Goal: Feedback & Contribution: Contribute content

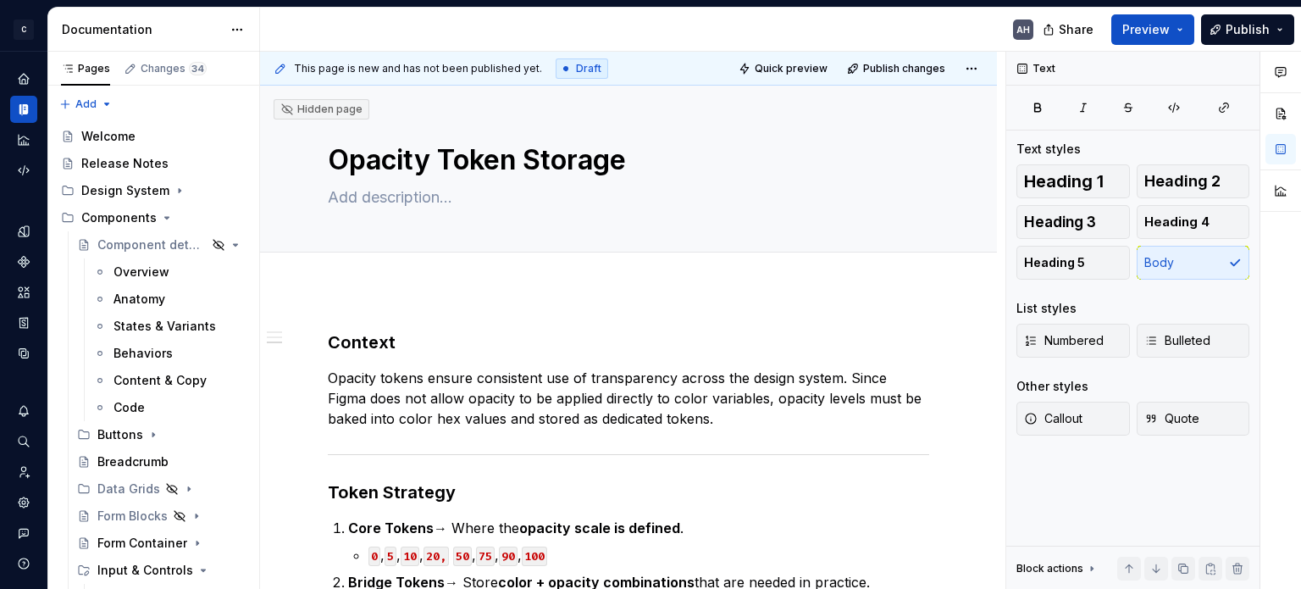
scroll to position [647, 0]
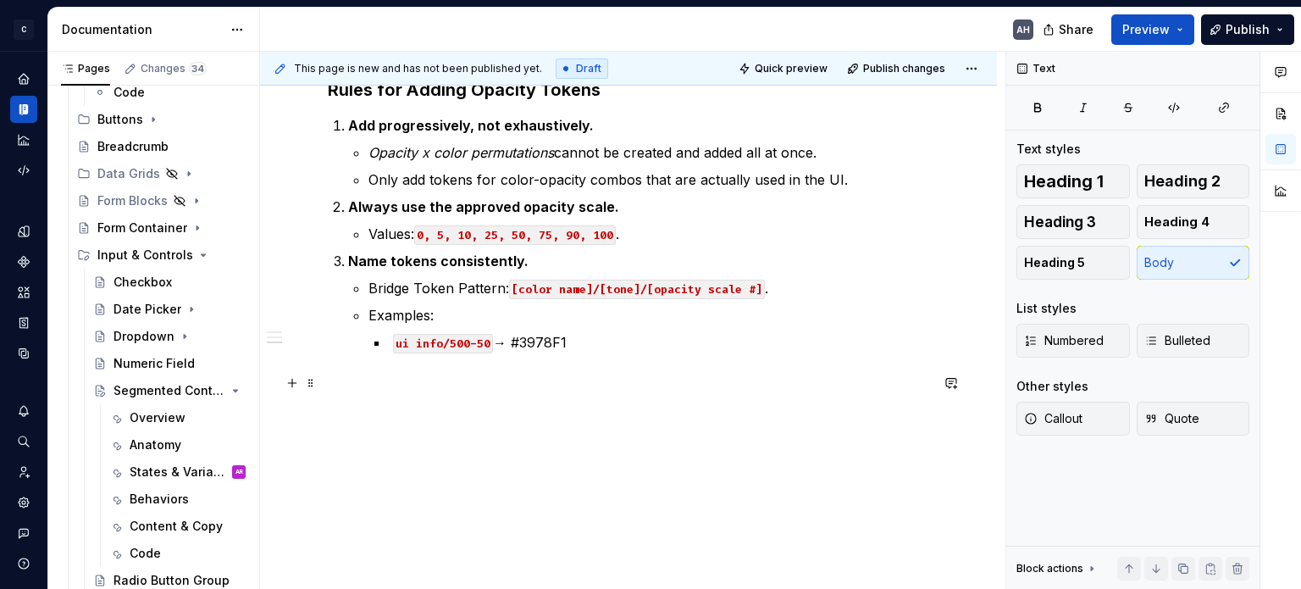
click at [535, 383] on p at bounding box center [628, 383] width 601 height 20
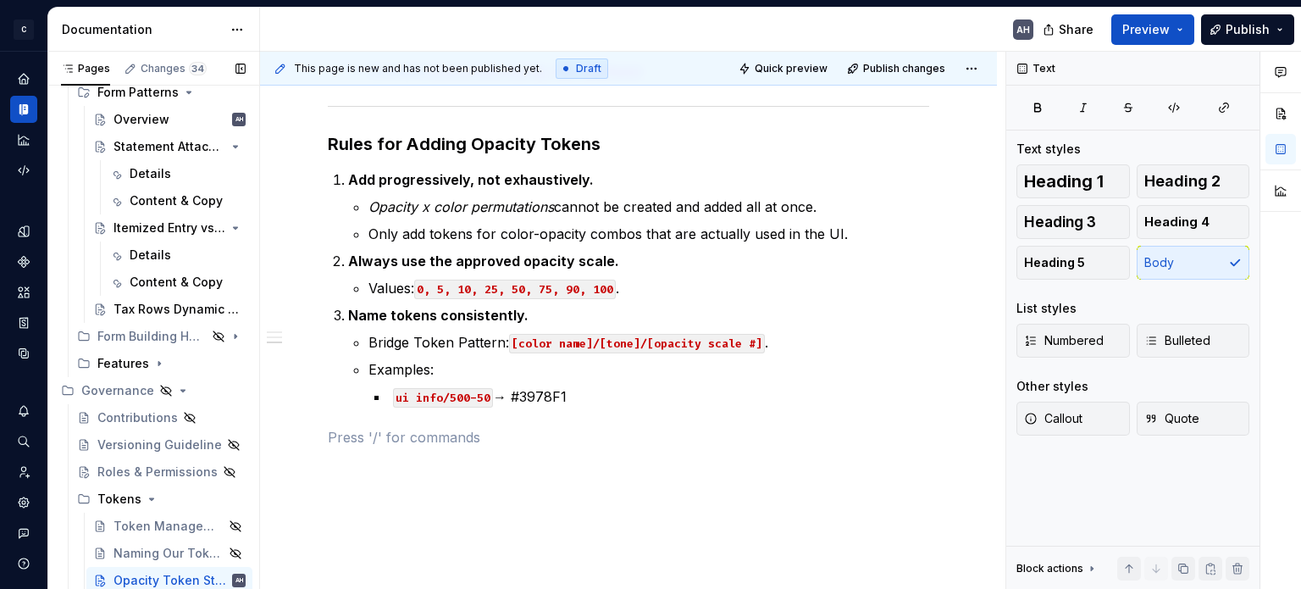
scroll to position [1020, 0]
click at [181, 390] on icon "Page tree" at bounding box center [183, 391] width 4 height 2
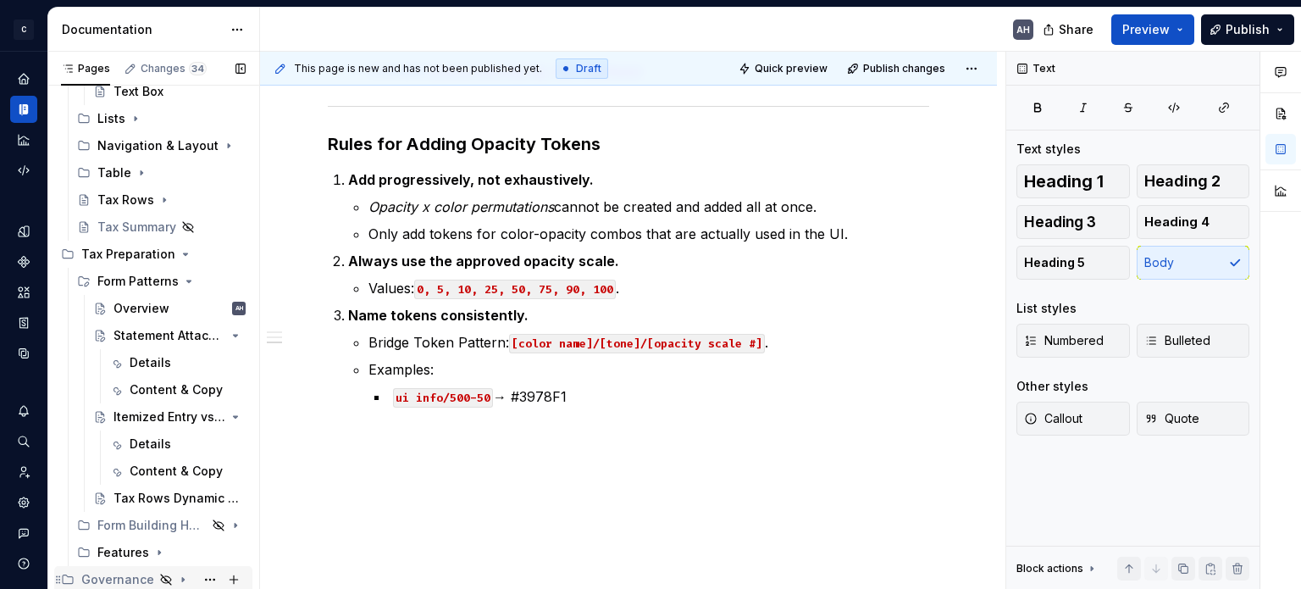
scroll to position [830, 0]
click at [135, 304] on div "Overview" at bounding box center [141, 309] width 56 height 17
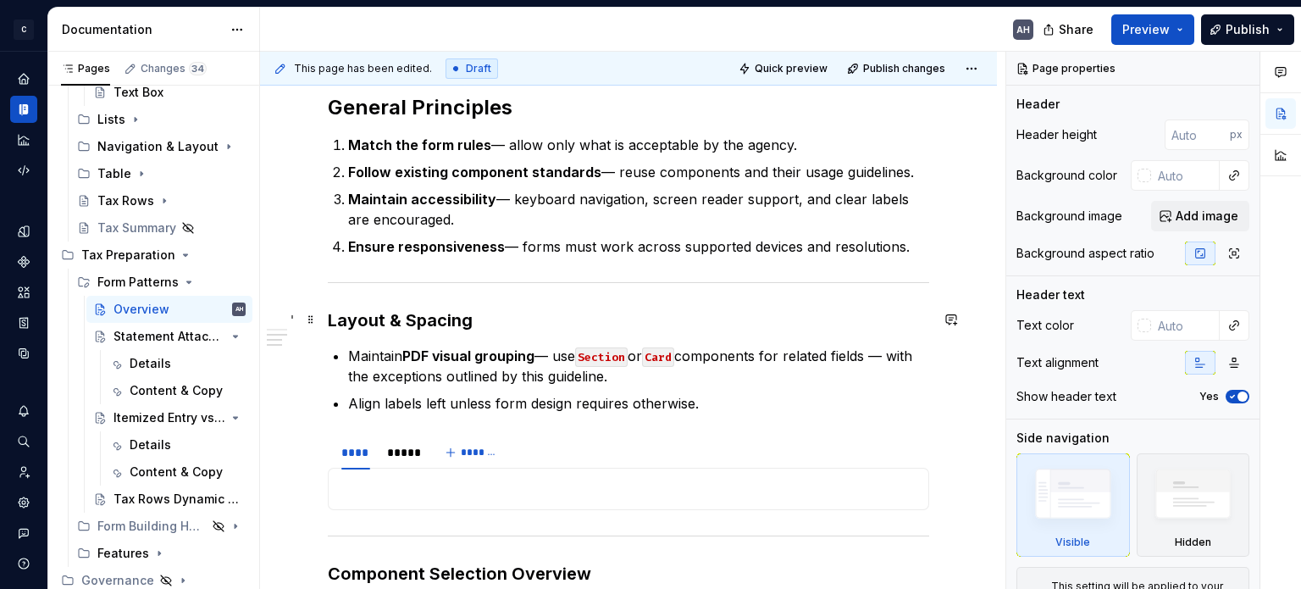
scroll to position [762, 0]
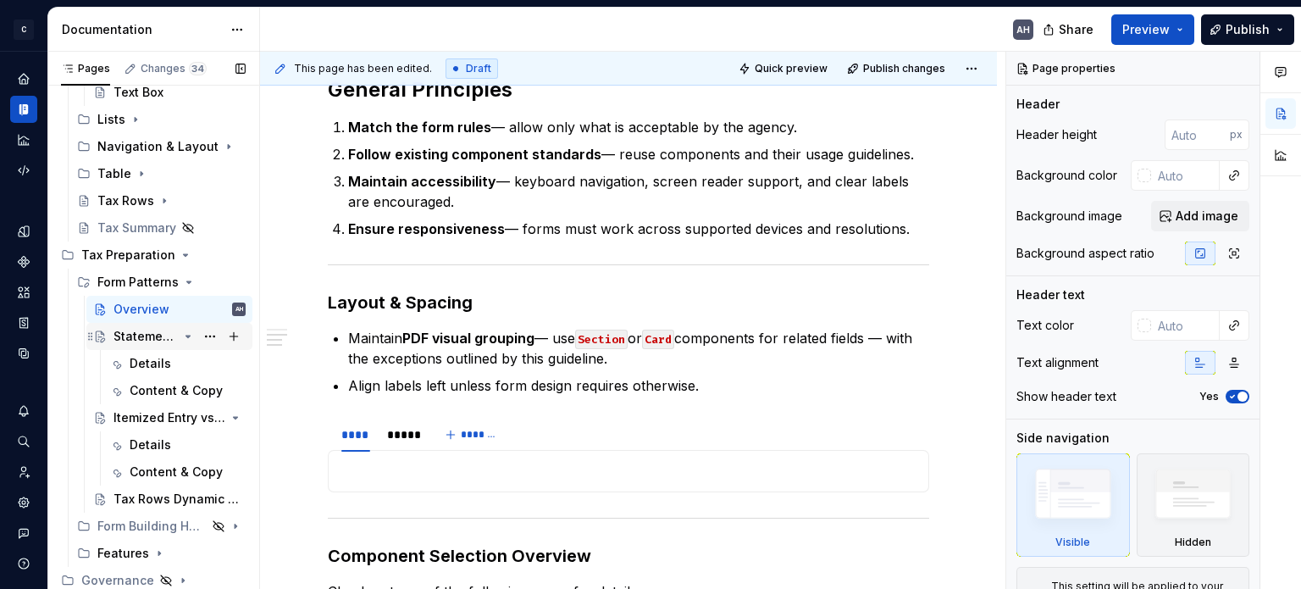
click at [132, 335] on div "Statement Attached" at bounding box center [145, 336] width 64 height 17
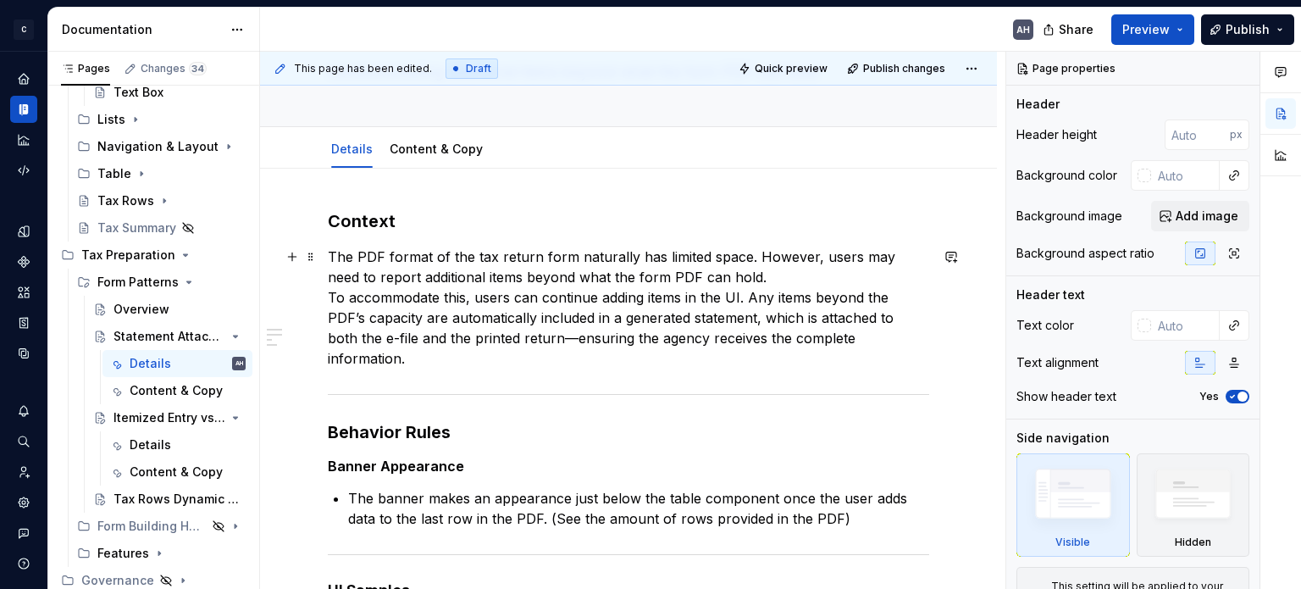
scroll to position [169, 0]
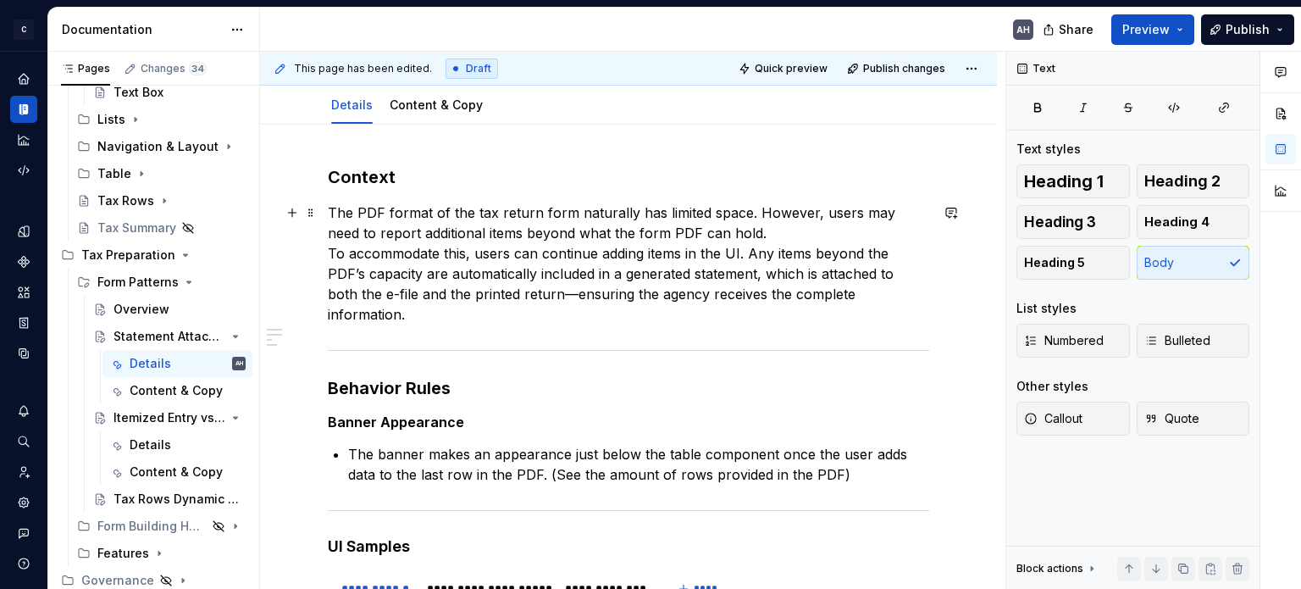
click at [733, 229] on p "The PDF format of the tax return form naturally has limited space. However, use…" at bounding box center [628, 263] width 601 height 122
click at [471, 376] on h3 "Behavior Rules" at bounding box center [628, 388] width 601 height 24
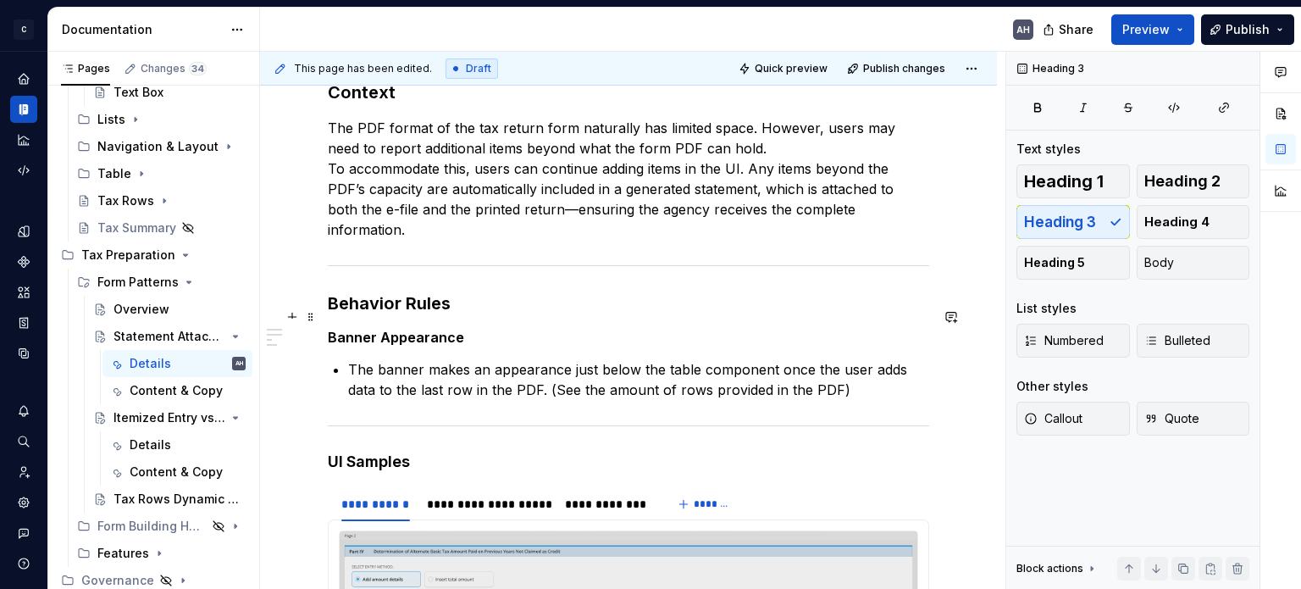
click at [495, 329] on h5 "Banner Appearance" at bounding box center [628, 337] width 601 height 17
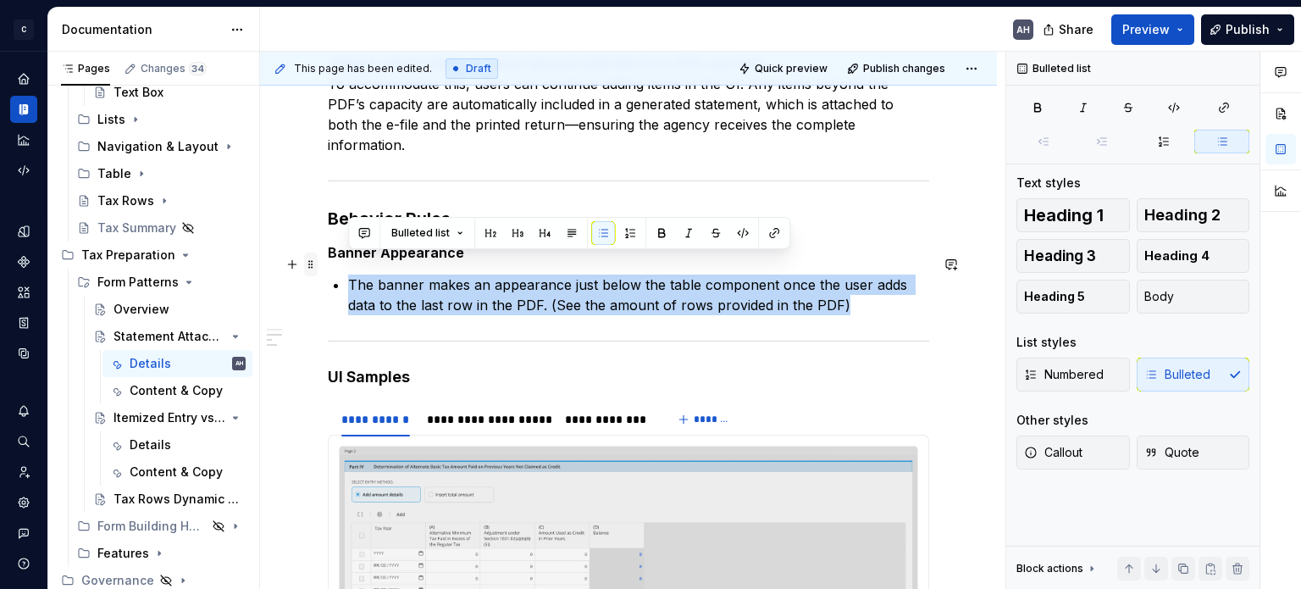
drag, startPoint x: 813, startPoint y: 287, endPoint x: 313, endPoint y: 260, distance: 500.4
click at [328, 260] on div "**********" at bounding box center [628, 426] width 601 height 860
copy p "The banner makes an appearance just below the table component once the user add…"
click at [510, 292] on p "The banner makes an appearance just below the table component once the user add…" at bounding box center [638, 294] width 581 height 41
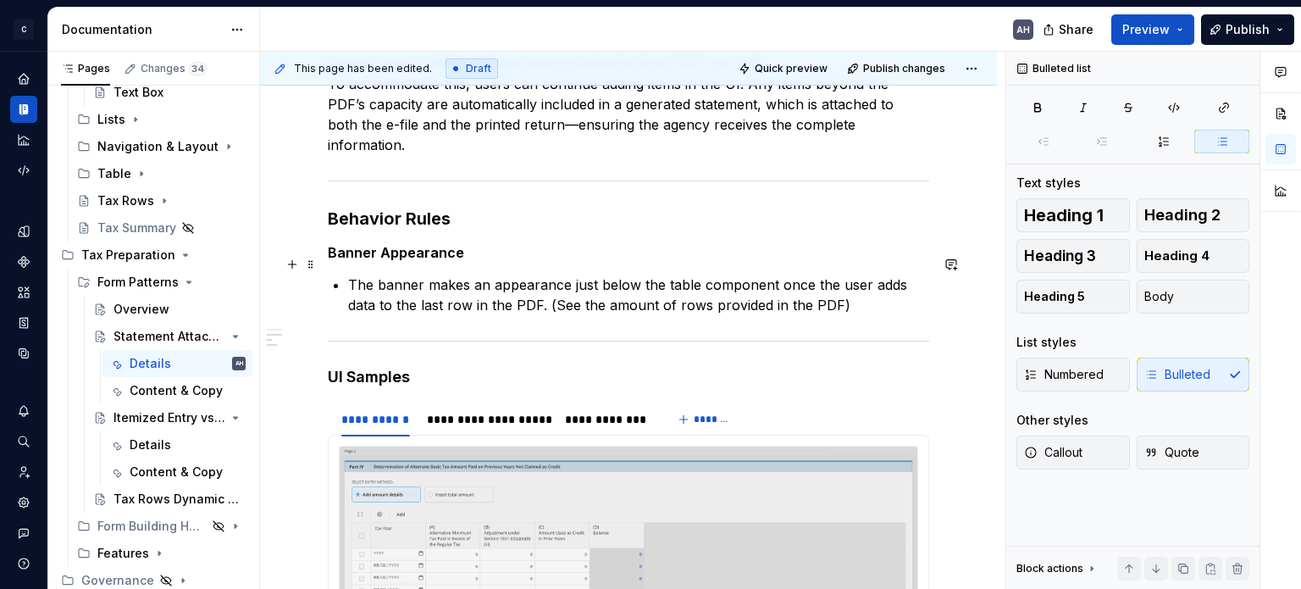
click at [349, 274] on p "The banner makes an appearance just below the table component once the user add…" at bounding box center [638, 294] width 581 height 41
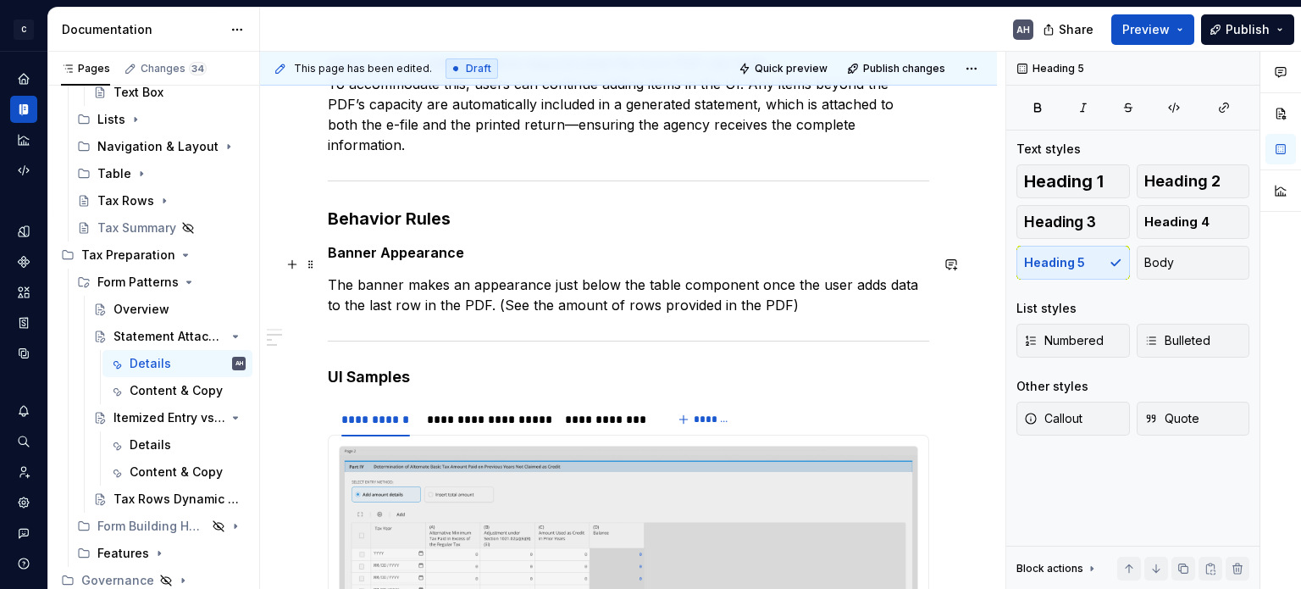
click at [545, 274] on p "The banner makes an appearance just below the table component once the user add…" at bounding box center [628, 294] width 601 height 41
click at [610, 274] on p "The banner makes an appearance just below the table component once the user add…" at bounding box center [628, 294] width 601 height 41
click at [703, 274] on p "The banner makes an appearance just below the table component once the user add…" at bounding box center [628, 294] width 601 height 41
click at [815, 274] on p "The banner makes an appearance just below the table component once the user add…" at bounding box center [628, 294] width 601 height 41
click at [766, 274] on p "The banner makes an appearance just below the table component once the user add…" at bounding box center [628, 294] width 601 height 41
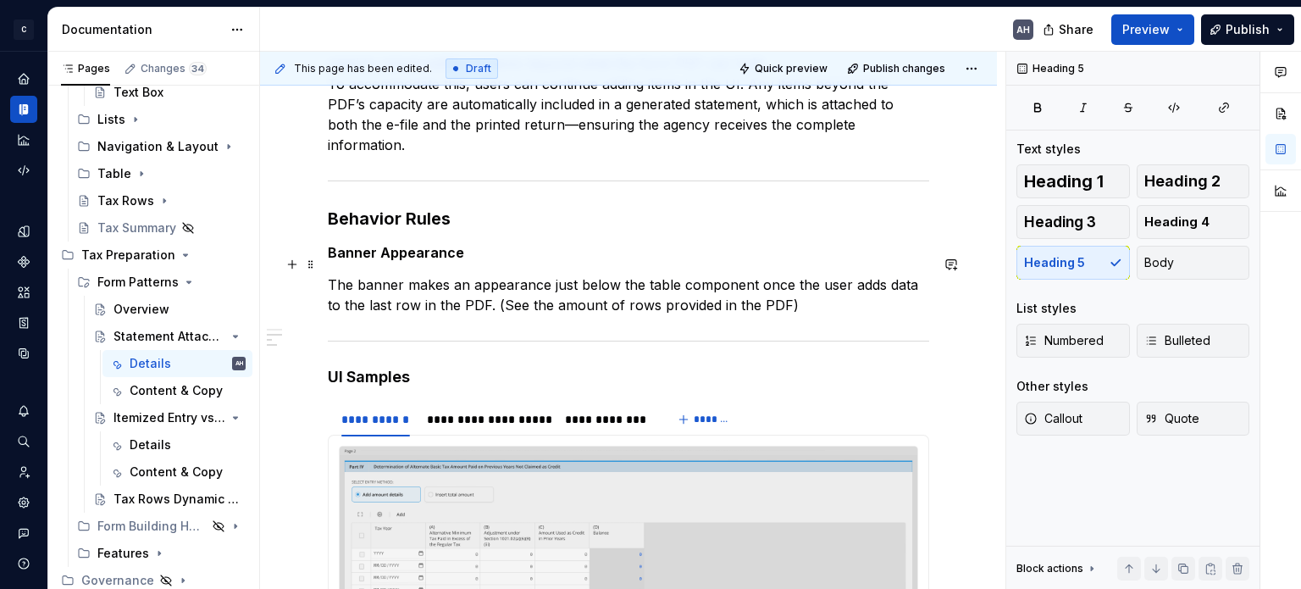
click at [845, 284] on p "The banner makes an appearance just below the table component once the user add…" at bounding box center [628, 294] width 601 height 41
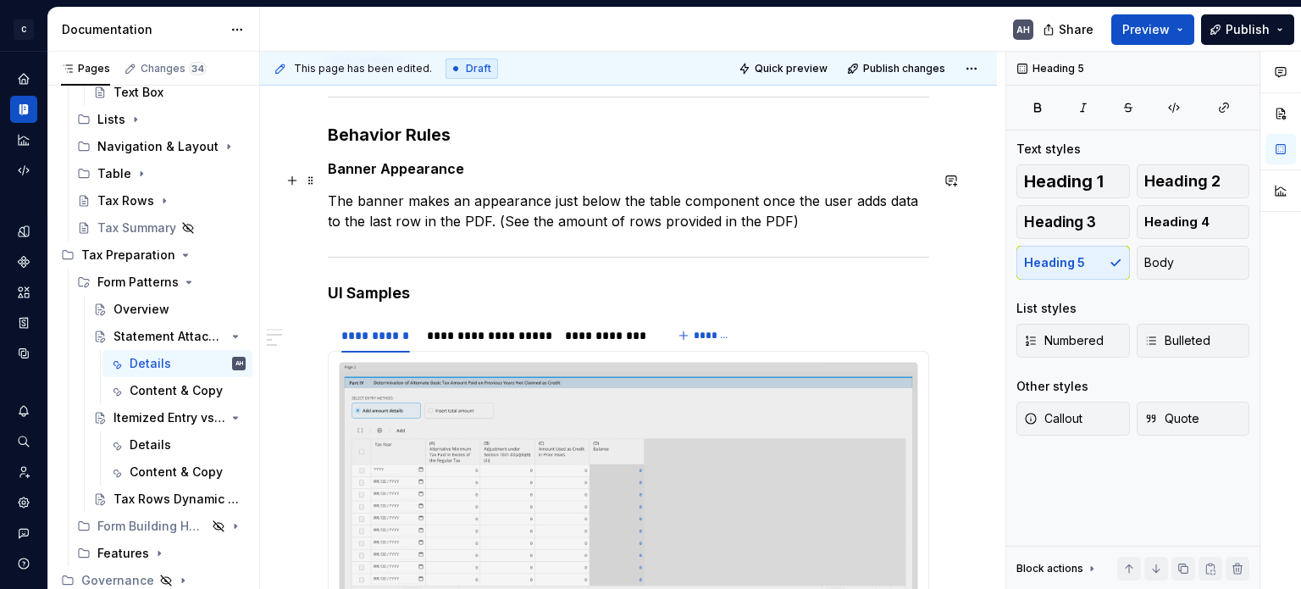
scroll to position [423, 0]
click at [844, 190] on p "The banner makes an appearance just below the table component once the user add…" at bounding box center [628, 210] width 601 height 41
click at [375, 202] on p "The banner makes an appearance just below the table component once the user add…" at bounding box center [628, 210] width 601 height 41
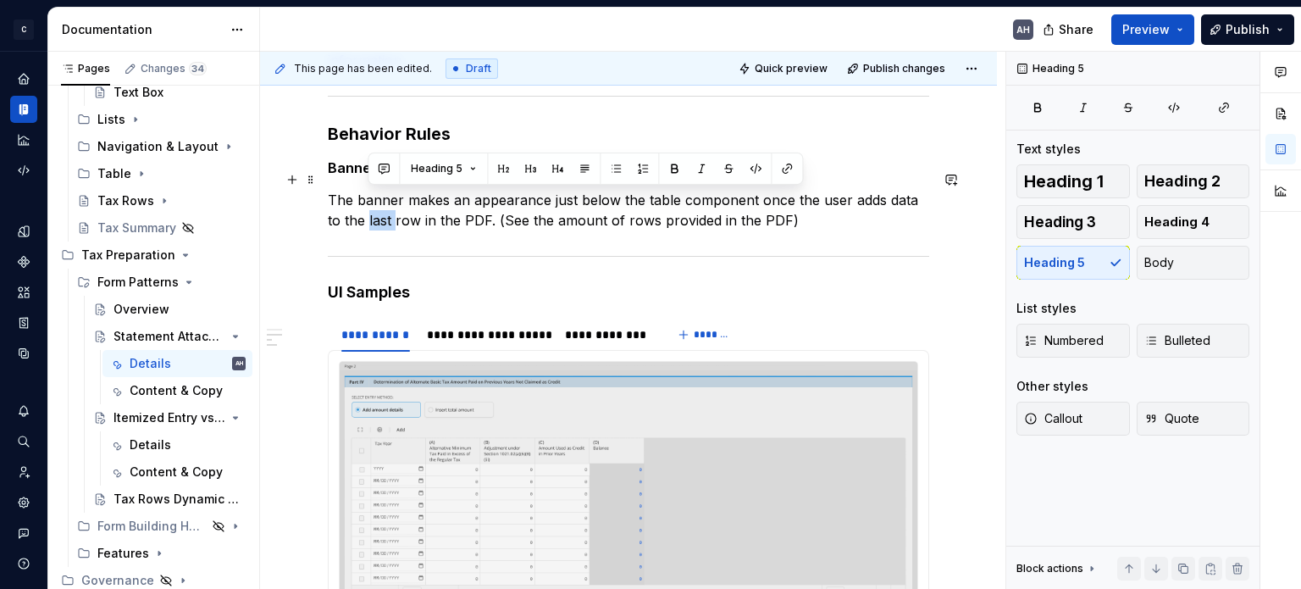
click at [375, 202] on p "The banner makes an appearance just below the table component once the user add…" at bounding box center [628, 210] width 601 height 41
click at [457, 204] on p "The banner makes an appearance just below the table component once the user add…" at bounding box center [628, 210] width 601 height 41
click at [377, 201] on p "The banner makes an appearance just below the table component once the user add…" at bounding box center [628, 210] width 601 height 41
click at [362, 199] on p "The banner makes an appearance just below the table component once the user add…" at bounding box center [628, 210] width 601 height 41
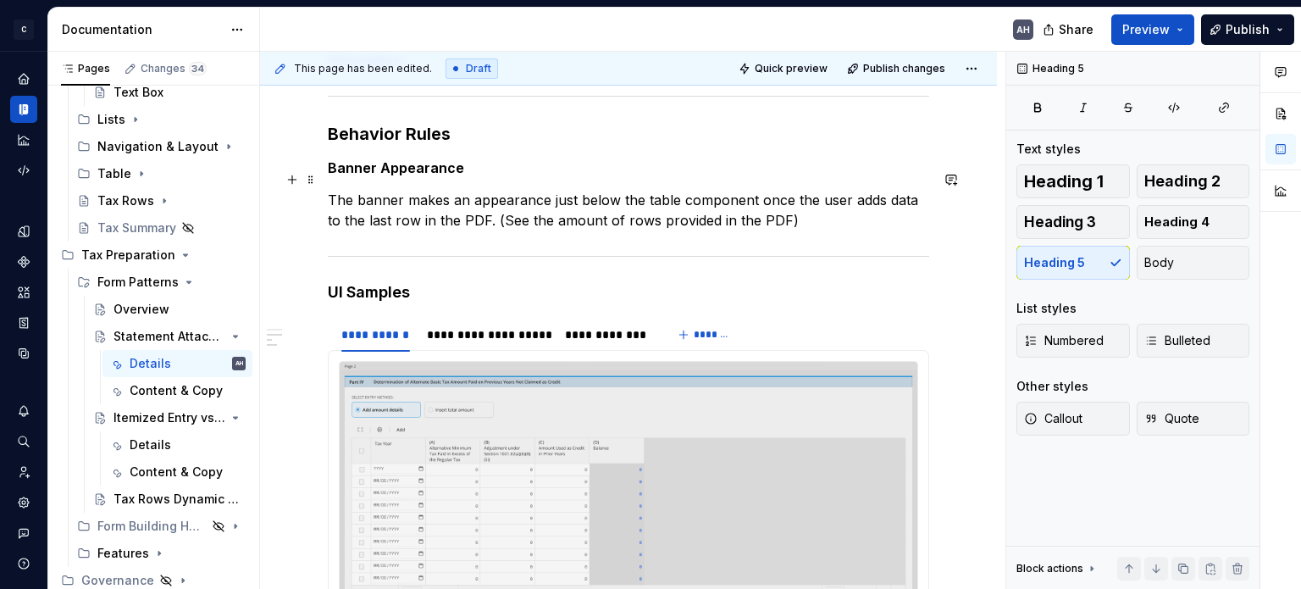
click at [356, 200] on p "The banner makes an appearance just below the table component once the user add…" at bounding box center [628, 210] width 601 height 41
click at [373, 200] on p "The banner makes an appearance just below the table component once the user add…" at bounding box center [628, 210] width 601 height 41
click at [851, 196] on p "The banner makes an appearance just below the table component once the user add…" at bounding box center [628, 210] width 601 height 41
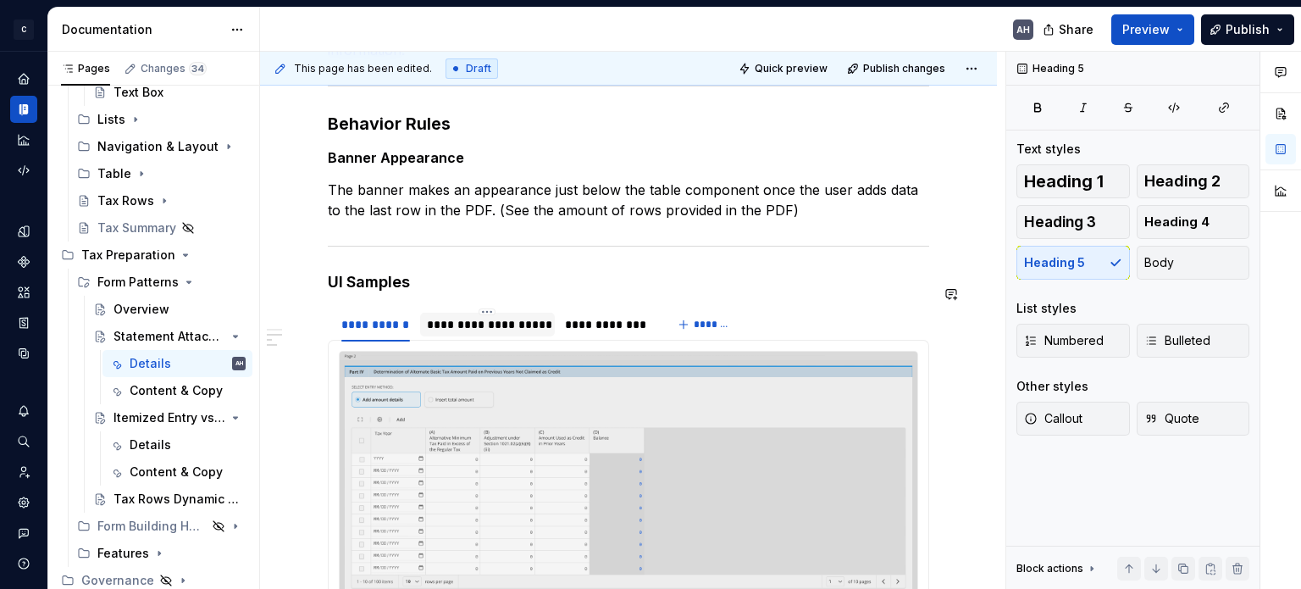
scroll to position [339, 0]
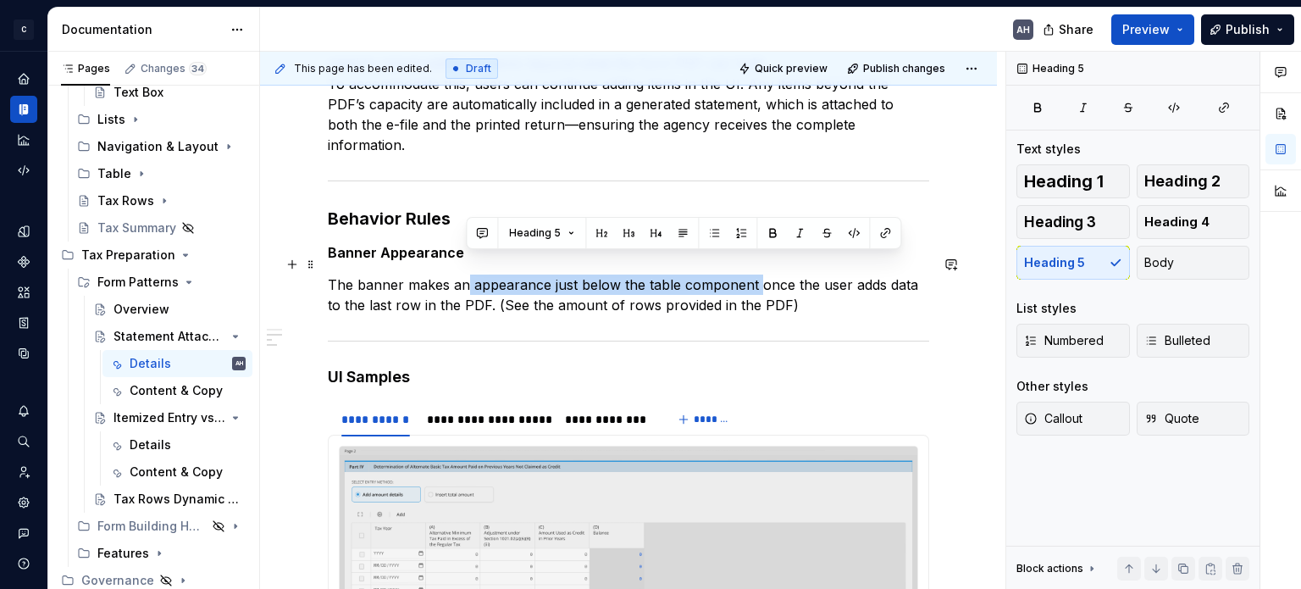
drag, startPoint x: 466, startPoint y: 259, endPoint x: 754, endPoint y: 257, distance: 287.9
click at [754, 274] on p "The banner makes an appearance just below the table component once the user add…" at bounding box center [628, 294] width 601 height 41
click at [742, 274] on p "The banner makes an appearance just below the table component once the user add…" at bounding box center [628, 294] width 601 height 41
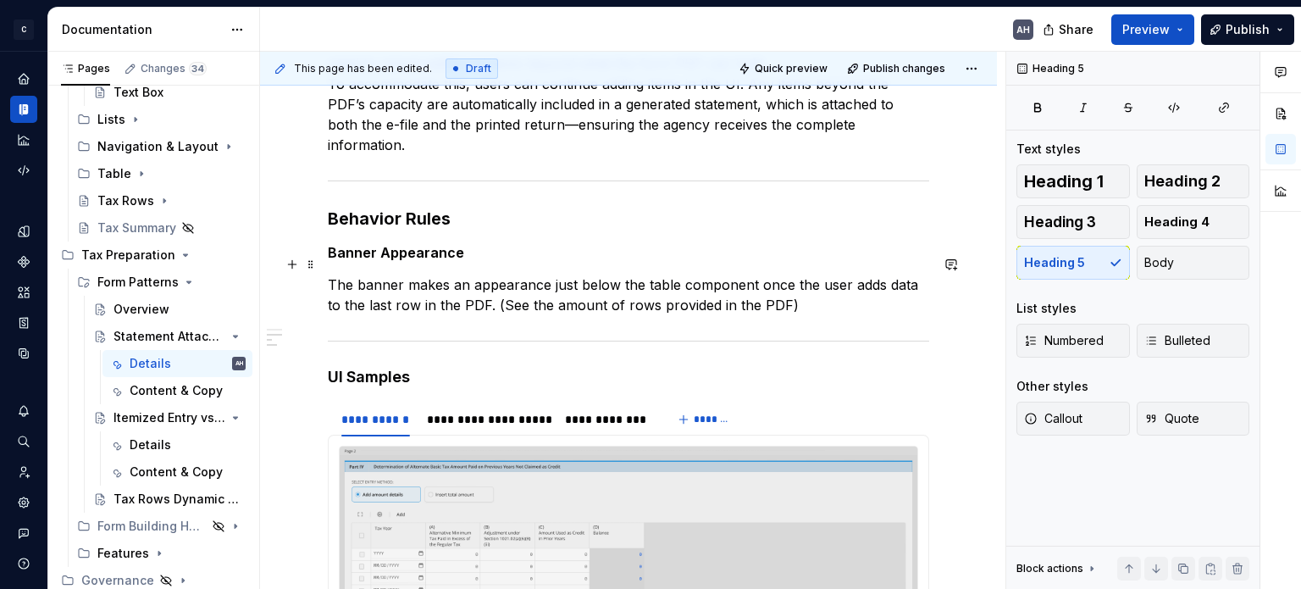
click at [772, 274] on p "The banner makes an appearance just below the table component once the user add…" at bounding box center [628, 294] width 601 height 41
click at [844, 274] on p "The banner makes an appearance just below the table component once the user add…" at bounding box center [628, 294] width 601 height 41
click at [838, 274] on p "The banner makes an appearance just below the table component once the user add…" at bounding box center [628, 294] width 601 height 41
click at [874, 274] on p "The banner makes an appearance just below the table component once the user add…" at bounding box center [628, 294] width 601 height 41
type textarea "*"
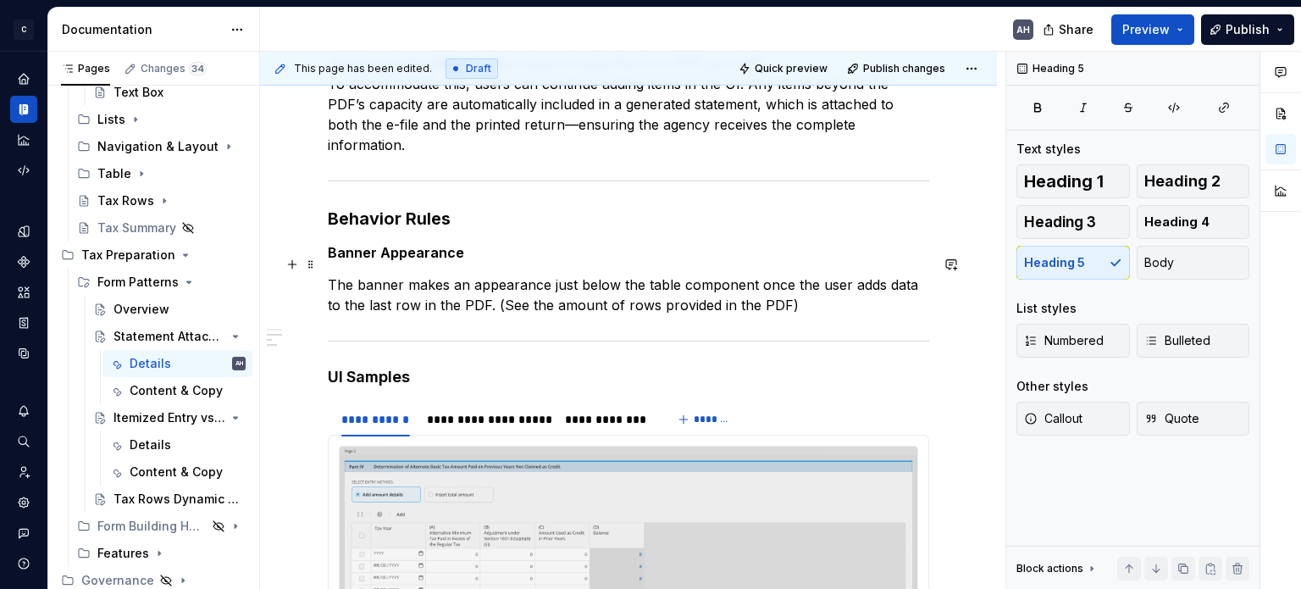
click at [476, 274] on p "The banner makes an appearance just below the table component once the user add…" at bounding box center [628, 294] width 601 height 41
click at [688, 248] on div "**********" at bounding box center [628, 416] width 601 height 840
click at [871, 274] on p "The banner makes an appearance just below the table component once the user add…" at bounding box center [628, 294] width 601 height 41
click at [367, 281] on p "The banner makes an appearance just below the table component once the user add…" at bounding box center [628, 294] width 601 height 41
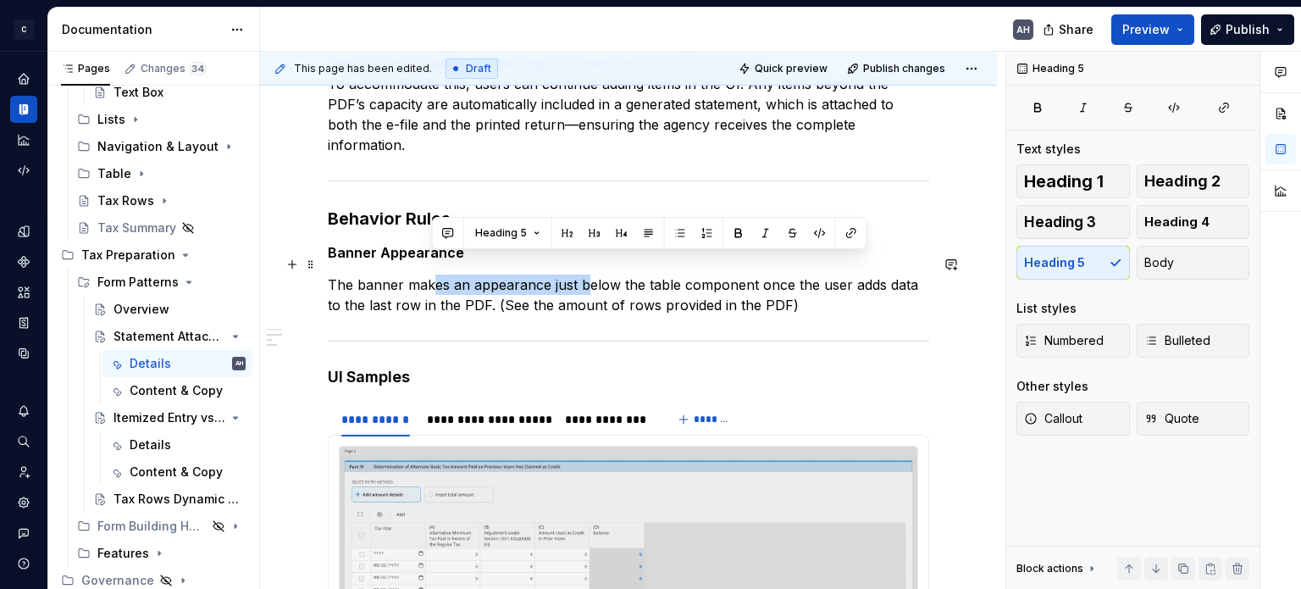
drag, startPoint x: 433, startPoint y: 273, endPoint x: 586, endPoint y: 262, distance: 153.7
click at [586, 274] on p "The banner makes an appearance just below the table component once the user add…" at bounding box center [628, 294] width 601 height 41
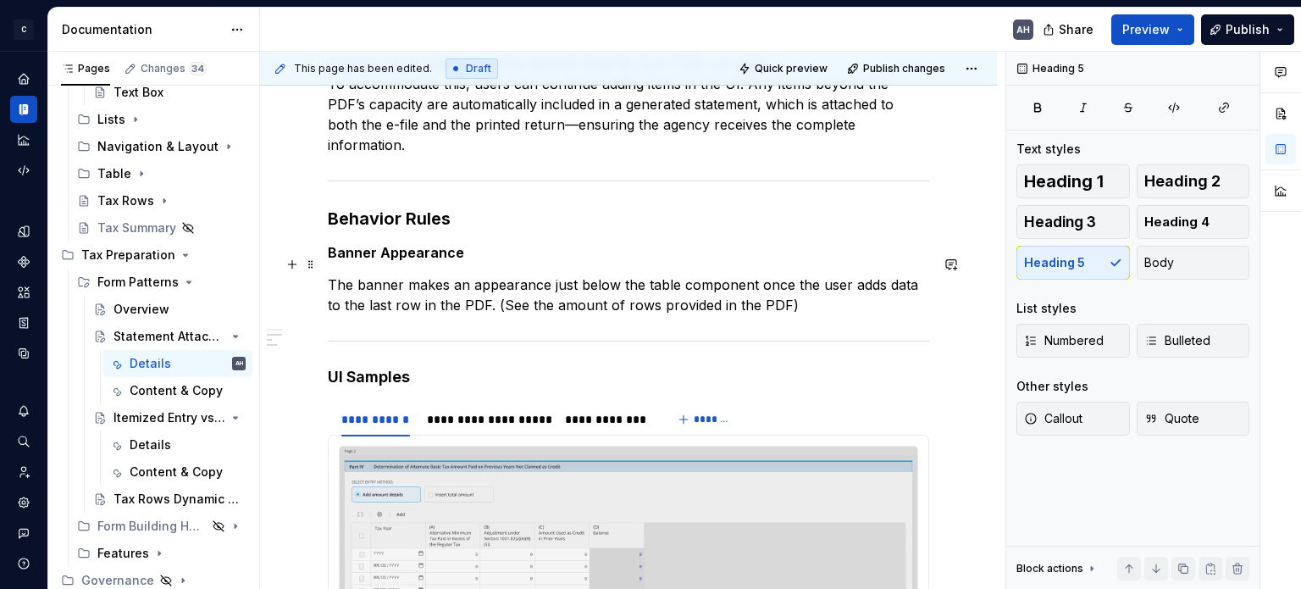
click at [376, 285] on p "The banner makes an appearance just below the table component once the user add…" at bounding box center [628, 294] width 601 height 41
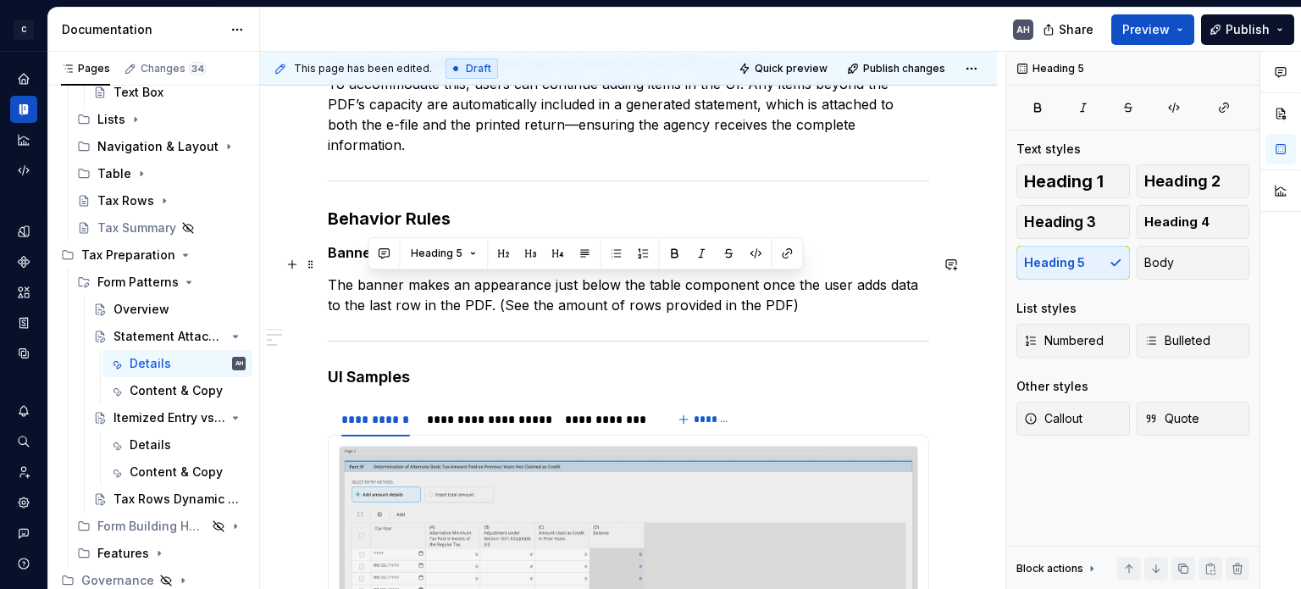
click at [485, 280] on p "The banner makes an appearance just below the table component once the user add…" at bounding box center [628, 294] width 601 height 41
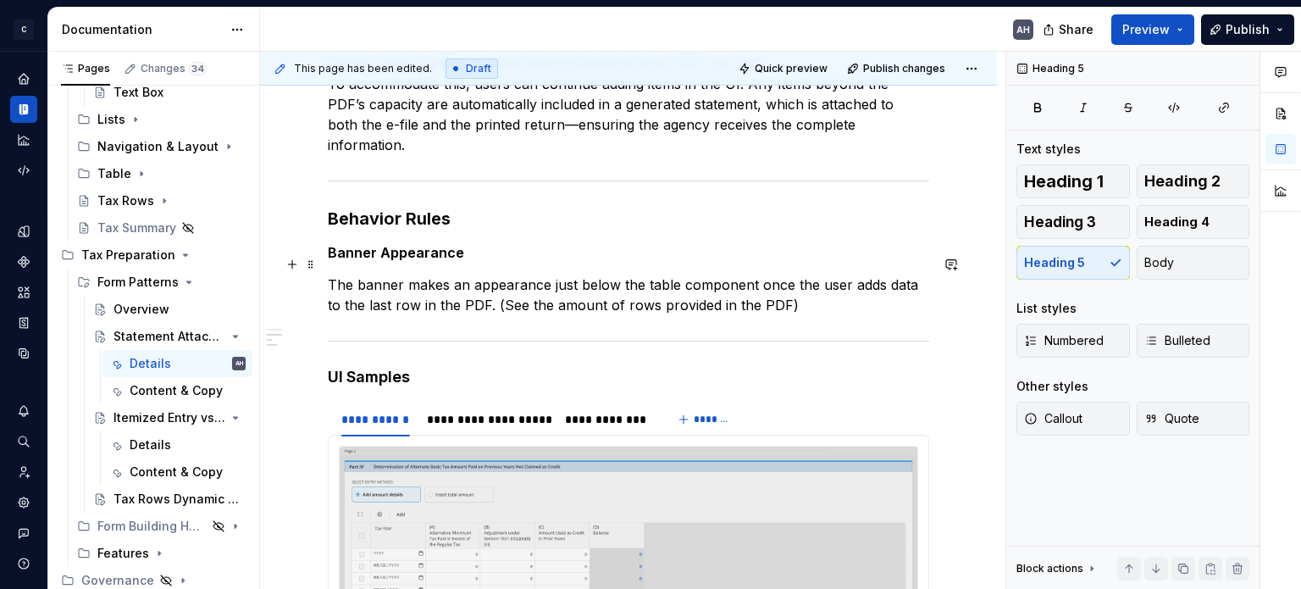
click at [374, 287] on p "The banner makes an appearance just below the table component once the user add…" at bounding box center [628, 294] width 601 height 41
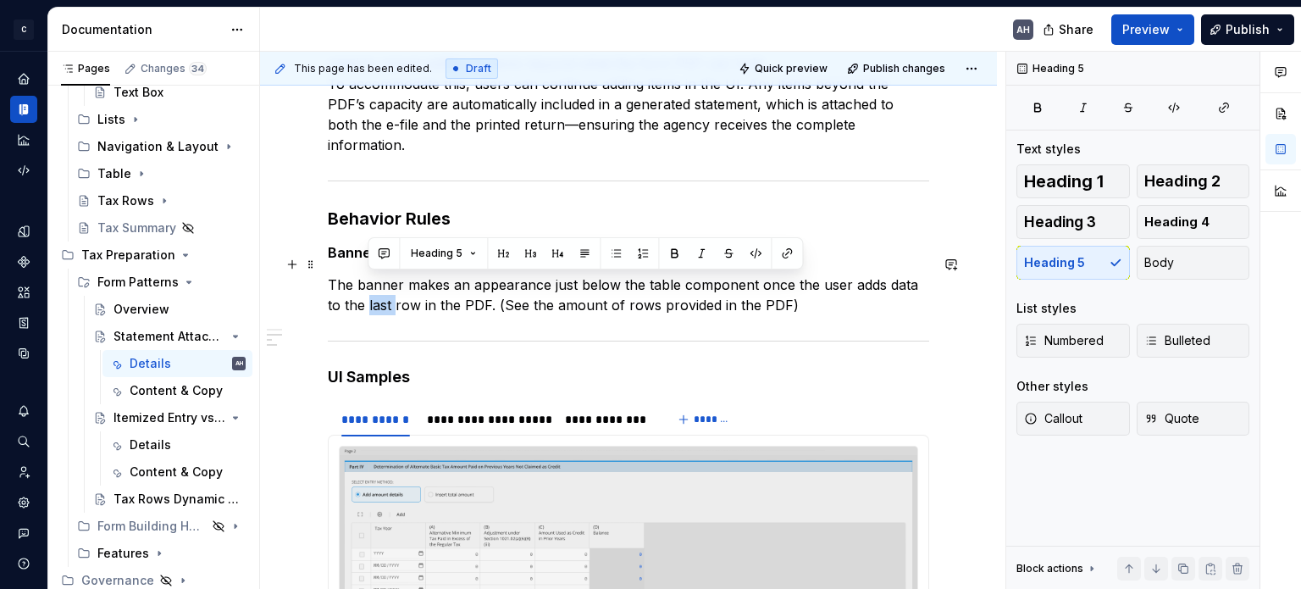
click at [374, 287] on p "The banner makes an appearance just below the table component once the user add…" at bounding box center [628, 294] width 601 height 41
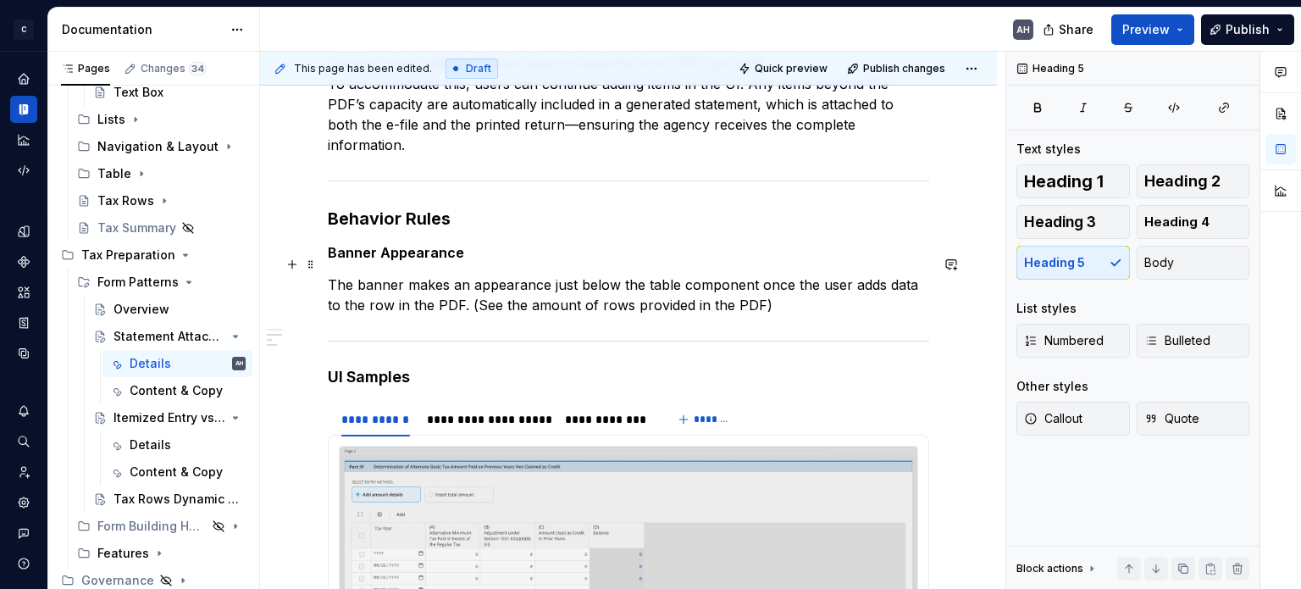
click at [390, 284] on p "The banner makes an appearance just below the table component once the user add…" at bounding box center [628, 294] width 601 height 41
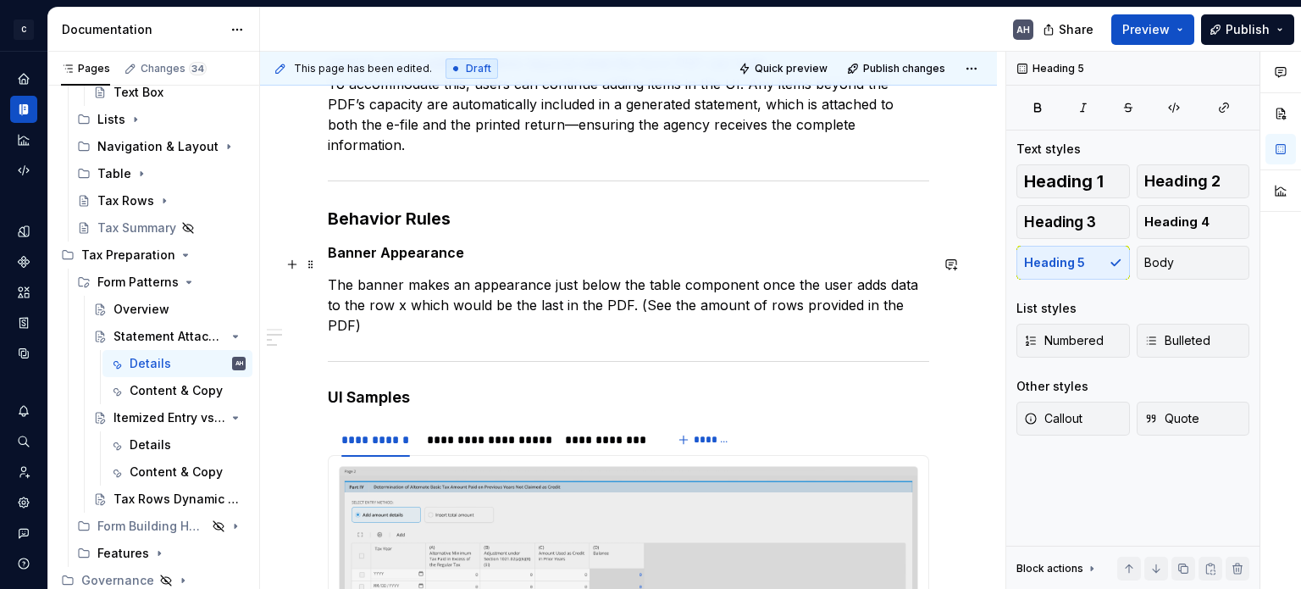
click at [637, 285] on p "The banner makes an appearance just below the table component once the user add…" at bounding box center [628, 304] width 601 height 61
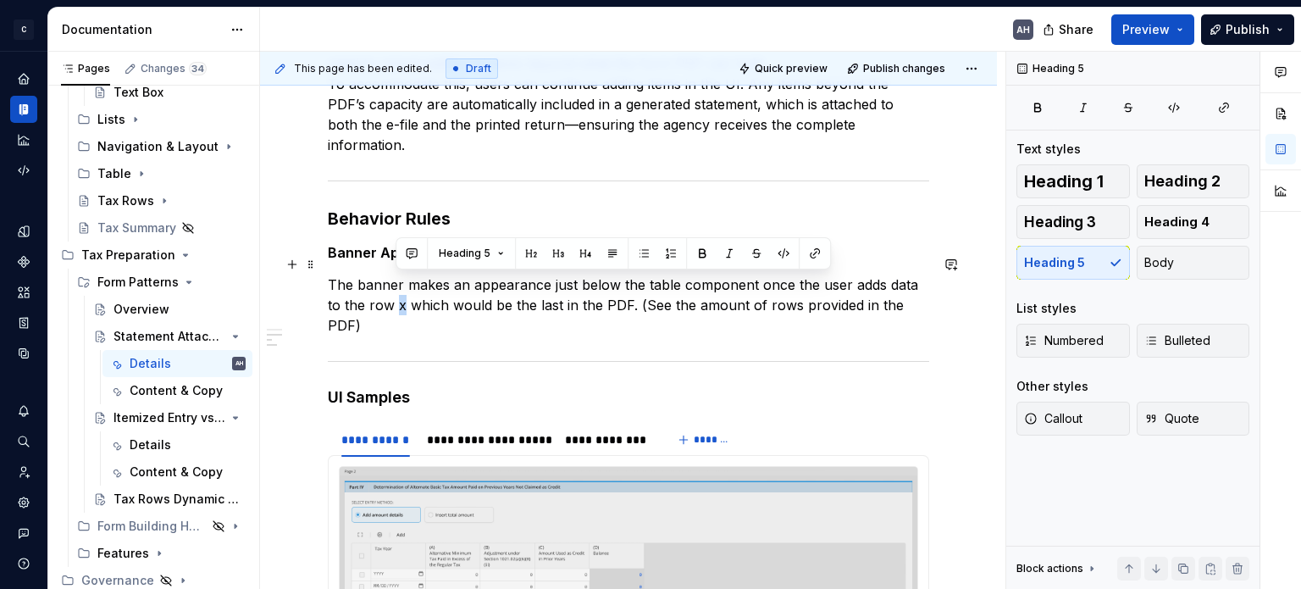
click at [396, 284] on p "The banner makes an appearance just below the table component once the user add…" at bounding box center [628, 304] width 601 height 61
click at [779, 247] on button "button" at bounding box center [783, 253] width 24 height 24
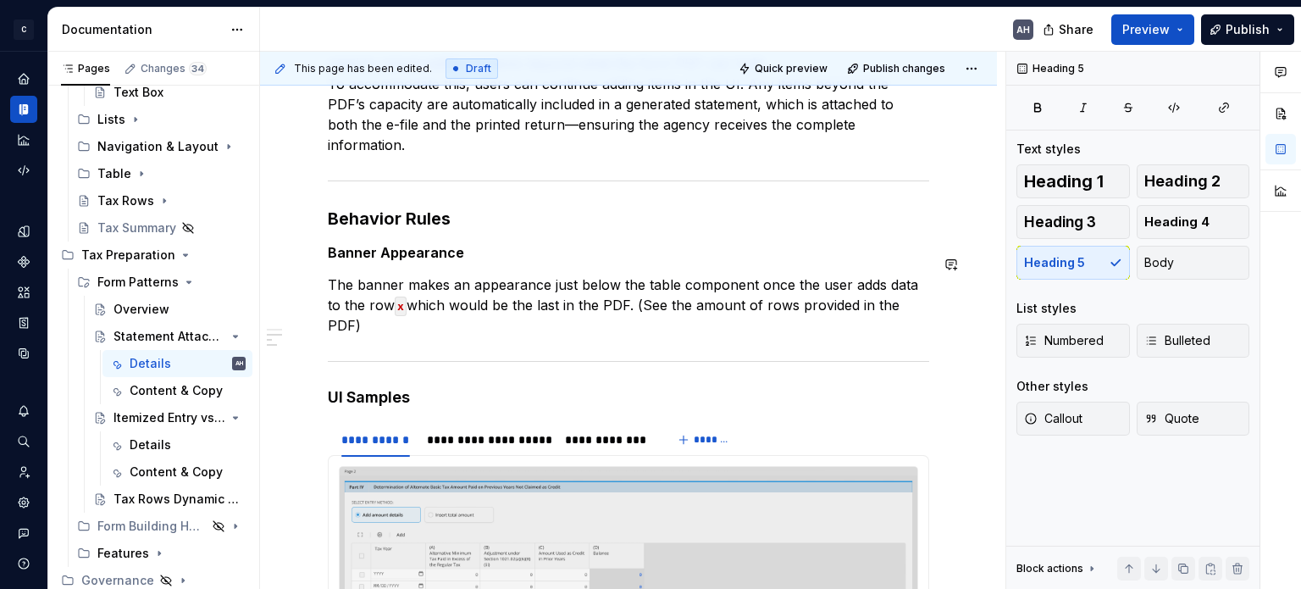
click at [586, 319] on div "**********" at bounding box center [628, 426] width 601 height 860
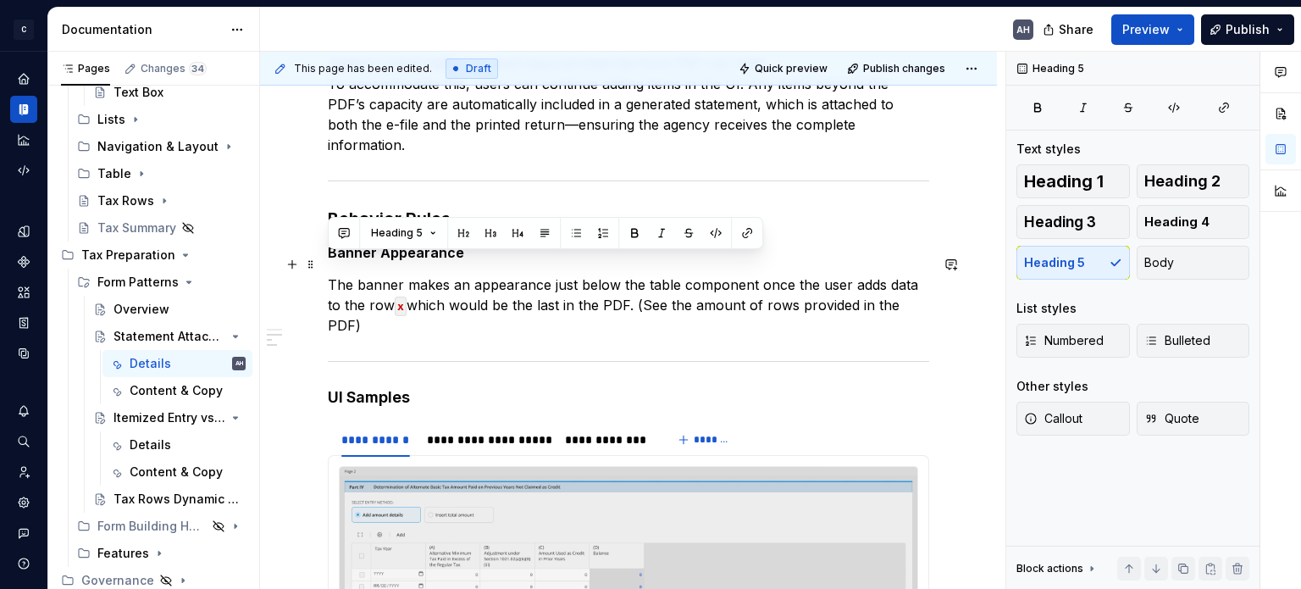
drag, startPoint x: 331, startPoint y: 263, endPoint x: 377, endPoint y: 306, distance: 62.9
click at [377, 306] on p "The banner makes an appearance just below the table component once the user add…" at bounding box center [628, 304] width 601 height 61
copy p "The banner makes an appearance just below the table component once the user add…"
click at [379, 308] on p "The banner makes an appearance just below the table component once the user add…" at bounding box center [628, 304] width 601 height 61
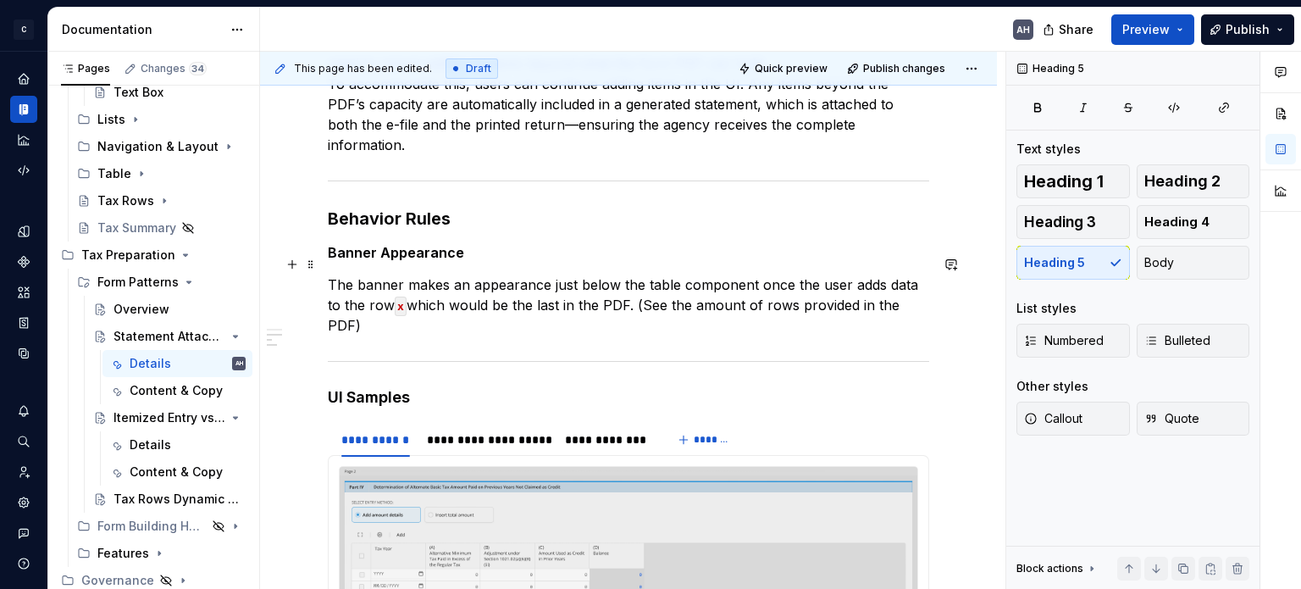
click at [877, 274] on p "The banner makes an appearance just below the table component once the user add…" at bounding box center [628, 304] width 601 height 61
click at [729, 296] on p "The banner makes an appearance just below the table component once the user add…" at bounding box center [628, 304] width 601 height 61
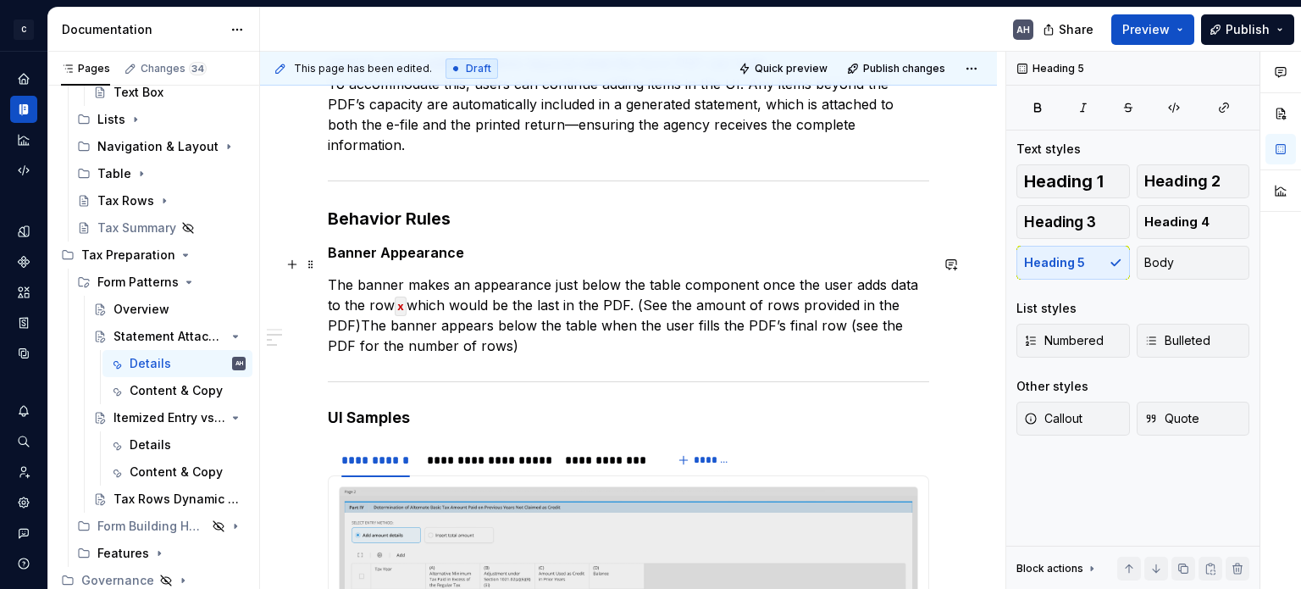
click at [359, 303] on p "The banner makes an appearance just below the table component once the user add…" at bounding box center [628, 314] width 601 height 81
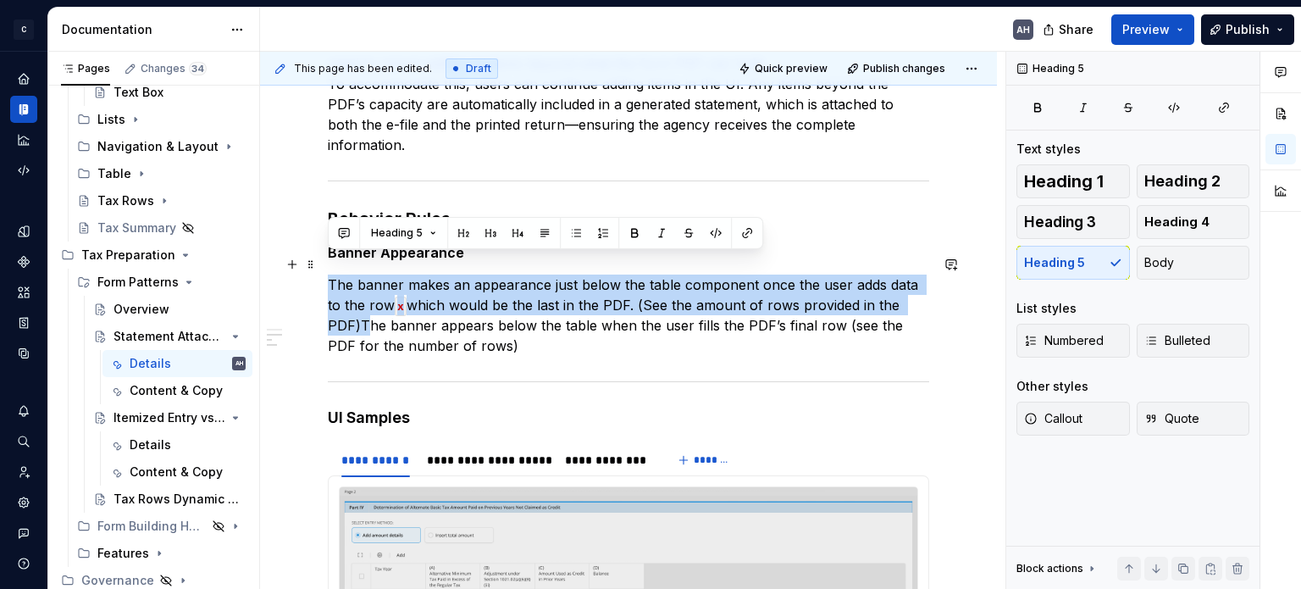
drag, startPoint x: 359, startPoint y: 303, endPoint x: 322, endPoint y: 268, distance: 50.9
click at [322, 268] on div "**********" at bounding box center [628, 514] width 737 height 1119
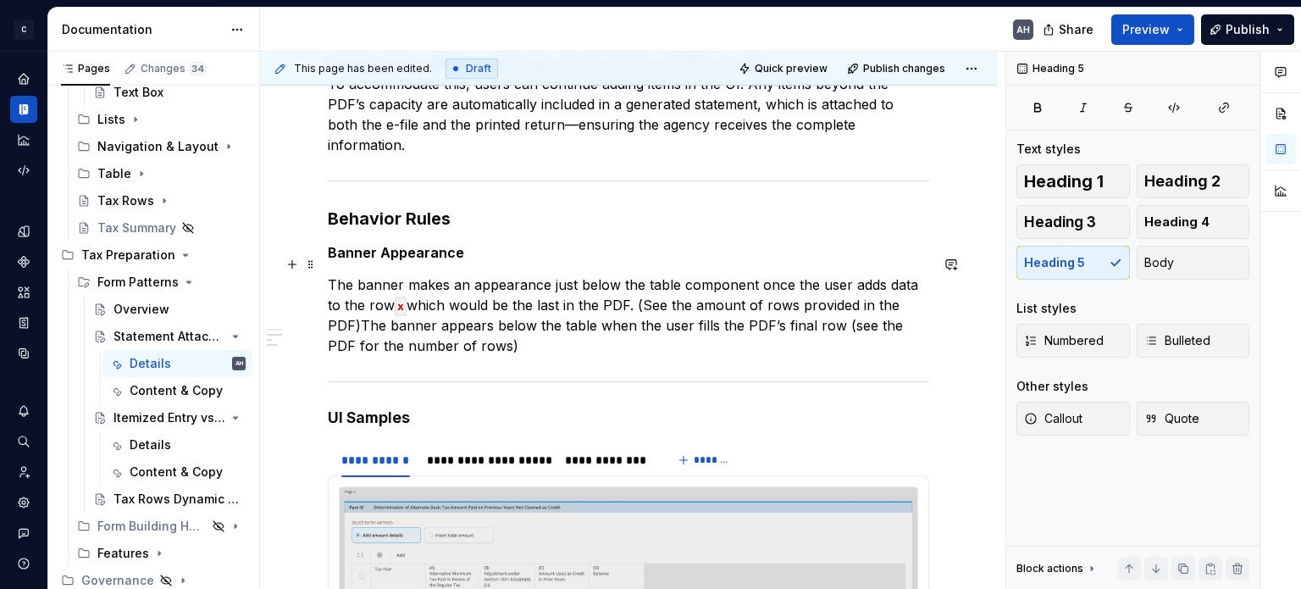
click at [560, 274] on p "The banner makes an appearance just below the table component once the user add…" at bounding box center [628, 314] width 601 height 81
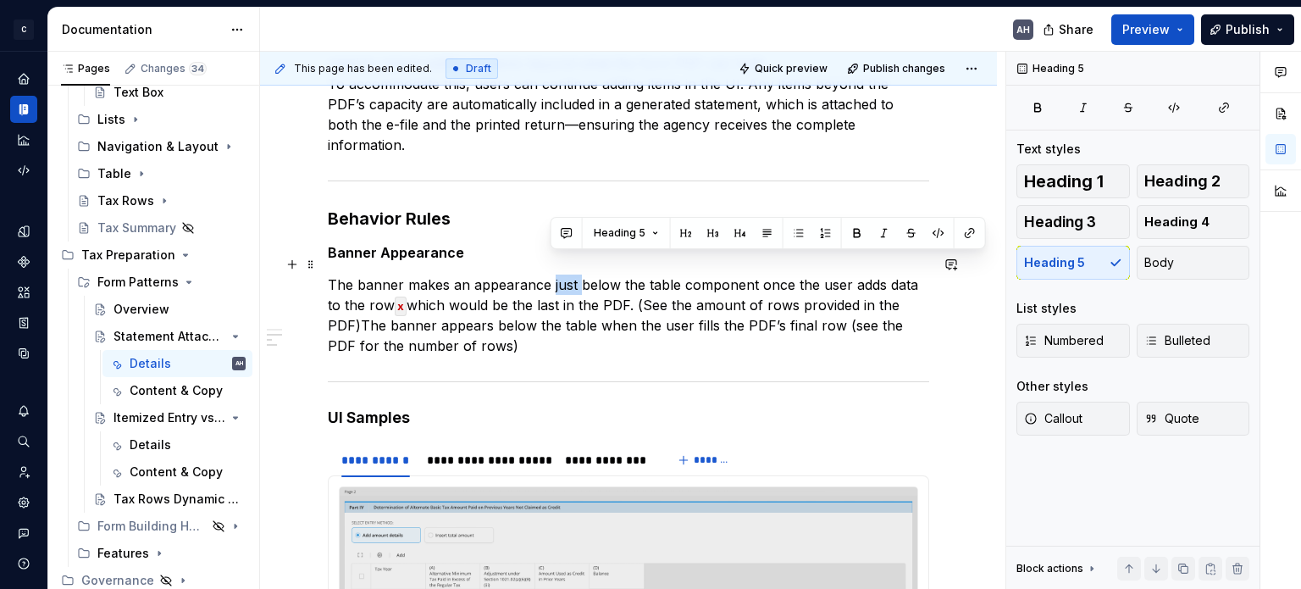
click at [560, 274] on p "The banner makes an appearance just below the table component once the user add…" at bounding box center [628, 314] width 601 height 81
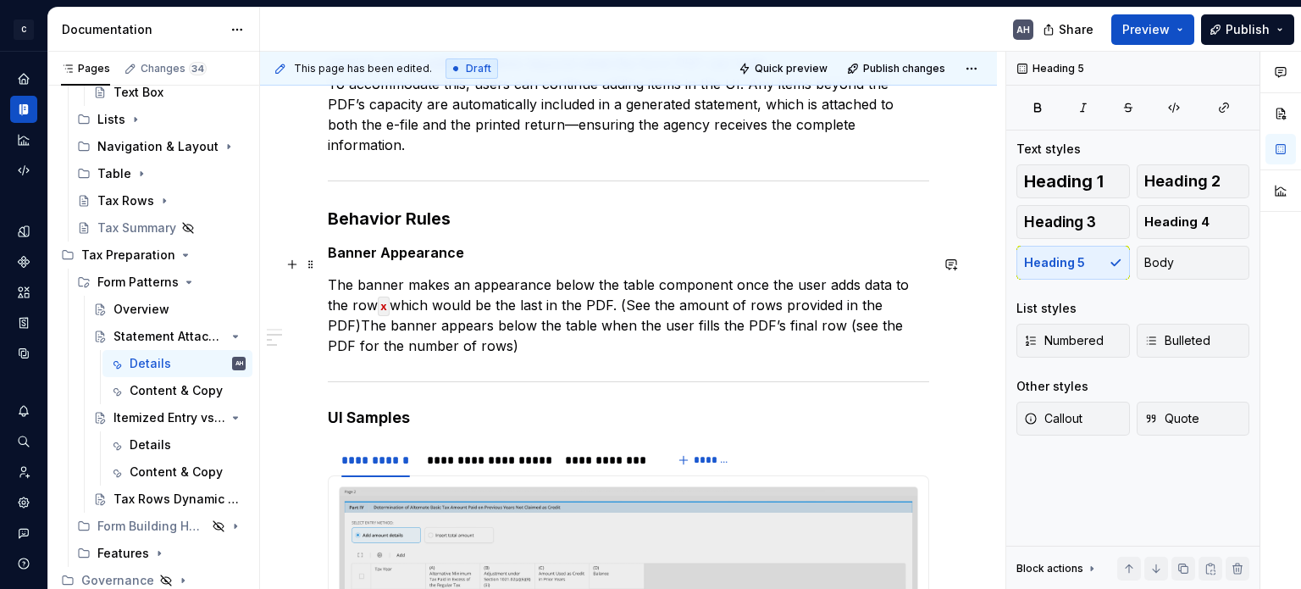
click at [701, 274] on p "The banner makes an appearance below the table component once the user adds dat…" at bounding box center [628, 314] width 601 height 81
click at [681, 274] on p "The banner makes an appearance below the table once the user adds data to the r…" at bounding box center [628, 314] width 601 height 81
click at [669, 274] on p "The banner makes an appearance below the table once the user adds data to the r…" at bounding box center [628, 314] width 601 height 81
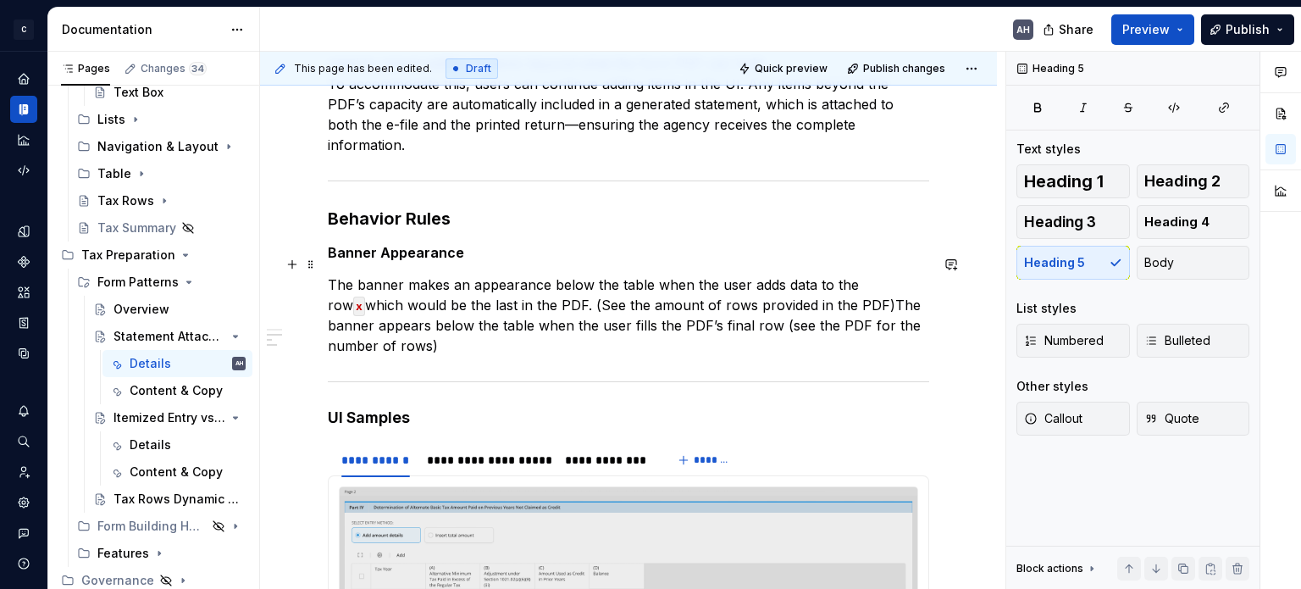
click at [764, 274] on p "The banner makes an appearance below the table when the user adds data to the r…" at bounding box center [628, 314] width 601 height 81
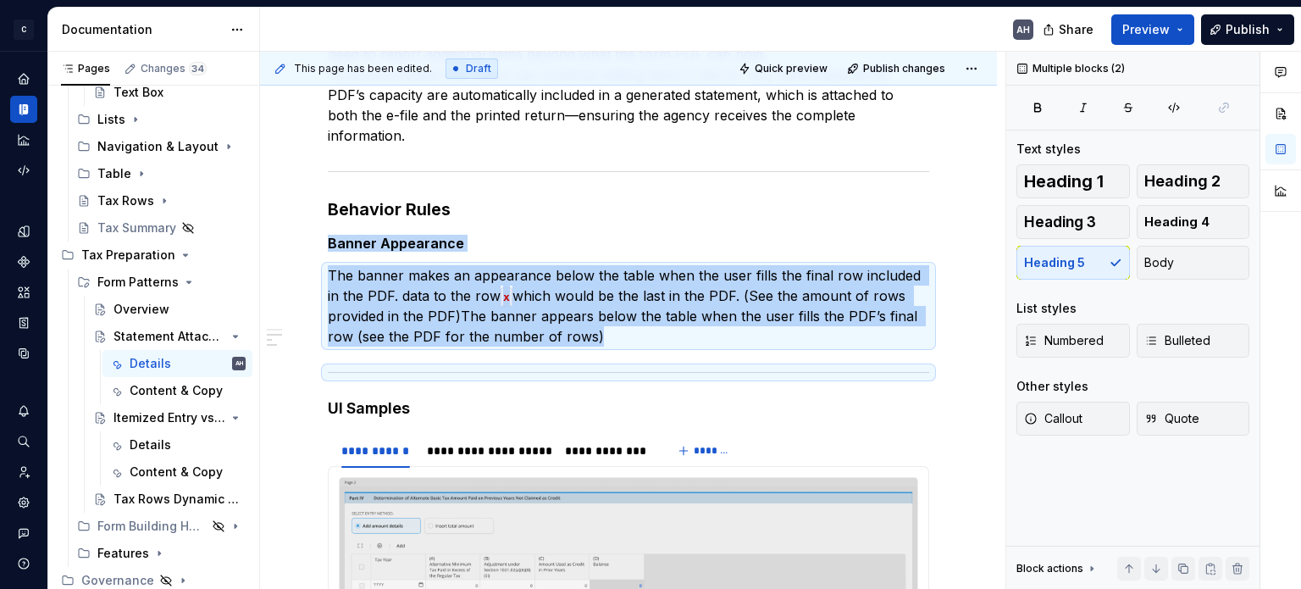
scroll to position [347, 0]
click at [715, 266] on p "The banner makes an appearance below the table when the user fills the final ro…" at bounding box center [628, 306] width 601 height 81
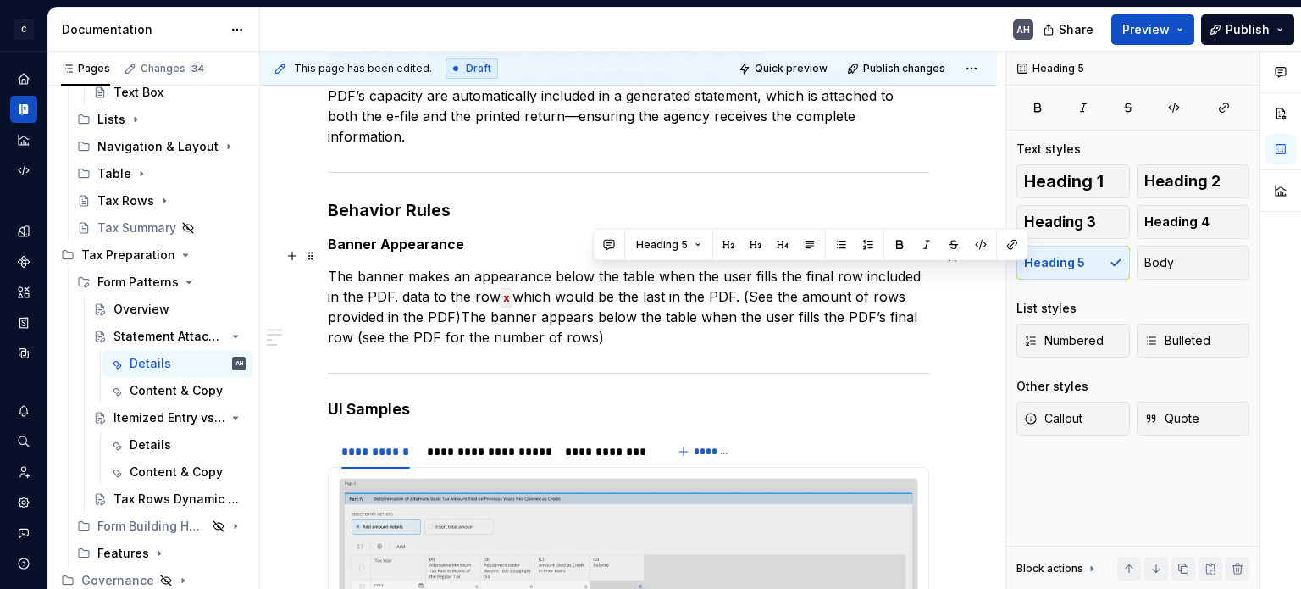
drag, startPoint x: 744, startPoint y: 280, endPoint x: 745, endPoint y: 317, distance: 36.5
click at [745, 317] on p "The banner makes an appearance below the table when the user fills the final ro…" at bounding box center [628, 306] width 601 height 81
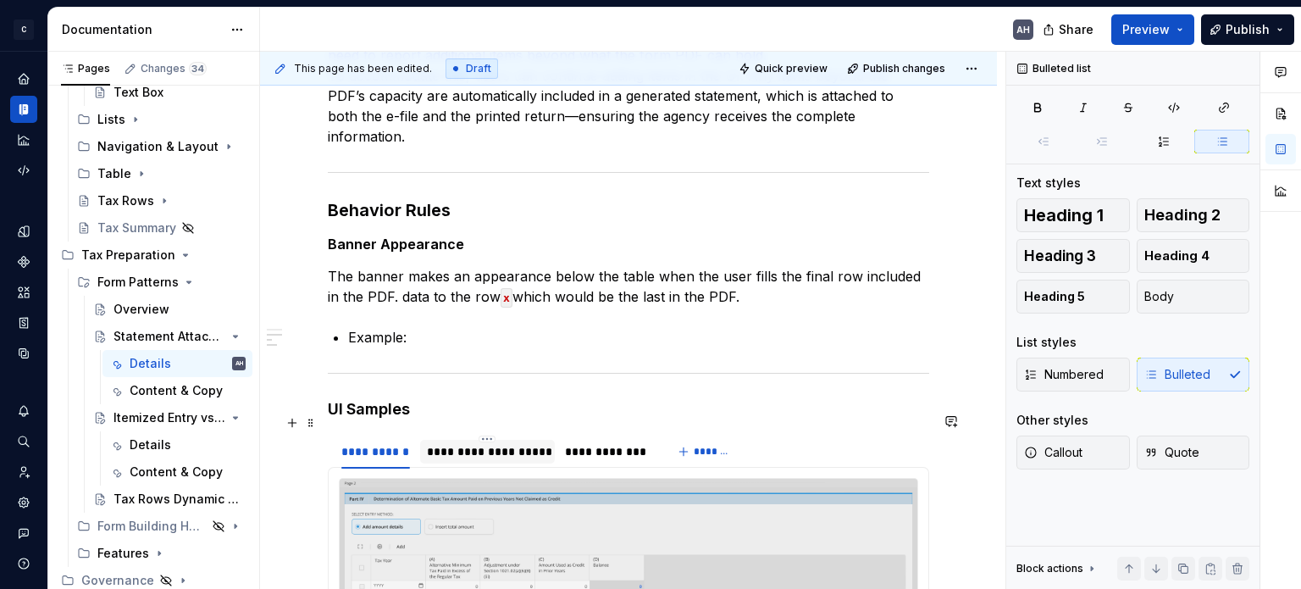
click at [517, 442] on div "**********" at bounding box center [487, 451] width 135 height 27
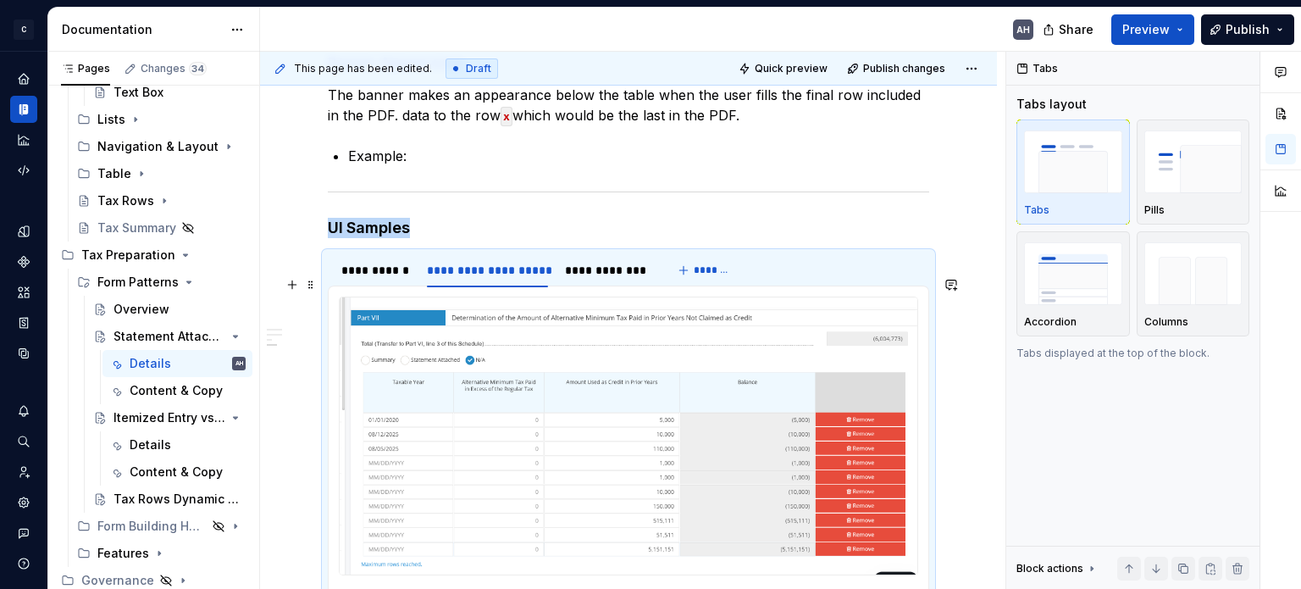
scroll to position [601, 0]
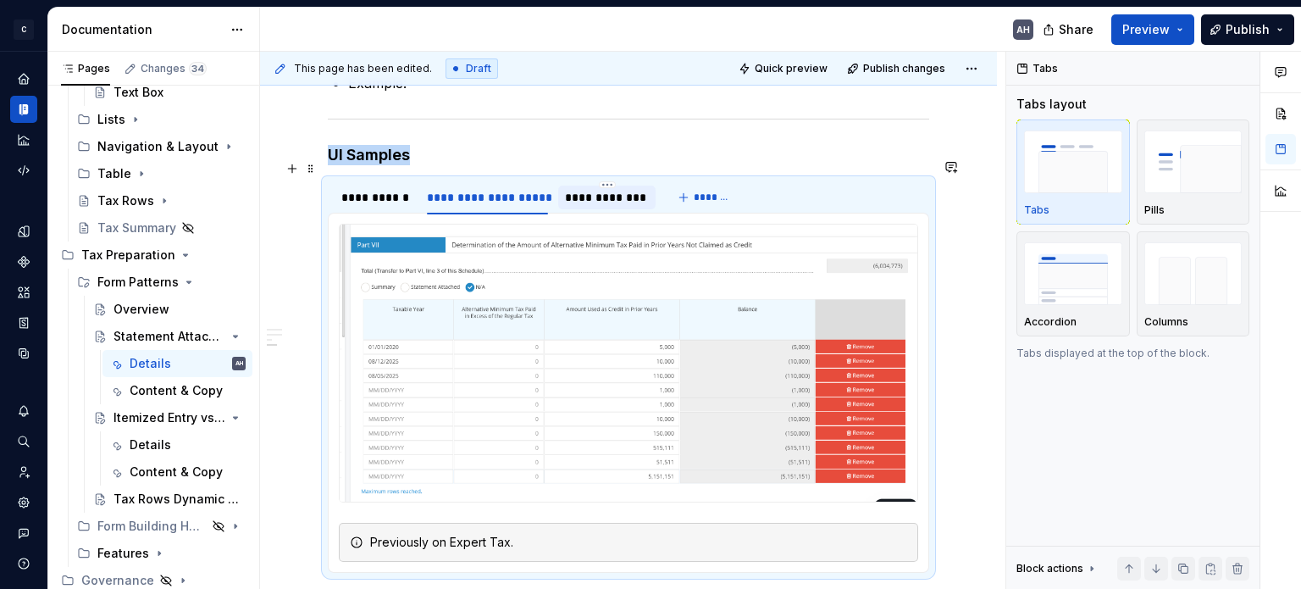
click at [611, 189] on div "**********" at bounding box center [607, 197] width 84 height 17
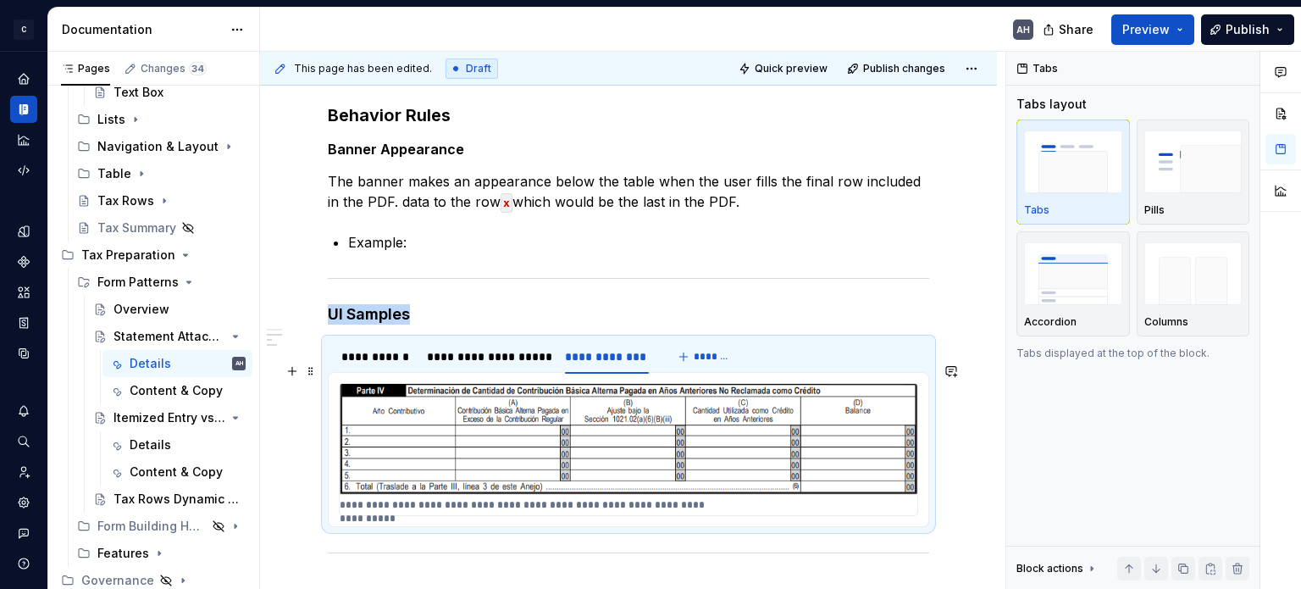
scroll to position [432, 0]
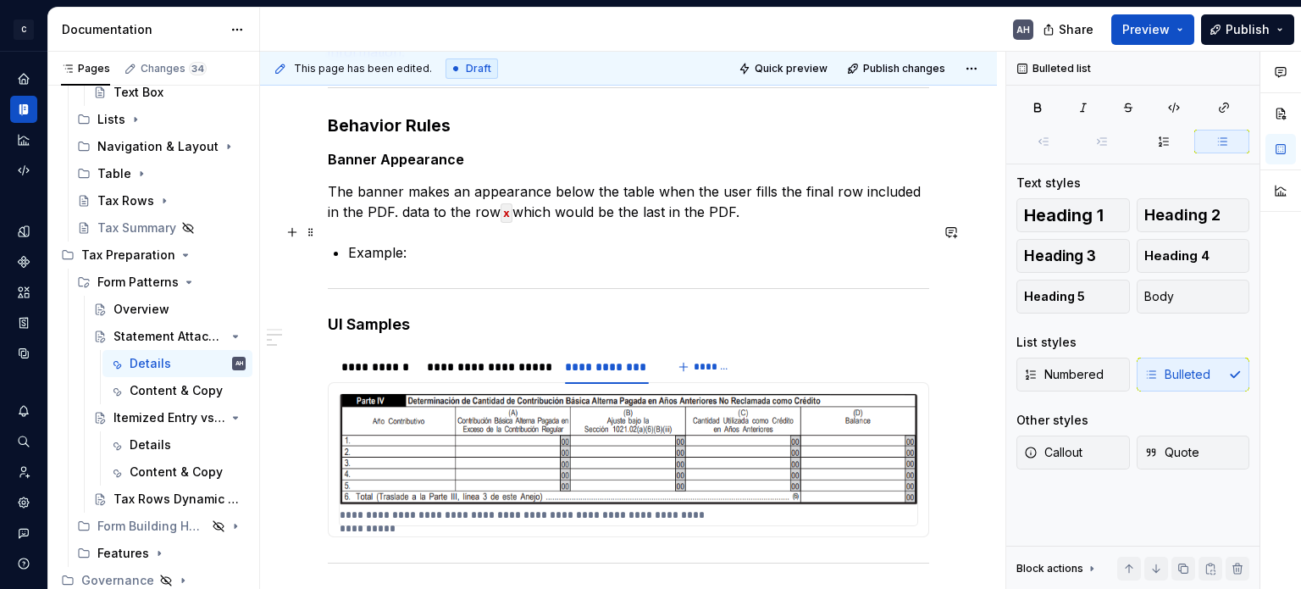
click at [484, 242] on p "Example:" at bounding box center [638, 252] width 581 height 20
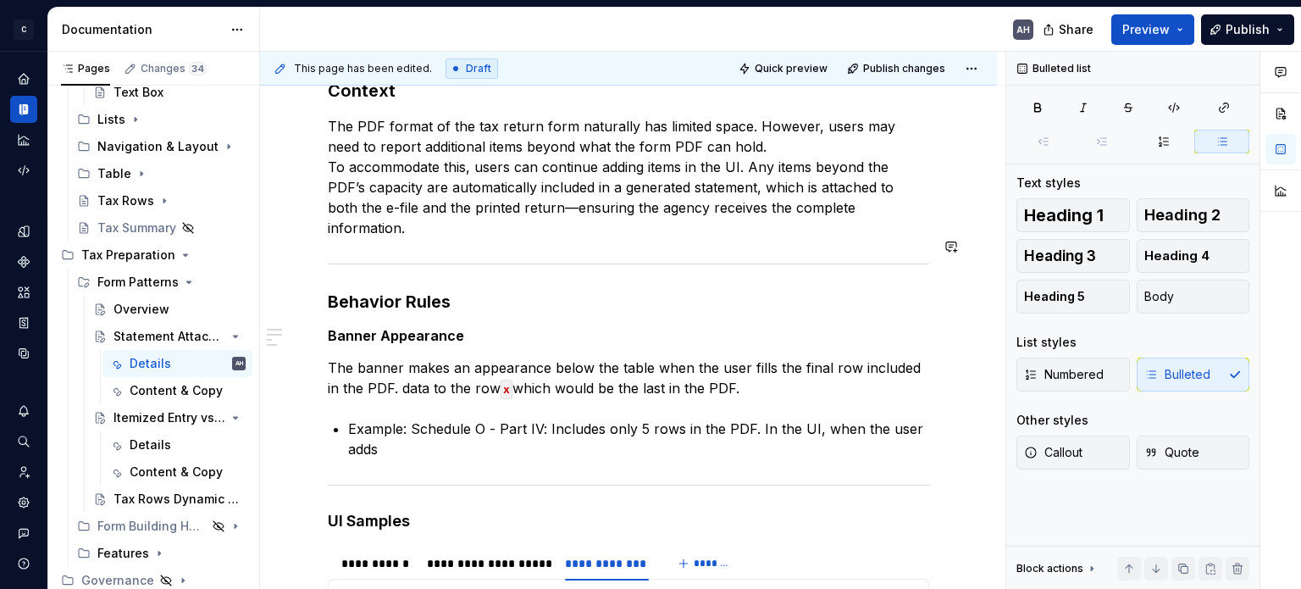
scroll to position [258, 0]
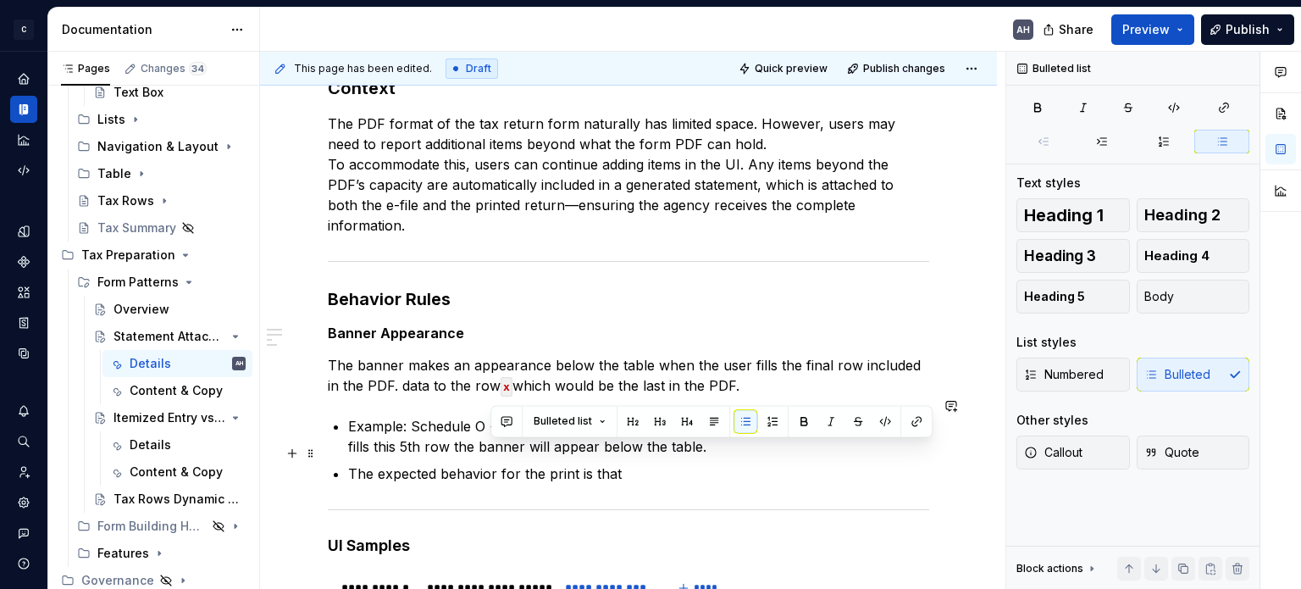
drag, startPoint x: 639, startPoint y: 446, endPoint x: 490, endPoint y: 455, distance: 149.3
click at [490, 463] on p "The expected behavior for the print is that" at bounding box center [638, 473] width 581 height 20
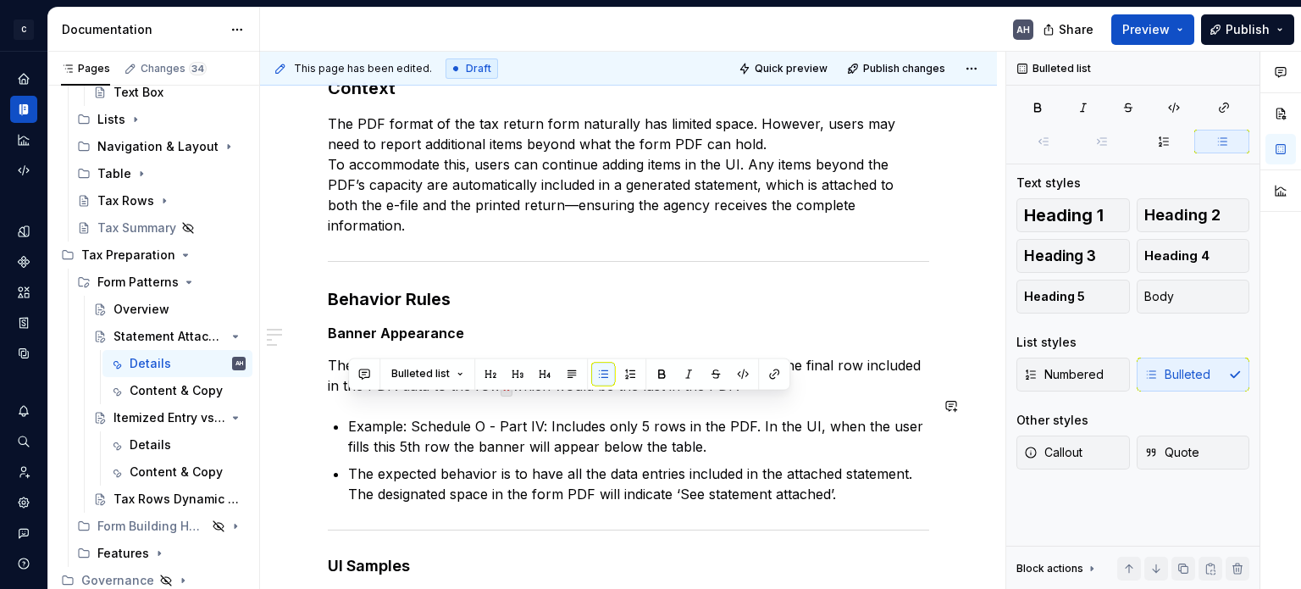
drag, startPoint x: 858, startPoint y: 470, endPoint x: 307, endPoint y: 378, distance: 558.1
click at [307, 378] on div "**********" at bounding box center [628, 541] width 737 height 1011
copy ul "Example: Schedule O - Part IV: Includes only 5 rows in the PDF. In the UI, when…"
click at [379, 463] on p "The expected behavior is to have all the data entries included in the attached …" at bounding box center [638, 483] width 581 height 41
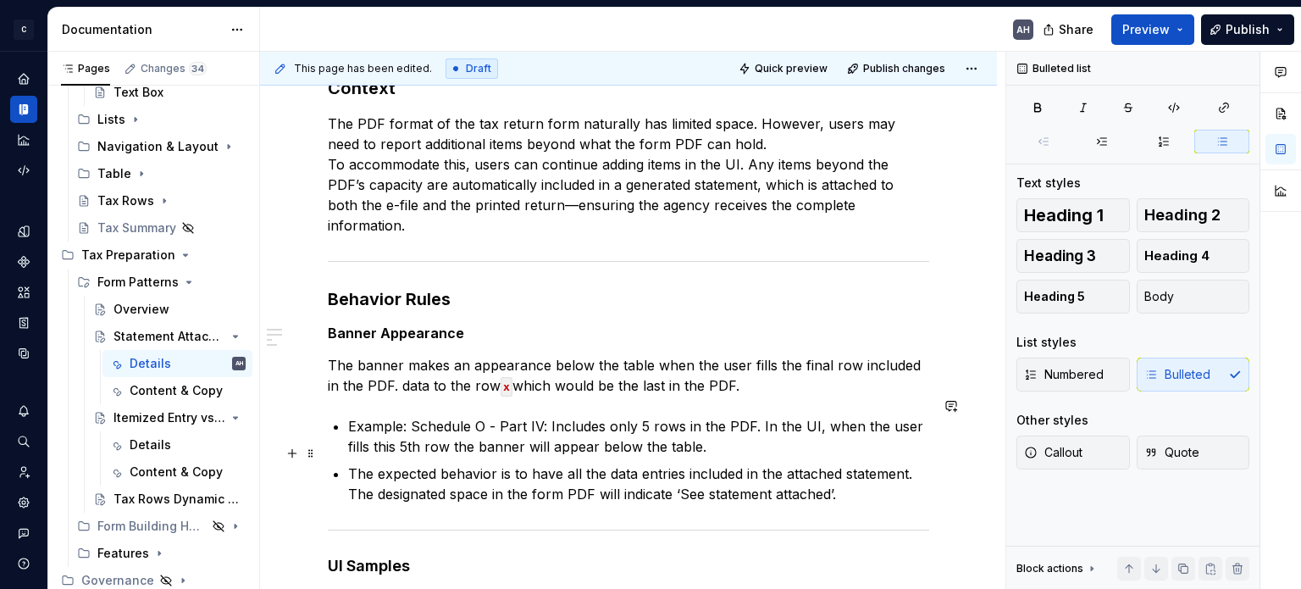
drag, startPoint x: 349, startPoint y: 453, endPoint x: 378, endPoint y: 447, distance: 29.4
click at [351, 463] on p "The expected behavior is to have all the data entries included in the attached …" at bounding box center [638, 483] width 581 height 41
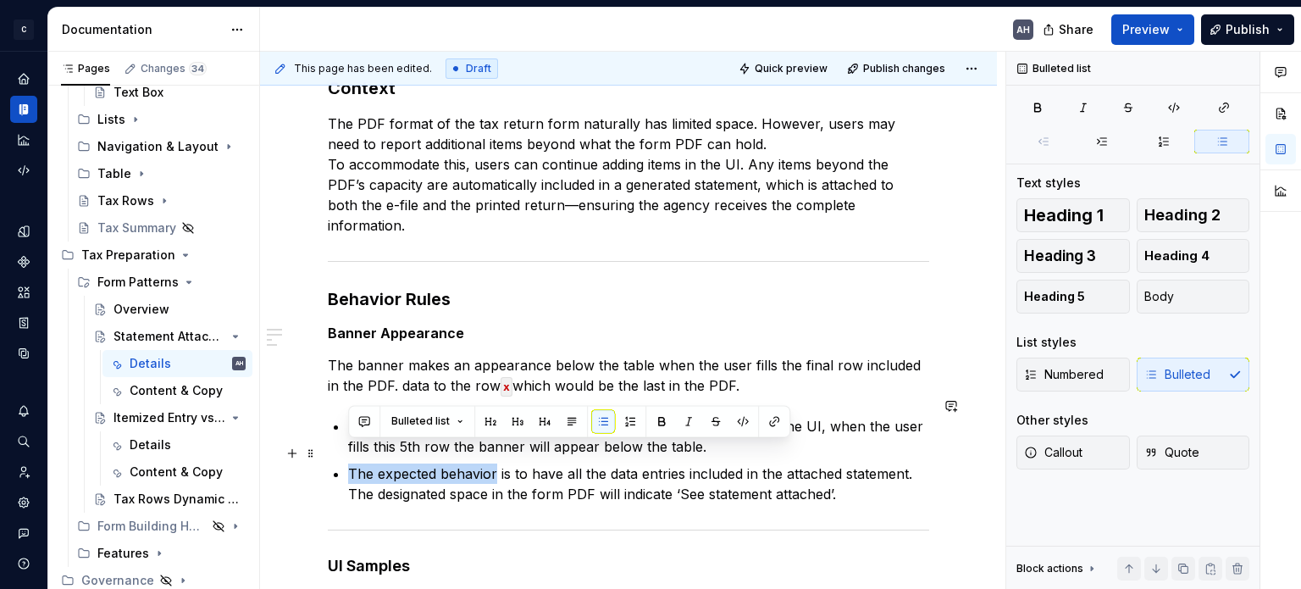
drag, startPoint x: 493, startPoint y: 453, endPoint x: 323, endPoint y: 463, distance: 170.5
click at [323, 463] on div "**********" at bounding box center [628, 541] width 737 height 1011
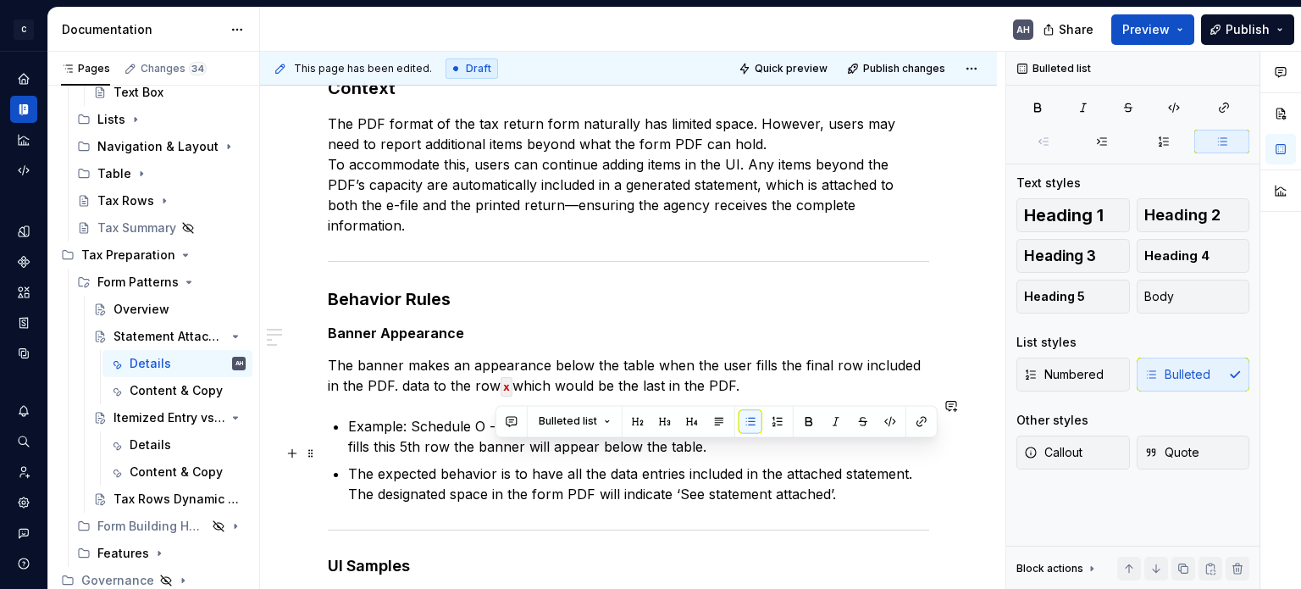
click at [348, 463] on p "The expected behavior is to have all the data entries included in the attached …" at bounding box center [638, 483] width 581 height 41
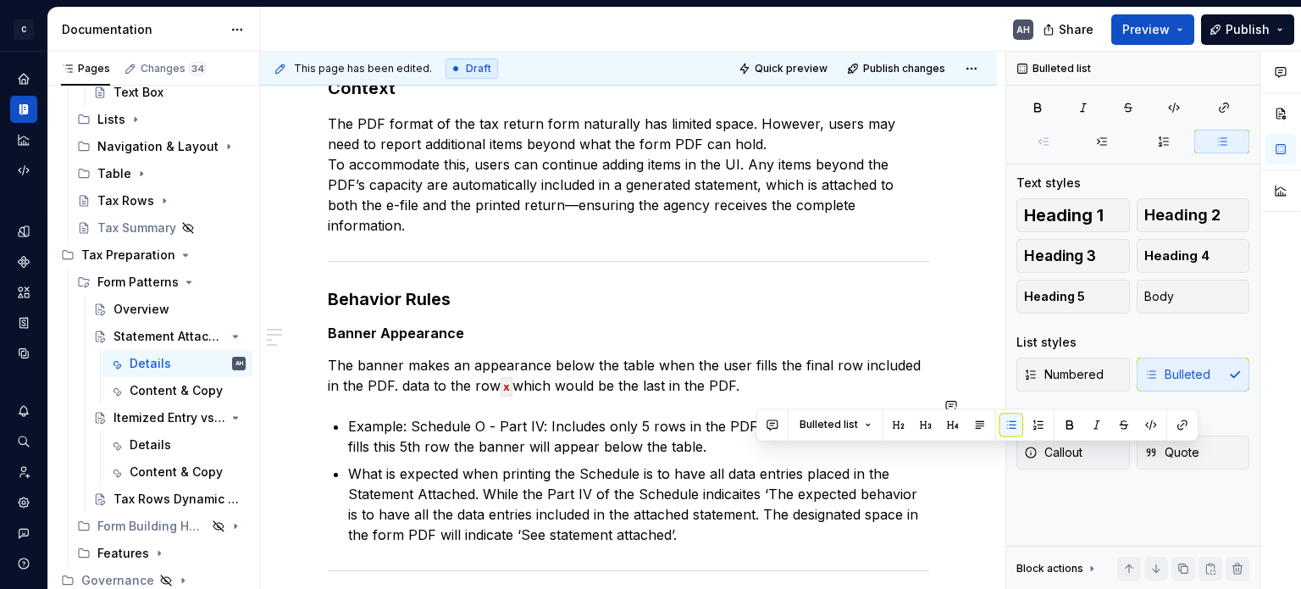
scroll to position [275, 0]
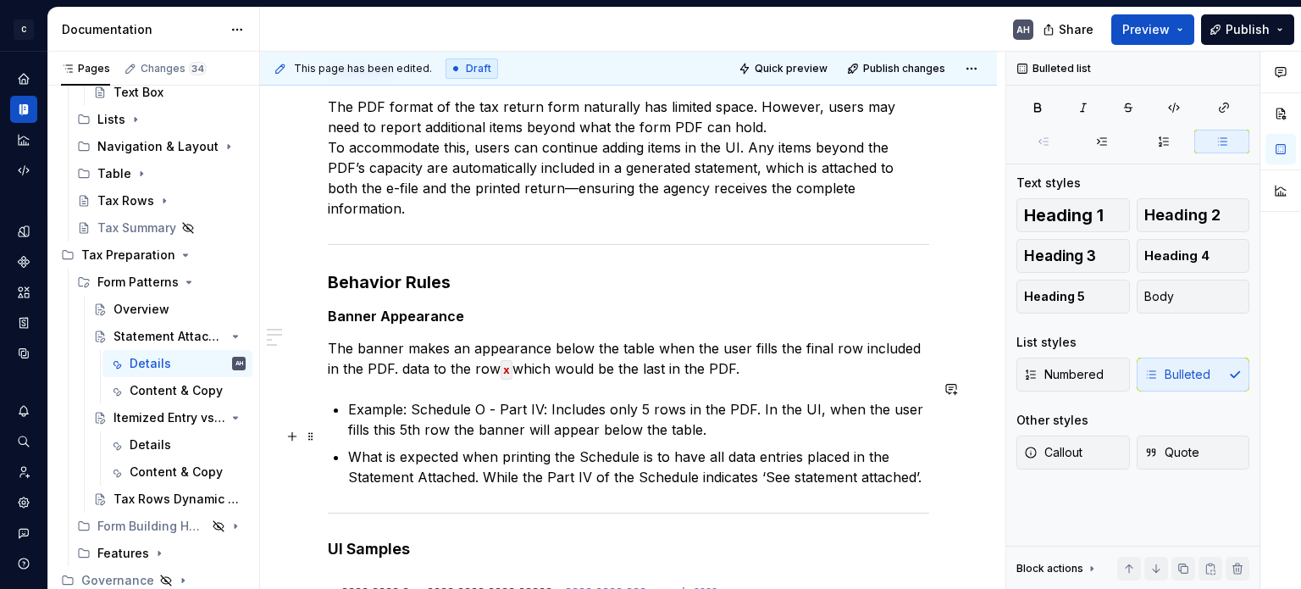
click at [921, 457] on p "What is expected when printing the Schedule is to have all data entries placed …" at bounding box center [638, 466] width 581 height 41
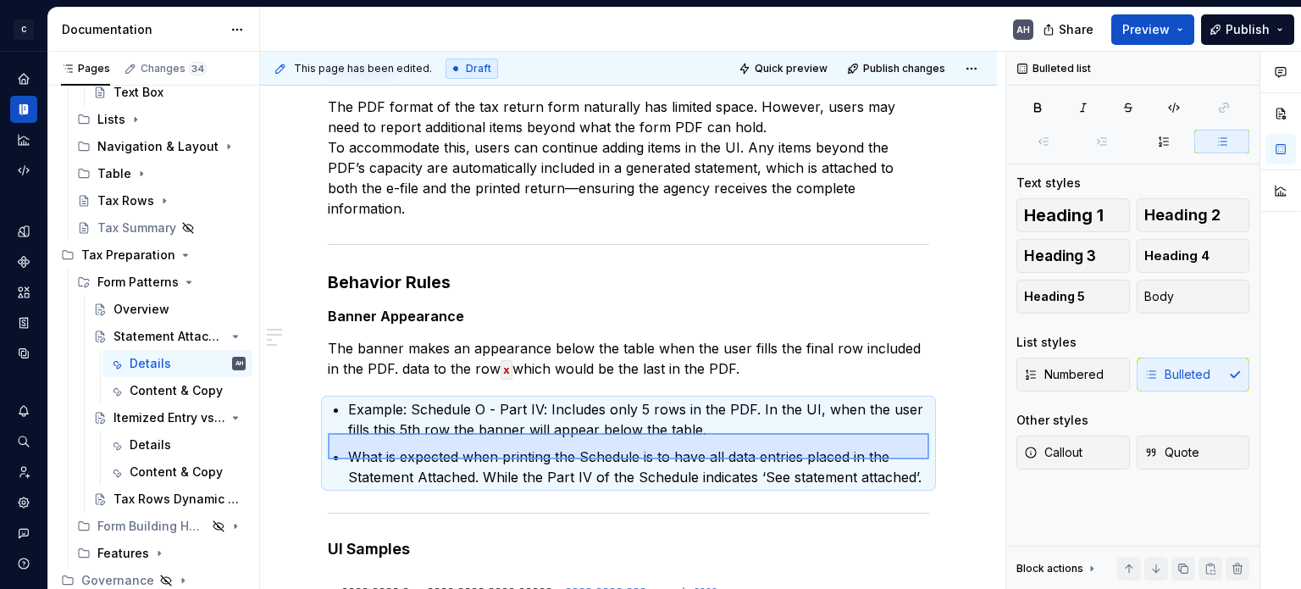
drag, startPoint x: 860, startPoint y: 457, endPoint x: 360, endPoint y: 429, distance: 500.4
click at [360, 429] on div "This page has been edited. Draft Quick preview Publish changes Statement Attach…" at bounding box center [632, 321] width 745 height 538
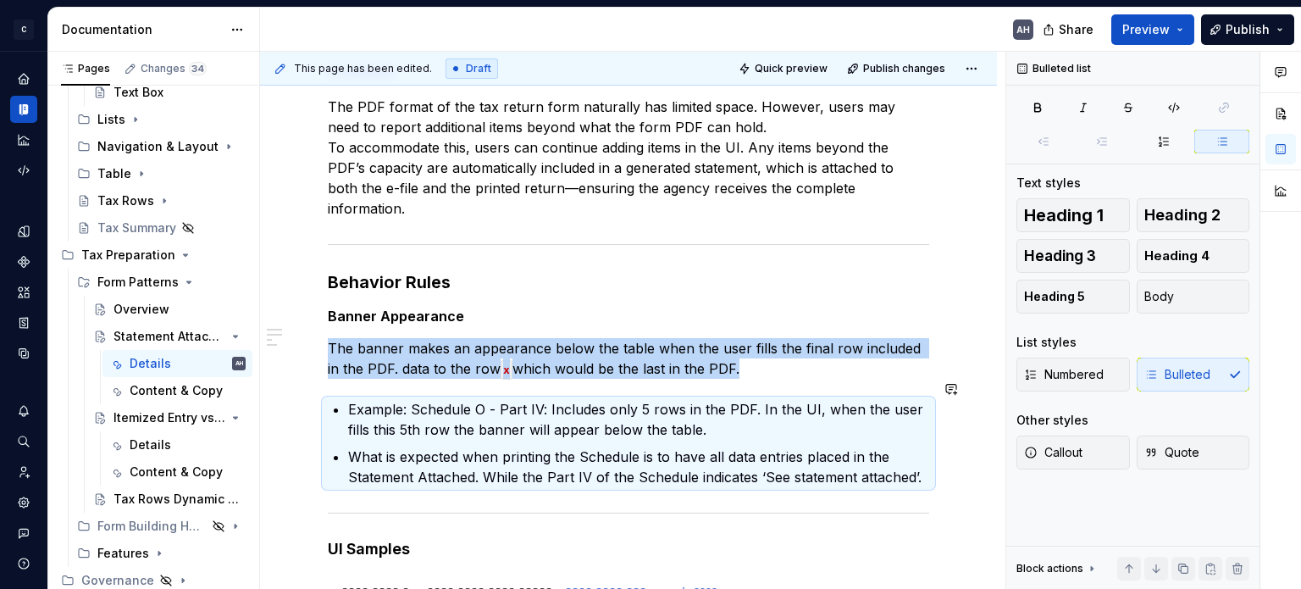
copy p "The banner makes an appearance below the table when the user fills the final ro…"
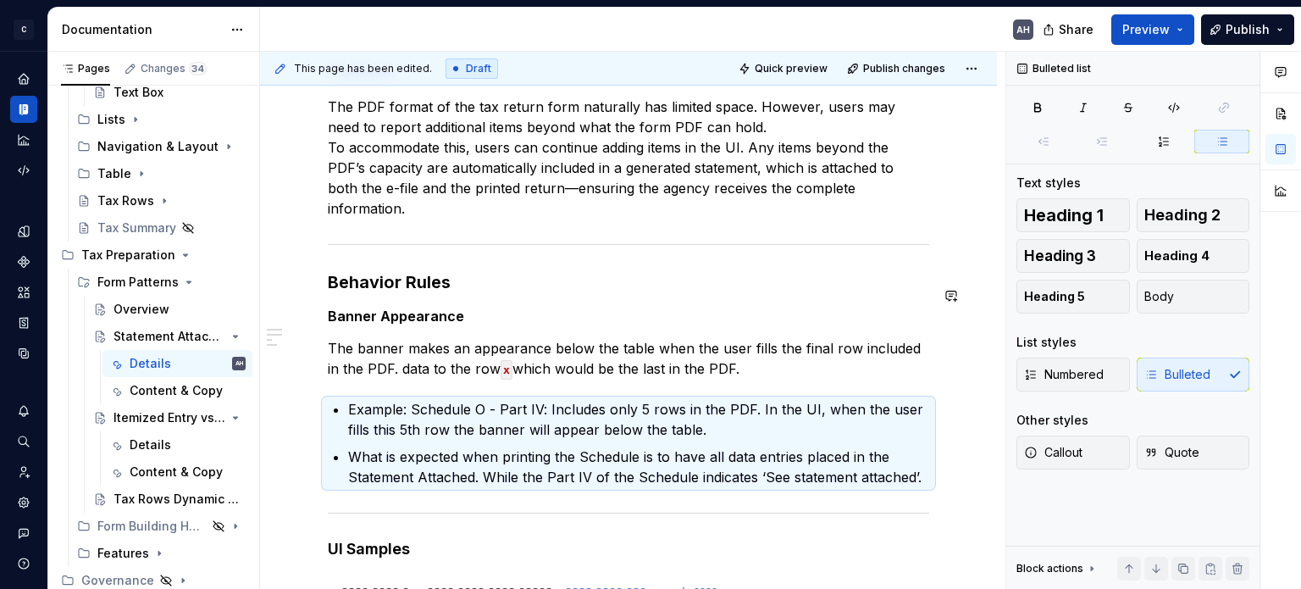
click at [462, 315] on div "**********" at bounding box center [628, 446] width 601 height 774
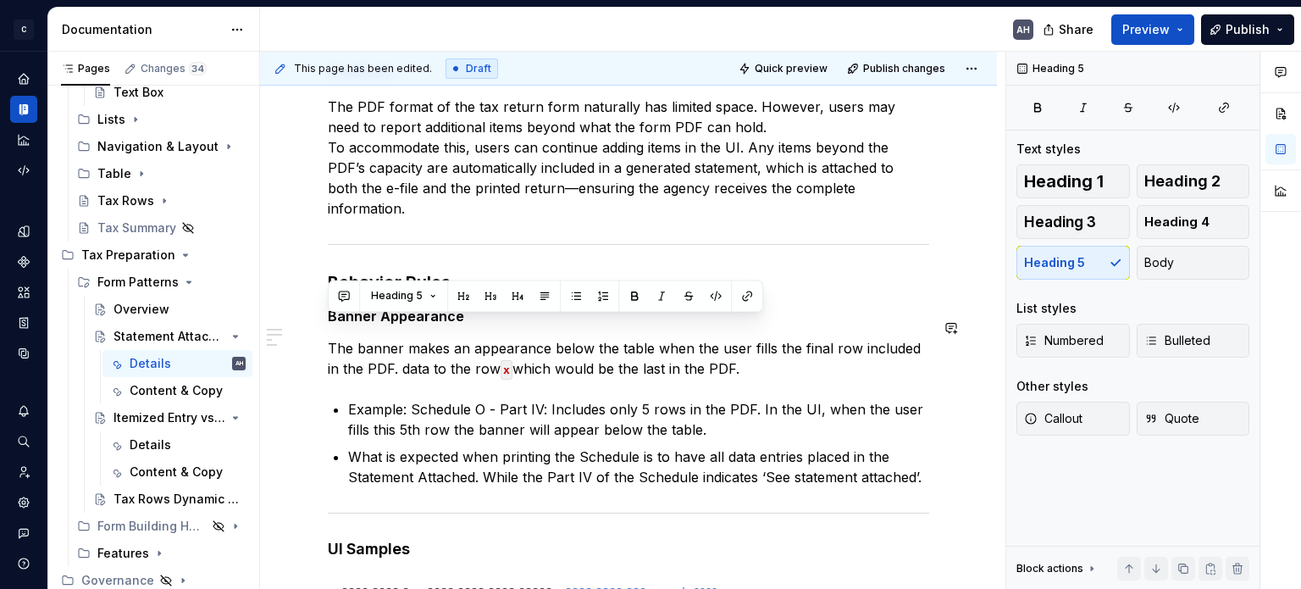
drag, startPoint x: 754, startPoint y: 344, endPoint x: 320, endPoint y: 311, distance: 434.8
click at [320, 311] on div "**********" at bounding box center [628, 524] width 737 height 1011
copy p "The banner makes an appearance below the table when the user fills the final ro…"
click at [439, 446] on p "What is expected when printing the Schedule is to have all data entries placed …" at bounding box center [638, 466] width 581 height 41
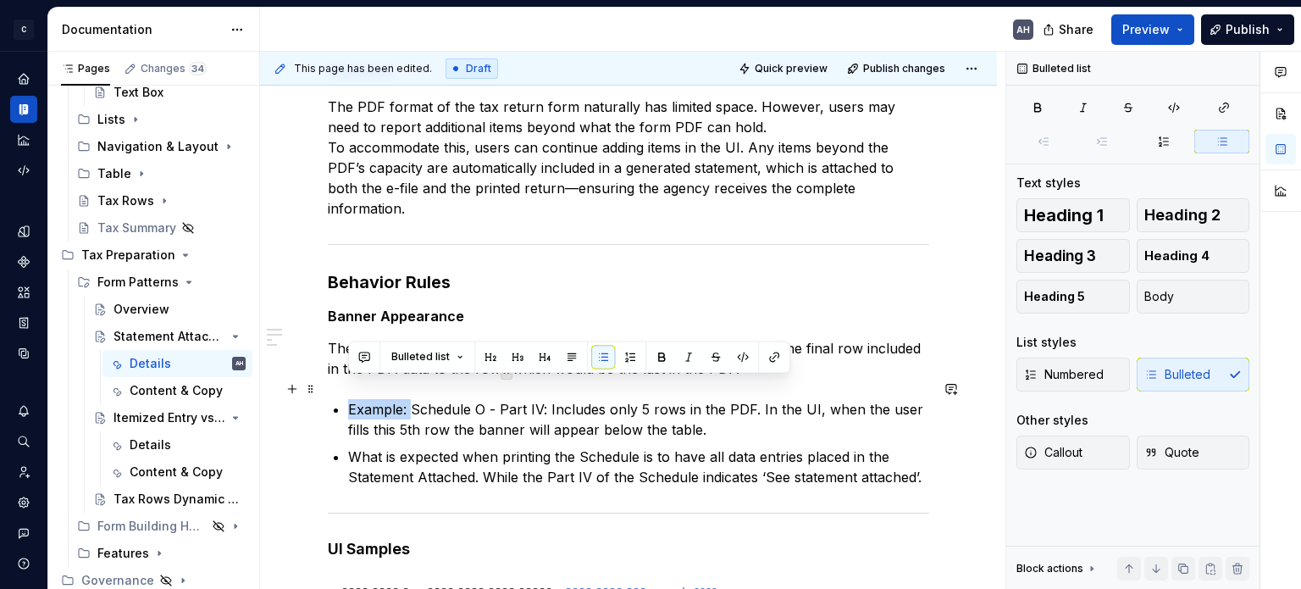
drag, startPoint x: 411, startPoint y: 389, endPoint x: 335, endPoint y: 393, distance: 75.5
click at [348, 399] on li "Example: Schedule O - Part IV: Includes only 5 rows in the PDF. In the UI, when…" at bounding box center [638, 419] width 581 height 41
click at [346, 432] on div "**********" at bounding box center [628, 446] width 601 height 774
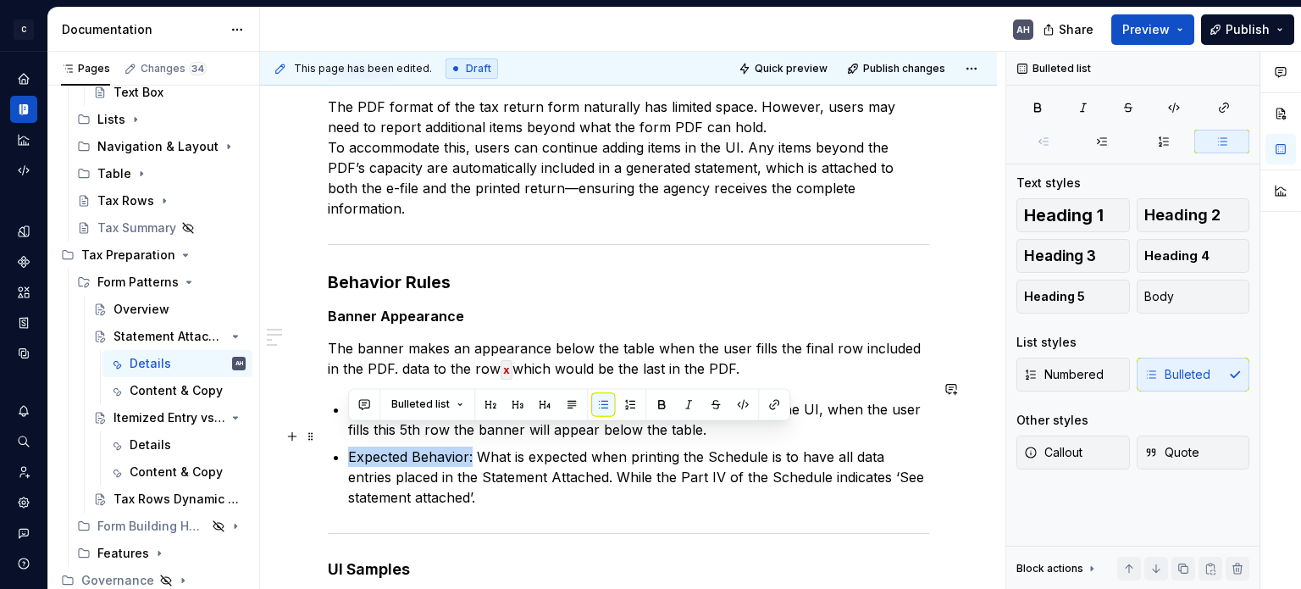
drag, startPoint x: 471, startPoint y: 434, endPoint x: 346, endPoint y: 436, distance: 125.3
click at [346, 436] on div "**********" at bounding box center [628, 456] width 601 height 794
click at [584, 473] on p "Expected Behavior: What is expected when printing the Schedule is to have all d…" at bounding box center [638, 476] width 581 height 61
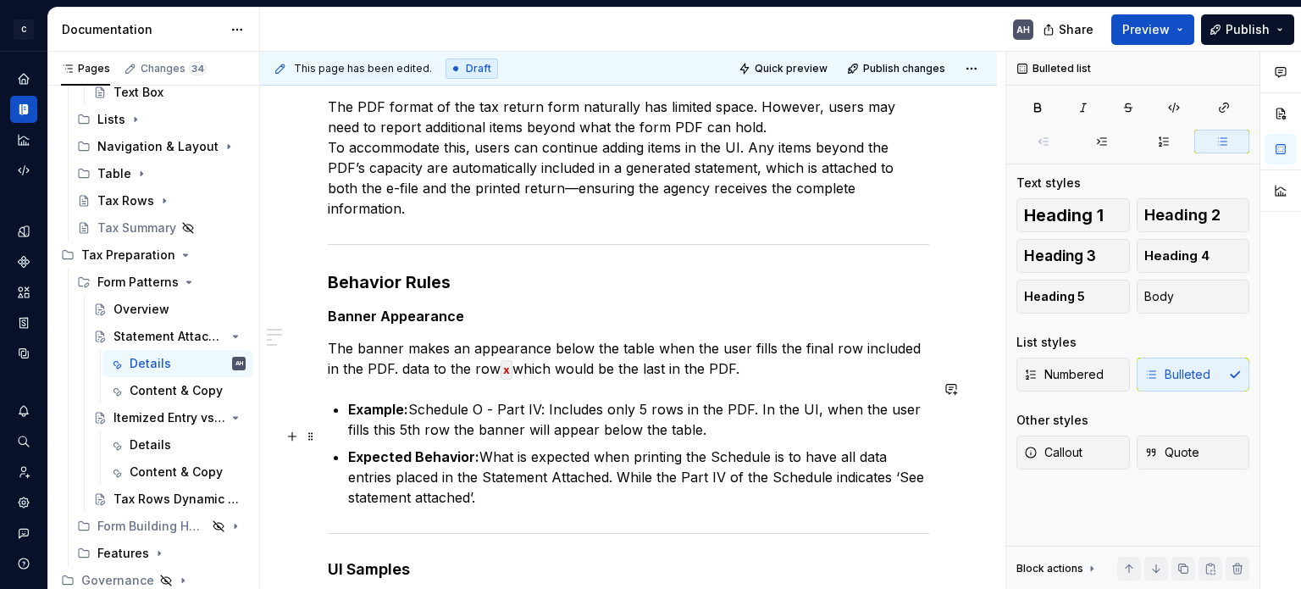
click at [483, 446] on p "Expected Behavior: What is expected when printing the Schedule is to have all d…" at bounding box center [638, 476] width 581 height 61
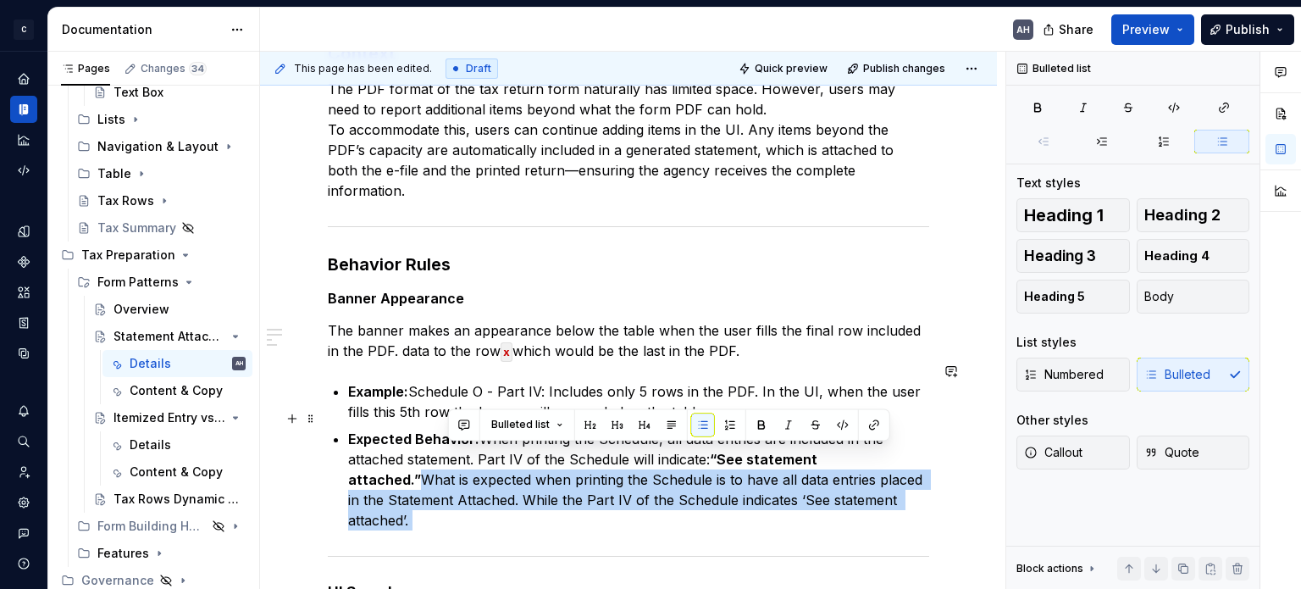
drag, startPoint x: 884, startPoint y: 459, endPoint x: 899, endPoint y: 506, distance: 49.6
click at [899, 506] on div "**********" at bounding box center [628, 458] width 601 height 835
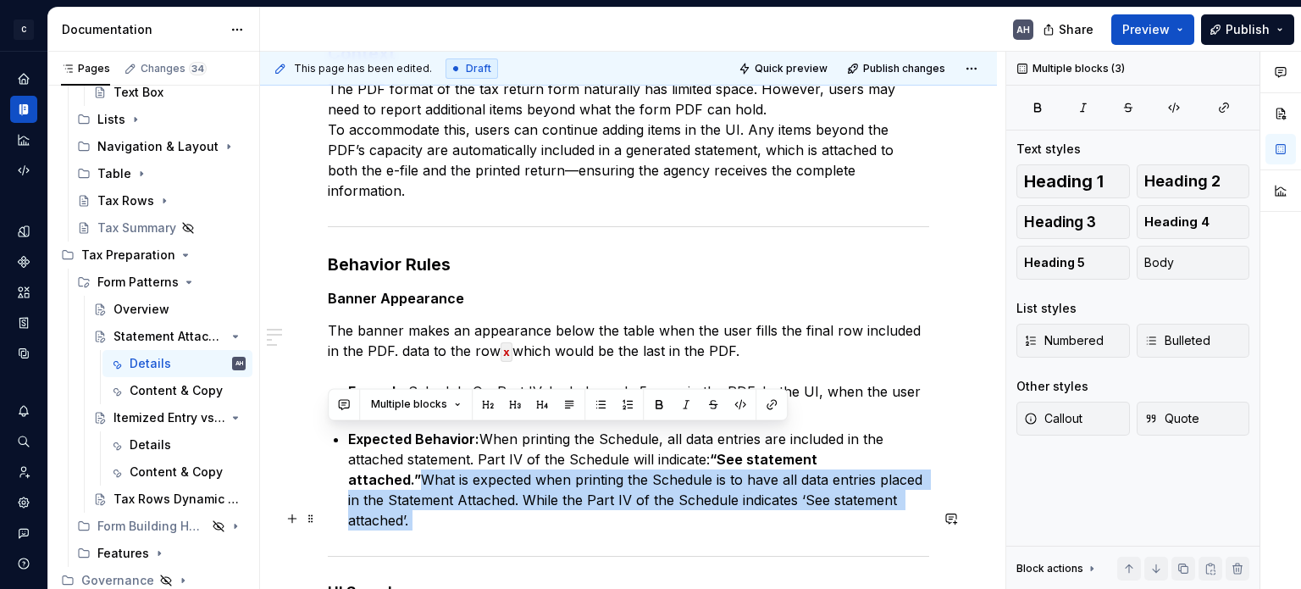
scroll to position [296, 0]
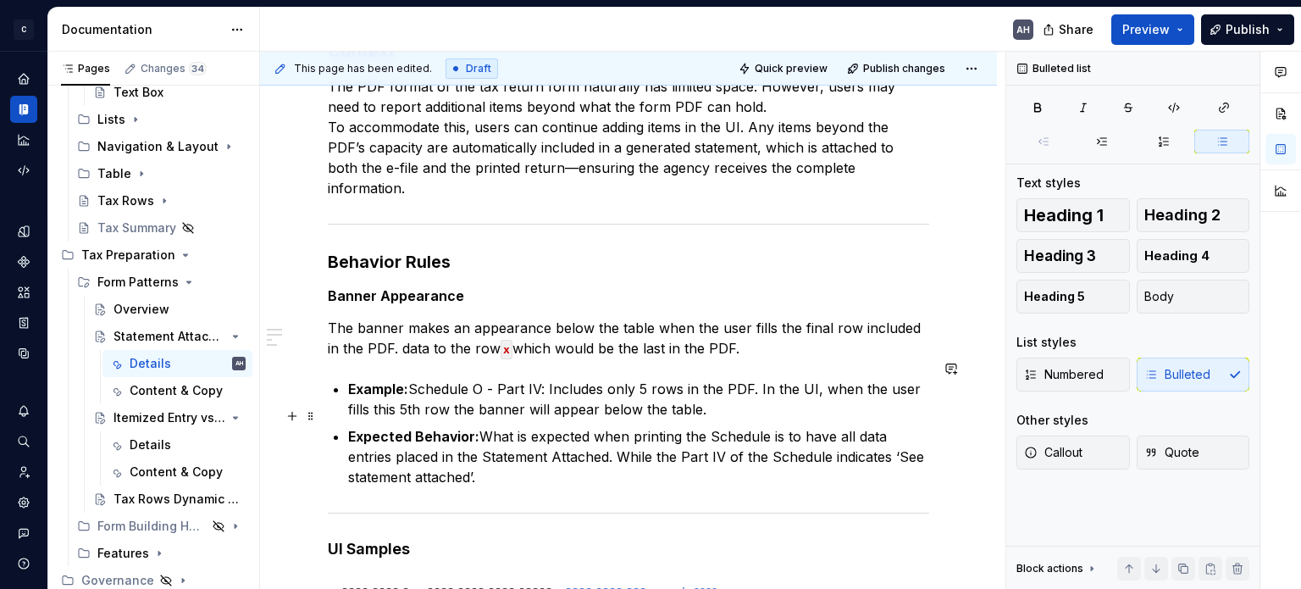
click at [478, 426] on p "Expected Behavior: What is expected when printing the Schedule is to have all d…" at bounding box center [638, 456] width 581 height 61
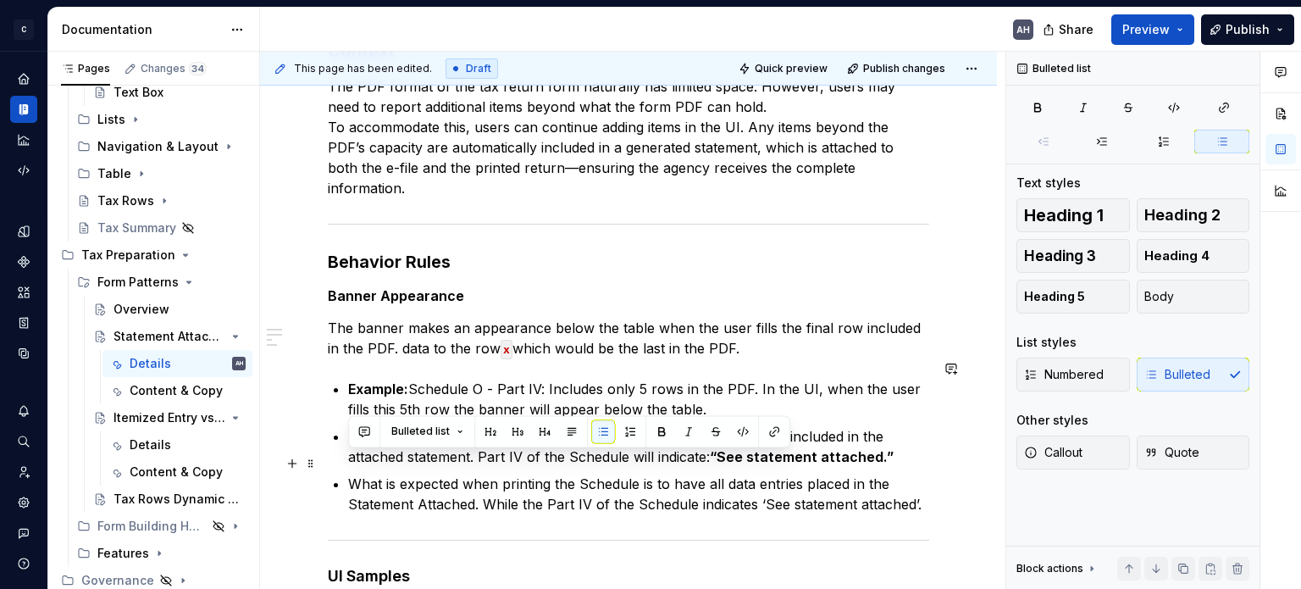
drag, startPoint x: 908, startPoint y: 484, endPoint x: 322, endPoint y: 459, distance: 586.5
click at [322, 459] on div "**********" at bounding box center [628, 527] width 737 height 1059
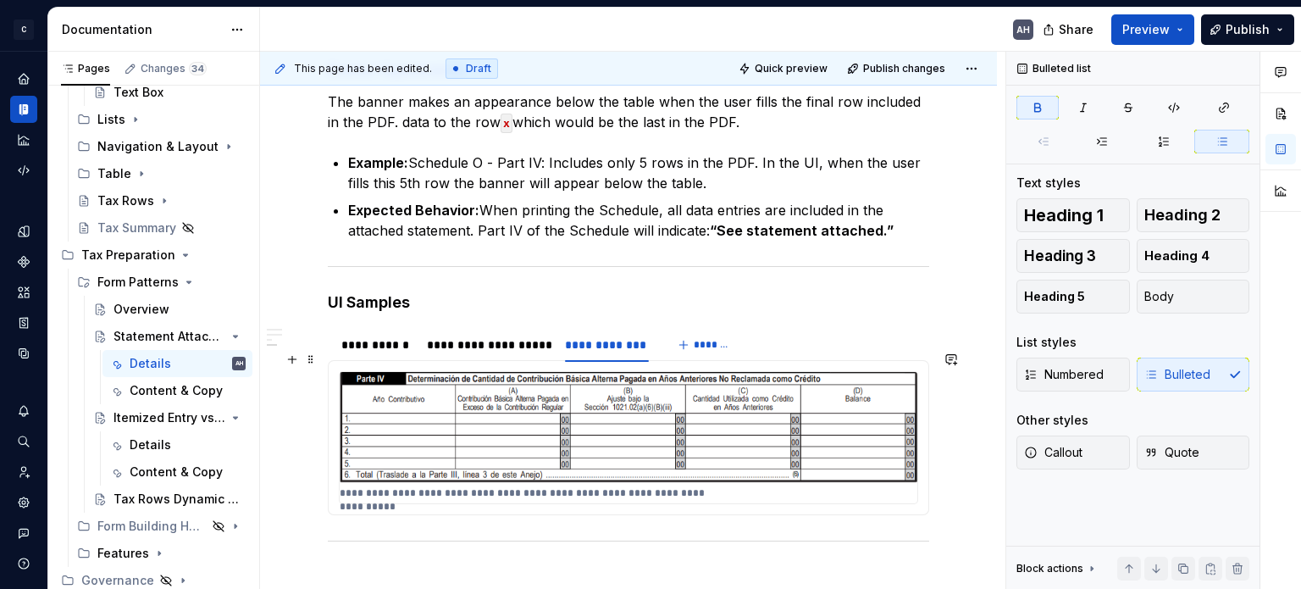
scroll to position [550, 0]
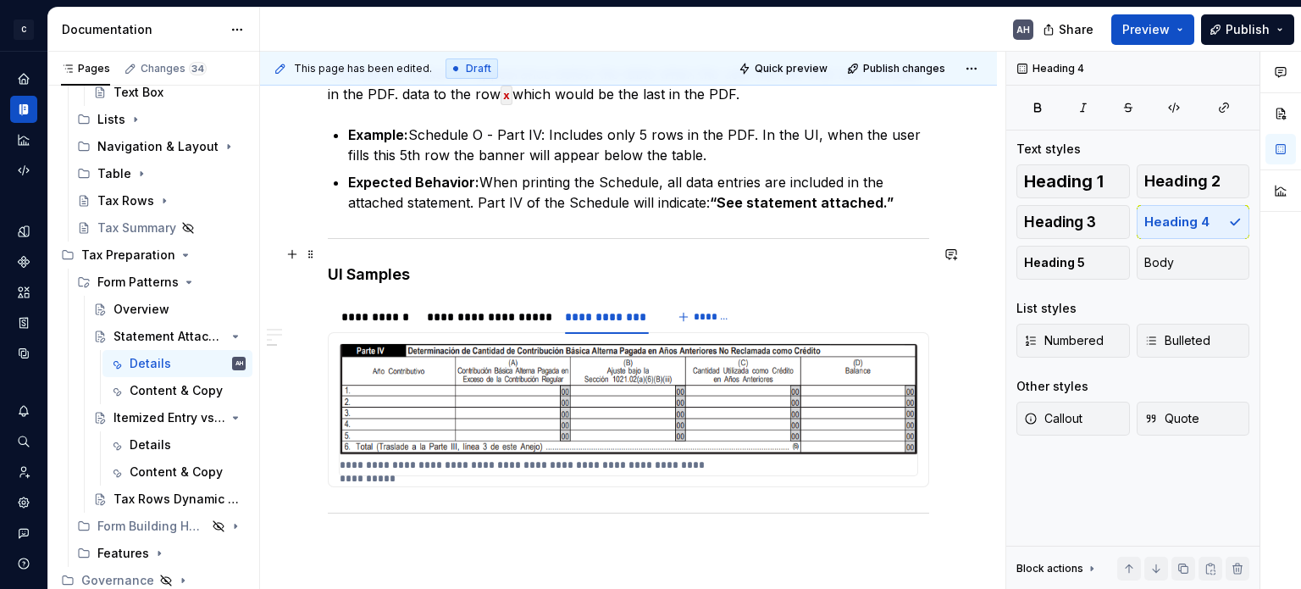
click at [445, 264] on h4 "UI Samples" at bounding box center [628, 274] width 601 height 20
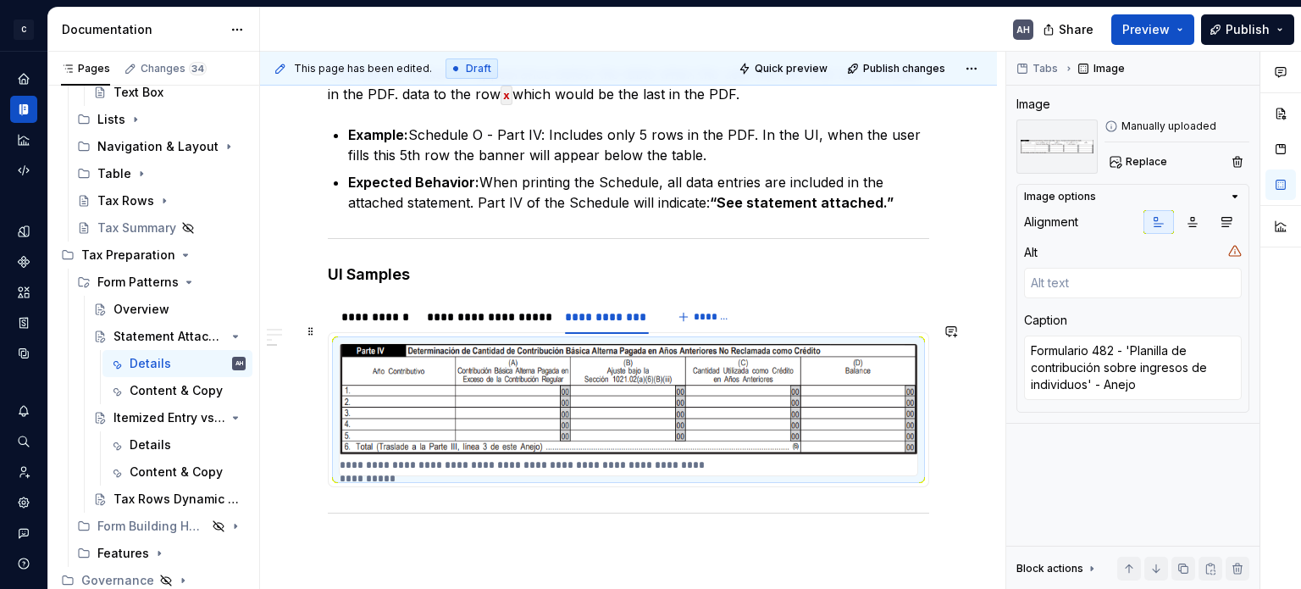
click at [544, 402] on img at bounding box center [629, 399] width 578 height 111
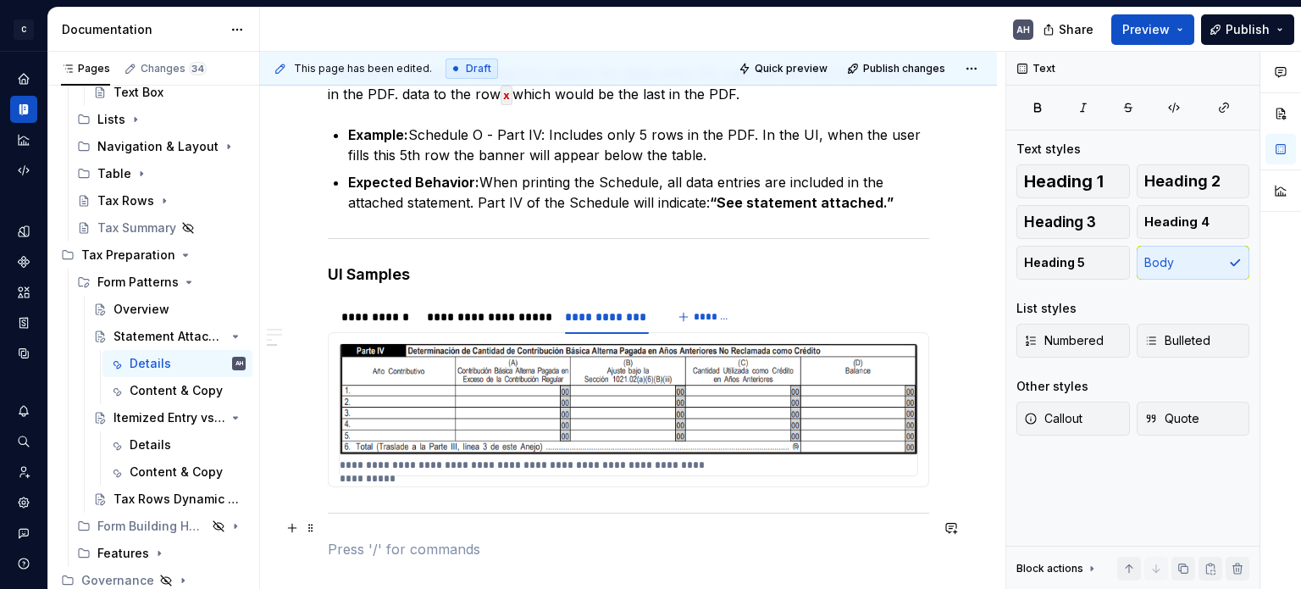
click at [481, 539] on p at bounding box center [628, 549] width 601 height 20
click at [569, 412] on img at bounding box center [629, 399] width 578 height 111
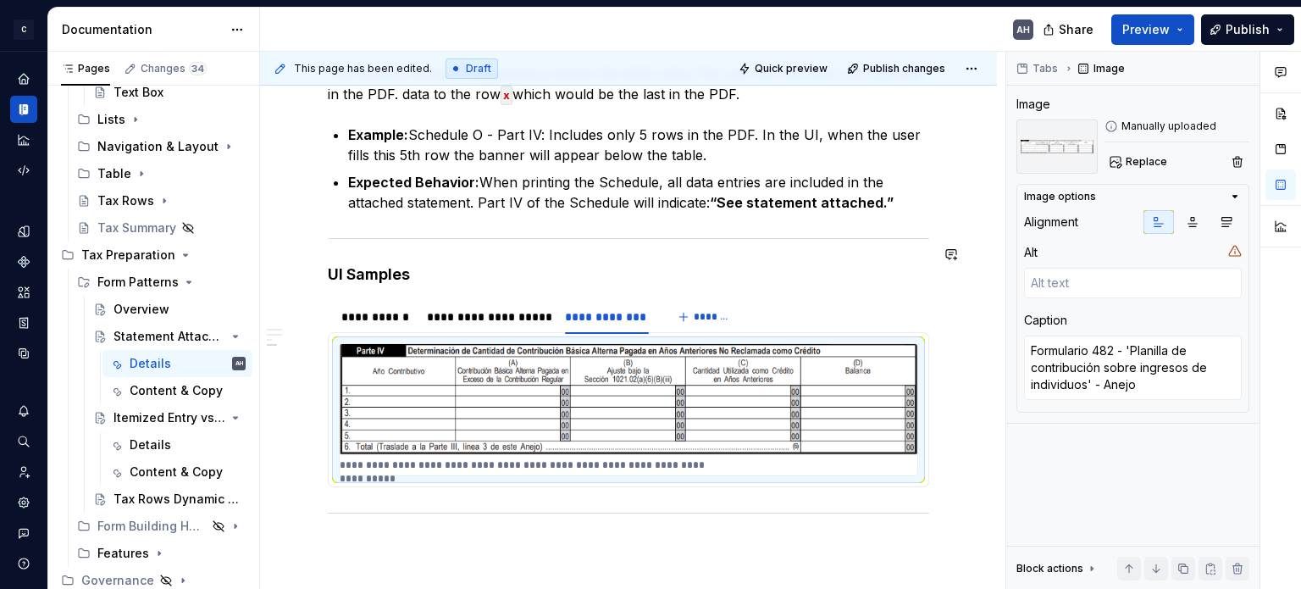
scroll to position [465, 0]
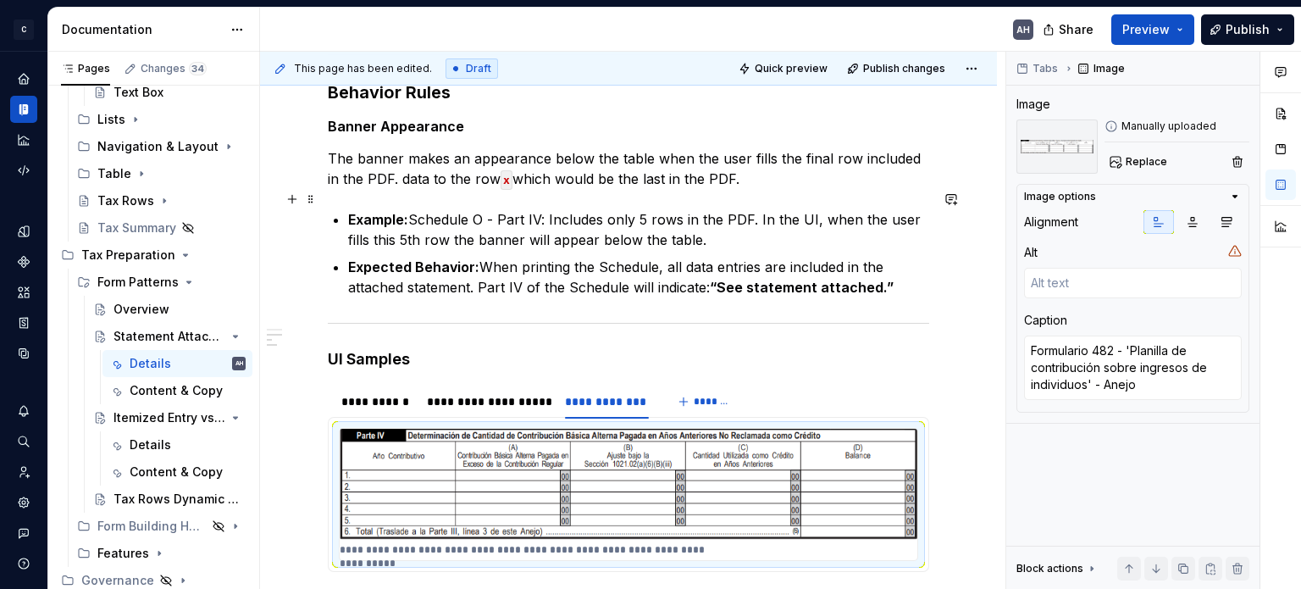
click at [495, 209] on p "Example: Schedule O - Part IV: Includes only 5 rows in the PDF. In the UI, when…" at bounding box center [638, 229] width 581 height 41
click at [489, 209] on p "Example: Schedule O - Part IV: Includes only 5 rows in the PDF. In the UI, when…" at bounding box center [638, 229] width 581 height 41
click at [417, 209] on p "Example: Schedule O - Part IV: Includes only 5 rows in the PDF. In the UI, when…" at bounding box center [638, 229] width 581 height 41
click at [424, 209] on p "Example: Schedule O - Part IV: Includes only 5 rows in the PDF. In the UI, when…" at bounding box center [638, 229] width 581 height 41
click at [488, 209] on p "Example: Schedule O - Part IV: Includes only 5 rows in the PDF. In the UI, when…" at bounding box center [638, 229] width 581 height 41
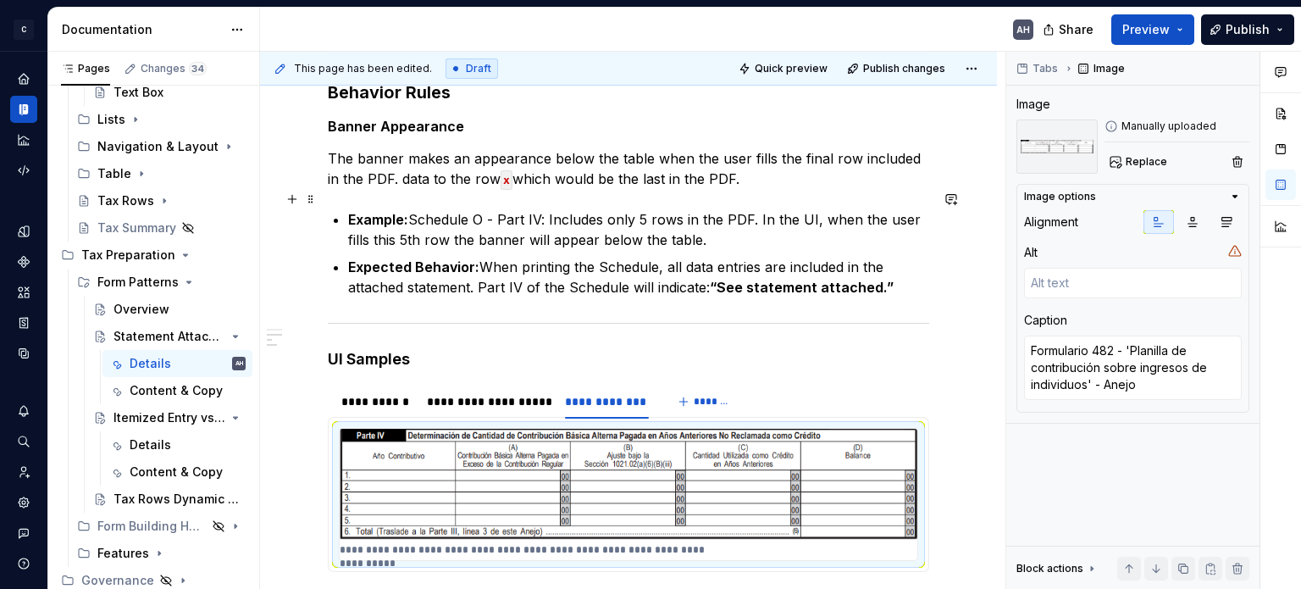
click at [489, 209] on p "Example: Schedule O - Part IV: Includes only 5 rows in the PDF. In the UI, when…" at bounding box center [638, 229] width 581 height 41
click at [567, 222] on p "Example: Schedule O - Part IV: Includes only 5 rows in the PDF. In the UI, when…" at bounding box center [638, 229] width 581 height 41
click at [612, 179] on div "**********" at bounding box center [628, 257] width 601 height 774
click at [402, 148] on p "The banner makes an appearance below the table when the user fills the final ro…" at bounding box center [628, 168] width 601 height 41
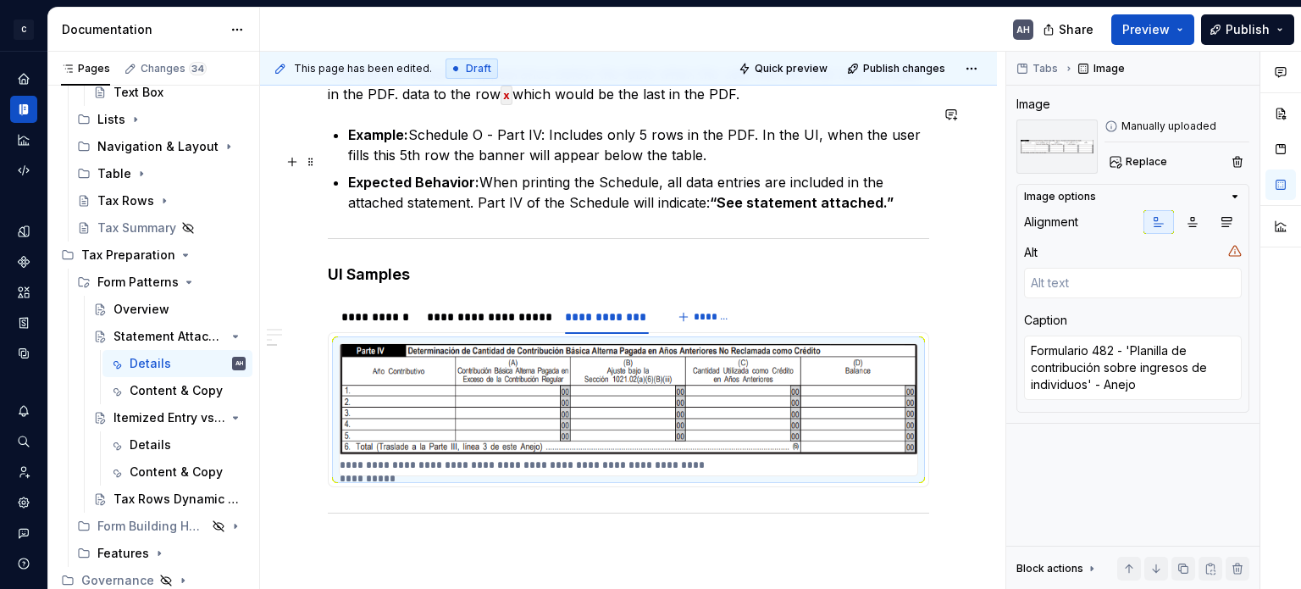
click at [818, 194] on strong "“See statement attached.”" at bounding box center [802, 202] width 184 height 17
click at [743, 138] on p "Example: Schedule O - Part IV: Includes only 5 rows in the PDF. In the UI, when…" at bounding box center [638, 144] width 581 height 41
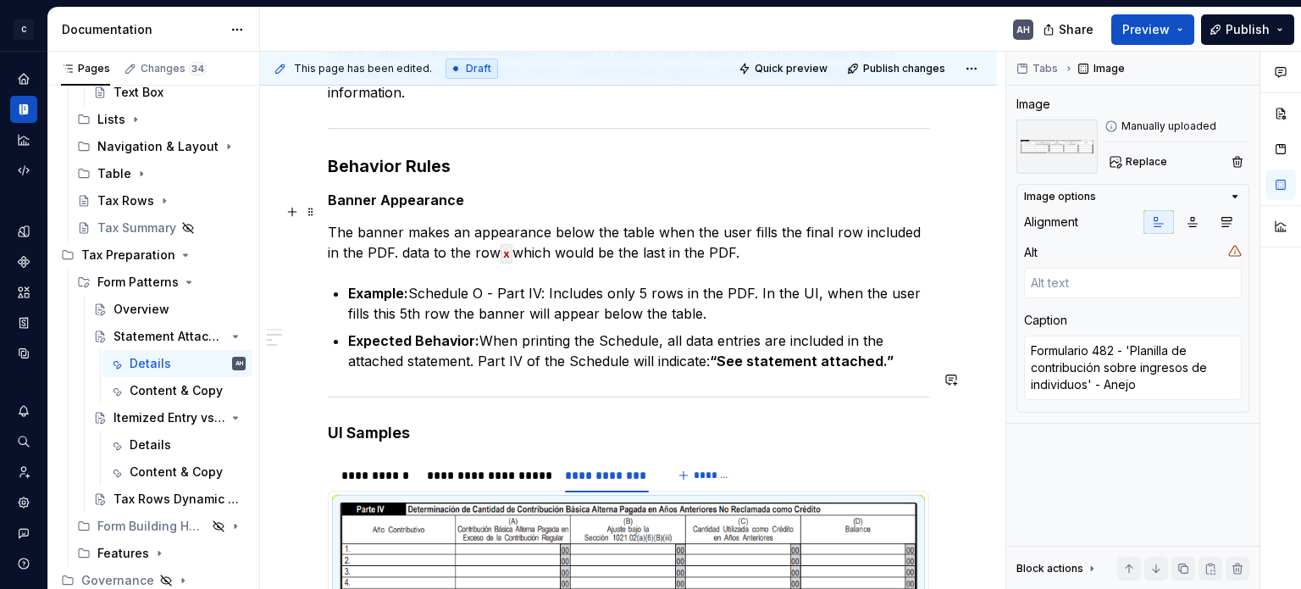
scroll to position [380, 0]
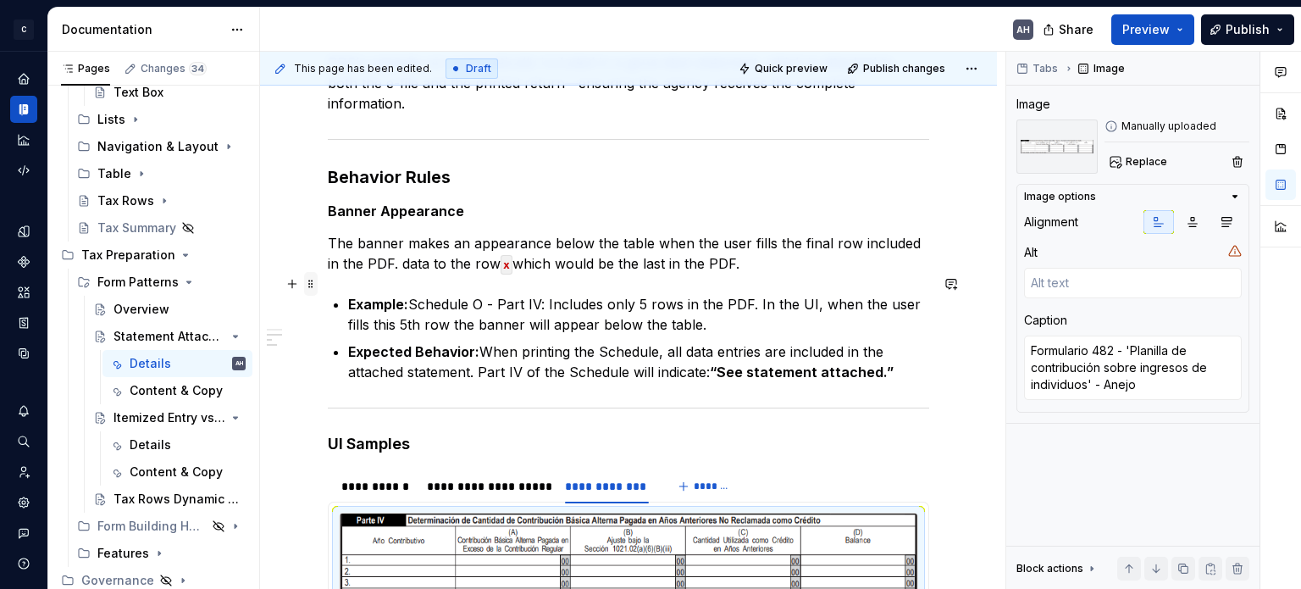
click at [308, 289] on span at bounding box center [311, 284] width 14 height 24
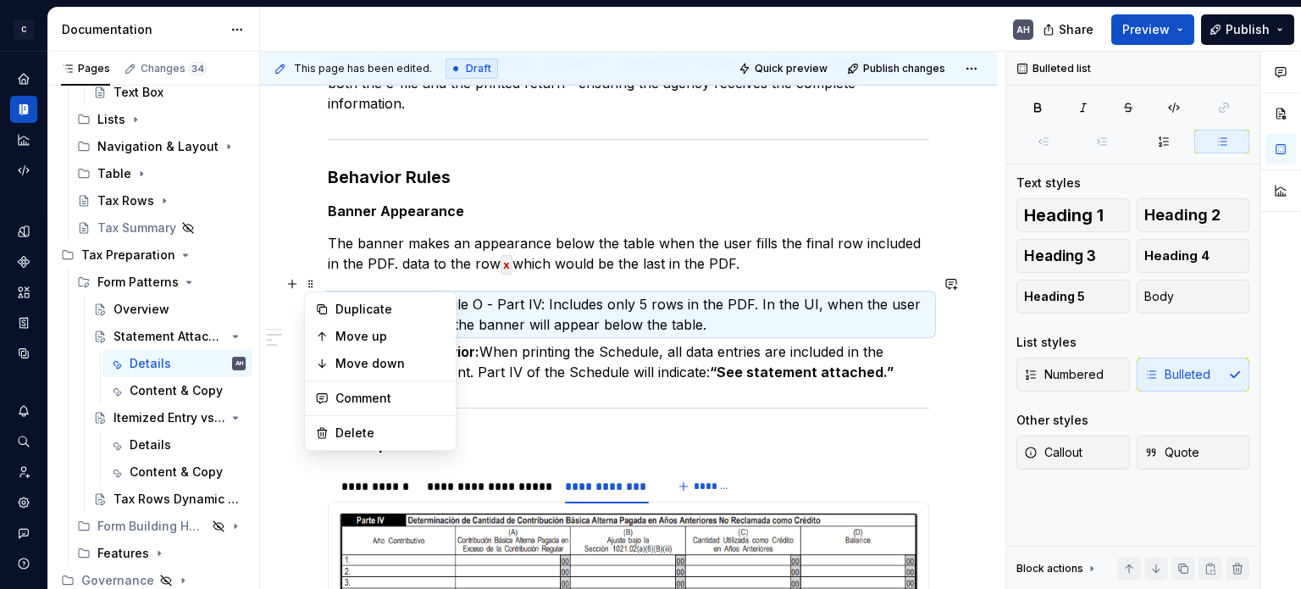
click at [475, 296] on p "Example: Schedule O - Part IV: Includes only 5 rows in the PDF. In the UI, when…" at bounding box center [638, 314] width 581 height 41
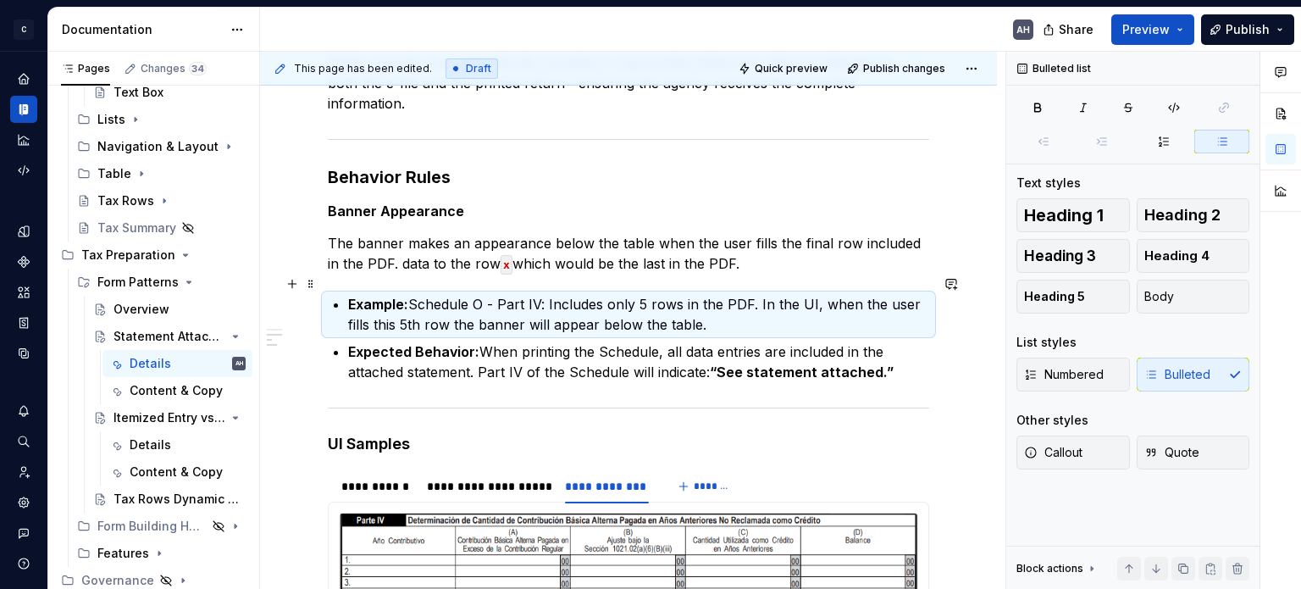
click at [506, 294] on p "Example: Schedule O - Part IV: Includes only 5 rows in the PDF. In the UI, when…" at bounding box center [638, 314] width 581 height 41
click at [481, 294] on p "Example: Schedule O - Part IV: Includes only 5 rows in the PDF. In the UI, when…" at bounding box center [638, 314] width 581 height 41
click at [500, 294] on p "Example: Schedule O - Part IV: Includes only 5 rows in the PDF. In the UI, when…" at bounding box center [638, 314] width 581 height 41
type textarea "*"
click at [695, 312] on p "Example: Schedule O - Part IV: Includes only 5 rows in the PDF. In the UI, when…" at bounding box center [638, 314] width 581 height 41
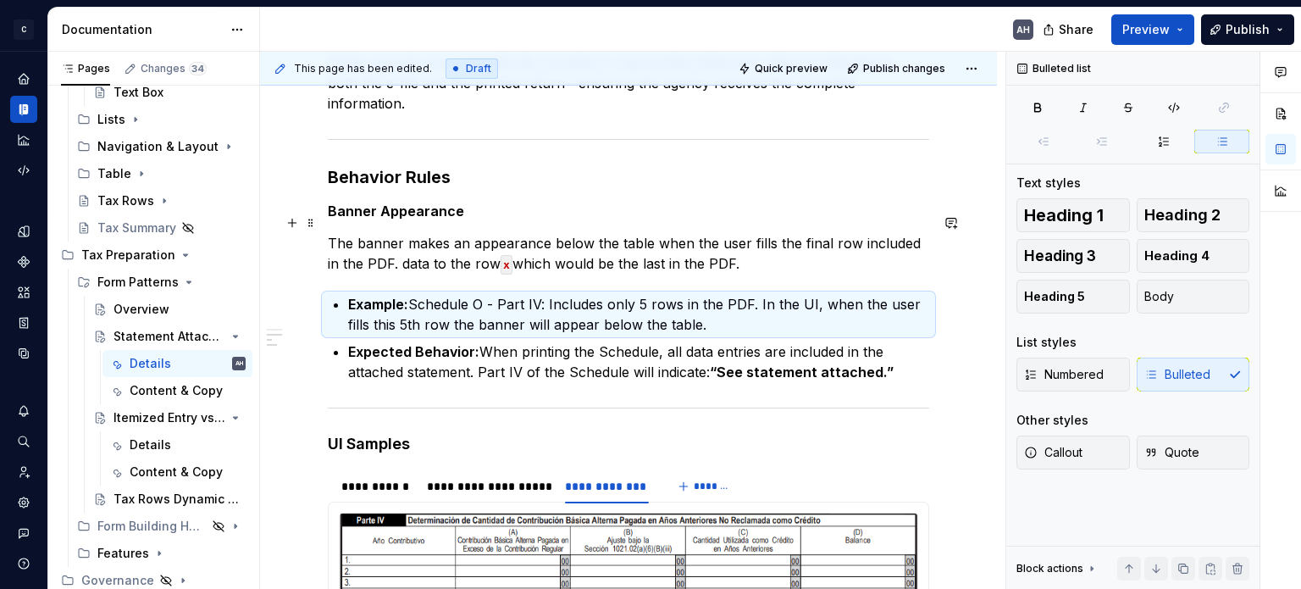
click at [735, 233] on p "The banner makes an appearance below the table when the user fills the final ro…" at bounding box center [628, 253] width 601 height 41
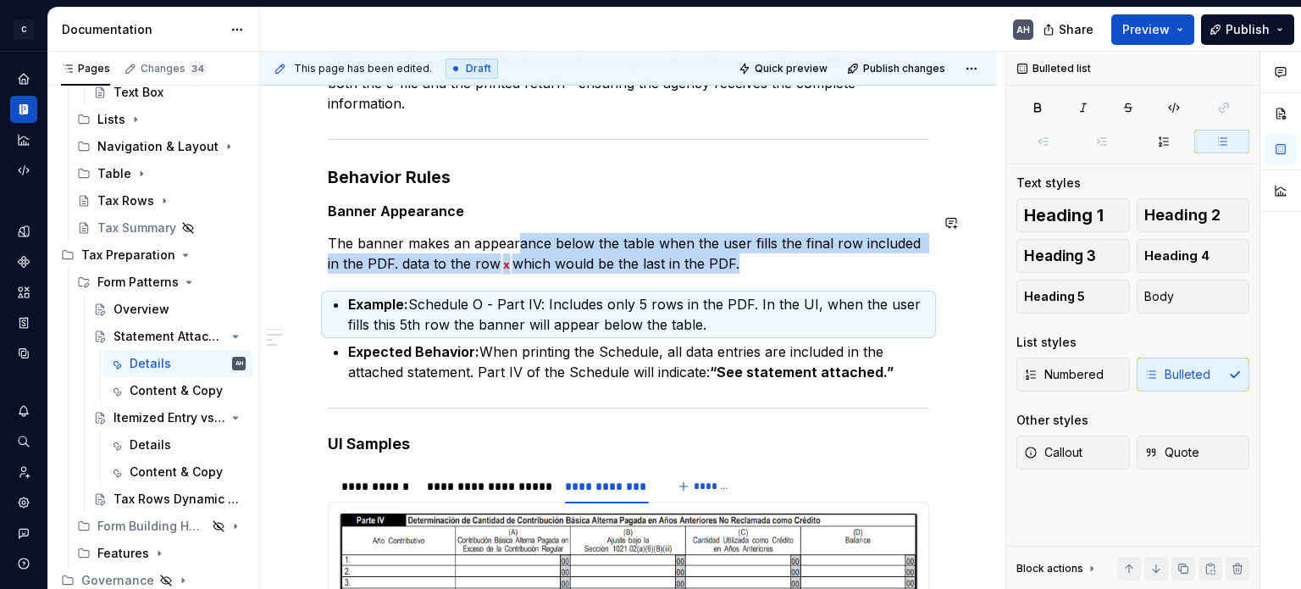
drag, startPoint x: 891, startPoint y: 351, endPoint x: 515, endPoint y: 202, distance: 404.2
click at [515, 202] on div "**********" at bounding box center [628, 341] width 601 height 774
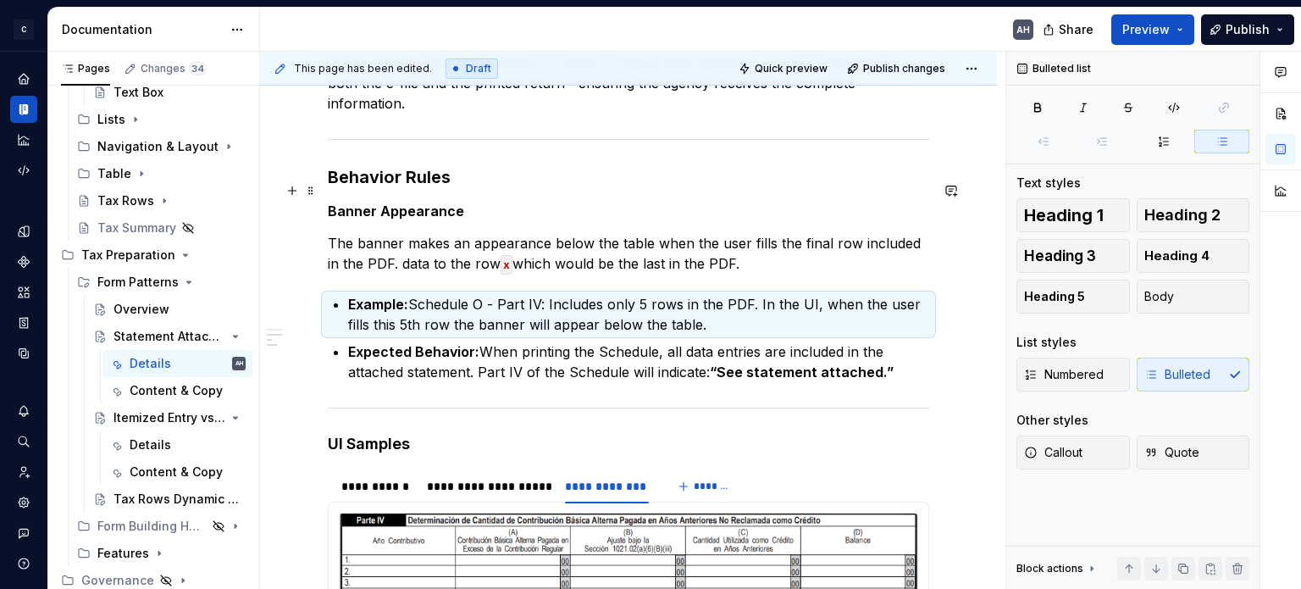
click at [801, 202] on h5 "Banner Appearance" at bounding box center [628, 210] width 601 height 17
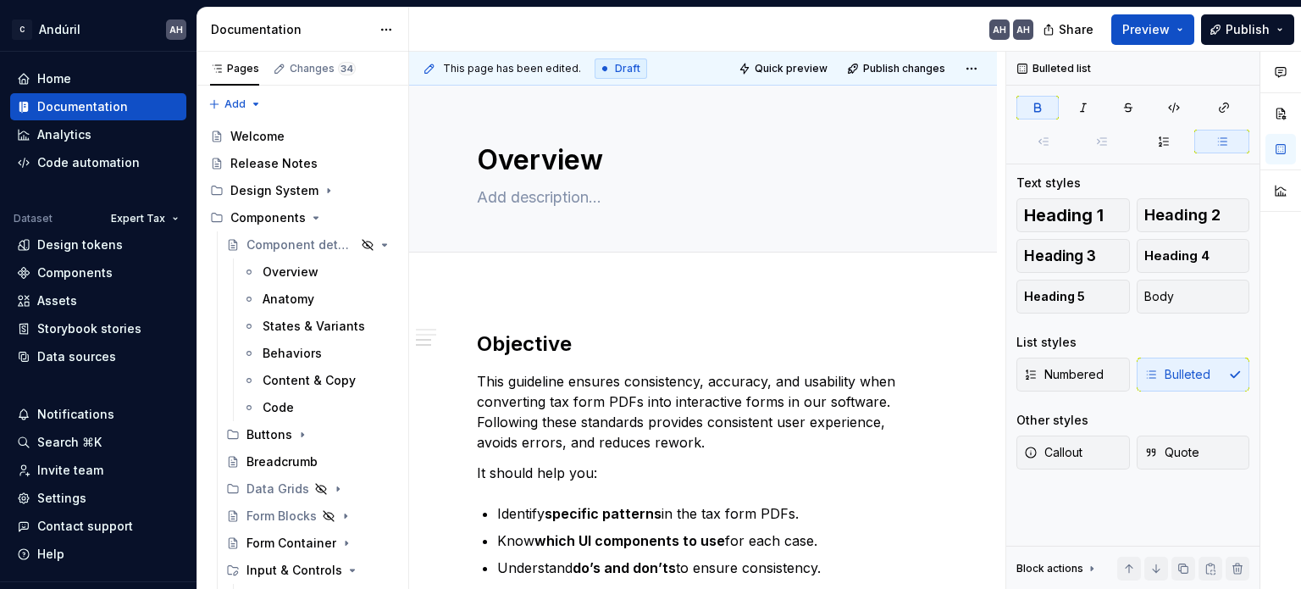
scroll to position [932, 0]
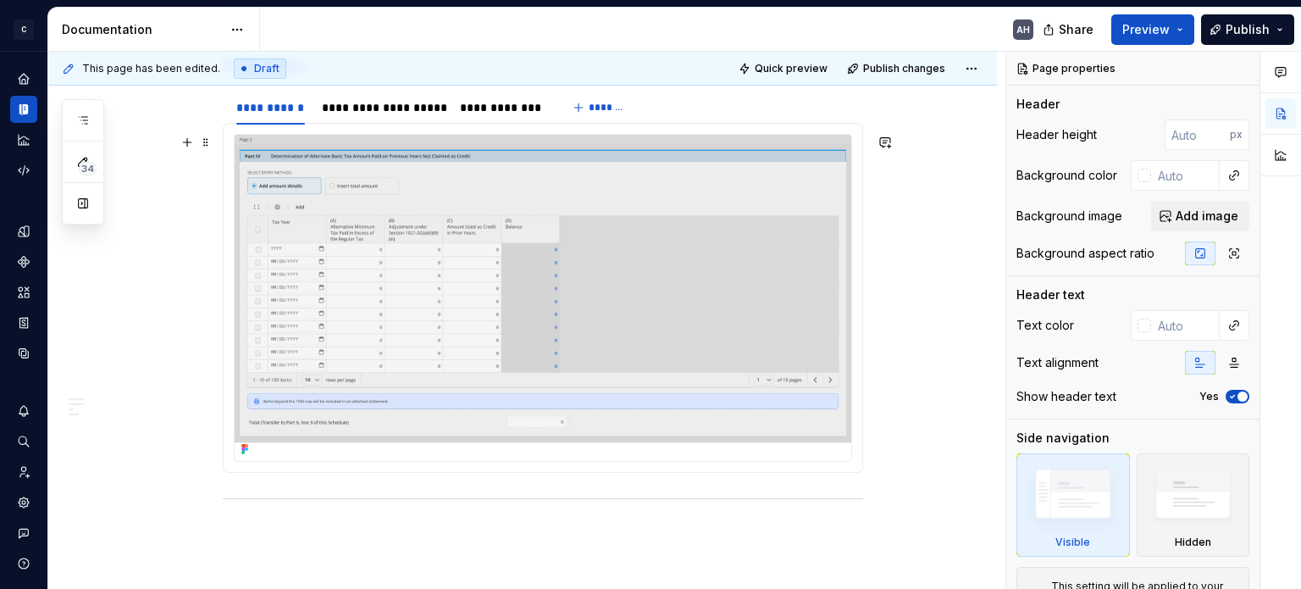
scroll to position [721, 0]
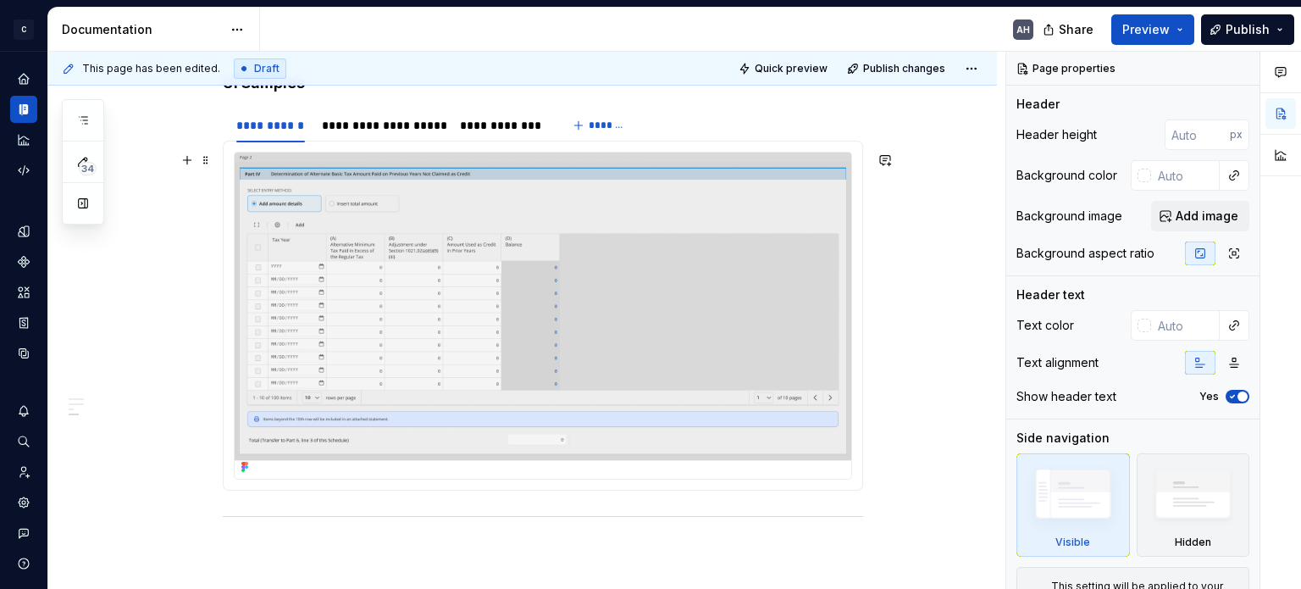
type textarea "*"
click at [413, 262] on img at bounding box center [543, 315] width 617 height 326
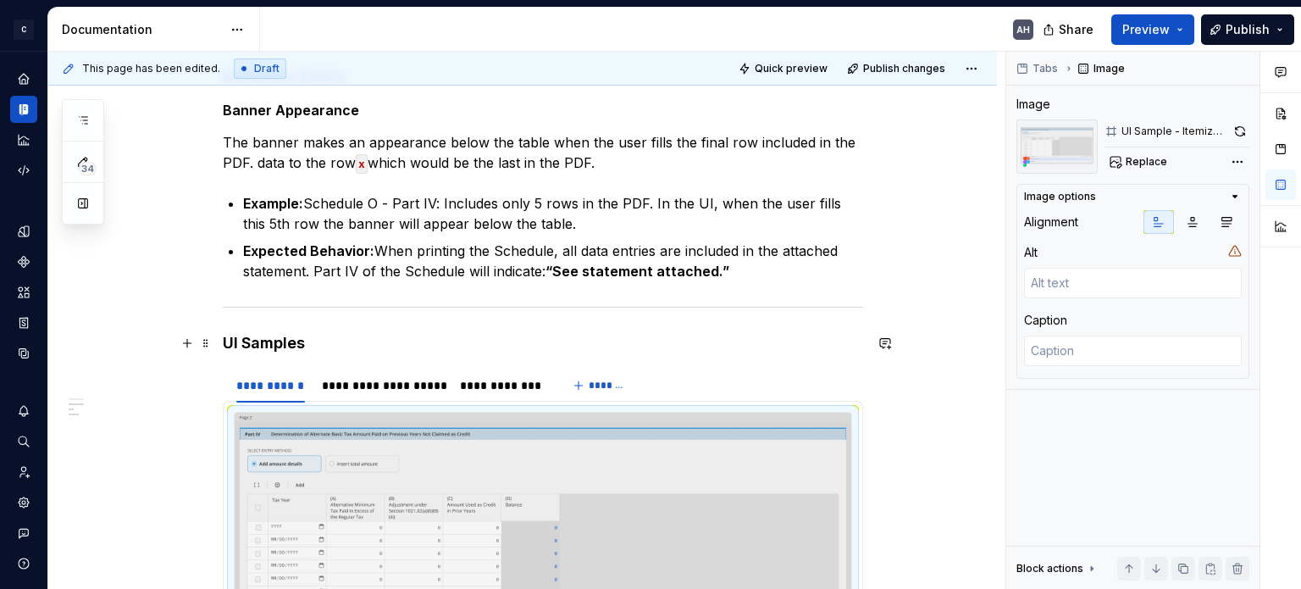
scroll to position [382, 0]
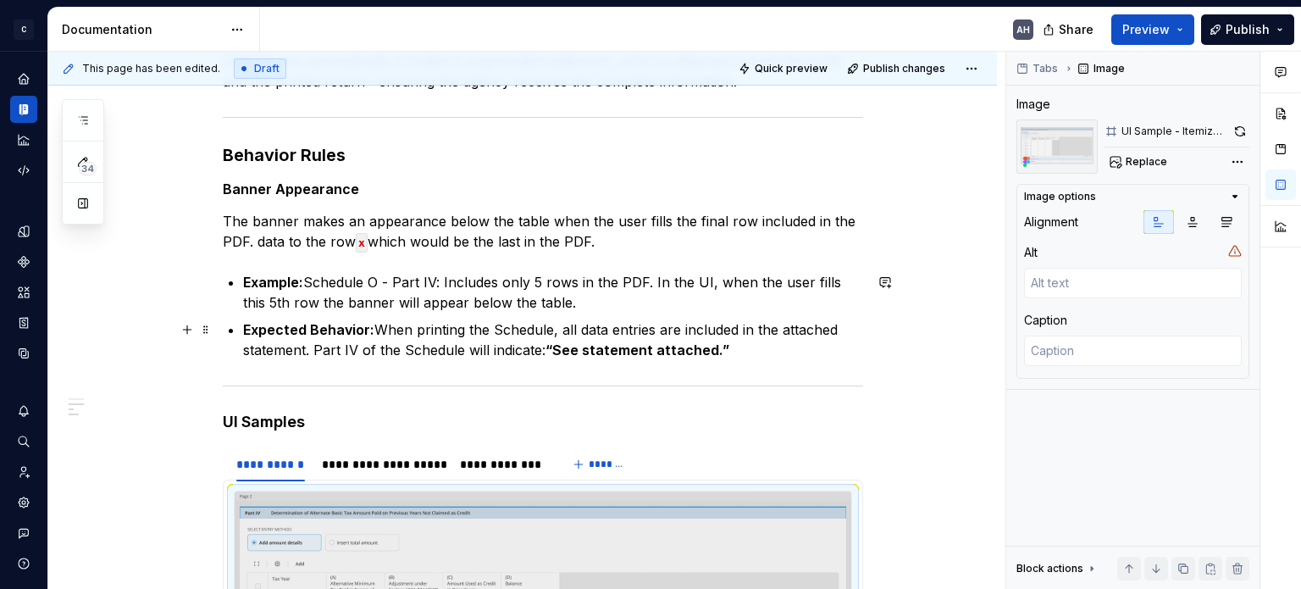
click at [438, 351] on p "Expected Behavior: When printing the Schedule, all data entries are included in…" at bounding box center [553, 339] width 620 height 41
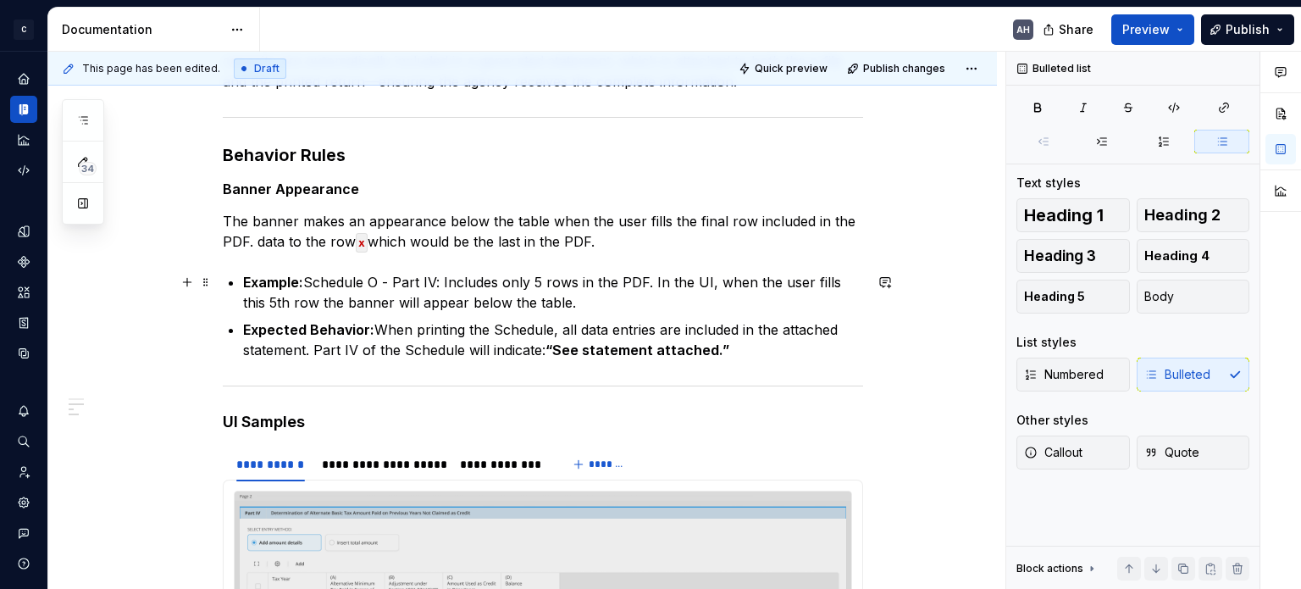
click at [308, 286] on p "Example: Schedule O - Part IV: Includes only 5 rows in the PDF. In the UI, when…" at bounding box center [553, 292] width 620 height 41
click at [437, 282] on p "Example: Schedule O - Part IV: Includes only 5 rows in the PDF. In the UI, when…" at bounding box center [553, 292] width 620 height 41
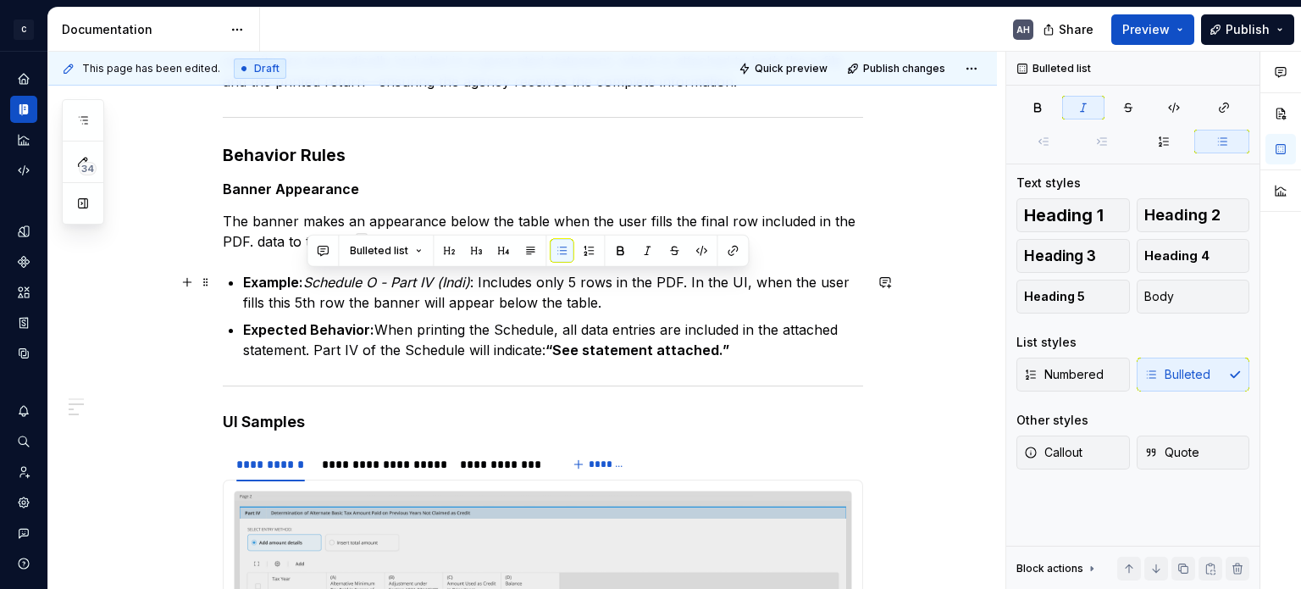
click at [587, 308] on p "Example: Schedule O - Part IV (Indi) : Includes only 5 rows in the PDF. In the …" at bounding box center [553, 292] width 620 height 41
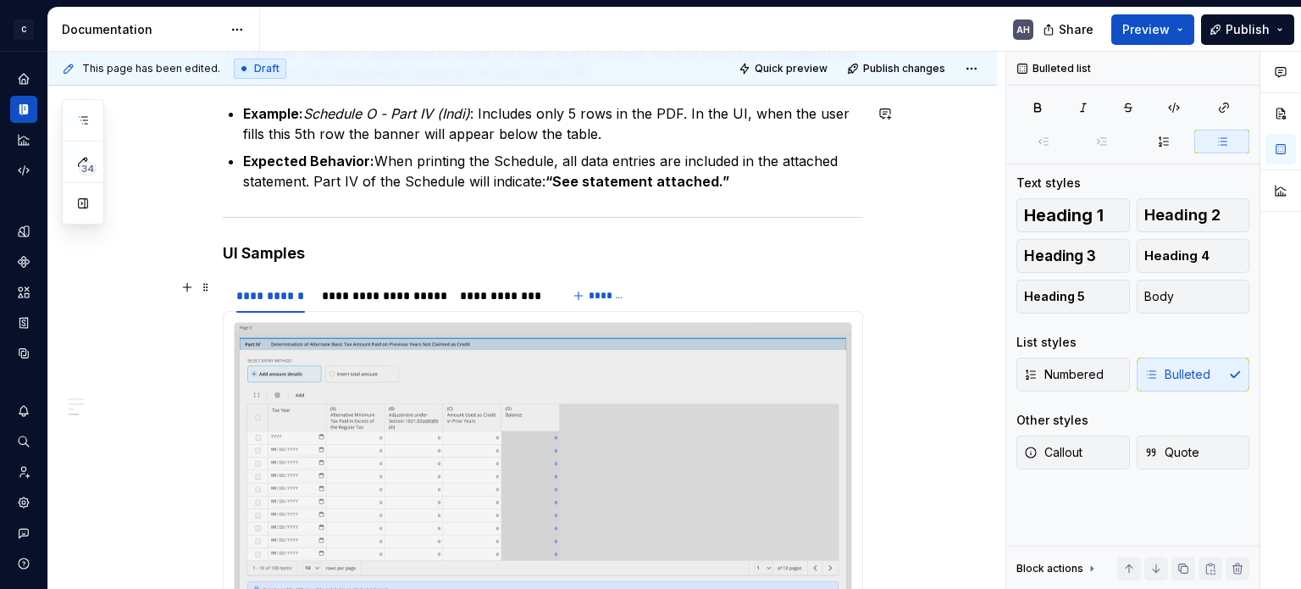
scroll to position [551, 0]
click at [484, 112] on p "Example: Schedule O - Part IV (Indi) : Includes only 5 rows in the PDF. In the …" at bounding box center [553, 122] width 620 height 41
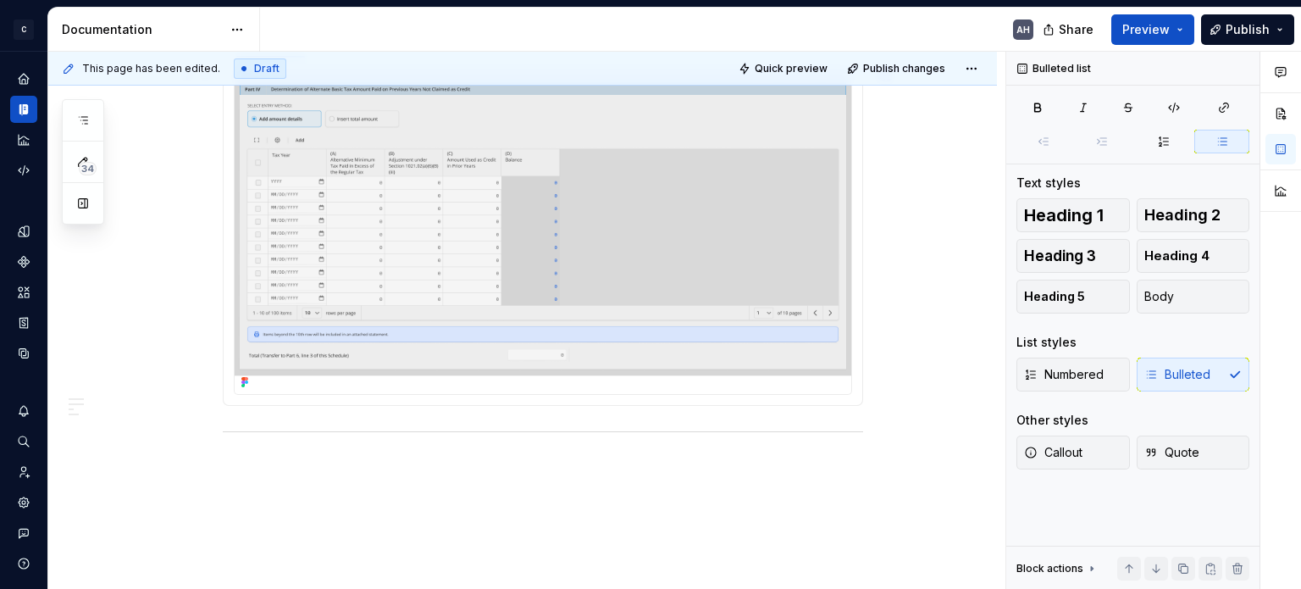
scroll to position [636, 0]
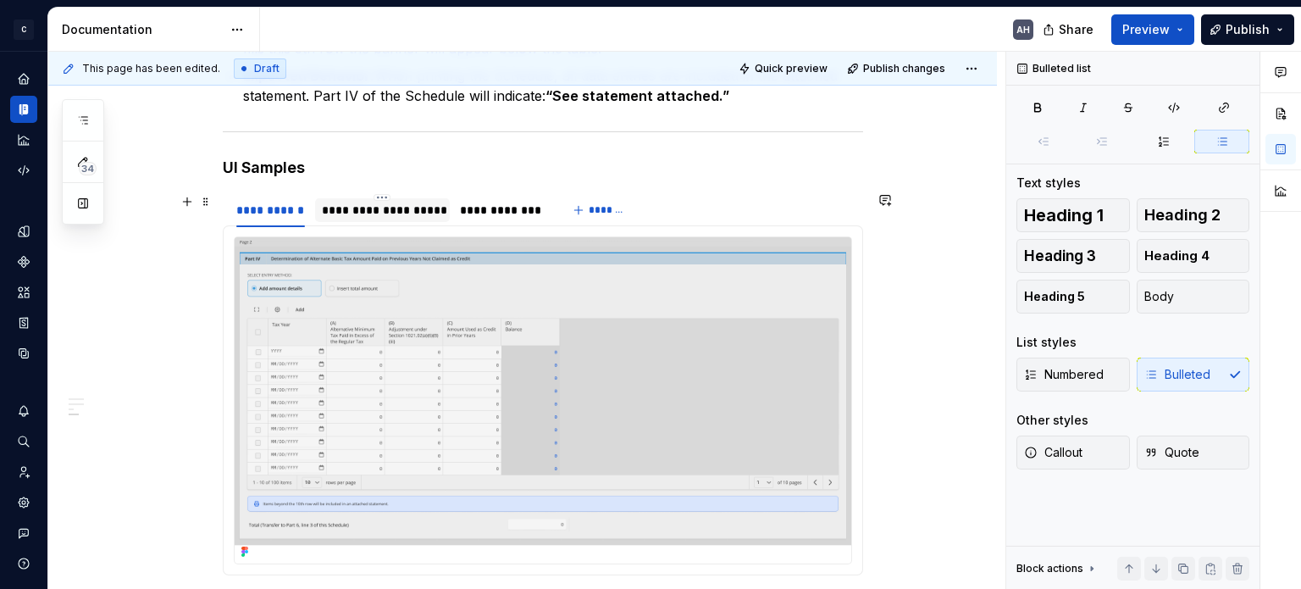
click at [390, 211] on div "**********" at bounding box center [382, 210] width 121 height 17
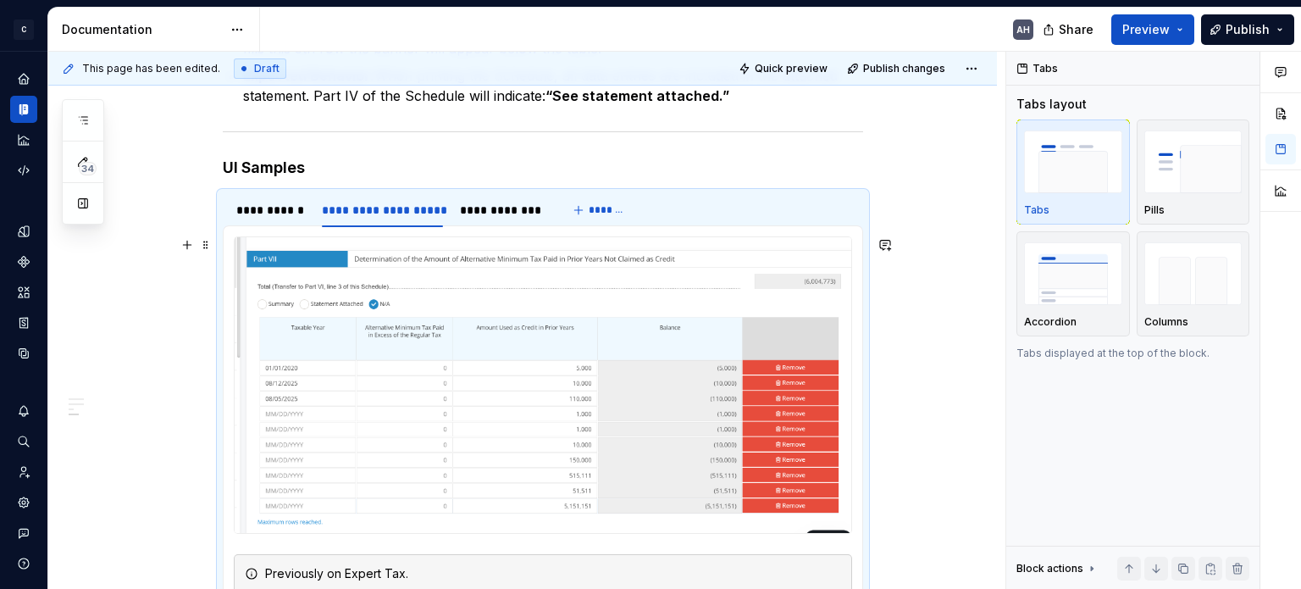
click at [514, 369] on img at bounding box center [543, 385] width 617 height 296
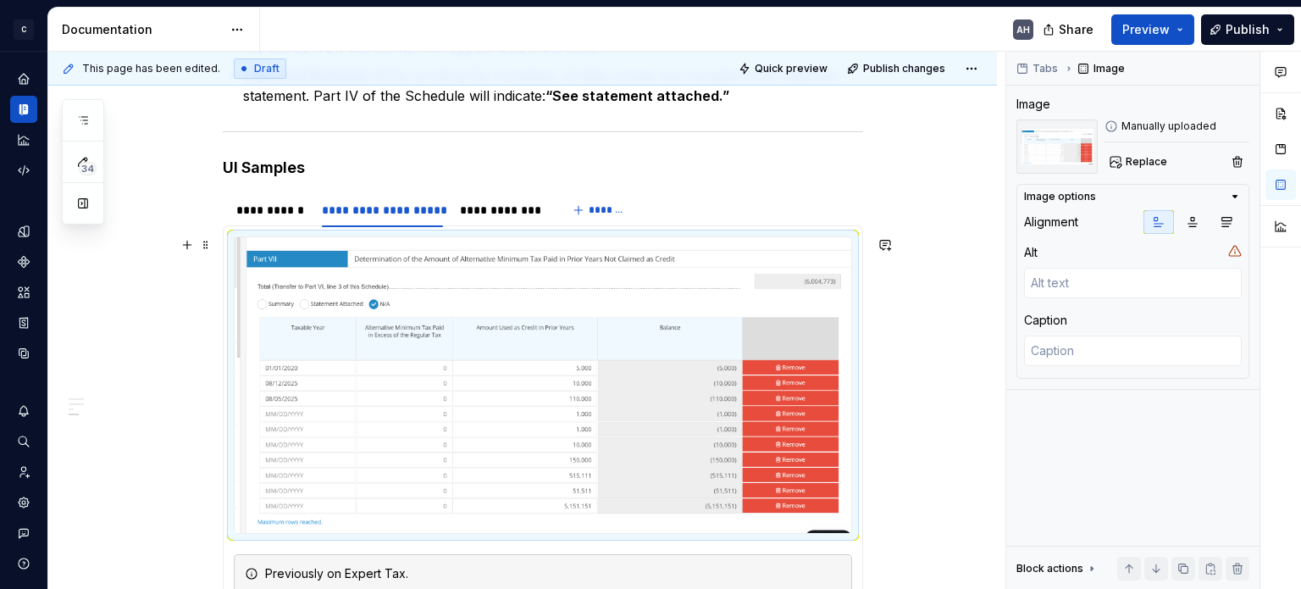
scroll to position [721, 0]
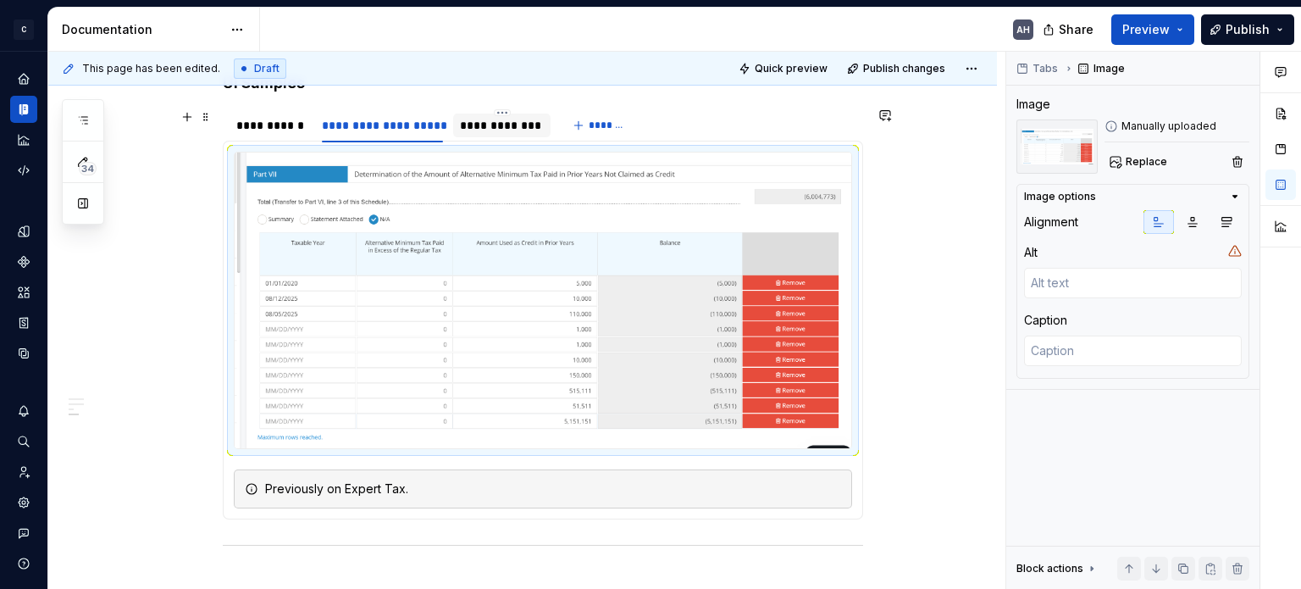
click at [491, 128] on div "**********" at bounding box center [502, 125] width 84 height 17
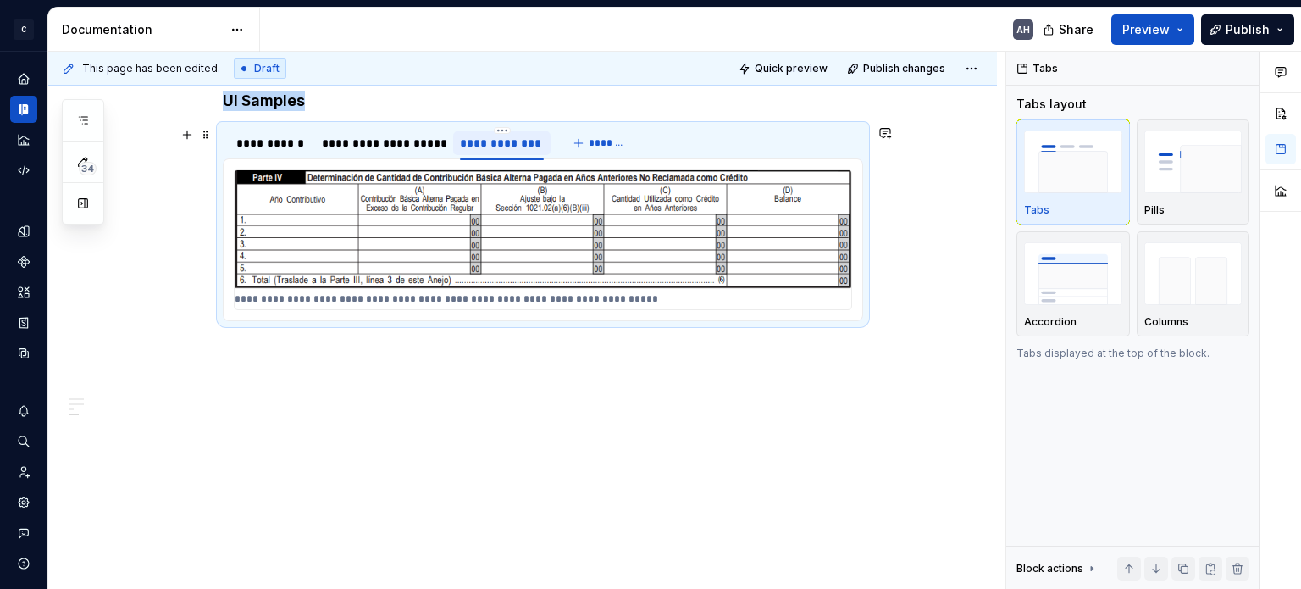
scroll to position [701, 0]
click at [357, 144] on div "**********" at bounding box center [382, 144] width 121 height 17
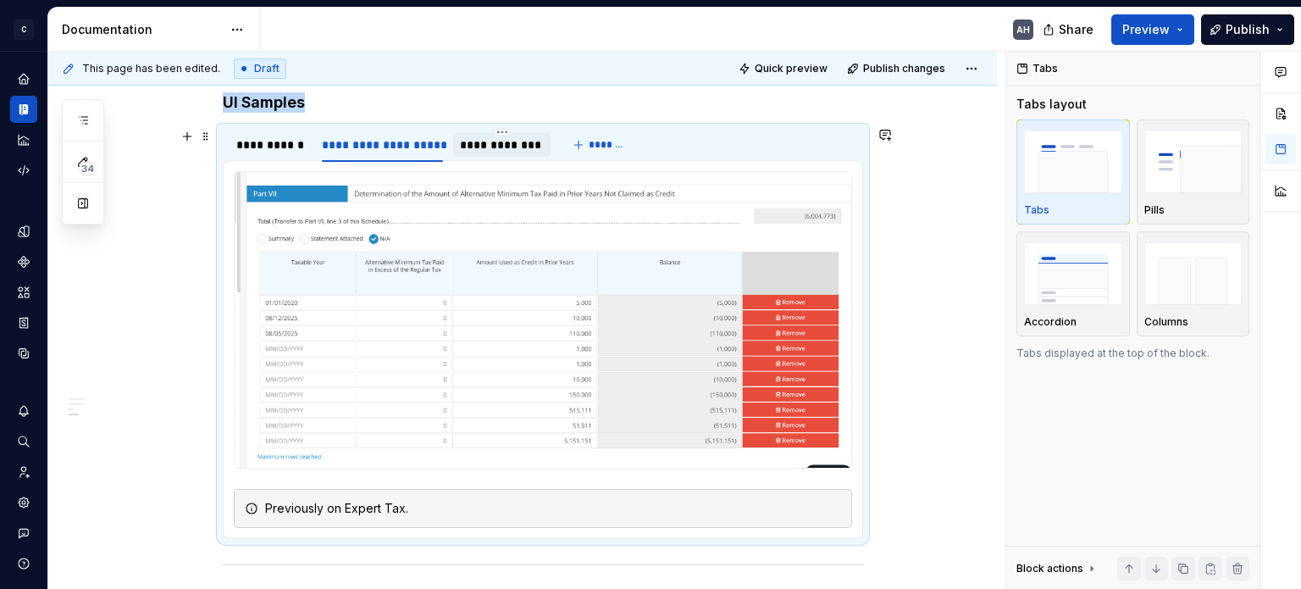
click at [521, 146] on div "**********" at bounding box center [502, 144] width 84 height 17
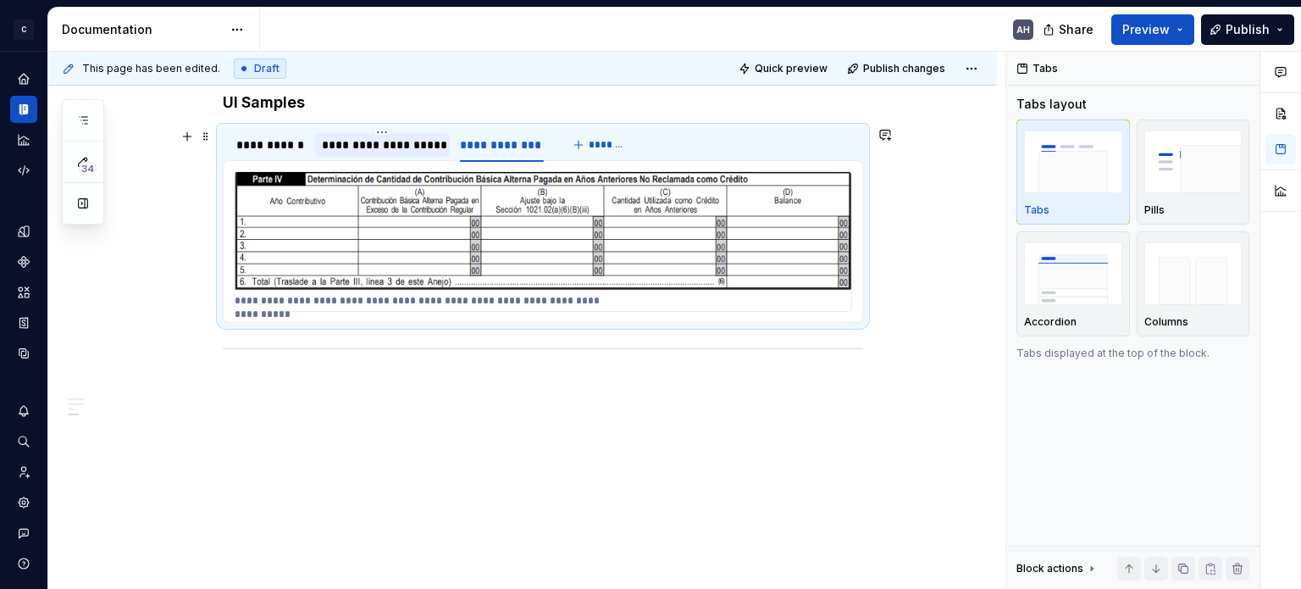
click at [400, 146] on div "**********" at bounding box center [382, 144] width 121 height 17
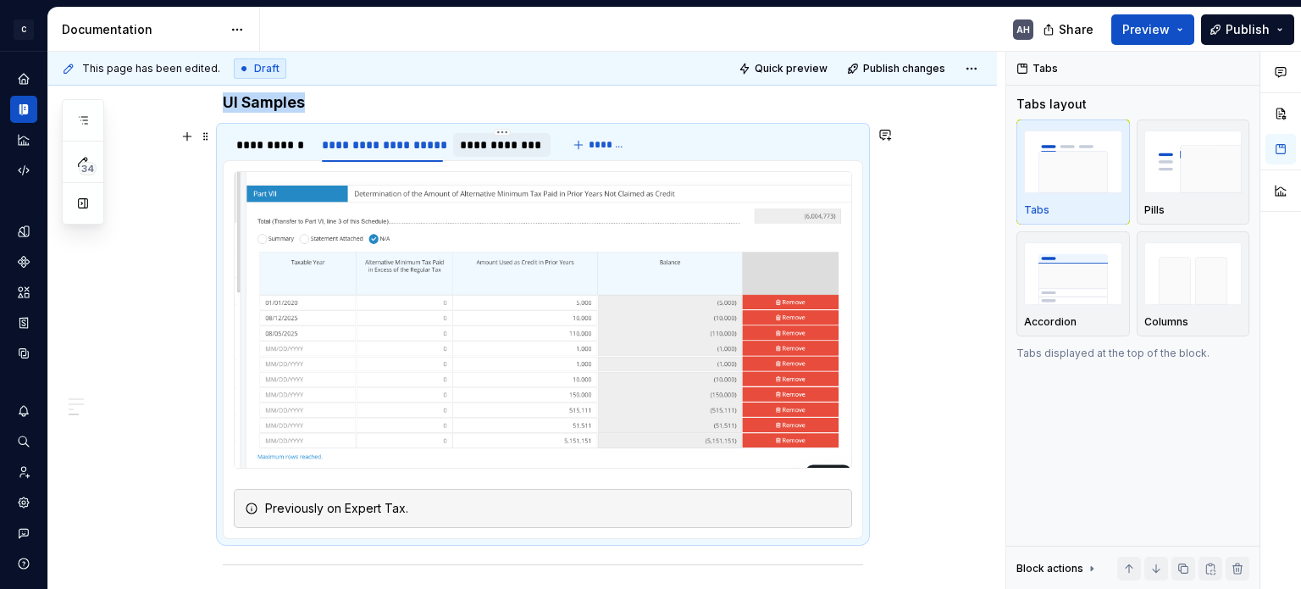
click at [508, 148] on div "**********" at bounding box center [502, 144] width 84 height 17
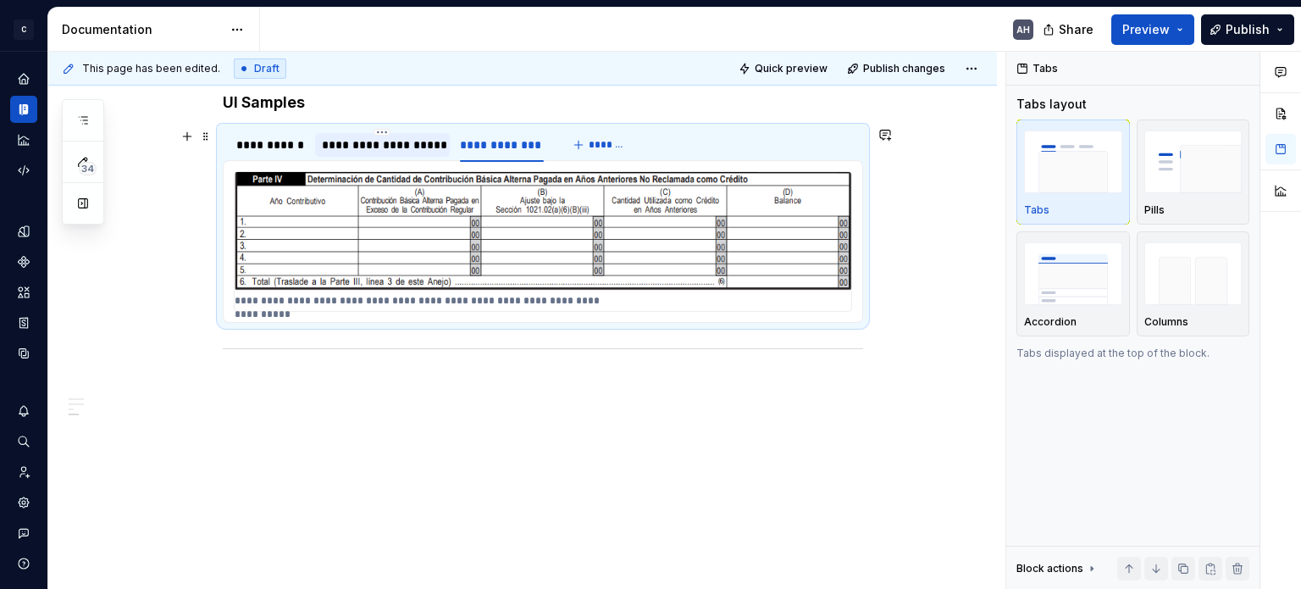
click at [348, 140] on div "**********" at bounding box center [382, 144] width 121 height 17
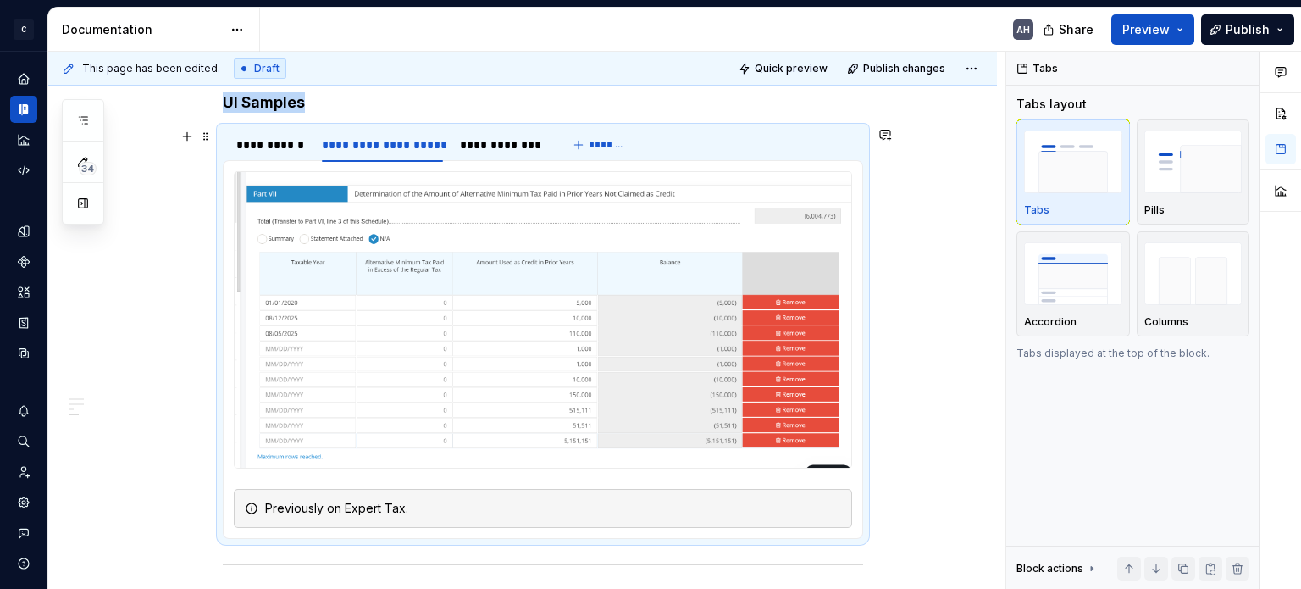
click at [278, 158] on div "**********" at bounding box center [390, 149] width 335 height 42
click at [278, 147] on div "**********" at bounding box center [270, 144] width 69 height 17
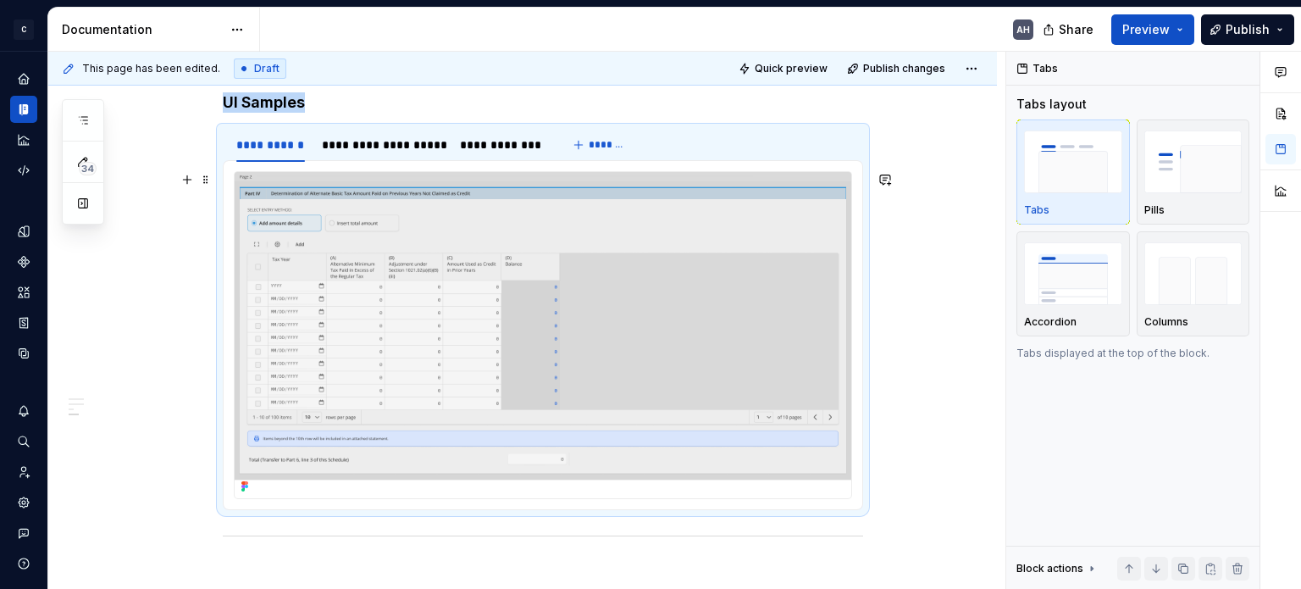
click at [604, 344] on img at bounding box center [543, 335] width 617 height 326
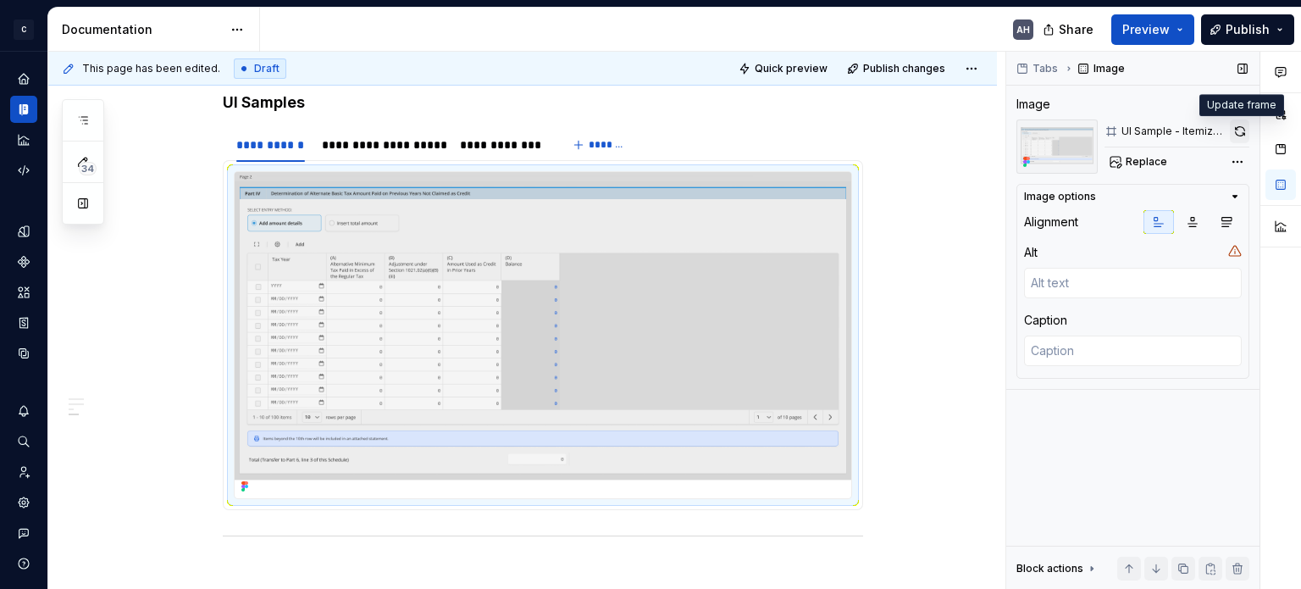
click at [1242, 138] on button "button" at bounding box center [1239, 131] width 19 height 24
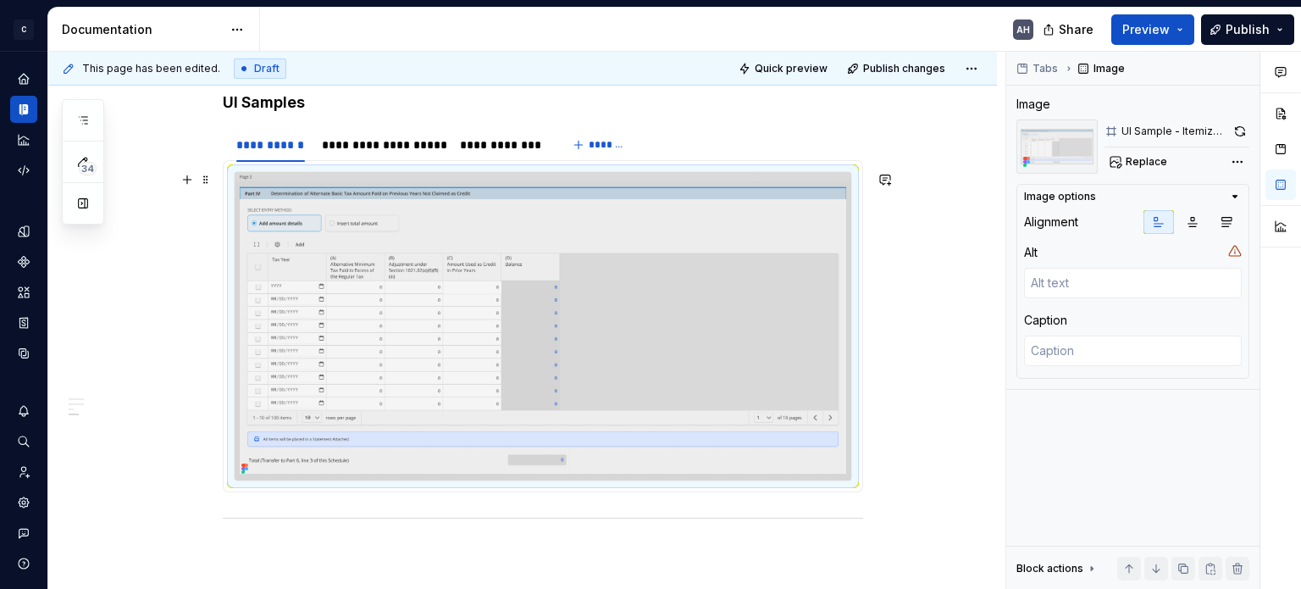
click at [373, 302] on img at bounding box center [543, 326] width 617 height 308
click at [551, 338] on img at bounding box center [543, 326] width 617 height 308
click at [1143, 161] on span "Replace" at bounding box center [1145, 162] width 41 height 14
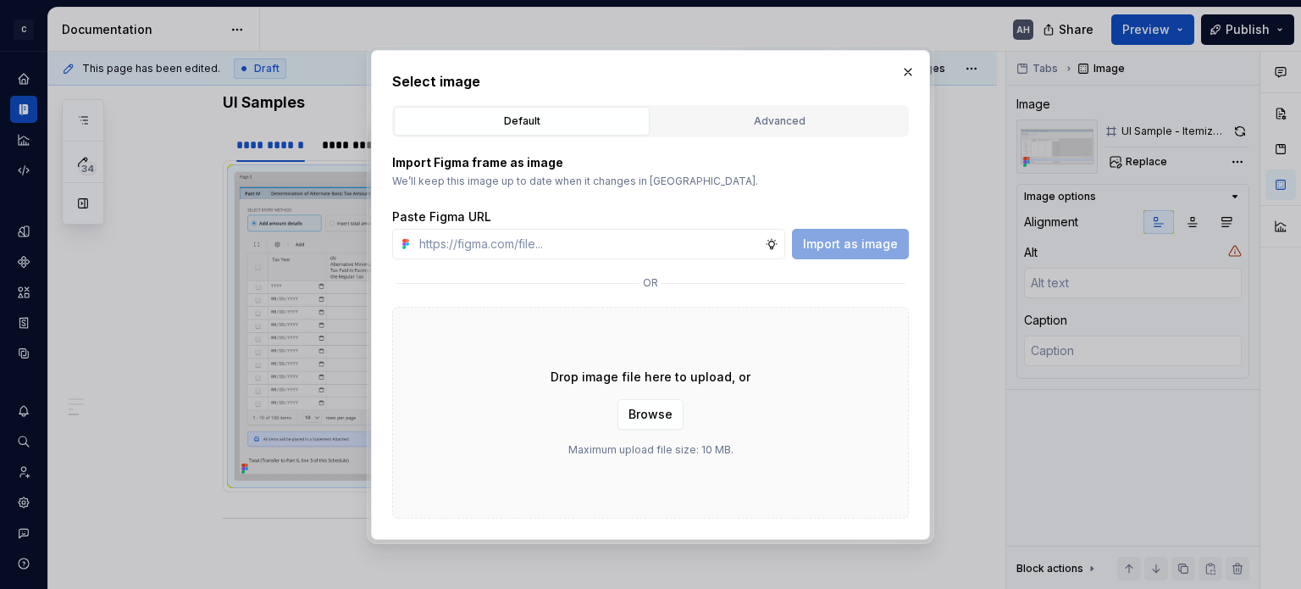
type textarea "*"
type input "[URL][DOMAIN_NAME]"
click at [856, 242] on span "Import as image" at bounding box center [850, 243] width 95 height 17
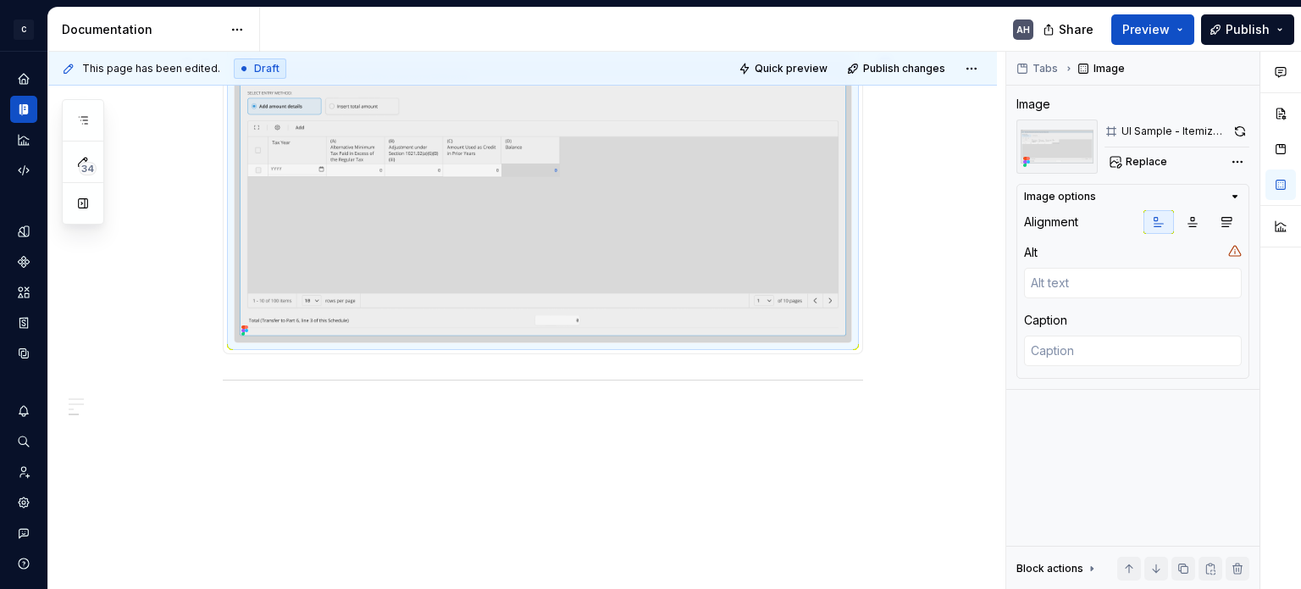
scroll to position [847, 0]
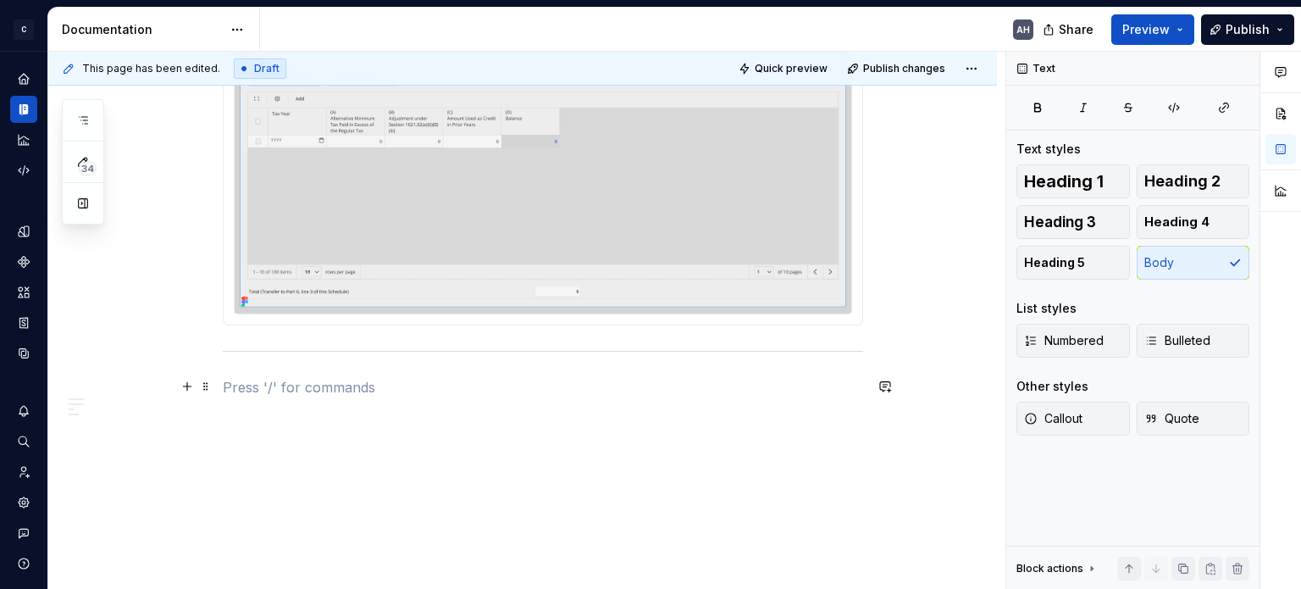
click at [306, 382] on p at bounding box center [543, 387] width 640 height 20
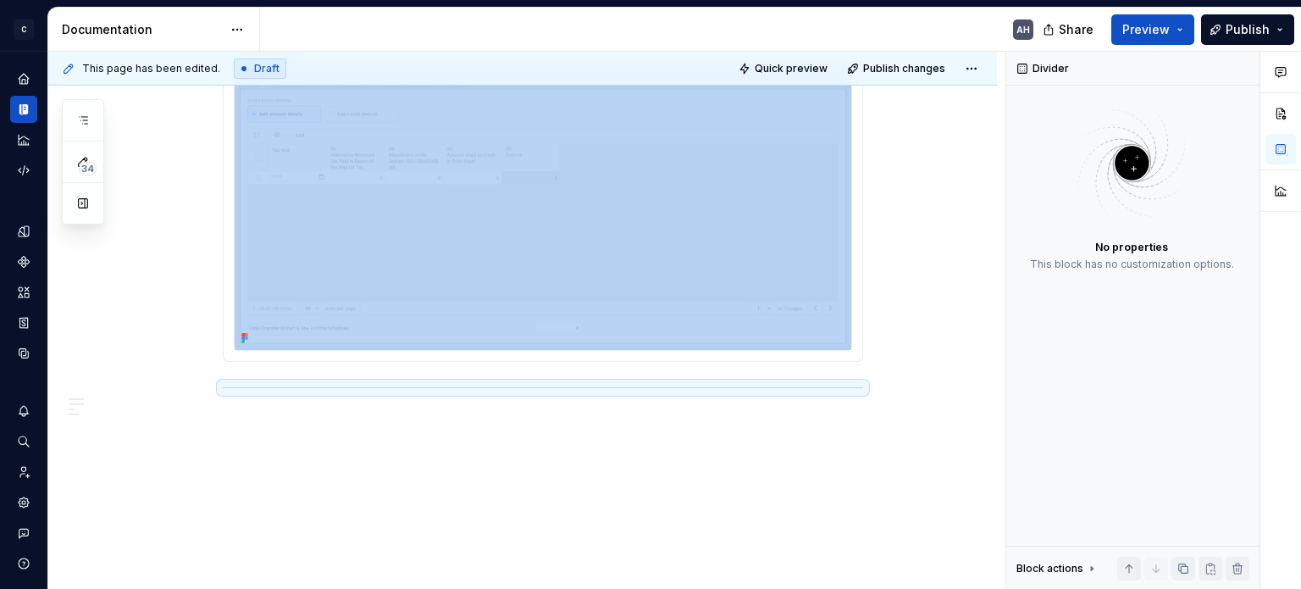
scroll to position [810, 0]
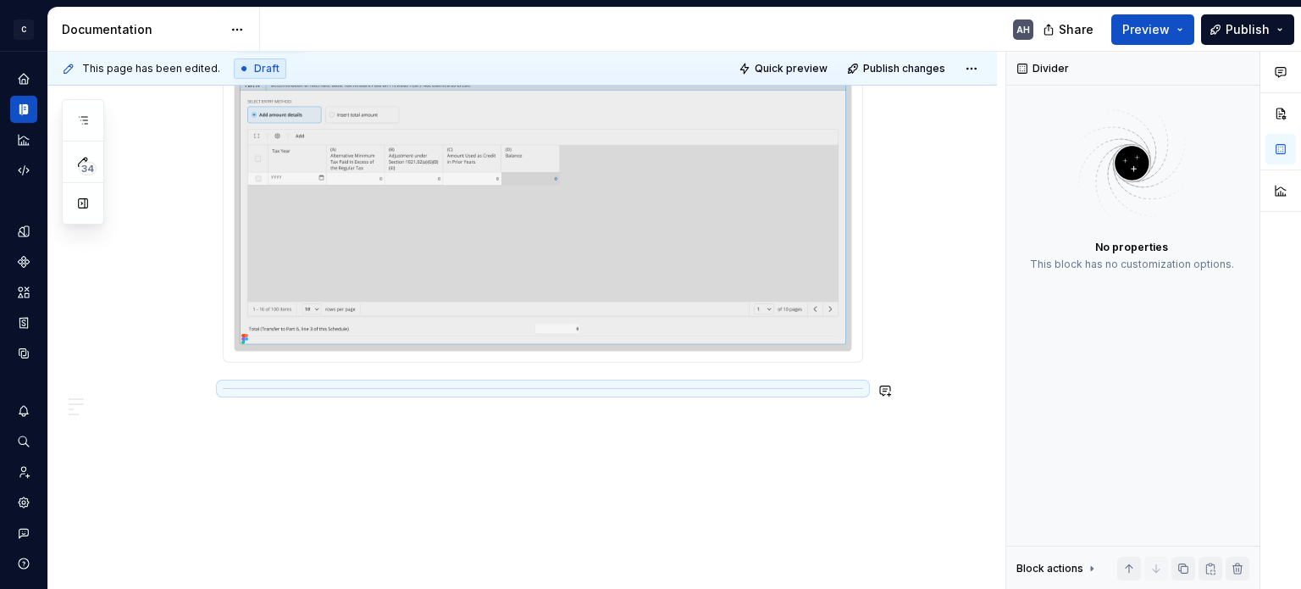
click at [351, 442] on div "**********" at bounding box center [522, 37] width 948 height 1106
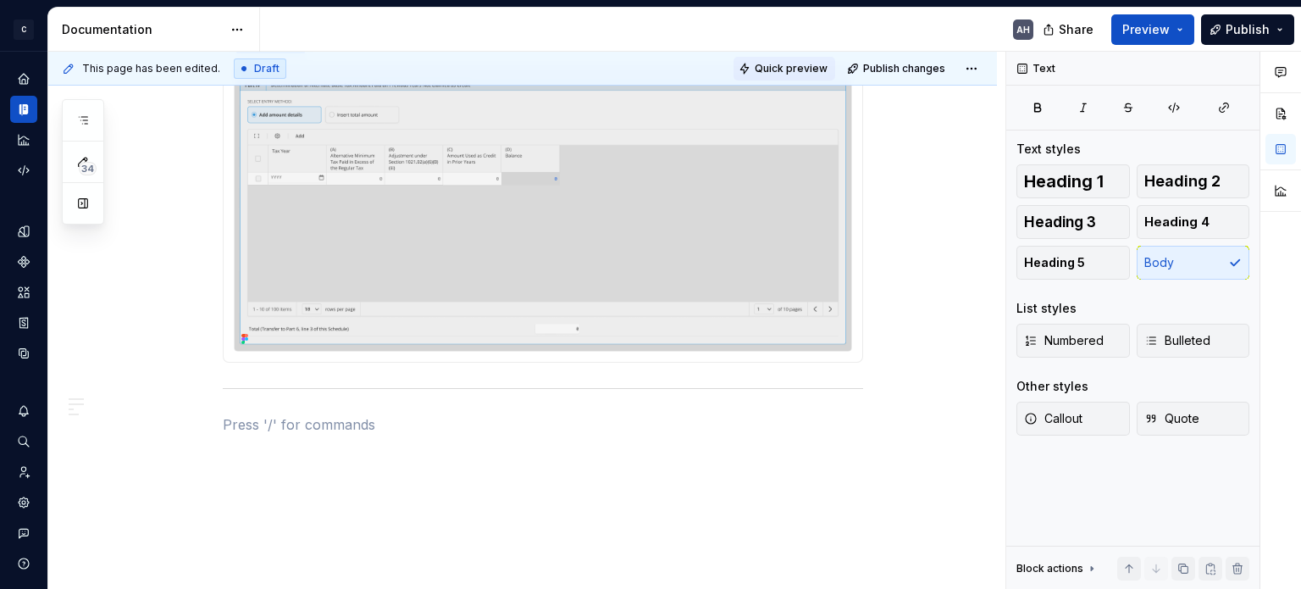
click at [805, 64] on span "Quick preview" at bounding box center [791, 69] width 73 height 14
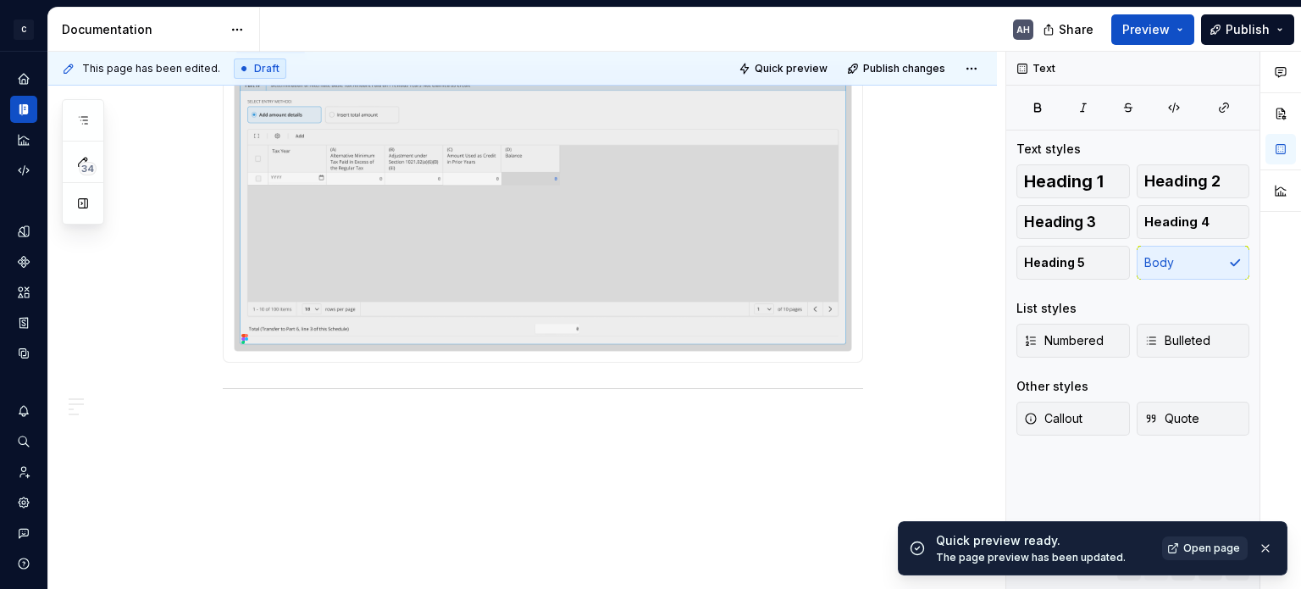
click at [1219, 543] on span "Open page" at bounding box center [1211, 548] width 57 height 14
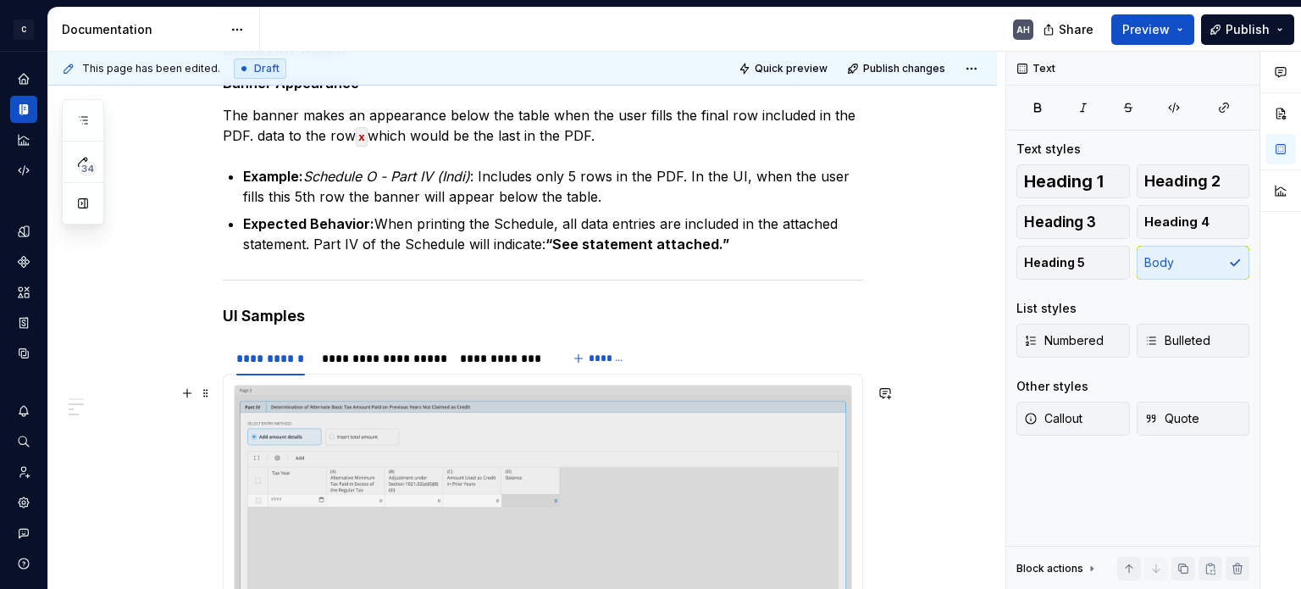
scroll to position [471, 0]
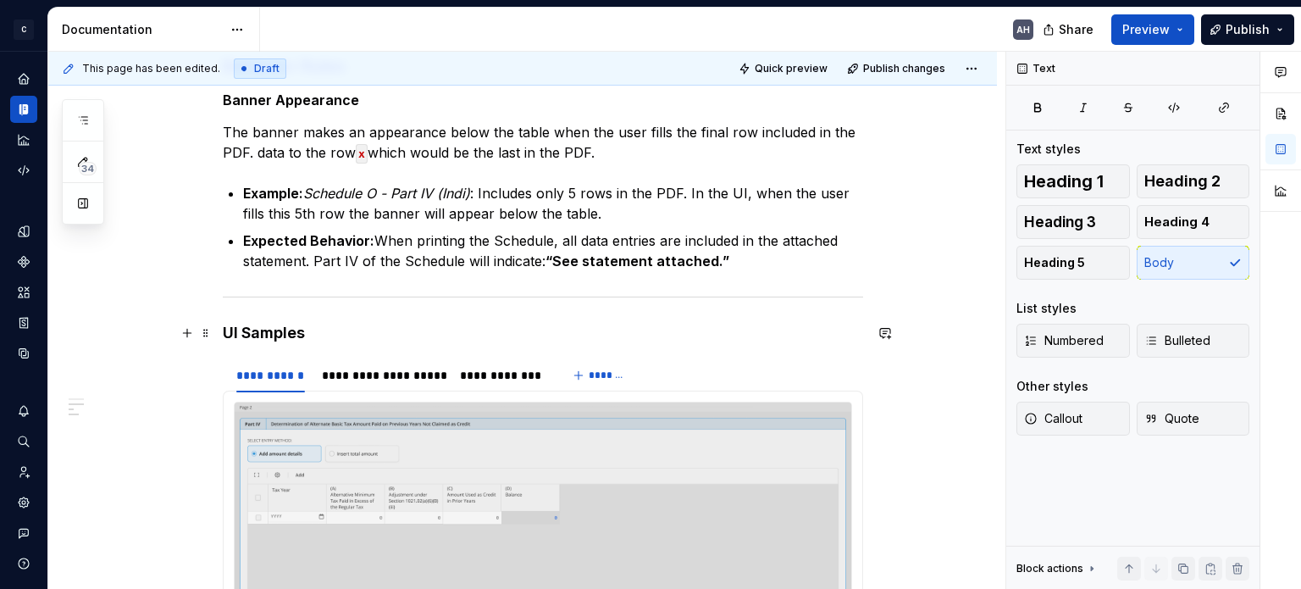
click at [248, 335] on h4 "UI Samples" at bounding box center [543, 333] width 640 height 20
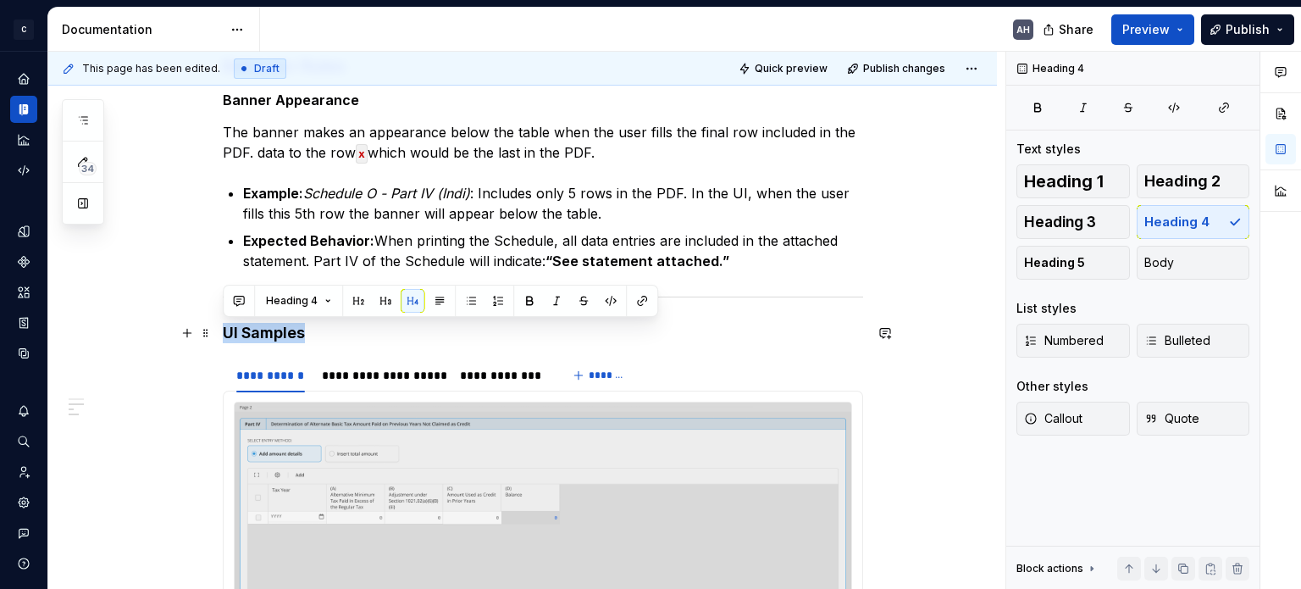
click at [248, 335] on h4 "UI Samples" at bounding box center [543, 333] width 640 height 20
click at [373, 306] on button "button" at bounding box center [385, 301] width 24 height 24
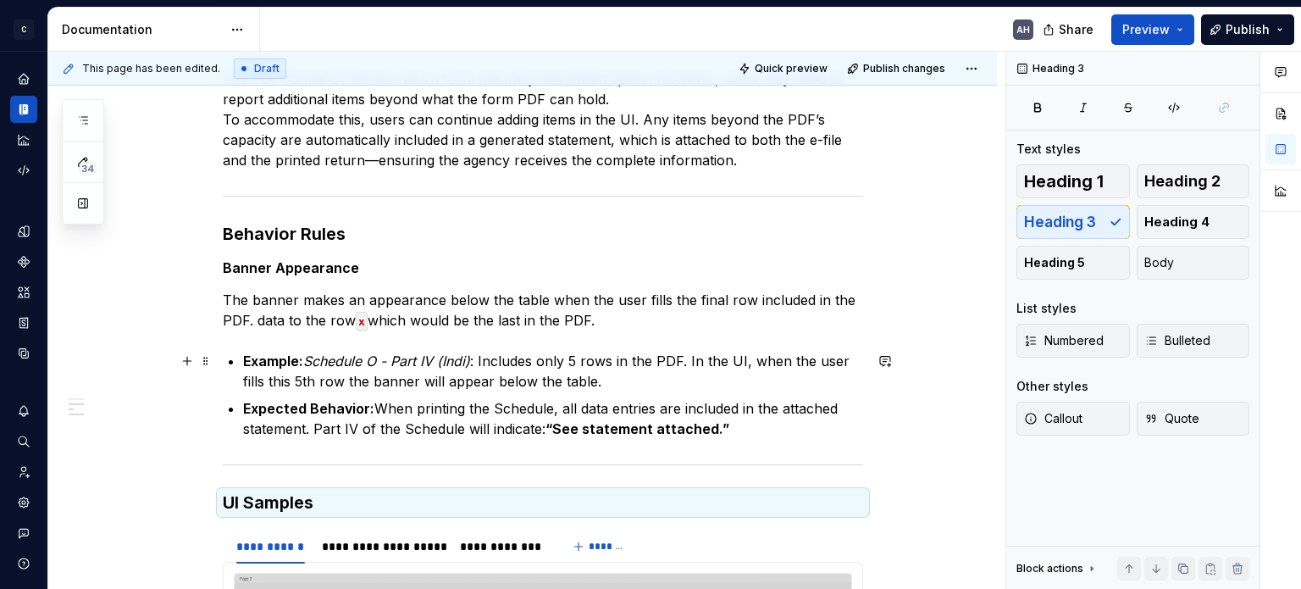
scroll to position [301, 0]
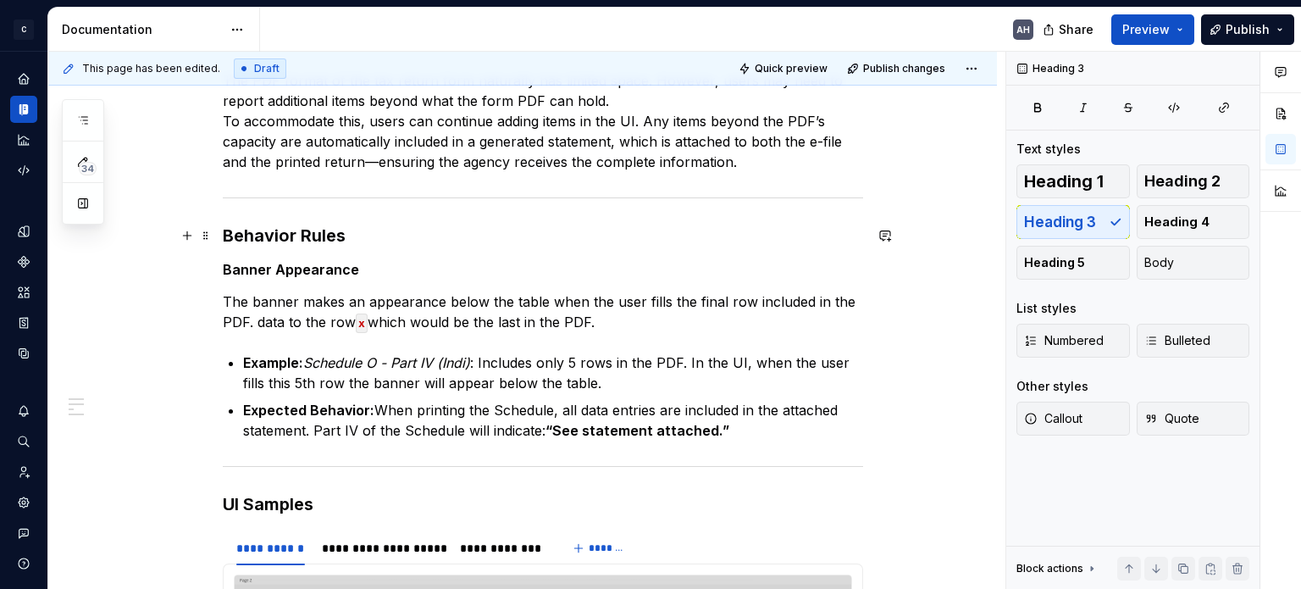
click at [285, 241] on h3 "Behavior Rules" at bounding box center [543, 236] width 640 height 24
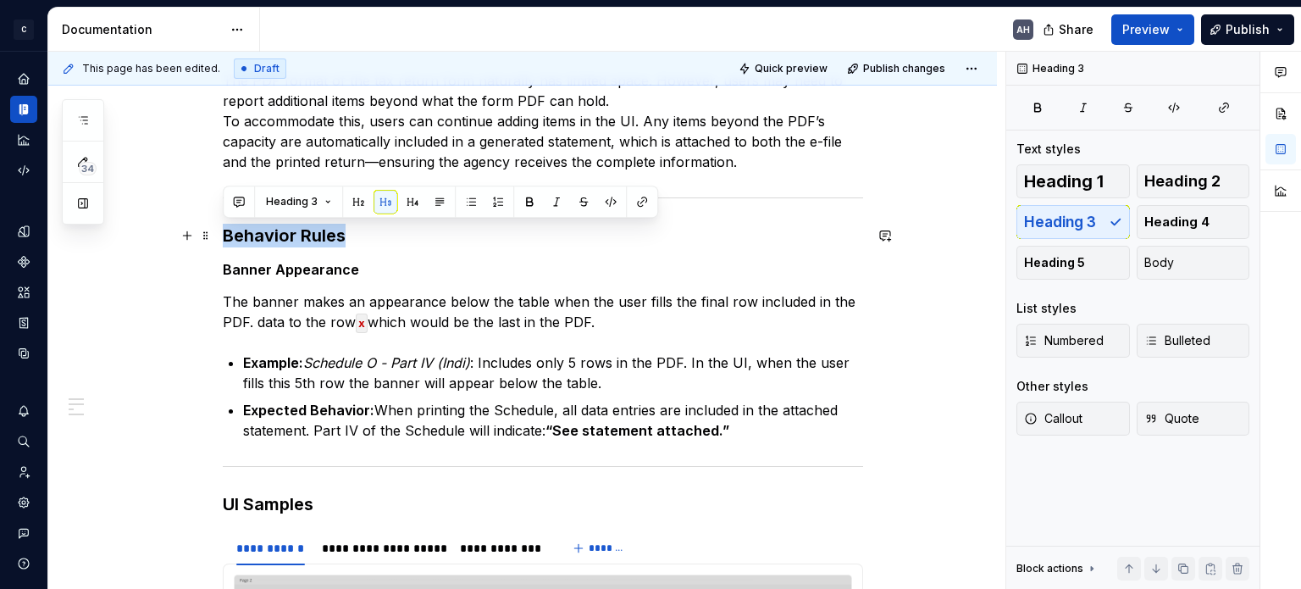
click at [285, 241] on h3 "Behavior Rules" at bounding box center [543, 236] width 640 height 24
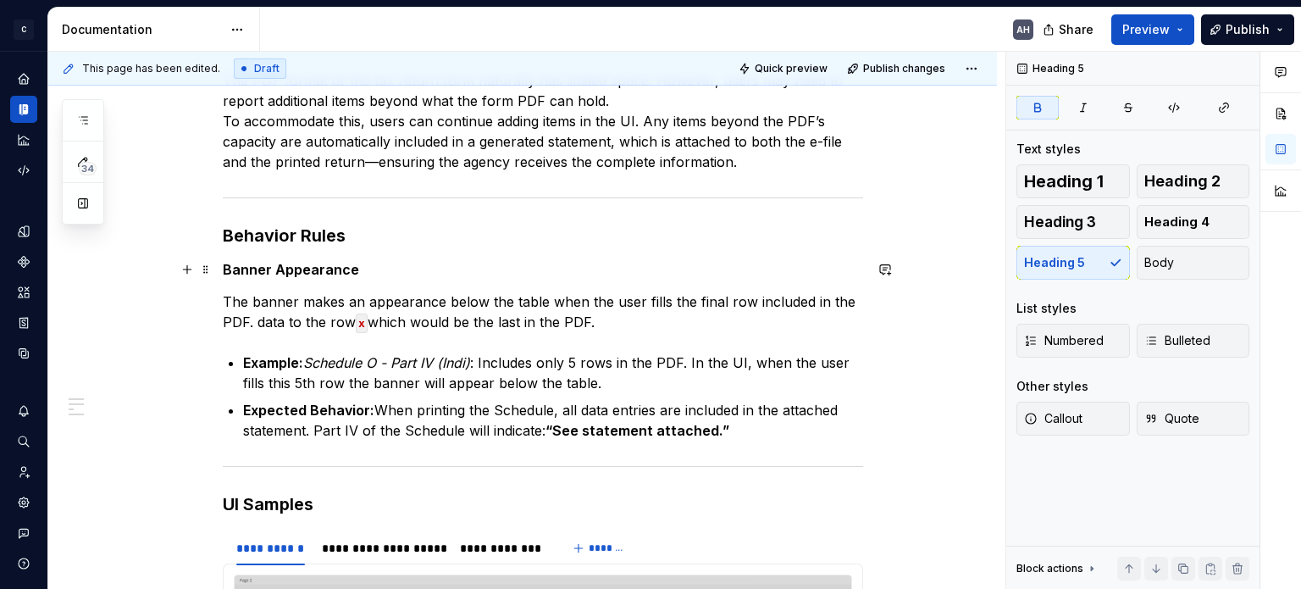
click at [307, 273] on strong "Banner Appearance" at bounding box center [291, 269] width 136 height 17
click at [373, 268] on h5 "Banner Appearance" at bounding box center [543, 269] width 640 height 17
click at [358, 232] on h3 "Behavior Rules" at bounding box center [543, 236] width 640 height 24
click at [362, 265] on h5 "Banner Appearance" at bounding box center [543, 269] width 640 height 17
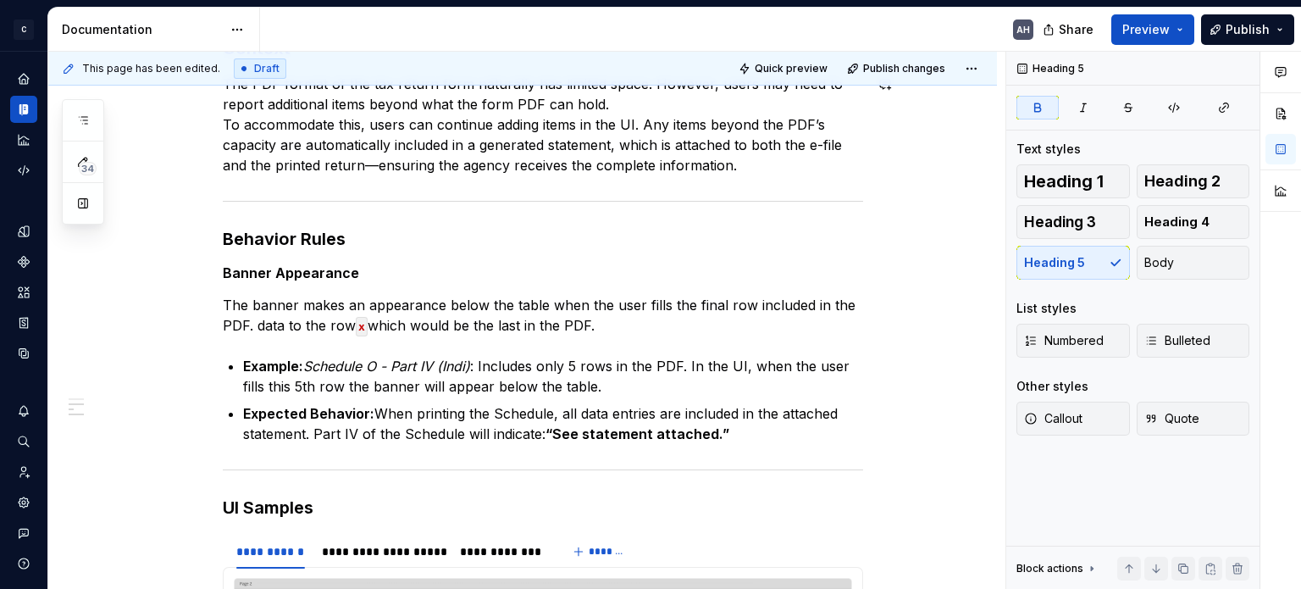
scroll to position [339, 0]
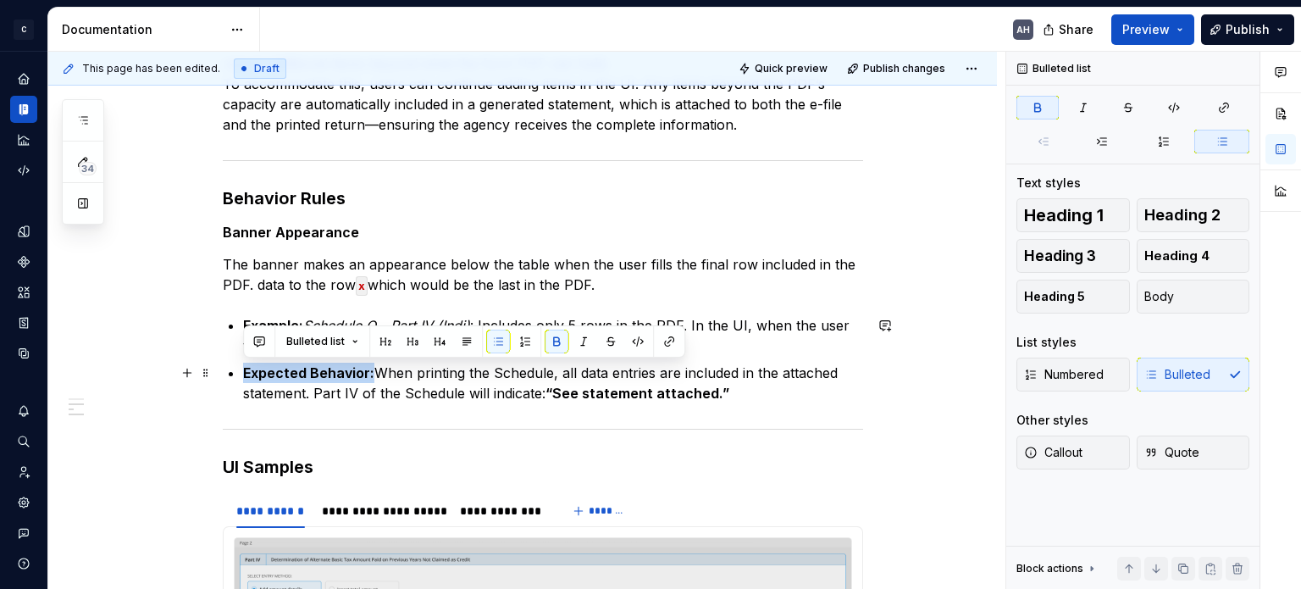
drag, startPoint x: 372, startPoint y: 372, endPoint x: 230, endPoint y: 371, distance: 141.4
click at [243, 371] on li "Expected Behavior: When printing the Schedule, all data entries are included in…" at bounding box center [553, 382] width 620 height 41
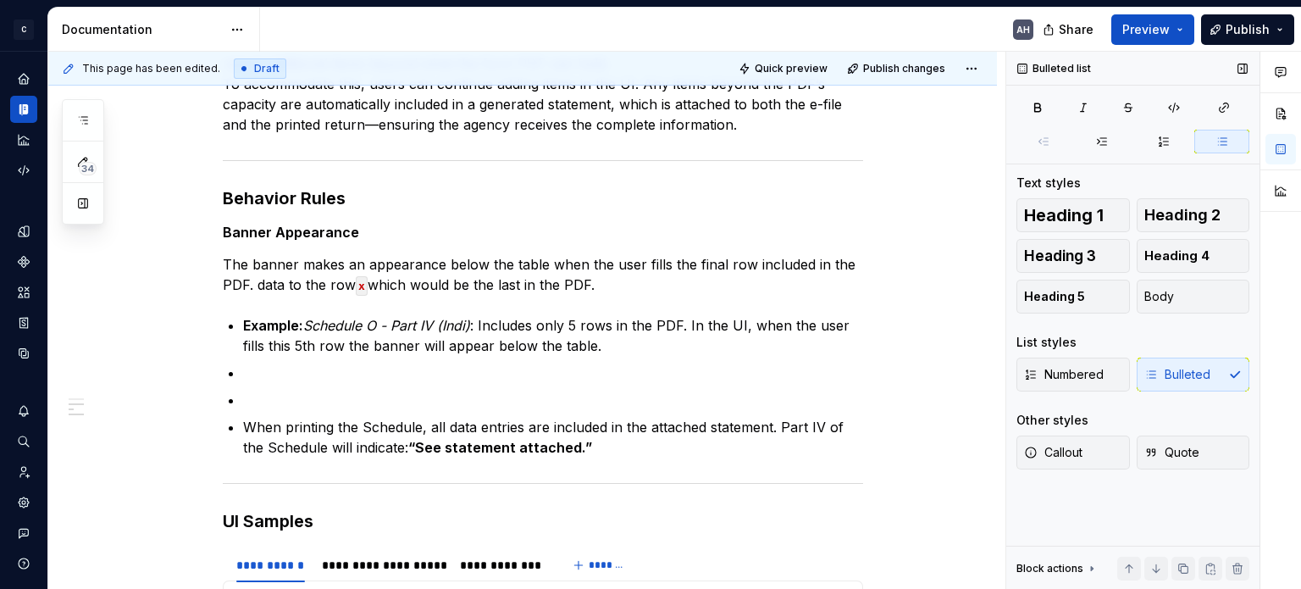
click at [1175, 372] on div "Numbered Bulleted" at bounding box center [1132, 374] width 233 height 34
click at [1167, 293] on span "Body" at bounding box center [1159, 296] width 30 height 17
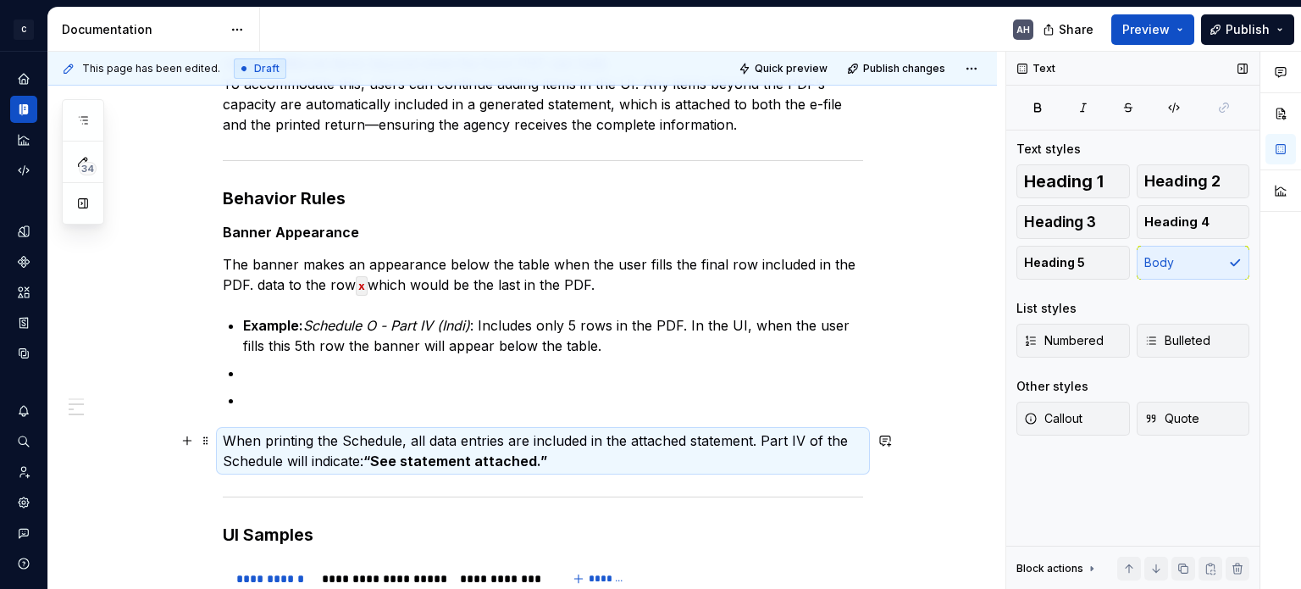
click at [384, 452] on strong "“See statement attached.”" at bounding box center [455, 460] width 184 height 17
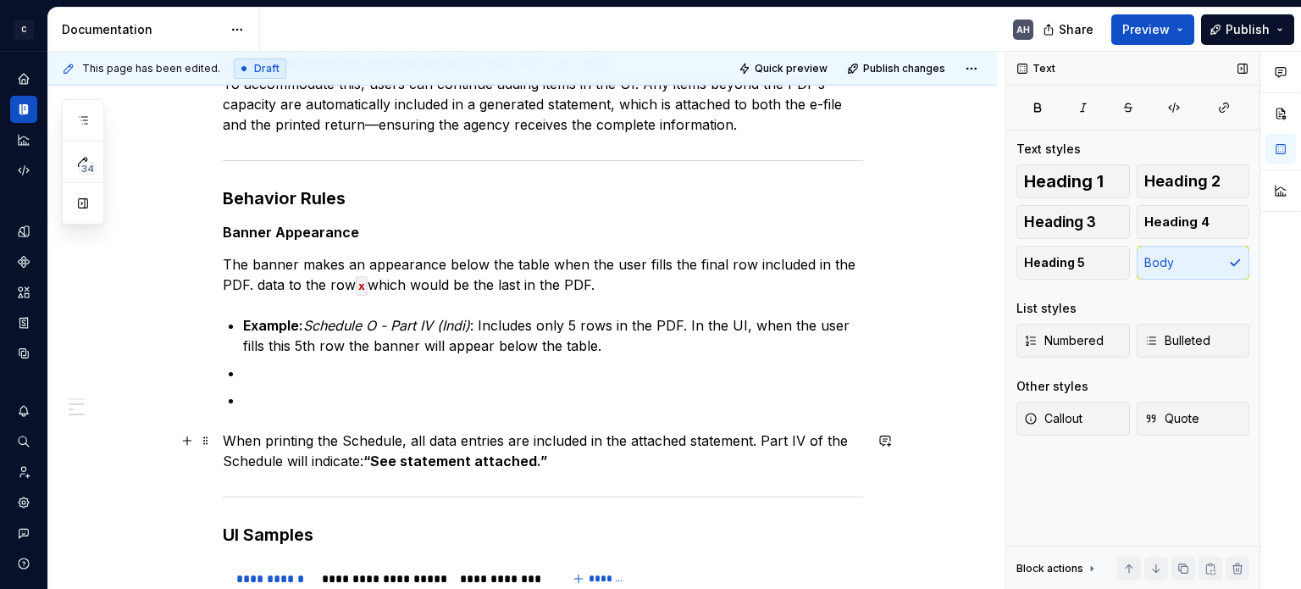
click at [236, 443] on p "When printing the Schedule, all data entries are included in the attached state…" at bounding box center [543, 450] width 640 height 41
click at [229, 443] on p "When printing the Schedule, all data entries are included in the attached state…" at bounding box center [543, 450] width 640 height 41
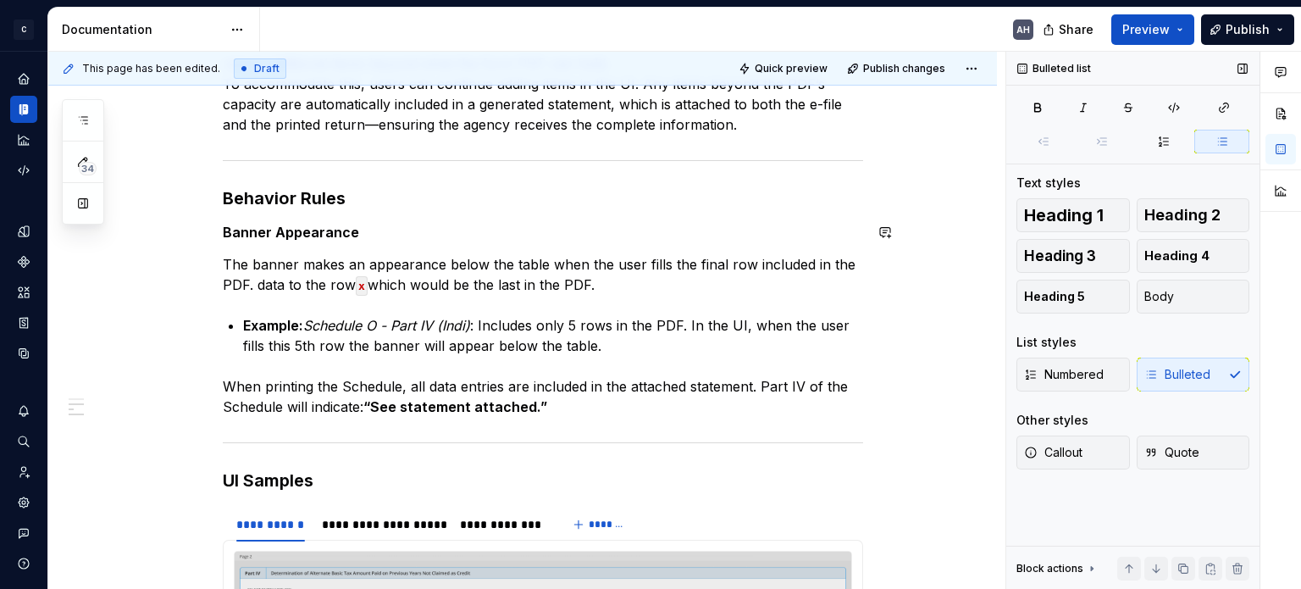
click at [303, 242] on div "**********" at bounding box center [543, 459] width 640 height 926
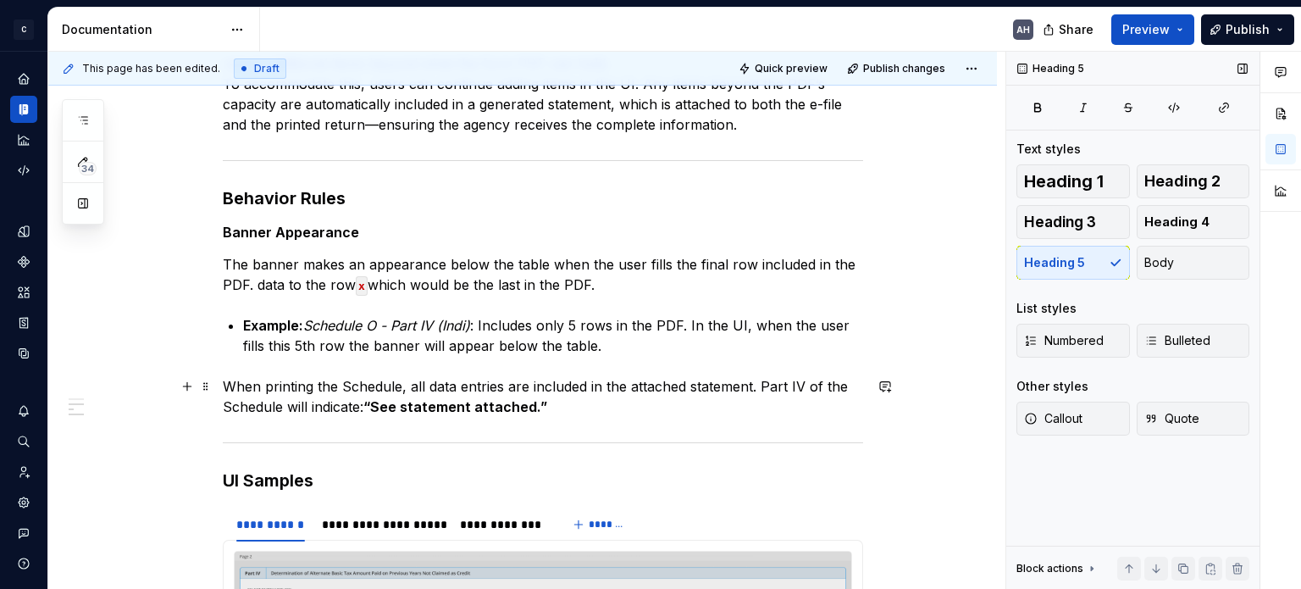
click at [223, 386] on p "When printing the Schedule, all data entries are included in the attached state…" at bounding box center [543, 396] width 640 height 41
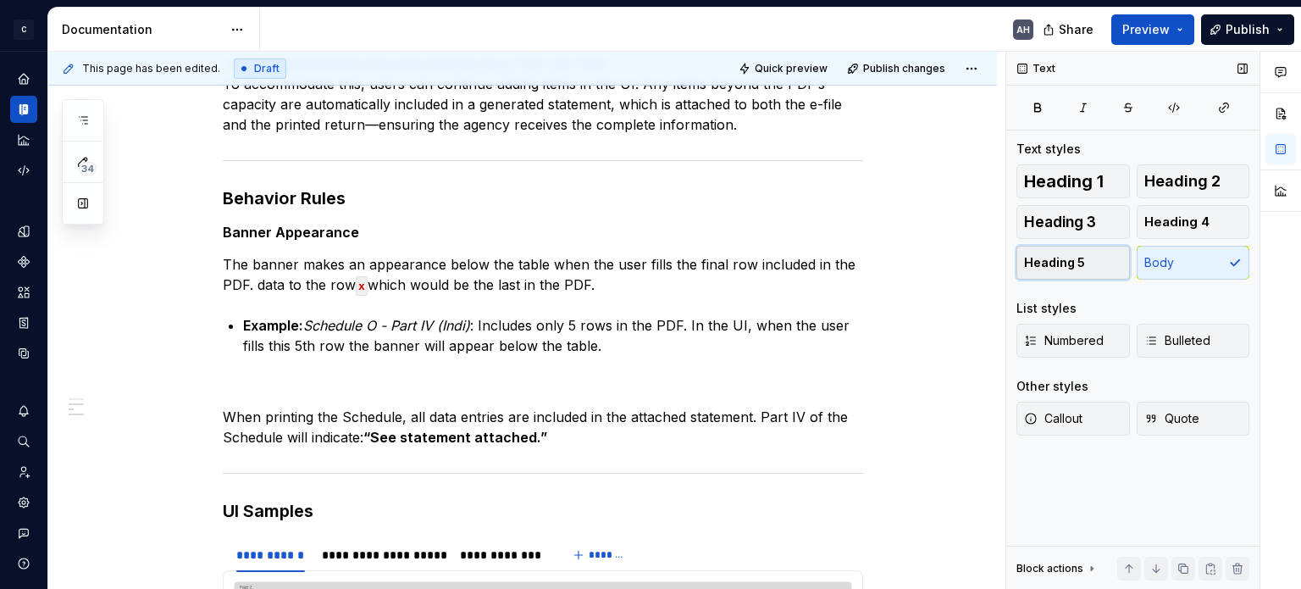
click at [1087, 266] on button "Heading 5" at bounding box center [1072, 263] width 113 height 34
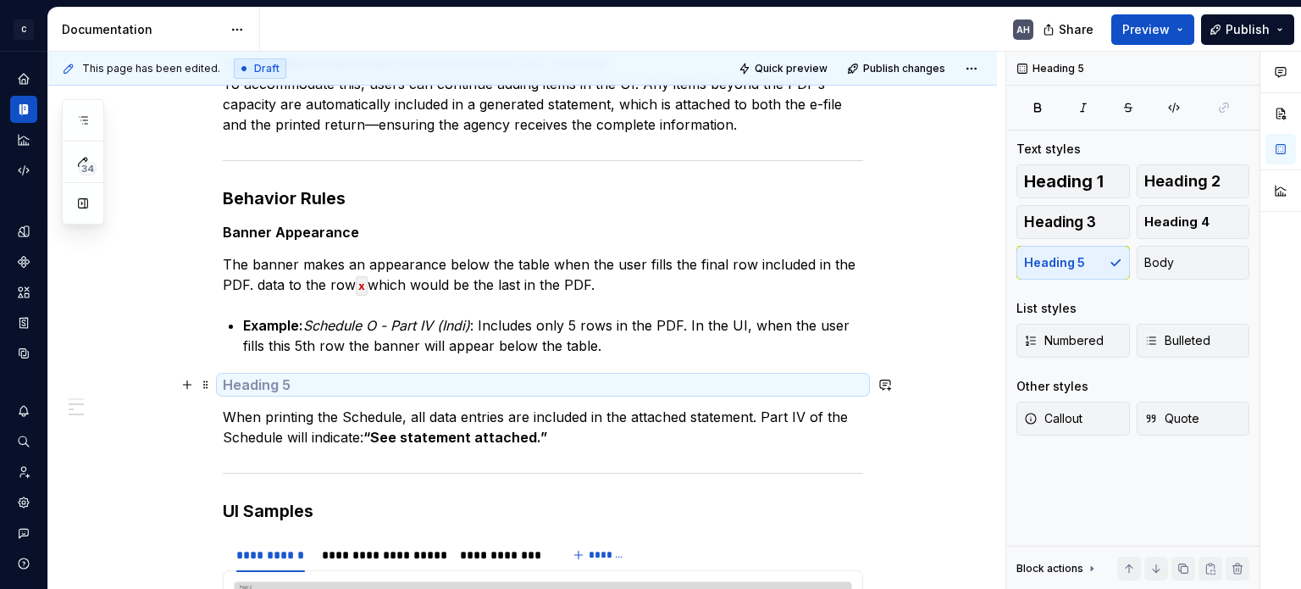
click at [369, 389] on h5 at bounding box center [543, 384] width 640 height 17
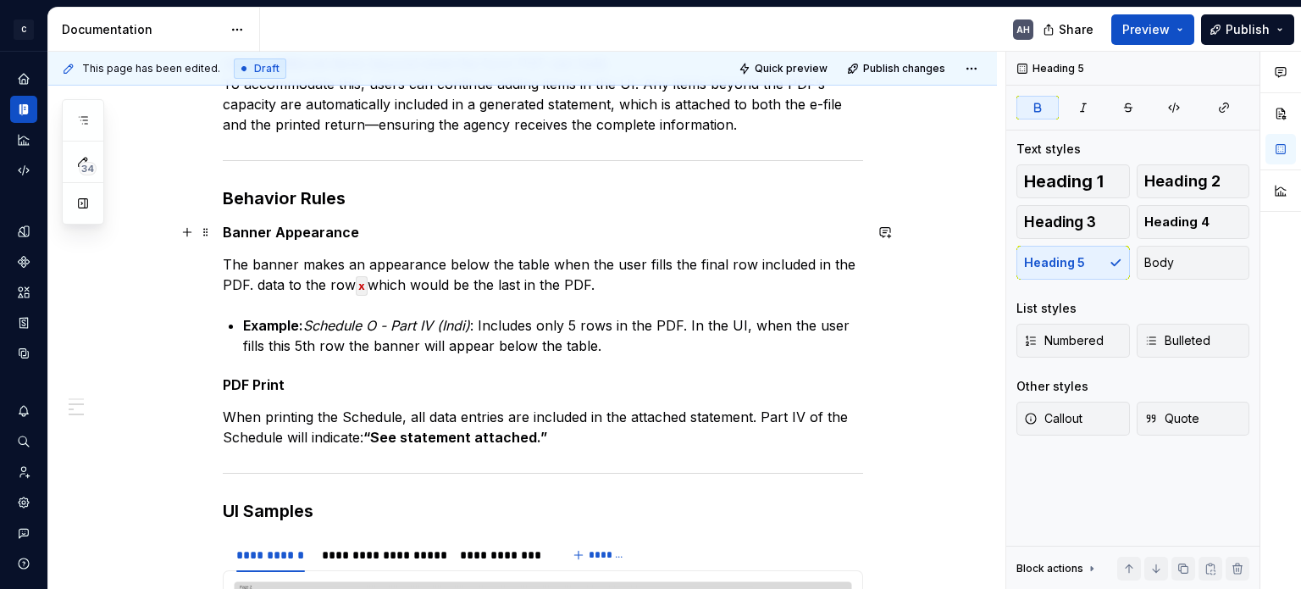
click at [223, 229] on strong "Banner Appearance" at bounding box center [291, 232] width 136 height 17
click at [219, 382] on div "**********" at bounding box center [522, 552] width 948 height 1194
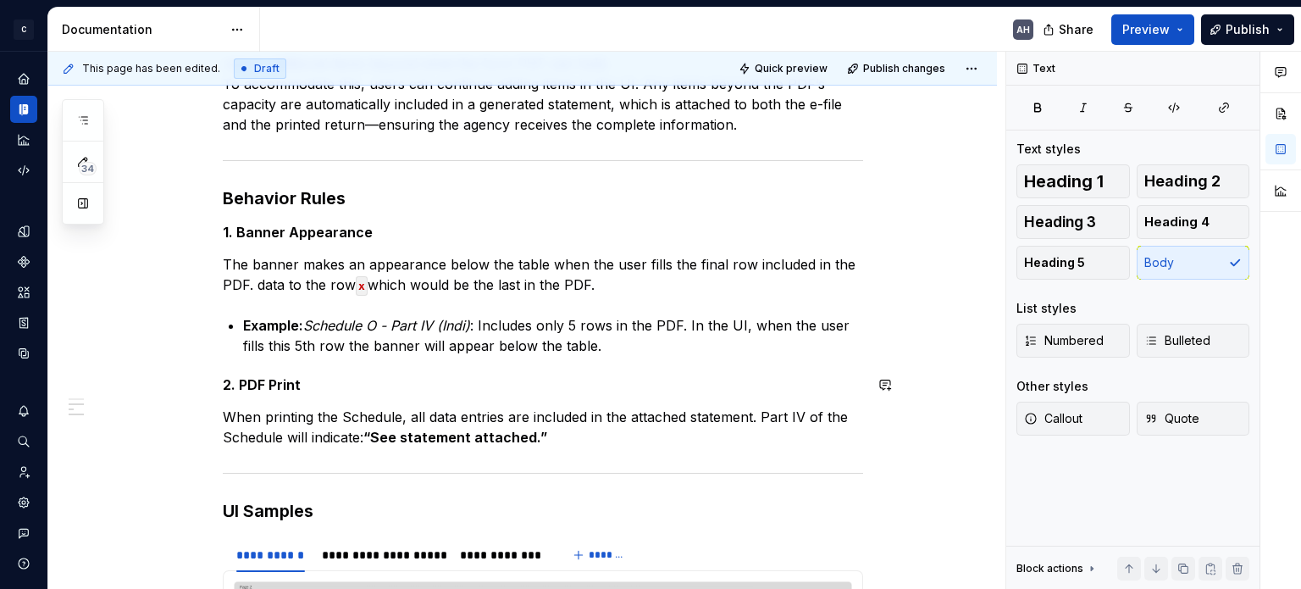
click at [379, 399] on div "**********" at bounding box center [543, 474] width 640 height 957
click at [413, 409] on p "When printing the Schedule, all data entries are included in the attached state…" at bounding box center [543, 426] width 640 height 41
click at [683, 426] on p "When printing the Schedule, all data entries are included in the attached state…" at bounding box center [543, 426] width 640 height 41
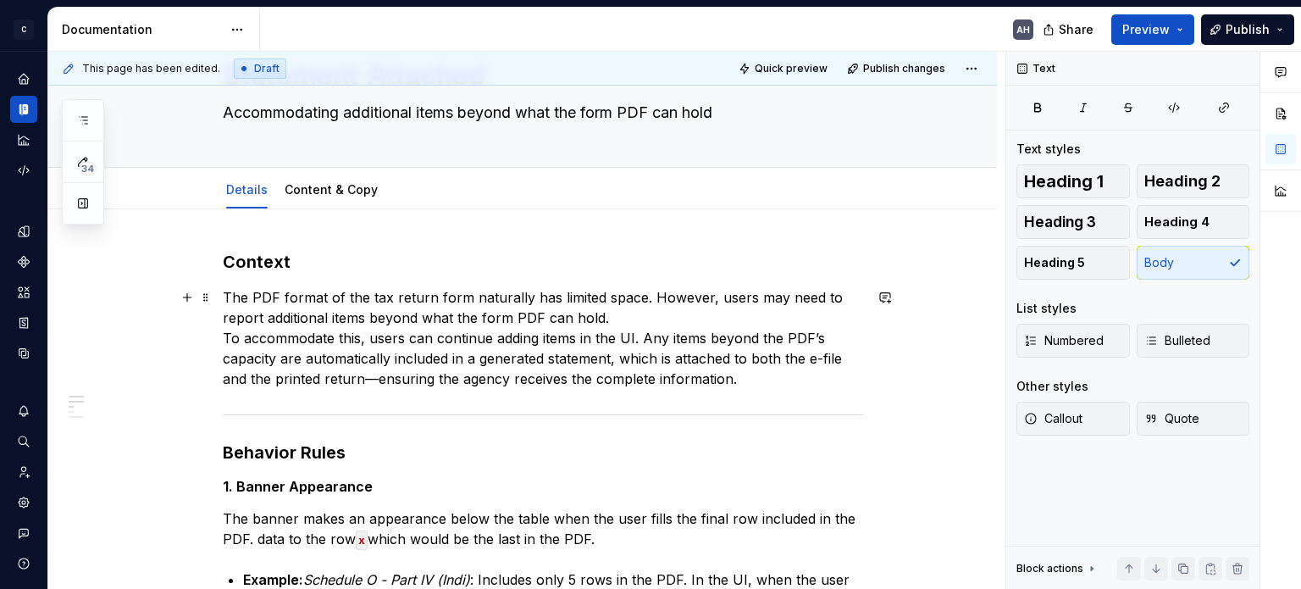
scroll to position [0, 0]
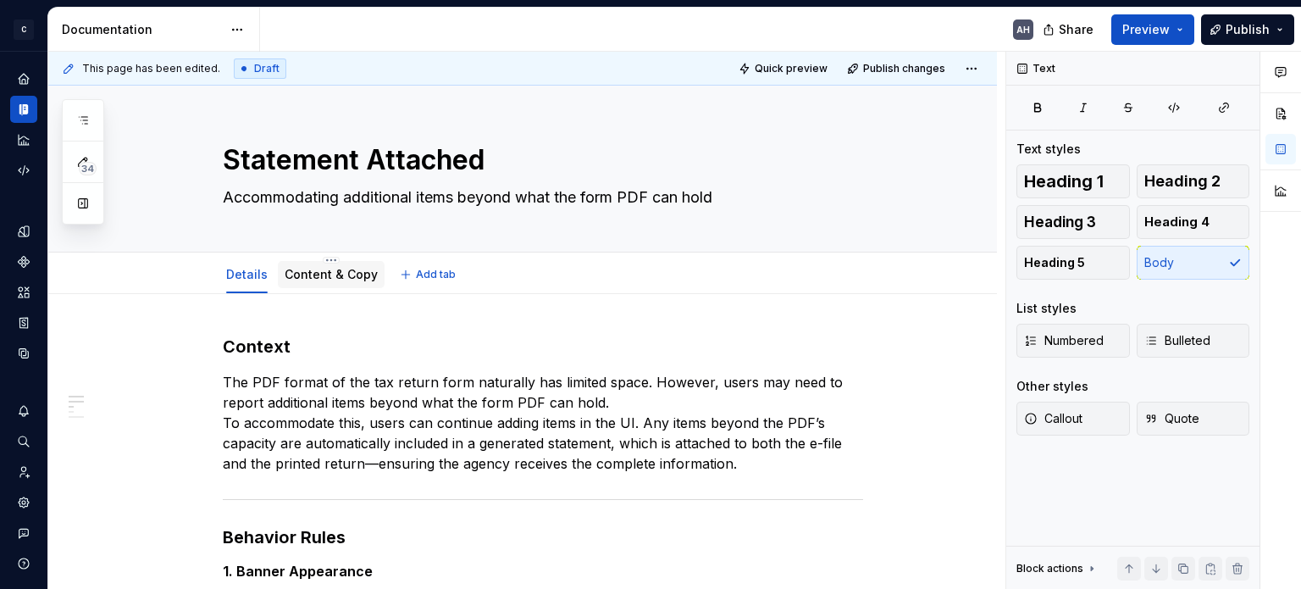
click at [345, 286] on div "Content & Copy" at bounding box center [331, 274] width 107 height 27
click at [296, 275] on link "Content & Copy" at bounding box center [331, 274] width 93 height 14
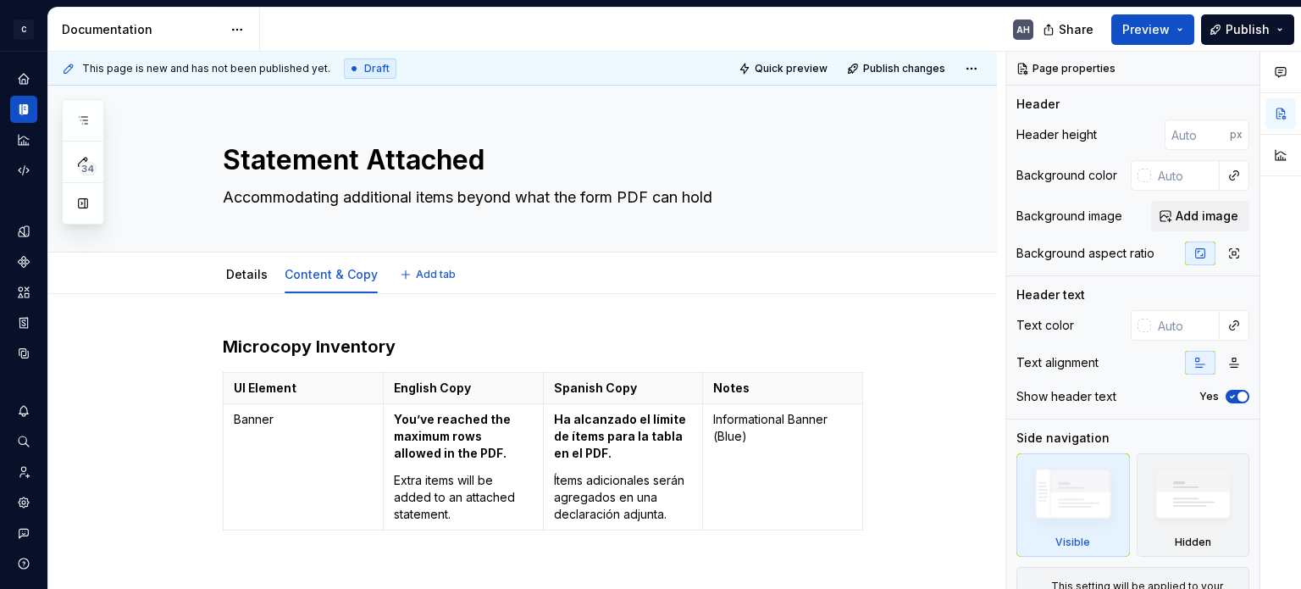
type textarea "*"
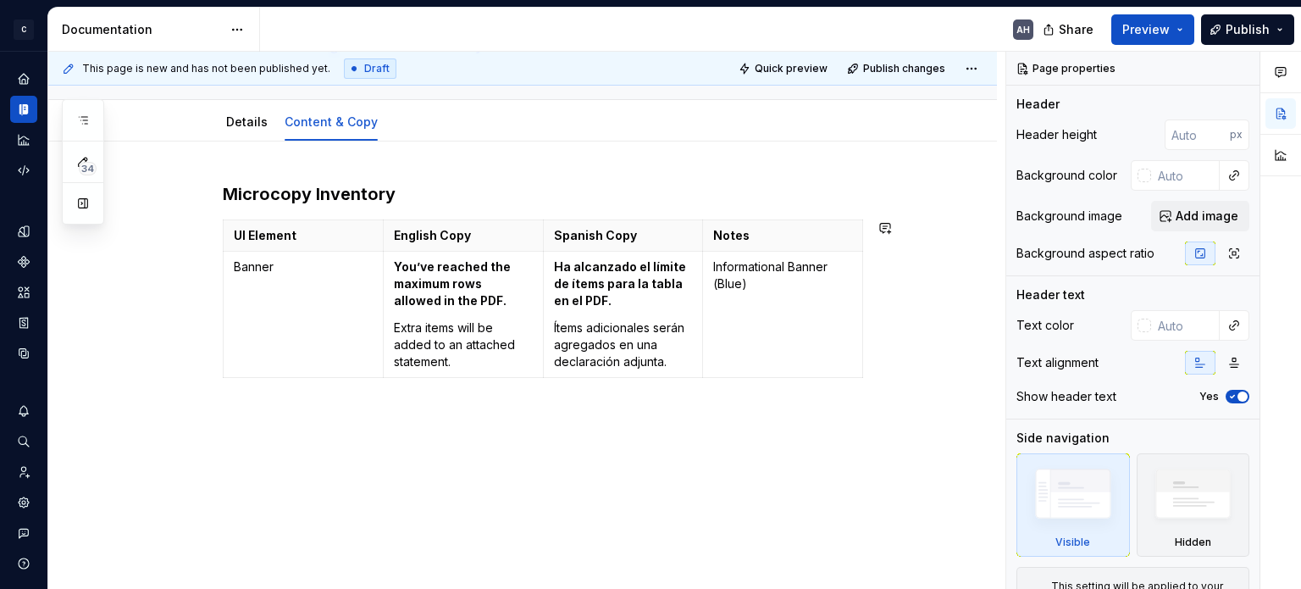
scroll to position [169, 0]
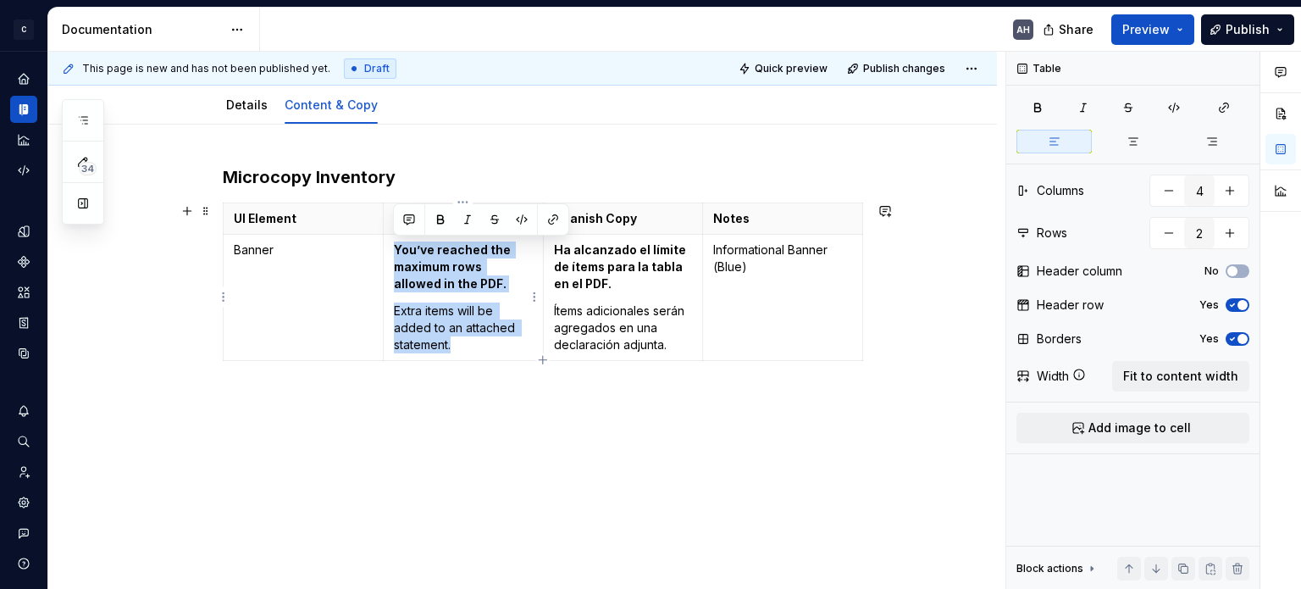
drag, startPoint x: 484, startPoint y: 345, endPoint x: 393, endPoint y: 246, distance: 134.2
click at [393, 246] on td "You’ve reached the maximum rows allowed in the PDF. Extra items will be added t…" at bounding box center [463, 298] width 160 height 126
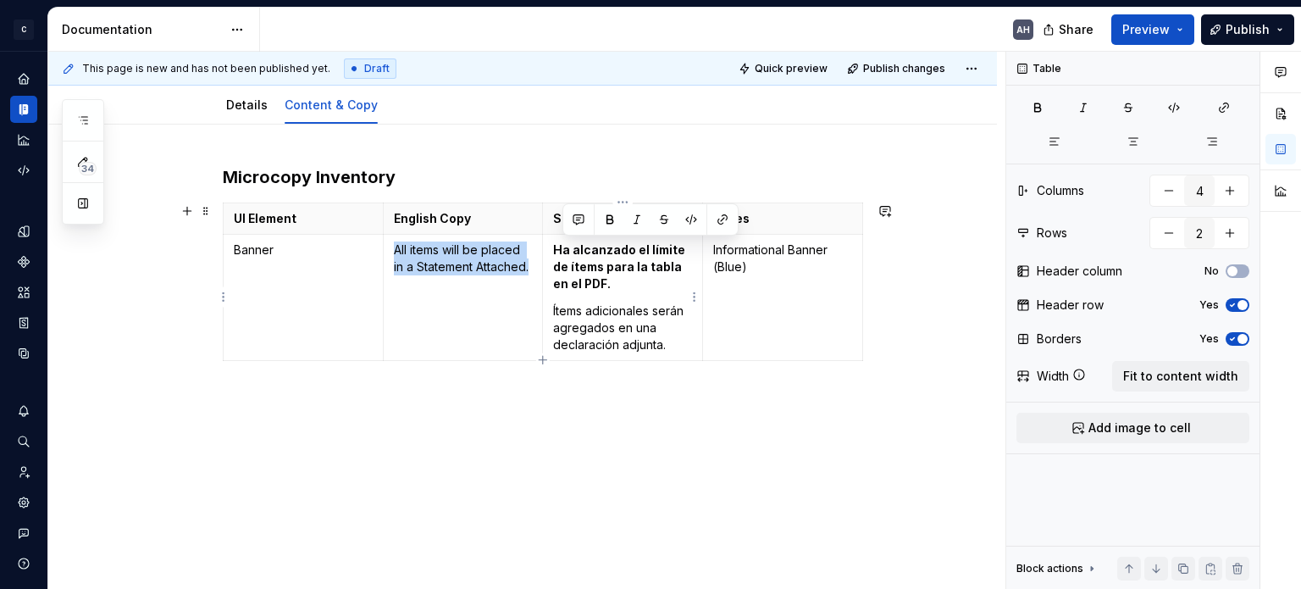
drag, startPoint x: 669, startPoint y: 346, endPoint x: 557, endPoint y: 252, distance: 146.6
click at [557, 252] on td "Ha alcanzado el límite de ítems para la tabla en el PDF. Ítems adicionales será…" at bounding box center [623, 298] width 160 height 126
click at [607, 285] on strong "Ha alcanzado el límite de ítems para la tabla en el PDF." at bounding box center [620, 266] width 135 height 48
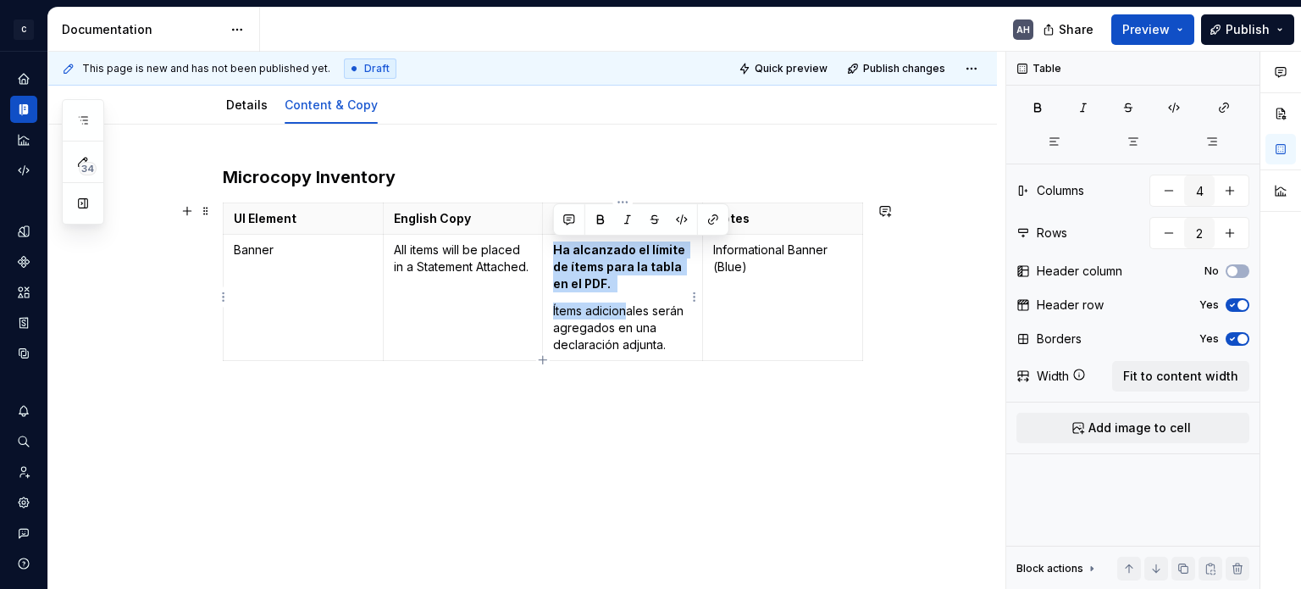
drag, startPoint x: 628, startPoint y: 291, endPoint x: 553, endPoint y: 249, distance: 86.5
click at [553, 249] on td "Ha alcanzado el límite de ítems para la tabla en el PDF. Ítems adicionales será…" at bounding box center [623, 298] width 160 height 126
click at [625, 293] on td "Ha alcanzado el límite de ítems para la tabla en el PDF. Ítems adicionales será…" at bounding box center [623, 298] width 160 height 126
drag, startPoint x: 583, startPoint y: 262, endPoint x: 556, endPoint y: 252, distance: 28.7
click at [556, 252] on p "Ha alcanzado el límite de ítems para la tabla en el PDF." at bounding box center [622, 266] width 139 height 51
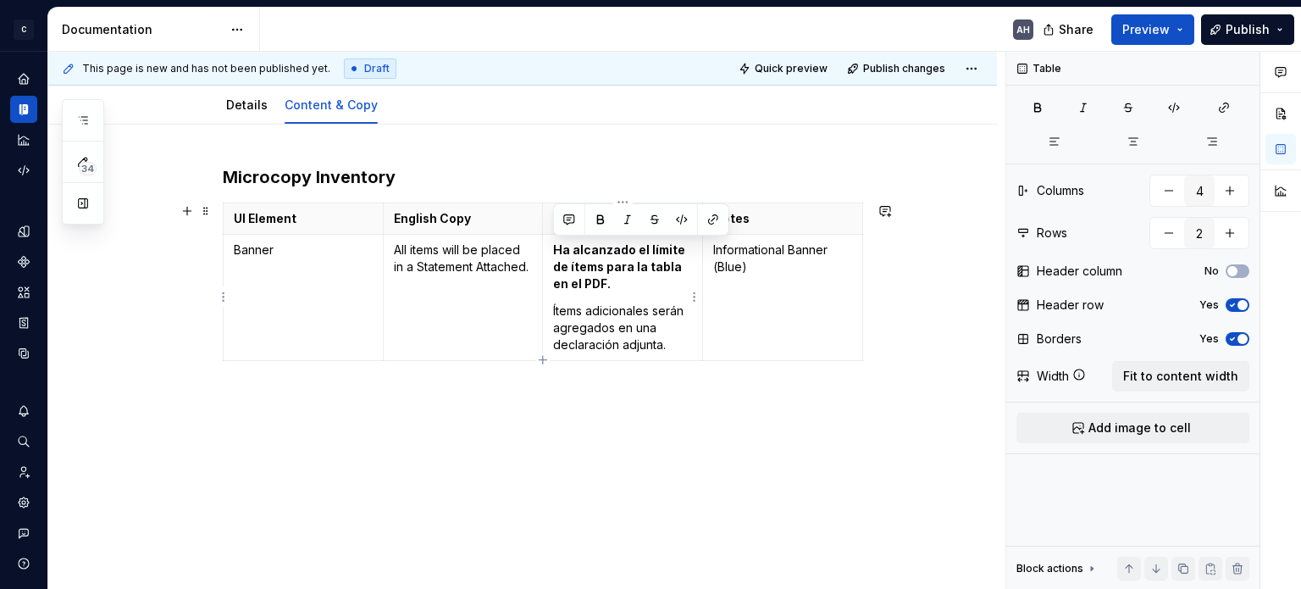
scroll to position [150, 0]
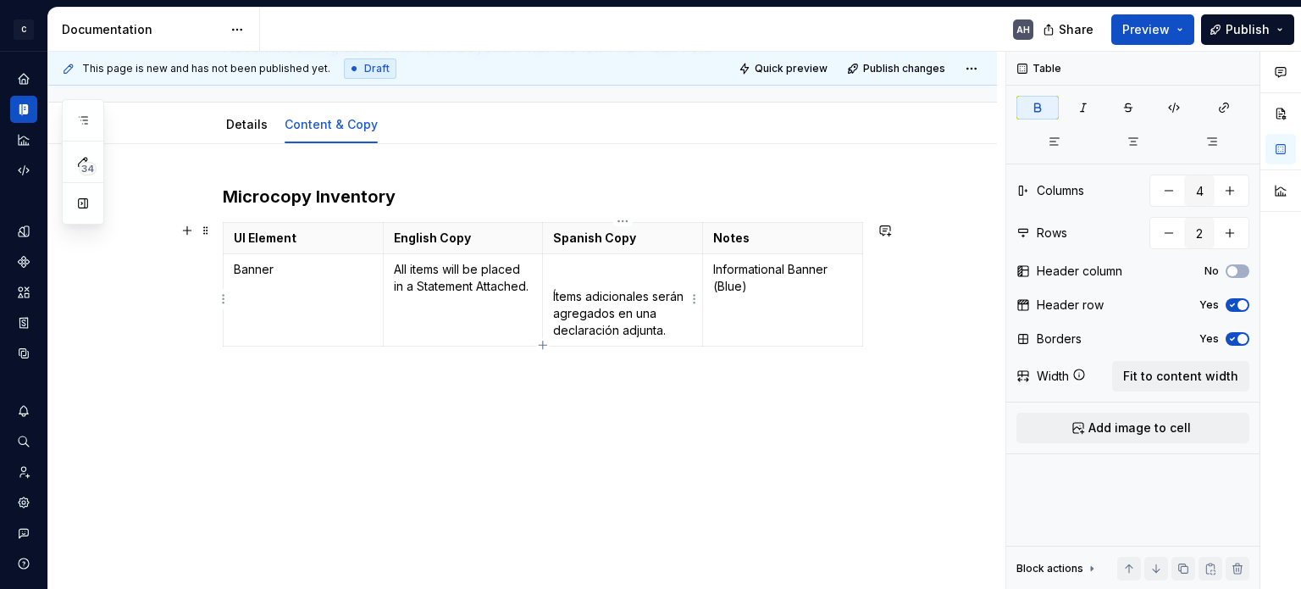
click at [556, 290] on p "Ítems adicionales serán agregados en una declaración adjunta." at bounding box center [622, 313] width 139 height 51
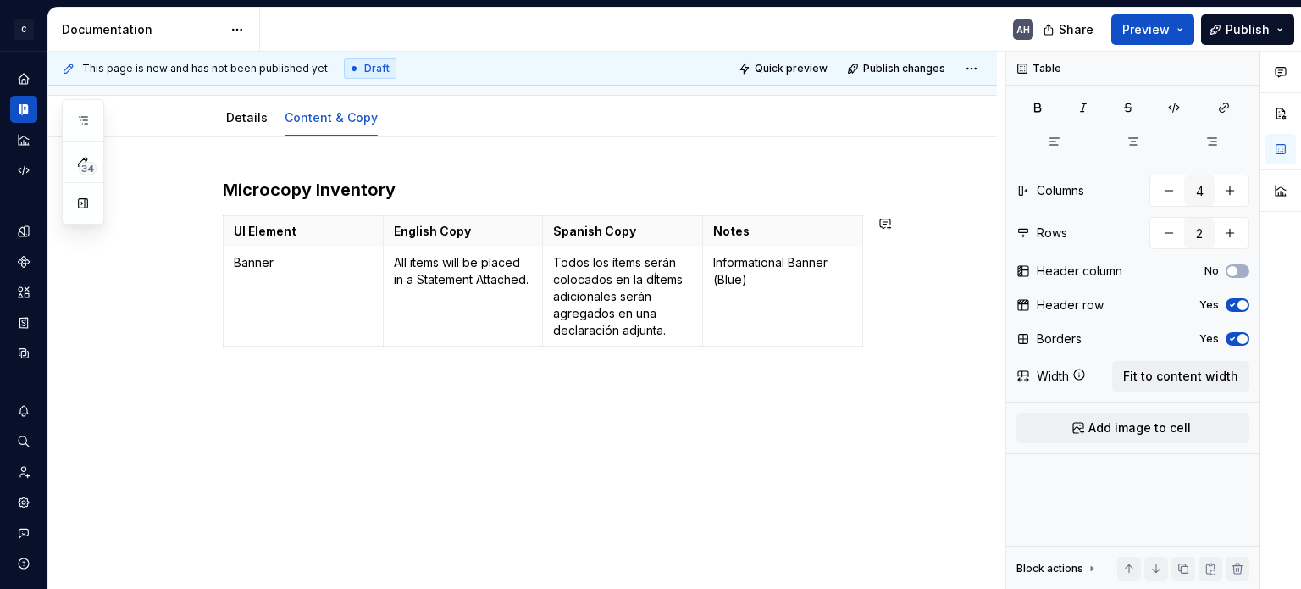
scroll to position [169, 0]
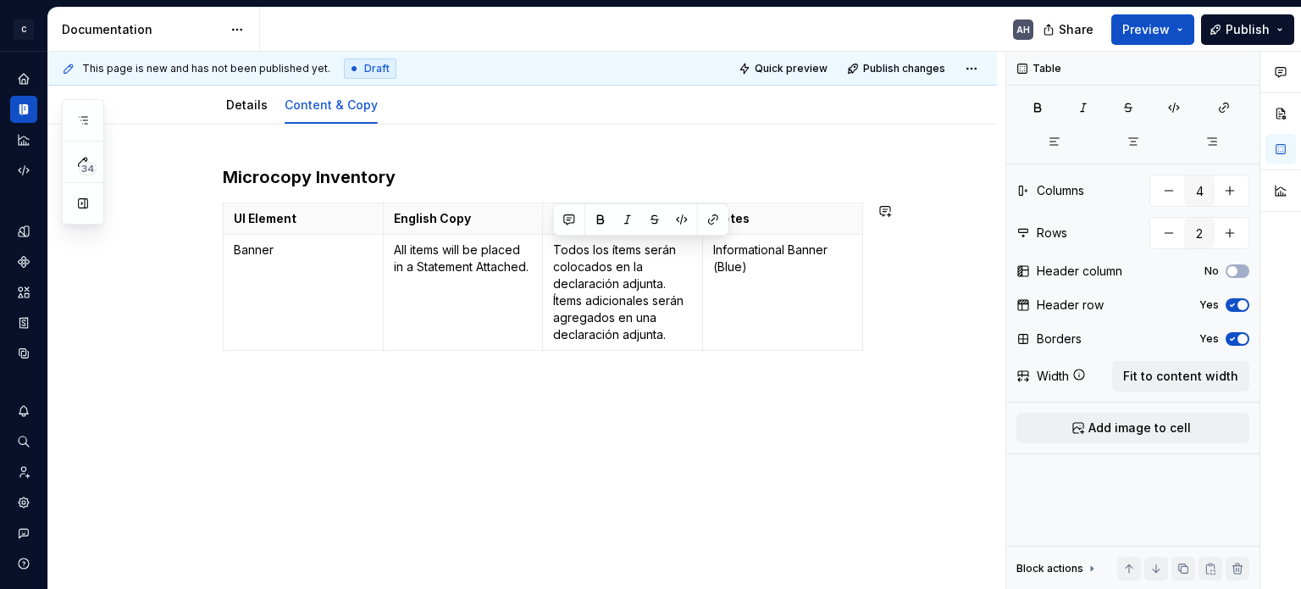
click at [600, 302] on p "Todos los ítems serán colocados en la declaración adjunta. Ítems adicionales se…" at bounding box center [622, 292] width 139 height 102
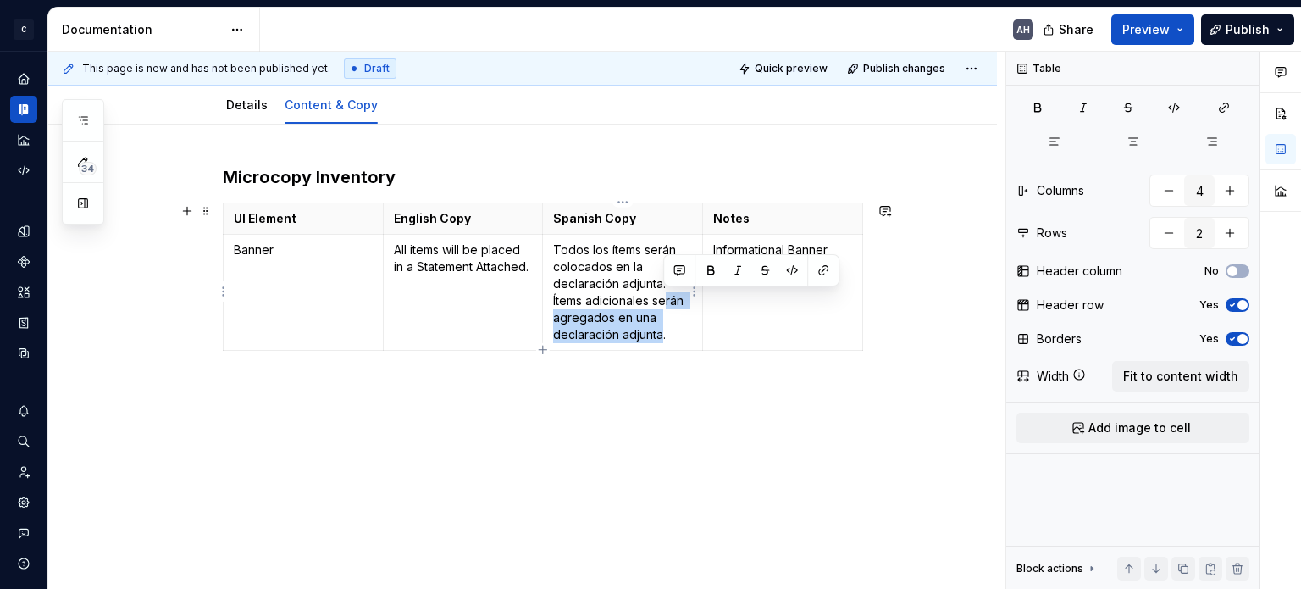
drag, startPoint x: 664, startPoint y: 334, endPoint x: 665, endPoint y: 297, distance: 36.4
click at [665, 297] on p "Todos los ítems serán colocados en la declaración adjunta. Ítems adicionales se…" at bounding box center [622, 292] width 139 height 102
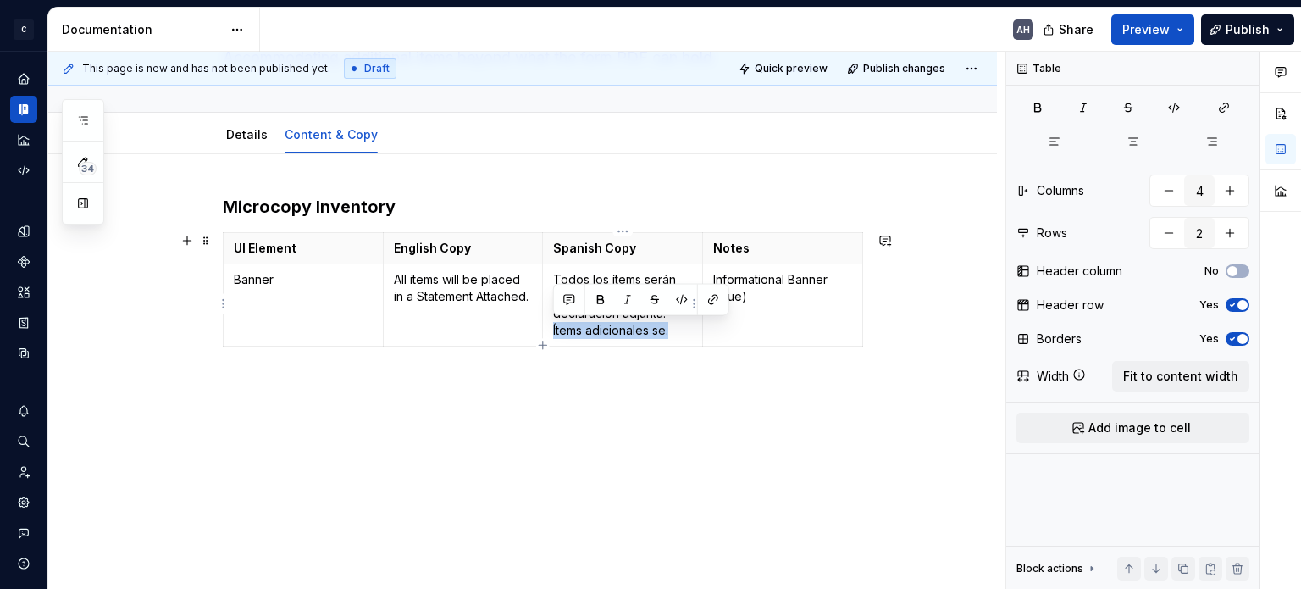
drag, startPoint x: 669, startPoint y: 331, endPoint x: 553, endPoint y: 328, distance: 116.1
click at [553, 328] on p "Todos los ítems serán colocados en la declaración adjunta. Ítems adicionales se." at bounding box center [622, 305] width 139 height 68
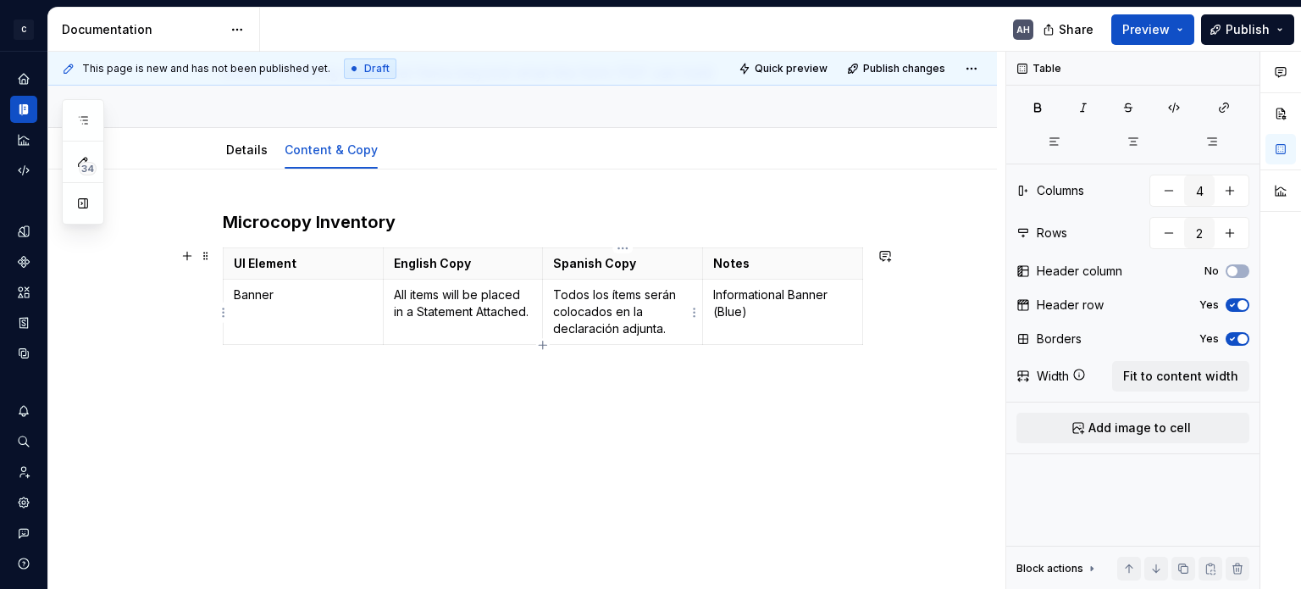
scroll to position [123, 0]
click at [712, 394] on div "Microcopy Inventory UI Element English Copy Spanish Copy Notes Banner All items…" at bounding box center [543, 313] width 640 height 202
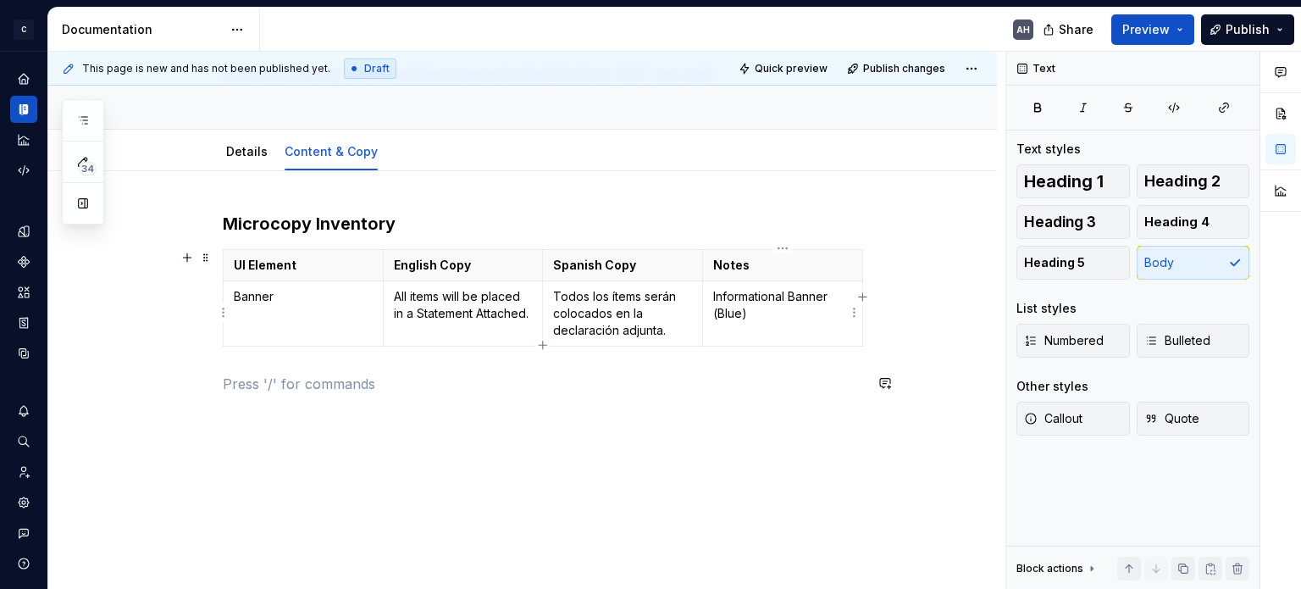
click at [759, 326] on td "Informational Banner (Blue)" at bounding box center [783, 313] width 160 height 65
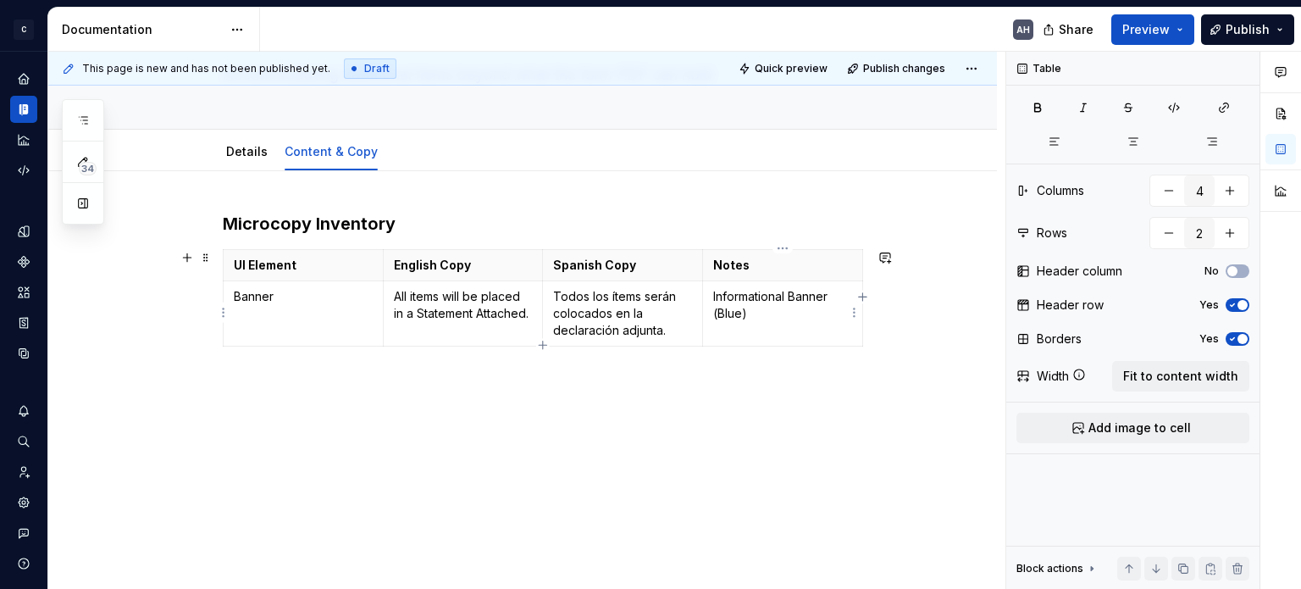
click at [732, 301] on p "Informational Banner (Blue)" at bounding box center [782, 305] width 139 height 34
click at [322, 309] on td "Banner" at bounding box center [304, 313] width 160 height 65
click at [279, 311] on td "Banner" at bounding box center [304, 313] width 160 height 65
click at [814, 473] on div "Microcopy Inventory UI Element English Copy Spanish Copy Notes Banner All items…" at bounding box center [522, 381] width 948 height 420
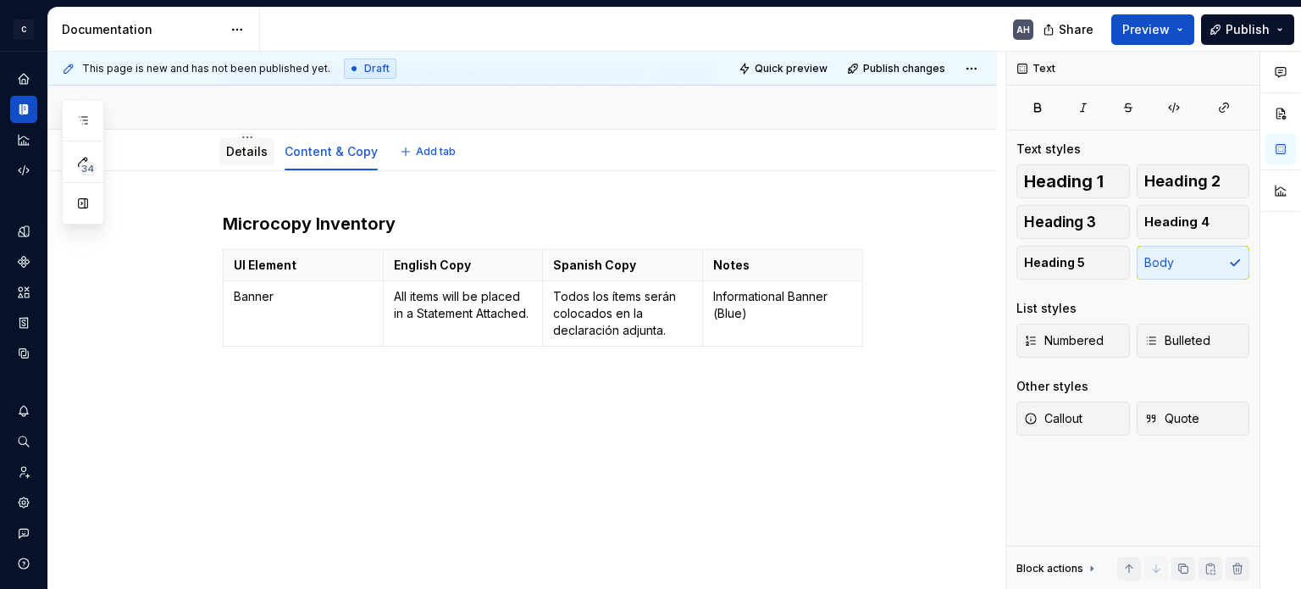
click at [253, 148] on link "Details" at bounding box center [246, 151] width 41 height 14
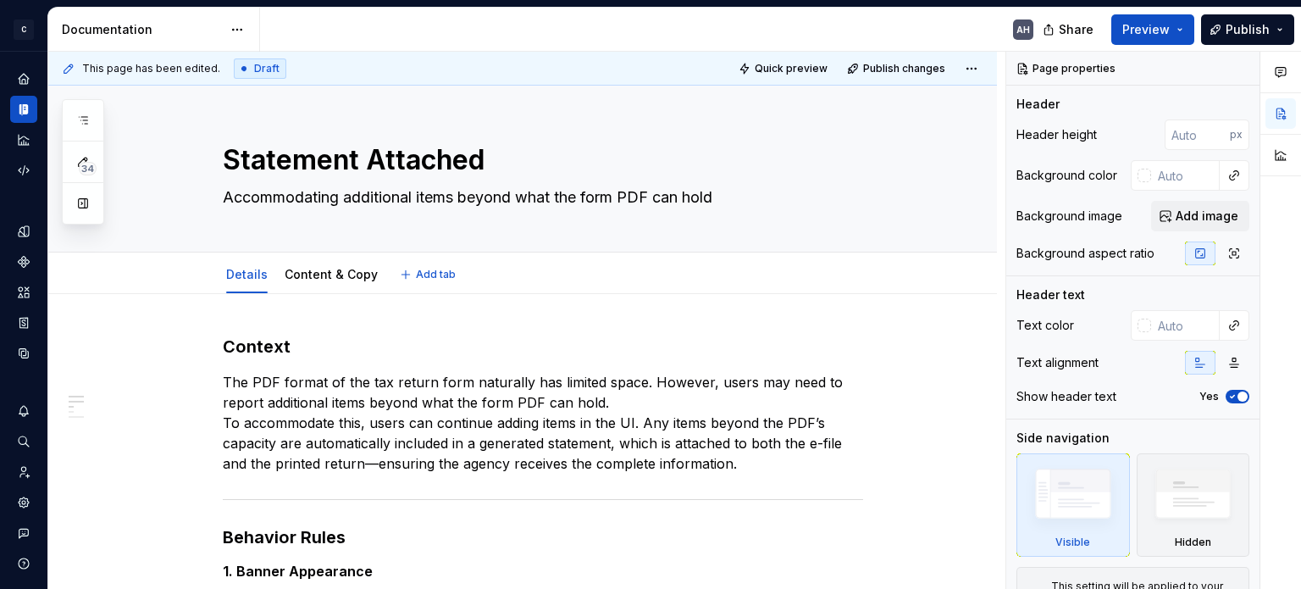
type textarea "*"
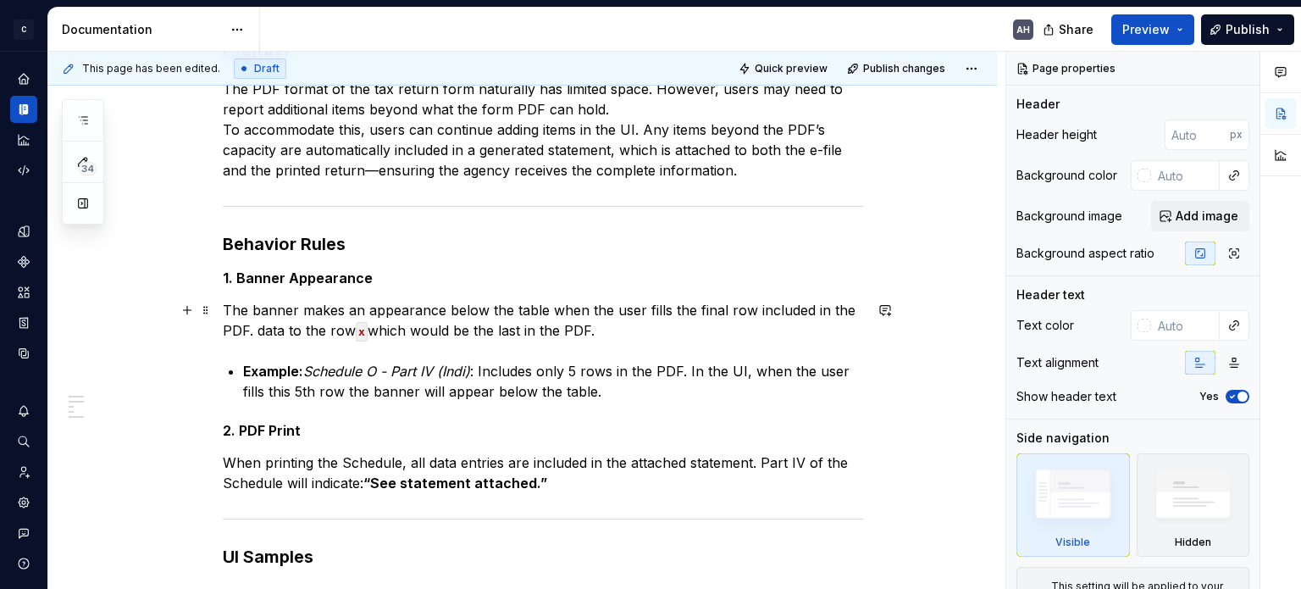
scroll to position [254, 0]
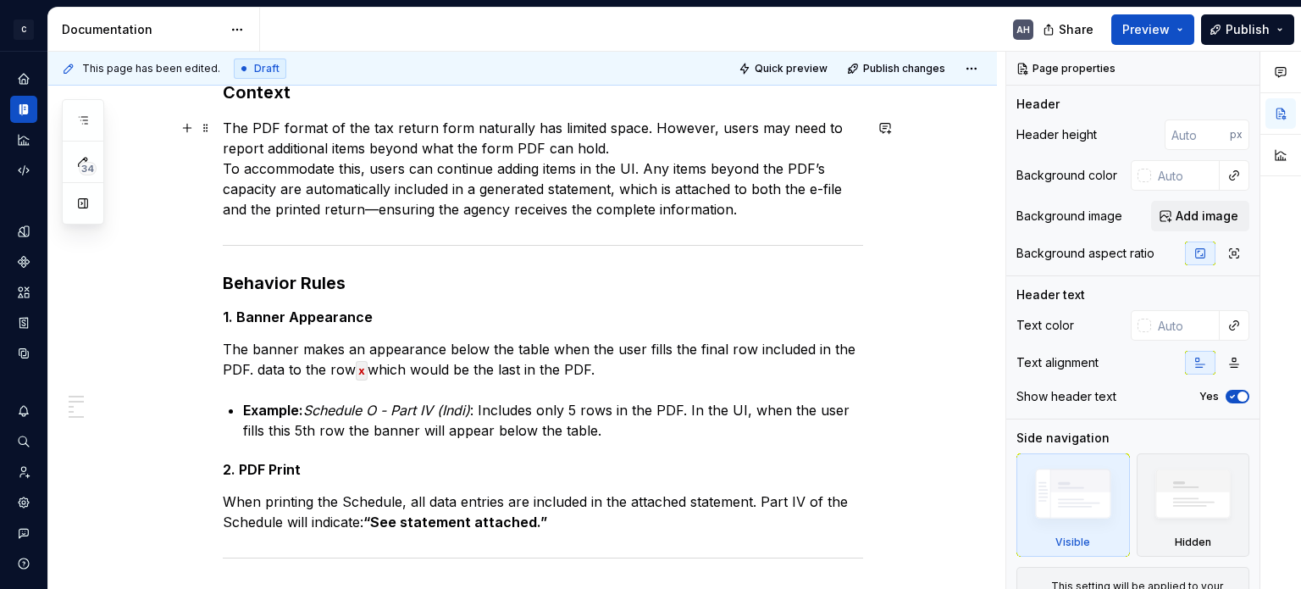
click at [743, 209] on p "The PDF format of the tax return form naturally has limited space. However, use…" at bounding box center [543, 169] width 640 height 102
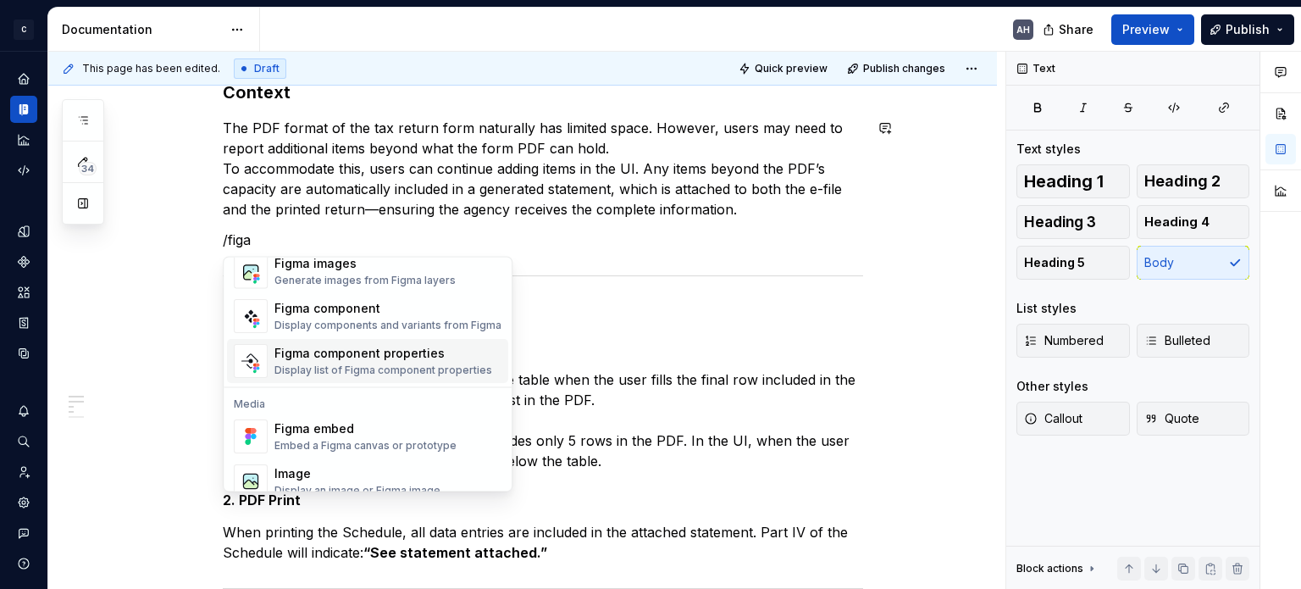
scroll to position [51, 0]
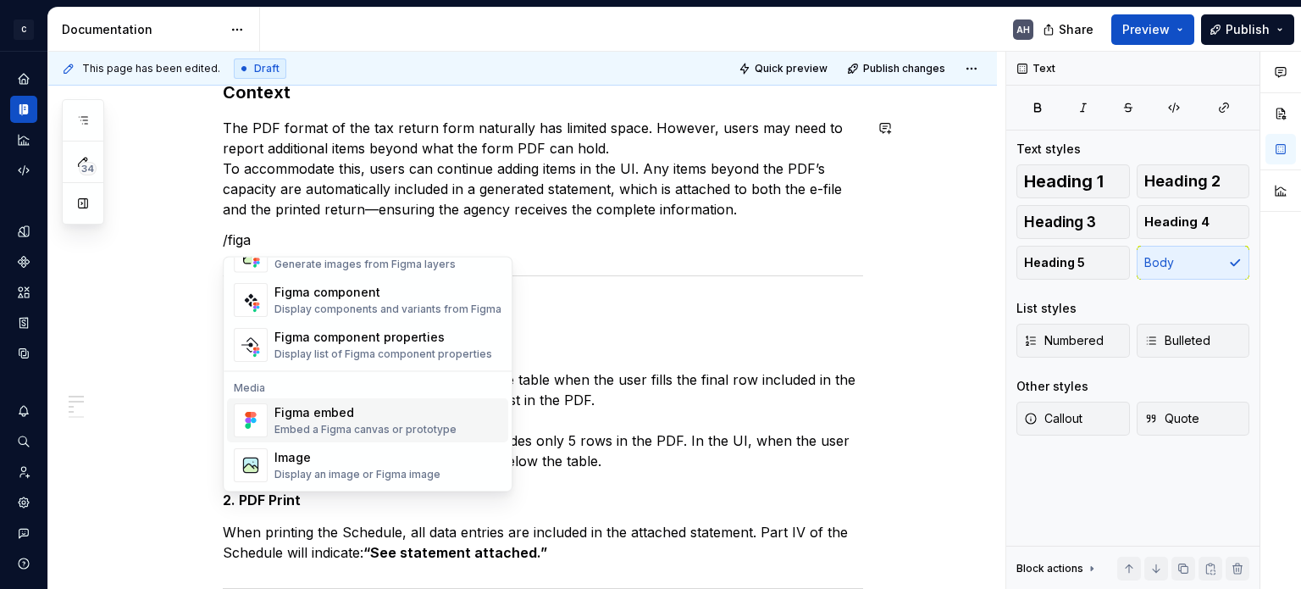
click at [312, 429] on div "Embed a Figma canvas or prototype" at bounding box center [365, 430] width 182 height 14
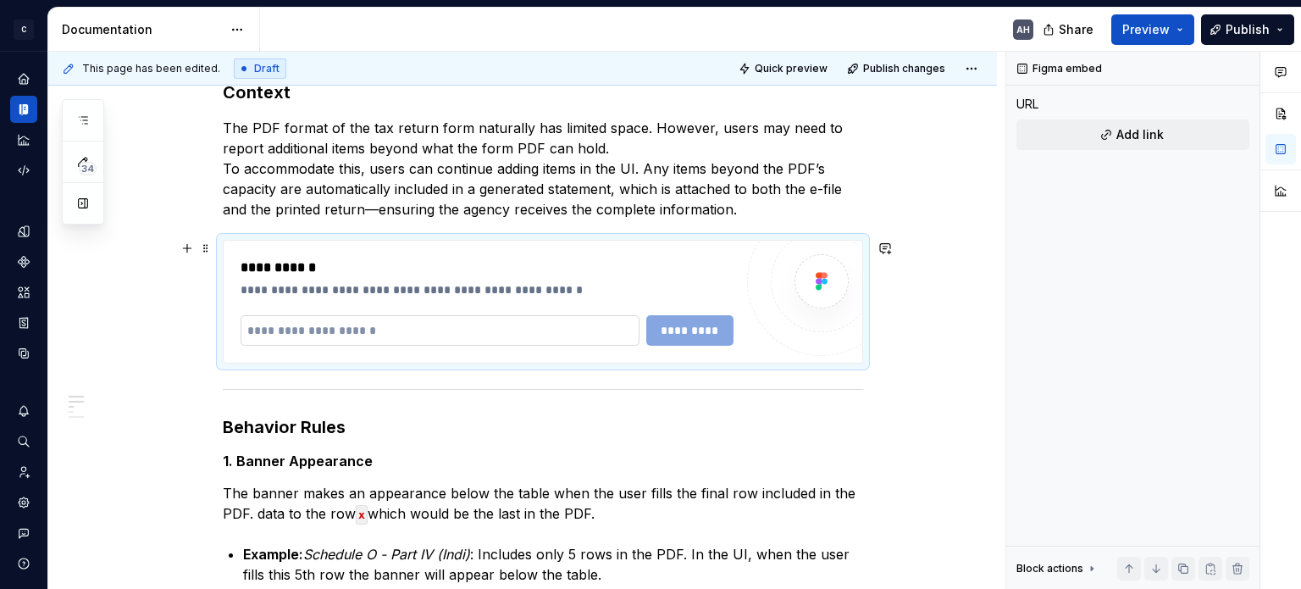
click at [304, 336] on input "text" at bounding box center [440, 330] width 399 height 30
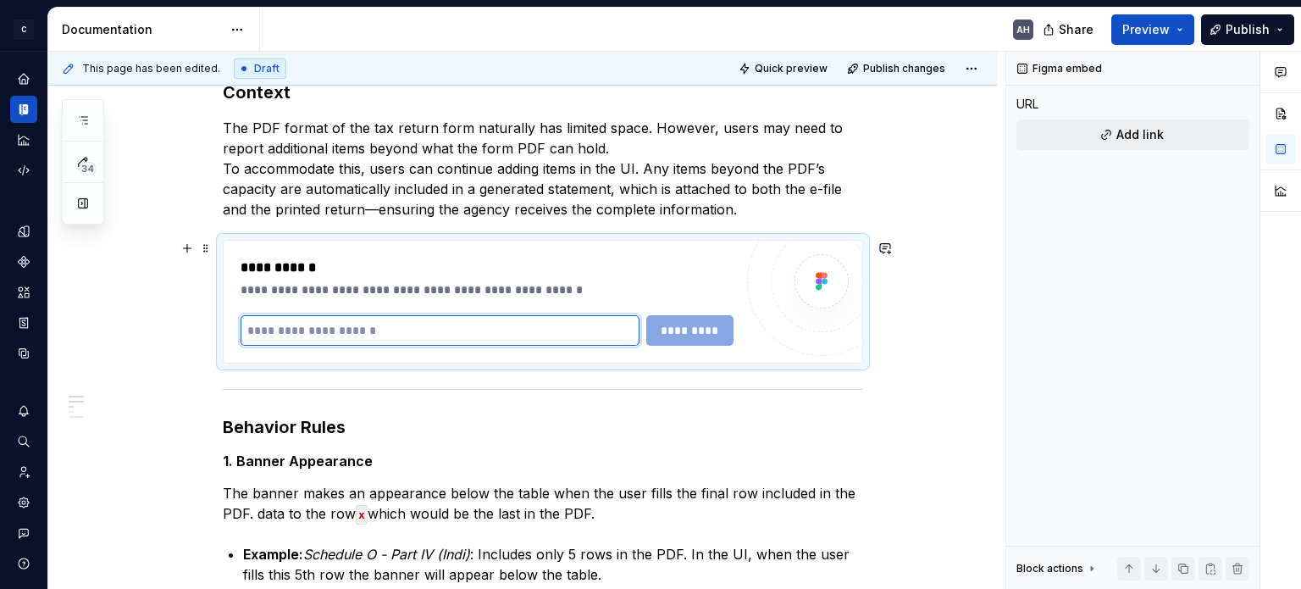
paste input "**********"
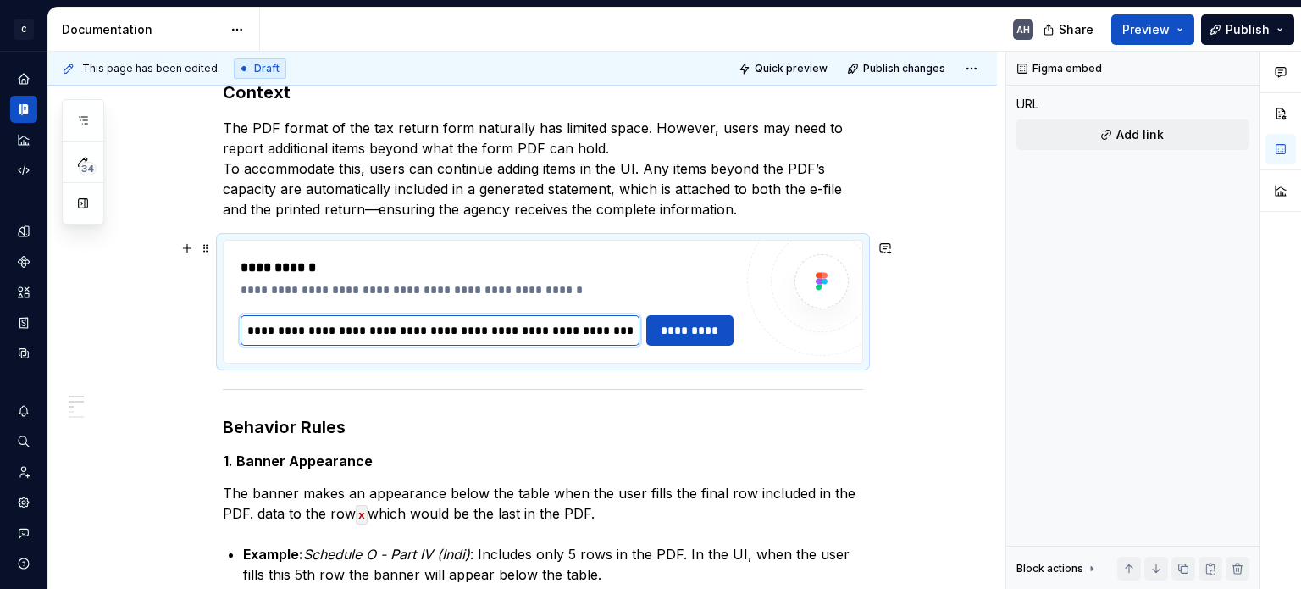
scroll to position [0, 288]
type input "**********"
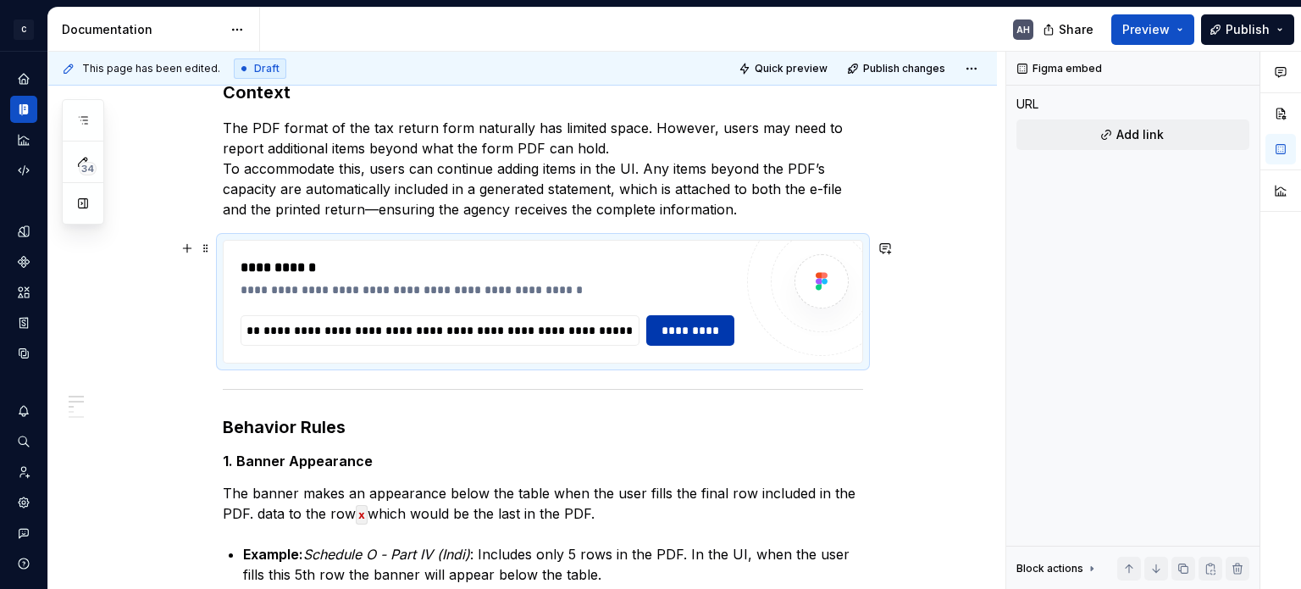
click at [694, 326] on span "*********" at bounding box center [690, 330] width 66 height 17
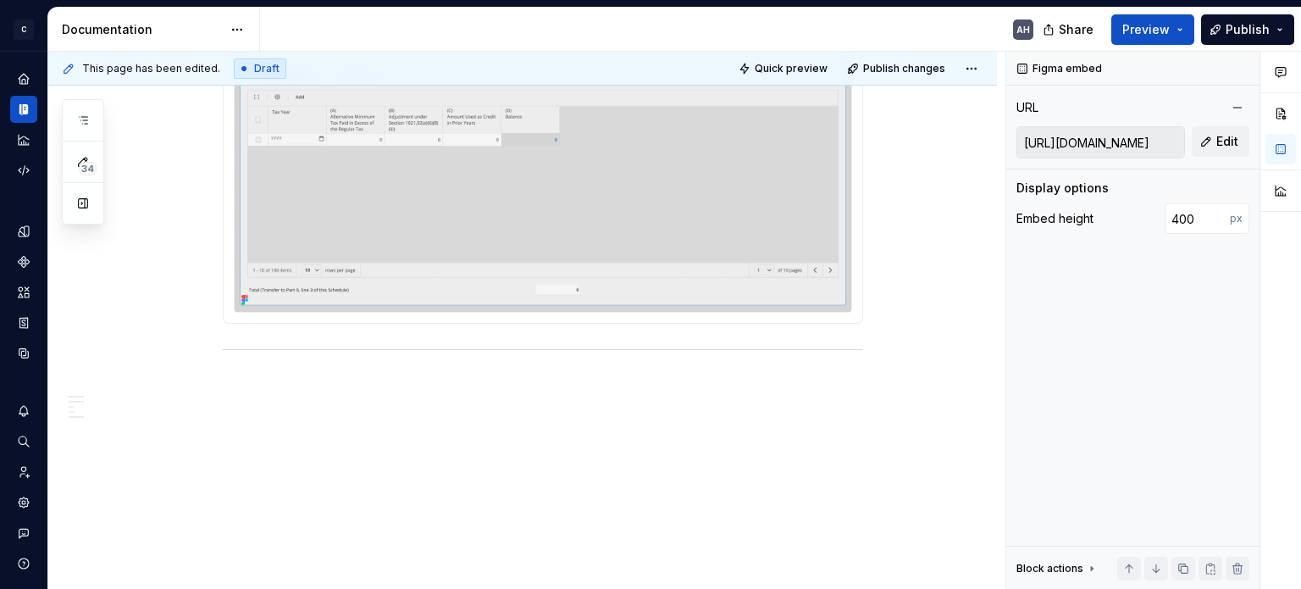
scroll to position [1258, 0]
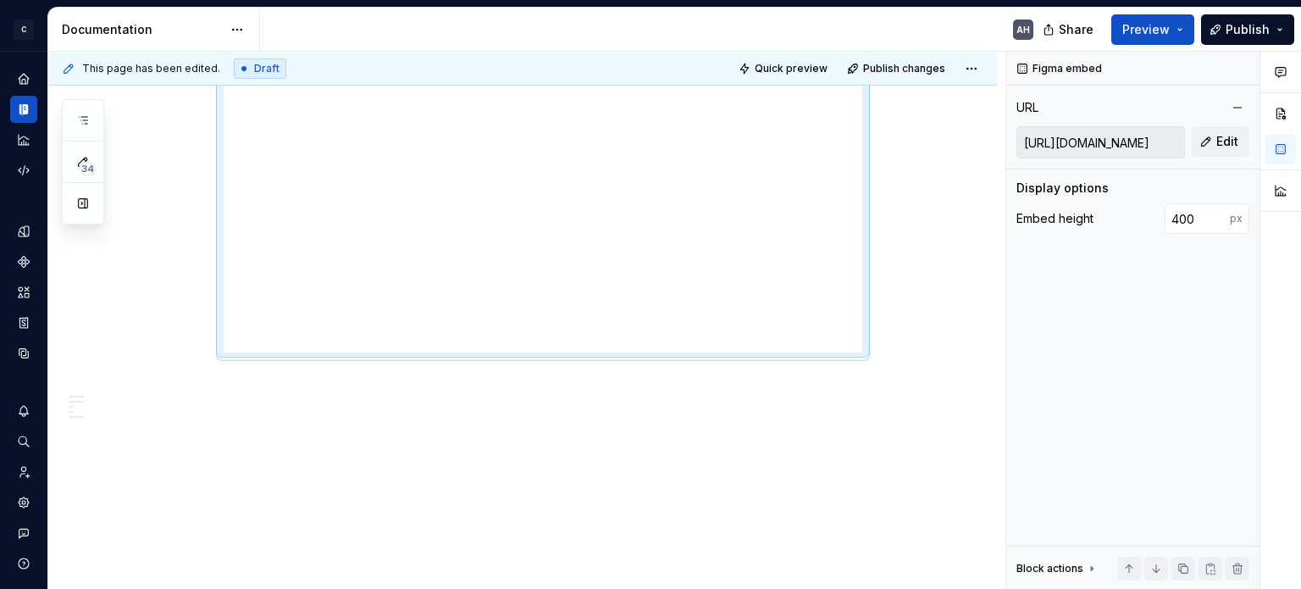
scroll to position [898, 0]
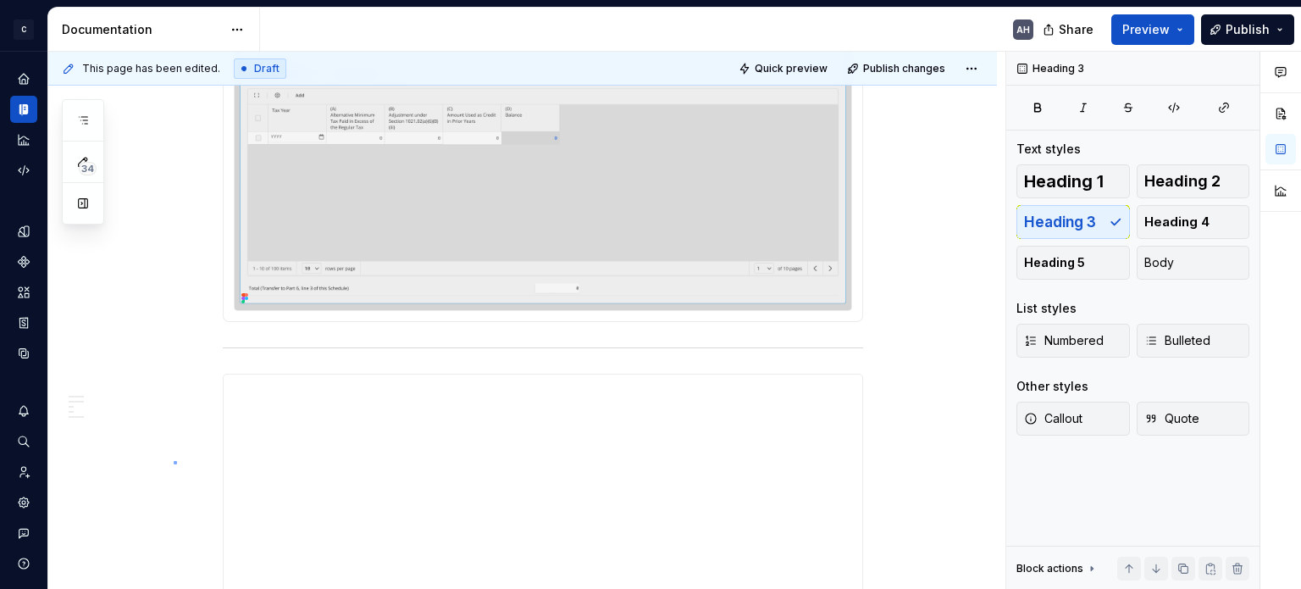
click at [174, 462] on div "**********" at bounding box center [526, 321] width 957 height 538
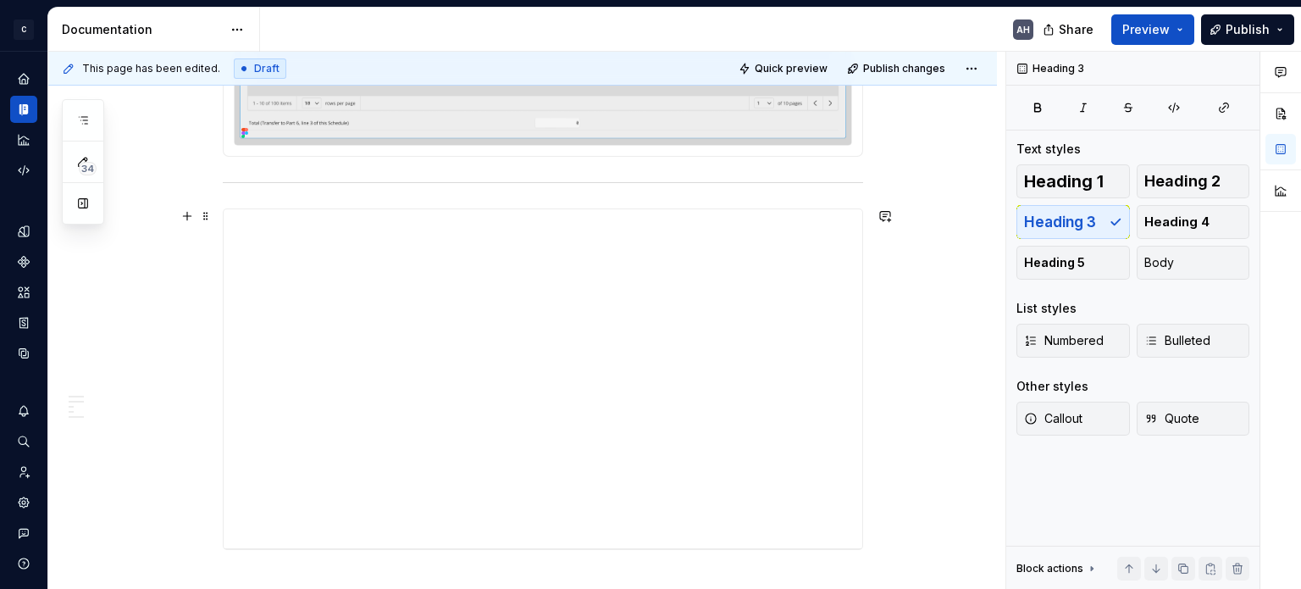
scroll to position [1152, 0]
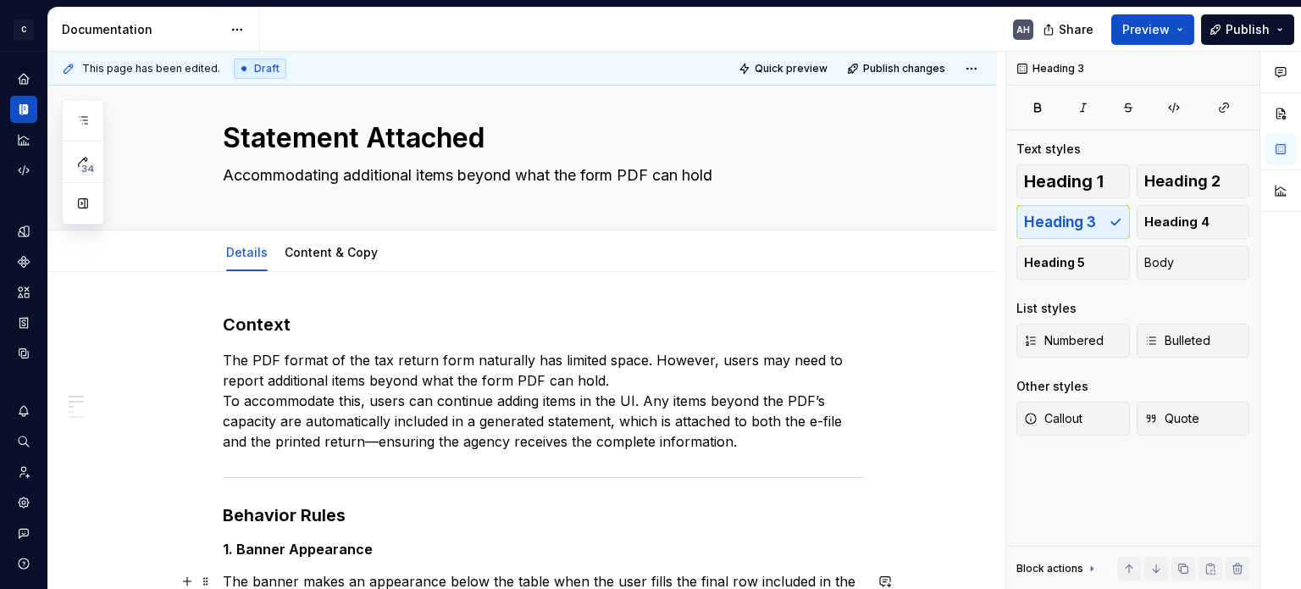
scroll to position [0, 0]
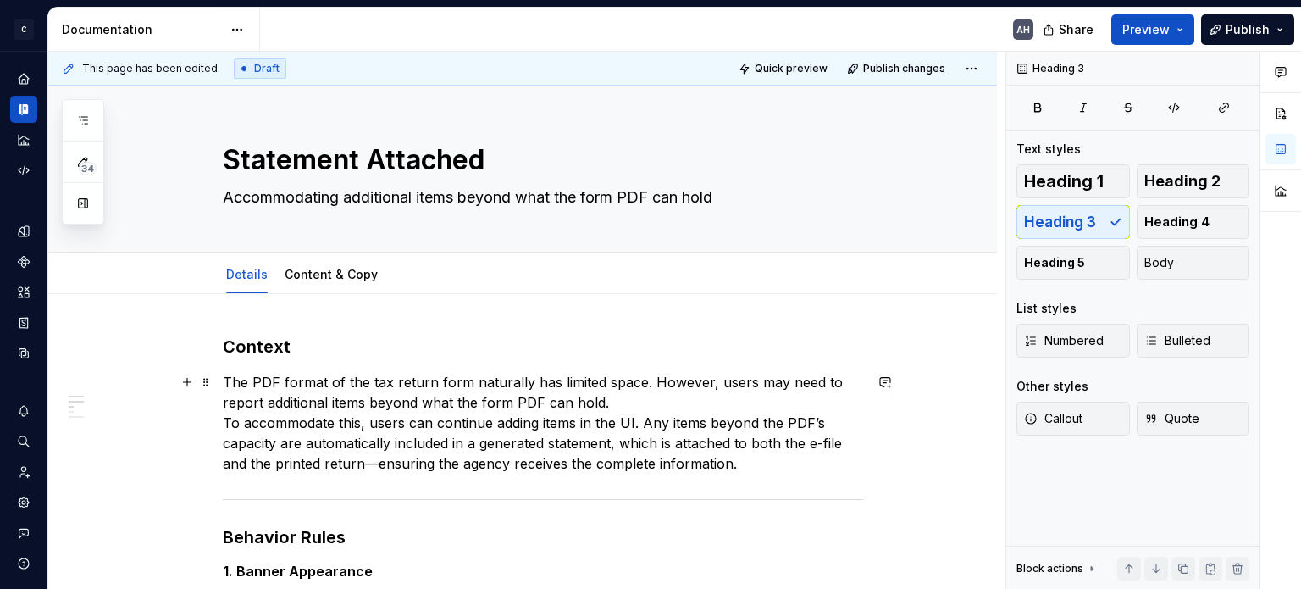
click at [510, 401] on p "The PDF format of the tax return form naturally has limited space. However, use…" at bounding box center [543, 423] width 640 height 102
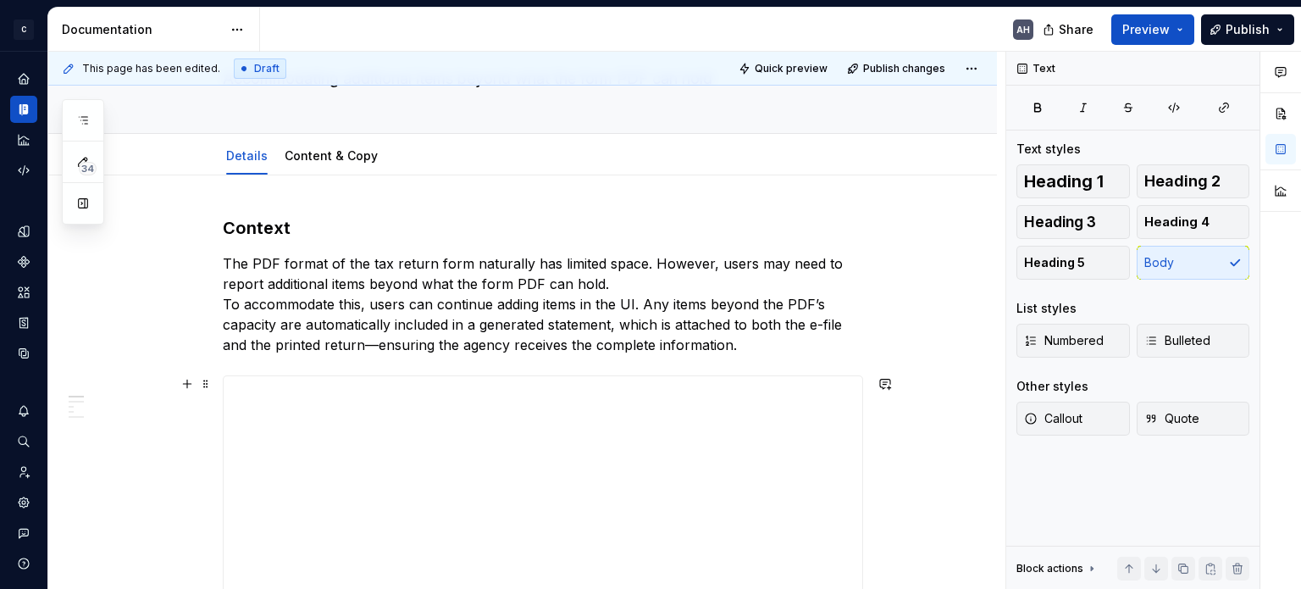
scroll to position [85, 0]
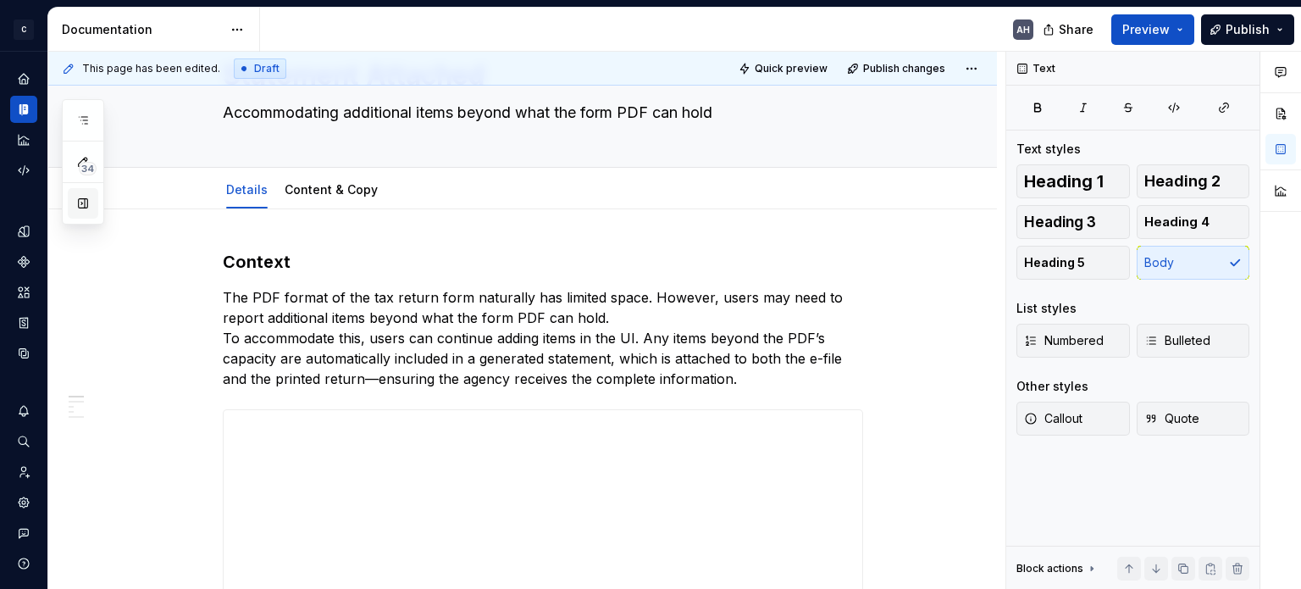
click at [85, 201] on button "button" at bounding box center [83, 203] width 30 height 30
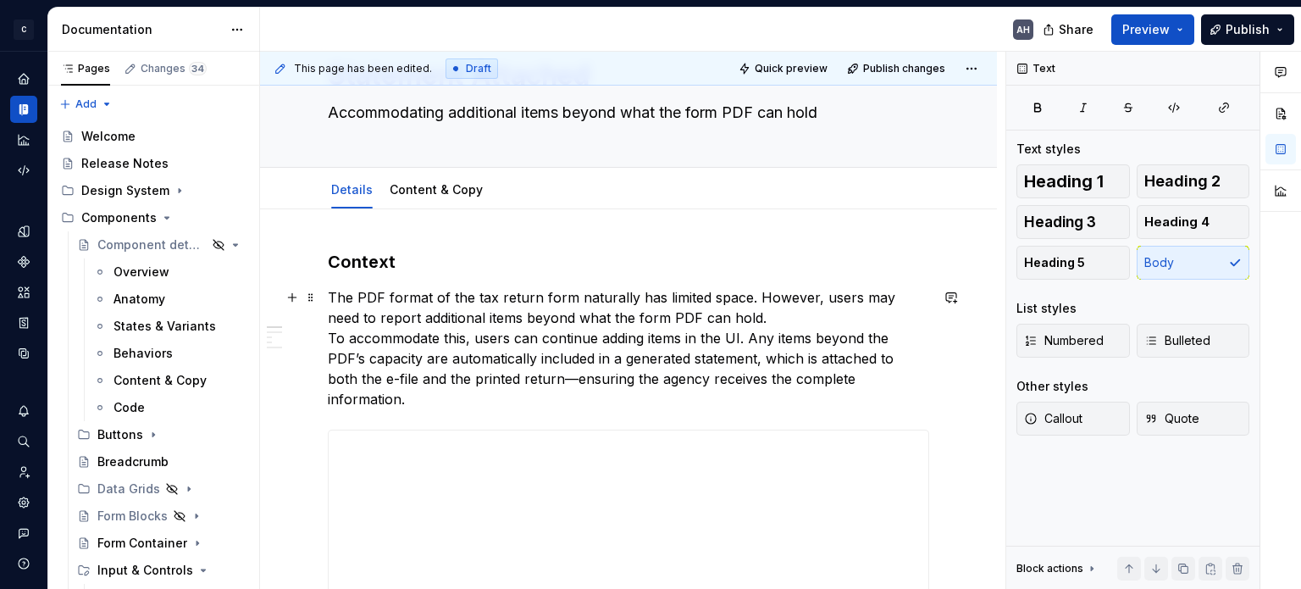
click at [745, 318] on p "The PDF format of the tax return form naturally has limited space. However, use…" at bounding box center [628, 348] width 601 height 122
click at [745, 340] on p "The PDF format of the tax return form naturally has limited space. However, use…" at bounding box center [628, 348] width 601 height 122
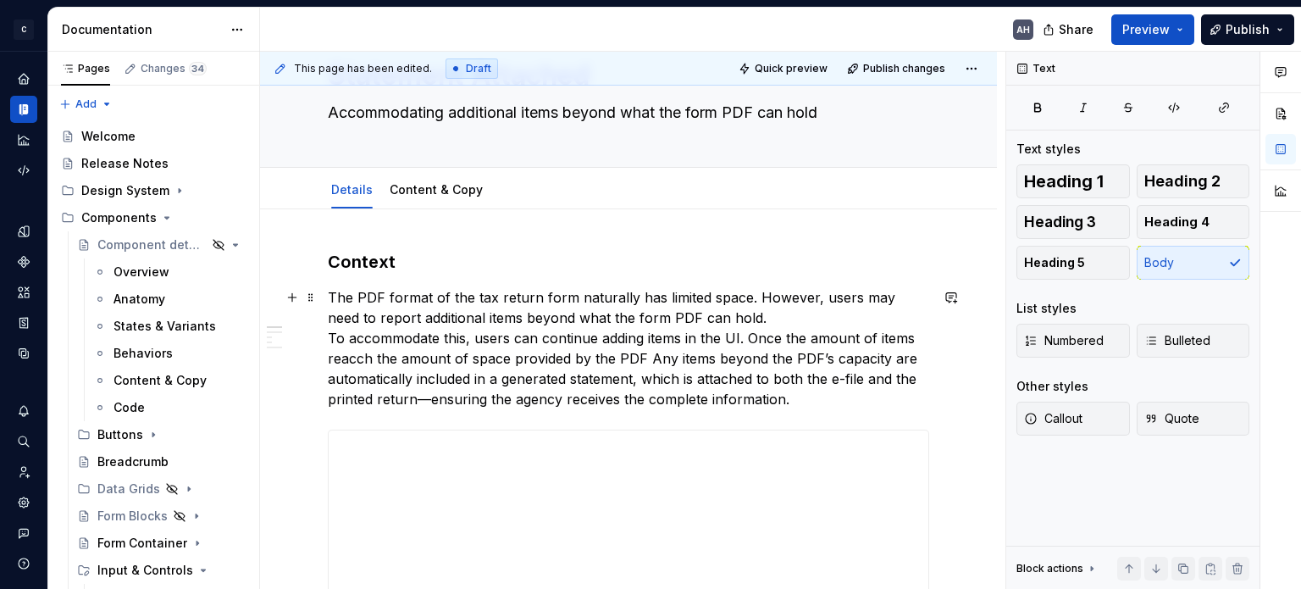
click at [351, 355] on p "The PDF format of the tax return form naturally has limited space. However, use…" at bounding box center [628, 348] width 601 height 122
click at [637, 355] on p "The PDF format of the tax return form naturally has limited space. However, use…" at bounding box center [628, 348] width 601 height 122
click at [575, 354] on p "The PDF format of the tax return form naturally has limited space. However, use…" at bounding box center [628, 348] width 601 height 122
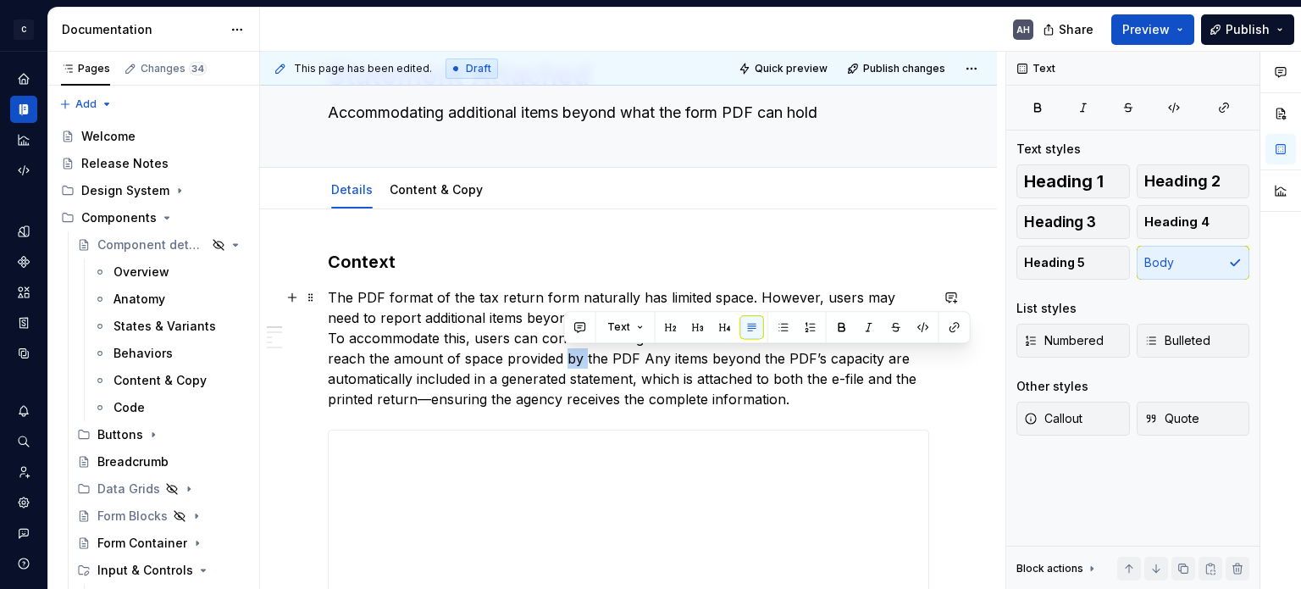
click at [575, 354] on p "The PDF format of the tax return form naturally has limited space. However, use…" at bounding box center [628, 348] width 601 height 122
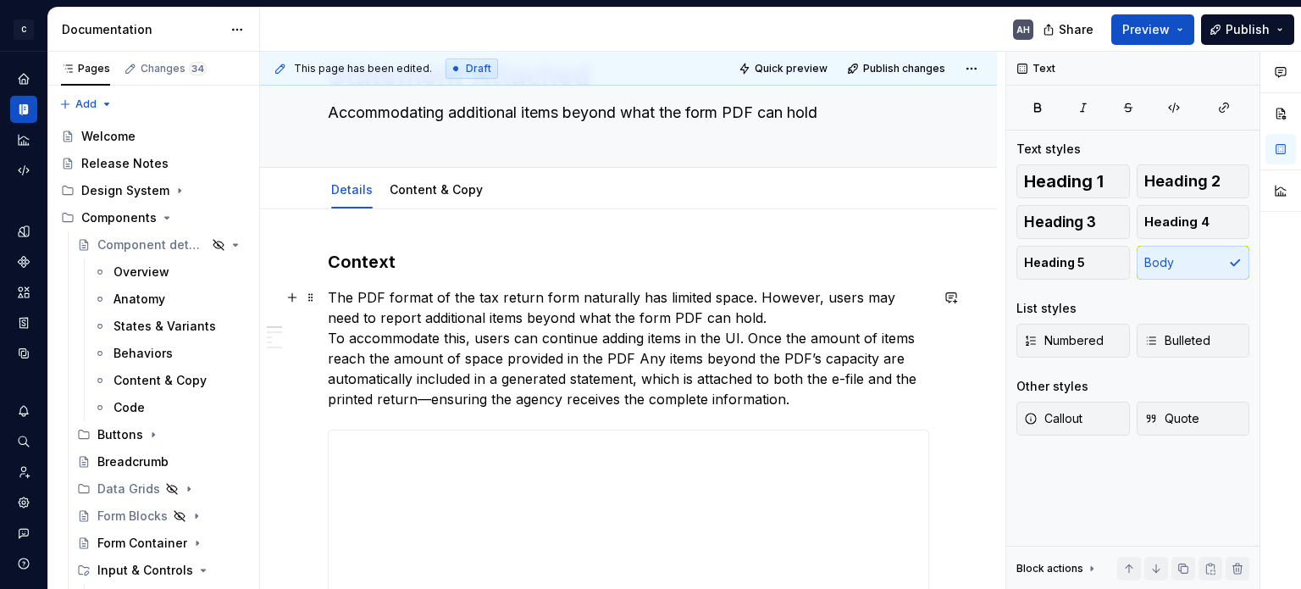
click at [633, 358] on p "The PDF format of the tax return form naturally has limited space. However, use…" at bounding box center [628, 348] width 601 height 122
click at [664, 355] on p "The PDF format of the tax return form naturally has limited space. However, use…" at bounding box center [628, 358] width 601 height 142
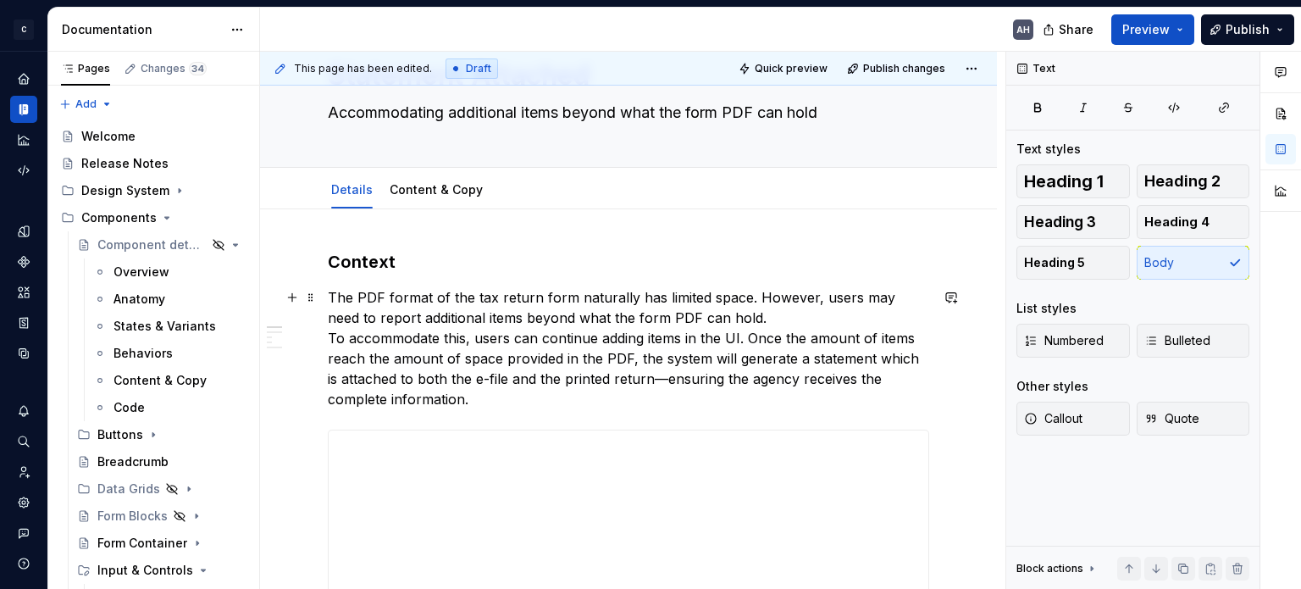
click at [481, 386] on p "The PDF format of the tax return form naturally has limited space. However, use…" at bounding box center [628, 348] width 601 height 122
click at [593, 382] on p "The PDF format of the tax return form naturally has limited space. However, use…" at bounding box center [628, 348] width 601 height 122
click at [651, 378] on p "The PDF format of the tax return form naturally has limited space. However, use…" at bounding box center [628, 348] width 601 height 122
click at [674, 380] on p "The PDF format of the tax return form naturally has limited space. However, use…" at bounding box center [628, 348] width 601 height 122
click at [568, 403] on p "The PDF format of the tax return form naturally has limited space. However, use…" at bounding box center [628, 348] width 601 height 122
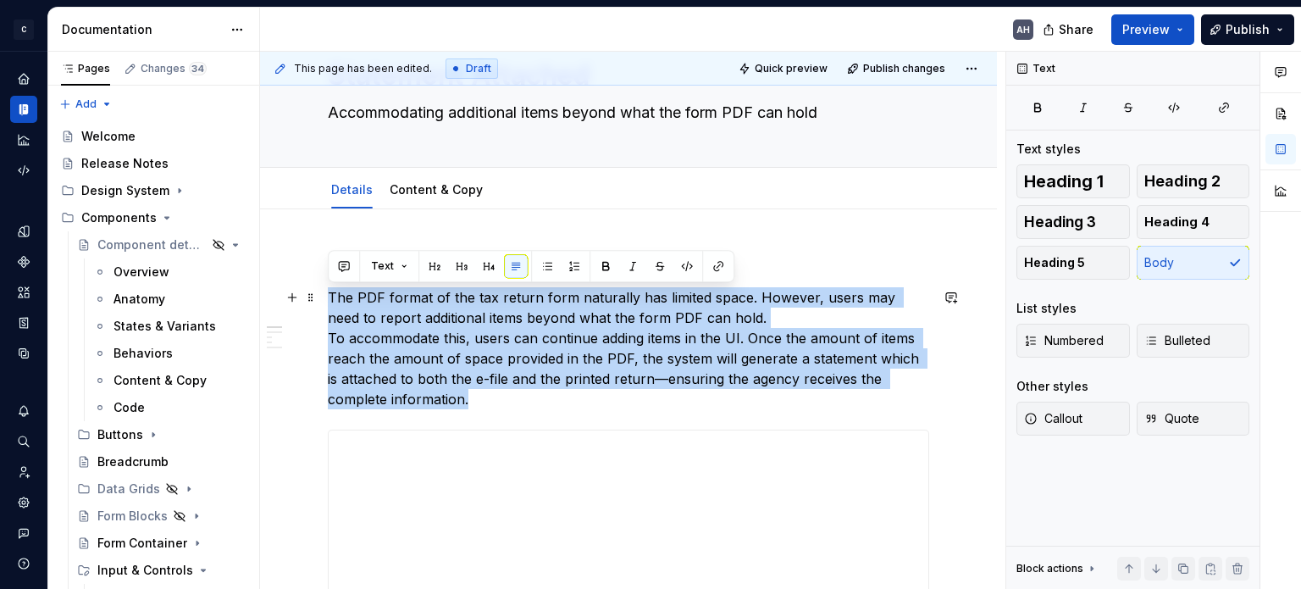
drag, startPoint x: 515, startPoint y: 401, endPoint x: 329, endPoint y: 297, distance: 213.0
click at [329, 297] on p "The PDF format of the tax return form naturally has limited space. However, use…" at bounding box center [628, 348] width 601 height 122
copy p "The PDF format of the tax return form naturally has limited space. However, use…"
click at [768, 327] on p "The PDF format of the tax return form naturally has limited space. However, use…" at bounding box center [628, 348] width 601 height 122
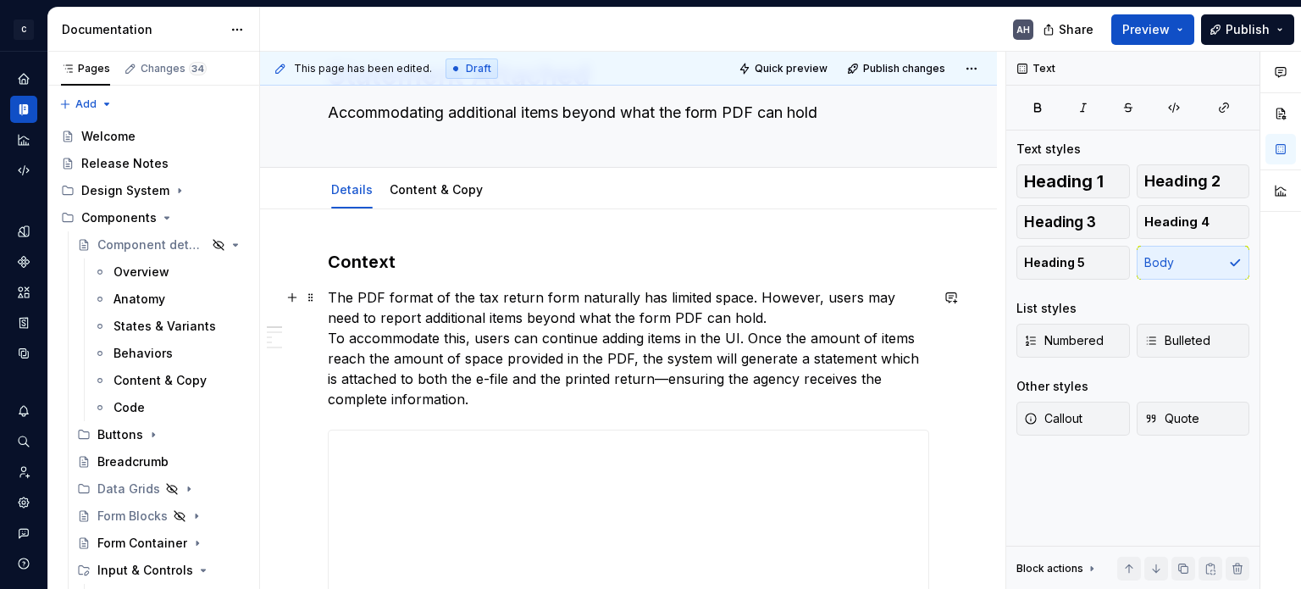
click at [693, 361] on p "The PDF format of the tax return form naturally has limited space. However, use…" at bounding box center [628, 348] width 601 height 122
click at [399, 384] on p "The PDF format of the tax return form naturally has limited space. However, use…" at bounding box center [628, 348] width 601 height 122
click at [917, 359] on p "The PDF format of the tax return form naturally has limited space. However, use…" at bounding box center [628, 348] width 601 height 122
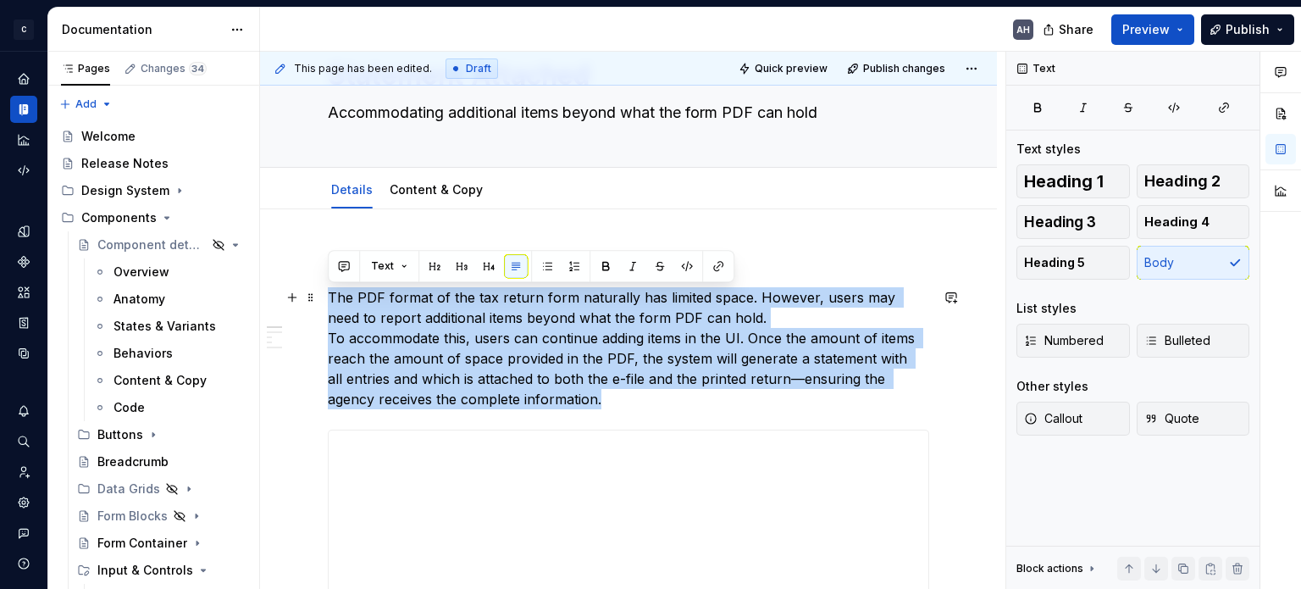
drag, startPoint x: 672, startPoint y: 390, endPoint x: 323, endPoint y: 296, distance: 361.3
copy p "The PDF format of the tax return form naturally has limited space. However, use…"
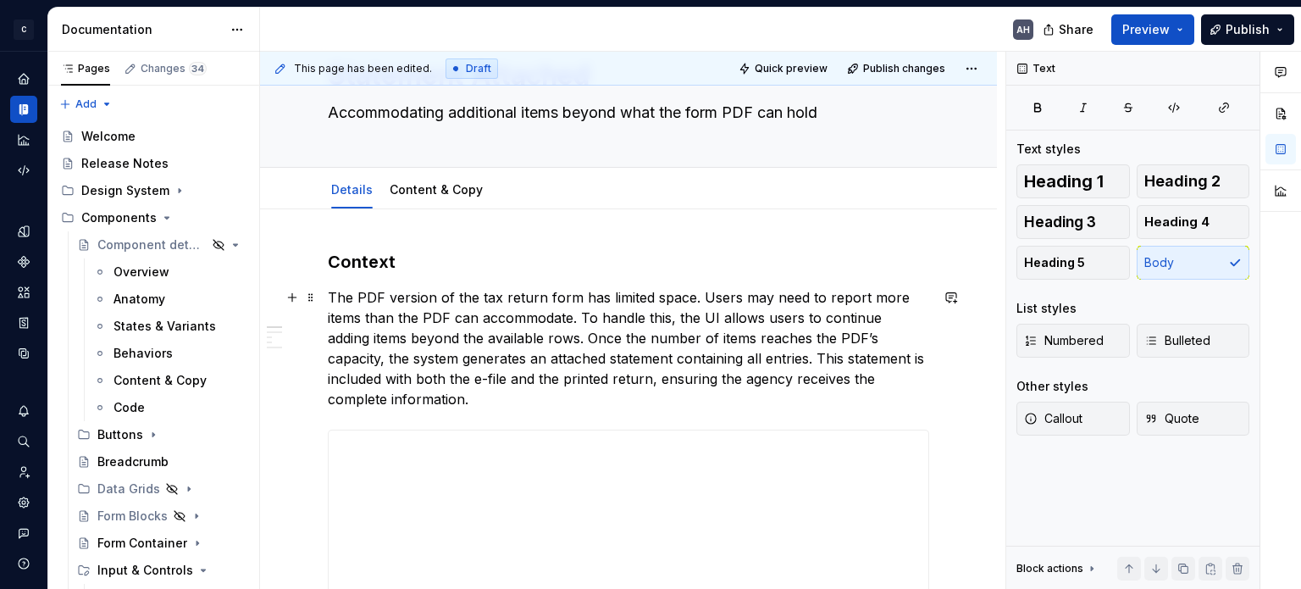
click at [700, 291] on p "The PDF version of the tax return form has limited space. Users may need to rep…" at bounding box center [628, 348] width 601 height 122
click at [428, 340] on p "The PDF version of the tax return form has limited space. Users may need to rep…" at bounding box center [628, 348] width 601 height 122
click at [529, 338] on p "The PDF version of the tax return form has limited space. Users may need to rep…" at bounding box center [628, 348] width 601 height 122
click at [453, 362] on p "The PDF version of the tax return form has limited space. Users may need to rep…" at bounding box center [628, 348] width 601 height 122
click at [508, 360] on p "The PDF version of the tax return form has limited space. Users may need to rep…" at bounding box center [628, 348] width 601 height 122
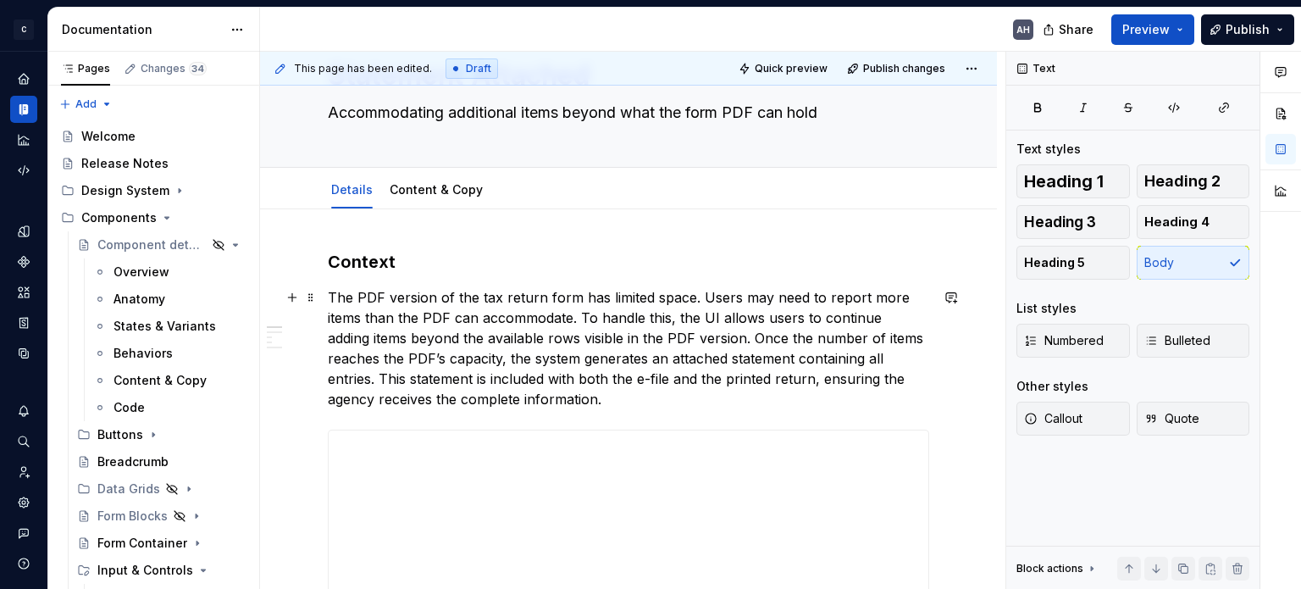
click at [569, 362] on p "The PDF version of the tax return form has limited space. Users may need to rep…" at bounding box center [628, 348] width 601 height 122
click at [578, 362] on p "The PDF version of the tax return form has limited space. Users may need to rep…" at bounding box center [628, 348] width 601 height 122
click at [671, 362] on p "The PDF version of the tax return form has limited space. Users may need to rep…" at bounding box center [628, 348] width 601 height 122
click at [795, 370] on p "The PDF version of the tax return form has limited space. Users may need to rep…" at bounding box center [628, 348] width 601 height 122
click at [655, 408] on p "The PDF version of the tax return form has limited space. Users may need to rep…" at bounding box center [628, 348] width 601 height 122
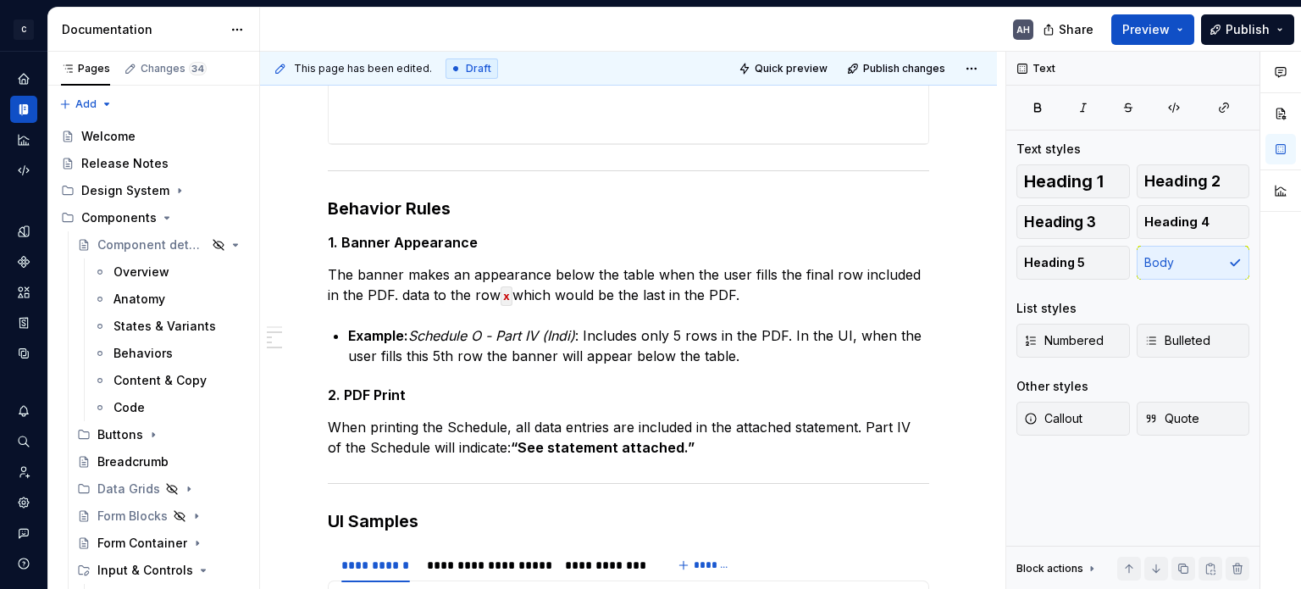
scroll to position [762, 0]
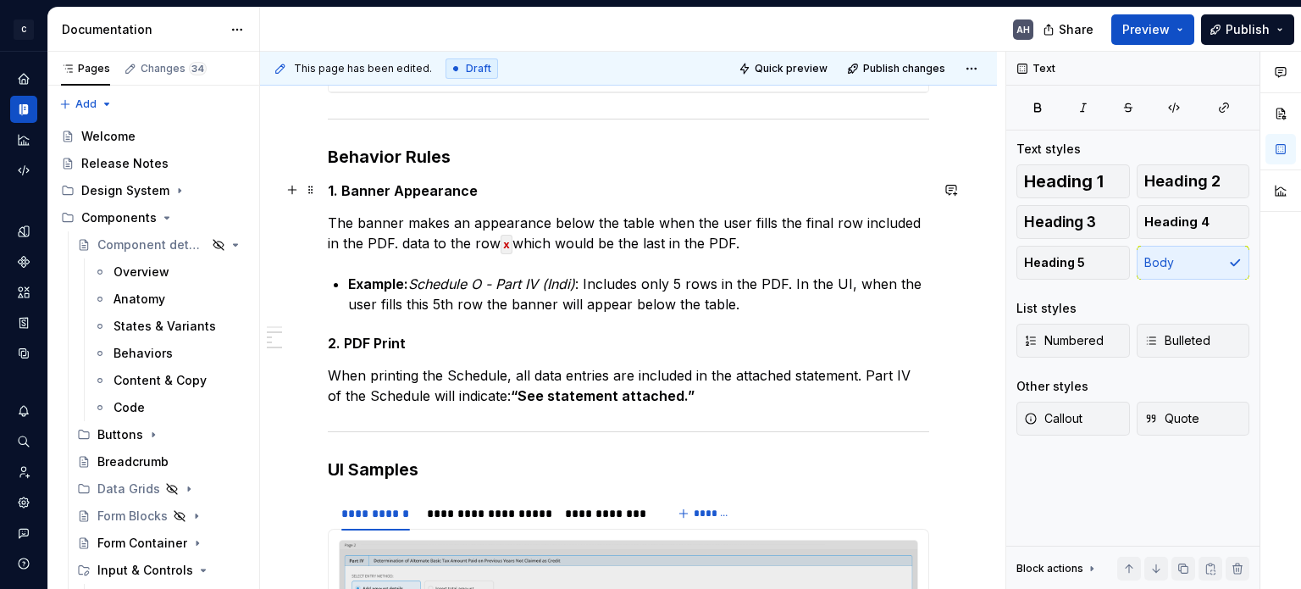
click at [504, 194] on h5 "1. Banner Appearance" at bounding box center [628, 190] width 601 height 17
click at [495, 235] on p "The banner makes an appearance below the table when the user fills the final ro…" at bounding box center [628, 233] width 601 height 41
click at [433, 331] on div "**********" at bounding box center [628, 232] width 601 height 1320
click at [721, 395] on p "When printing the Schedule, all data entries are included in the attached state…" at bounding box center [628, 385] width 601 height 41
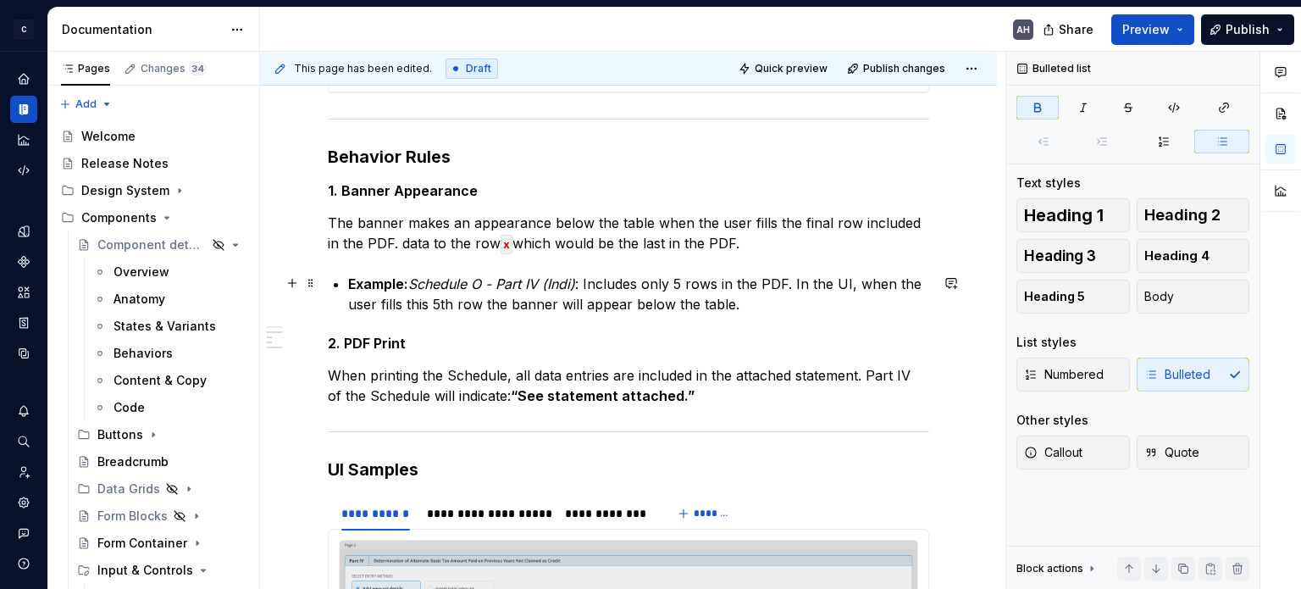
click at [349, 282] on strong "Example:" at bounding box center [378, 283] width 60 height 17
click at [797, 285] on p "Example: Schedule O - Part IV (Indi) : Includes only 5 rows in the PDF. In the …" at bounding box center [638, 294] width 581 height 41
click at [754, 294] on p "Example: Schedule O - Part IV (Indi) : Includes only 5 rows in the PDF. In the …" at bounding box center [638, 294] width 581 height 41
click at [389, 307] on p "Example: Schedule O - Part IV (Indi) : Includes only 5 rows in the PDF. In the …" at bounding box center [638, 294] width 581 height 41
click at [504, 307] on p "Example: Schedule O - Part IV (Indi) : Includes only 5 rows in the PDF. In the …" at bounding box center [638, 294] width 581 height 41
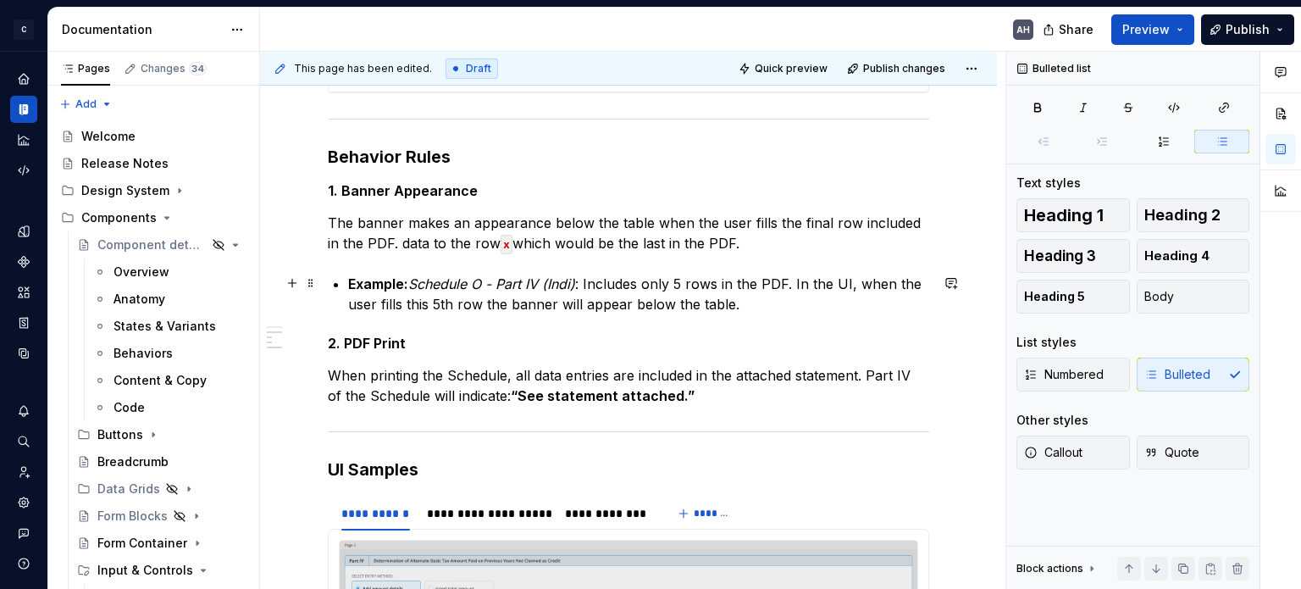
click at [744, 310] on p "Example: Schedule O - Part IV (Indi) : Includes only 5 rows in the PDF. In the …" at bounding box center [638, 294] width 581 height 41
click at [759, 306] on p "Example: Schedule O - Part IV (Indi) : Includes only 5 rows in the PDF. In the …" at bounding box center [638, 294] width 581 height 41
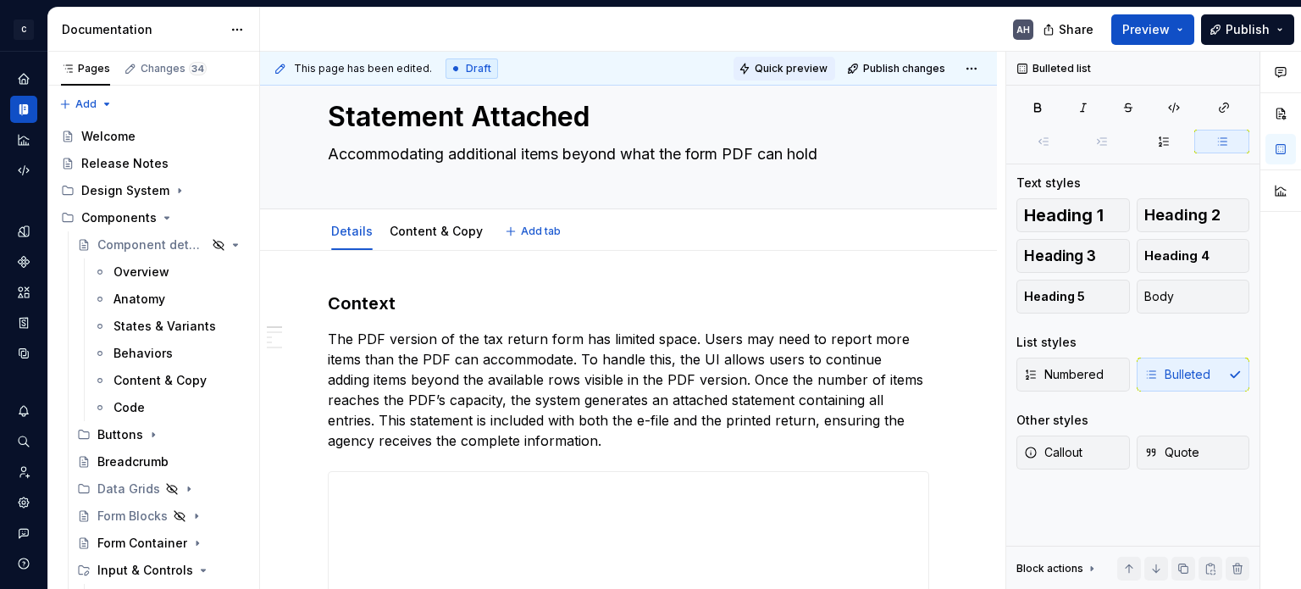
scroll to position [85, 0]
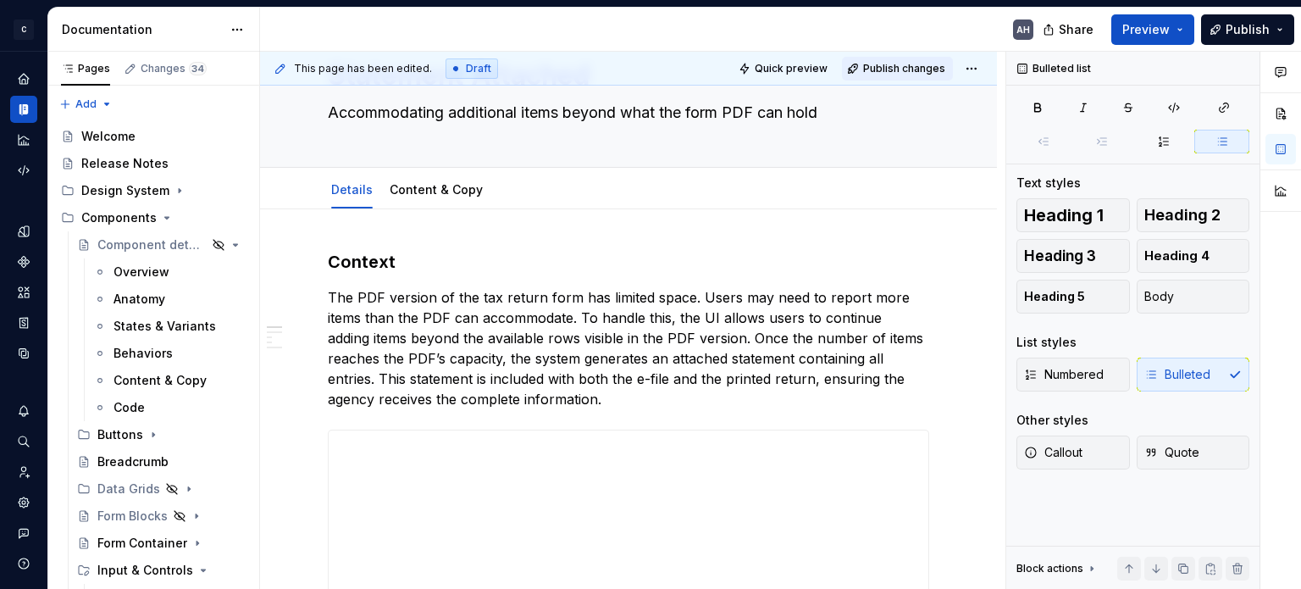
click at [892, 69] on span "Publish changes" at bounding box center [904, 69] width 82 height 14
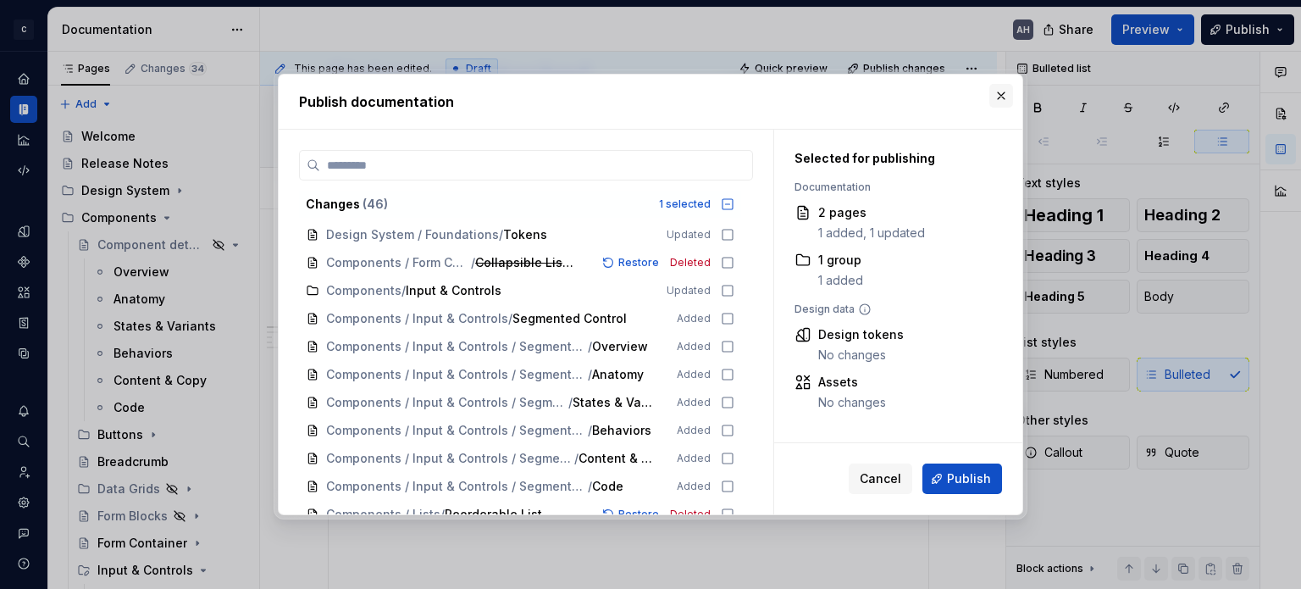
click at [1008, 94] on button "button" at bounding box center [1001, 96] width 24 height 24
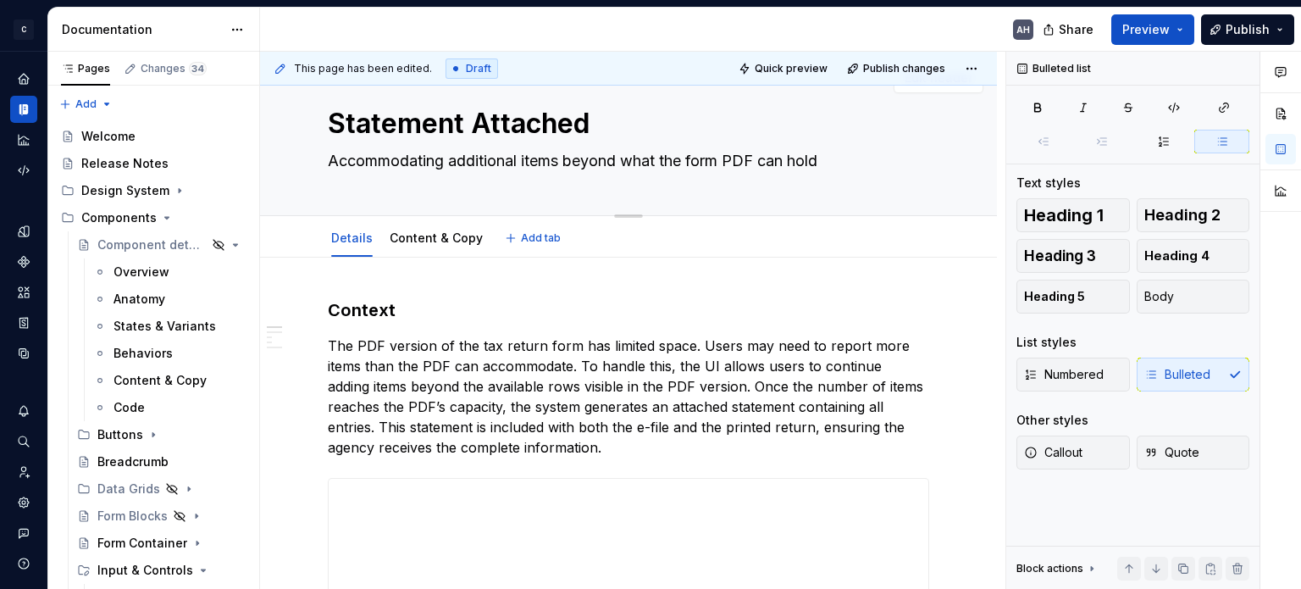
scroll to position [0, 0]
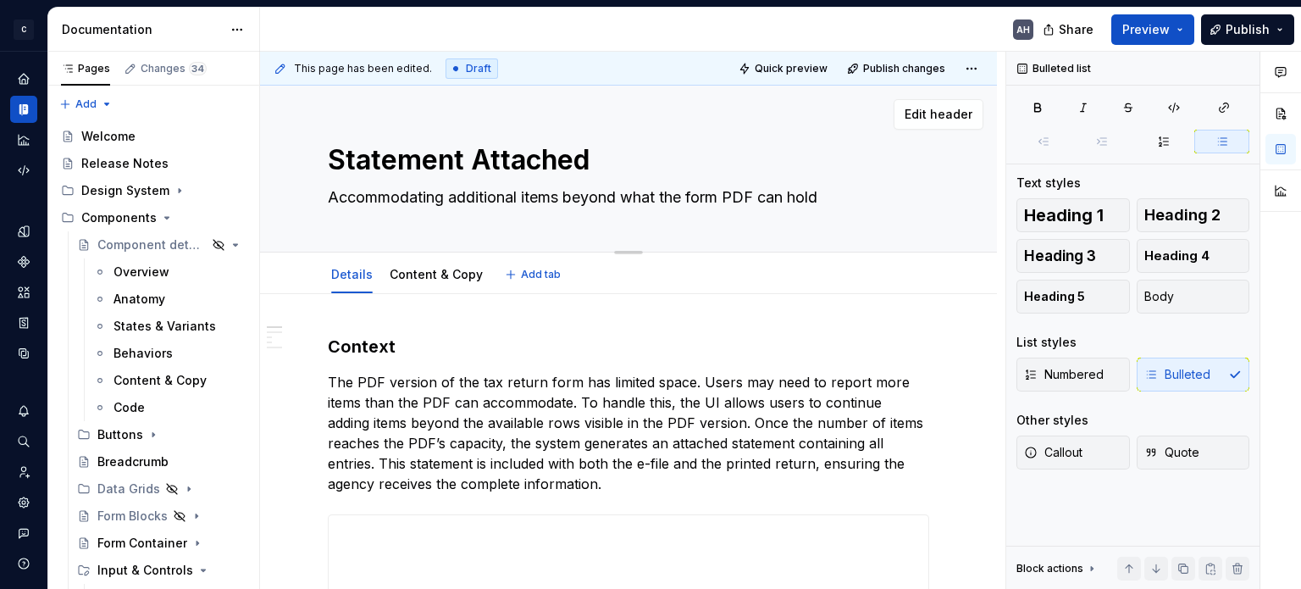
click at [449, 202] on textarea "Accommodating additional items beyond what the form PDF can hold" at bounding box center [624, 197] width 601 height 27
click at [554, 205] on textarea "Accommodating additional items beyond what the form PDF can hold" at bounding box center [624, 197] width 601 height 27
type textarea "*"
type textarea "Accommodating additional beyond what the form PDF can hold"
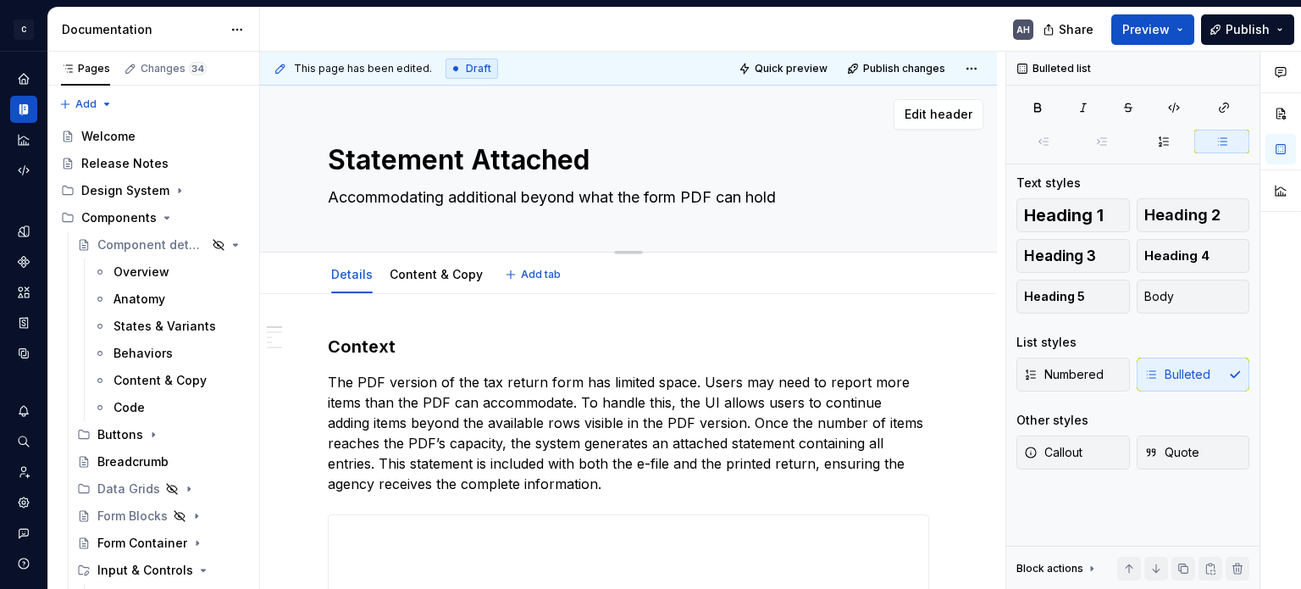
type textarea "*"
type textarea "Accommodating additionalbeyond what the form PDF can hold"
type textarea "*"
type textarea "Accommodating additionabeyond what the form PDF can hold"
type textarea "*"
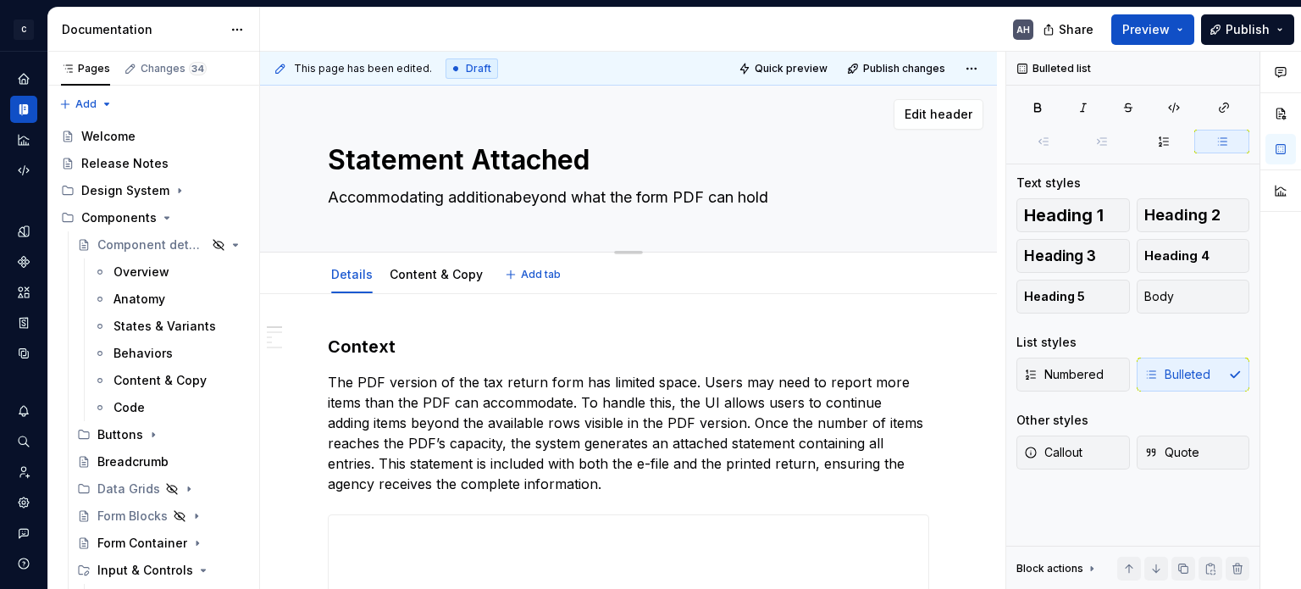
type textarea "Accommodating additionbeyond what the form PDF can hold"
type textarea "*"
type textarea "Accommodating additiobeyond what the form PDF can hold"
type textarea "*"
type textarea "Accommodating additibeyond what the form PDF can hold"
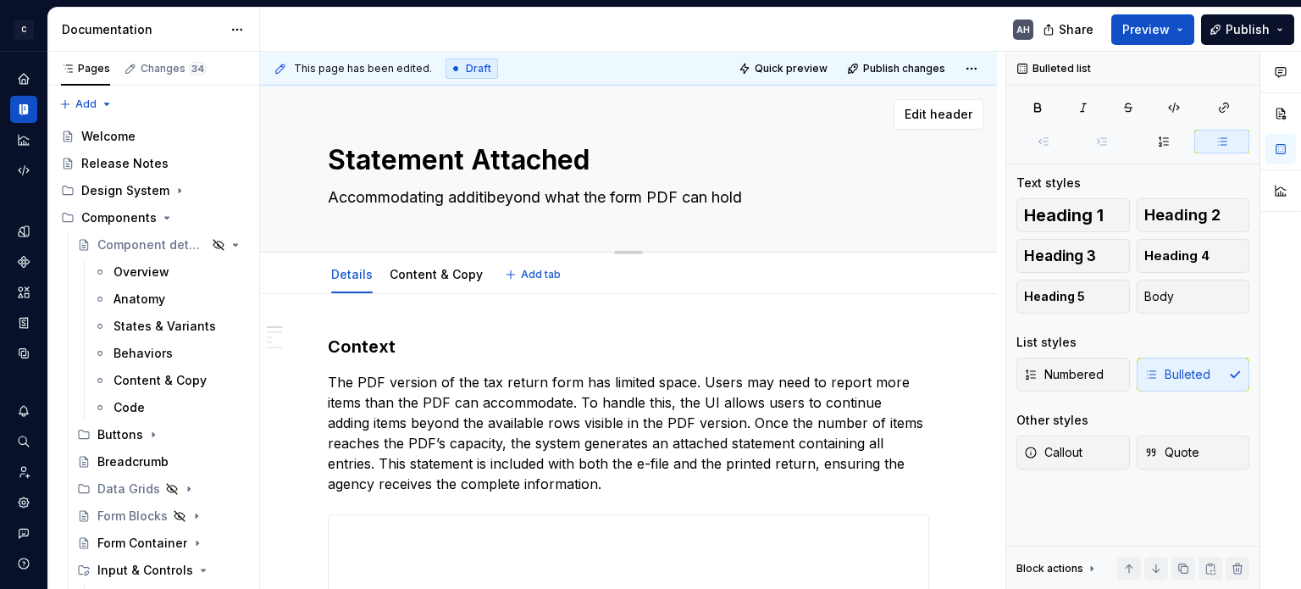
type textarea "*"
type textarea "Accommodating additbeyond what the form PDF can hold"
type textarea "*"
type textarea "Accommodating addibeyond what the form PDF can hold"
type textarea "*"
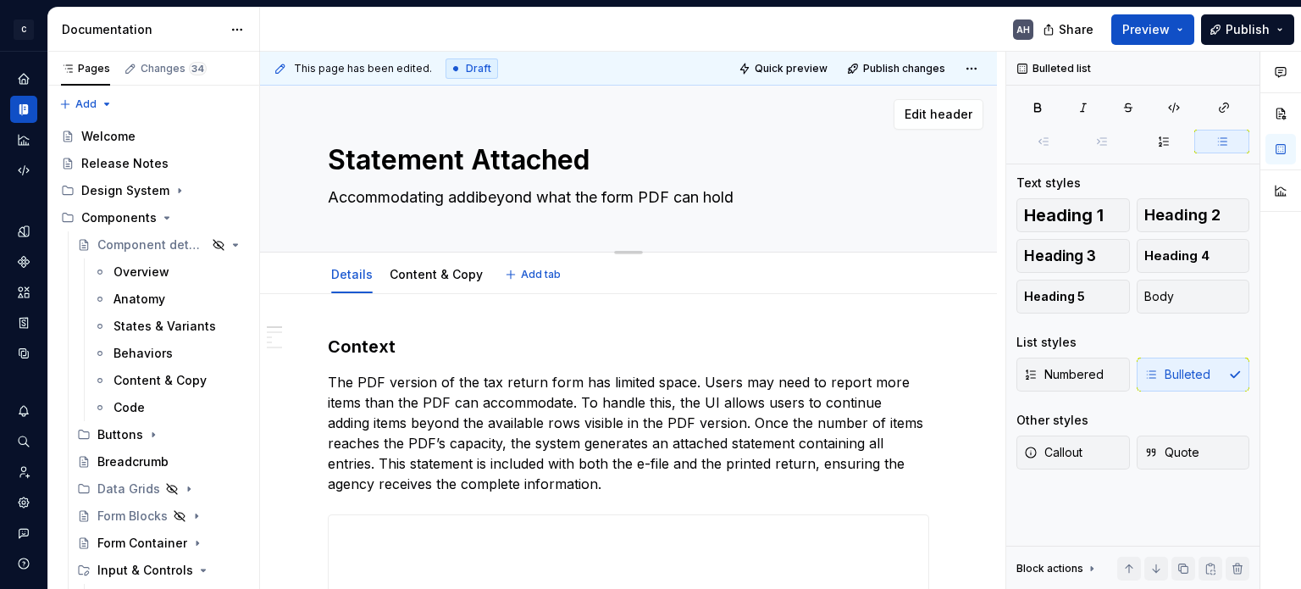
type textarea "Accommodating addbeyond what the form PDF can hold"
type textarea "*"
type textarea "Accommodating adbeyond what the form PDF can hold"
type textarea "*"
type textarea "Accommodating abeyond what the form PDF can hold"
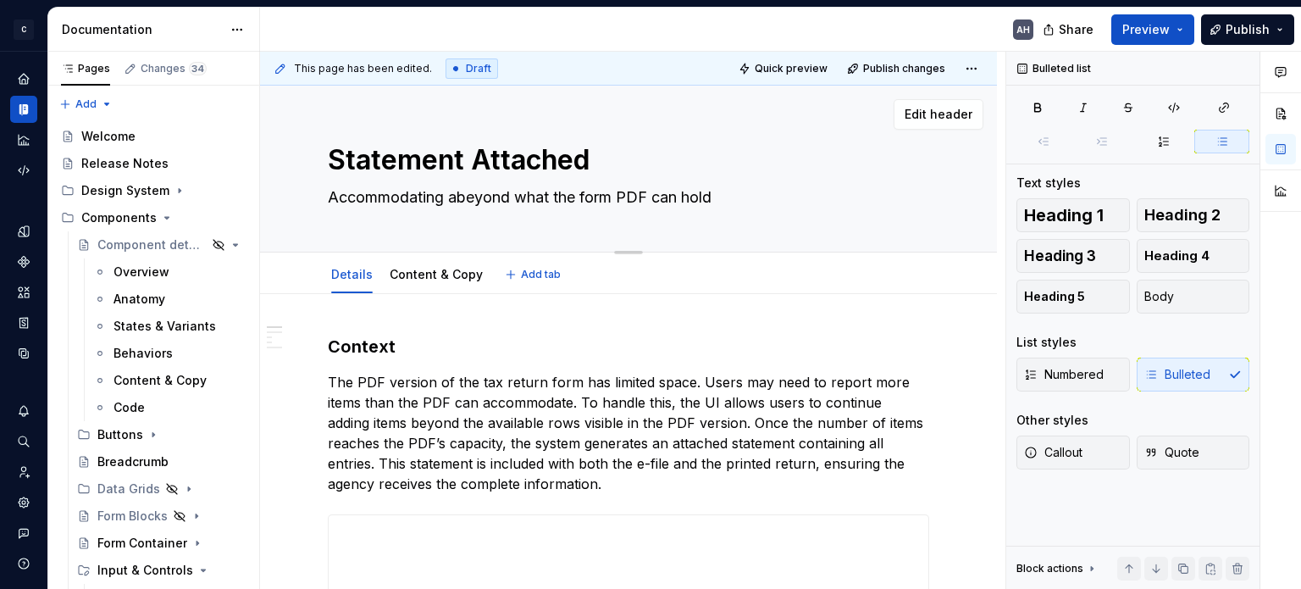
type textarea "*"
type textarea "Accommodating beyond what the form PDF can hold"
type textarea "*"
type textarea "Accommodatingbeyond what the form PDF can hold"
type textarea "*"
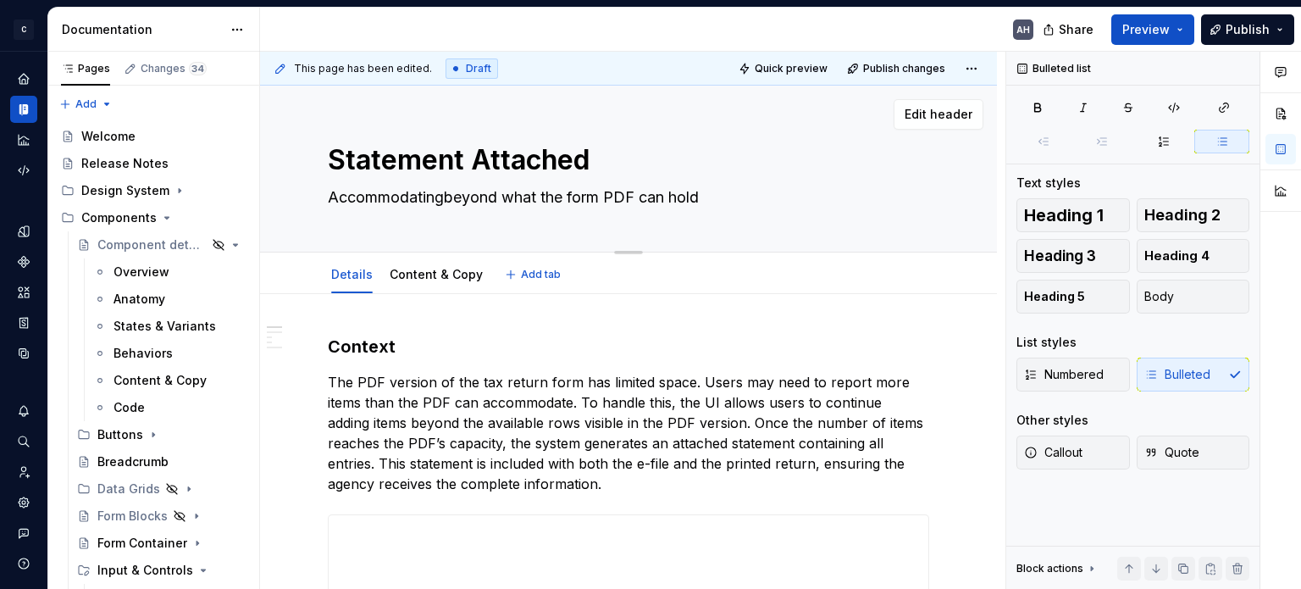
type textarea "Accommodatingdbeyond what the form PDF can hold"
type textarea "*"
type textarea "Accommodatingbeyond what the form PDF can hold"
type textarea "*"
type textarea "Accommodating beyond what the form PDF can hold"
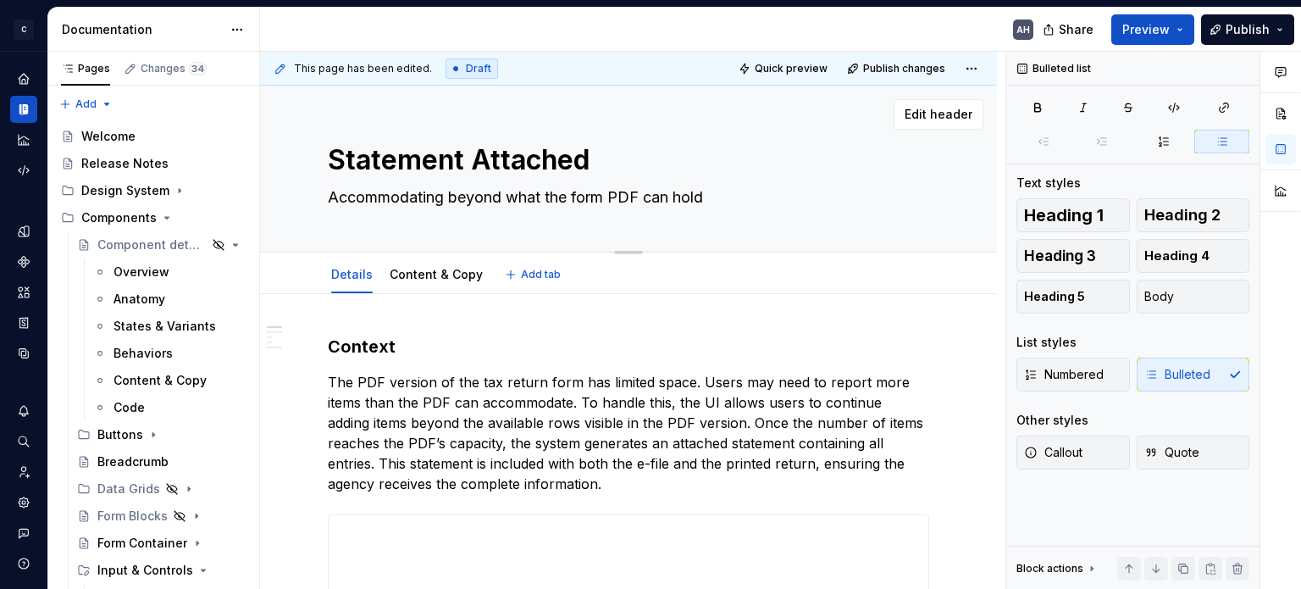
type textarea "*"
type textarea "Accommodating dbeyond what the form PDF can hold"
type textarea "*"
type textarea "Accommodating dabeyond what the form PDF can hold"
type textarea "*"
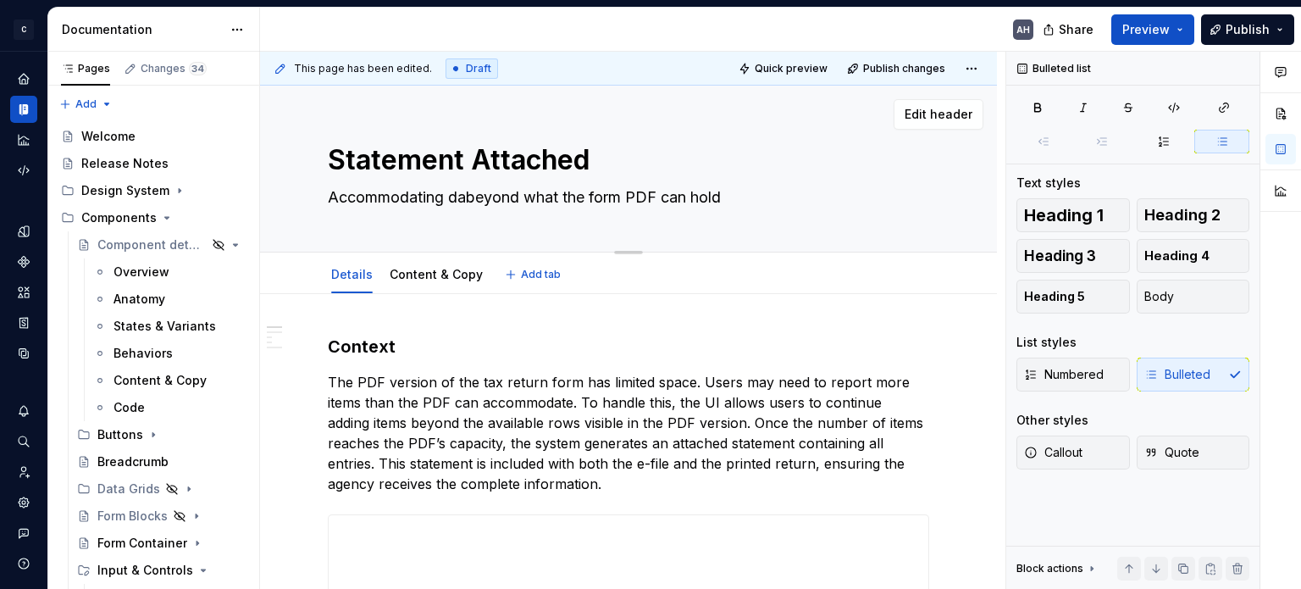
type textarea "Accommodating datbeyond what the form PDF can hold"
type textarea "*"
type textarea "Accommodating databeyond what the form PDF can hold"
type textarea "*"
type textarea "Accommodating data beyond what the form PDF can hold"
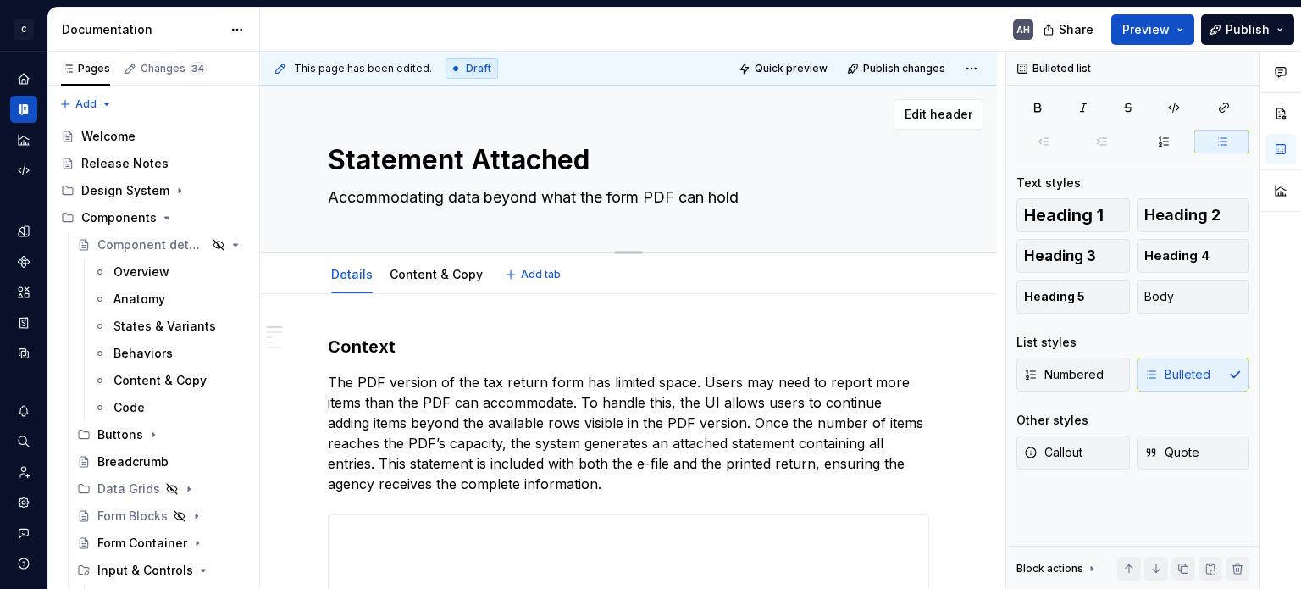
type textarea "*"
type textarea "Accommodating data ebeyond what the form PDF can hold"
type textarea "*"
type textarea "Accommodating data enbeyond what the form PDF can hold"
type textarea "*"
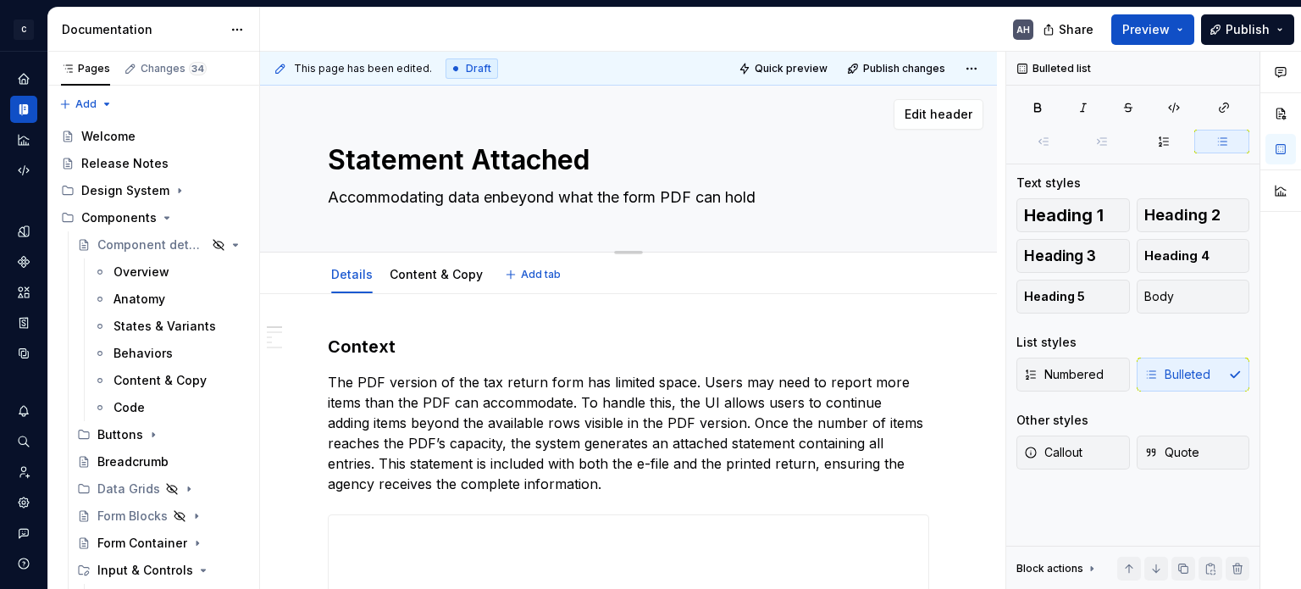
type textarea "Accommodating data entbeyond what the form PDF can hold"
type textarea "*"
type textarea "Accommodating data entrbeyond what the form PDF can hold"
type textarea "*"
type textarea "Accommodating data entribeyond what the form PDF can hold"
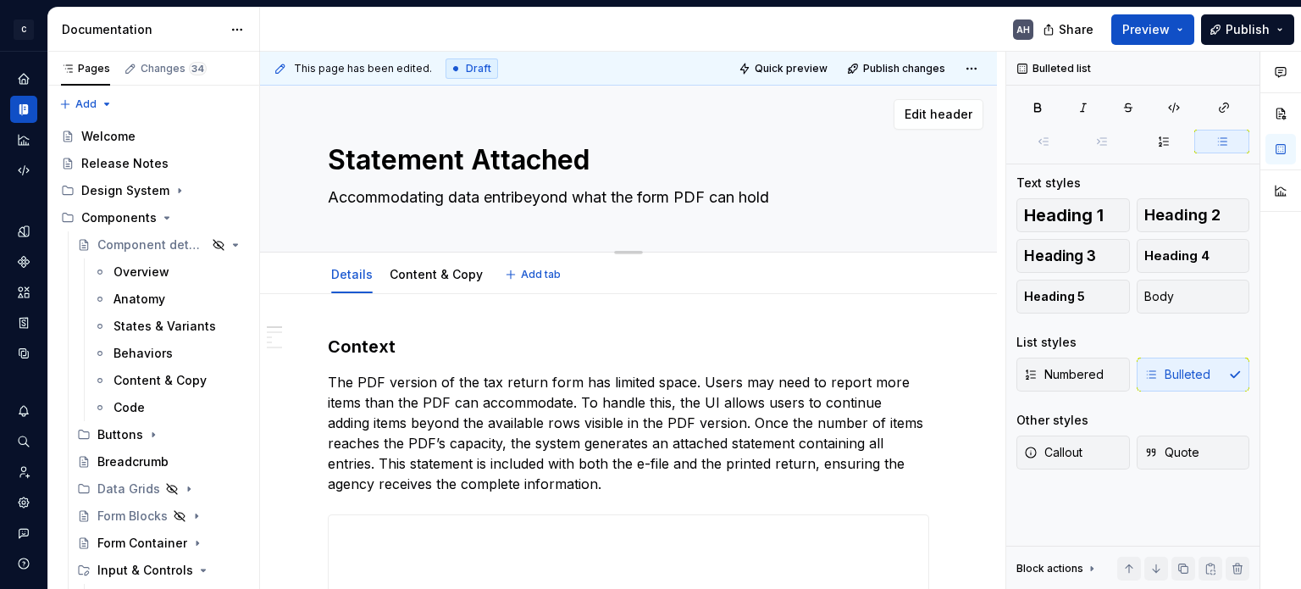
type textarea "*"
type textarea "Accommodating data entriesbeyond what the form PDF can hold"
type textarea "*"
type textarea "Accommodating data entries beyond what the form PDF can hold"
drag, startPoint x: 598, startPoint y: 199, endPoint x: 699, endPoint y: 202, distance: 100.8
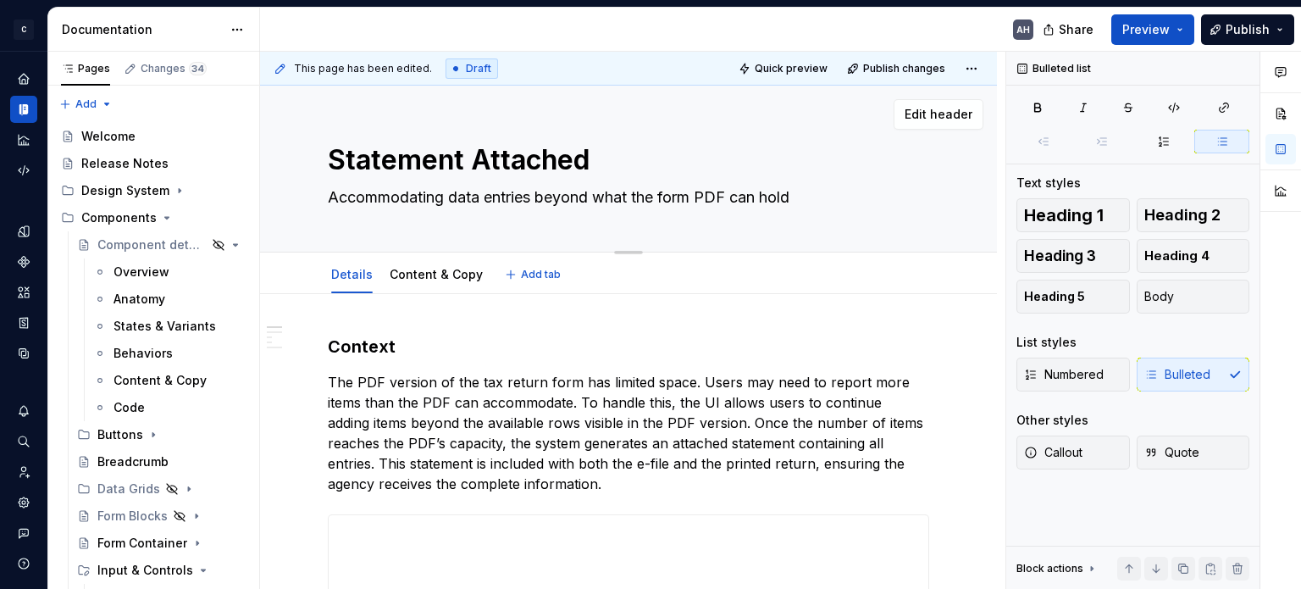
click at [699, 202] on textarea "Accommodating data entries beyond what the form PDF can hold" at bounding box center [624, 197] width 601 height 27
type textarea "*"
type textarea "Accommodating data entries beyond PDF can hold"
type textarea "*"
type textarea "Accommodating data entries beyond t PDF can hold"
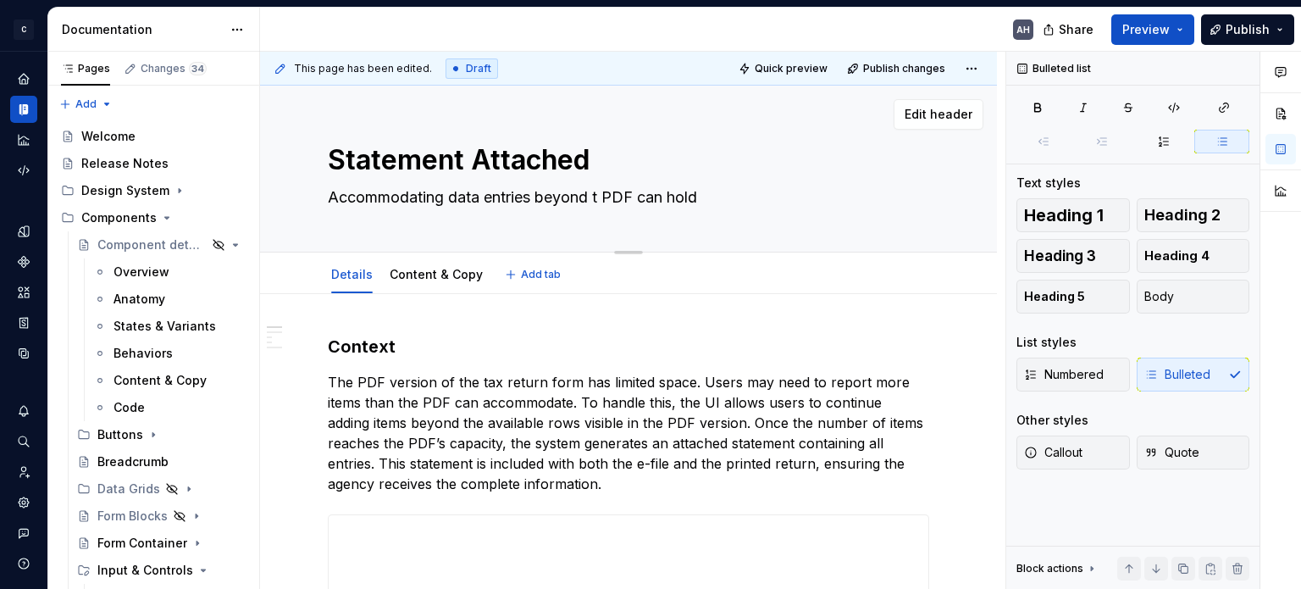
type textarea "*"
type textarea "Accommodating data entries beyond tj PDF can hold"
type textarea "*"
type textarea "Accommodating data entries beyond tje PDF can hold"
type textarea "*"
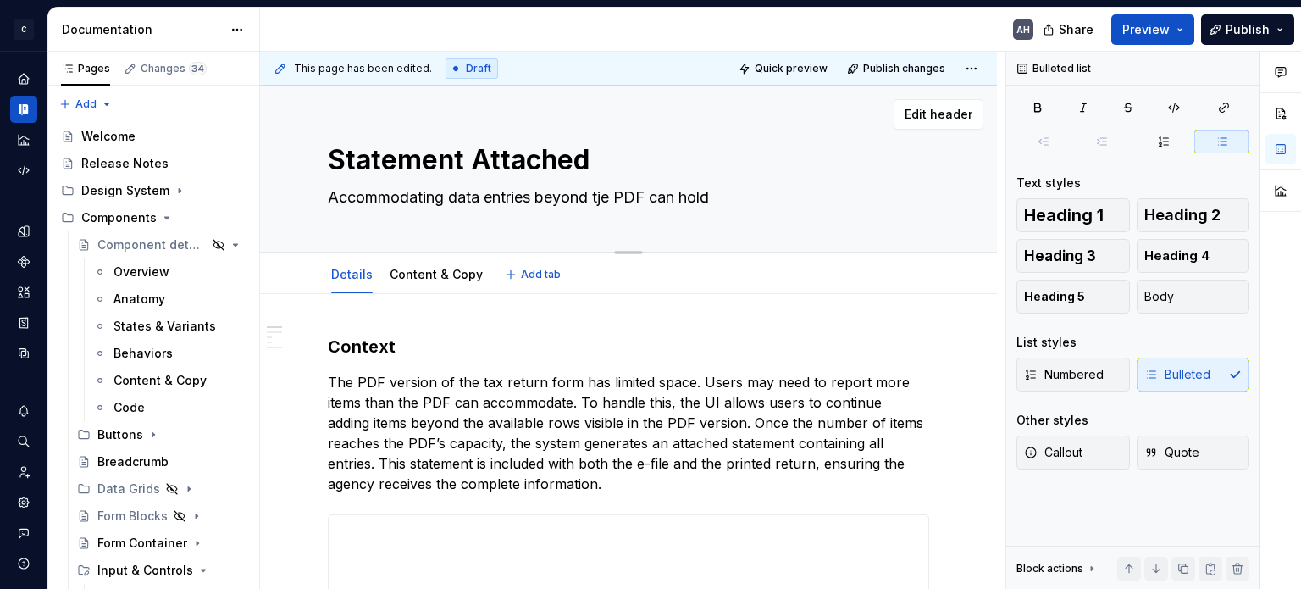
type textarea "Accommodating data entries beyond tj PDF can hold"
type textarea "*"
type textarea "Accommodating data entries beyond t PDF can hold"
type textarea "*"
type textarea "Accommodating data entries beyond th PDF can hold"
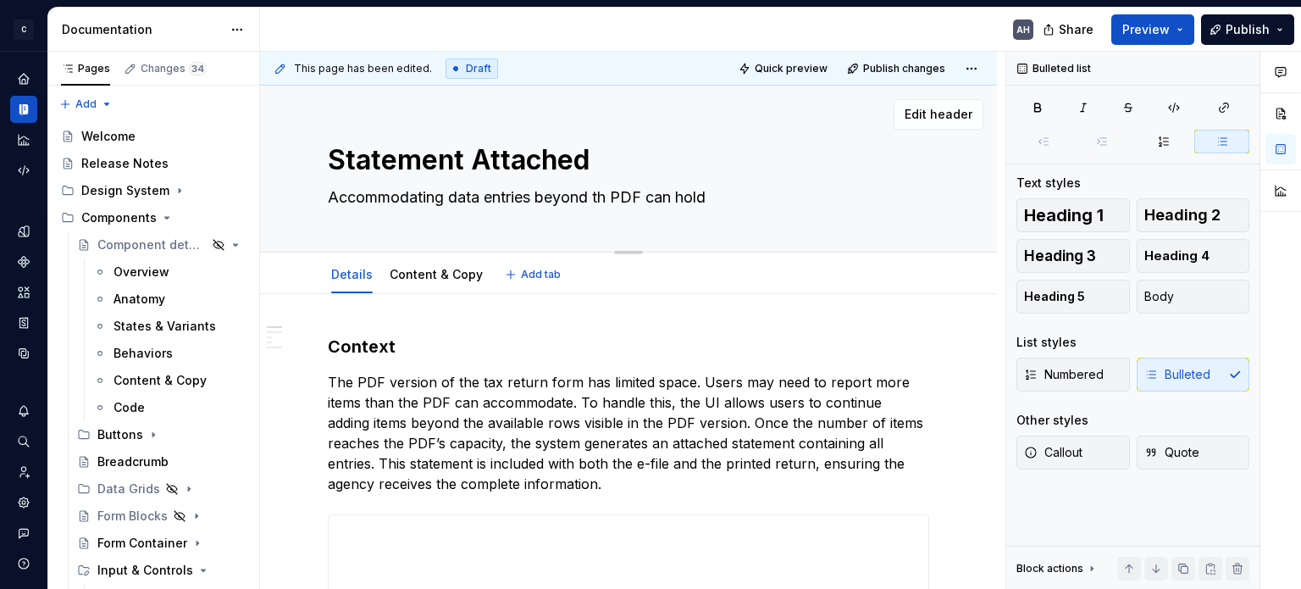
type textarea "*"
type textarea "Accommodating data entries beyond the PDF can hold"
type textarea "*"
type textarea "Accommodating data entries beyond the PDFs can hold"
type textarea "*"
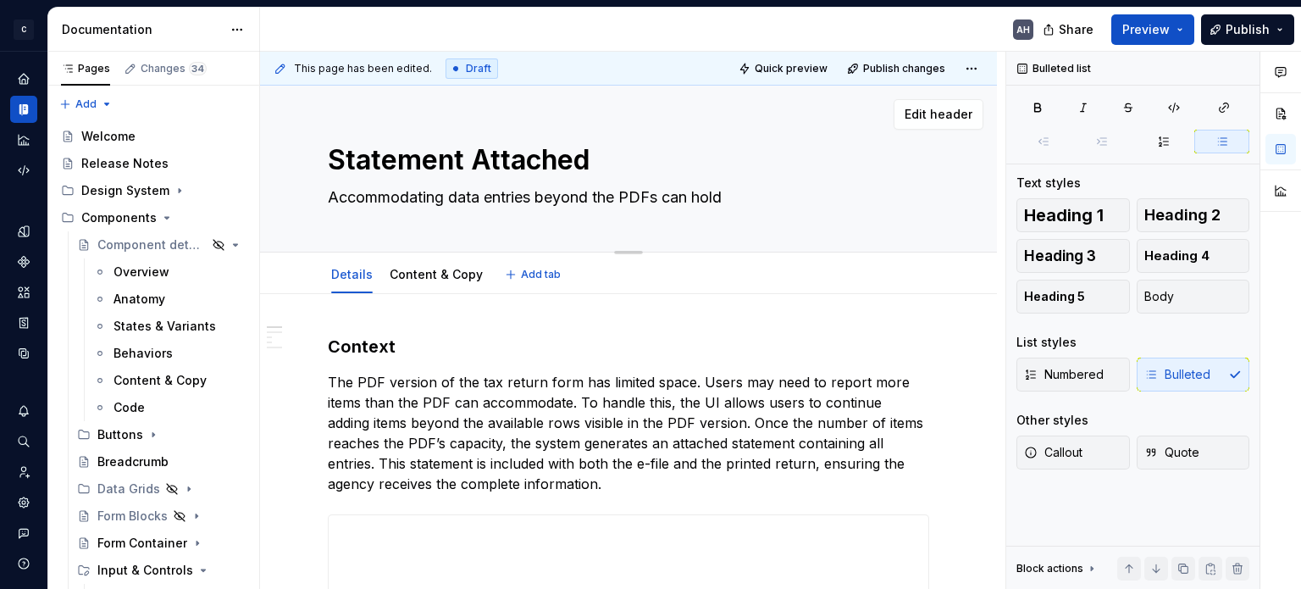
type textarea "Accommodating data entries beyond the PDFs can hold"
type textarea "*"
type textarea "Accommodating data entries beyond the PDFs c can hold"
type textarea "*"
type textarea "Accommodating data entries beyond the PDFs ca can hold"
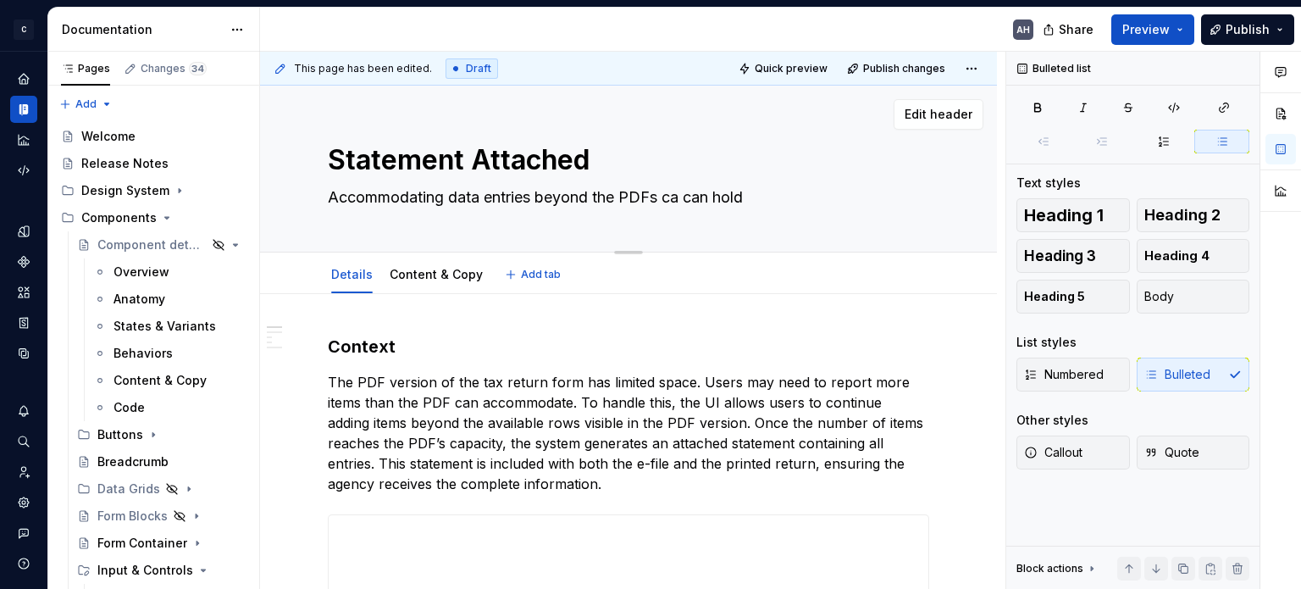
type textarea "*"
type textarea "Accommodating data entries beyond the PDFs cap can hold"
type textarea "*"
type textarea "Accommodating data entries beyond the PDFs capa can hold"
type textarea "*"
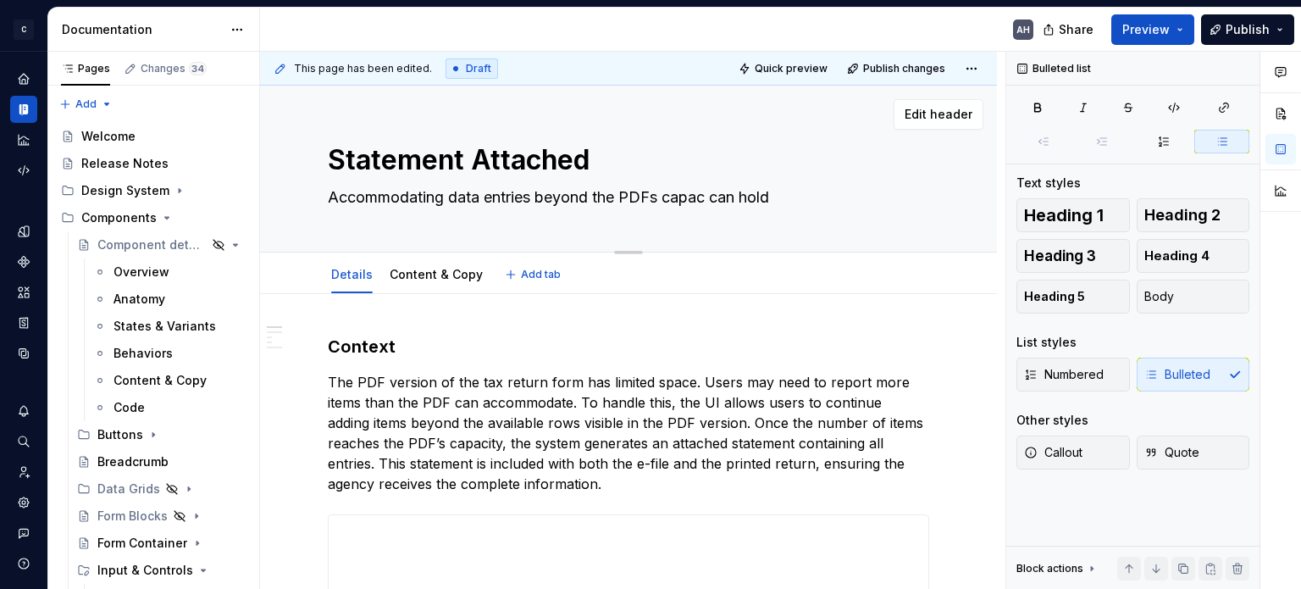
type textarea "Accommodating data entries beyond the PDFs capaci can hold"
type textarea "*"
type textarea "Accommodating data entries beyond the PDFs capacit can hold"
type textarea "*"
type textarea "Accommodating data entries beyond the PDFs capacity can hold"
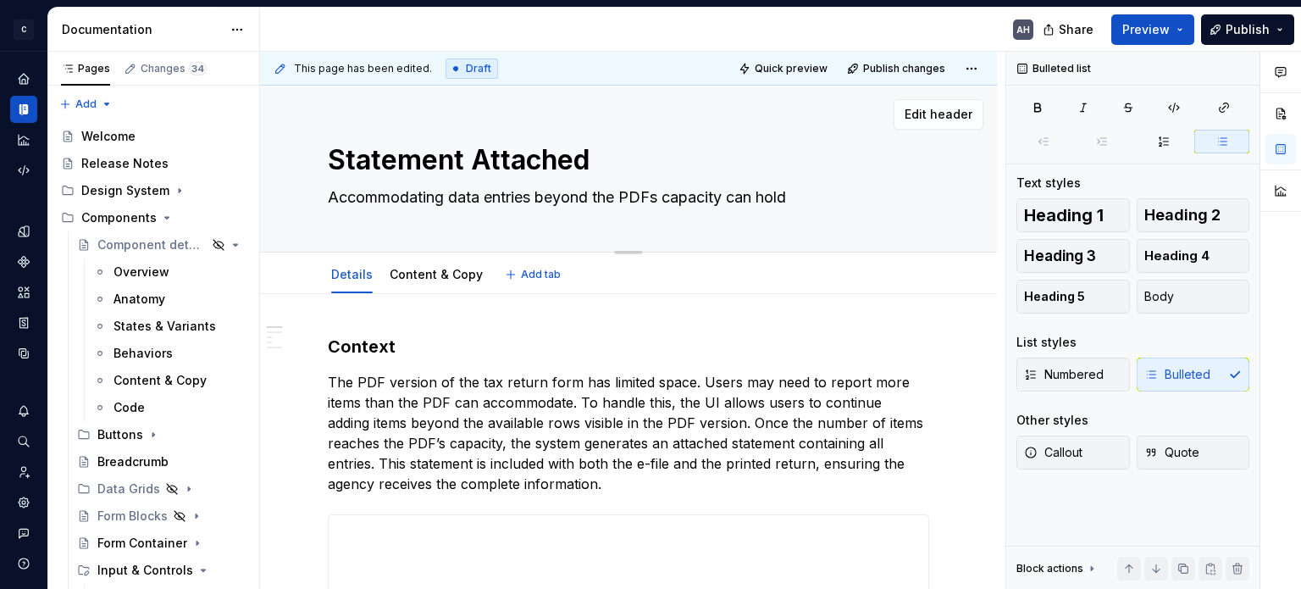
type textarea "*"
type textarea "Accommodating data entries beyond the PDFs capacity"
click at [699, 202] on textarea "Accommodating data entries beyond the PDFs capacity" at bounding box center [624, 197] width 601 height 27
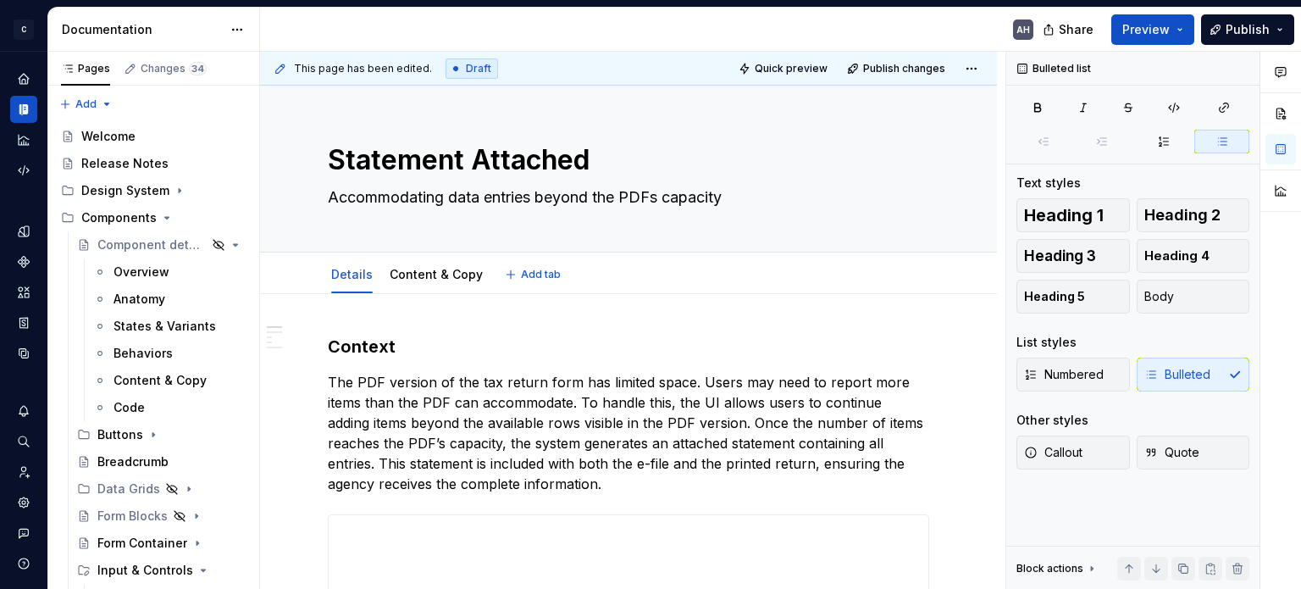
type textarea "*"
type textarea "Accommodating data entries beyond the PDFs capacity"
click at [347, 185] on textarea "Accommodating data entries beyond the PDFs capacity" at bounding box center [624, 197] width 601 height 27
click at [362, 192] on textarea "Accommodating data entries beyond the PDFs capacity" at bounding box center [624, 197] width 601 height 27
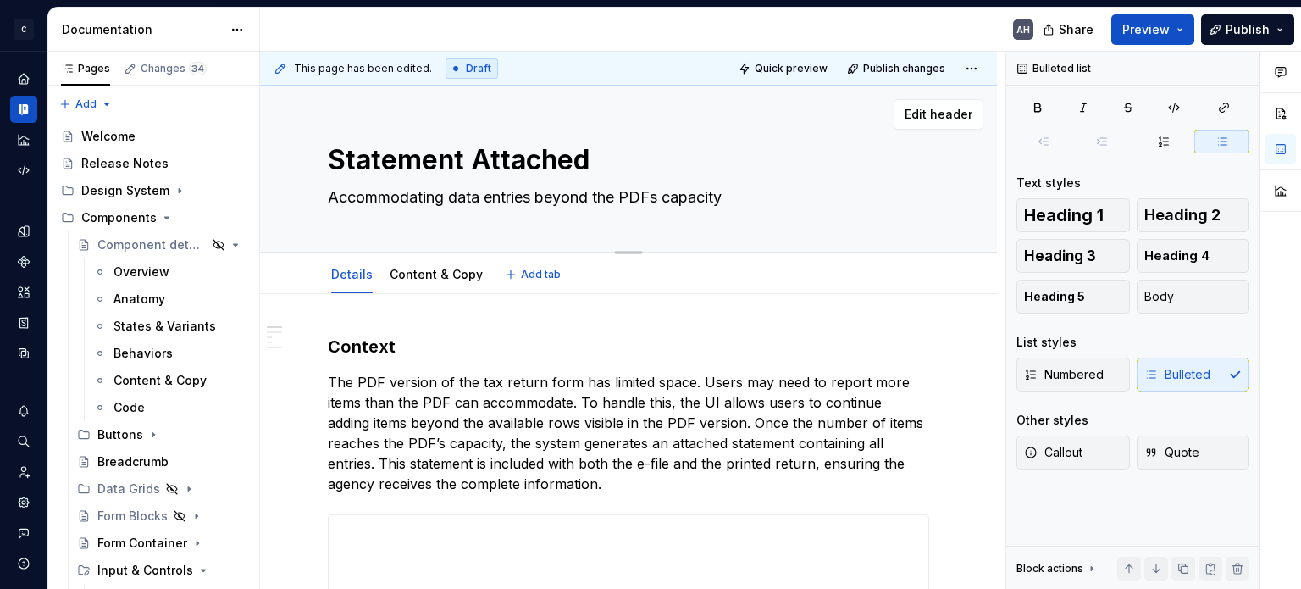
type textarea "*"
type textarea "Hdata entries beyond the PDFs capacity"
type textarea "*"
type textarea "Hadata entries beyond the PDFs capacity"
type textarea "*"
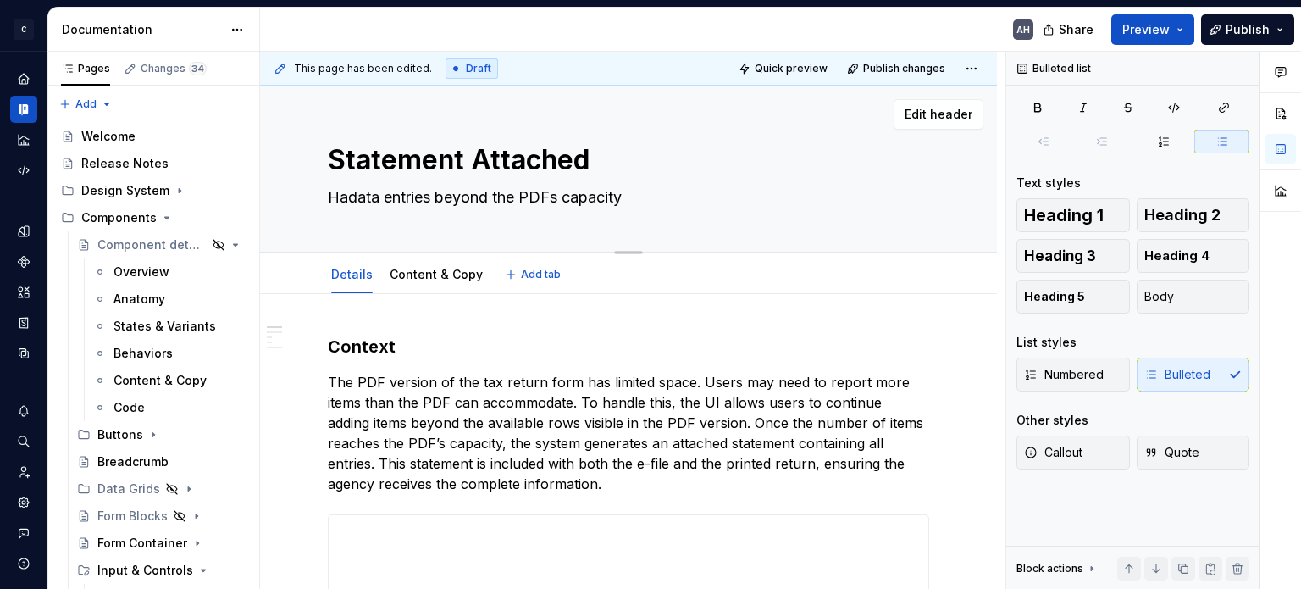
type textarea "Handata entries beyond the PDFs capacity"
type textarea "*"
type textarea "Handdata entries beyond the PDFs capacity"
type textarea "*"
type textarea "Handldata entries beyond the PDFs capacity"
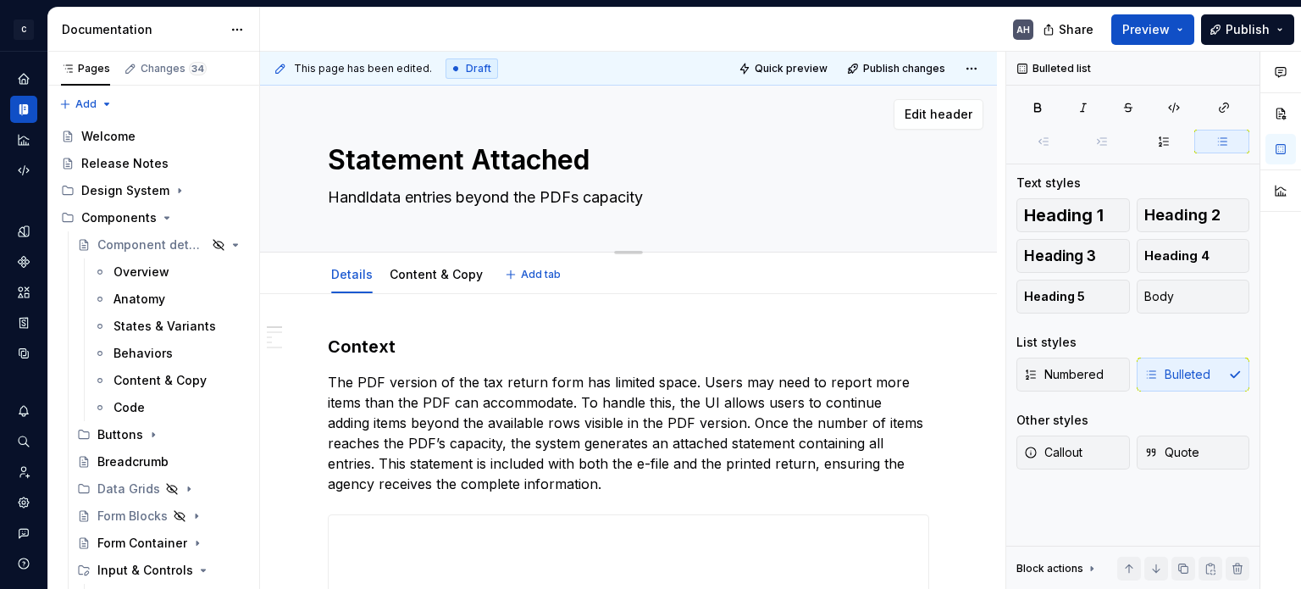
type textarea "*"
type textarea "Handlidata entries beyond the PDFs capacity"
type textarea "*"
type textarea "Handlindata entries beyond the PDFs capacity"
type textarea "*"
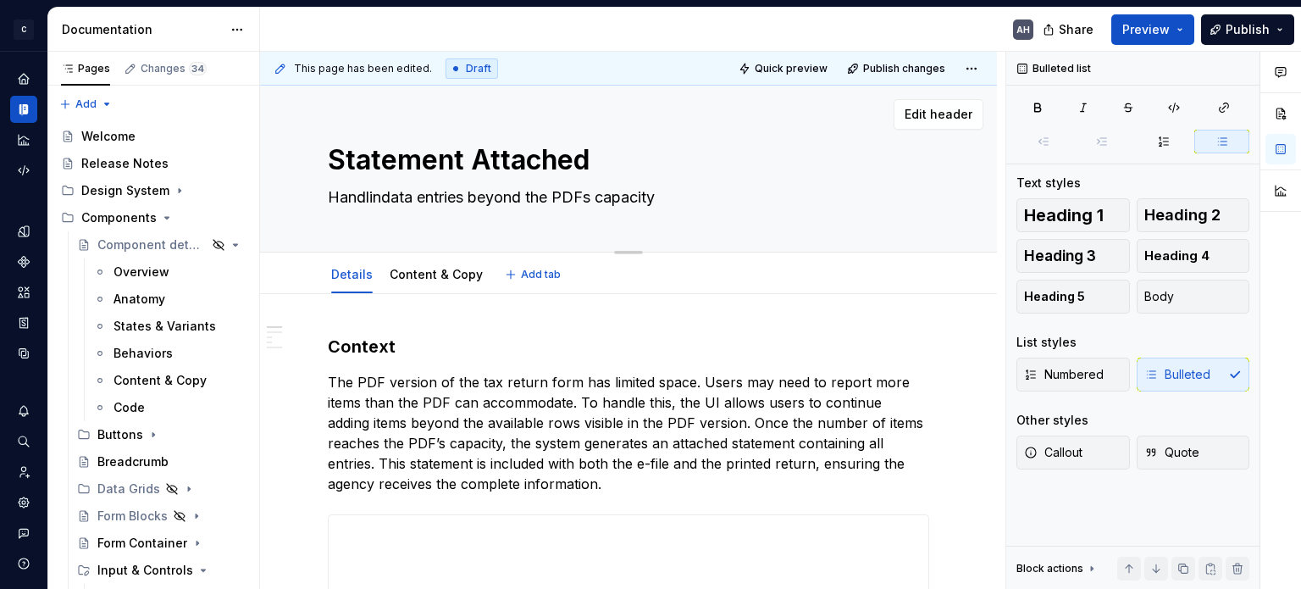
type textarea "Handlingdata entries beyond the PDFs capacity"
type textarea "*"
type textarea "Handling data entries beyond the PDFs capacity"
click at [505, 194] on textarea "Handling data entries beyond the PDFs capacity" at bounding box center [624, 197] width 601 height 27
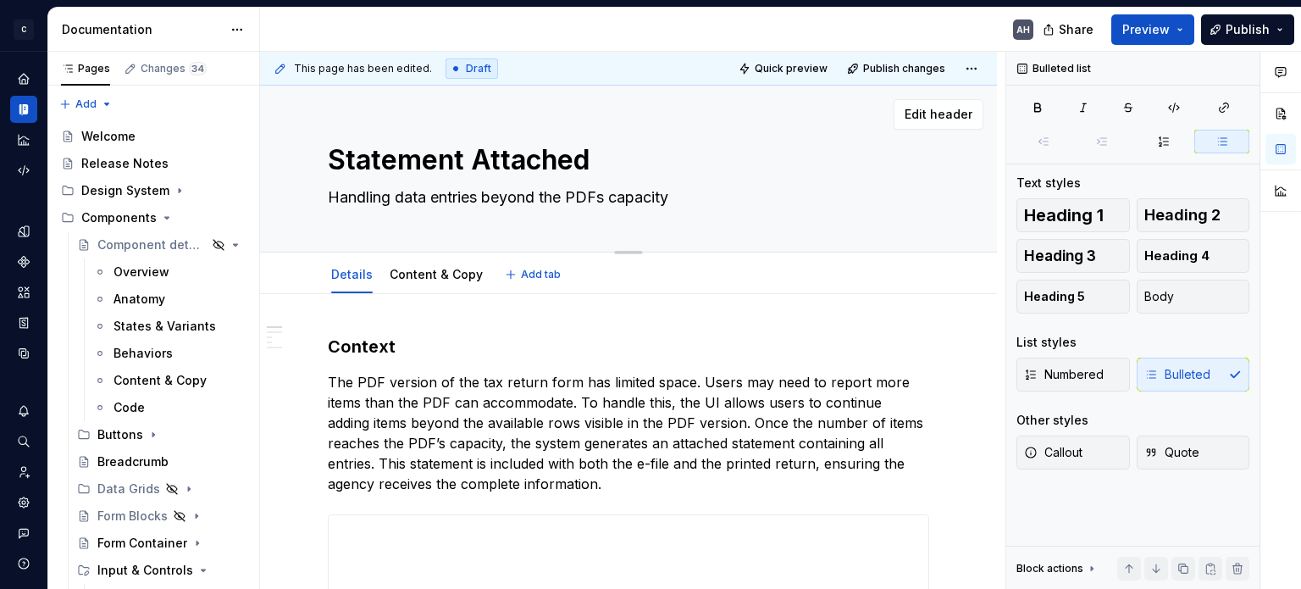
type textarea "*"
type textarea "Handling data entries tthe PDFs capacity"
type textarea "*"
type textarea "Handling data entries ththe PDFs capacity"
type textarea "*"
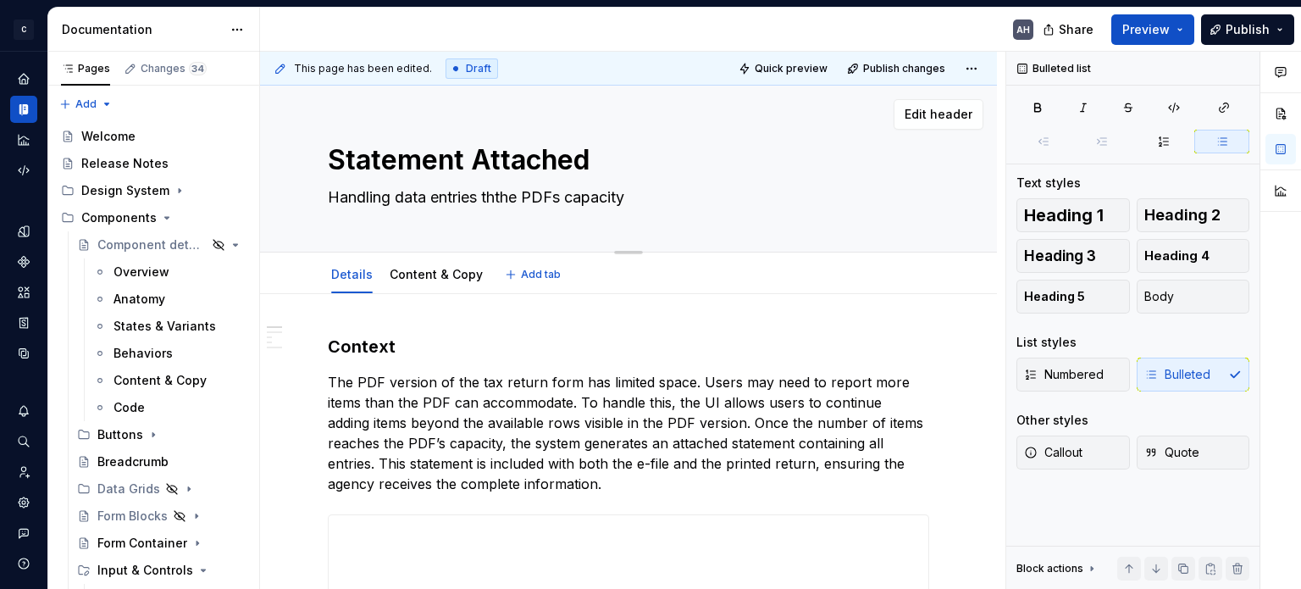
type textarea "Handling data entries thathe PDFs capacity"
type textarea "*"
type textarea "Handling data entries thatthe PDFs capacity"
type textarea "*"
type textarea "Handling data entries that the PDFs capacity"
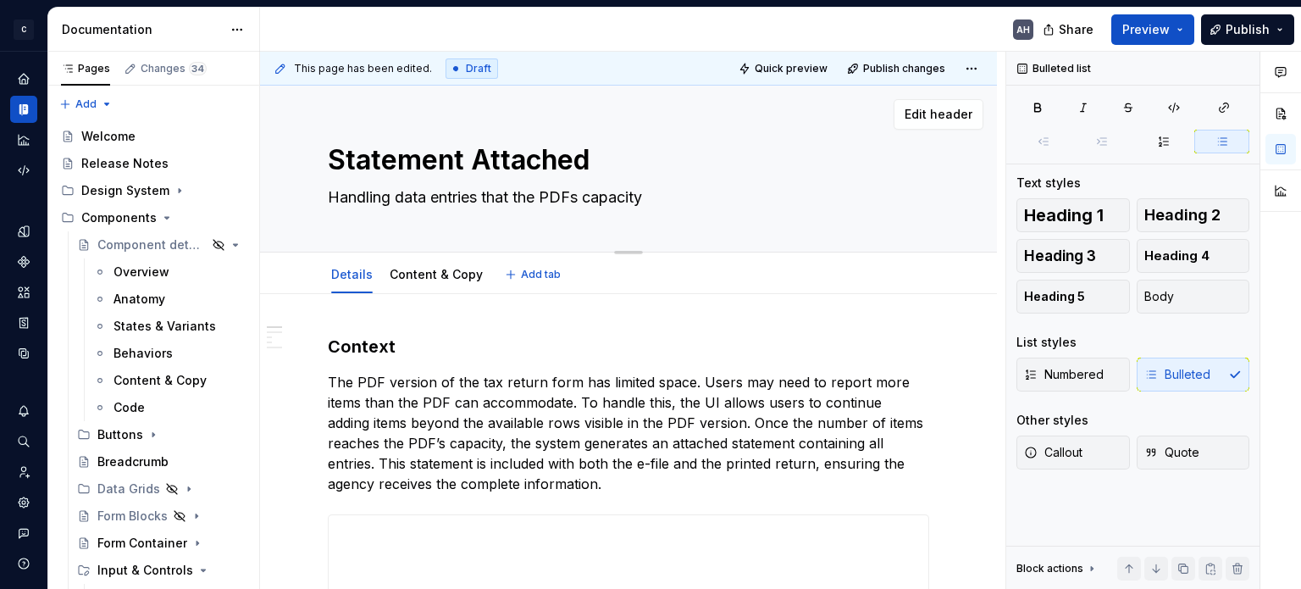
type textarea "*"
type textarea "Handling data entries that xthe PDFs capacity"
type textarea "*"
type textarea "Handling data entries that xcthe PDFs capacity"
type textarea "*"
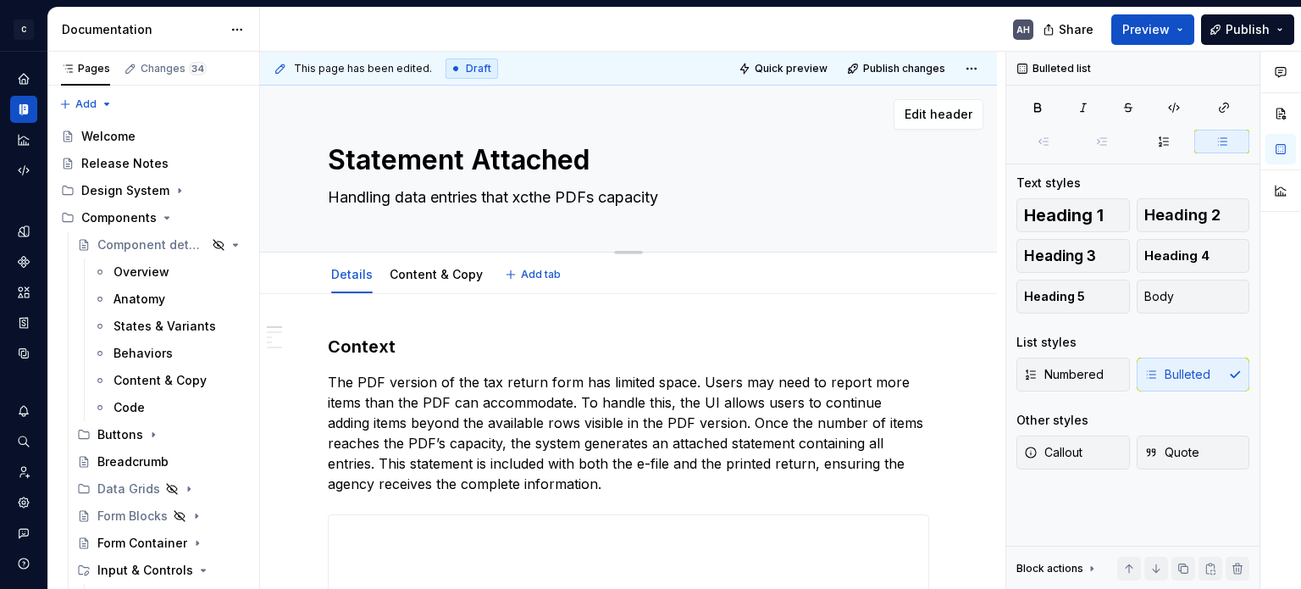
type textarea "Handling data entries that xcethe PDFs capacity"
type textarea "*"
type textarea "Handling data entries that xceethe PDFs capacity"
type textarea "*"
type textarea "Handling data entries that xcethe PDFs capacity"
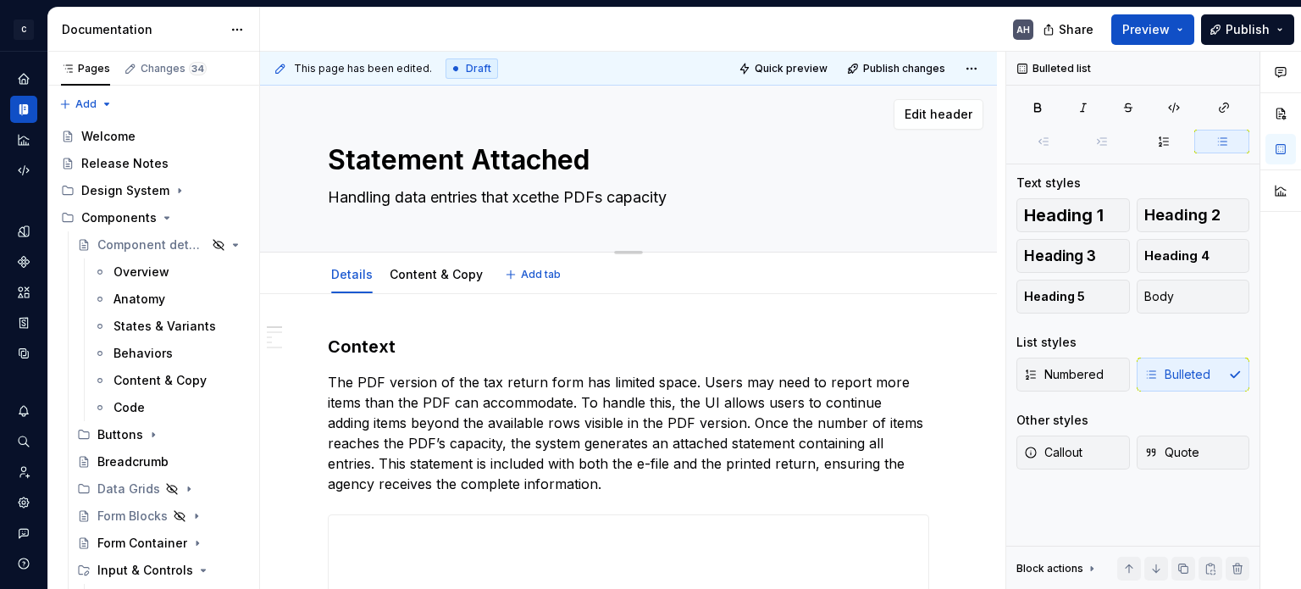
type textarea "*"
type textarea "Handling data entries that xcthe PDFs capacity"
type textarea "*"
type textarea "Handling data entries that xthe PDFs capacity"
type textarea "*"
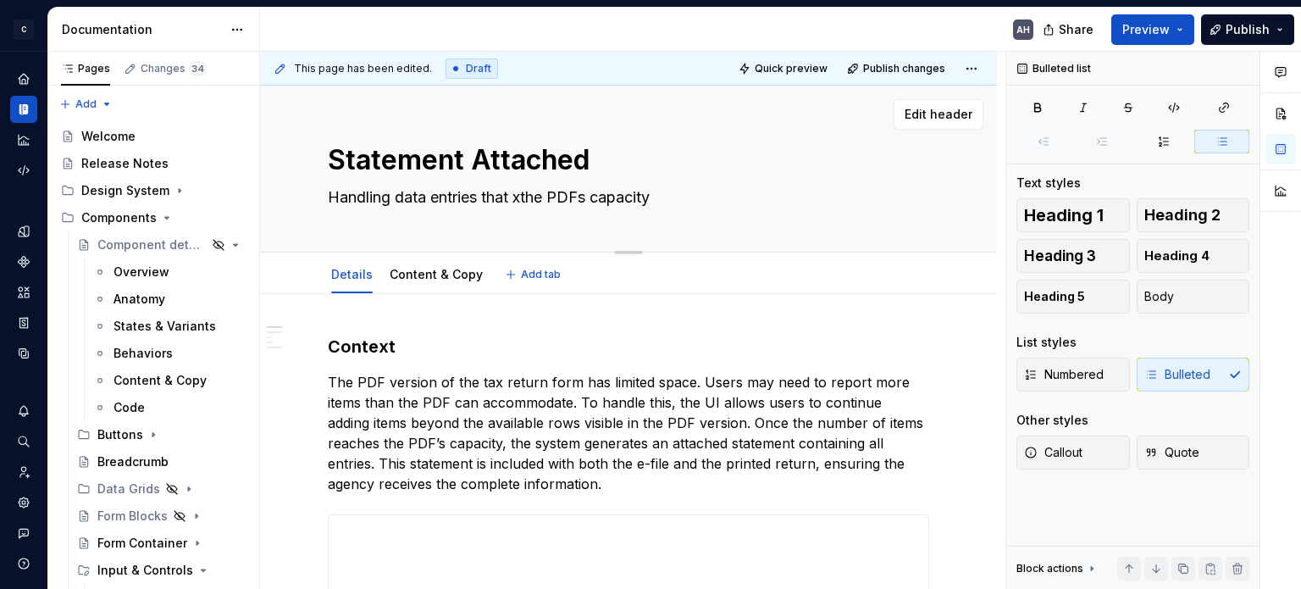
type textarea "Handling data entries that the PDFs capacity"
type textarea "*"
type textarea "Handling data entries that ethe PDFs capacity"
type textarea "*"
type textarea "Handling data entries that exthe PDFs capacity"
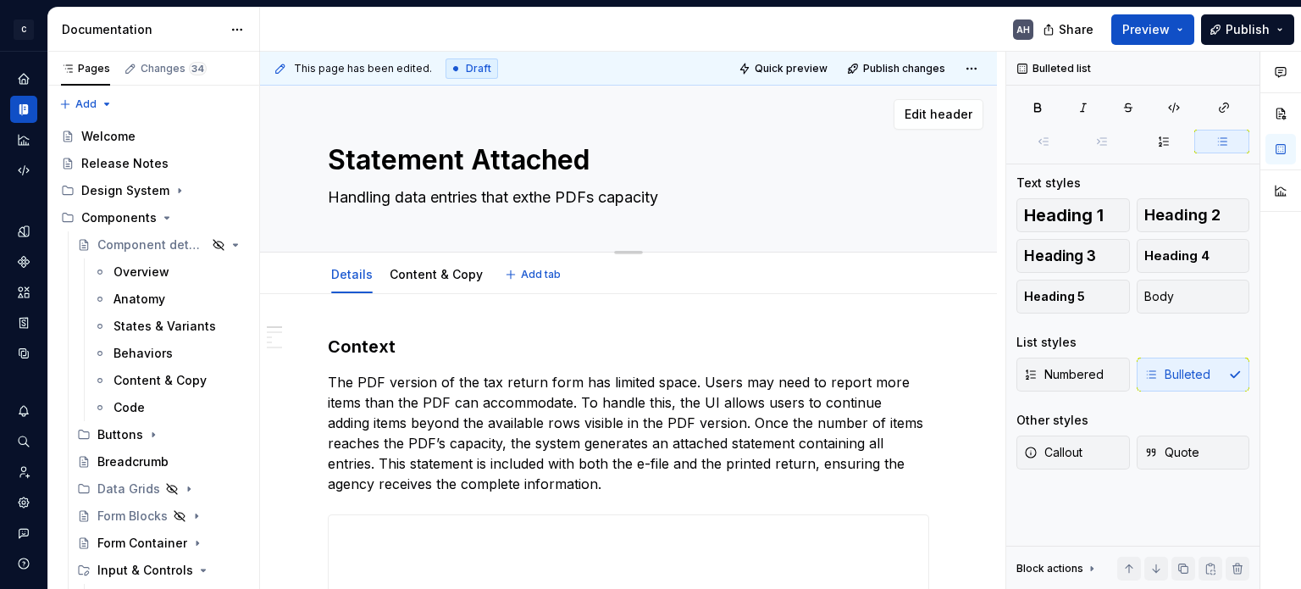
type textarea "*"
type textarea "Handling data entries that excthe PDFs capacity"
type textarea "*"
type textarea "Handling data entries that excethe PDFs capacity"
type textarea "*"
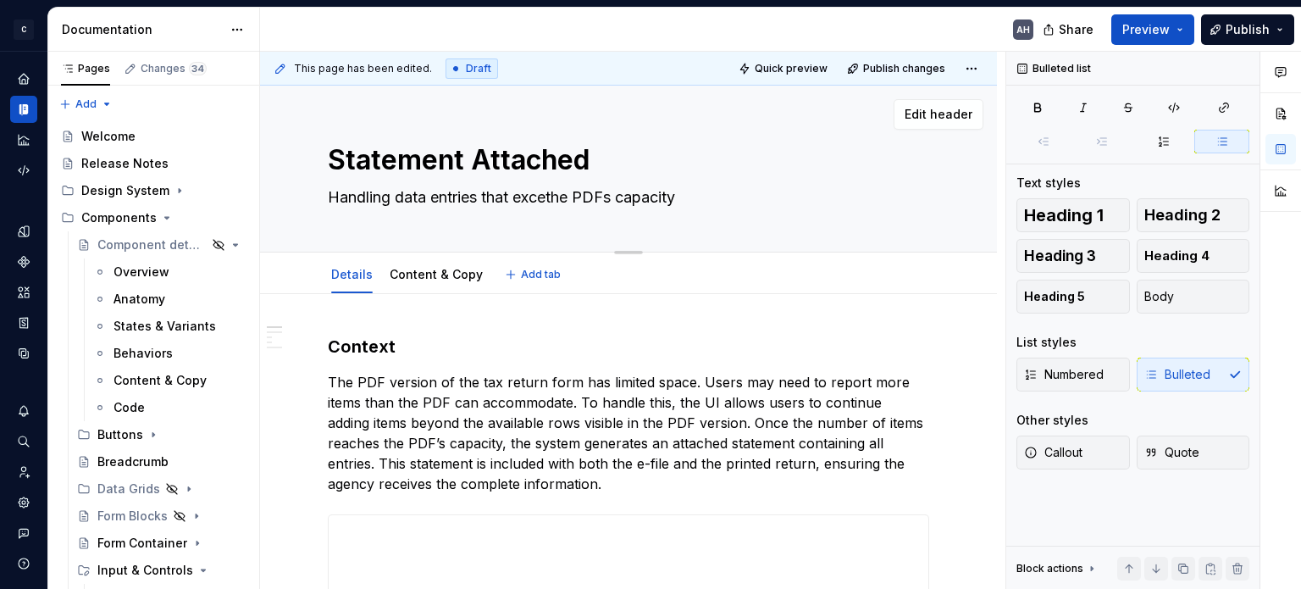
type textarea "Handling data entries that exceethe PDFs capacity"
type textarea "*"
type textarea "Handling data entries that exceedthe PDFs capacity"
type textarea "*"
type textarea "Handling data entries that exceed the PDFs capacity"
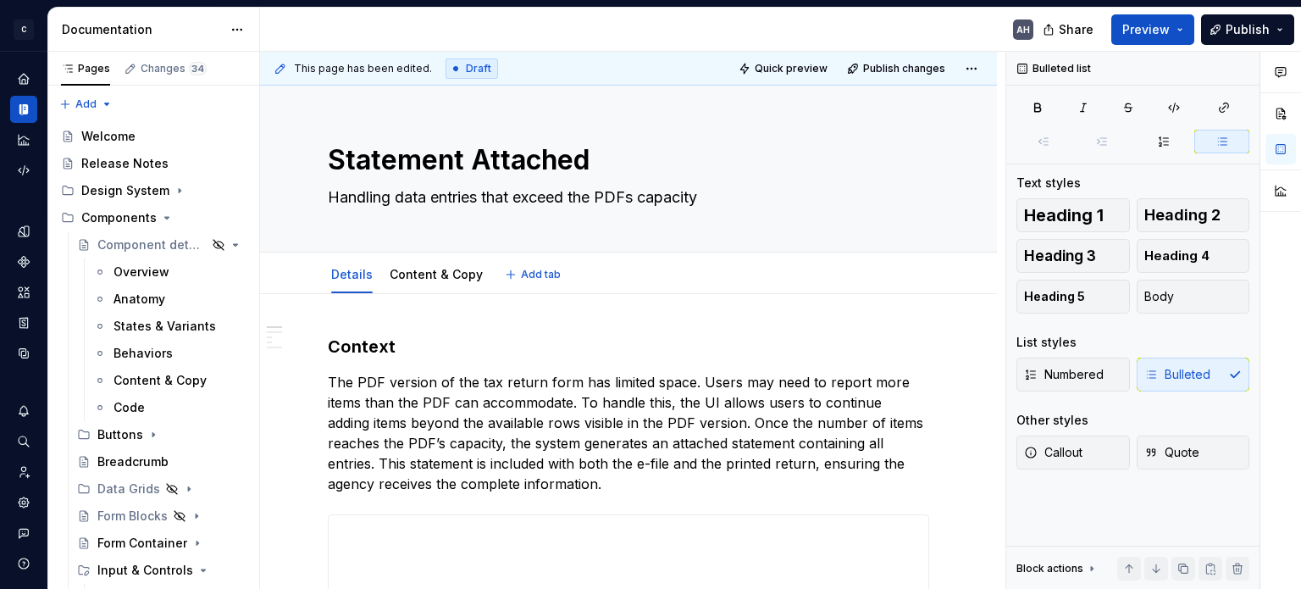
type textarea "*"
type textarea "Handling data entries that exceed the PDFs capacity"
click at [630, 199] on textarea "Handling data entries that exceed the PDFs capacity" at bounding box center [624, 197] width 601 height 27
type textarea "*"
type textarea "Handling data entries that exceed the PDF's capacity"
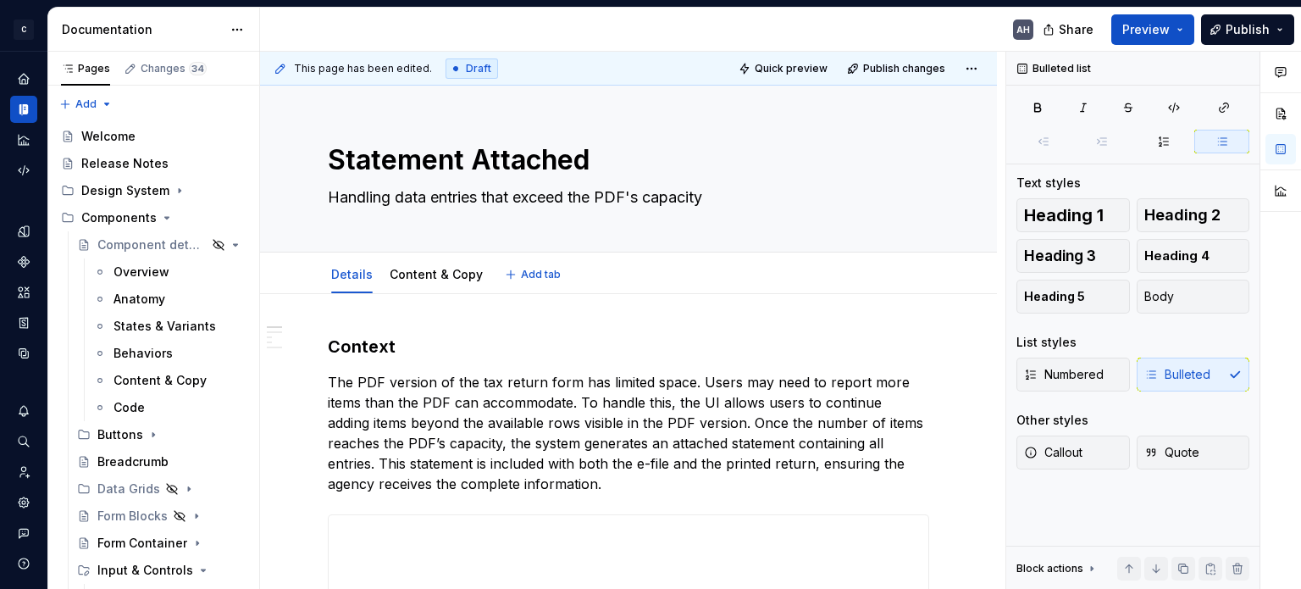
type textarea "*"
type textarea "Handling data entries that exceed the PDF's capacity"
click at [417, 203] on textarea "Handling data entries that exceed the PDF's capacity" at bounding box center [624, 197] width 601 height 27
click at [507, 193] on textarea "Handling data entries that exceed the PDF's capacity" at bounding box center [624, 197] width 601 height 27
click at [562, 198] on textarea "Handling data entries that exceed the PDF's capacity" at bounding box center [624, 197] width 601 height 27
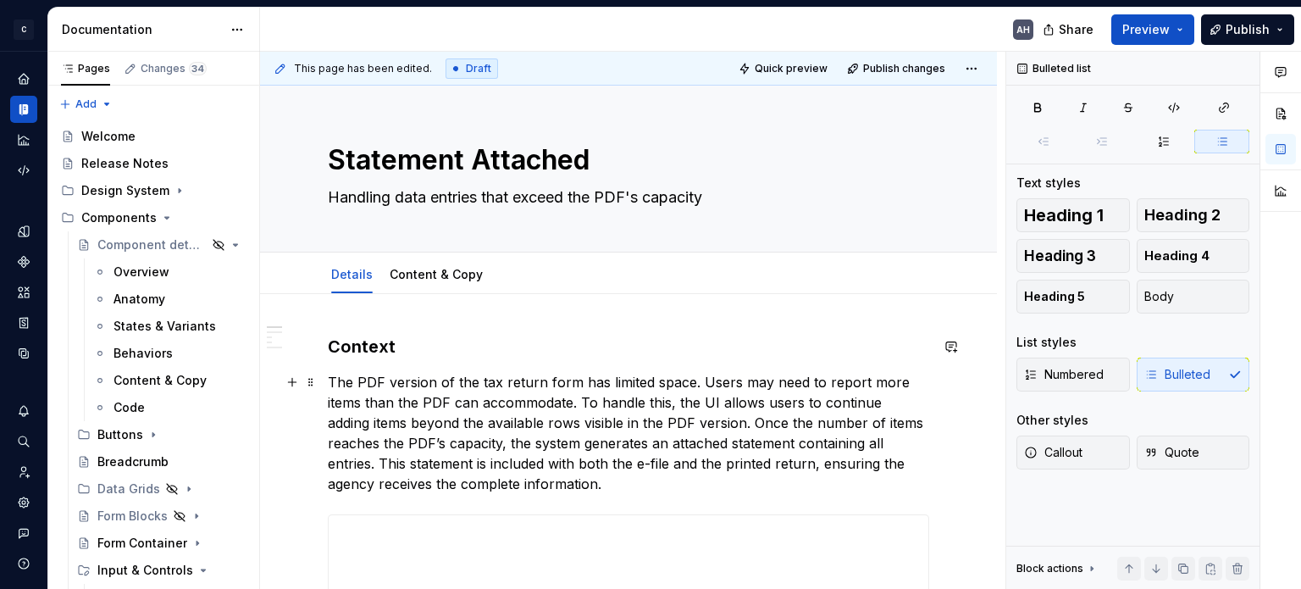
click at [738, 392] on p "The PDF version of the tax return form has limited space. Users may need to rep…" at bounding box center [628, 433] width 601 height 122
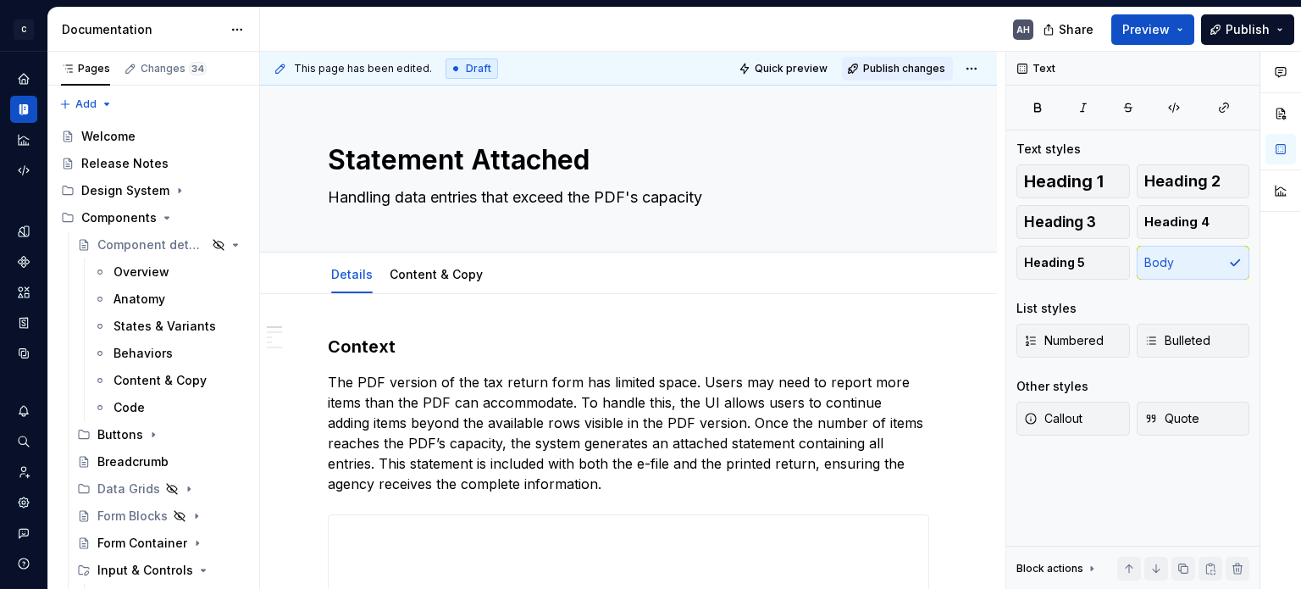
click at [894, 74] on span "Publish changes" at bounding box center [904, 69] width 82 height 14
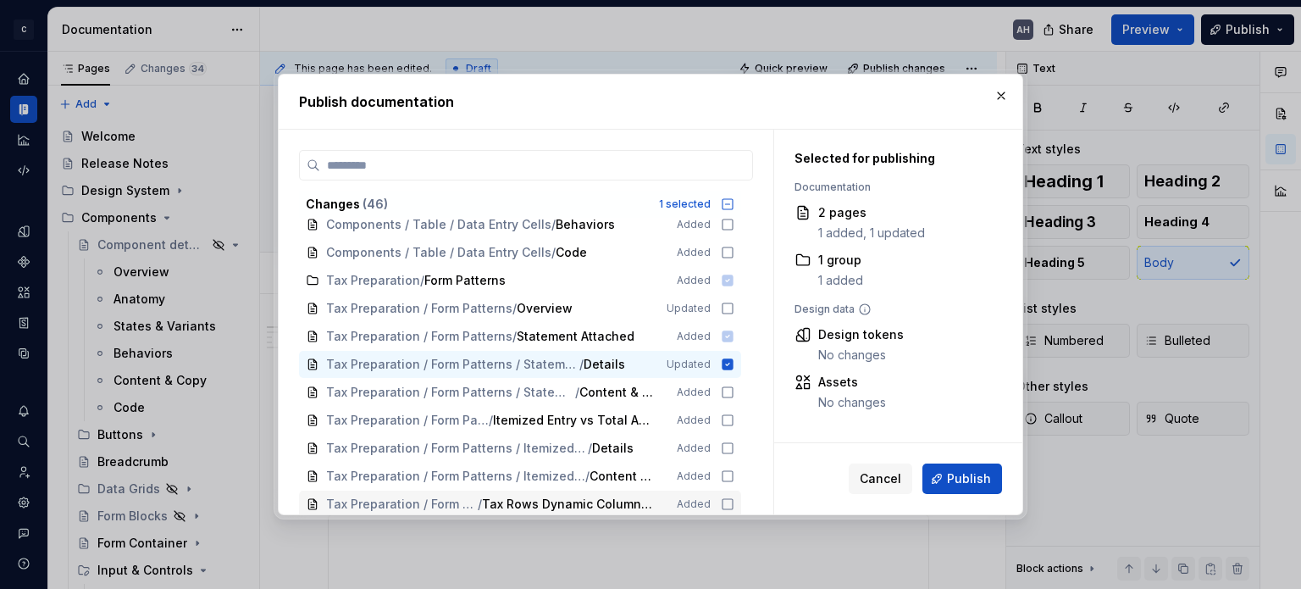
scroll to position [822, 0]
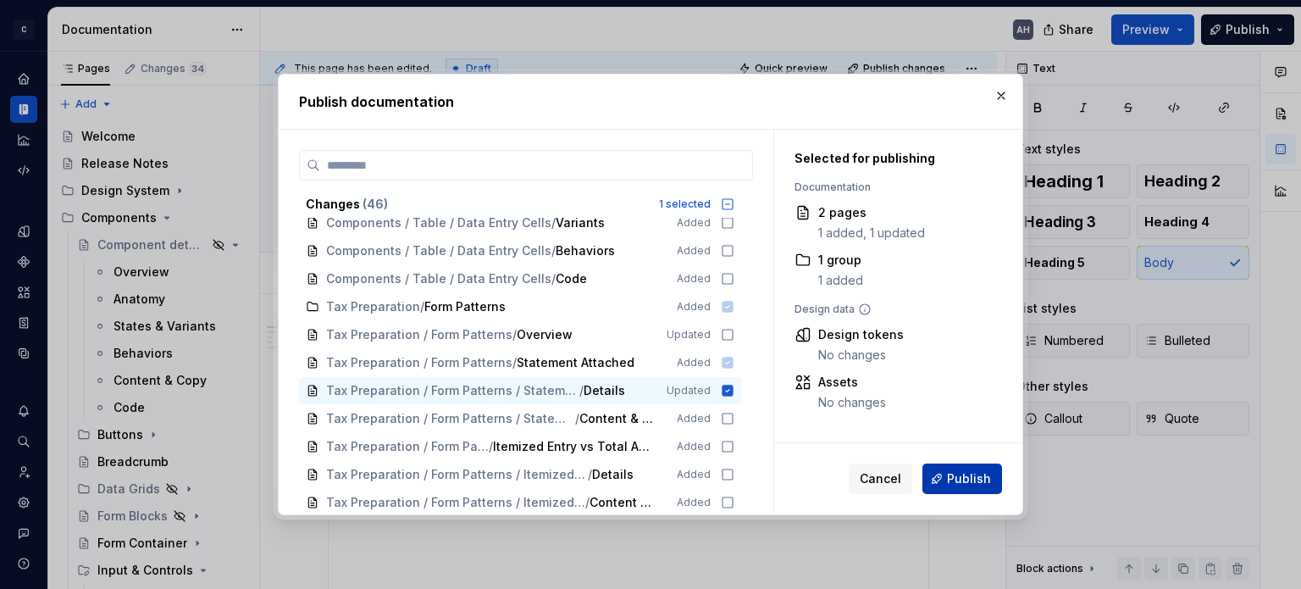
click at [980, 477] on span "Publish" at bounding box center [969, 478] width 44 height 17
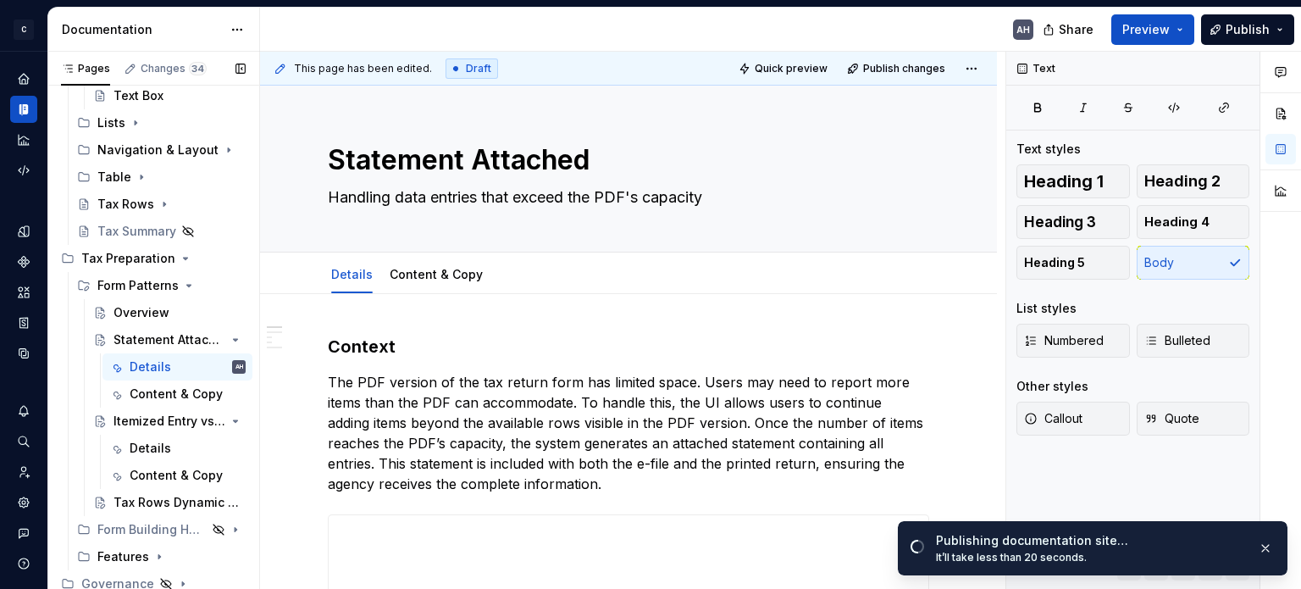
scroll to position [830, 0]
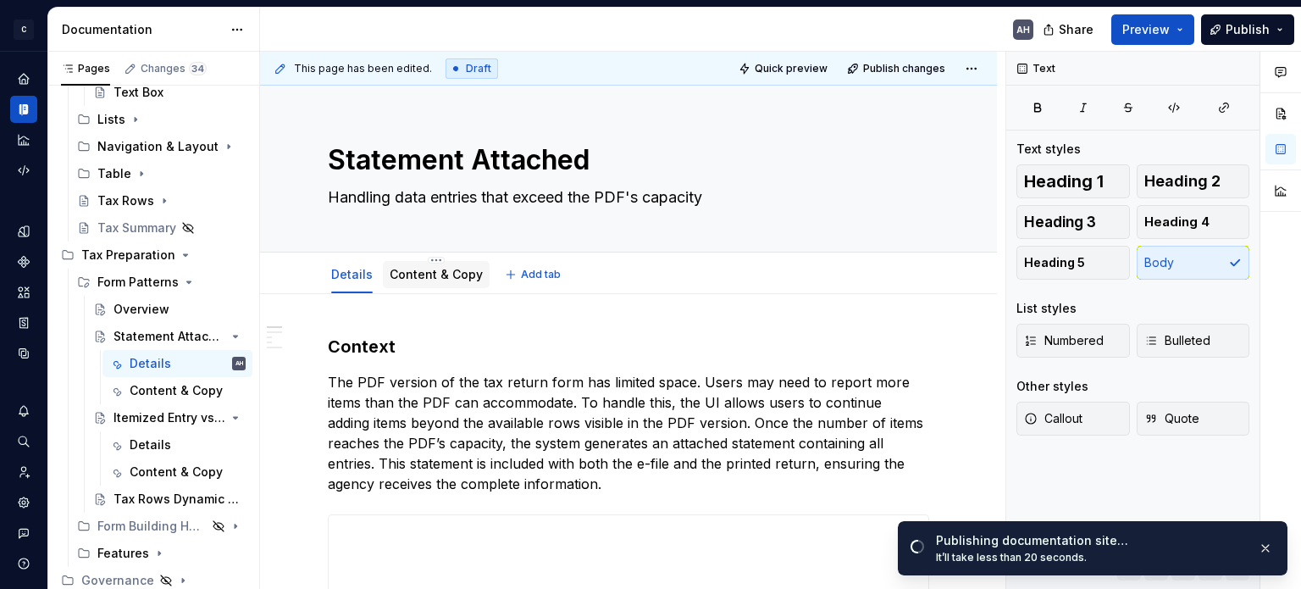
click at [431, 280] on link "Content & Copy" at bounding box center [436, 274] width 93 height 14
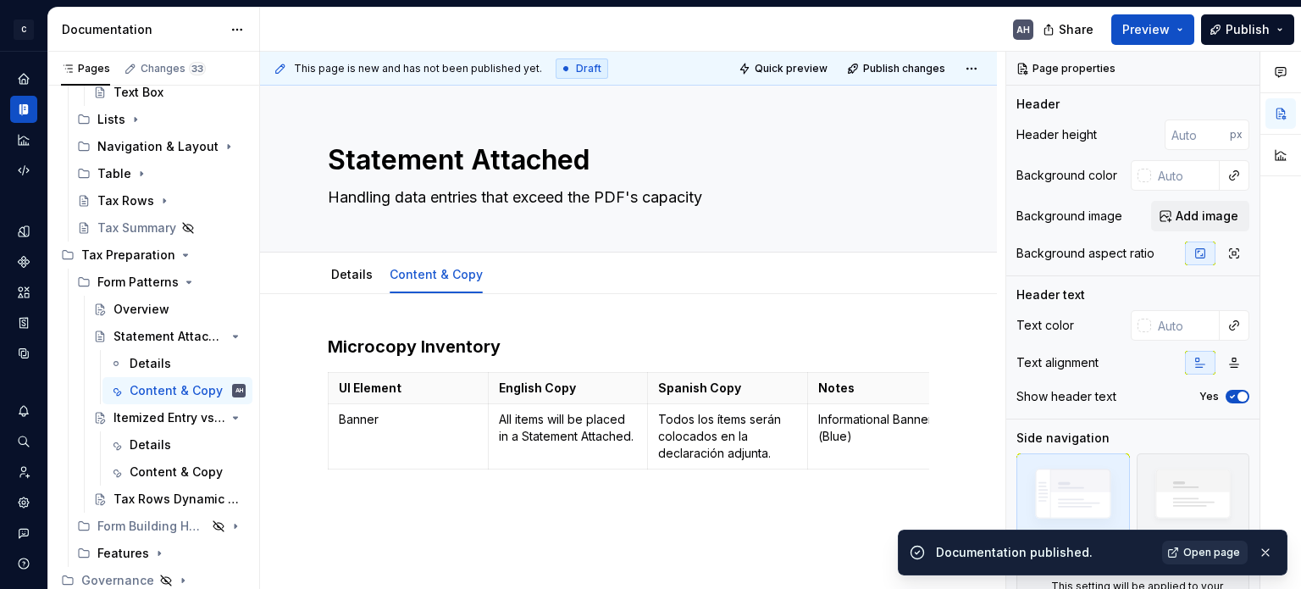
click at [1205, 550] on span "Open page" at bounding box center [1211, 552] width 57 height 14
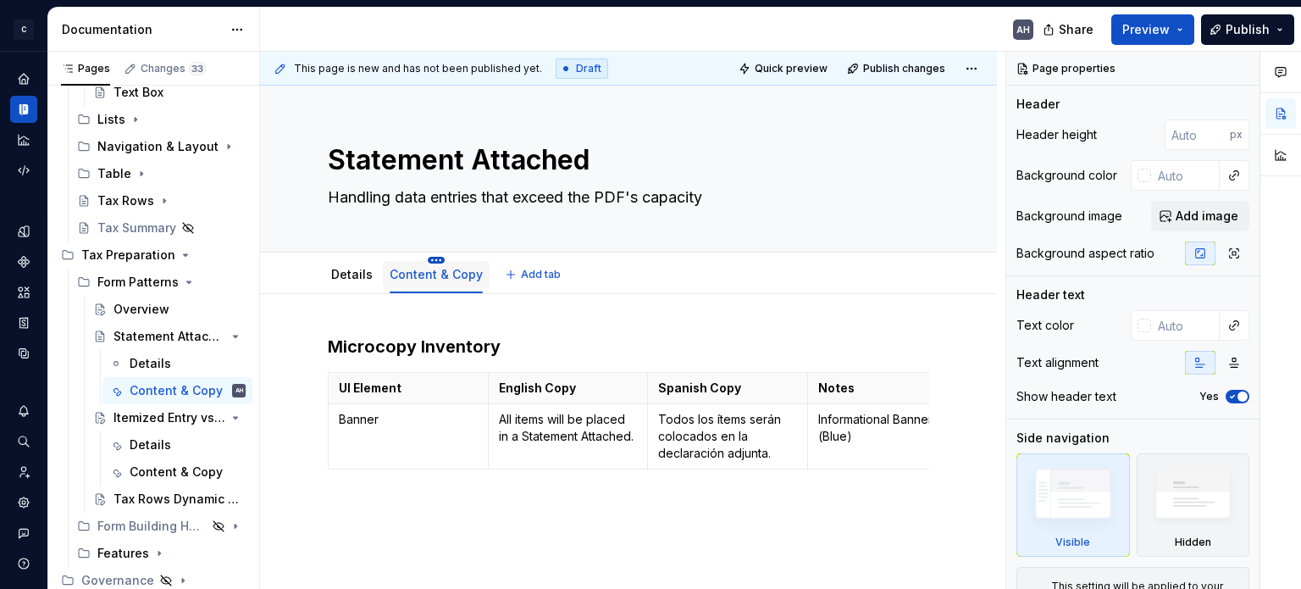
click at [434, 257] on html "C Andúril AH Dataset Expert Tax Documentation AH Share Preview Publish Pages Ch…" at bounding box center [650, 294] width 1301 height 589
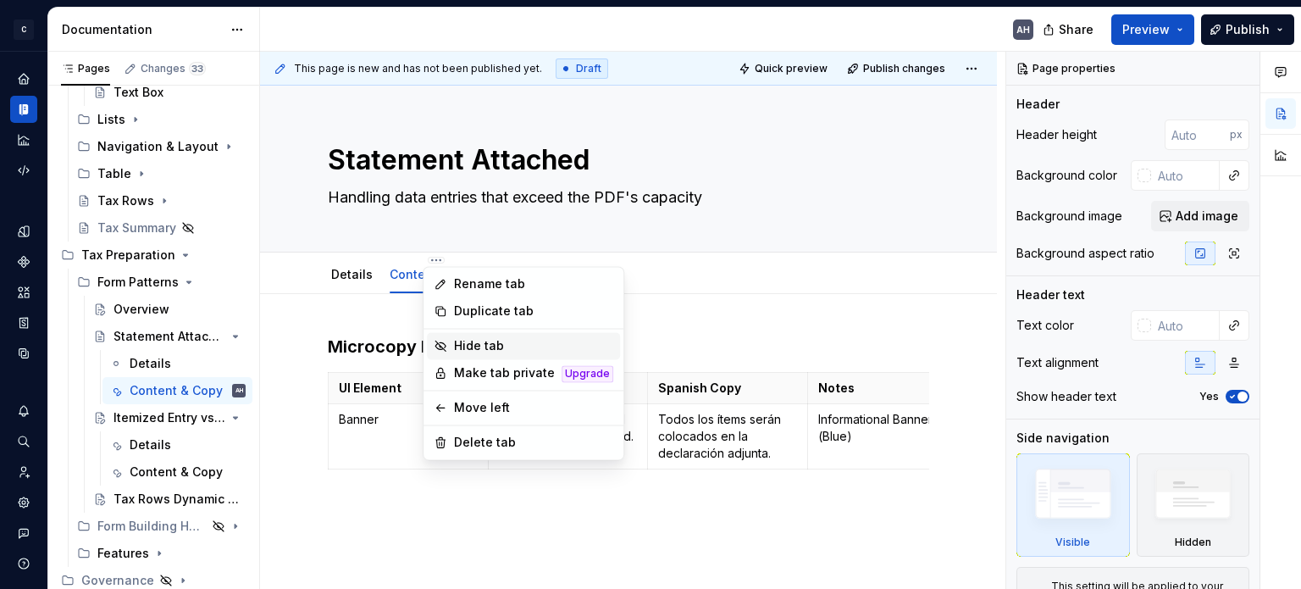
click at [473, 340] on div "Hide tab" at bounding box center [533, 345] width 159 height 17
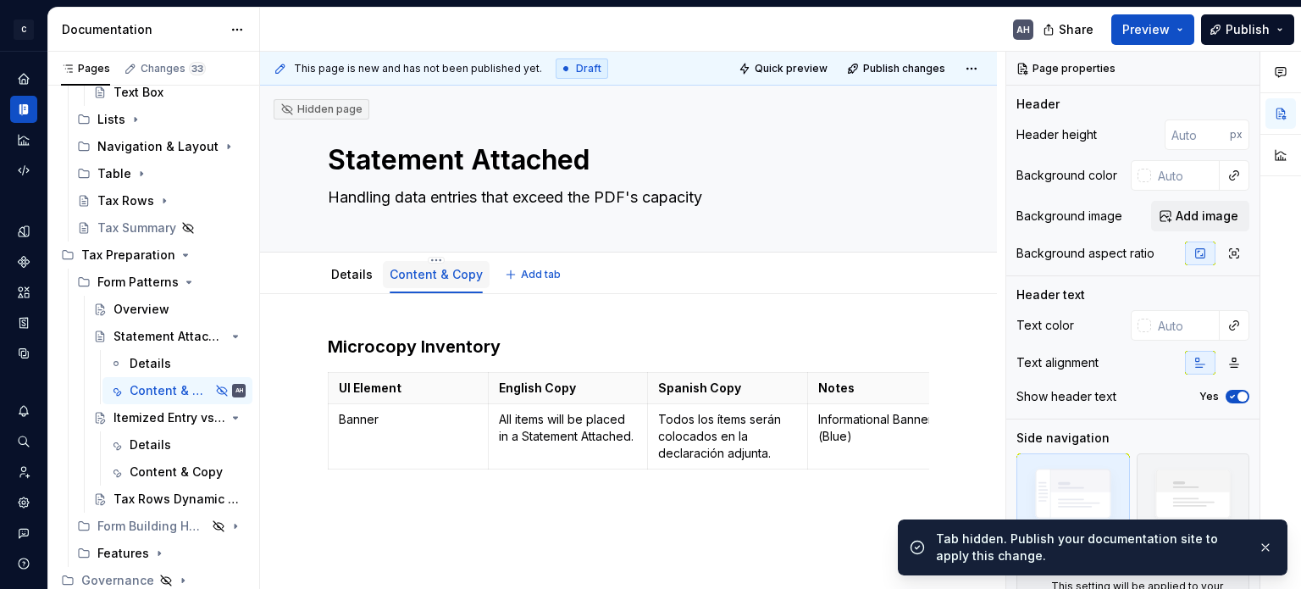
click at [448, 267] on link "Content & Copy" at bounding box center [436, 274] width 93 height 14
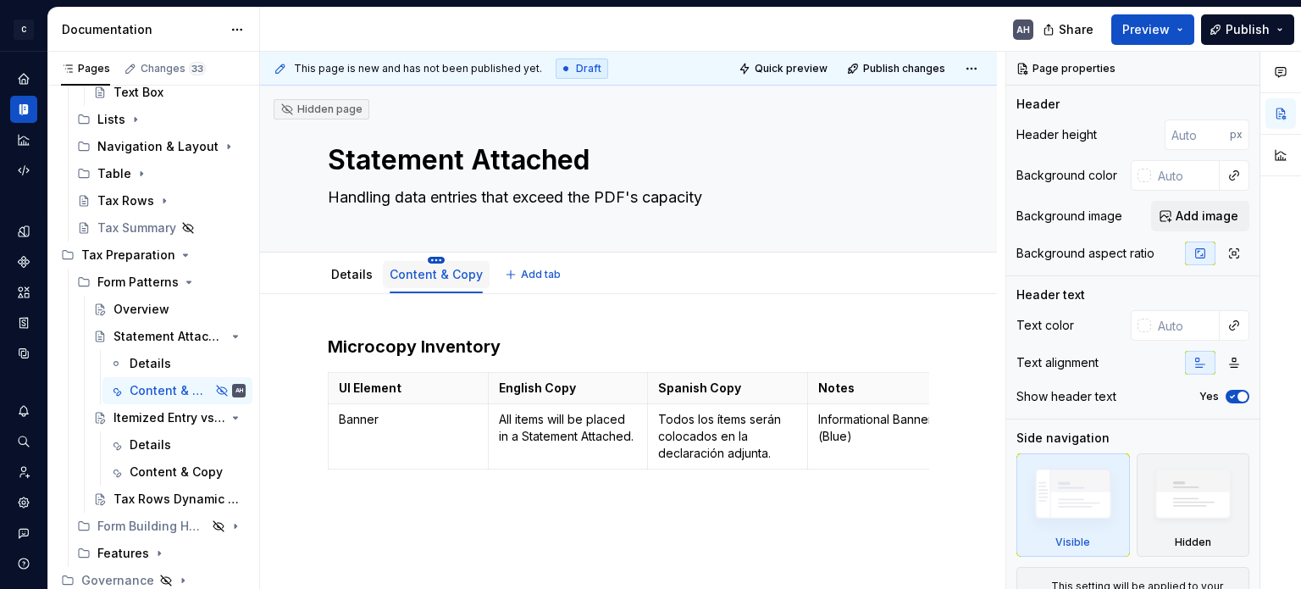
click at [432, 261] on html "C Andúril AH Dataset Expert Tax Documentation AH Share Preview Publish Pages Ch…" at bounding box center [650, 294] width 1301 height 589
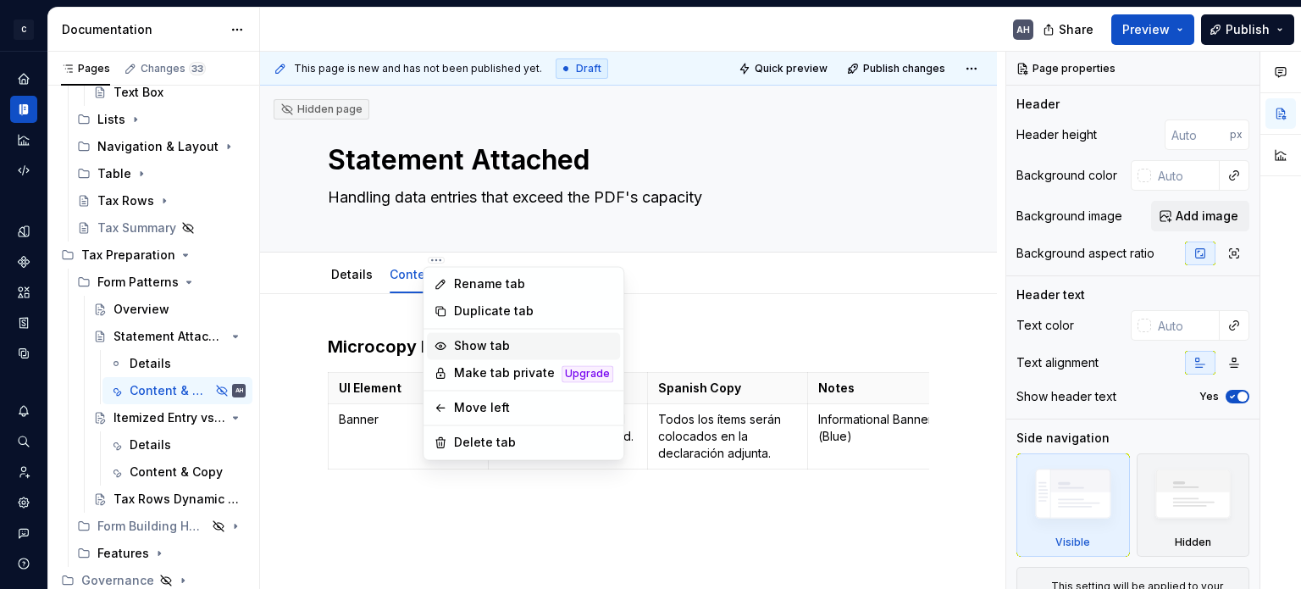
click at [483, 345] on div "Show tab" at bounding box center [533, 345] width 159 height 17
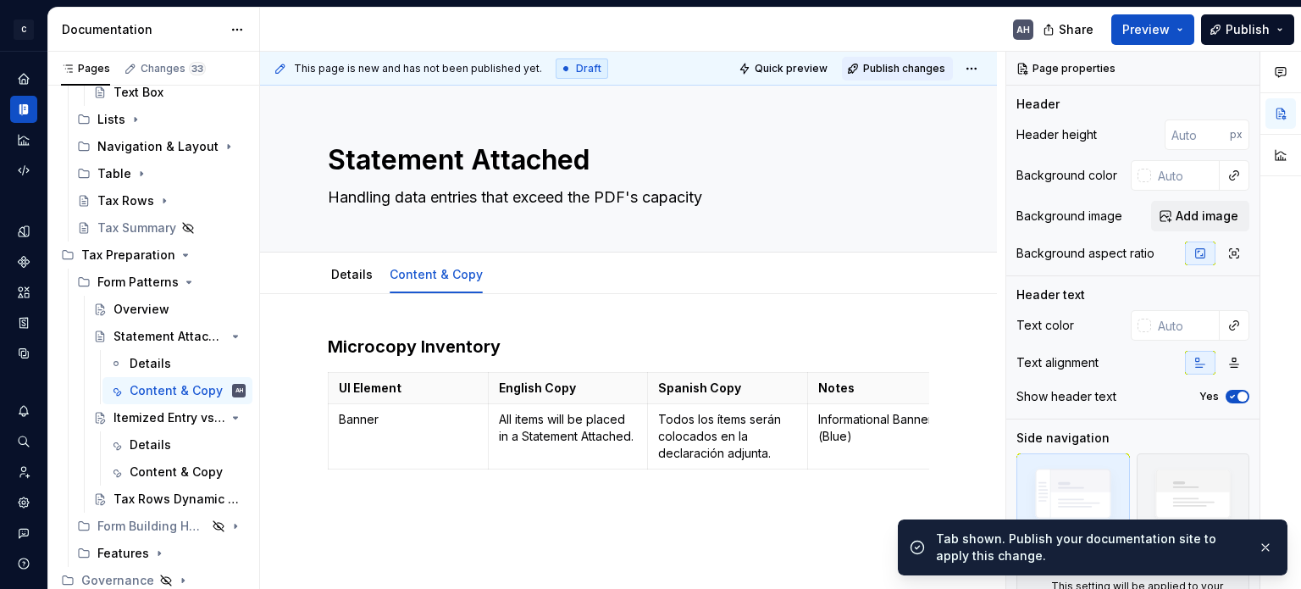
click at [885, 66] on span "Publish changes" at bounding box center [904, 69] width 82 height 14
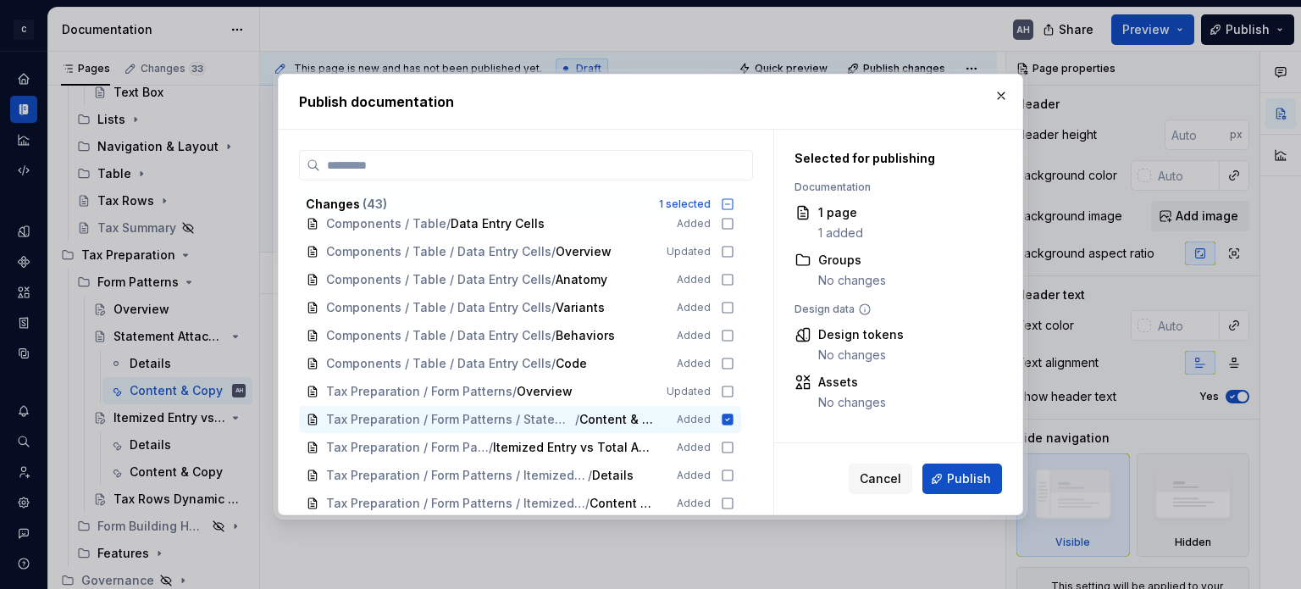
scroll to position [908, 0]
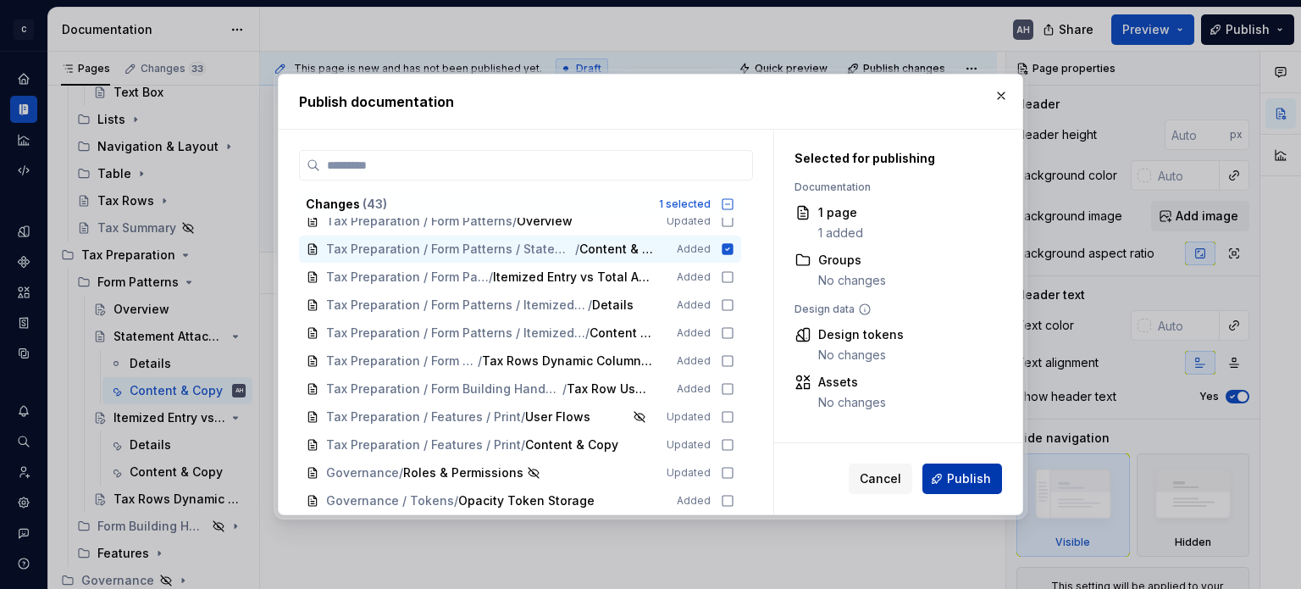
click at [954, 469] on button "Publish" at bounding box center [962, 478] width 80 height 30
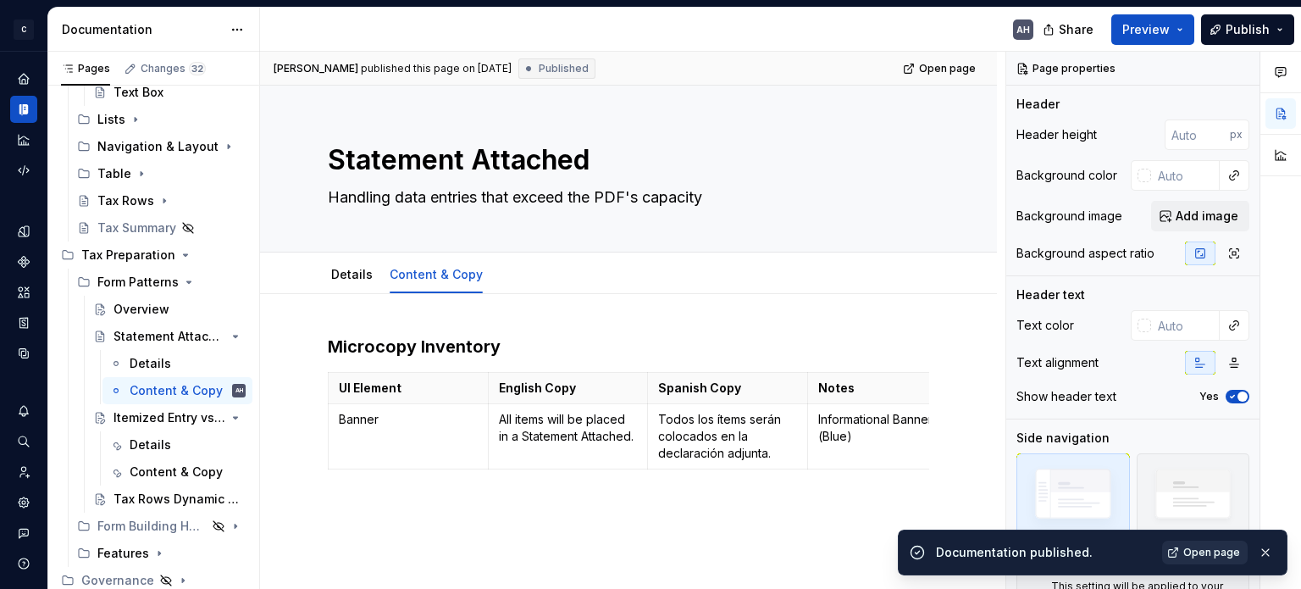
click at [1204, 550] on span "Open page" at bounding box center [1211, 552] width 57 height 14
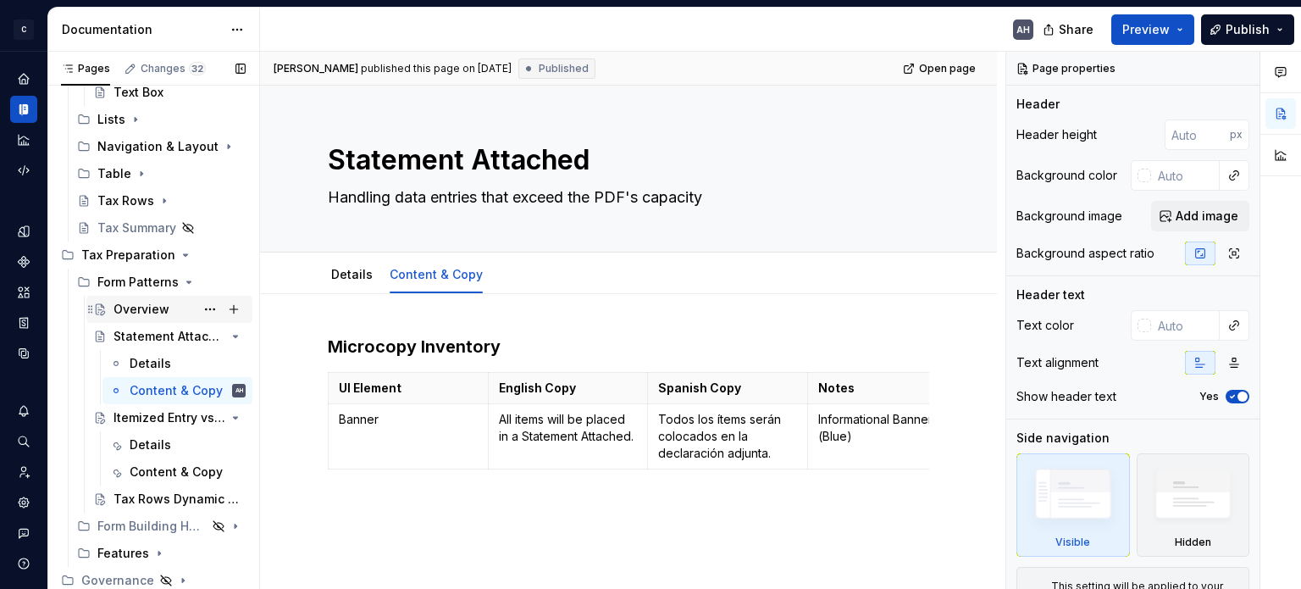
click at [124, 301] on div "Overview" at bounding box center [141, 309] width 56 height 17
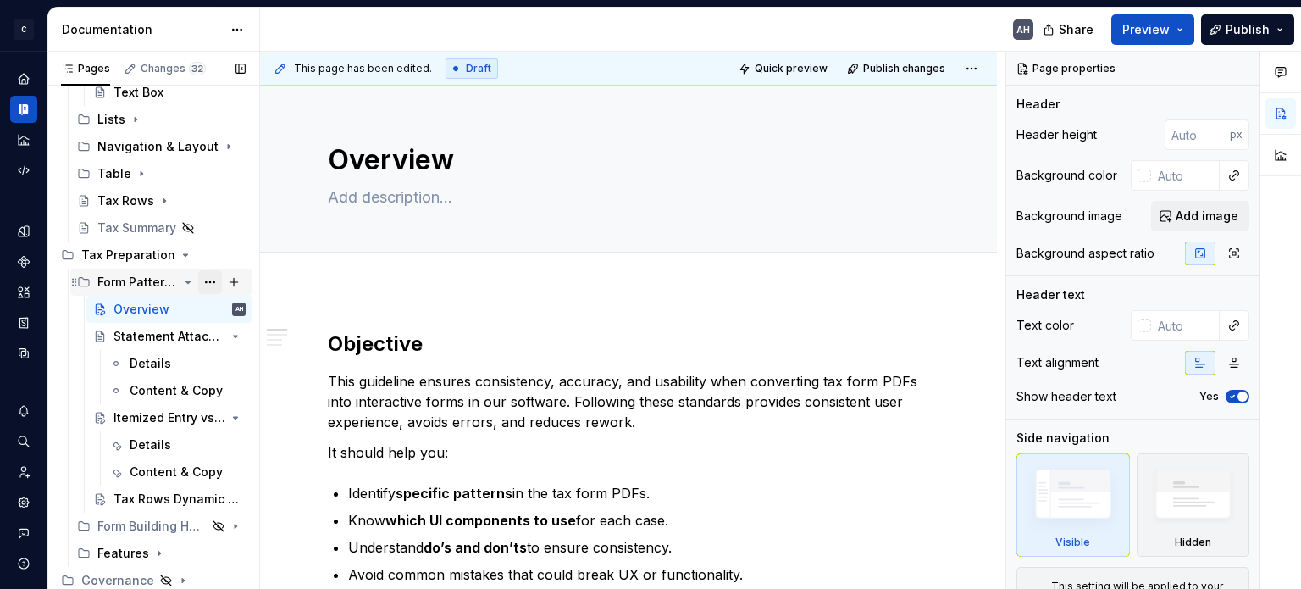
click at [199, 279] on button "Page tree" at bounding box center [210, 282] width 24 height 24
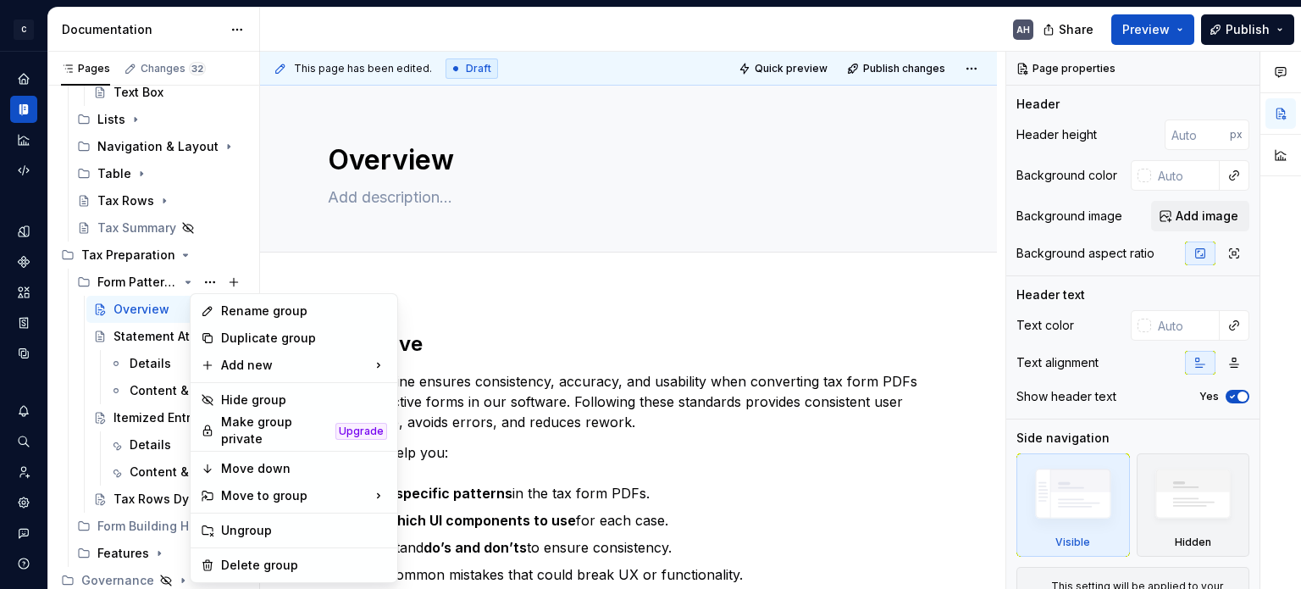
click at [664, 308] on html "C Andúril AH Dataset Expert Tax Documentation AH Share Preview Publish Pages Ch…" at bounding box center [650, 294] width 1301 height 589
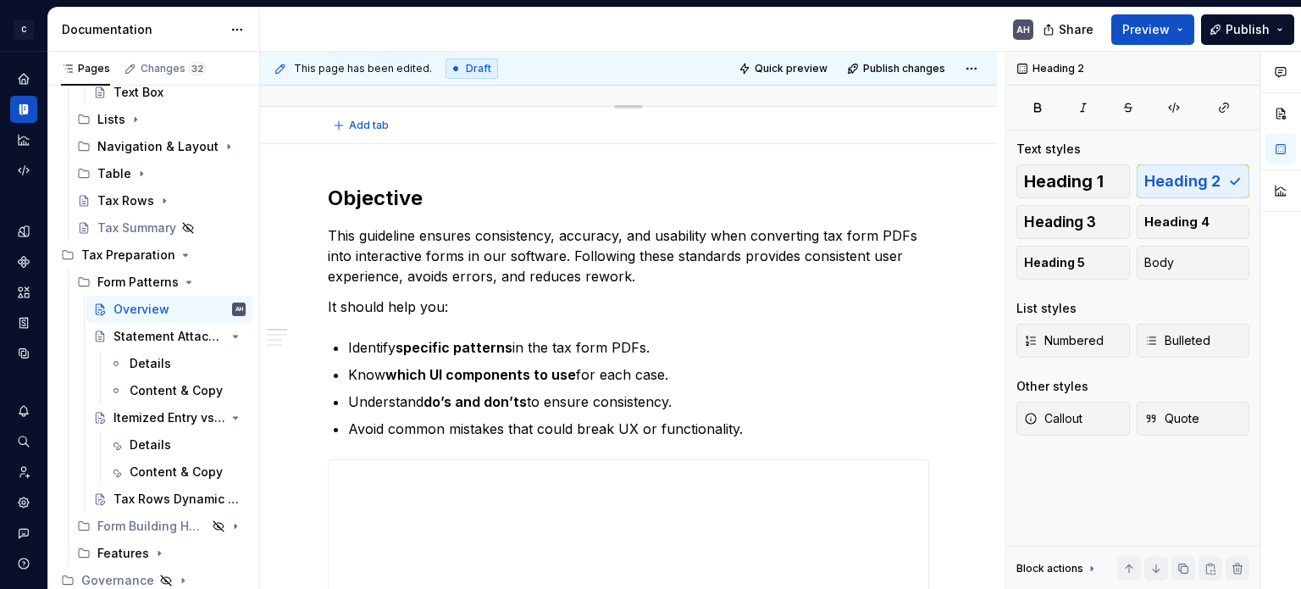
type textarea "*"
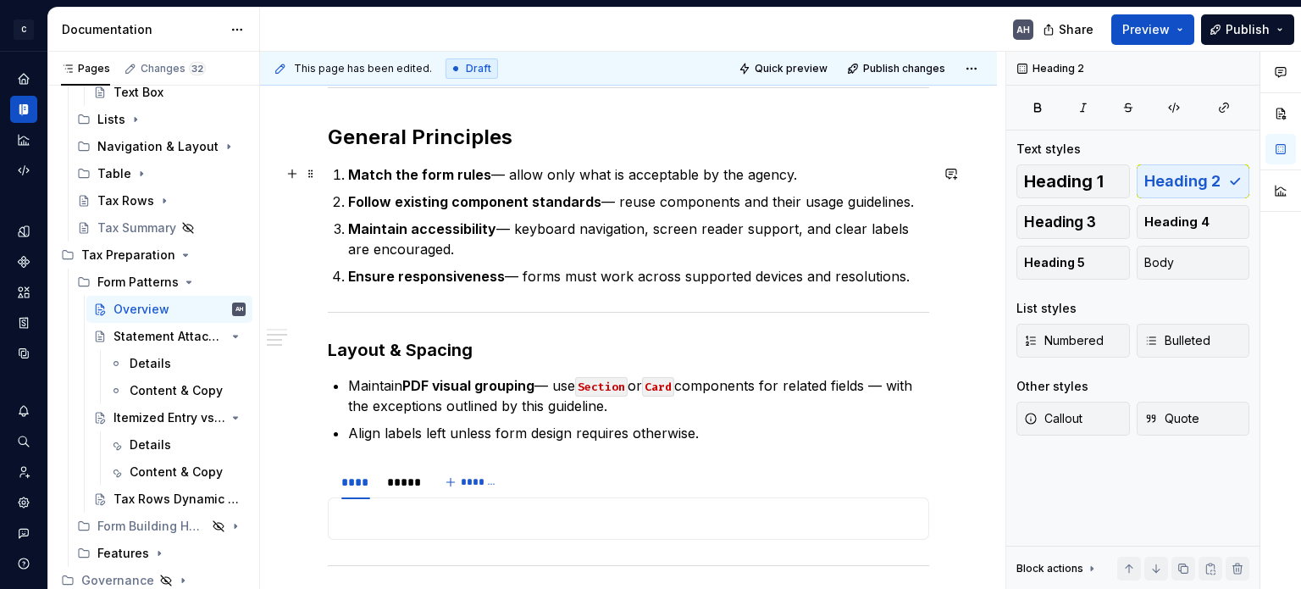
scroll to position [677, 0]
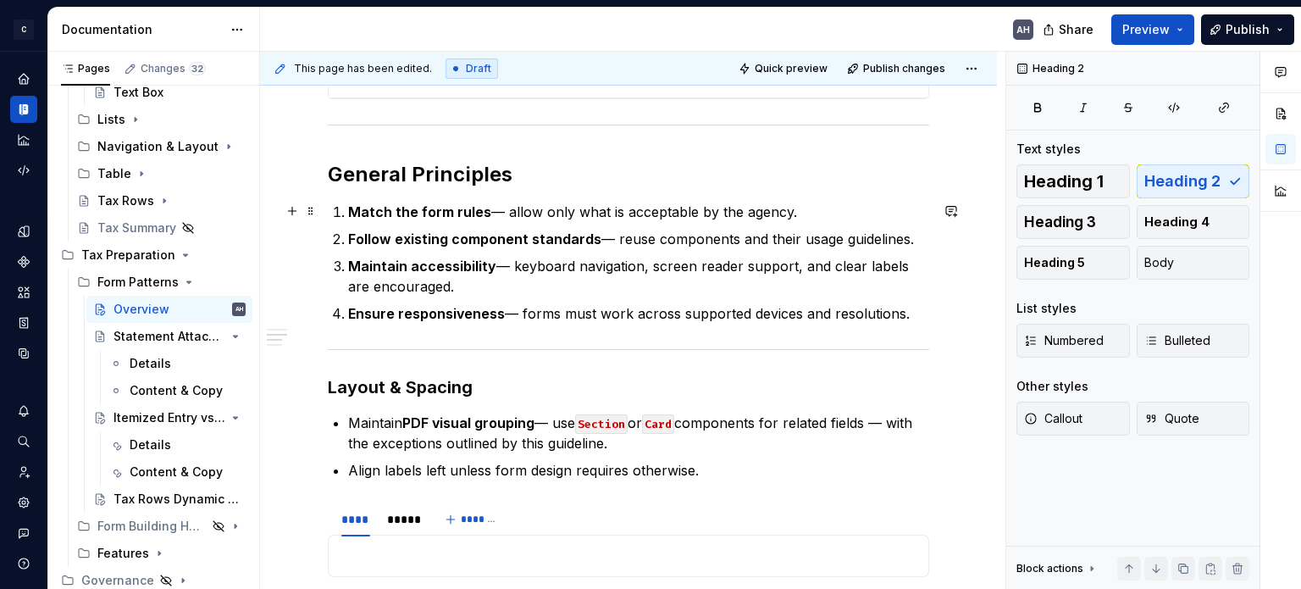
click at [528, 213] on p "Match the form rules — allow only what is acceptable by the agency." at bounding box center [638, 212] width 581 height 20
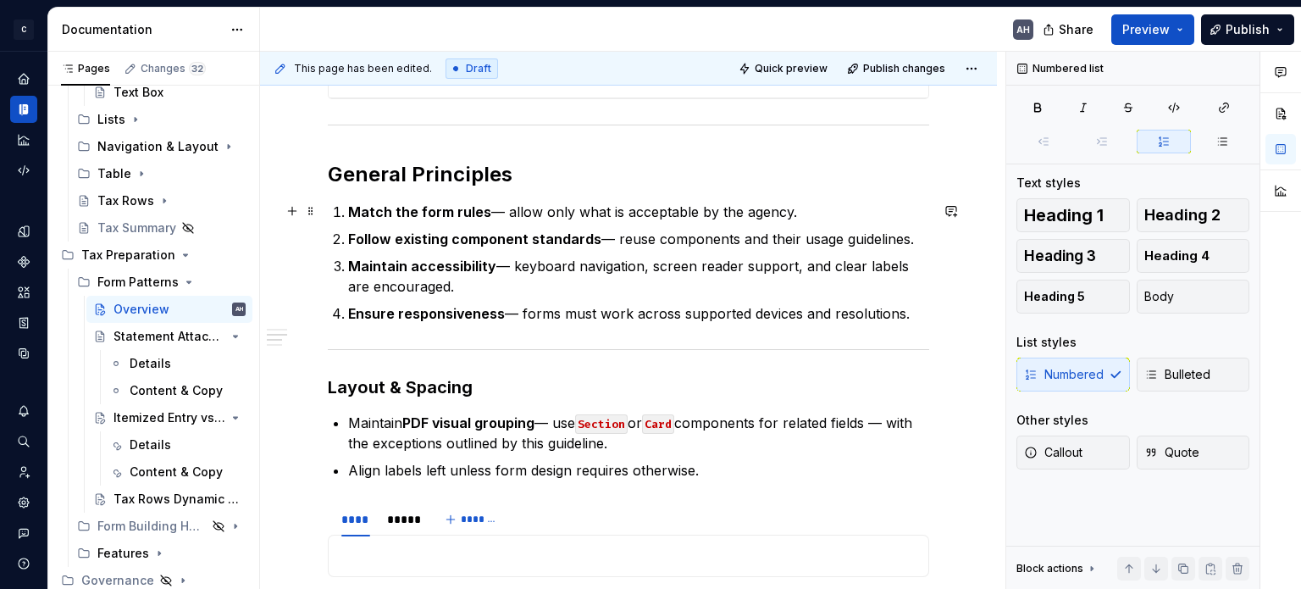
click at [790, 213] on p "Match the form rules — allow only what is acceptable by the agency." at bounding box center [638, 212] width 581 height 20
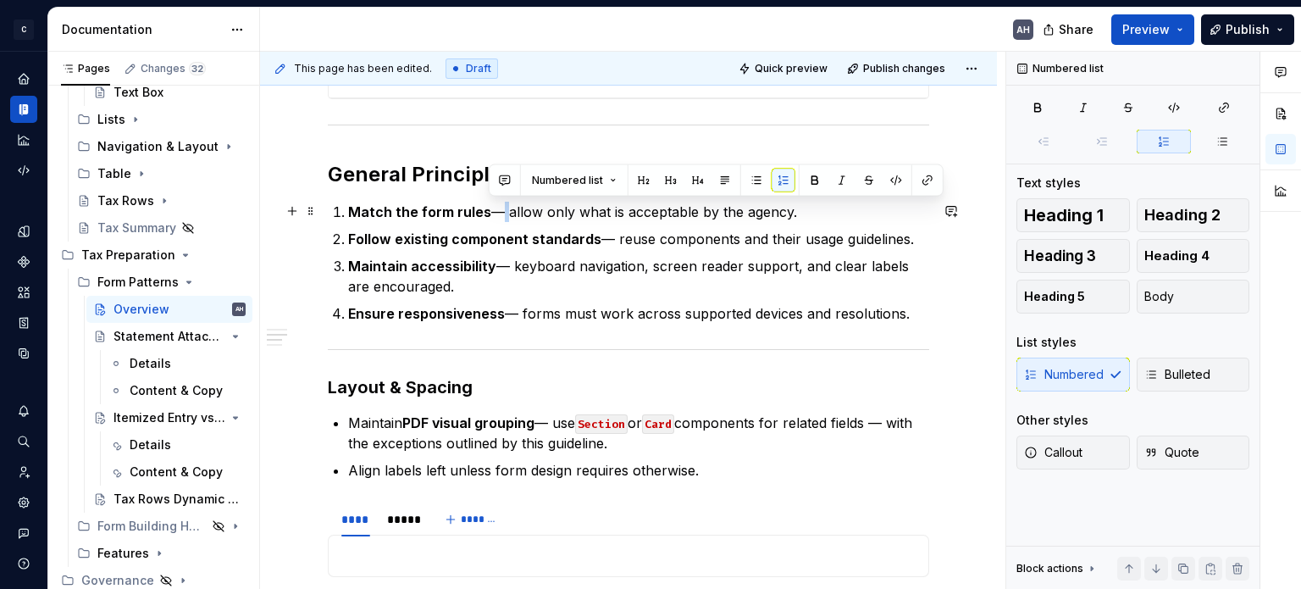
drag, startPoint x: 501, startPoint y: 213, endPoint x: 487, endPoint y: 209, distance: 15.0
click at [487, 209] on p "Match the form rules — allow only what is acceptable by the agency." at bounding box center [638, 212] width 581 height 20
click at [555, 209] on p "Match the form rules — allow only what is acceptable by the agency." at bounding box center [638, 212] width 581 height 20
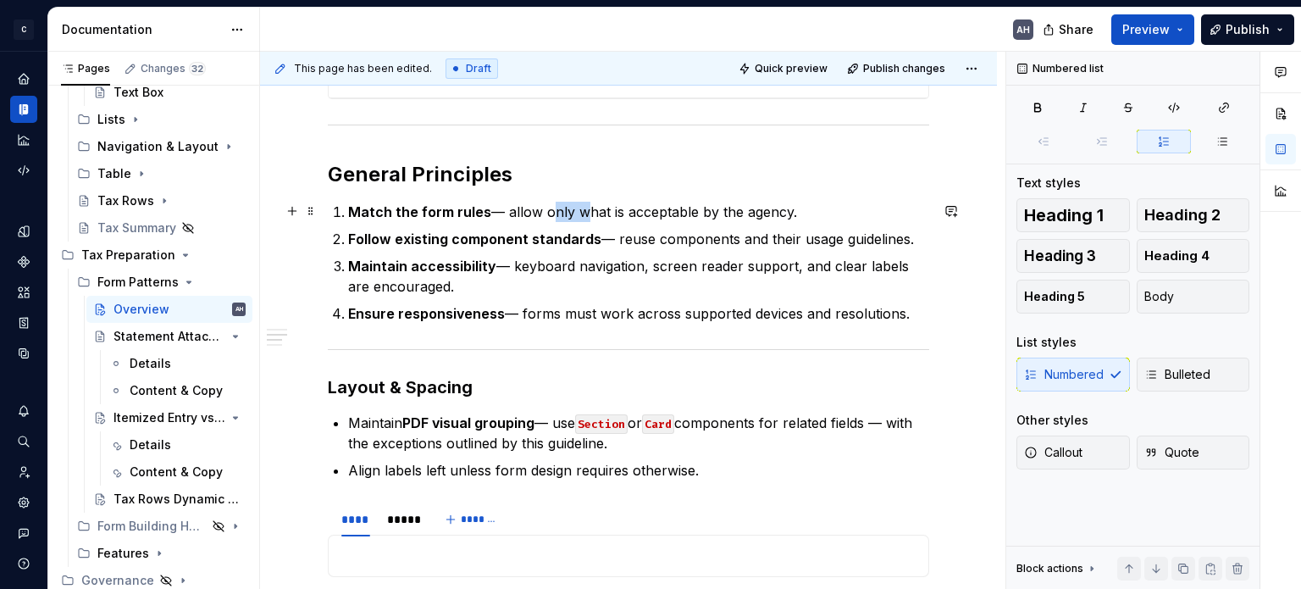
click at [555, 209] on p "Match the form rules — allow only what is acceptable by the agency." at bounding box center [638, 212] width 581 height 20
click at [795, 216] on p "Match the form rules — allow what is acceptable by the agency." at bounding box center [638, 212] width 581 height 20
click at [484, 240] on strong "Follow existing component standards" at bounding box center [474, 238] width 253 height 17
click at [630, 236] on p "Follow existing component standards — reuse components and their usage guidelin…" at bounding box center [638, 239] width 581 height 20
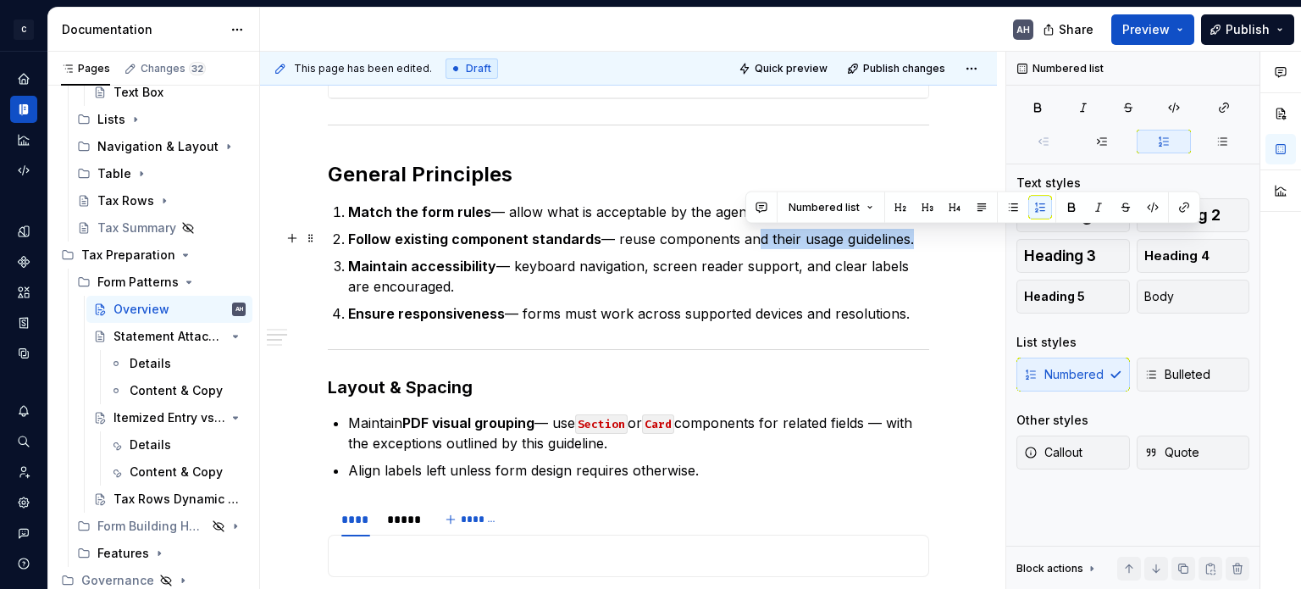
drag, startPoint x: 907, startPoint y: 241, endPoint x: 677, endPoint y: 242, distance: 229.5
click at [741, 241] on p "Follow existing component standards — reuse components and their usage guidelin…" at bounding box center [638, 239] width 581 height 20
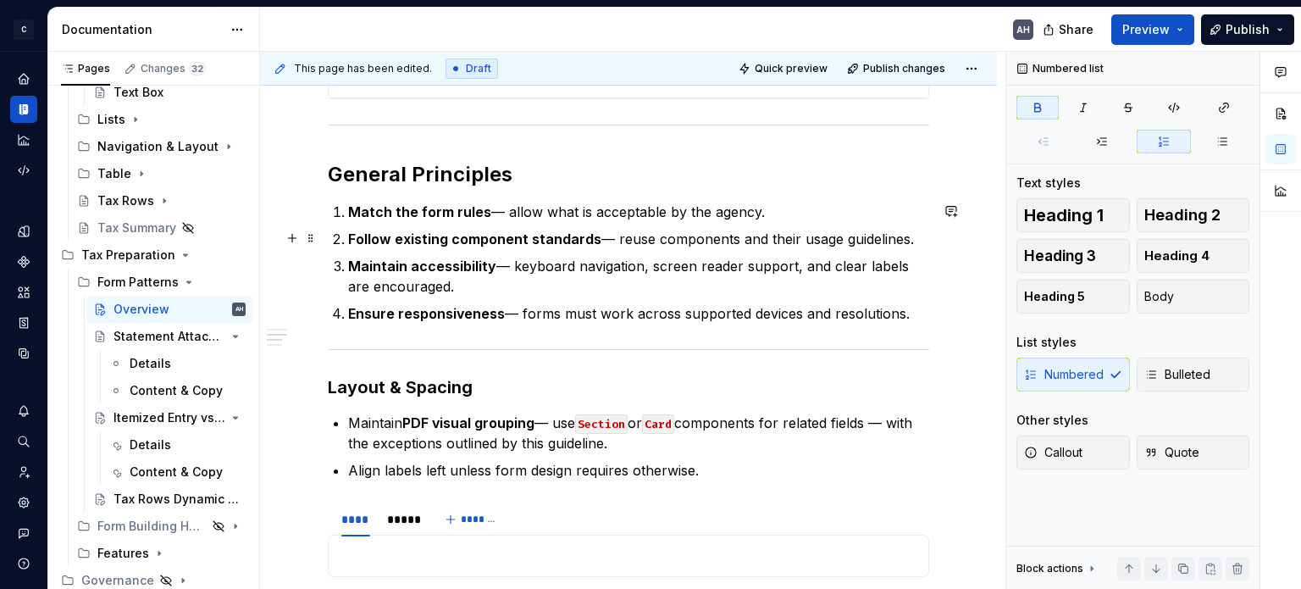
click at [491, 236] on strong "Follow existing component standards" at bounding box center [474, 238] width 253 height 17
click at [655, 239] on p "Follow existing standards — reuse components and their usage guidelines." at bounding box center [638, 239] width 581 height 20
click at [652, 235] on p "Follow existing standards — reuse components and their usage guidelines." at bounding box center [638, 239] width 581 height 20
click at [827, 236] on p "Follow existing standards — reuse components and their usage guidelines." at bounding box center [638, 239] width 581 height 20
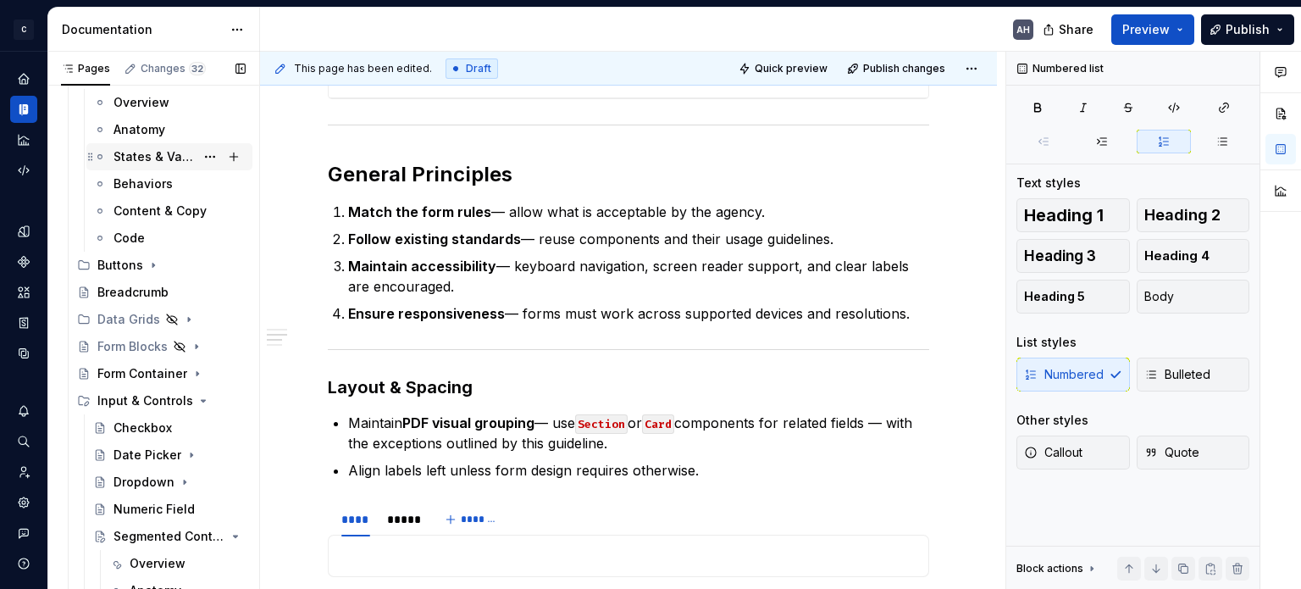
scroll to position [0, 0]
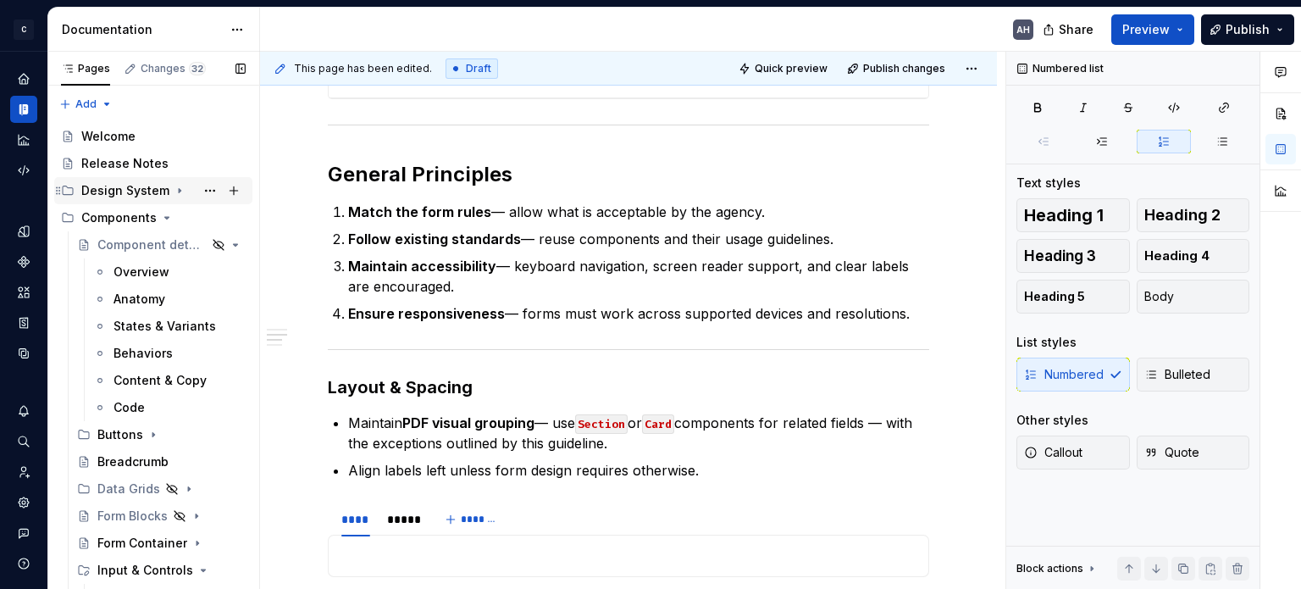
click at [179, 190] on icon "Page tree" at bounding box center [180, 191] width 2 height 4
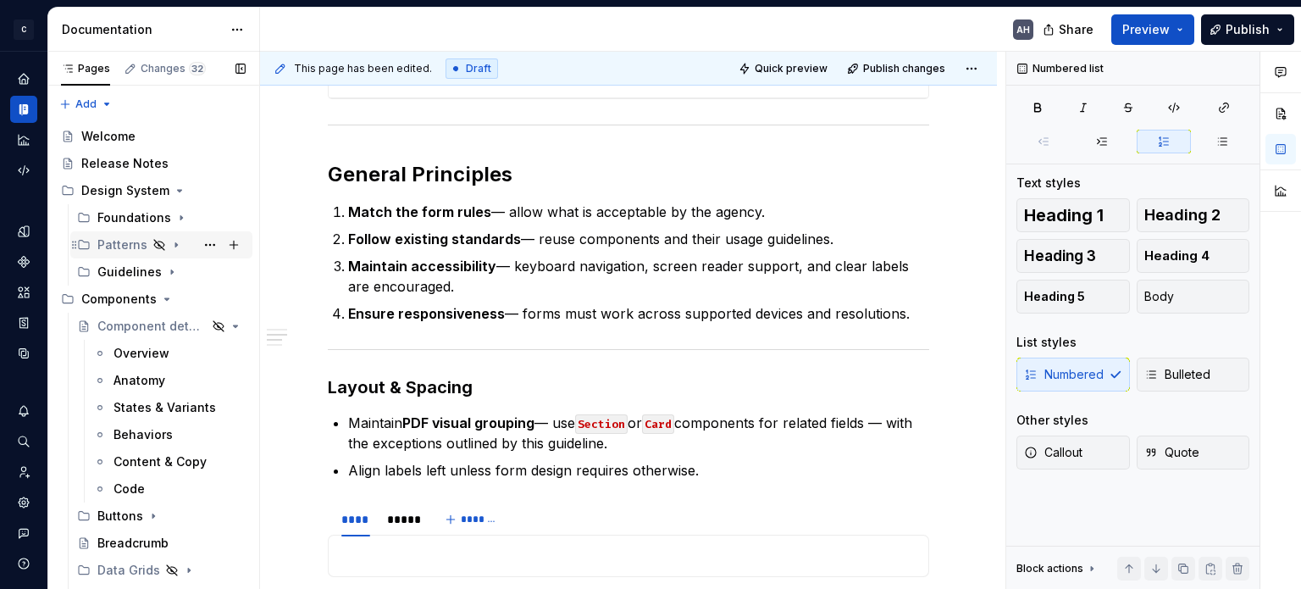
click at [170, 243] on icon "Page tree" at bounding box center [176, 245] width 14 height 14
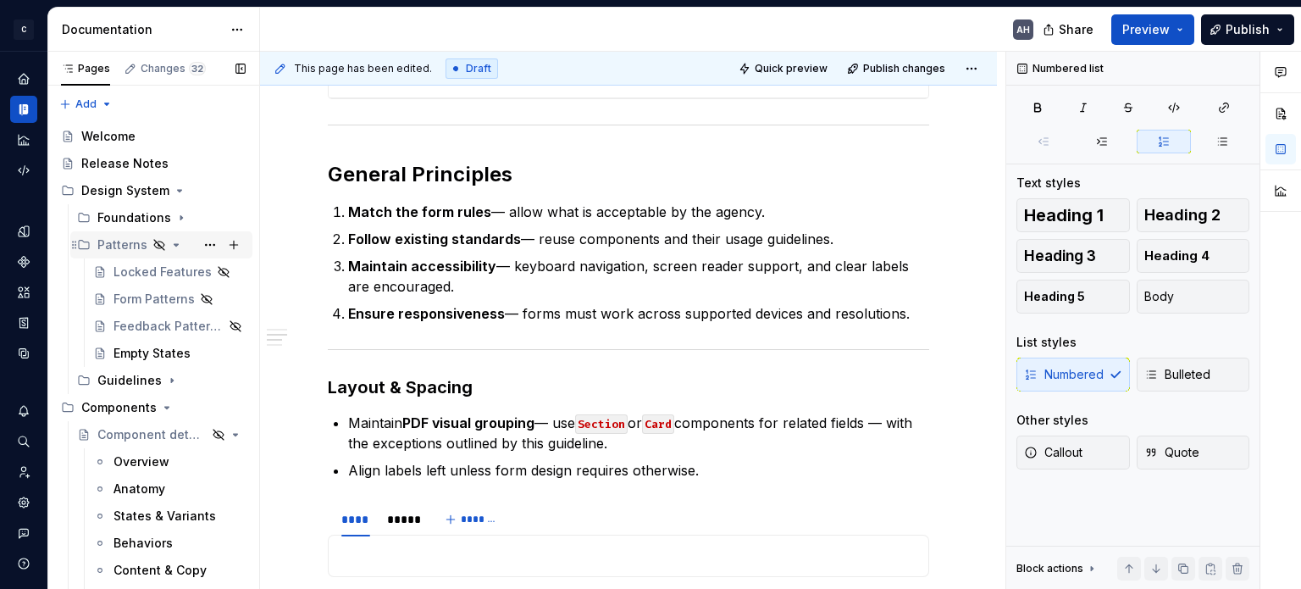
click at [173, 240] on icon "Page tree" at bounding box center [176, 245] width 14 height 14
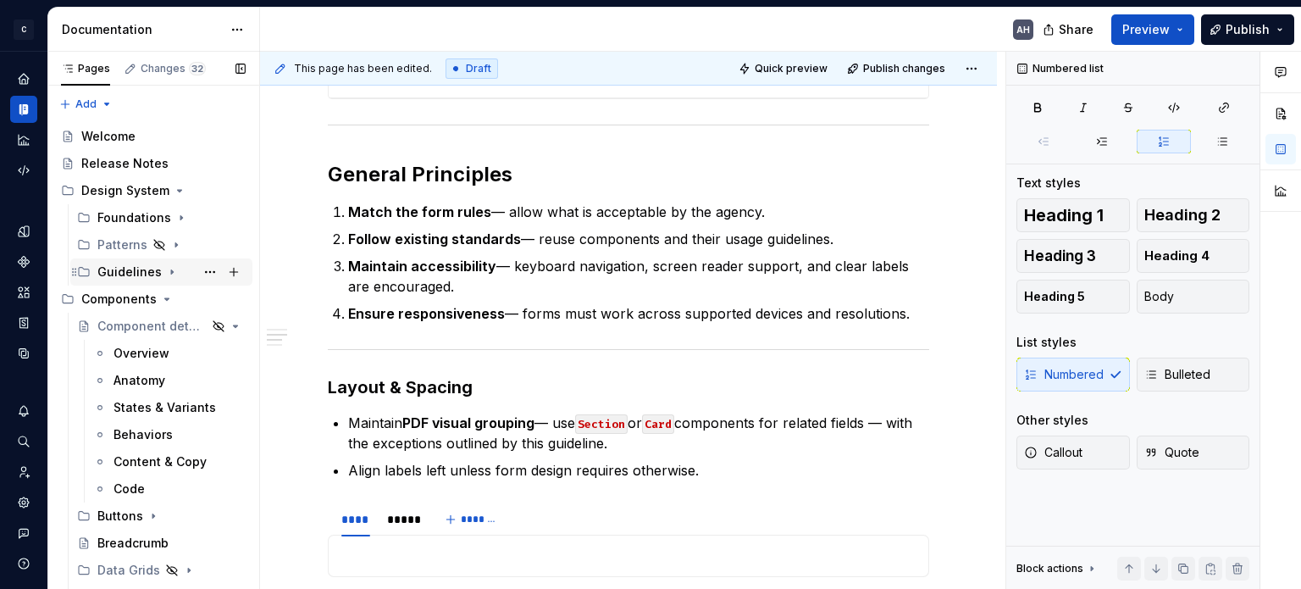
click at [165, 267] on icon "Page tree" at bounding box center [172, 272] width 14 height 14
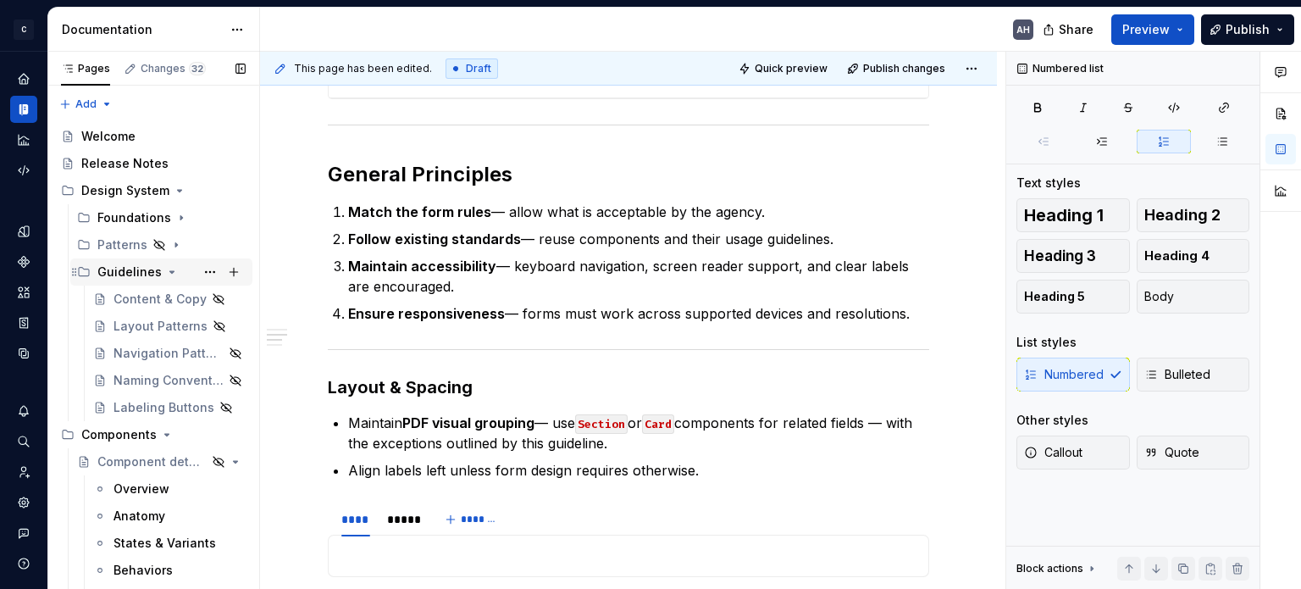
click at [165, 267] on icon "Page tree" at bounding box center [172, 272] width 14 height 14
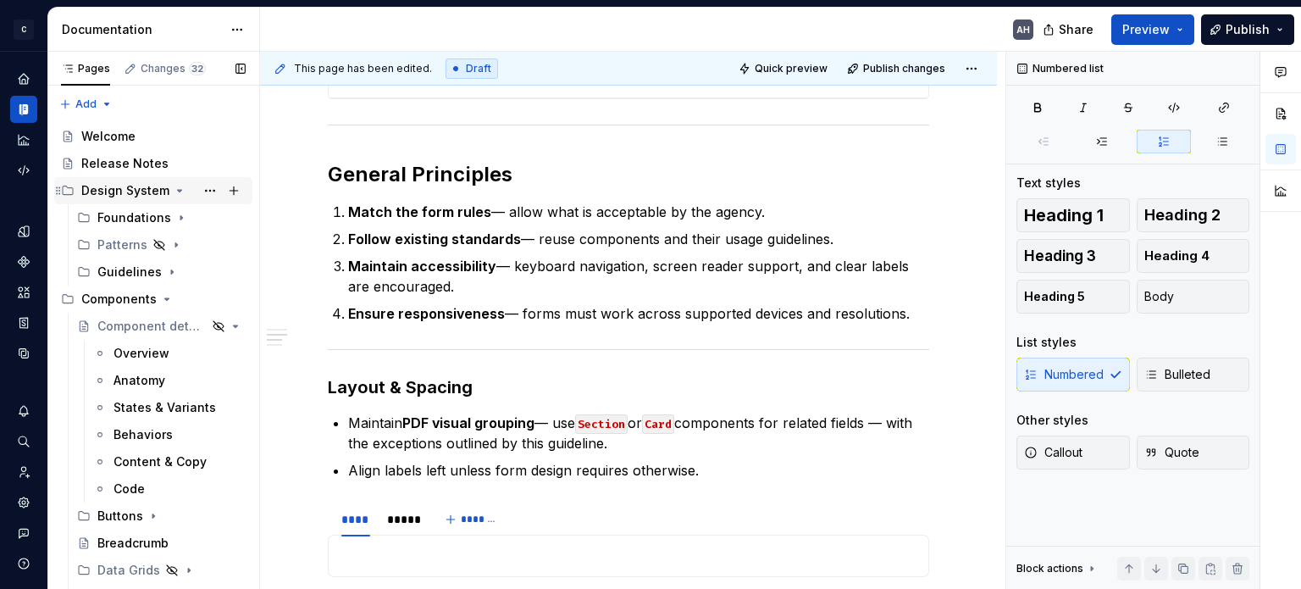
click at [174, 192] on icon "Page tree" at bounding box center [180, 191] width 14 height 14
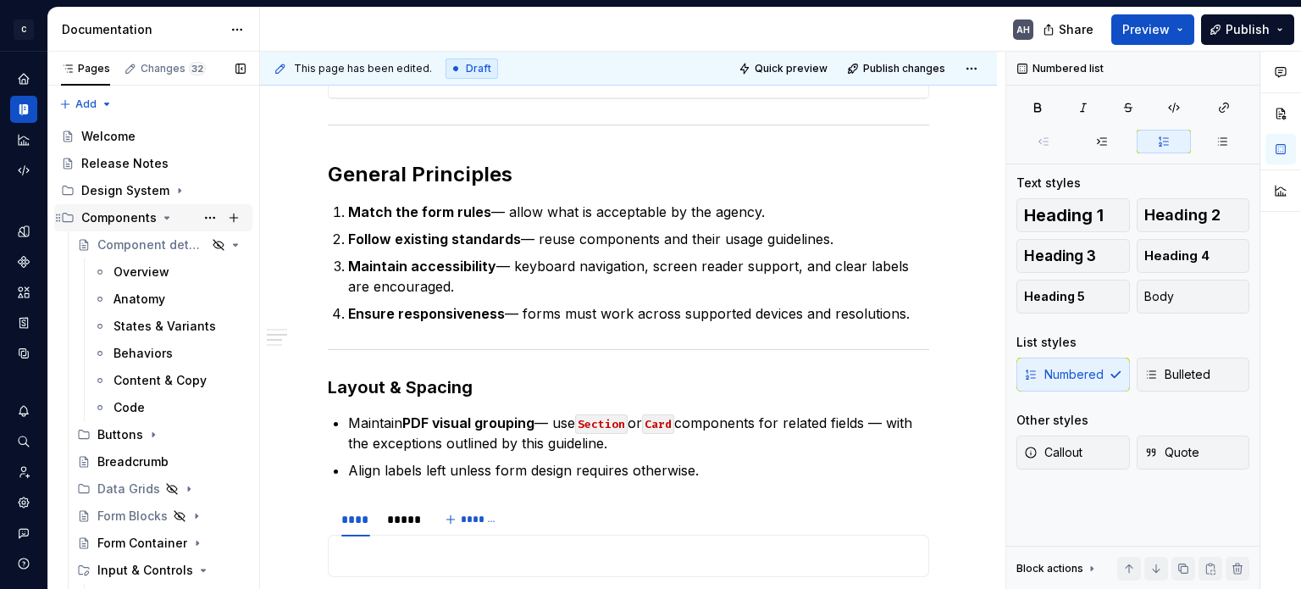
click at [164, 219] on icon "Page tree" at bounding box center [167, 218] width 14 height 14
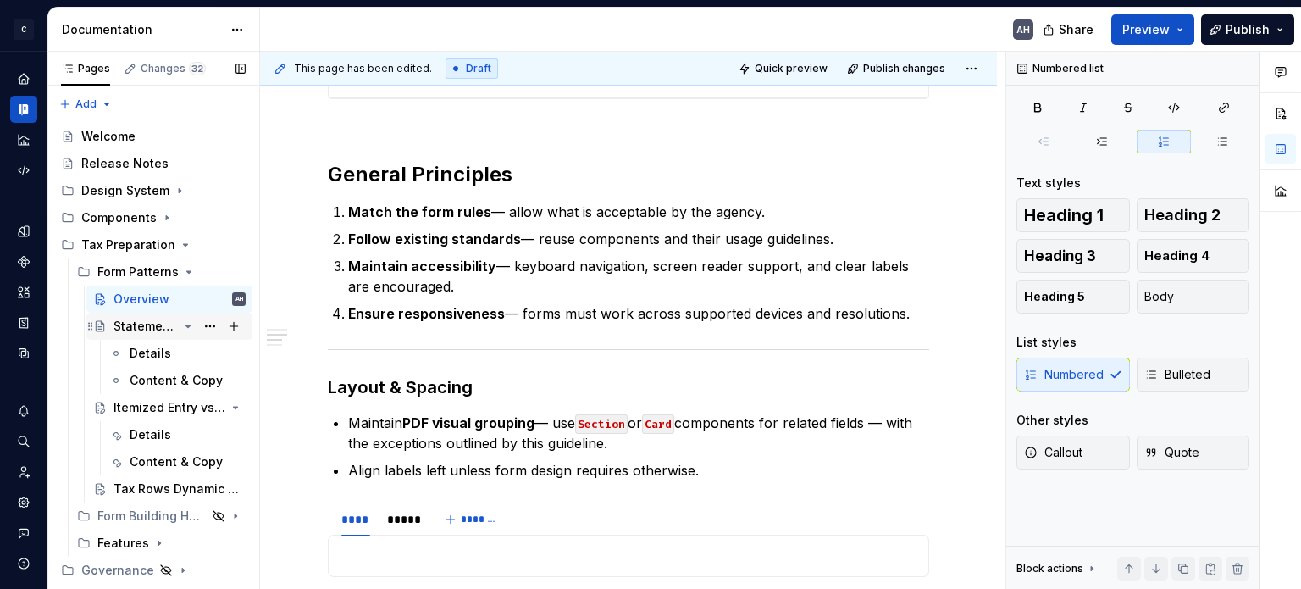
click at [190, 327] on icon "Page tree" at bounding box center [188, 326] width 14 height 14
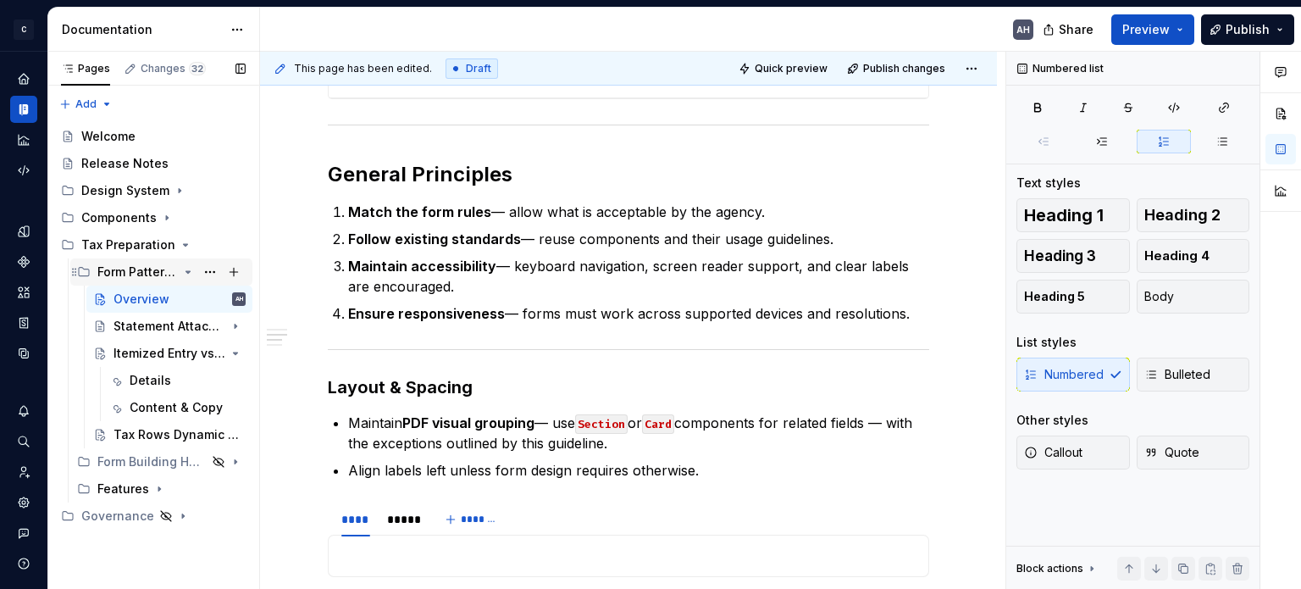
click at [124, 277] on div "Form Patterns" at bounding box center [137, 271] width 80 height 17
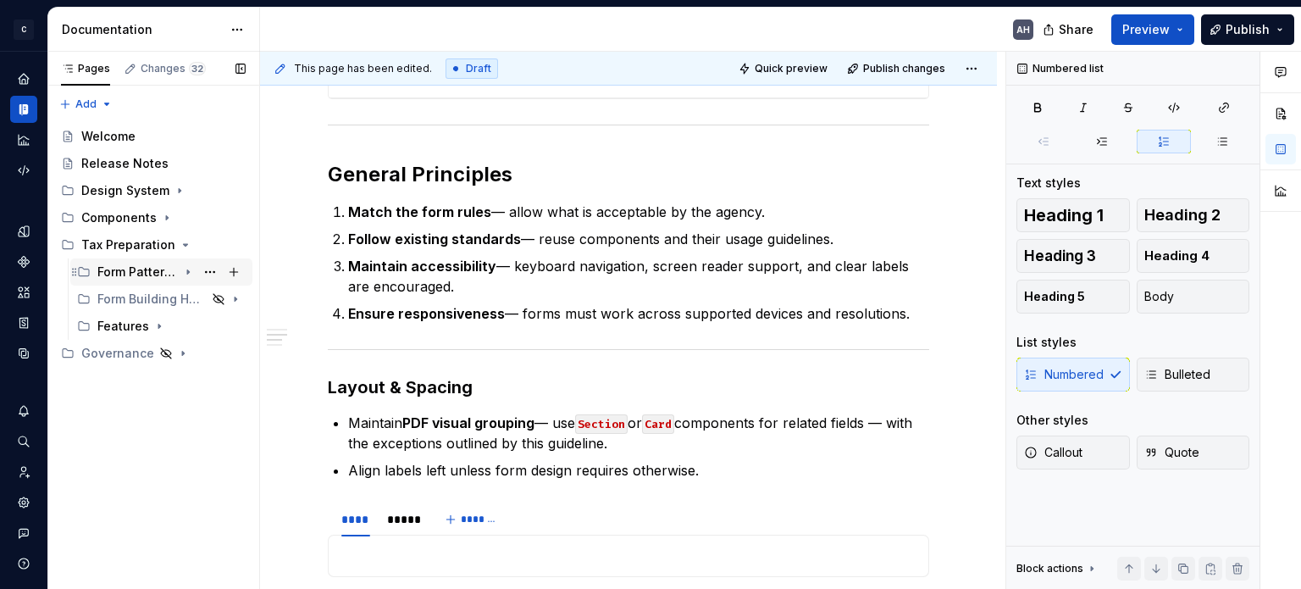
click at [124, 277] on div "Form Patterns" at bounding box center [137, 271] width 80 height 17
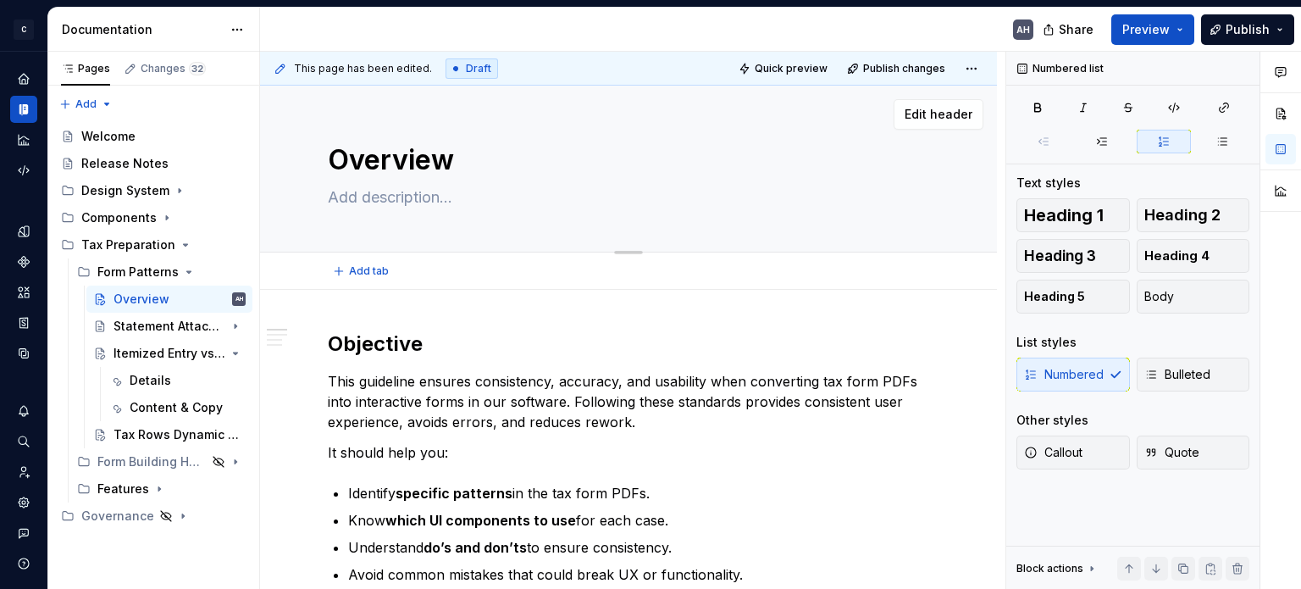
click at [335, 154] on textarea "Overview" at bounding box center [624, 160] width 601 height 41
type textarea "*"
type textarea "GOverview"
type textarea "*"
type textarea "GuOverview"
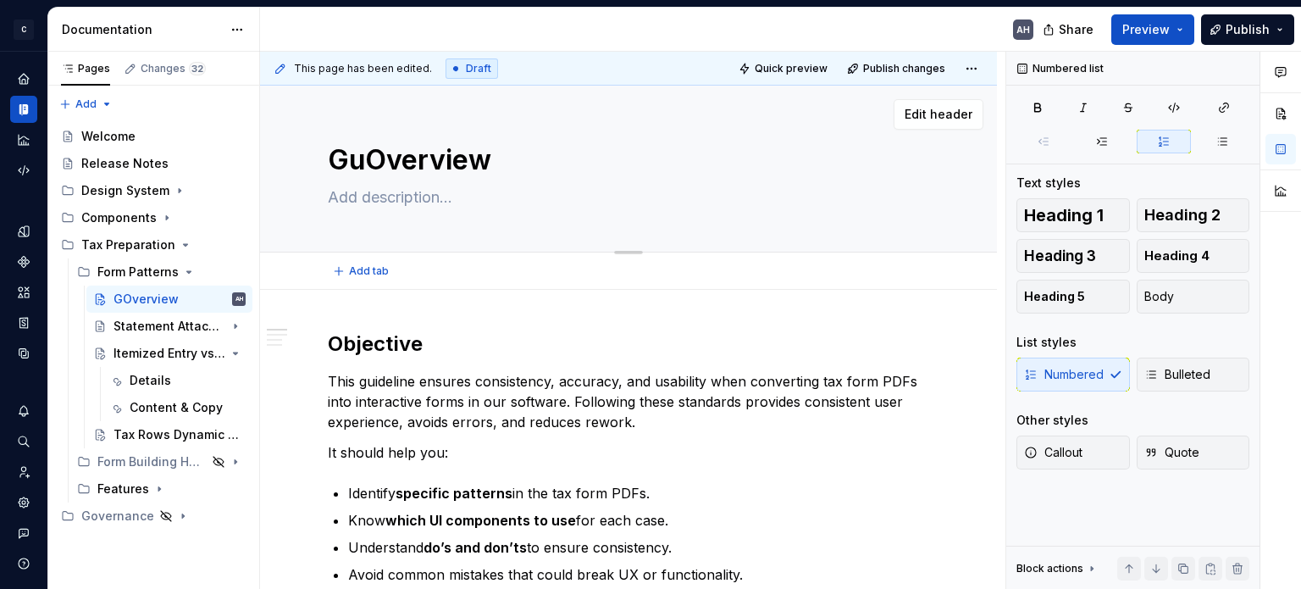
type textarea "*"
type textarea "GuiOverview"
type textarea "*"
type textarea "GuidOverview"
type textarea "*"
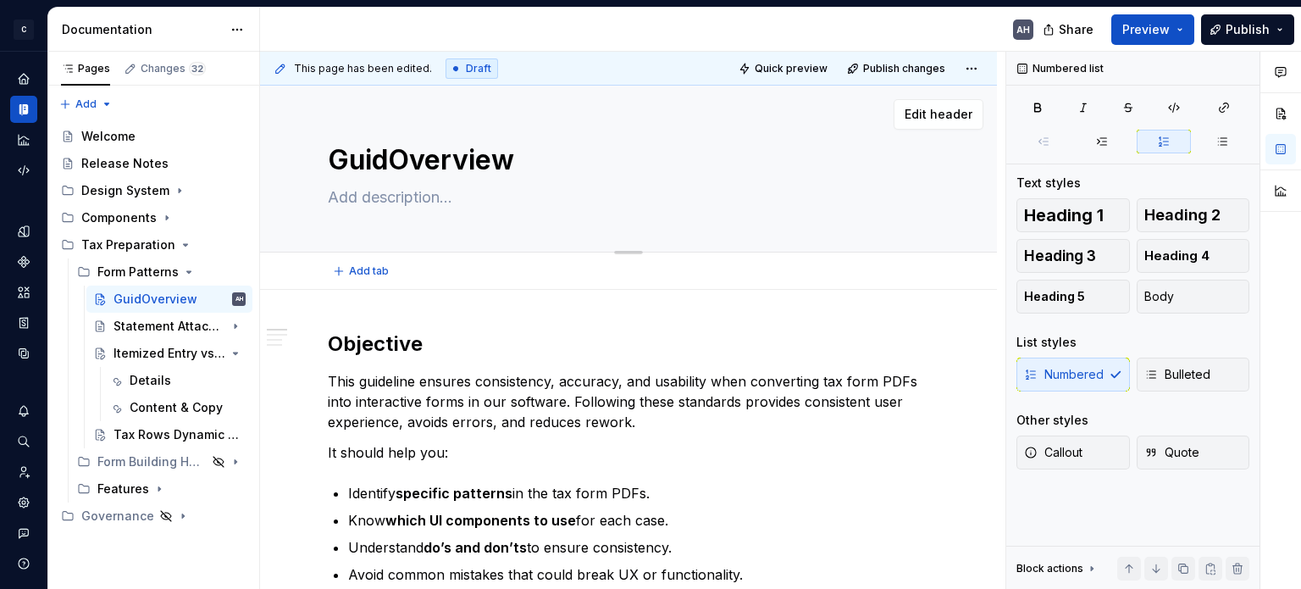
type textarea "GuideOverview"
type textarea "*"
type textarea "GuidelOverview"
type textarea "*"
type textarea "GuideliOverview"
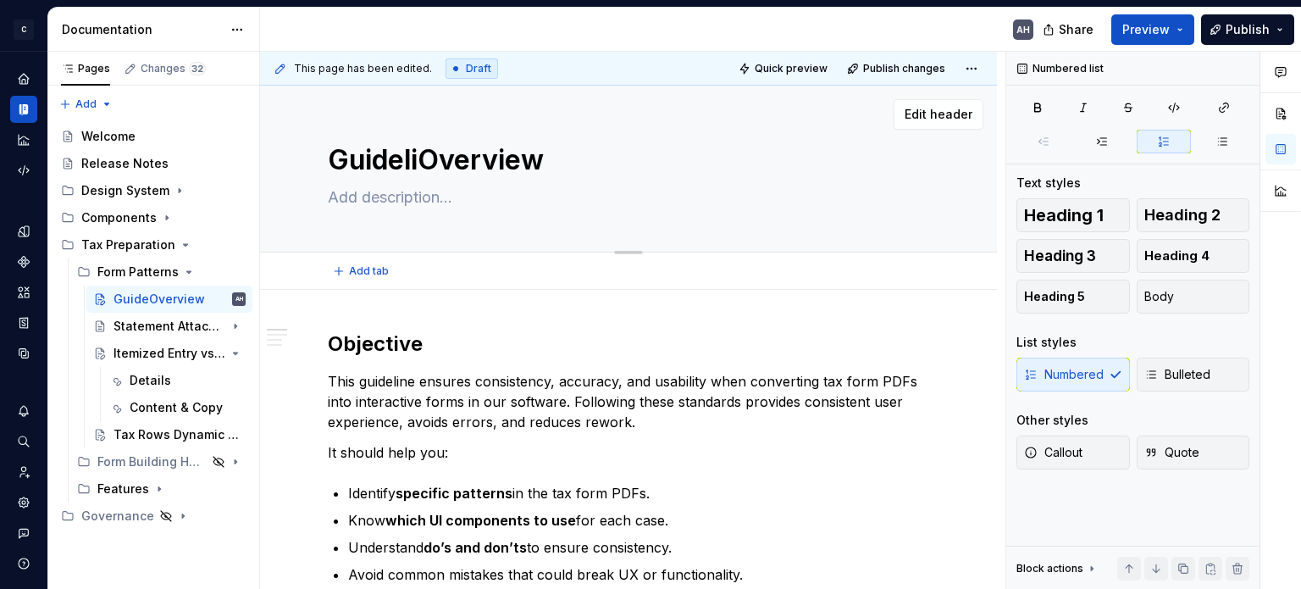
type textarea "*"
type textarea "GuidelinOverview"
type textarea "*"
type textarea "GuidelineOverview"
type textarea "*"
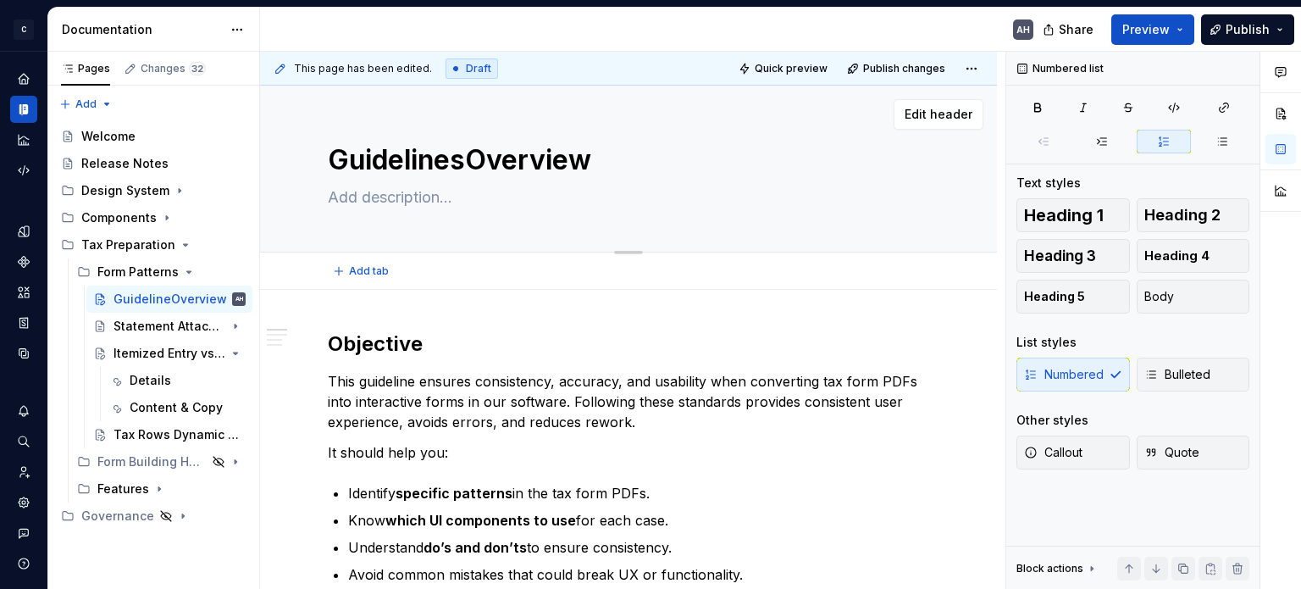
type textarea "Guidelines Overview"
click at [367, 150] on textarea "Guidelines Overview" at bounding box center [624, 160] width 601 height 41
type textarea "*"
type textarea "Guidelines Overview"
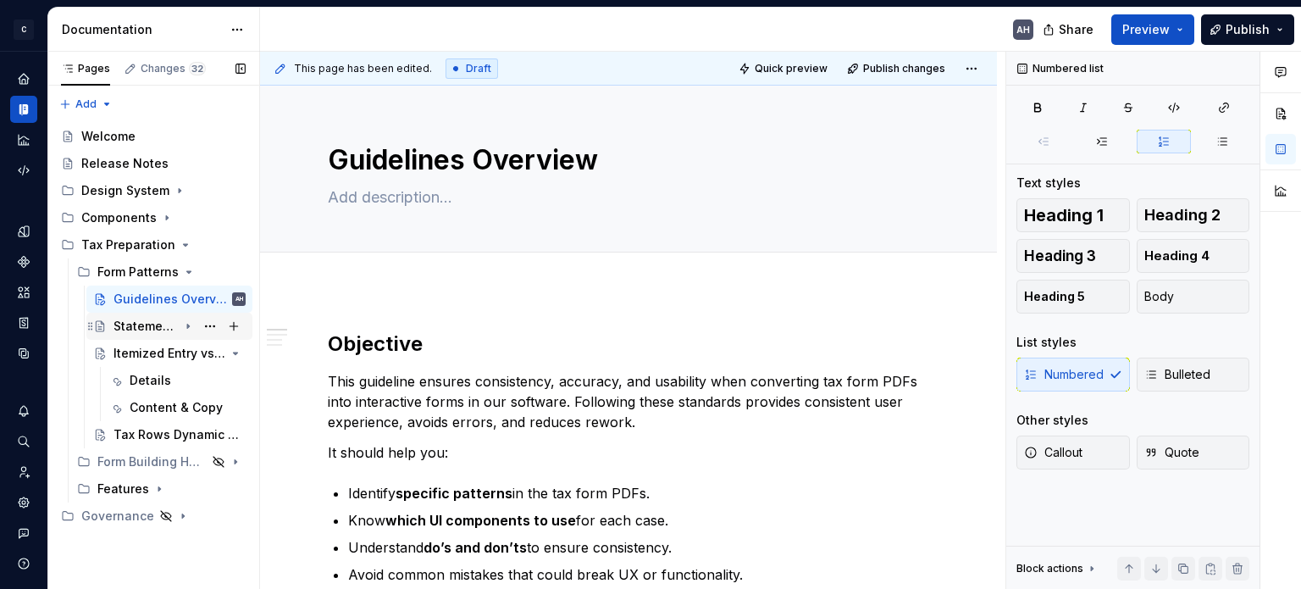
click at [133, 329] on div "Statement Attached" at bounding box center [145, 326] width 64 height 17
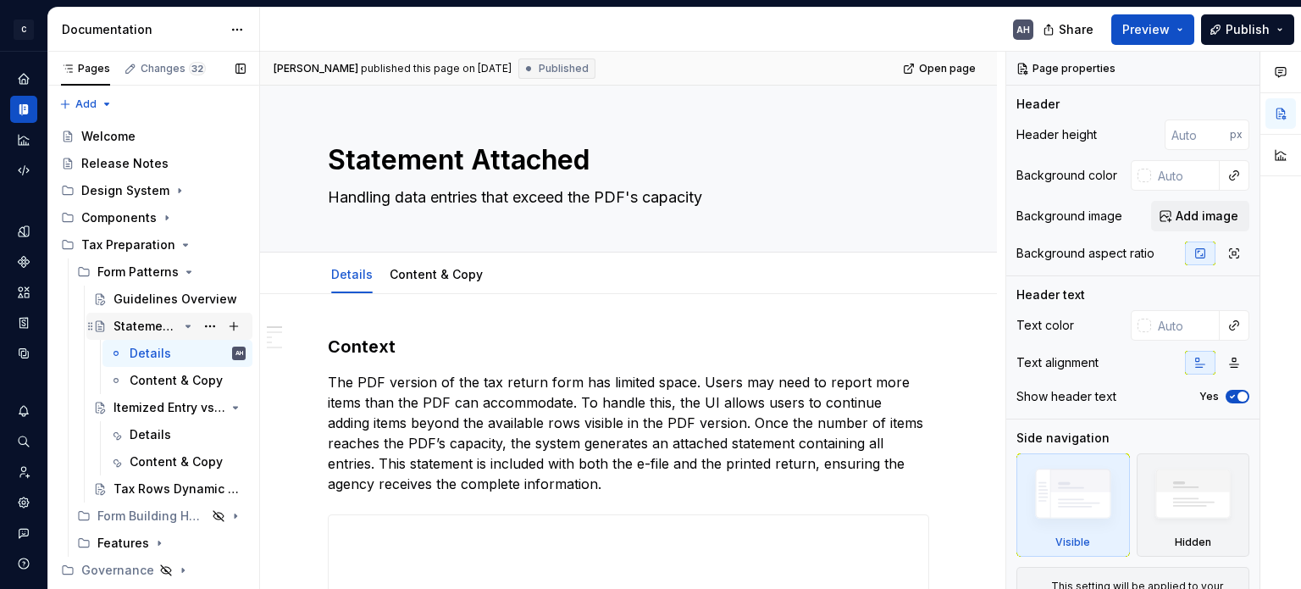
click at [186, 326] on icon "Page tree" at bounding box center [188, 326] width 14 height 14
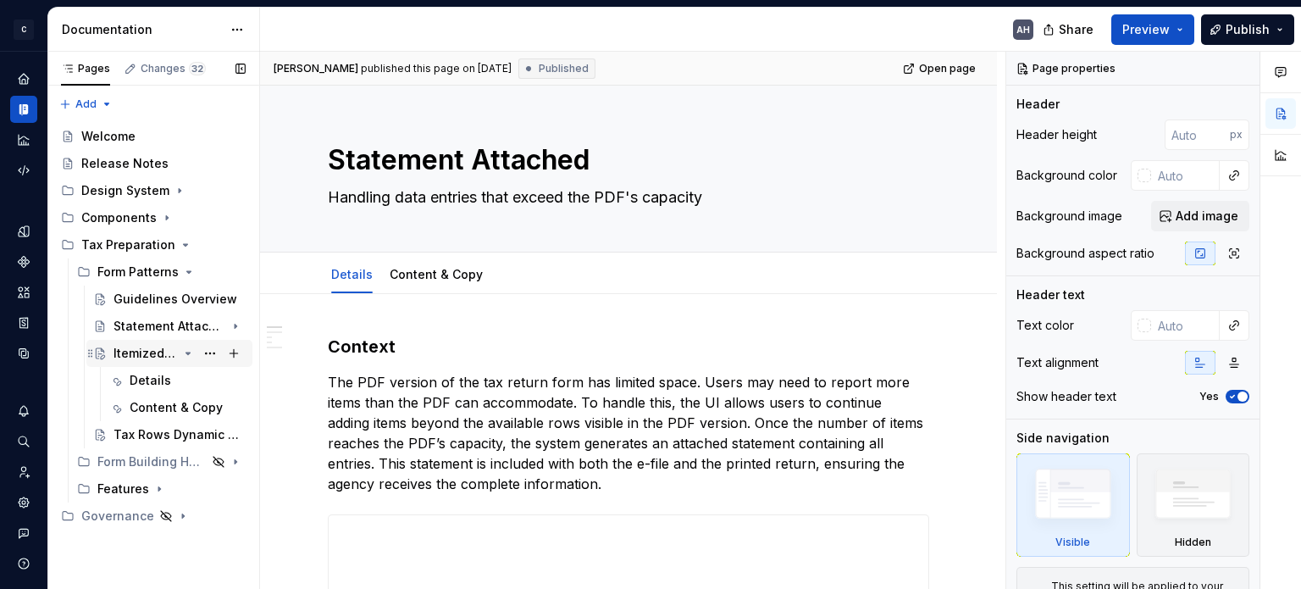
click at [119, 358] on div "Itemized Entry vs Total Amount" at bounding box center [145, 353] width 64 height 17
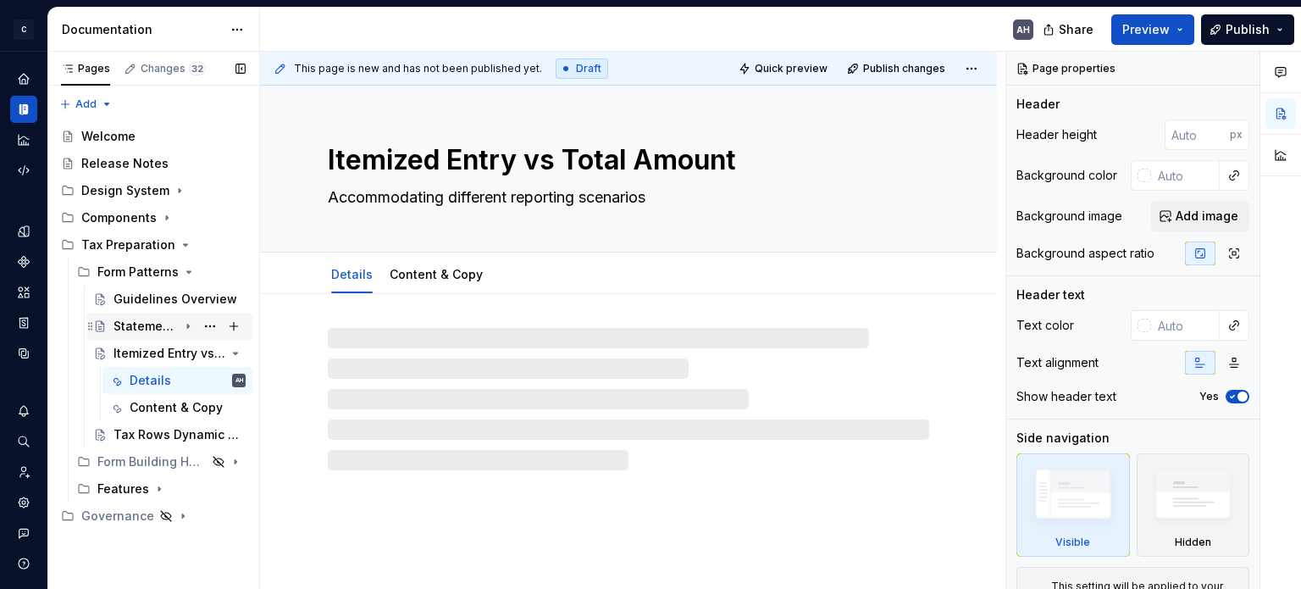
click at [134, 324] on div "Statement Attached" at bounding box center [145, 326] width 64 height 17
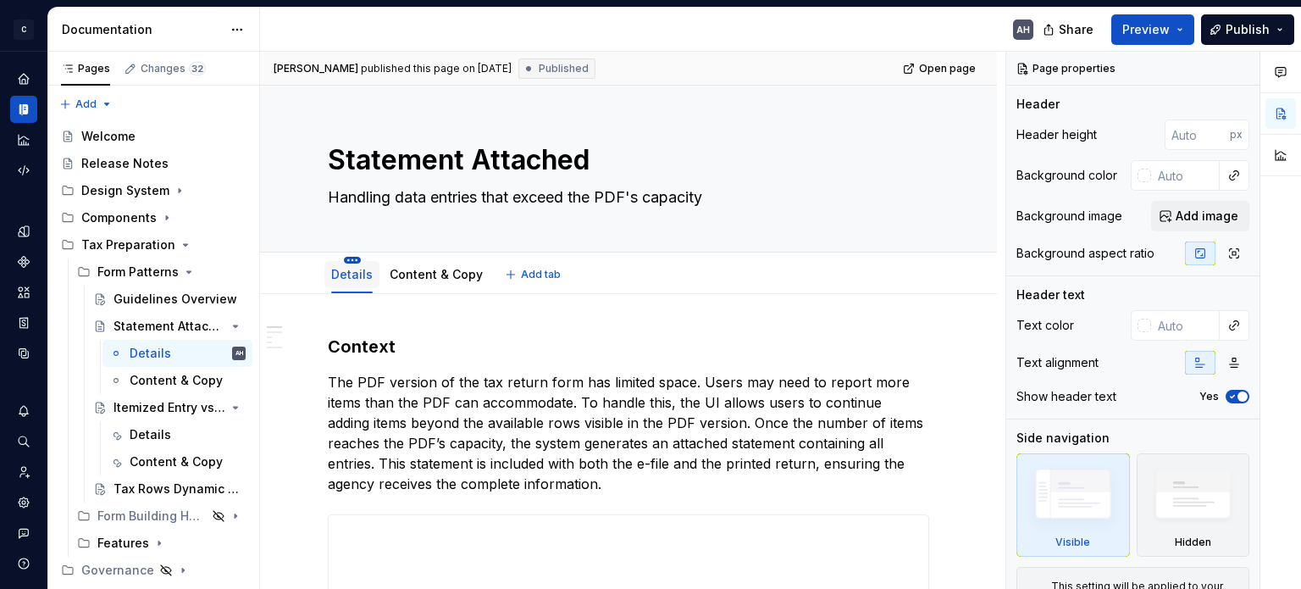
click at [349, 256] on html "C Andúril AH Dataset Expert Tax Documentation AH Share Preview Publish Pages Ch…" at bounding box center [650, 294] width 1301 height 589
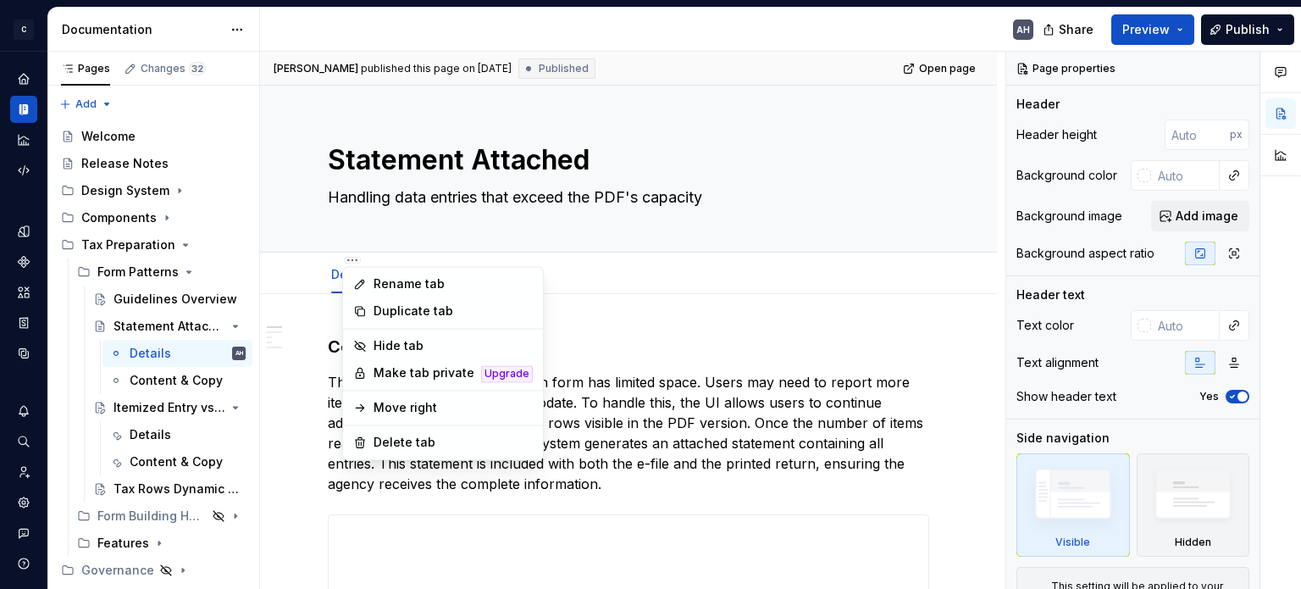
type textarea "*"
click at [393, 287] on div "Rename tab" at bounding box center [452, 283] width 159 height 17
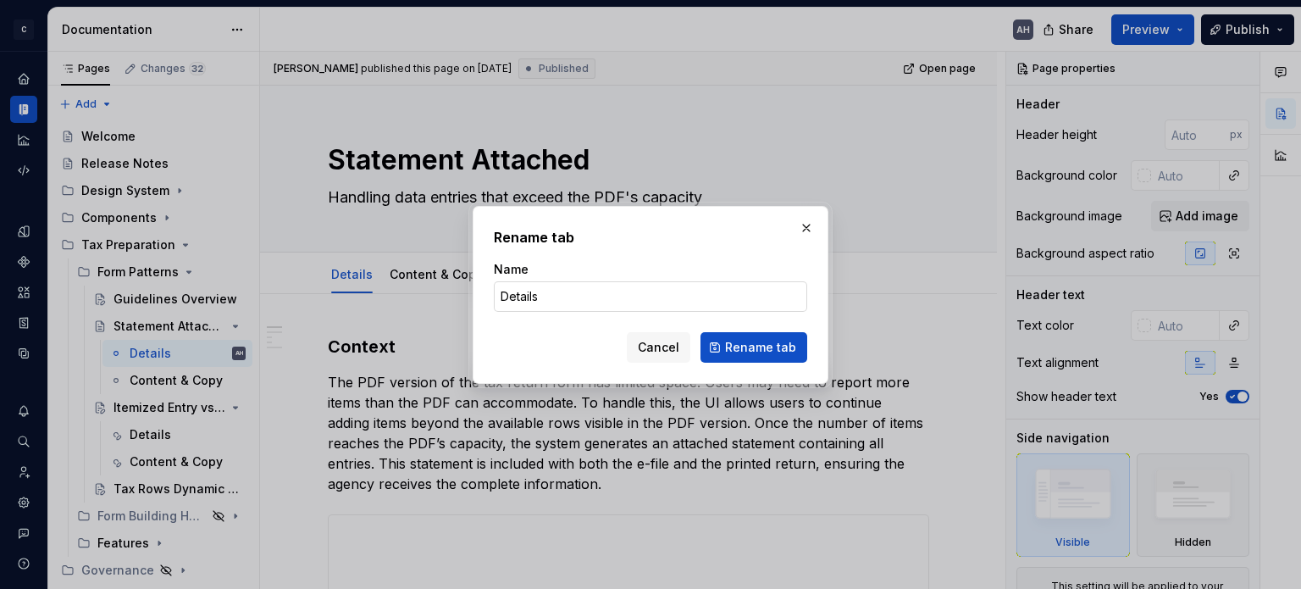
click at [522, 296] on input "Details" at bounding box center [650, 296] width 313 height 30
type input "Guide"
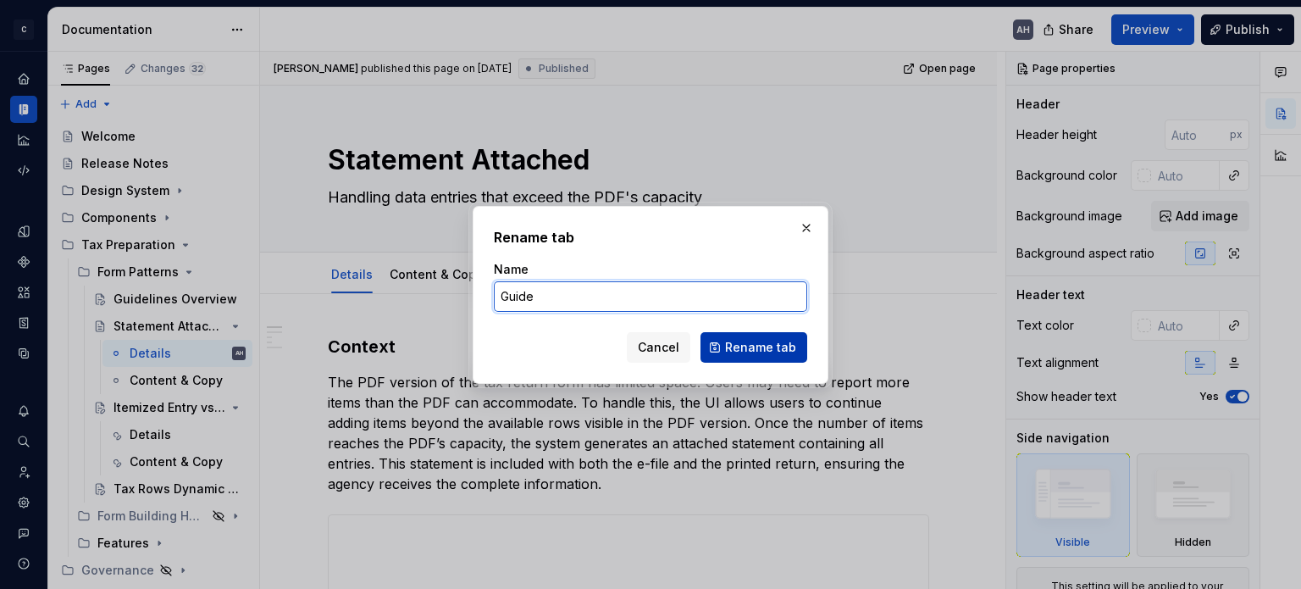
type textarea "*"
type input "Guide"
click at [788, 347] on span "Rename tab" at bounding box center [760, 347] width 71 height 17
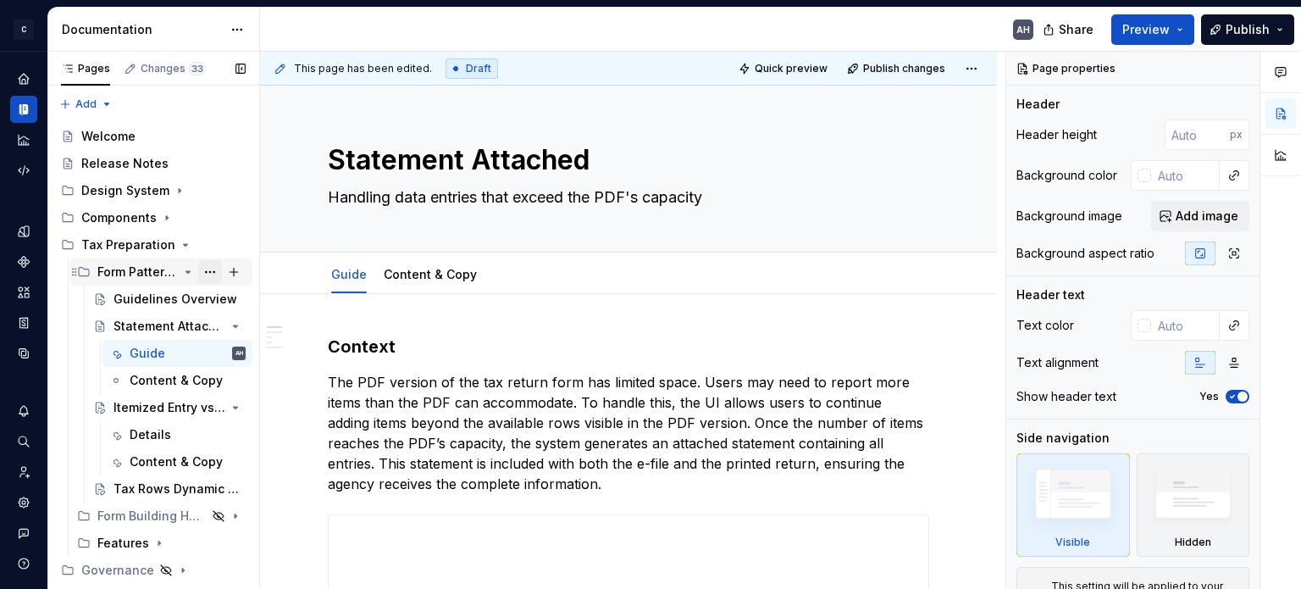
click at [210, 269] on button "Page tree" at bounding box center [210, 272] width 24 height 24
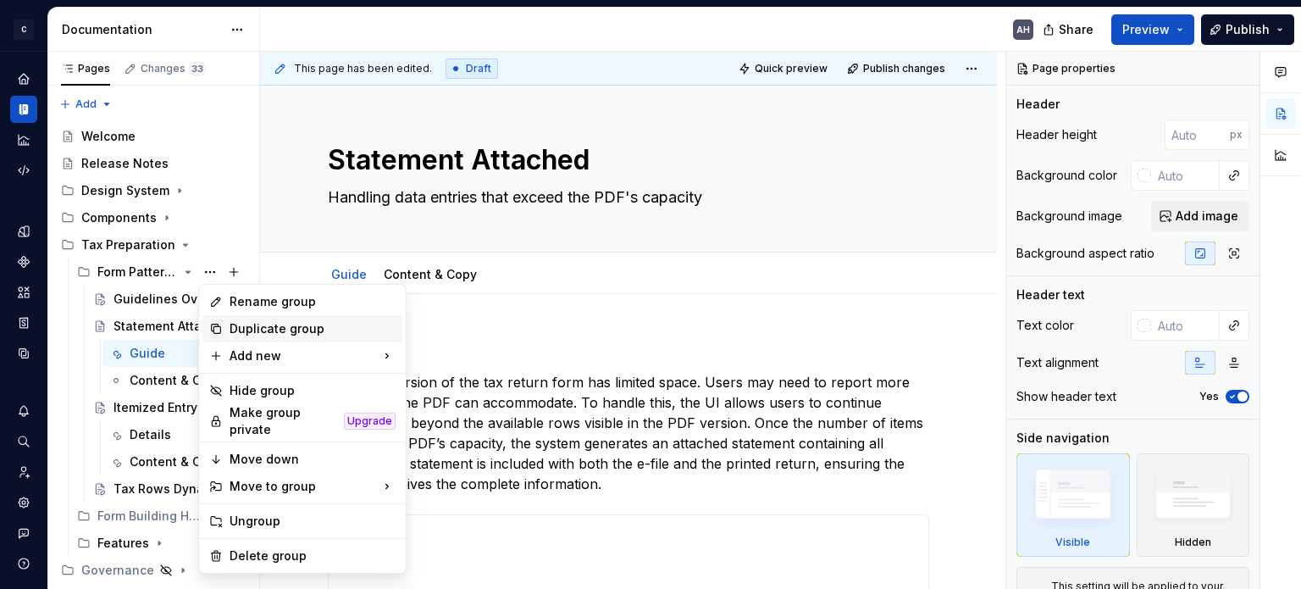
type textarea "*"
click at [247, 293] on div "Rename group" at bounding box center [312, 301] width 166 height 17
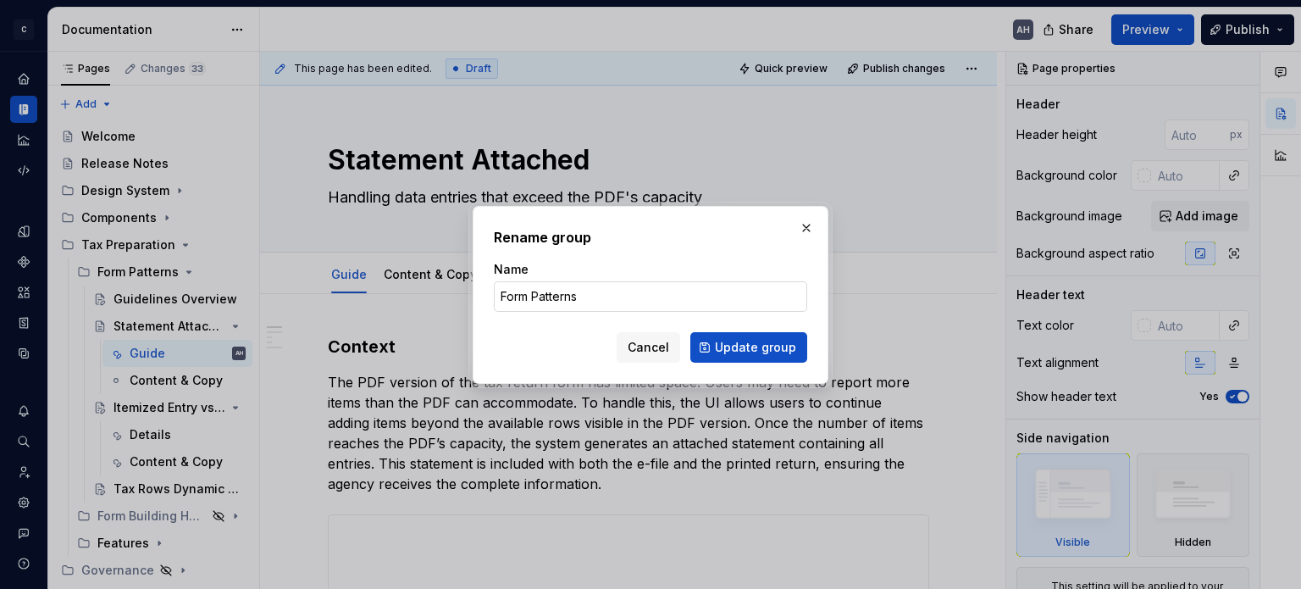
click at [554, 291] on input "Form Patterns" at bounding box center [650, 296] width 313 height 30
click at [550, 298] on input "Form Patterns" at bounding box center [650, 296] width 313 height 30
type input "Form Playbook"
click at [727, 348] on span "Update group" at bounding box center [755, 347] width 81 height 17
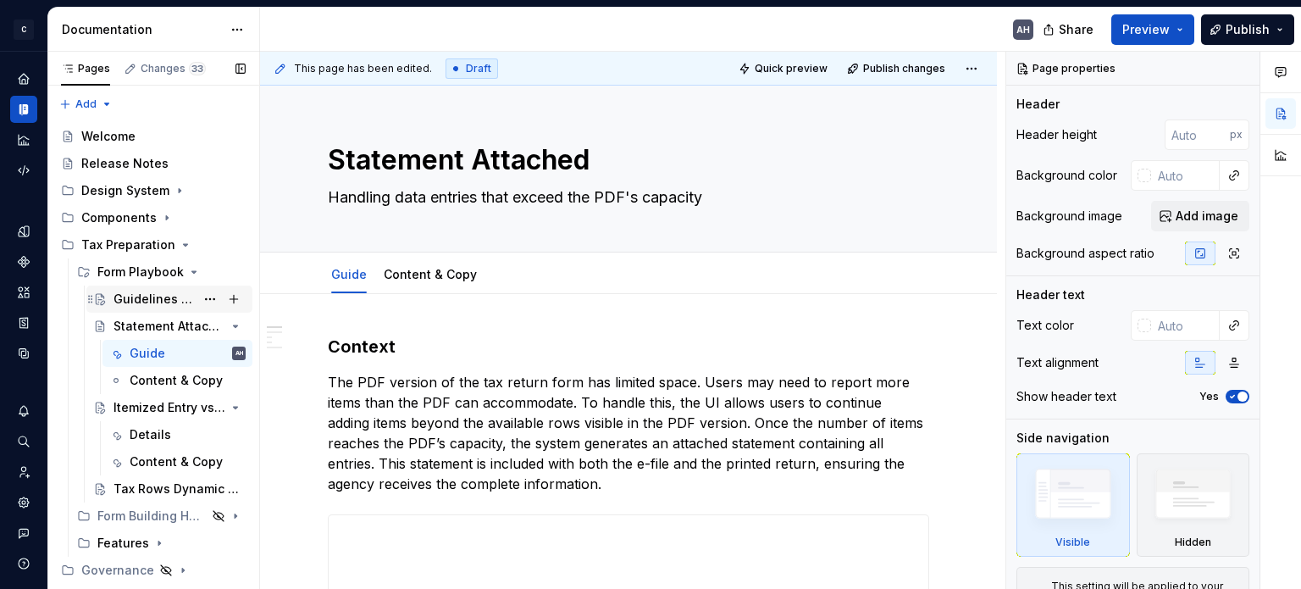
click at [152, 301] on div "Guidelines Overview" at bounding box center [153, 298] width 81 height 17
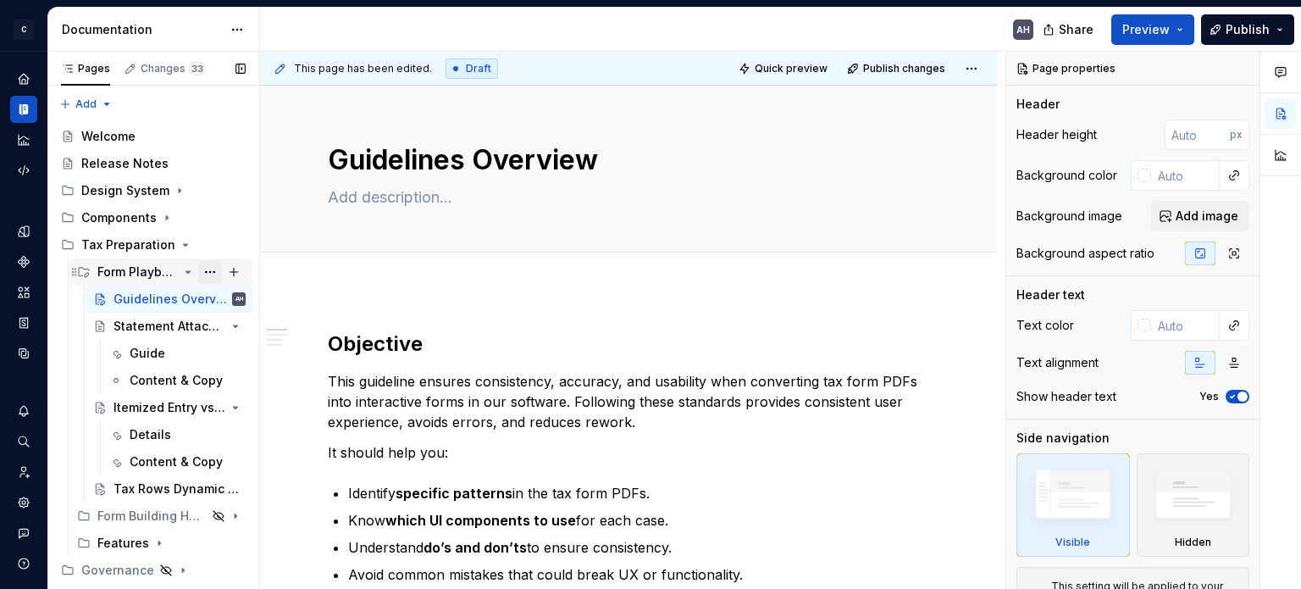
click at [207, 276] on button "Page tree" at bounding box center [210, 272] width 24 height 24
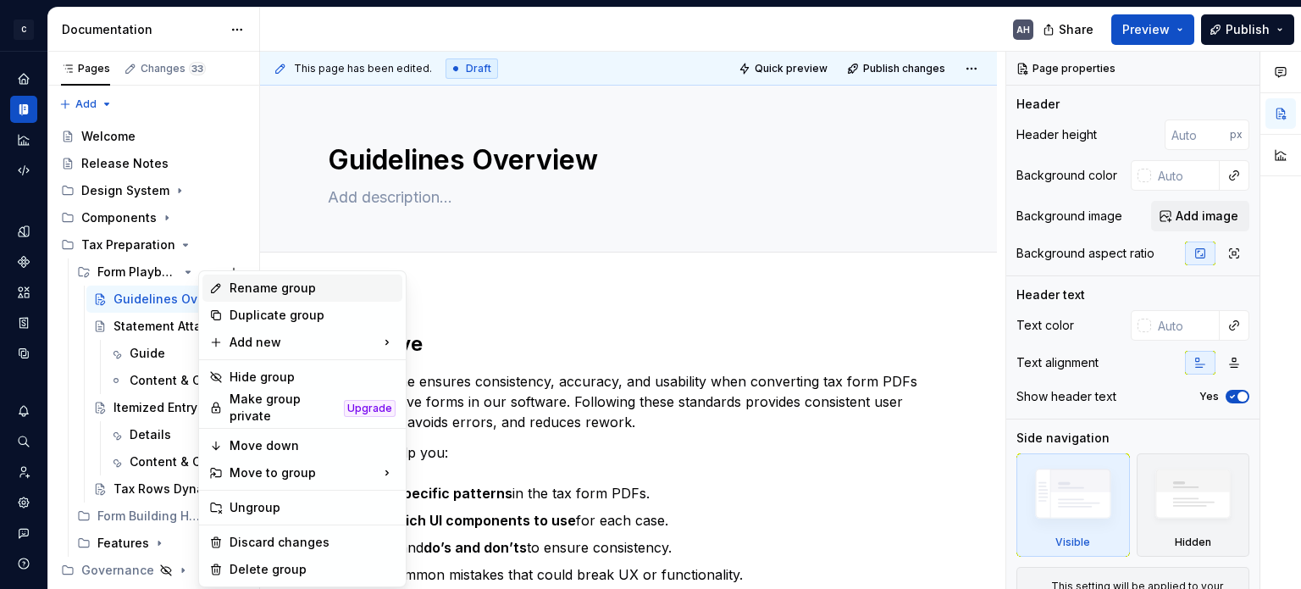
type textarea "*"
click at [235, 296] on div "Rename group" at bounding box center [312, 287] width 166 height 17
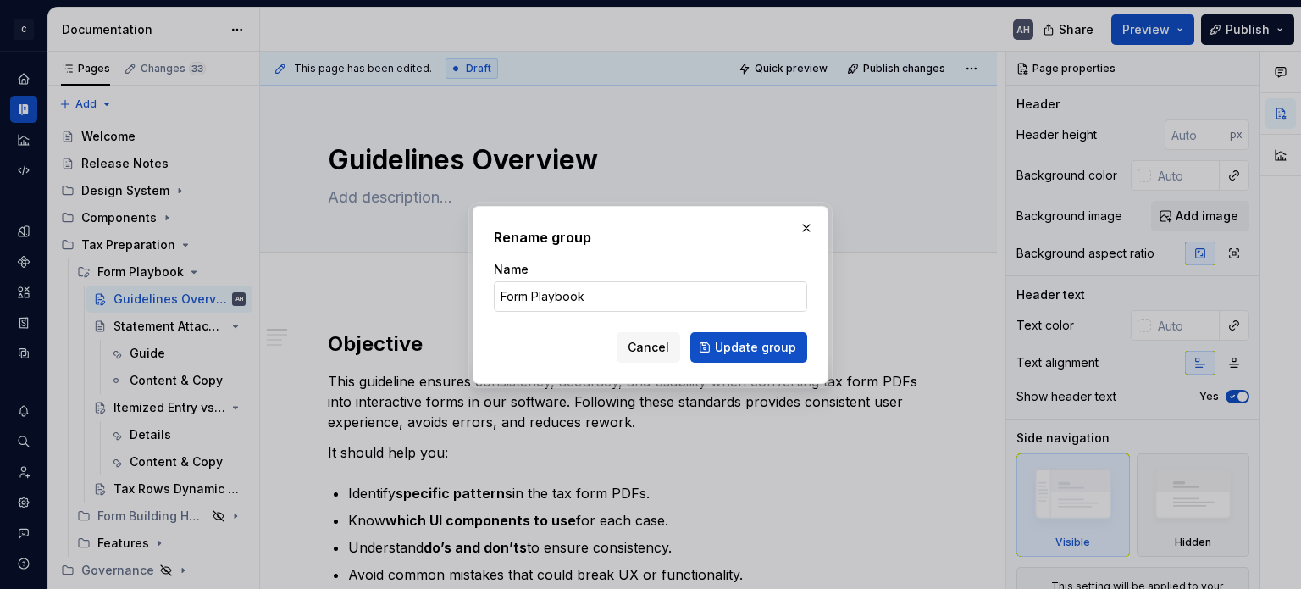
click at [522, 291] on input "Form Playbook" at bounding box center [650, 296] width 313 height 30
click at [532, 300] on input "Form Playbook" at bounding box center [650, 296] width 313 height 30
click at [532, 301] on input "Form Playbook" at bounding box center [650, 296] width 313 height 30
drag, startPoint x: 531, startPoint y: 297, endPoint x: 486, endPoint y: 299, distance: 44.9
click at [486, 299] on div "Rename group Name Form Playbook Cancel Update group" at bounding box center [651, 295] width 356 height 178
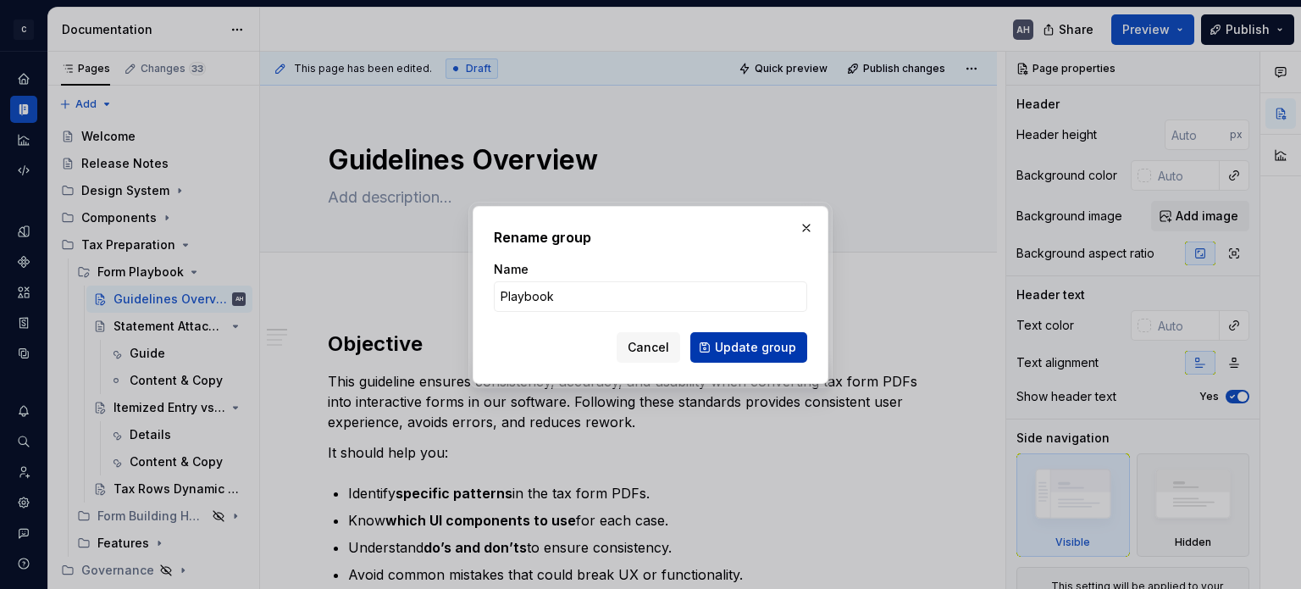
type input "Playbook"
click at [745, 355] on button "Update group" at bounding box center [748, 347] width 117 height 30
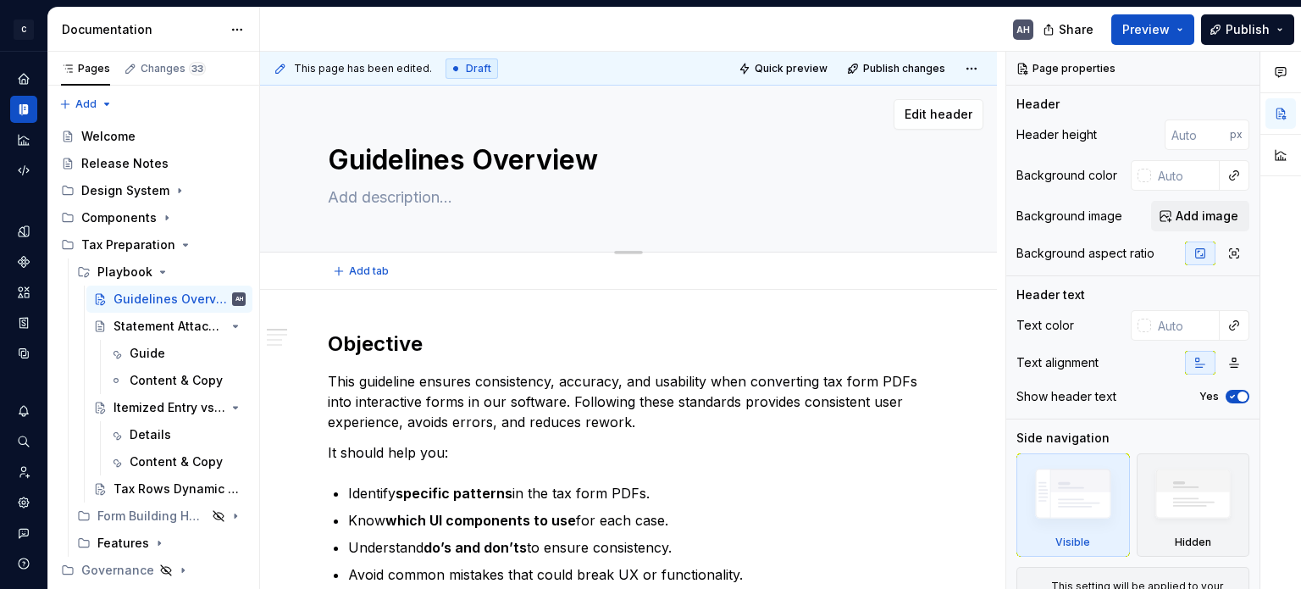
click at [471, 152] on textarea "Guidelines Overview" at bounding box center [624, 160] width 601 height 41
click at [432, 158] on textarea "Guidelines Overview" at bounding box center [624, 160] width 601 height 41
drag, startPoint x: 473, startPoint y: 163, endPoint x: 319, endPoint y: 163, distance: 153.3
click at [319, 163] on div "Guidelines Overview Edit header" at bounding box center [628, 169] width 737 height 167
type textarea "*"
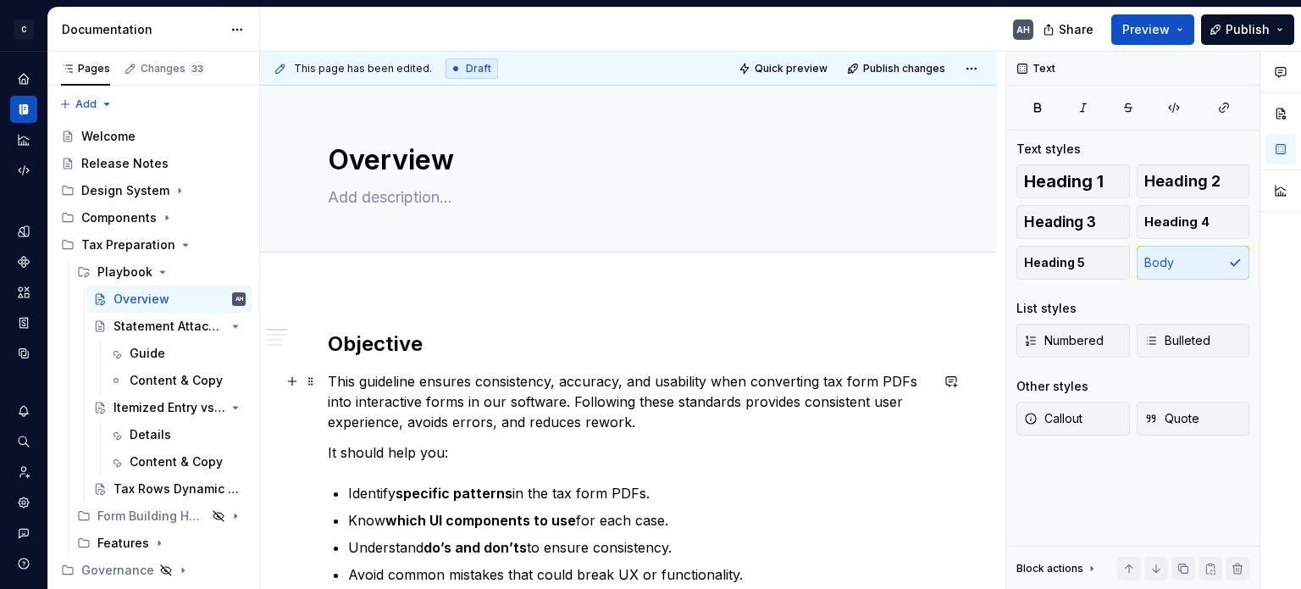
click at [464, 412] on p "This guideline ensures consistency, accuracy, and usability when converting tax…" at bounding box center [628, 401] width 601 height 61
click at [372, 380] on p "This guideline ensures consistency, accuracy, and usability when converting tax…" at bounding box center [628, 401] width 601 height 61
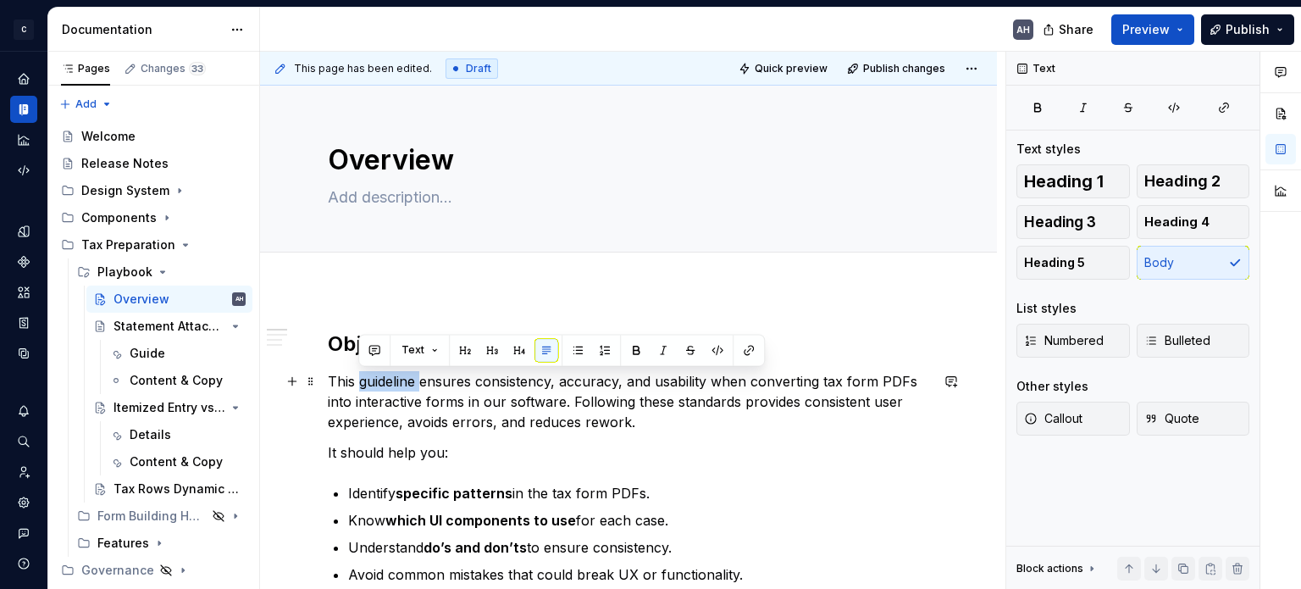
click at [372, 380] on p "This guideline ensures consistency, accuracy, and usability when converting tax…" at bounding box center [628, 401] width 601 height 61
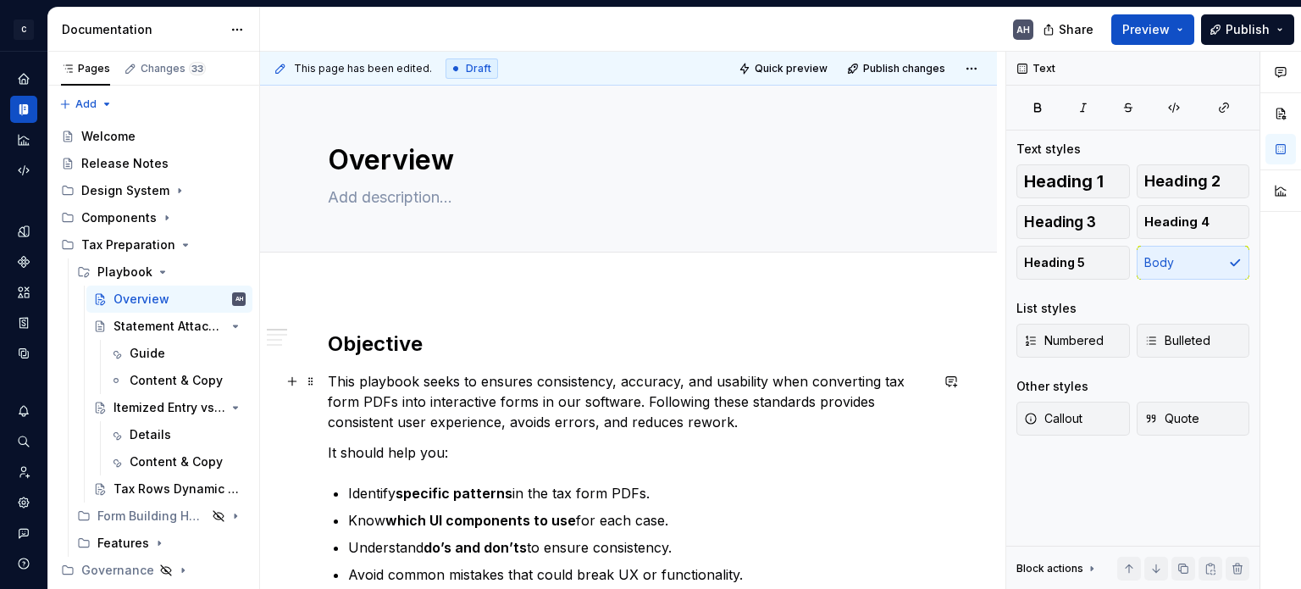
click at [515, 382] on p "This playbook seeks to ensures consistency, accuracy, and usability when conver…" at bounding box center [628, 401] width 601 height 61
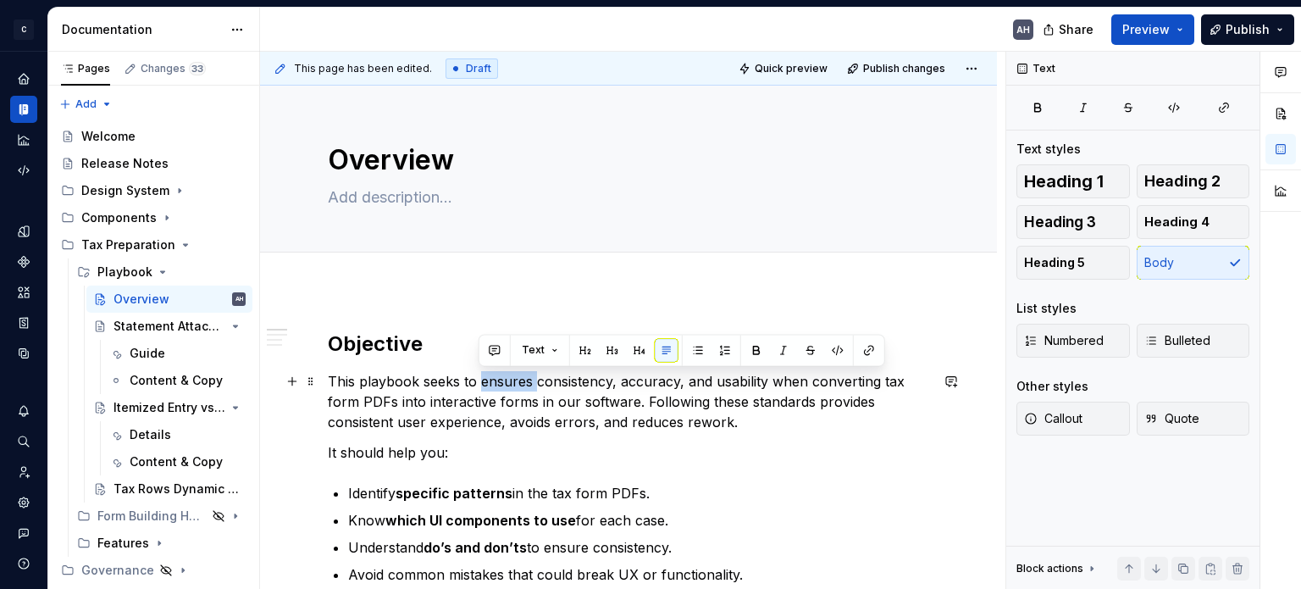
click at [515, 382] on p "This playbook seeks to ensures consistency, accuracy, and usability when conver…" at bounding box center [628, 401] width 601 height 61
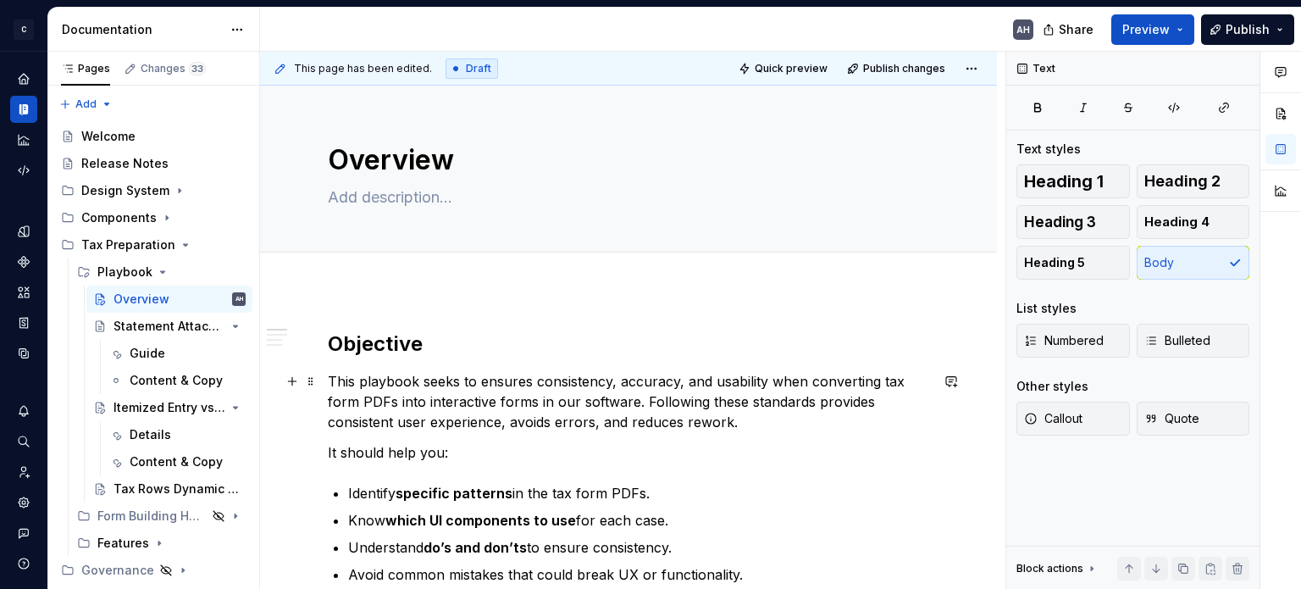
click at [454, 385] on p "This playbook seeks to ensures consistency, accuracy, and usability when conver…" at bounding box center [628, 401] width 601 height 61
click at [427, 379] on p "This playbook to ensures consistency, accuracy, and usability when converting t…" at bounding box center [628, 401] width 601 height 61
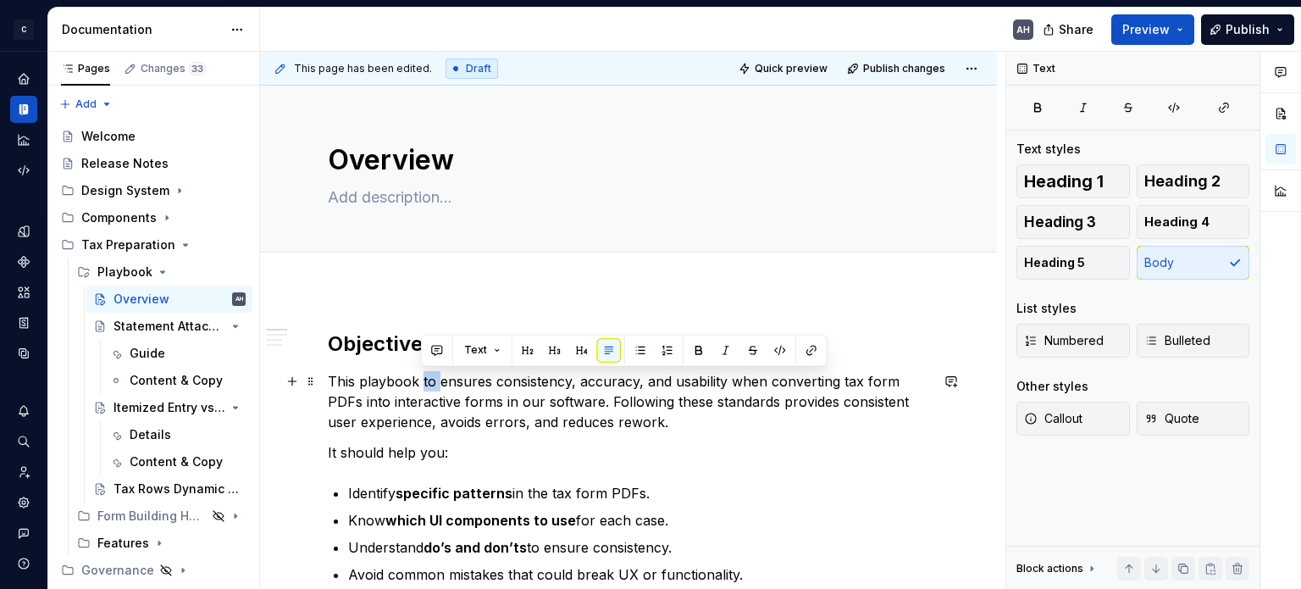
click at [427, 379] on p "This playbook to ensures consistency, accuracy, and usability when converting t…" at bounding box center [628, 401] width 601 height 61
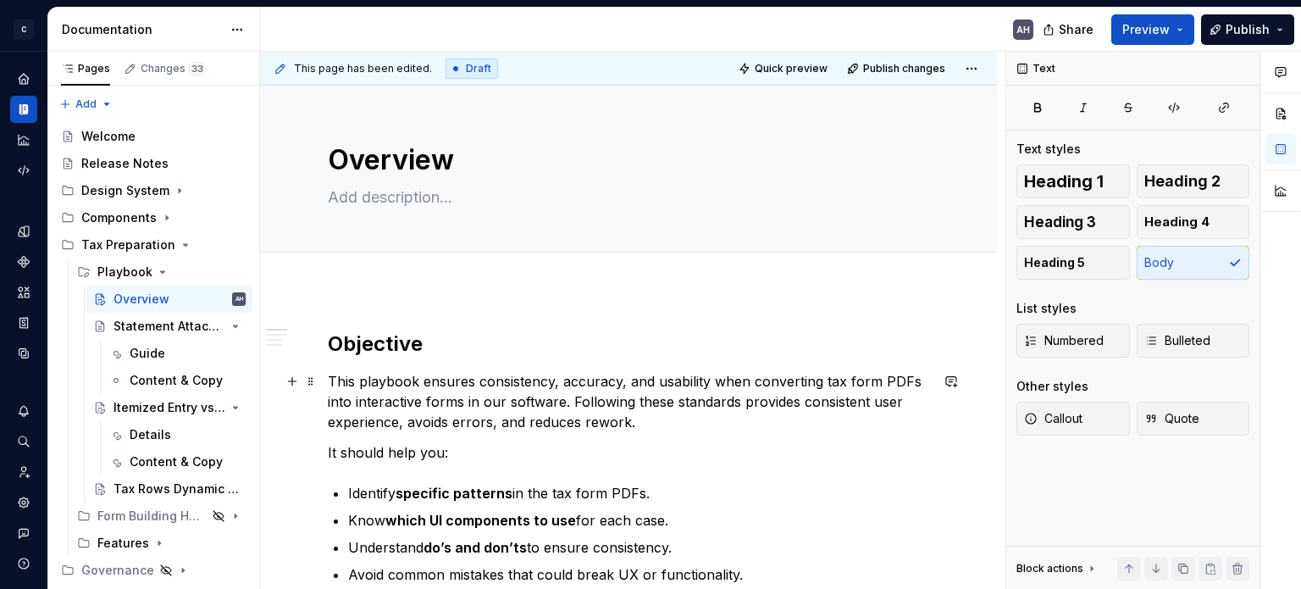
click at [576, 403] on p "This playbook ensures consistency, accuracy, and usability when converting tax …" at bounding box center [628, 401] width 601 height 61
click at [491, 402] on p "This playbook ensures consistency, accuracy, and usability when converting tax …" at bounding box center [628, 401] width 601 height 61
click at [840, 408] on p "This playbook ensures consistency, accuracy, and usability when converting tax …" at bounding box center [628, 401] width 601 height 61
drag, startPoint x: 478, startPoint y: 420, endPoint x: 495, endPoint y: 416, distance: 18.3
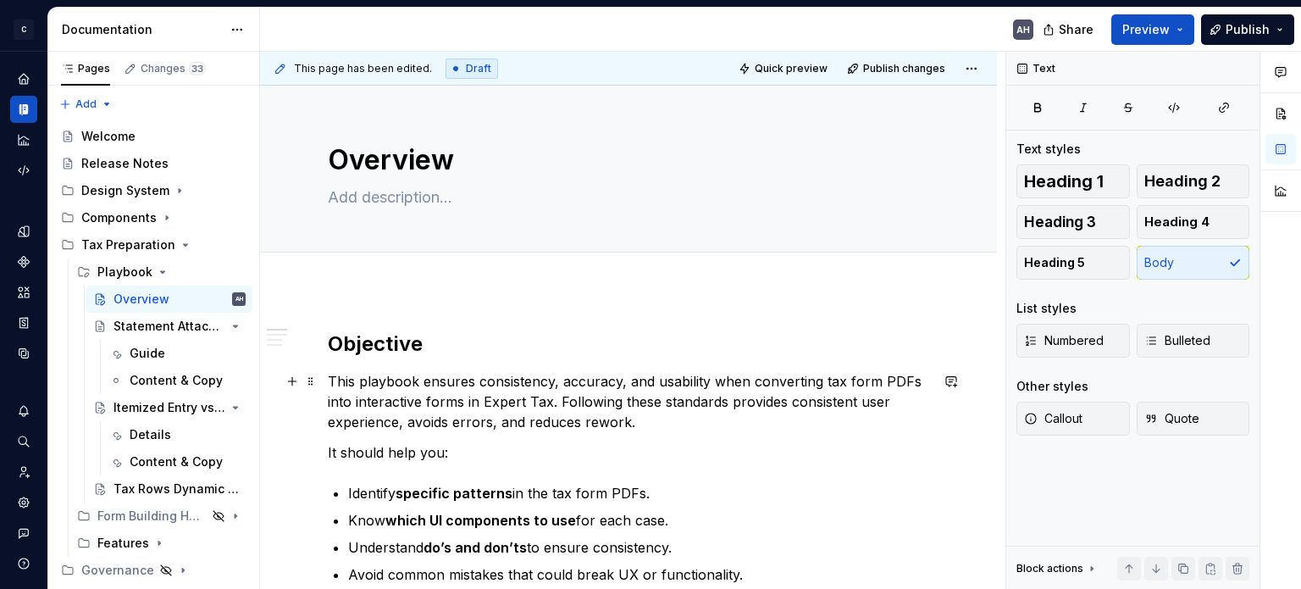
click at [478, 419] on p "This playbook ensures consistency, accuracy, and usability when converting tax …" at bounding box center [628, 401] width 601 height 61
click at [628, 421] on p "This playbook ensures consistency, accuracy, and usability when converting tax …" at bounding box center [628, 401] width 601 height 61
click at [437, 455] on p "It should help you:" at bounding box center [628, 452] width 601 height 20
click at [465, 445] on p "It should help you:" at bounding box center [628, 452] width 601 height 20
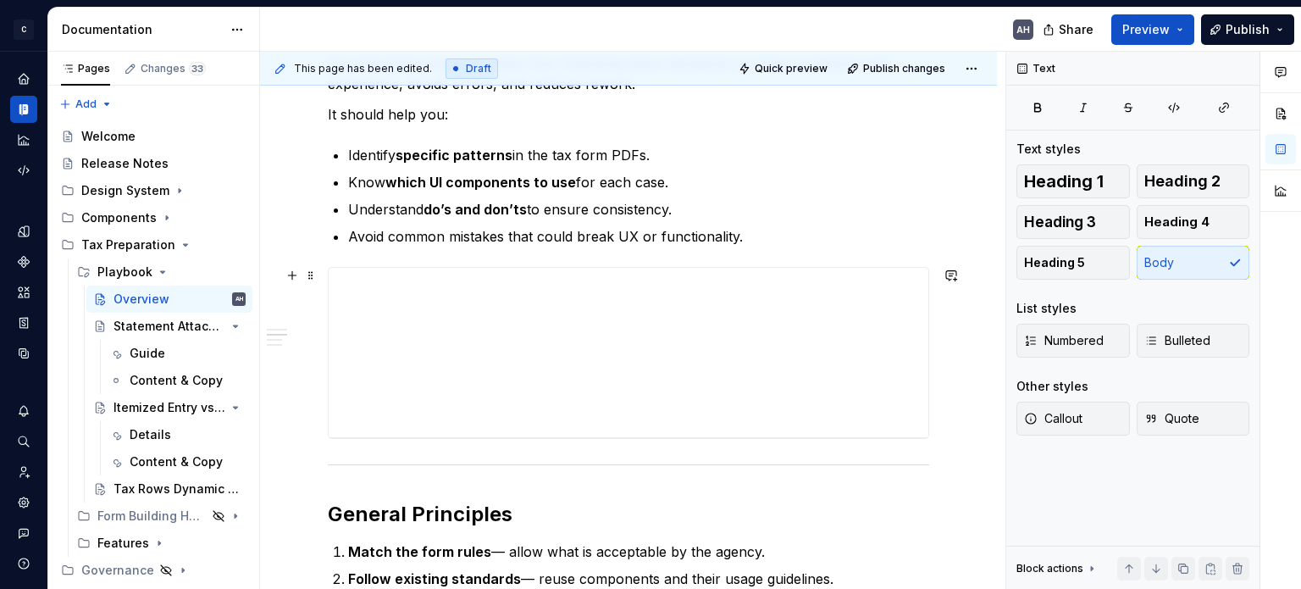
scroll to position [339, 0]
click at [677, 206] on p "Understand do’s and don’ts to ensure consistency." at bounding box center [638, 208] width 581 height 20
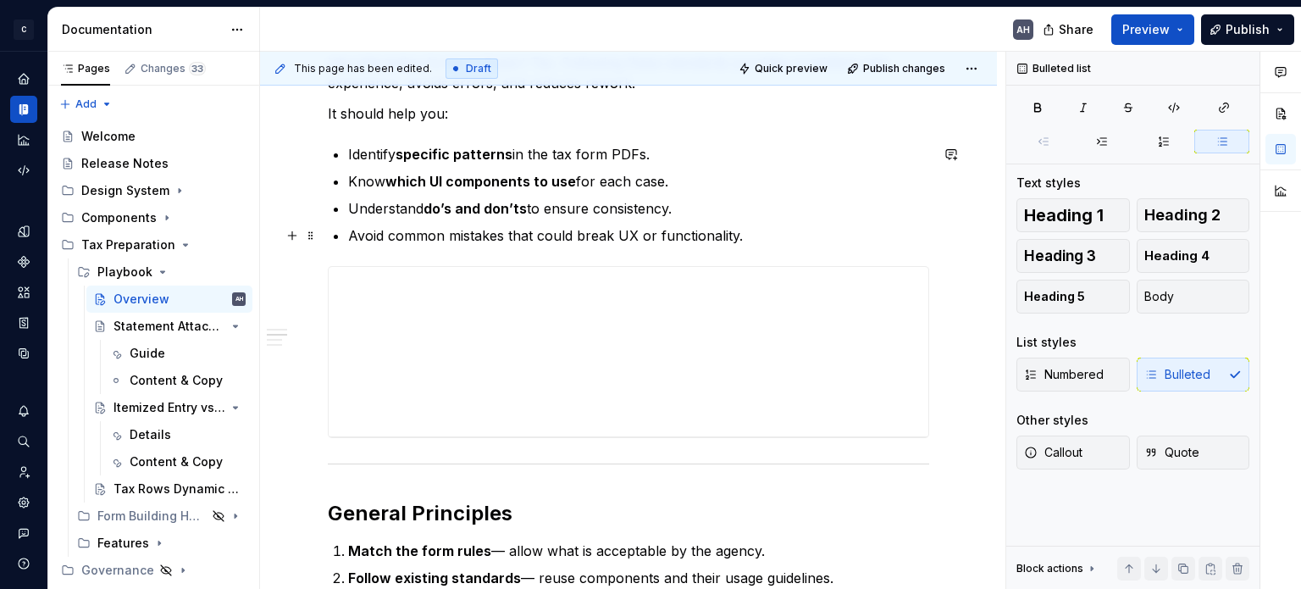
click at [393, 236] on p "Avoid common mistakes that could break UX or functionality." at bounding box center [638, 235] width 581 height 20
click at [739, 237] on p "Avoid common mistakes that could break UX or functionality." at bounding box center [638, 235] width 581 height 20
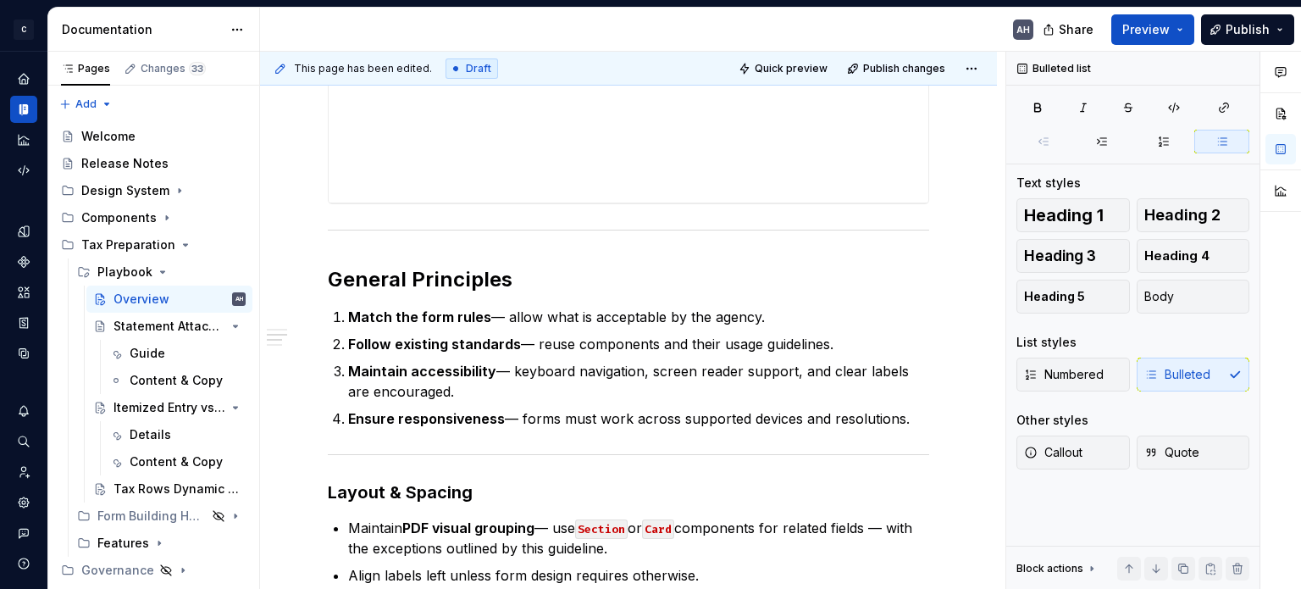
scroll to position [593, 0]
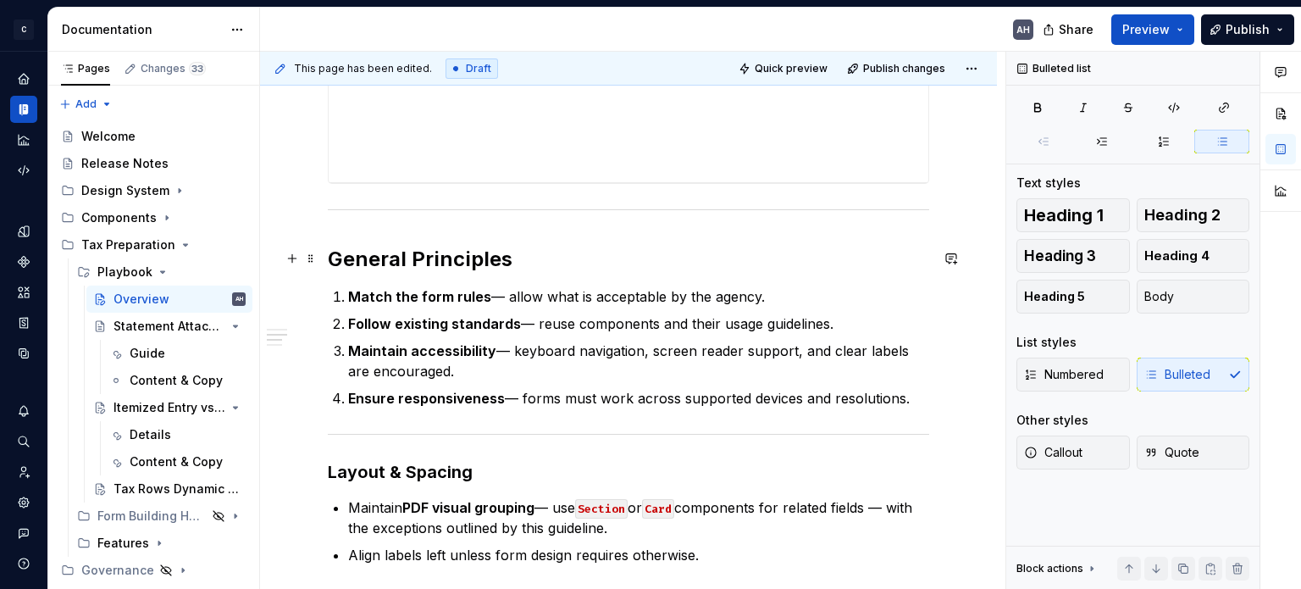
click at [454, 257] on h2 "General Principles" at bounding box center [628, 259] width 601 height 27
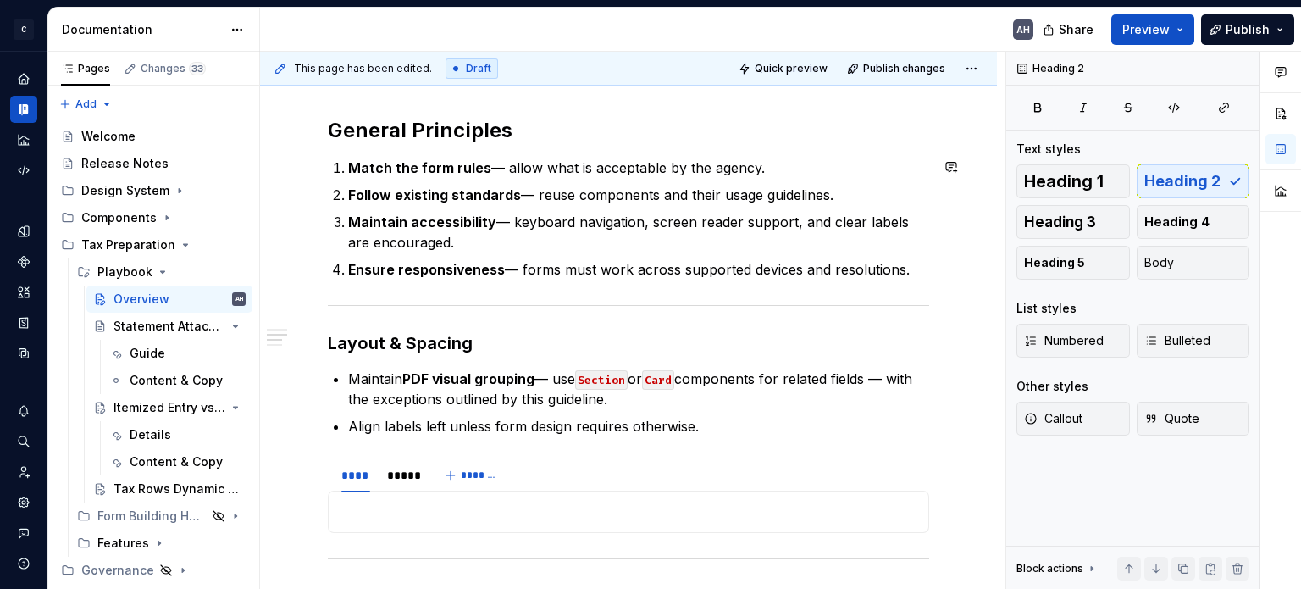
scroll to position [762, 0]
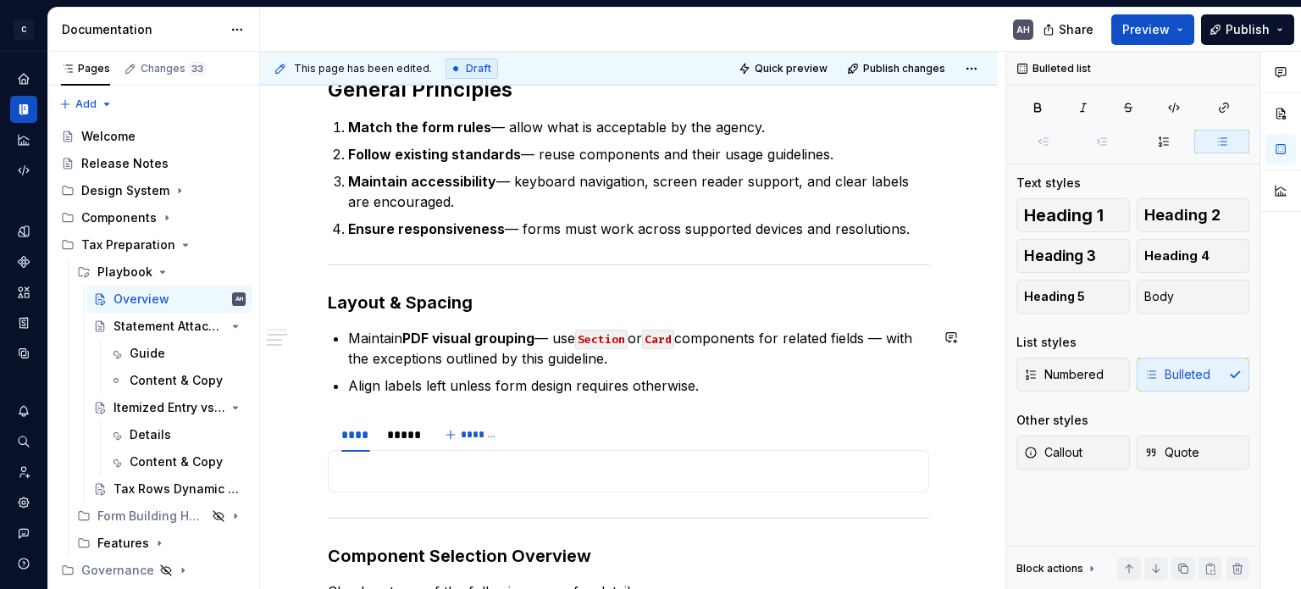
click at [491, 318] on div "**********" at bounding box center [628, 132] width 601 height 1128
click at [451, 376] on p "Align labels left unless form design requires otherwise." at bounding box center [638, 385] width 581 height 20
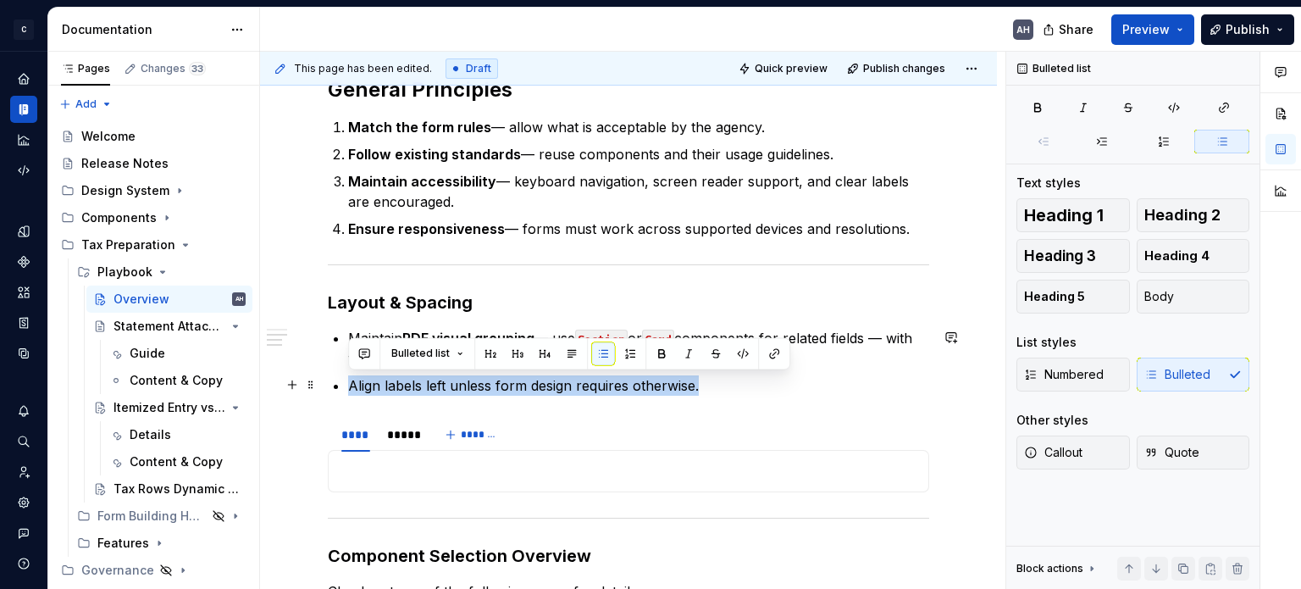
drag, startPoint x: 718, startPoint y: 385, endPoint x: 331, endPoint y: 390, distance: 387.0
click at [331, 390] on div "**********" at bounding box center [628, 132] width 601 height 1128
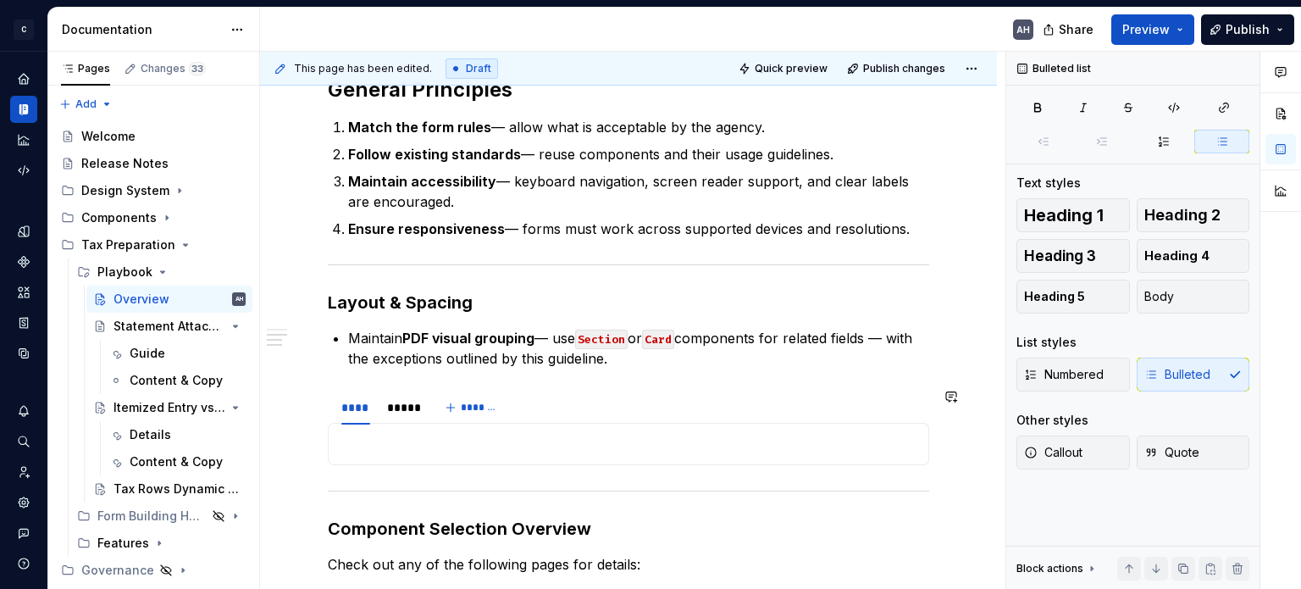
click at [417, 370] on div "**********" at bounding box center [628, 118] width 601 height 1101
click at [627, 366] on p "Maintain PDF visual grouping — use Section or Card components for related field…" at bounding box center [638, 348] width 581 height 41
click at [661, 362] on p "Maintain PDF visual grouping — use Section or Card components for related field…" at bounding box center [638, 348] width 581 height 41
click at [501, 341] on strong "PDF visual grouping" at bounding box center [468, 337] width 132 height 17
click at [749, 353] on p "Maintain PDF visual grouping — use Section or Card components for related field…" at bounding box center [638, 348] width 581 height 41
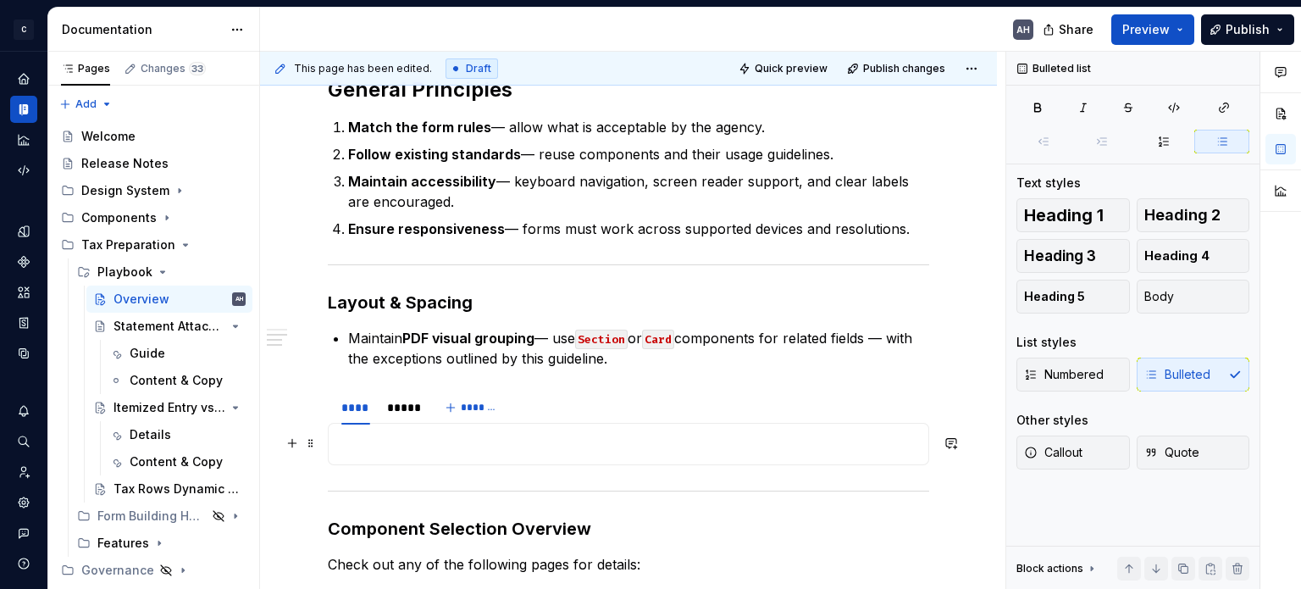
click at [391, 441] on p at bounding box center [628, 444] width 579 height 20
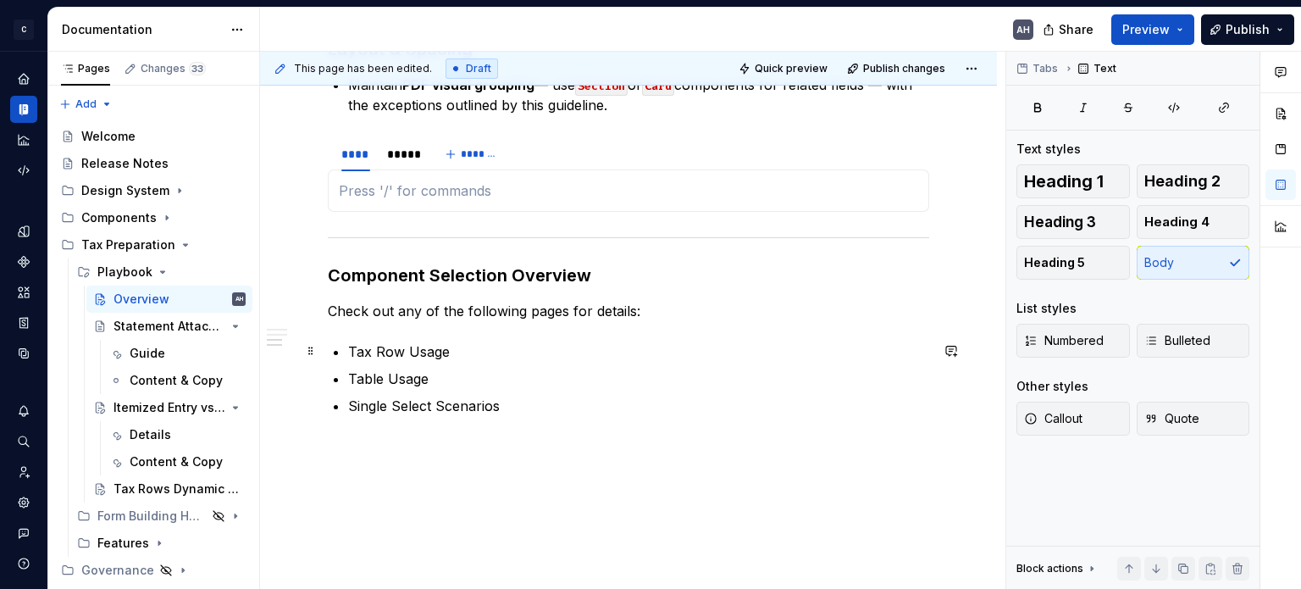
scroll to position [1016, 0]
click at [545, 411] on p "Single Select Scenarios" at bounding box center [638, 405] width 581 height 20
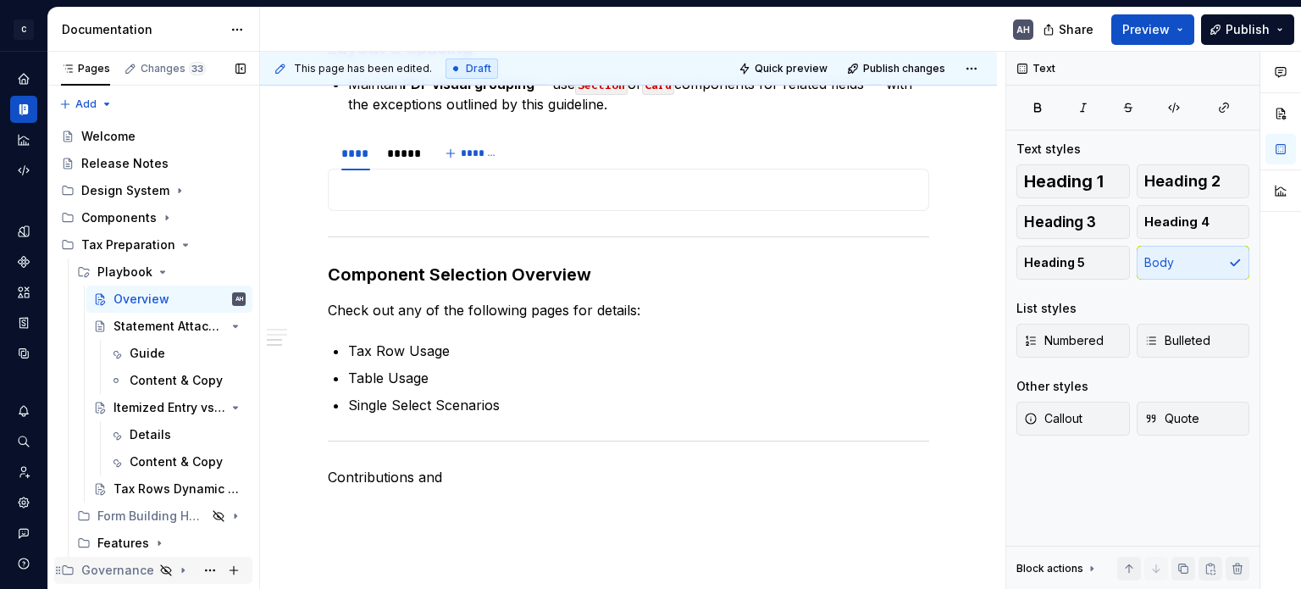
click at [177, 567] on icon "Page tree" at bounding box center [183, 570] width 14 height 14
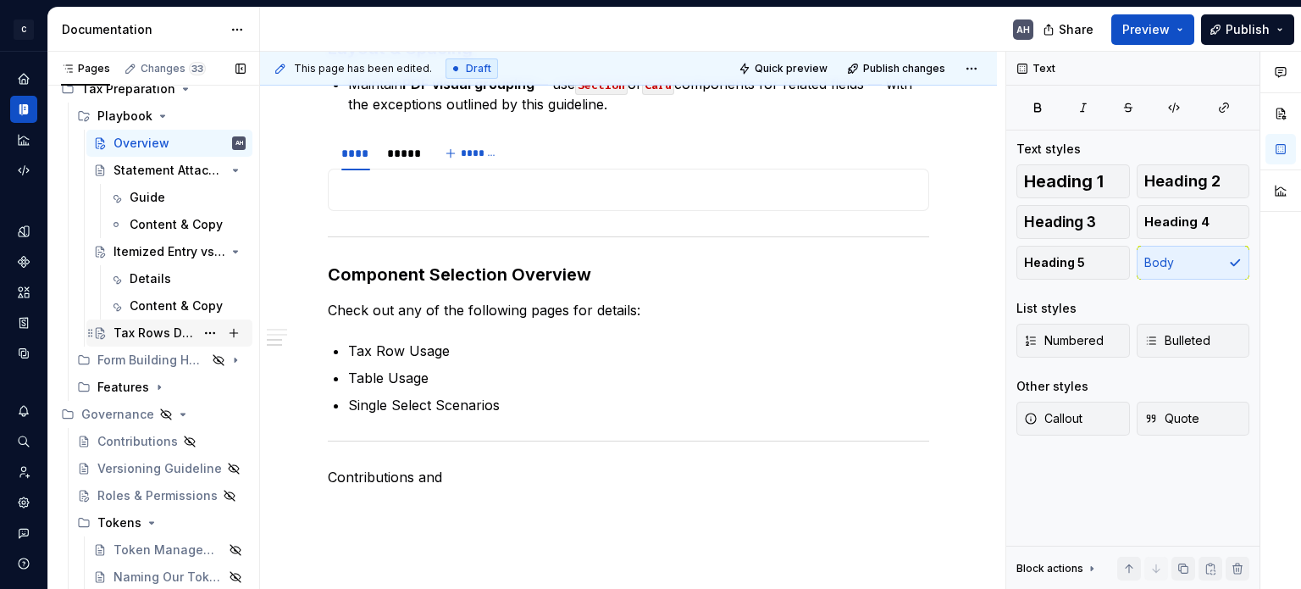
scroll to position [180, 0]
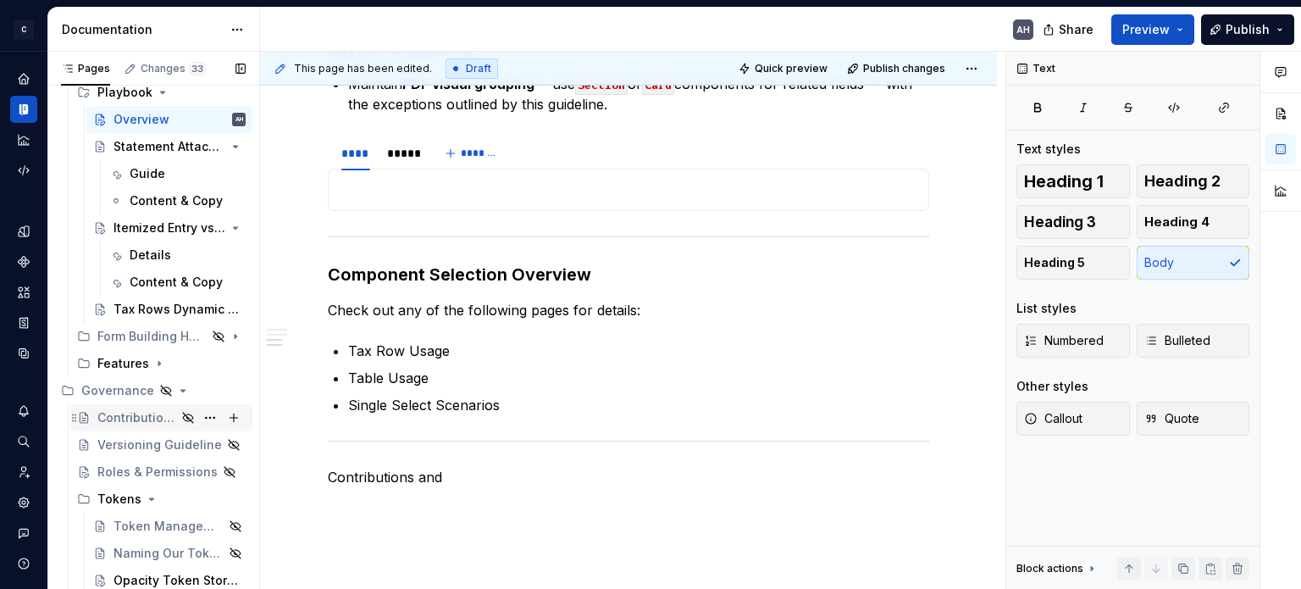
click at [109, 418] on div "Contributions" at bounding box center [136, 417] width 79 height 17
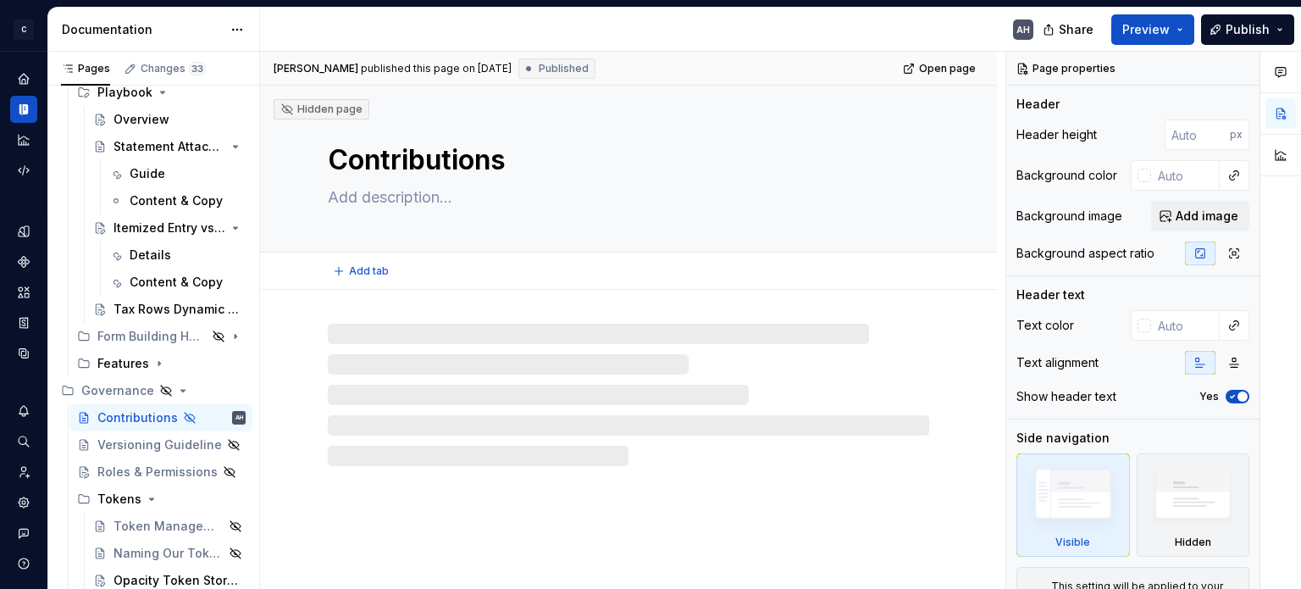
click at [390, 163] on textarea "Contributions" at bounding box center [624, 160] width 601 height 41
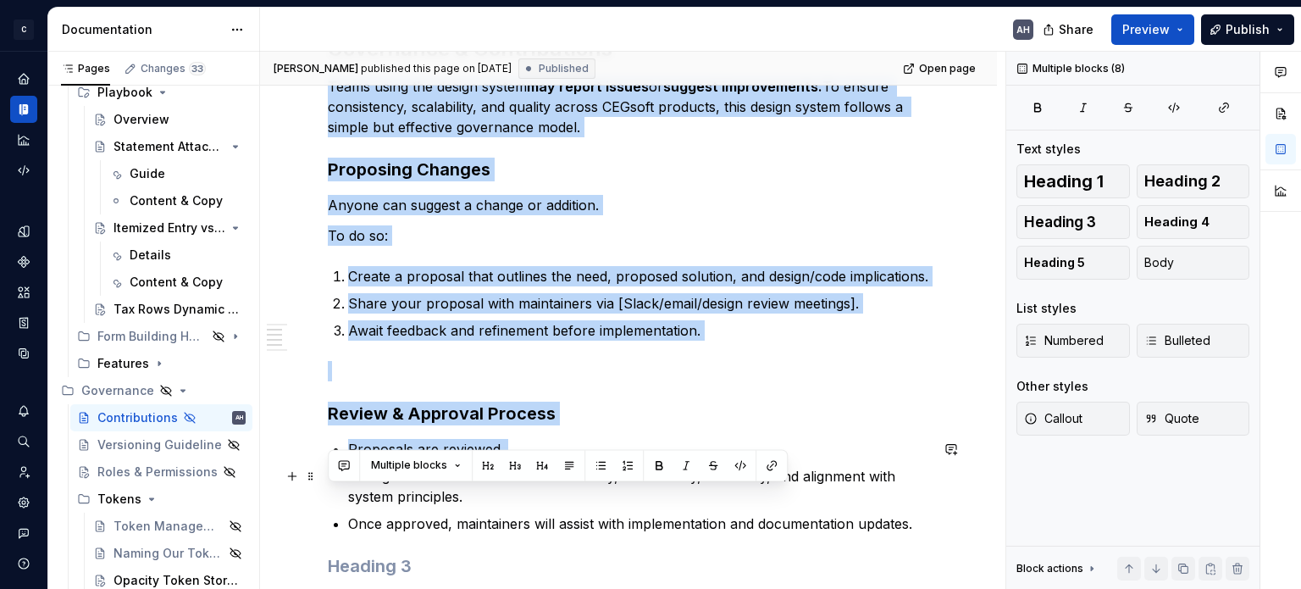
scroll to position [383, 0]
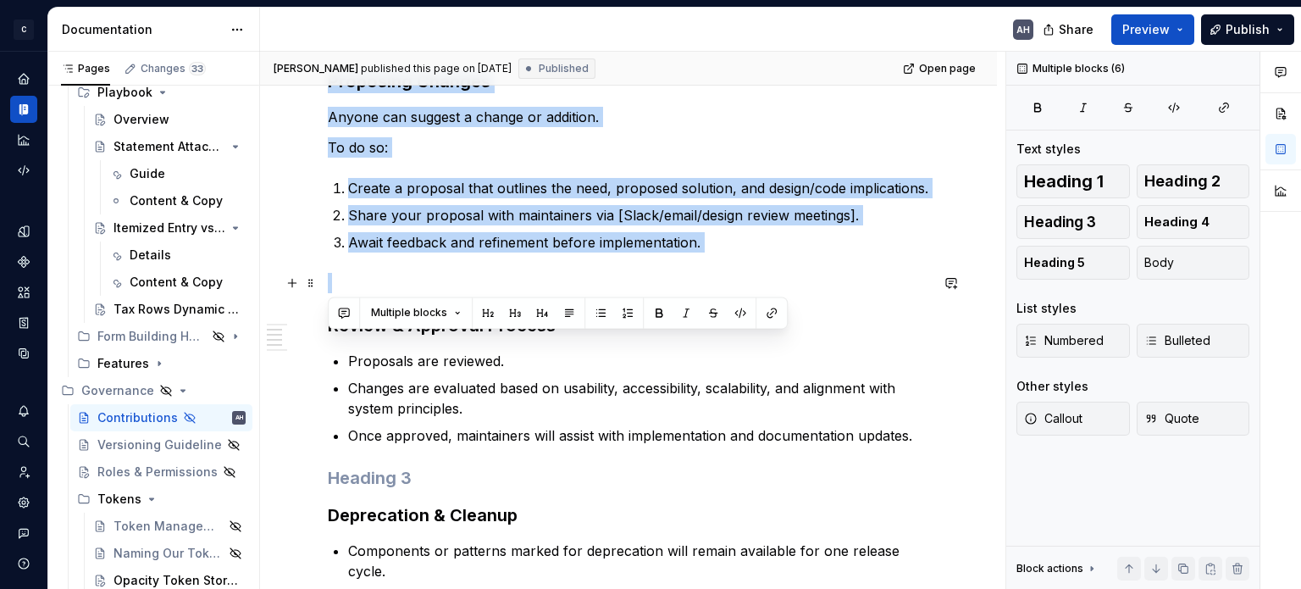
drag, startPoint x: 330, startPoint y: 331, endPoint x: 757, endPoint y: 278, distance: 430.1
click at [757, 278] on div "Governance & Contributions Teams using the design system may report issues or s…" at bounding box center [628, 338] width 601 height 783
copy div "Teams using the design system may report issues or suggest improvements. To ens…"
click at [766, 270] on div "Governance & Contributions Teams using the design system may report issues or s…" at bounding box center [628, 338] width 601 height 783
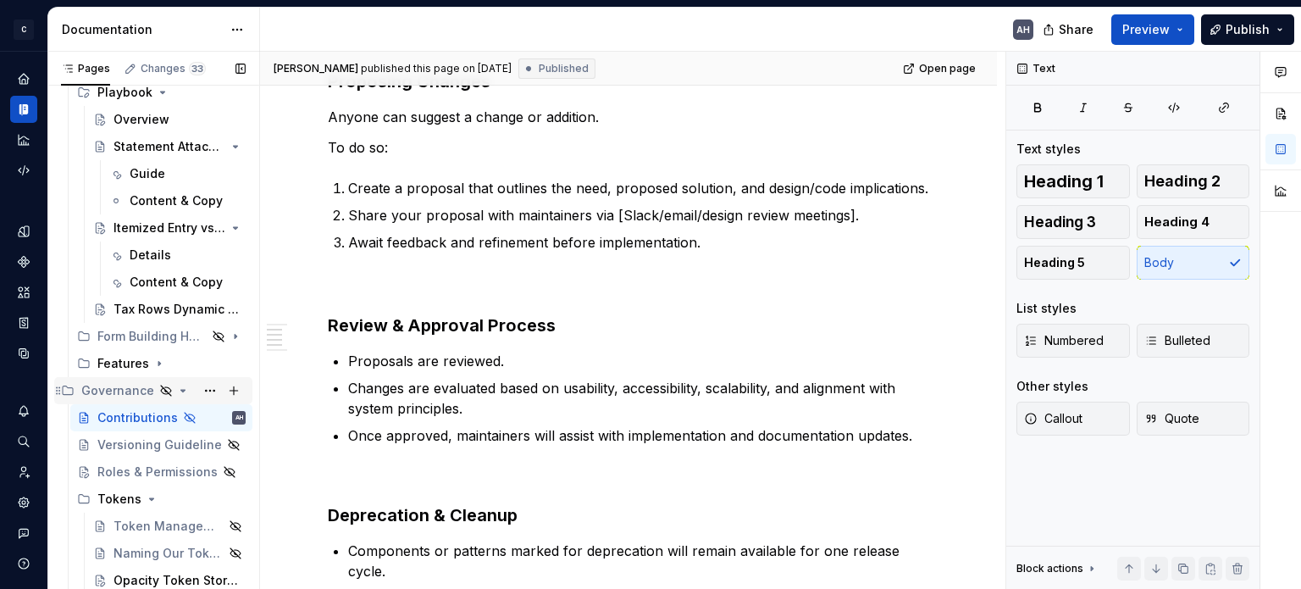
click at [176, 389] on icon "Page tree" at bounding box center [183, 391] width 14 height 14
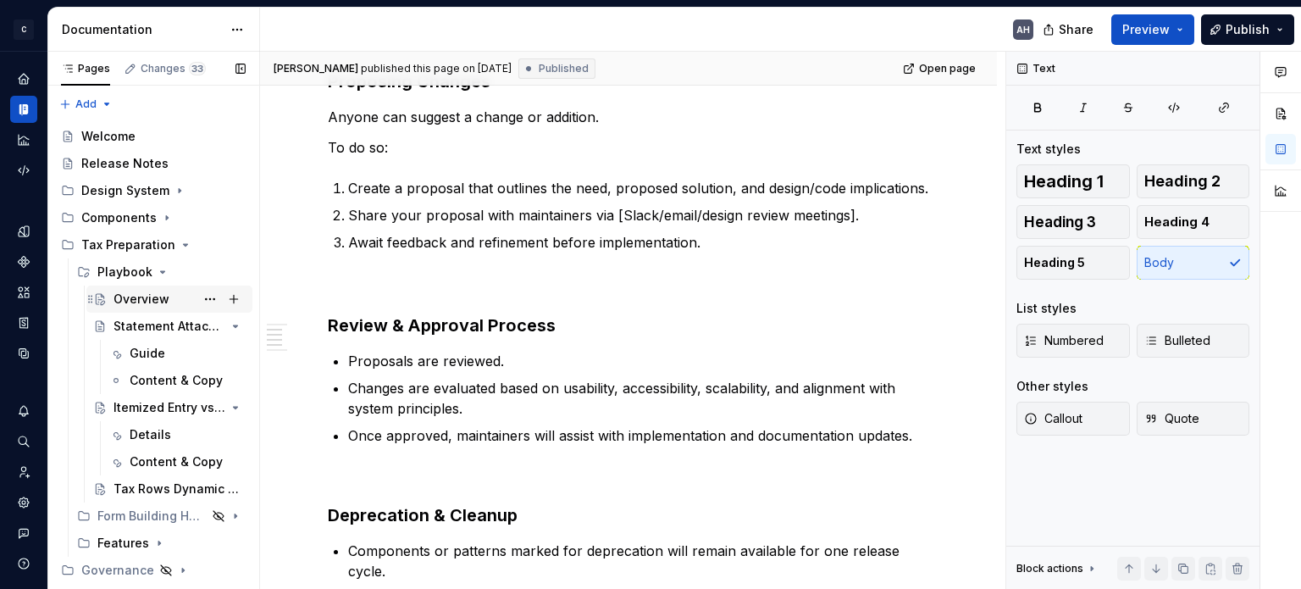
click at [133, 297] on div "Overview" at bounding box center [141, 298] width 56 height 17
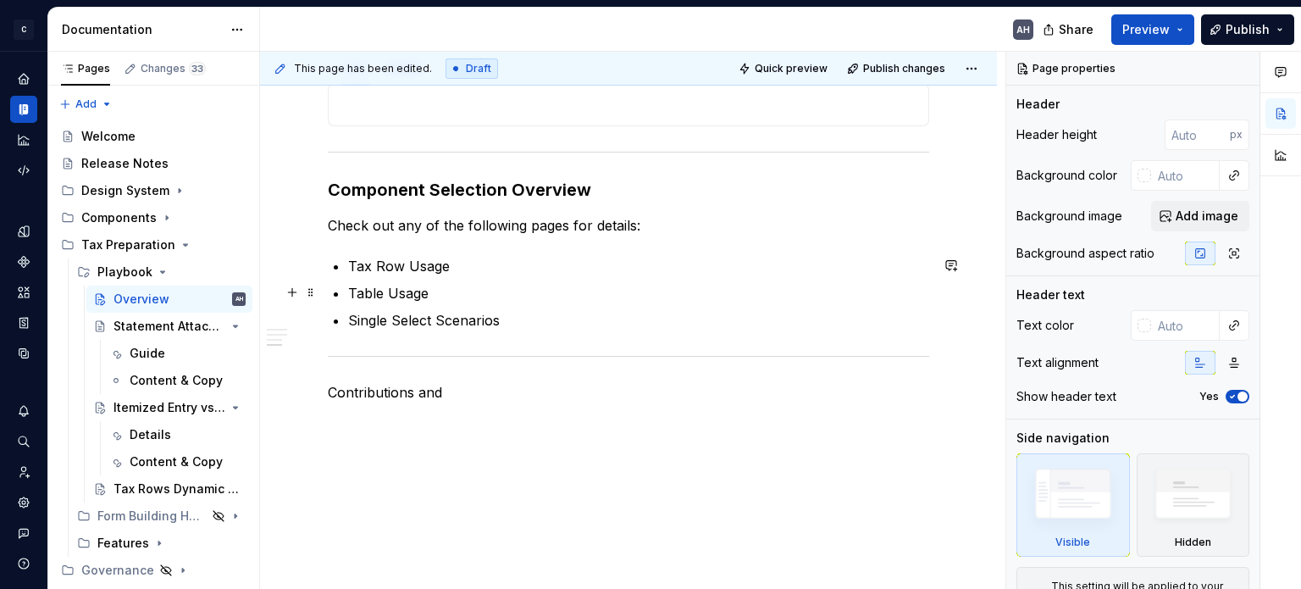
scroll to position [1109, 0]
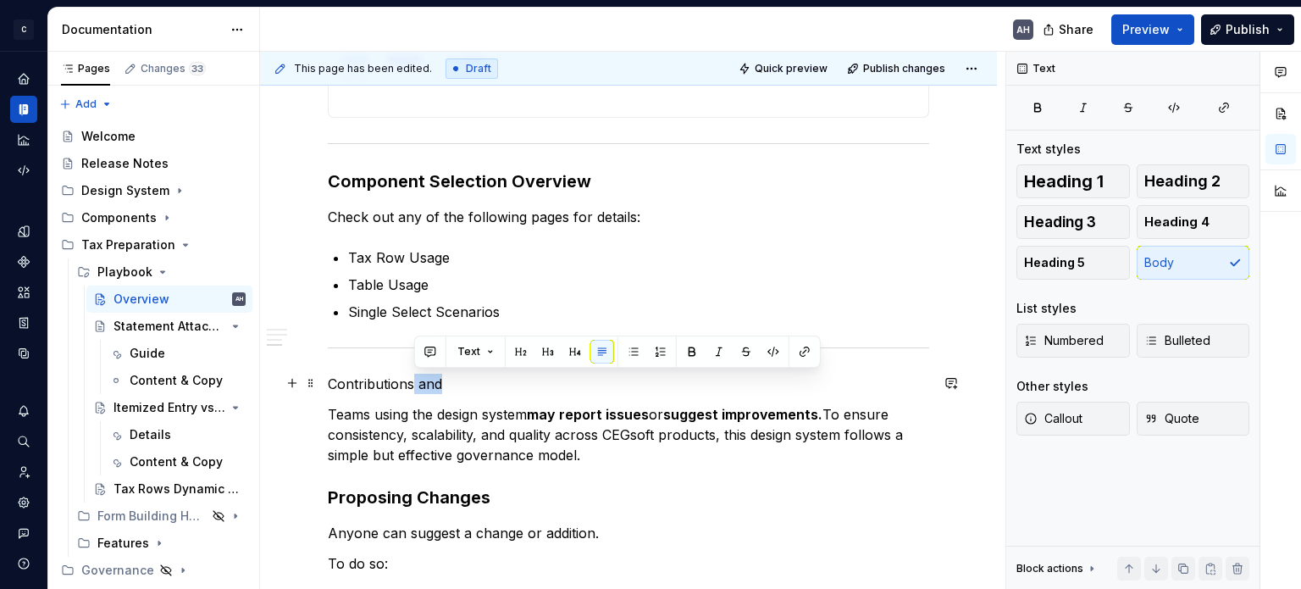
drag, startPoint x: 461, startPoint y: 387, endPoint x: 412, endPoint y: 379, distance: 49.0
click at [412, 379] on p "Contributions and" at bounding box center [628, 383] width 601 height 20
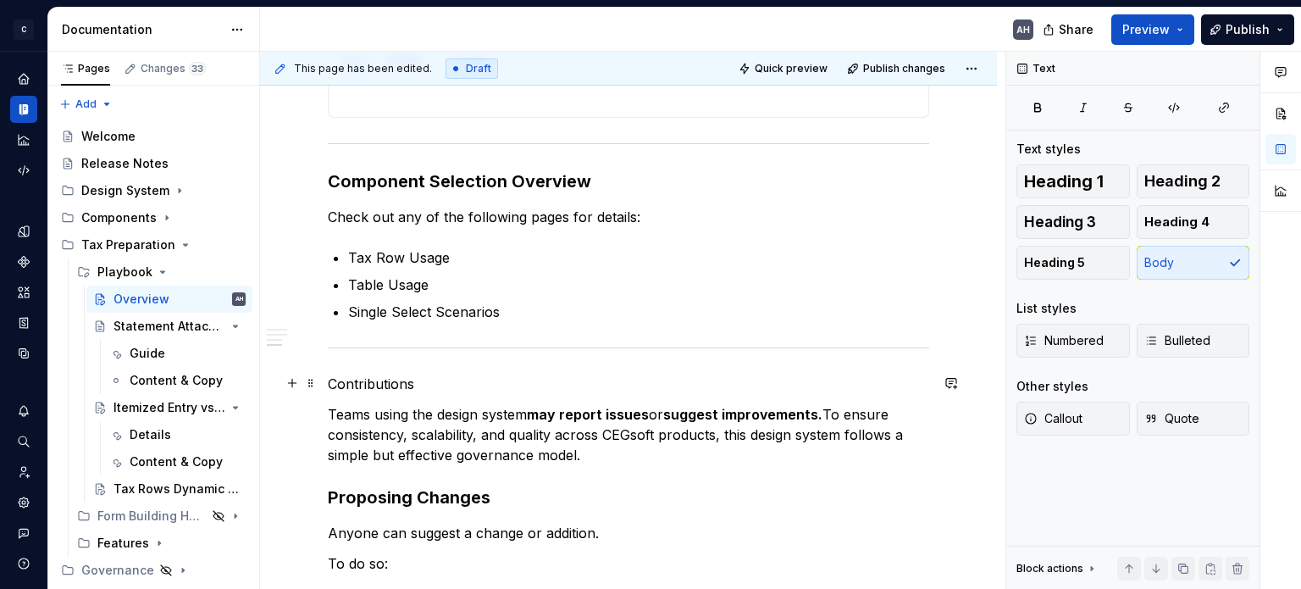
click at [373, 384] on p "Contributions" at bounding box center [628, 383] width 601 height 20
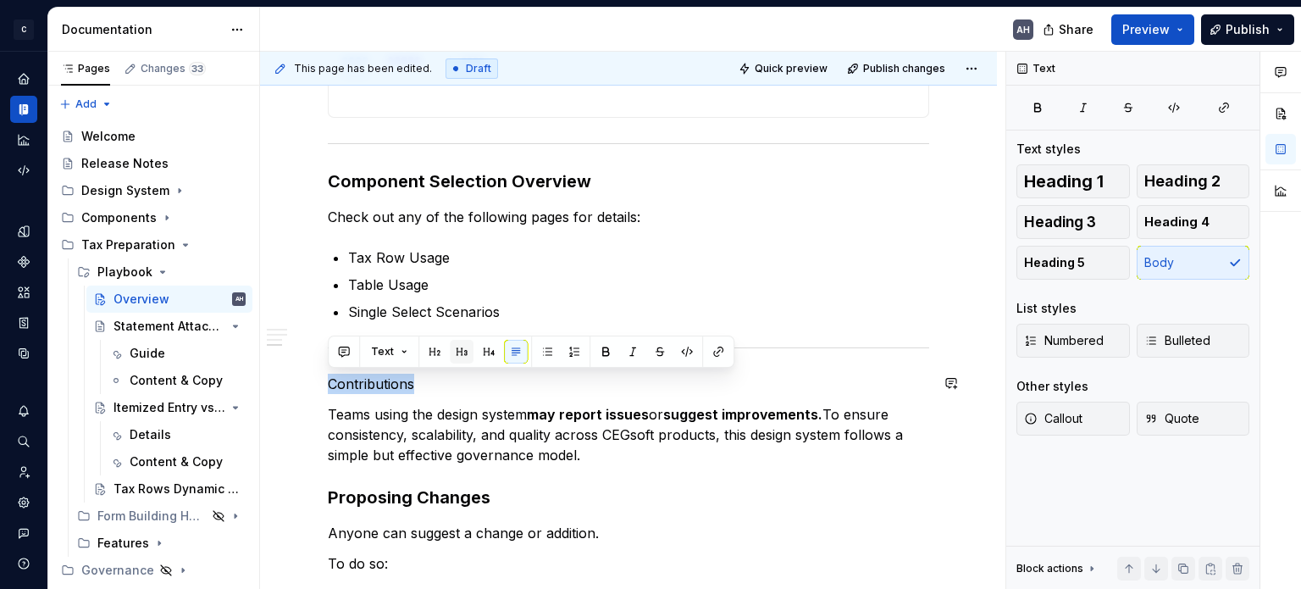
click at [456, 348] on button "button" at bounding box center [462, 352] width 24 height 24
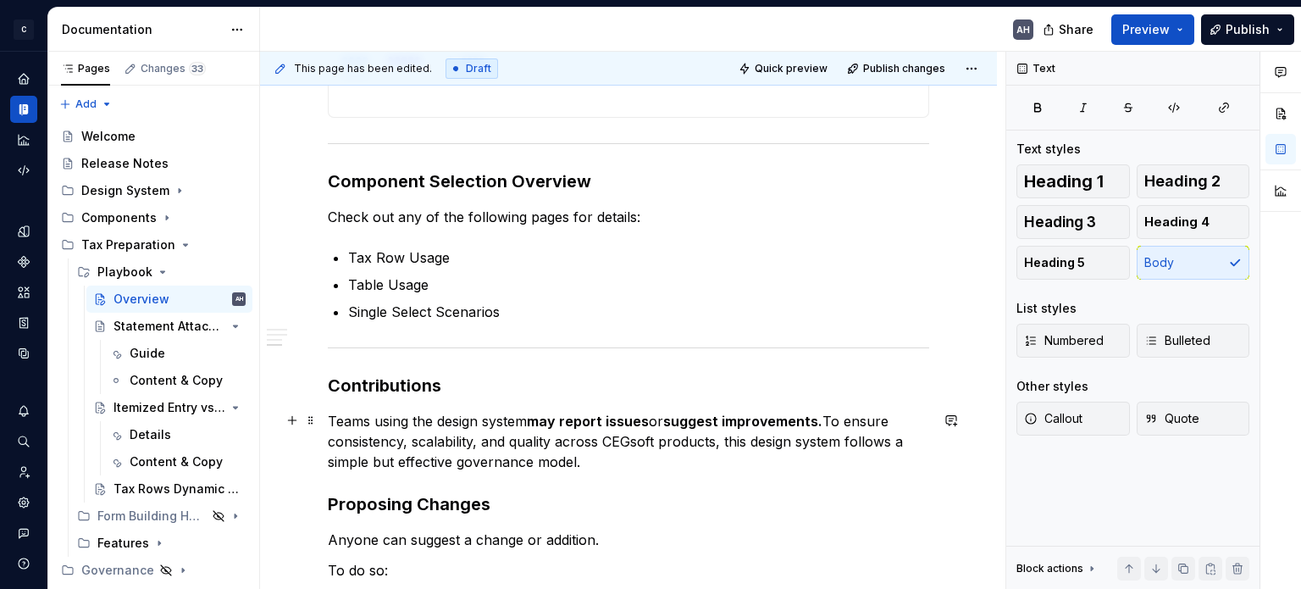
click at [444, 425] on p "Teams using the design system may report issues or suggest improvements. To ens…" at bounding box center [628, 441] width 601 height 61
click at [406, 421] on p "Teams using the design system may report issues or suggest improvements. To ens…" at bounding box center [628, 441] width 601 height 61
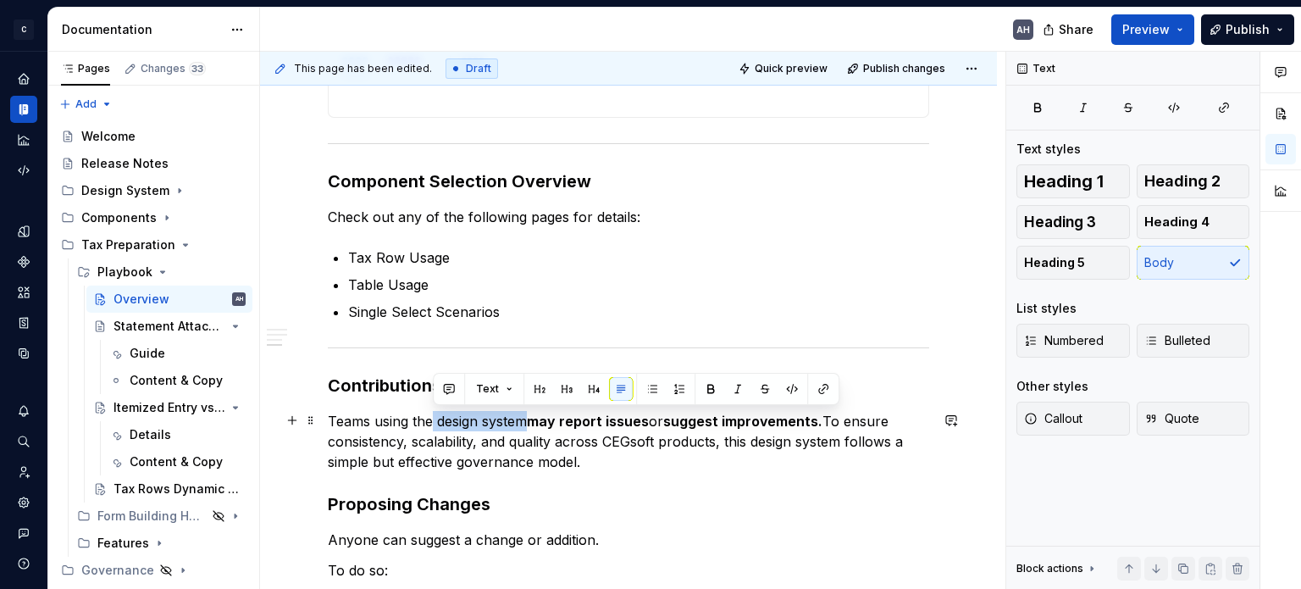
drag, startPoint x: 526, startPoint y: 419, endPoint x: 434, endPoint y: 419, distance: 92.3
click at [434, 419] on p "Teams using the design system may report issues or suggest improvements. To ens…" at bounding box center [628, 441] width 601 height 61
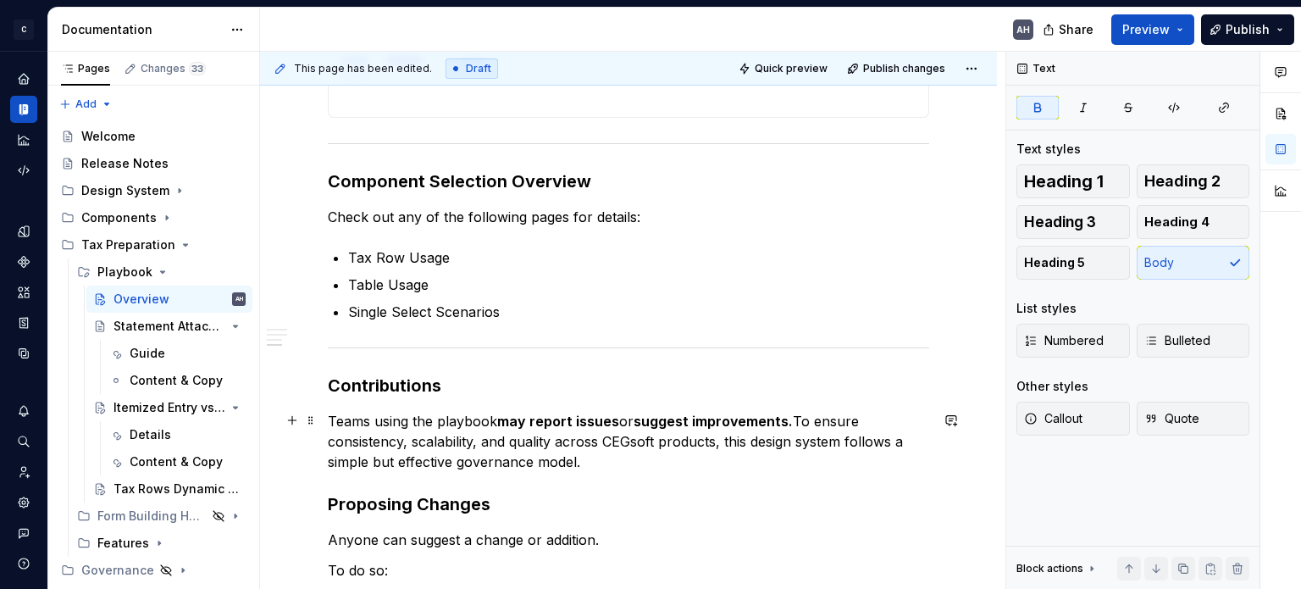
click at [782, 416] on strong "suggest improvements." at bounding box center [712, 420] width 159 height 17
click at [414, 456] on p "Teams using the playbook may report issues or suggest improvements. To ensure c…" at bounding box center [628, 441] width 601 height 61
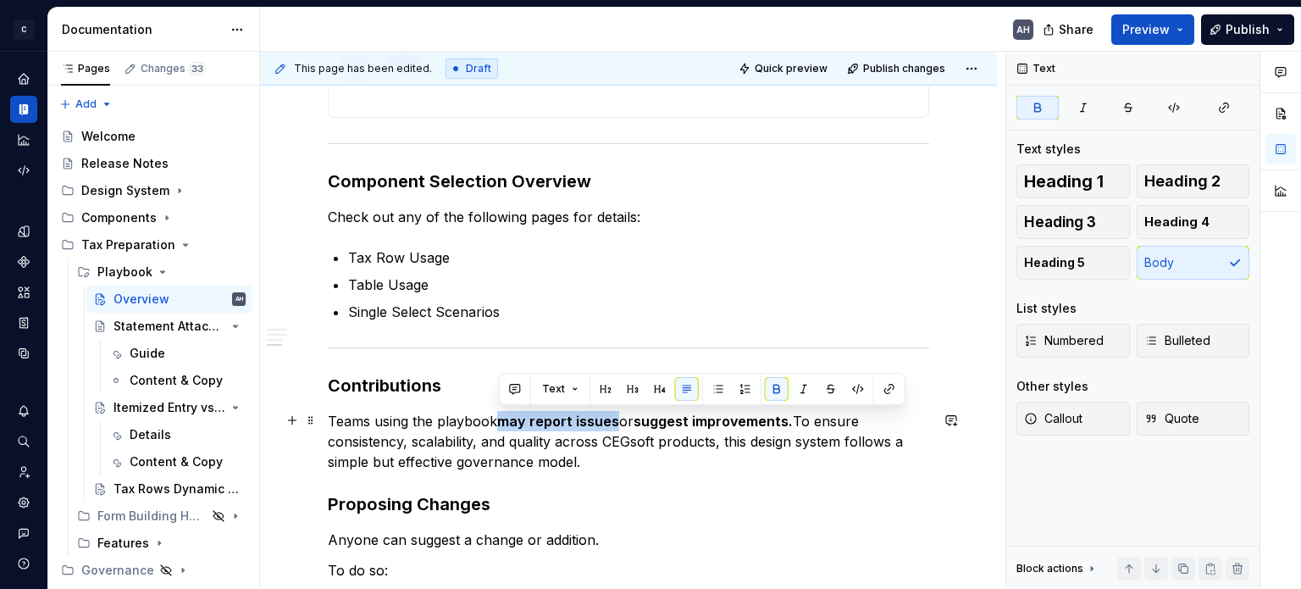
drag, startPoint x: 501, startPoint y: 420, endPoint x: 613, endPoint y: 416, distance: 111.9
click at [613, 416] on strong "may report issues" at bounding box center [558, 420] width 122 height 17
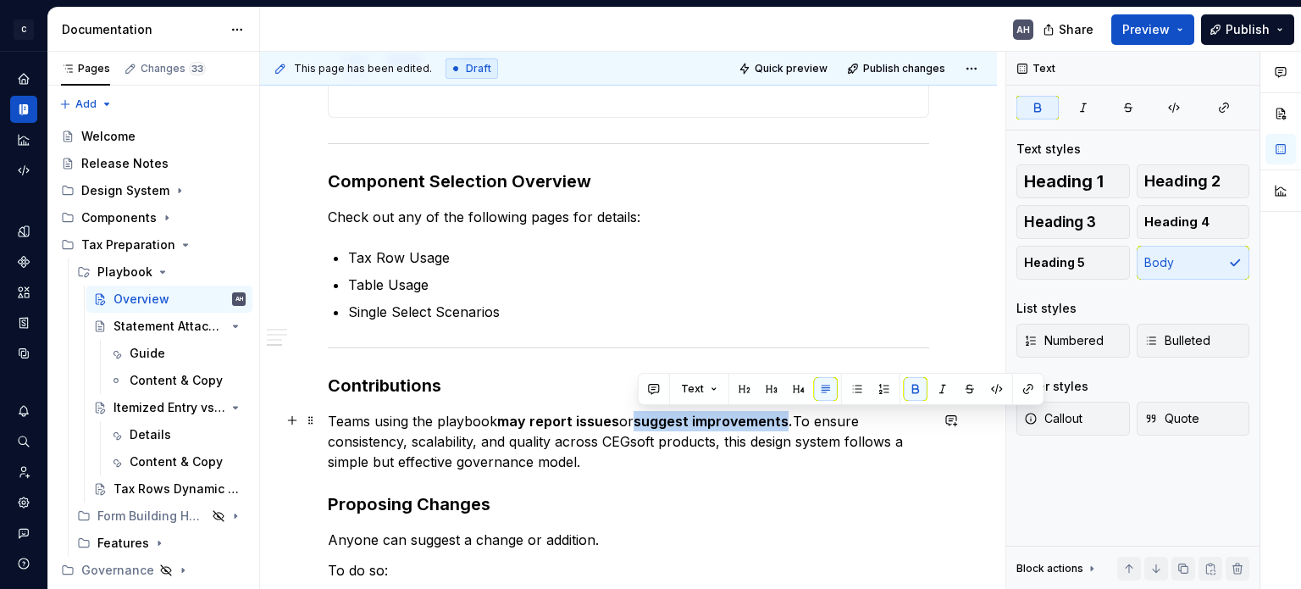
drag, startPoint x: 787, startPoint y: 419, endPoint x: 637, endPoint y: 418, distance: 149.9
click at [637, 418] on strong "suggest improvements." at bounding box center [712, 420] width 159 height 17
click at [623, 440] on p "Teams using the playbook may report issues or suggest improvements. To ensure c…" at bounding box center [628, 441] width 601 height 61
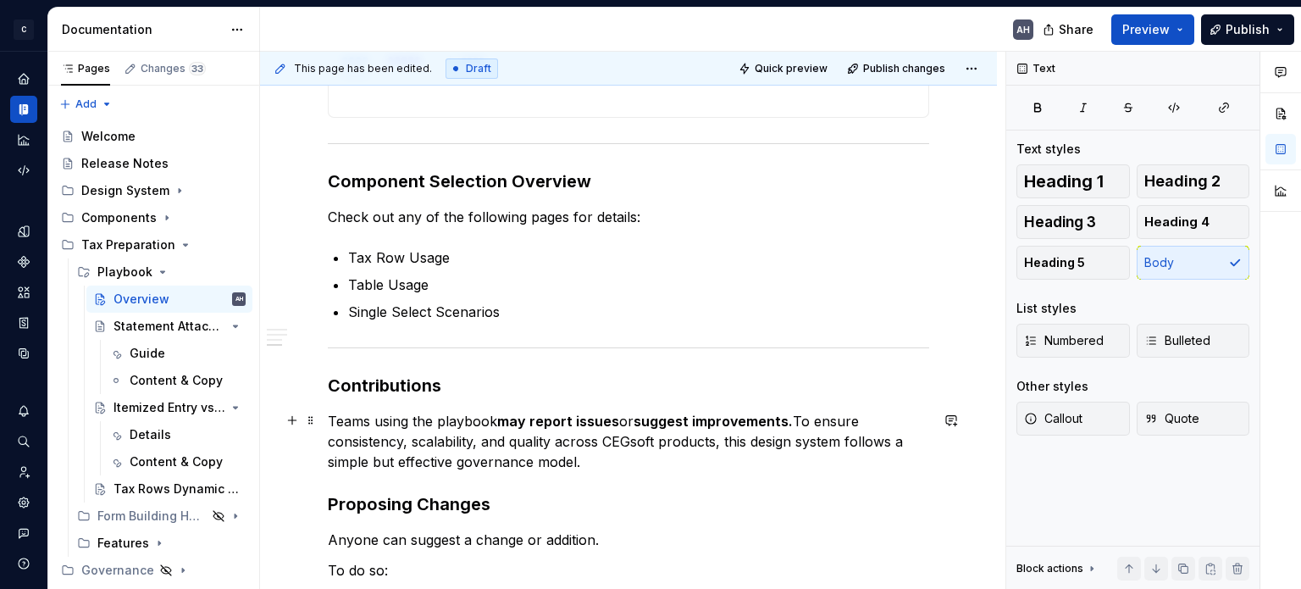
click at [613, 419] on strong "may report issues" at bounding box center [558, 420] width 122 height 17
click at [818, 414] on p "Teams using the playbook may report issues or suggest improvements. To ensure c…" at bounding box center [628, 441] width 601 height 61
click at [600, 440] on p "Teams using the playbook may report issues or suggest improvements. To ensure c…" at bounding box center [628, 441] width 601 height 61
click at [725, 443] on p "Teams using the playbook may report issues or suggest improvements. To ensure c…" at bounding box center [628, 441] width 601 height 61
click at [628, 441] on p "Teams using the playbook may report issues or suggest improvements. To ensure c…" at bounding box center [628, 441] width 601 height 61
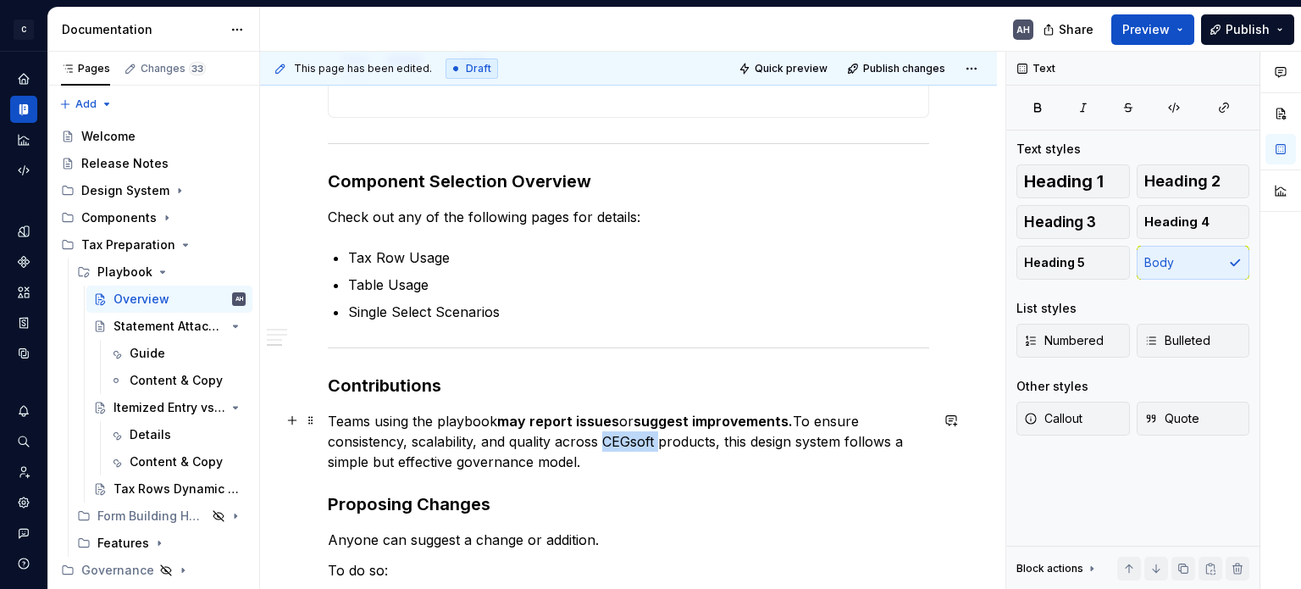
click at [628, 441] on p "Teams using the playbook may report issues or suggest improvements. To ensure c…" at bounding box center [628, 441] width 601 height 61
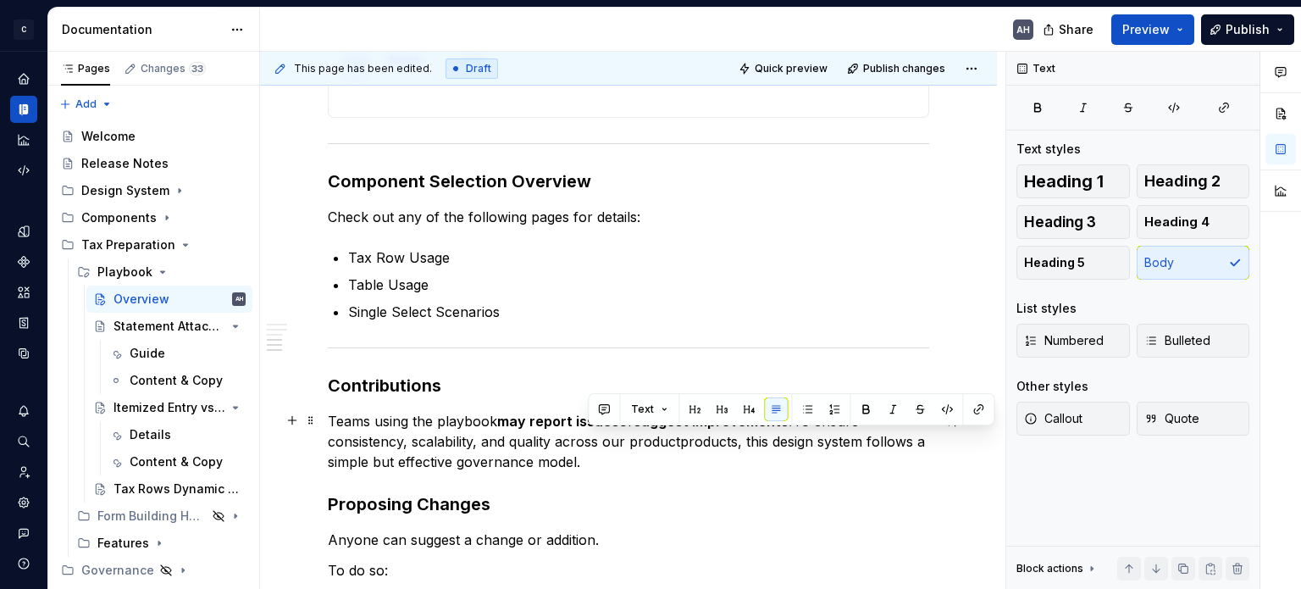
drag, startPoint x: 677, startPoint y: 441, endPoint x: 688, endPoint y: 461, distance: 22.0
click at [688, 461] on p "Teams using the playbook may report issues or suggest improvements. To ensure c…" at bounding box center [628, 441] width 601 height 61
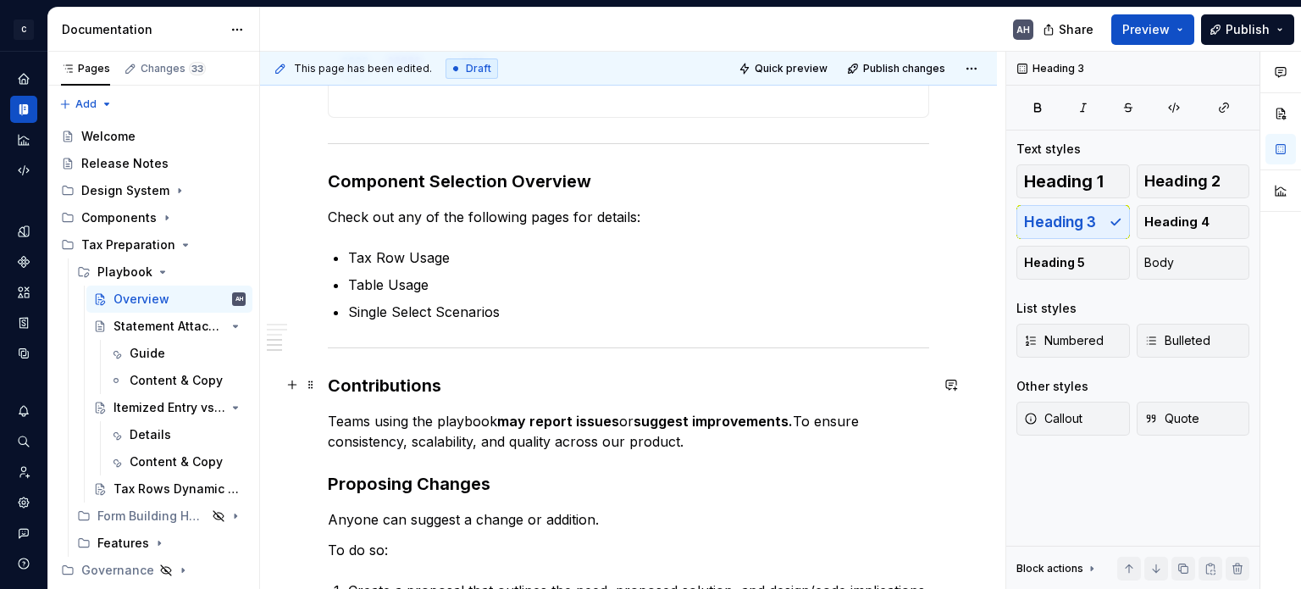
click at [444, 379] on h3 "Contributions" at bounding box center [628, 385] width 601 height 24
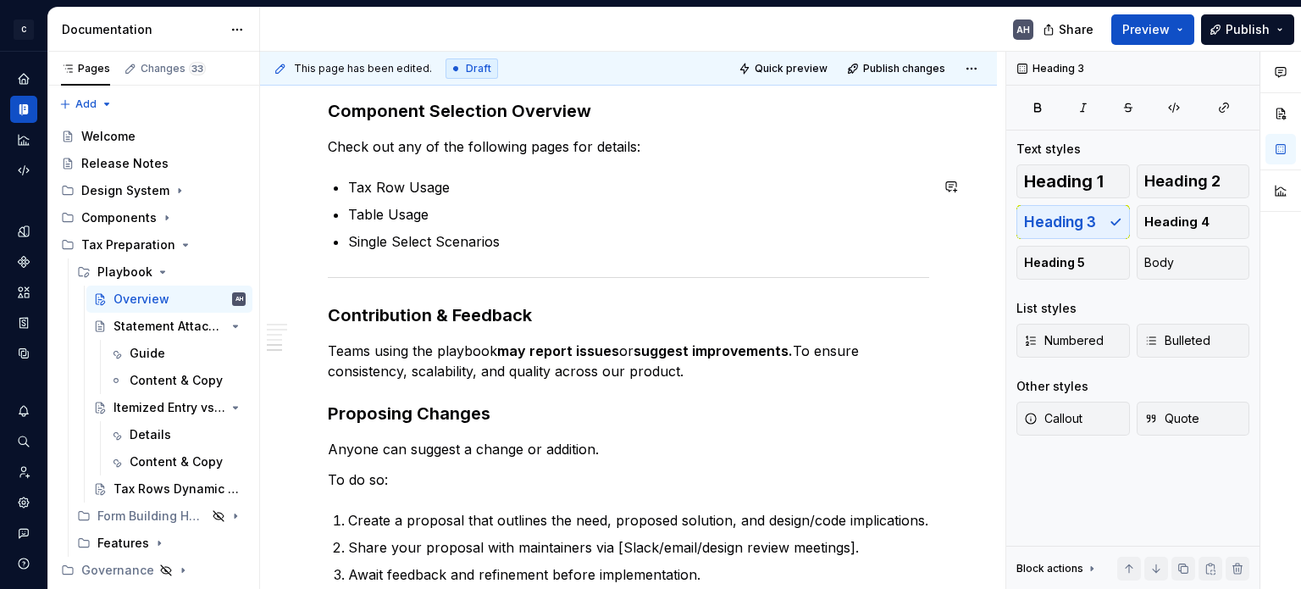
scroll to position [1279, 0]
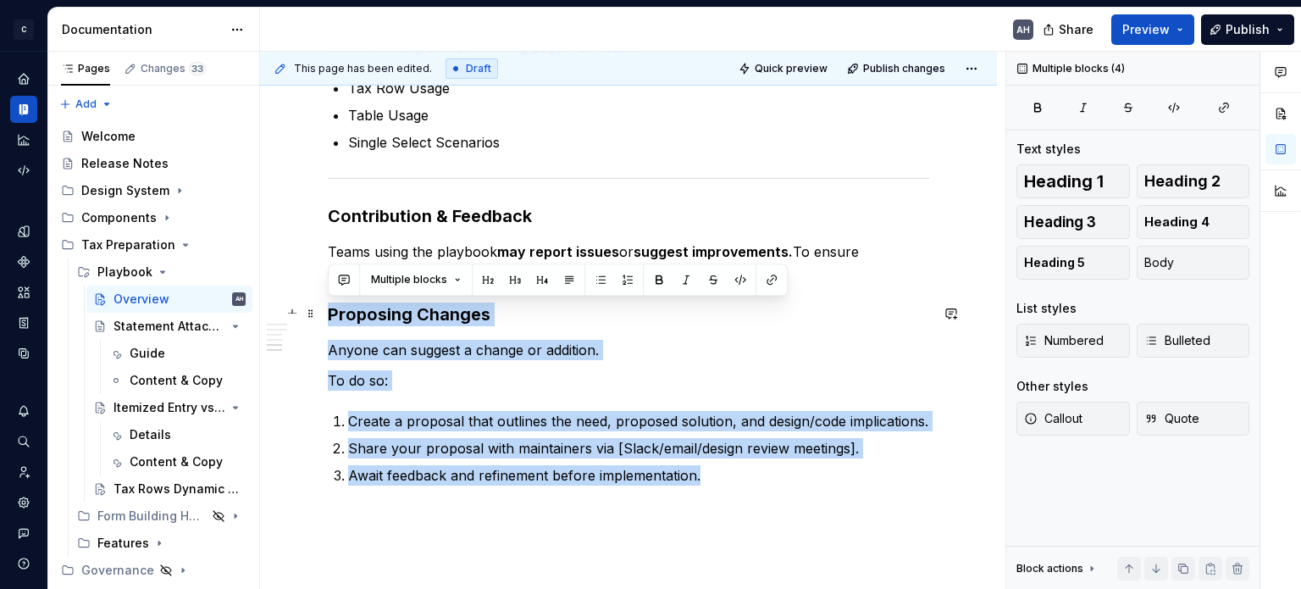
drag, startPoint x: 671, startPoint y: 469, endPoint x: 330, endPoint y: 305, distance: 378.0
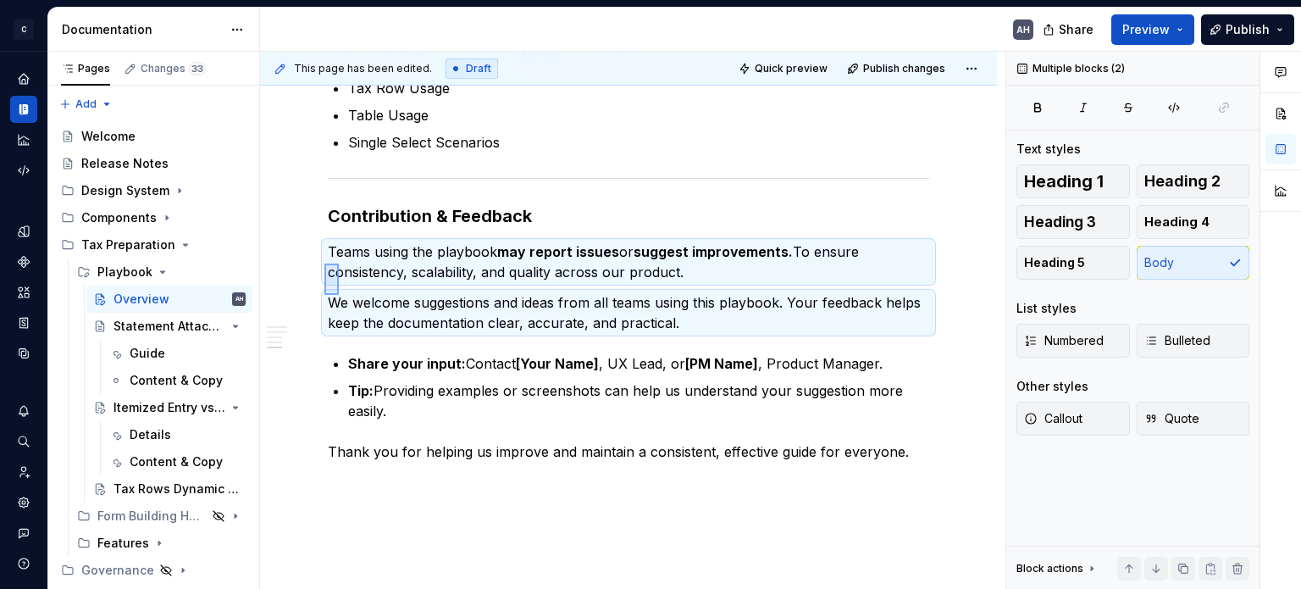
drag, startPoint x: 324, startPoint y: 295, endPoint x: 339, endPoint y: 262, distance: 36.0
click at [339, 262] on div "**********" at bounding box center [632, 321] width 745 height 538
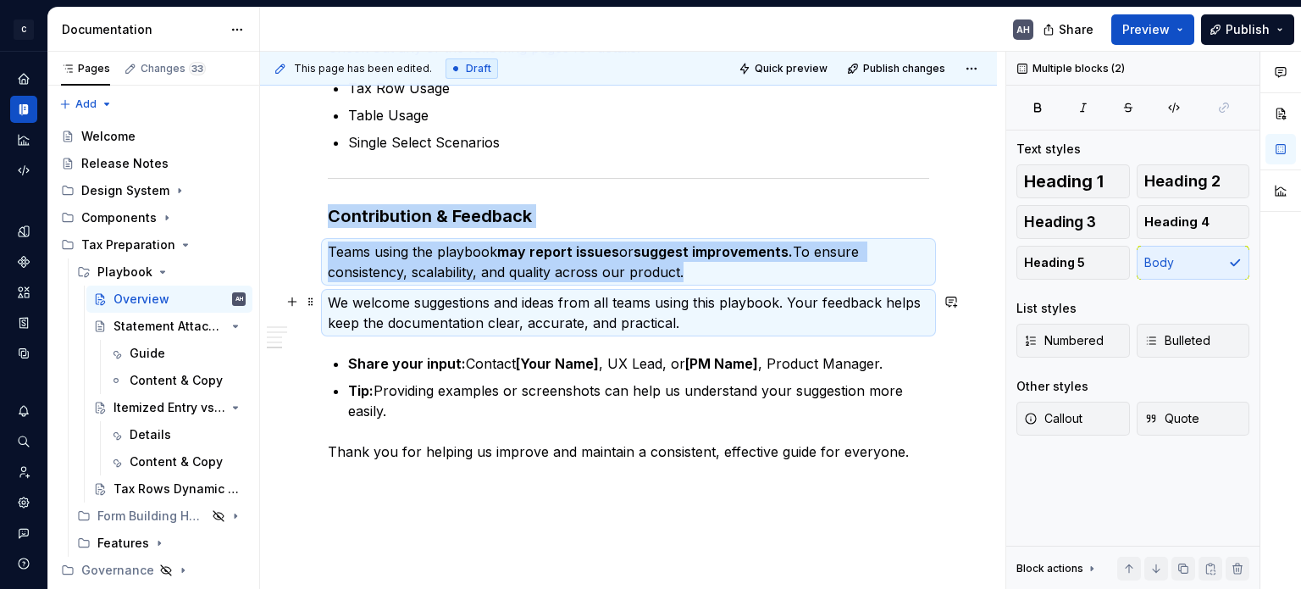
click at [576, 296] on p "We welcome suggestions and ideas from all teams using this playbook. Your feedb…" at bounding box center [628, 312] width 601 height 41
click at [805, 294] on p "We welcome suggestions and ideas from all teams using this playbook. Your feedb…" at bounding box center [628, 312] width 601 height 41
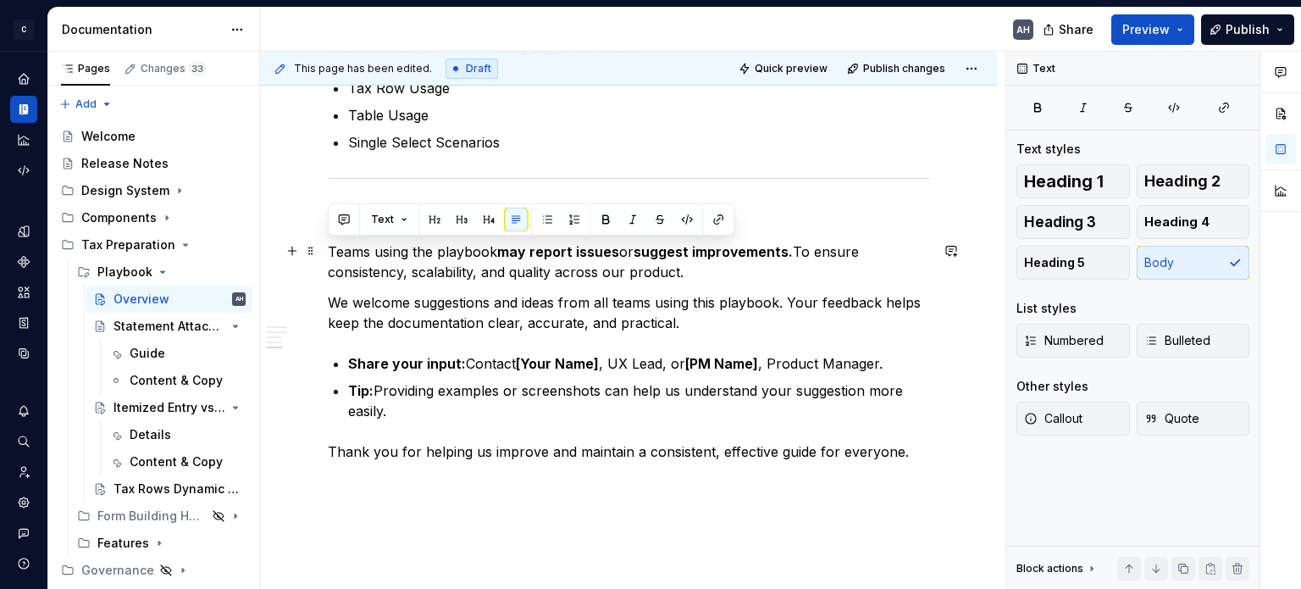
drag, startPoint x: 731, startPoint y: 275, endPoint x: 320, endPoint y: 240, distance: 412.3
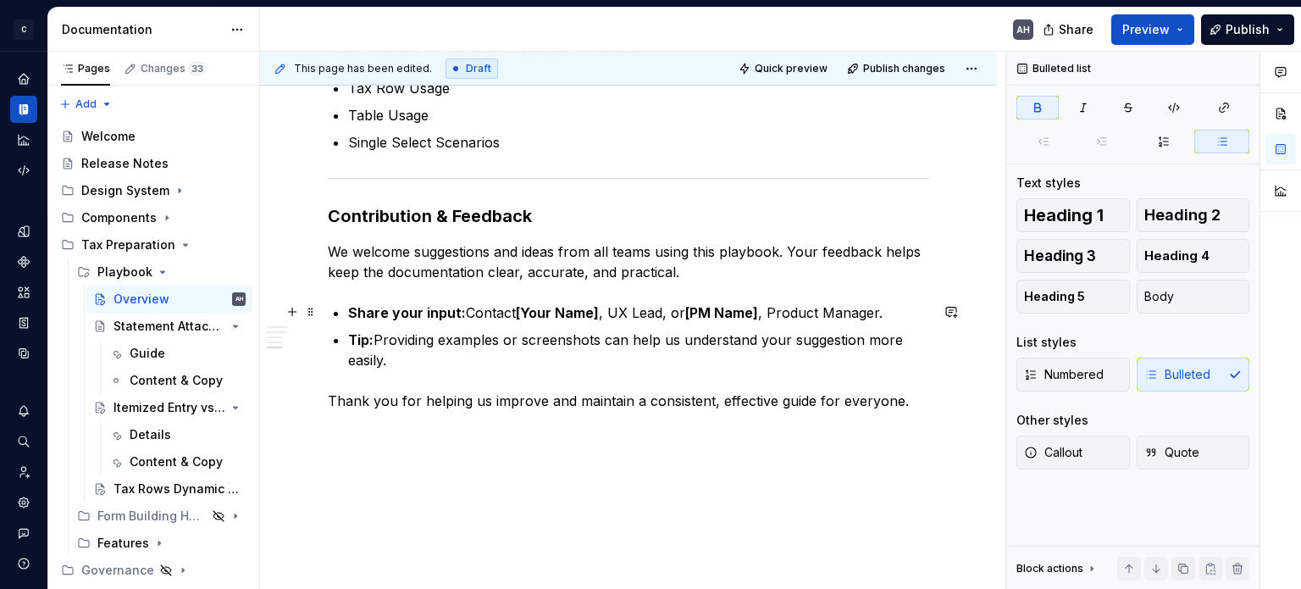
click at [390, 312] on strong "Share your input:" at bounding box center [407, 312] width 118 height 17
click at [514, 315] on p "Share your input: Contact [Your Name] , UX Lead, or [PM Name] , Product Manager." at bounding box center [638, 312] width 581 height 20
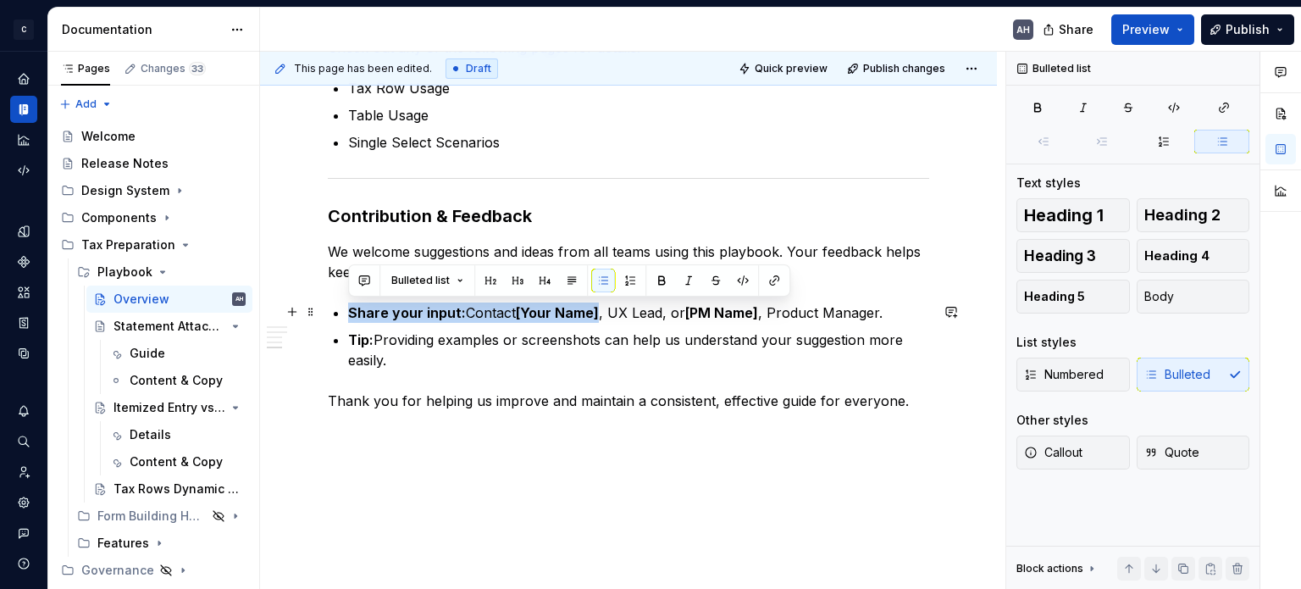
drag, startPoint x: 600, startPoint y: 307, endPoint x: 518, endPoint y: 301, distance: 82.4
click at [518, 302] on p "Share your input: Contact [Your Name] , UX Lead, or [PM Name] , Product Manager." at bounding box center [638, 312] width 581 height 20
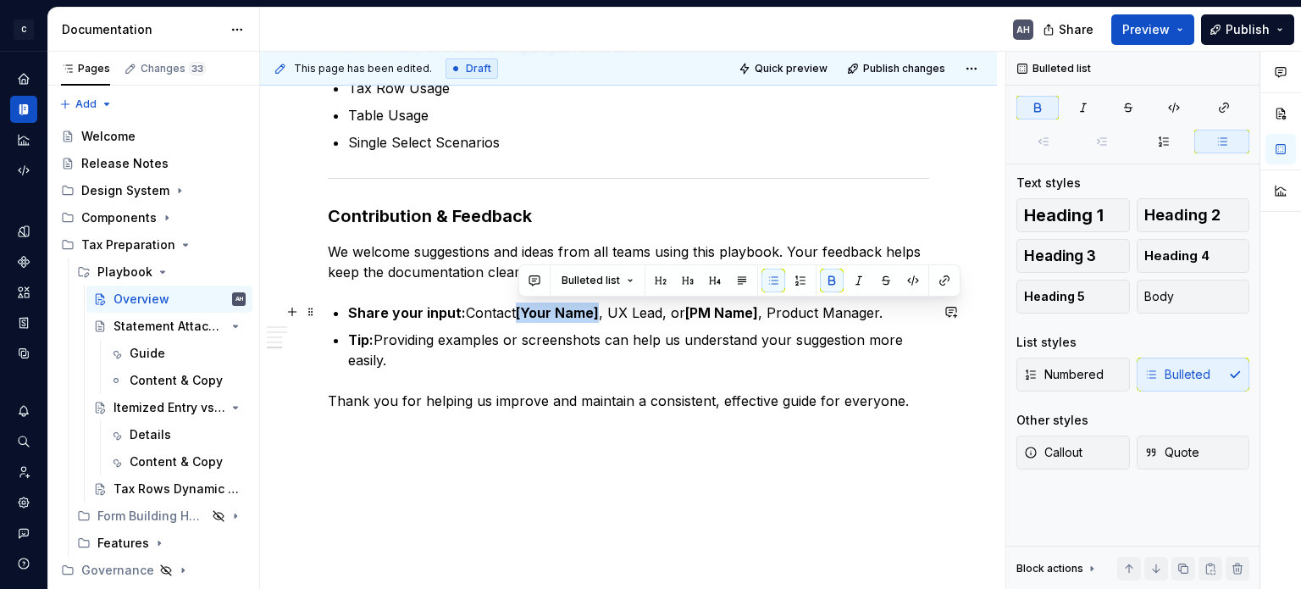
drag, startPoint x: 524, startPoint y: 308, endPoint x: 601, endPoint y: 310, distance: 77.1
click at [601, 310] on p "Share your input: Contact [Your Name] , UX Lead, or [PM Name] , Product Manager." at bounding box center [638, 312] width 581 height 20
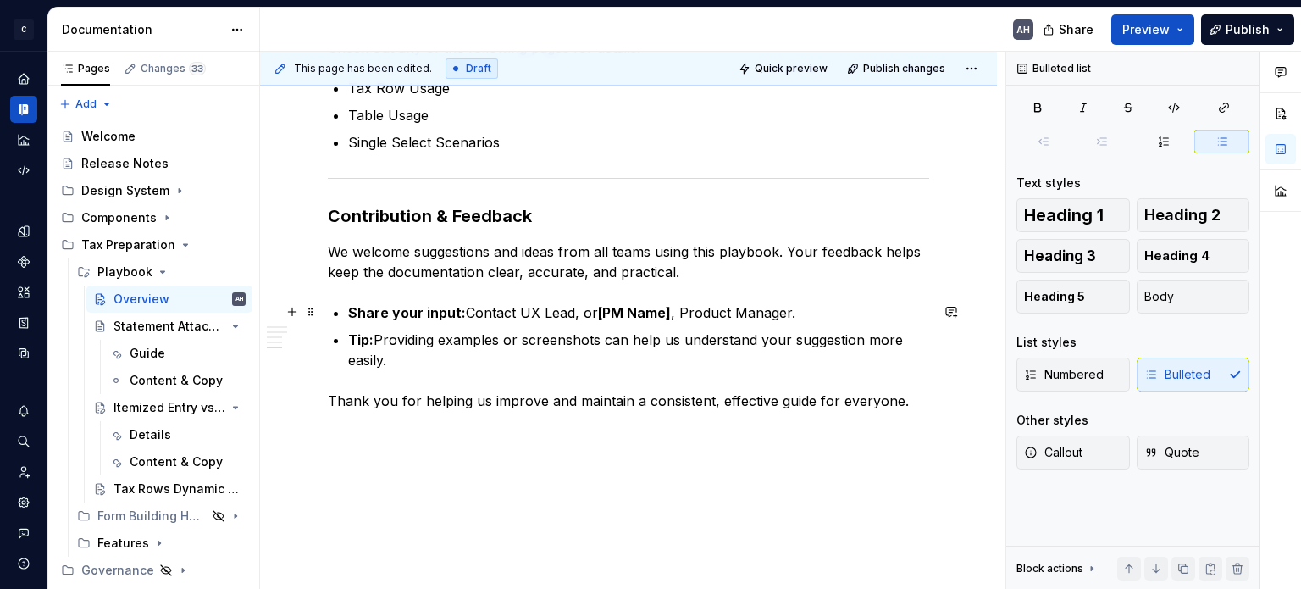
click at [578, 314] on p "Share your input: Contact UX Lead, or [PM Name] , Product Manager." at bounding box center [638, 312] width 581 height 20
click at [592, 309] on p "Share your input: Contact UX Lead or [PM Name] , Product Manager." at bounding box center [638, 312] width 581 height 20
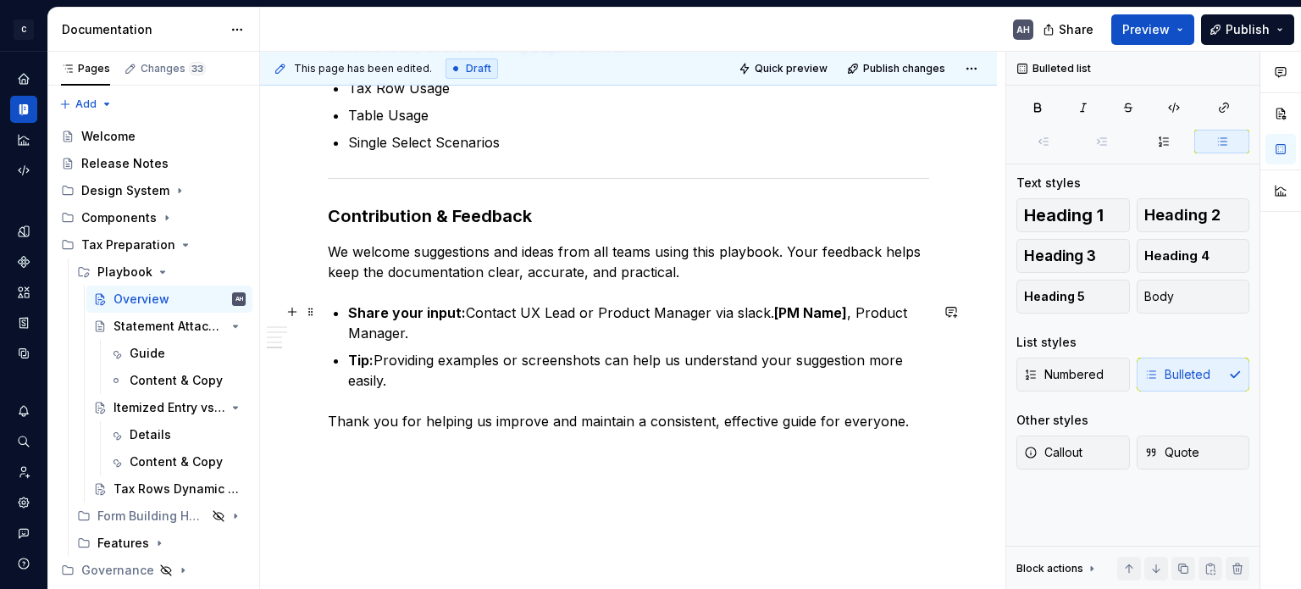
click at [758, 311] on p "Share your input: Contact UX Lead or Product Manager via slack. [PM Name] , Pro…" at bounding box center [638, 322] width 581 height 41
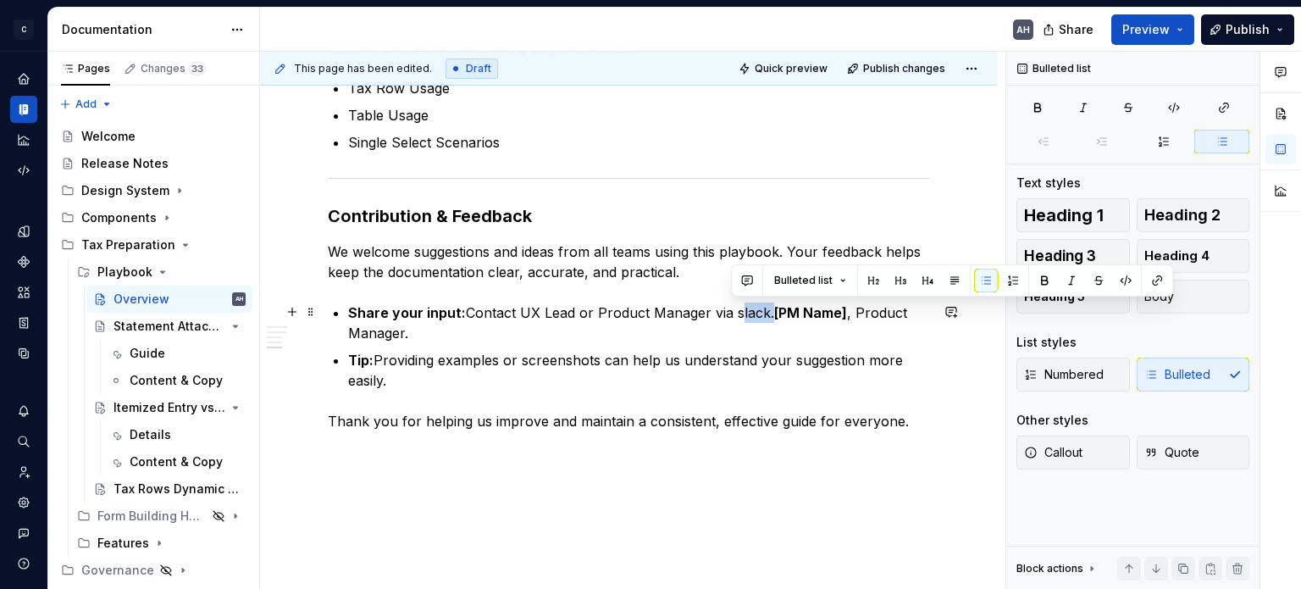
click at [758, 311] on p "Share your input: Contact UX Lead or Product Manager via slack. [PM Name] , Pro…" at bounding box center [638, 322] width 581 height 41
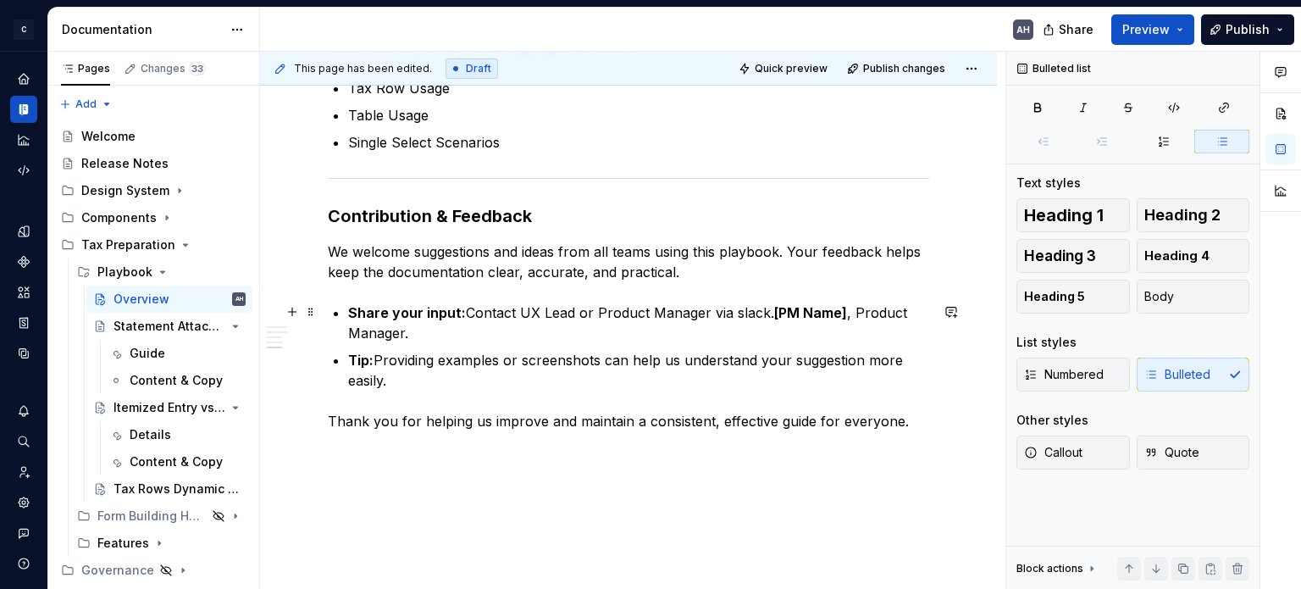
click at [600, 309] on p "Share your input: Contact UX Lead or Product Manager via slack. [PM Name] , Pro…" at bounding box center [638, 322] width 581 height 41
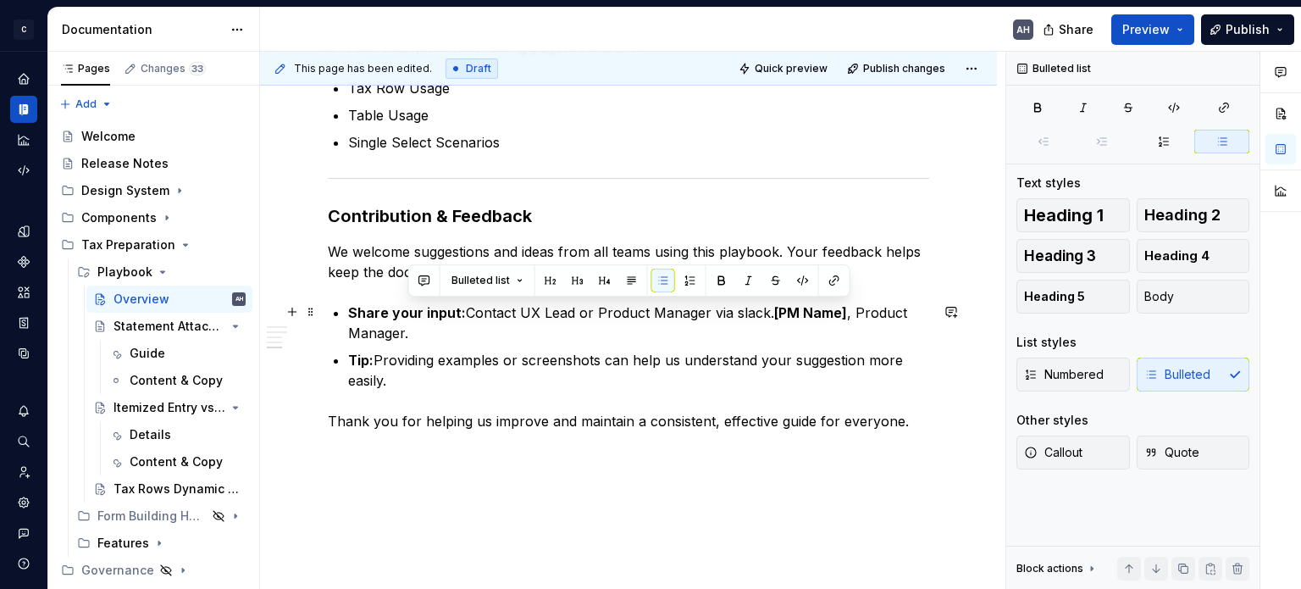
drag, startPoint x: 770, startPoint y: 311, endPoint x: 771, endPoint y: 329, distance: 17.8
click at [771, 329] on p "Share your input: Contact UX Lead or Product Manager via slack. [PM Name] , Pro…" at bounding box center [638, 322] width 581 height 41
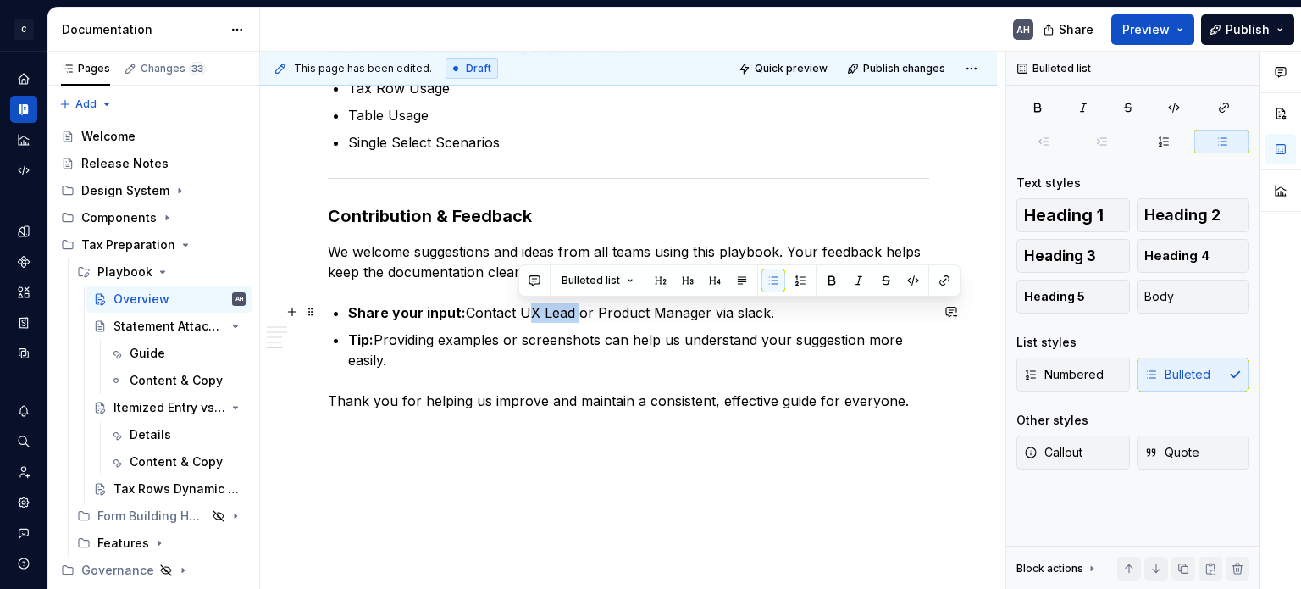
drag, startPoint x: 575, startPoint y: 313, endPoint x: 521, endPoint y: 307, distance: 54.5
click at [521, 307] on p "Share your input: Contact UX Lead or Product Manager via slack." at bounding box center [638, 312] width 581 height 20
drag, startPoint x: 518, startPoint y: 310, endPoint x: 574, endPoint y: 308, distance: 55.9
click at [574, 308] on p "Share your input: Contact UX Lead or Product Manager via slack." at bounding box center [638, 312] width 581 height 20
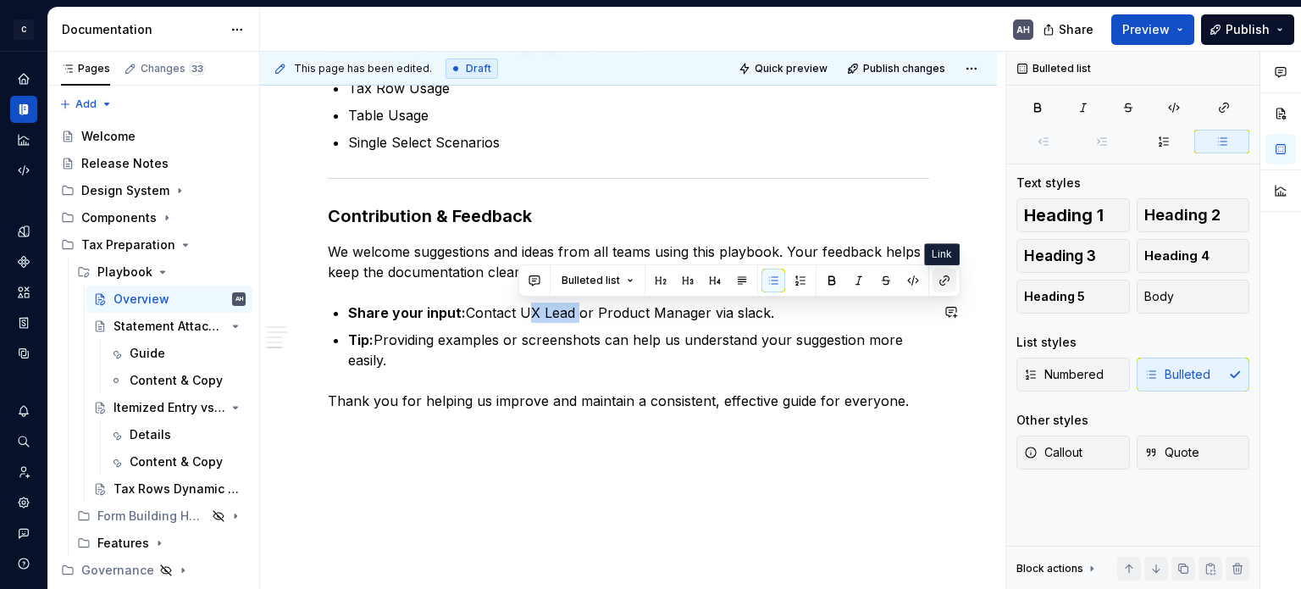
click at [939, 278] on button "button" at bounding box center [944, 280] width 24 height 24
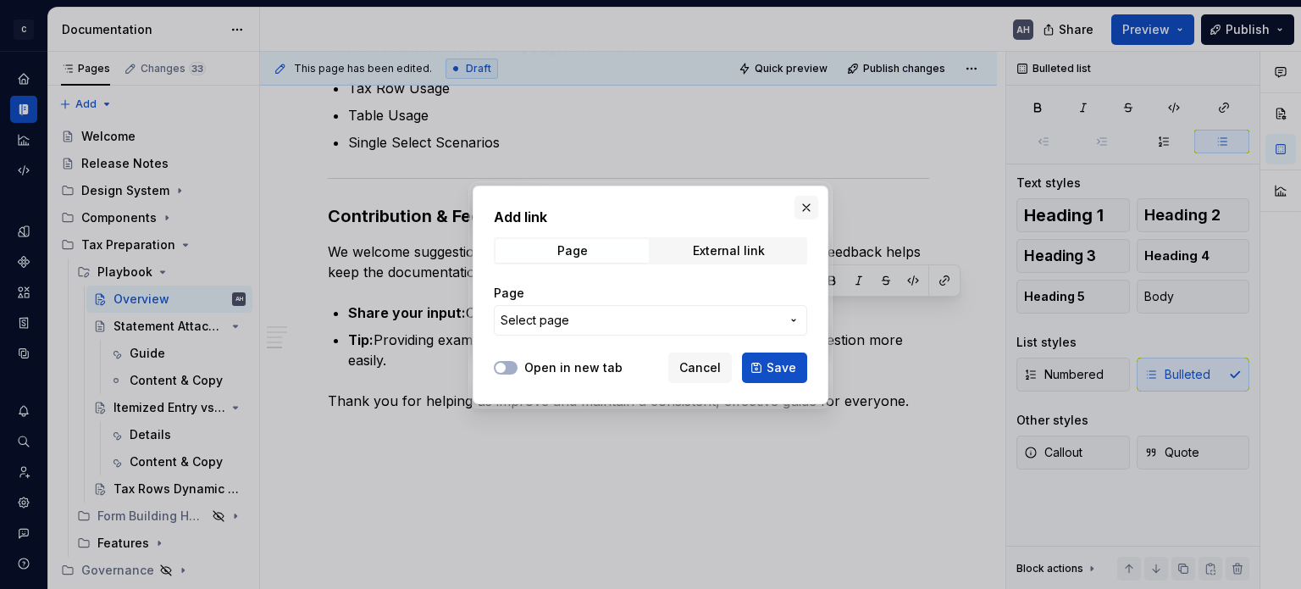
click at [803, 204] on button "button" at bounding box center [806, 208] width 24 height 24
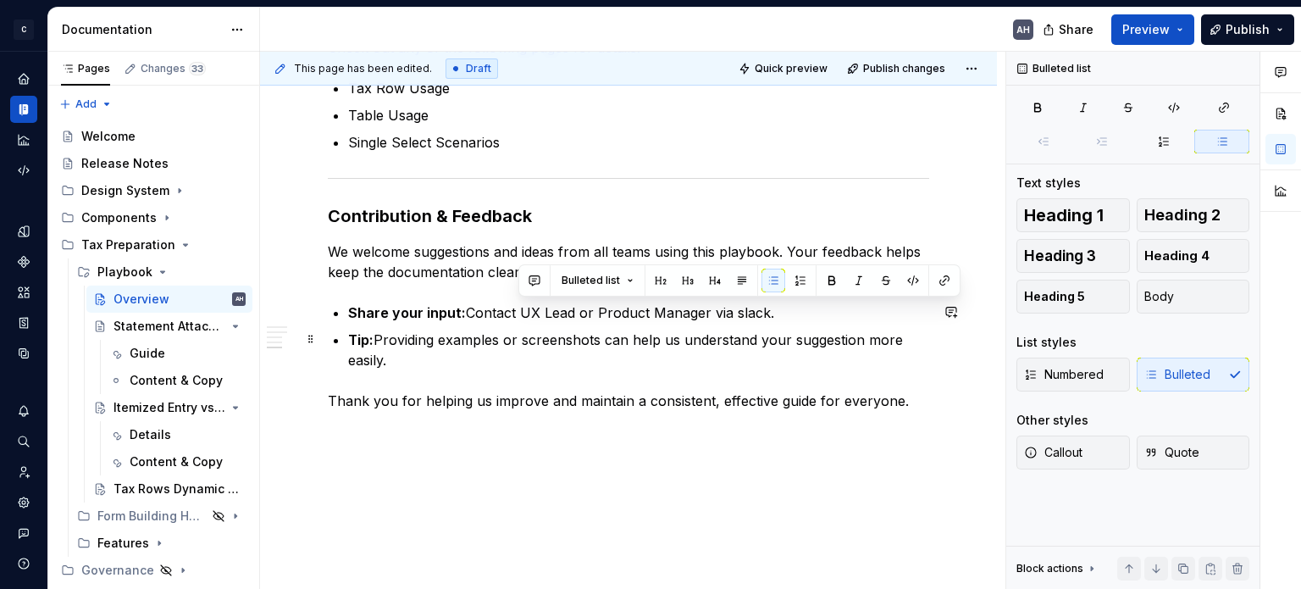
click at [791, 360] on p "Tip: Providing examples or screenshots can help us understand your suggestion m…" at bounding box center [638, 349] width 581 height 41
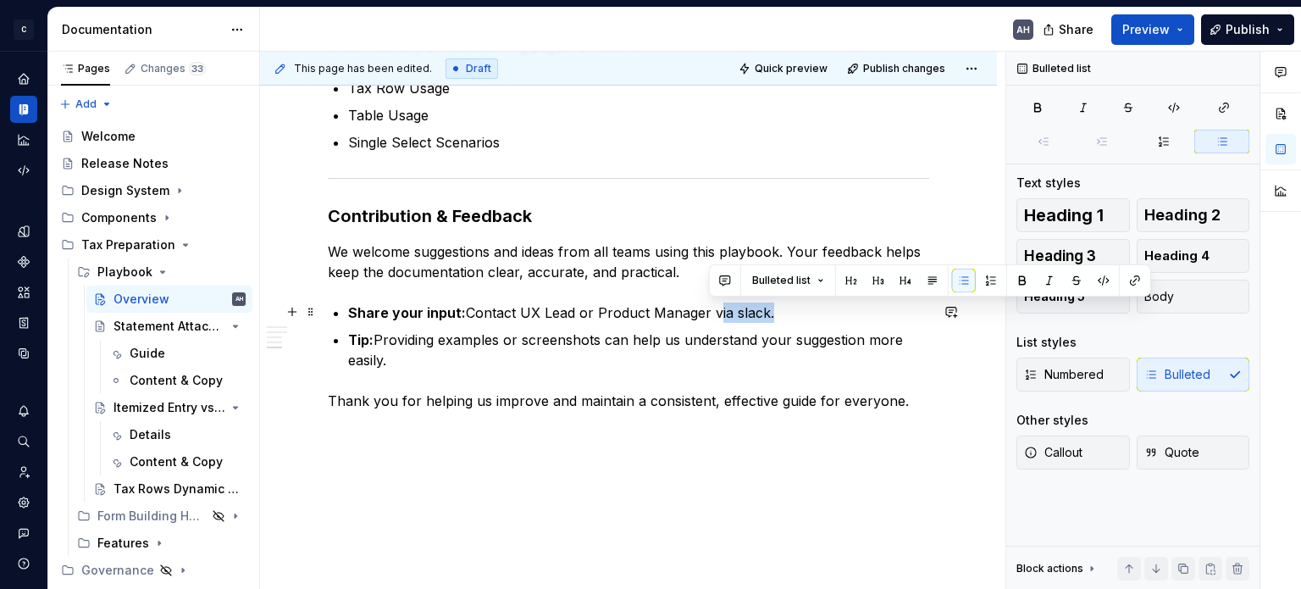
drag, startPoint x: 763, startPoint y: 312, endPoint x: 708, endPoint y: 313, distance: 55.1
click at [708, 313] on p "Share your input: Contact UX Lead or Product Manager via slack." at bounding box center [638, 312] width 581 height 20
click at [1129, 279] on button "button" at bounding box center [1135, 280] width 24 height 24
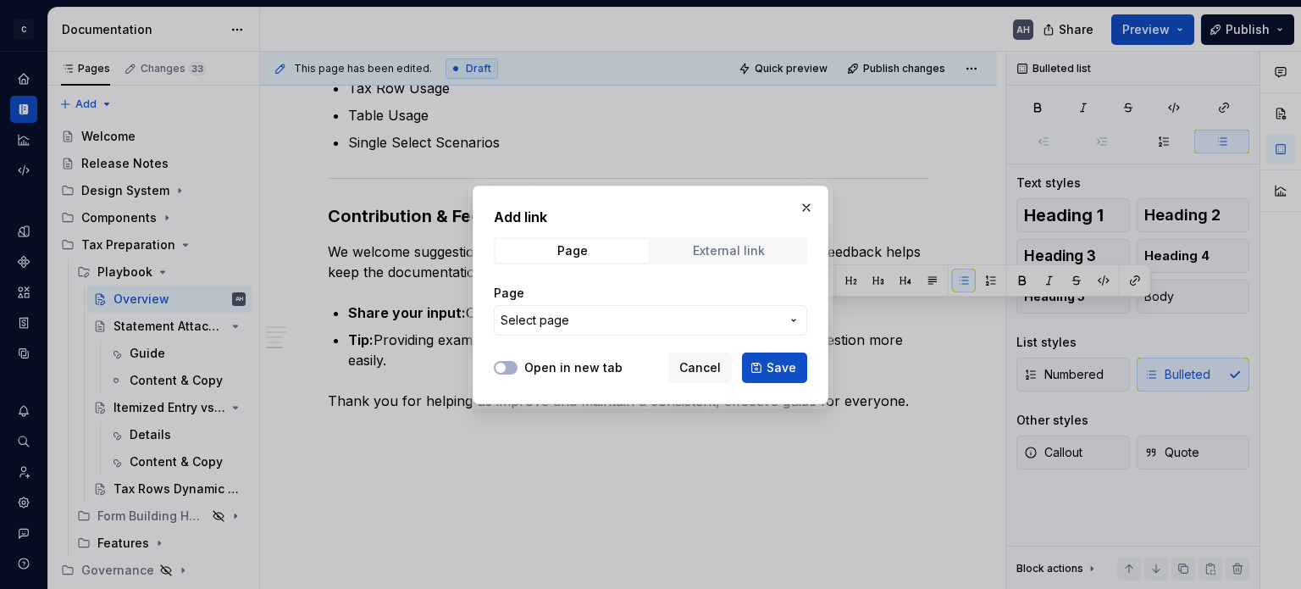
click at [701, 253] on div "External link" at bounding box center [729, 251] width 72 height 14
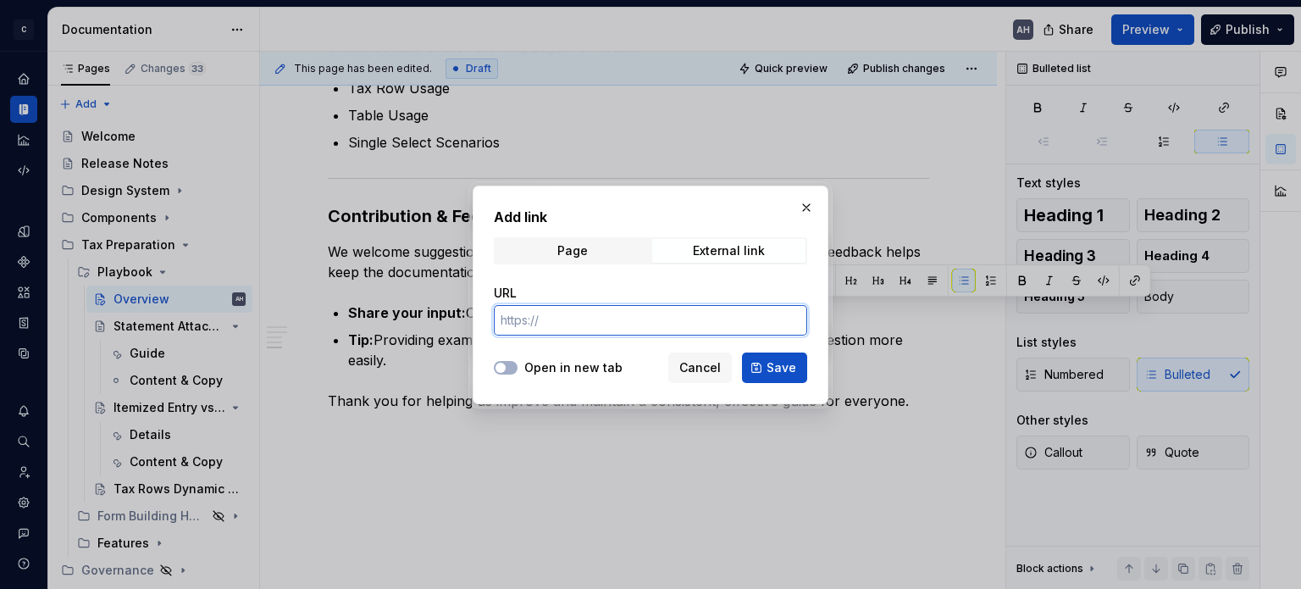
click at [620, 321] on input "URL" at bounding box center [650, 320] width 313 height 30
paste input "[DOMAIN_NAME]"
click at [515, 372] on button "Open in new tab" at bounding box center [506, 368] width 24 height 14
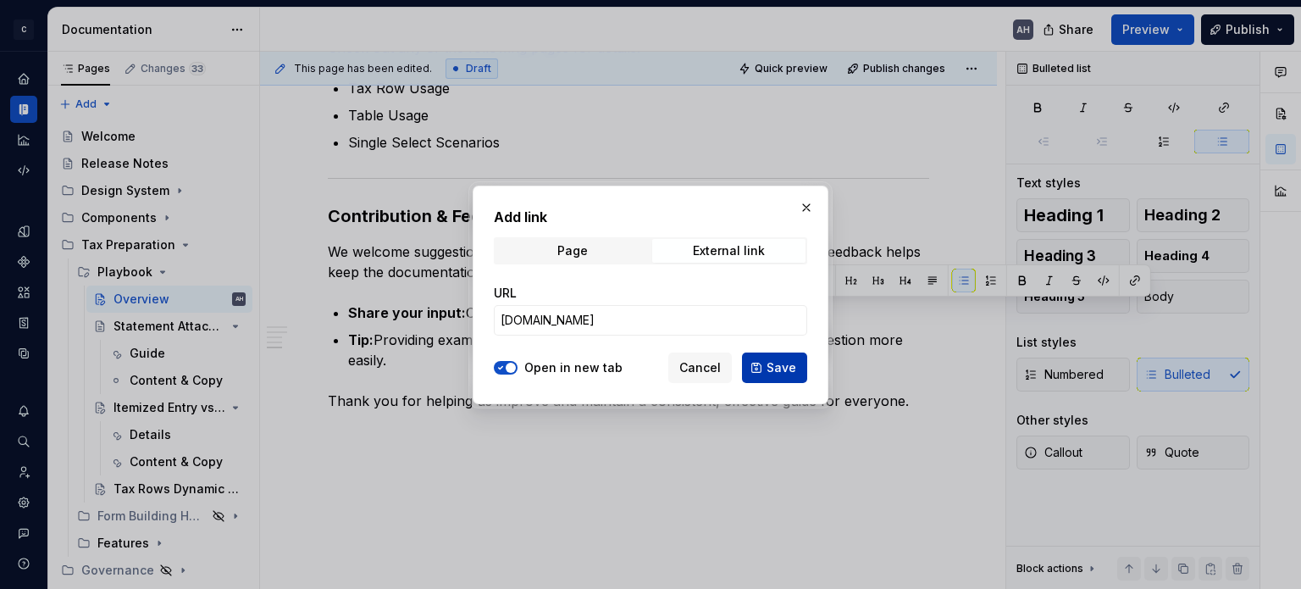
click at [771, 372] on span "Save" at bounding box center [781, 367] width 30 height 17
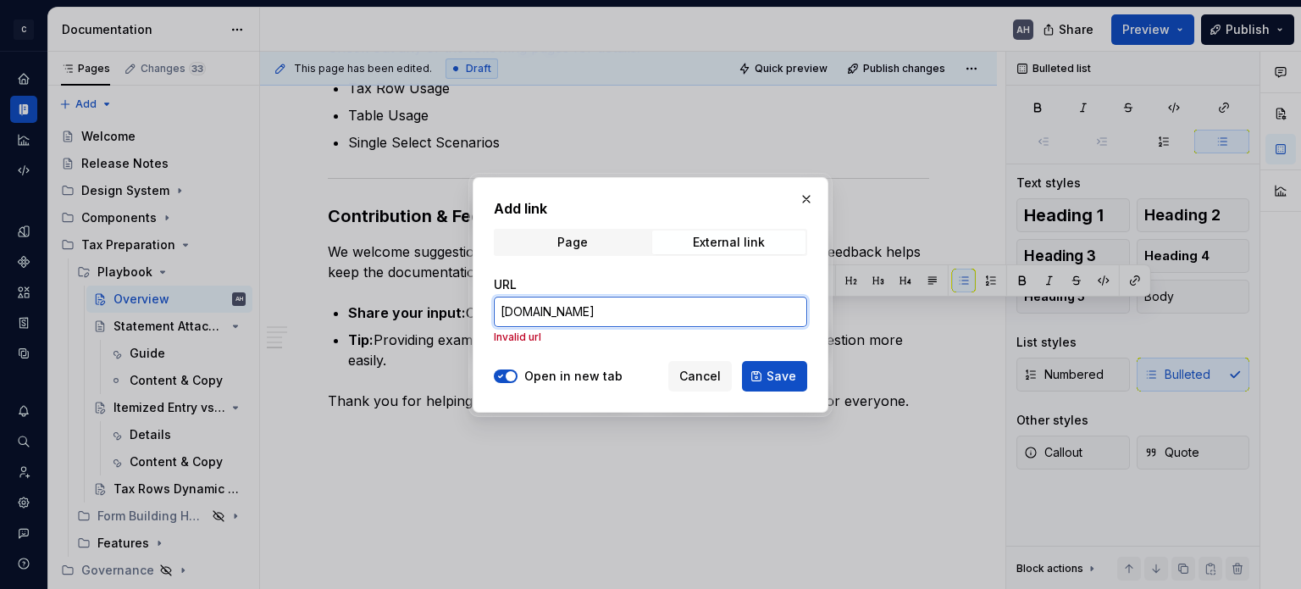
click at [629, 317] on input "[DOMAIN_NAME]" at bounding box center [650, 311] width 313 height 30
click at [499, 317] on input "[DOMAIN_NAME]" at bounding box center [650, 311] width 313 height 30
drag, startPoint x: 810, startPoint y: 375, endPoint x: 776, endPoint y: 373, distance: 34.8
click at [810, 375] on div "Add link Page External link URL [DOMAIN_NAME] Invalid url Open in new tab Cance…" at bounding box center [651, 294] width 356 height 235
click at [776, 373] on span "Save" at bounding box center [781, 376] width 30 height 17
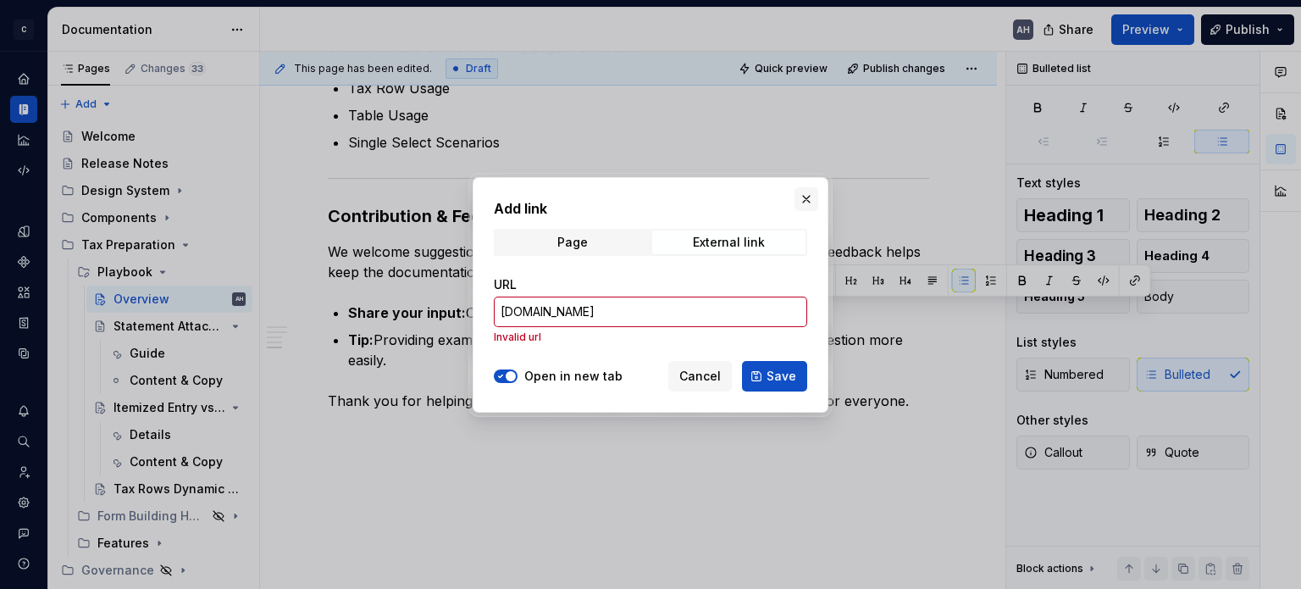
click at [808, 199] on button "button" at bounding box center [806, 199] width 24 height 24
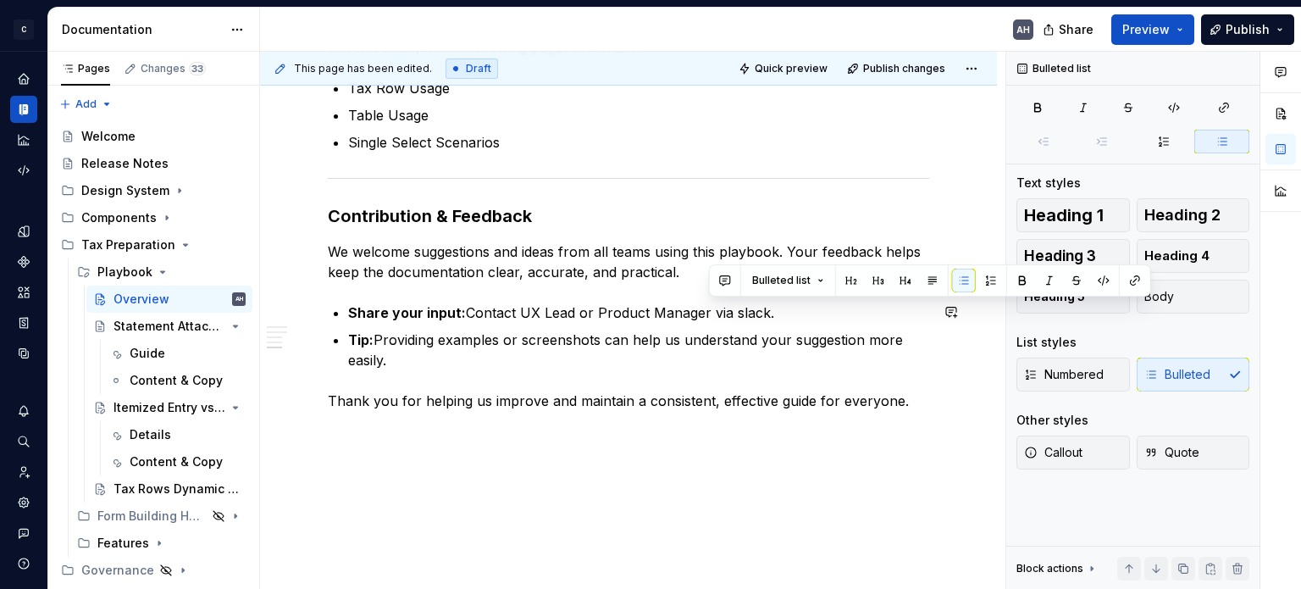
click at [680, 351] on p "Tip: Providing examples or screenshots can help us understand your suggestion m…" at bounding box center [638, 349] width 581 height 41
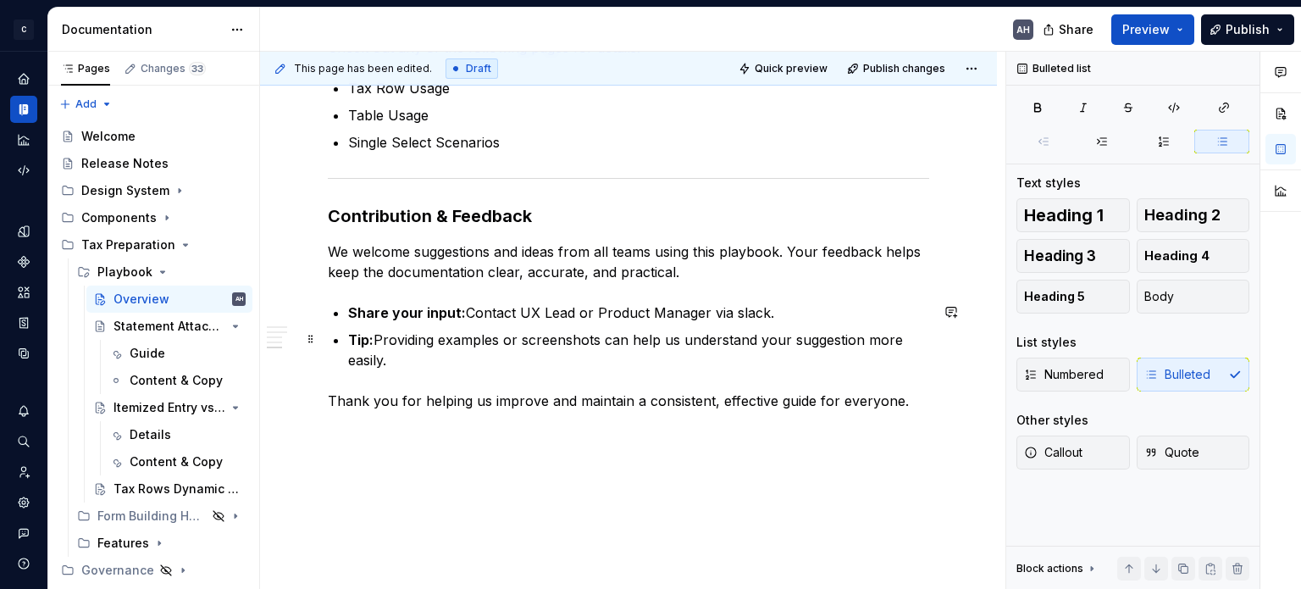
click at [562, 344] on p "Tip: Providing examples or screenshots can help us understand your suggestion m…" at bounding box center [638, 349] width 581 height 41
click at [379, 346] on p "Tip: Providing examples or screenshots can help us understand your suggestion m…" at bounding box center [638, 349] width 581 height 41
click at [390, 362] on p "Tip: Providing examples or screenshots can help us understand your suggestion m…" at bounding box center [638, 349] width 581 height 41
click at [467, 400] on p "Thank you for helping us improve and maintain a consistent, effective guide for…" at bounding box center [628, 400] width 601 height 20
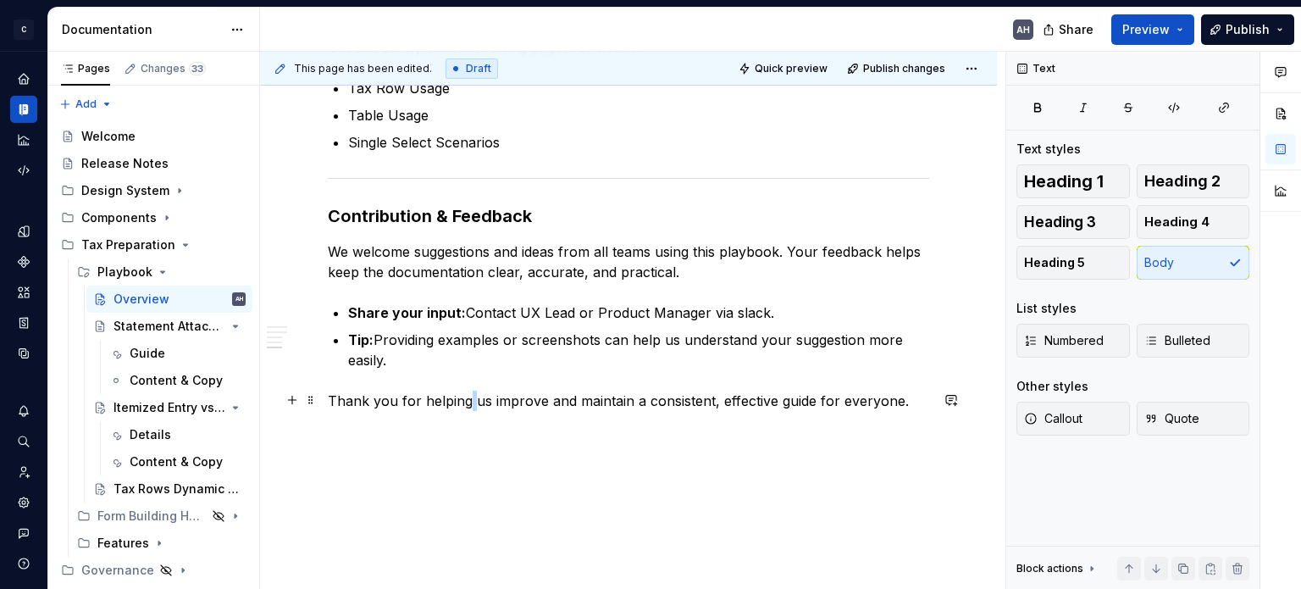
click at [467, 400] on p "Thank you for helping us improve and maintain a consistent, effective guide for…" at bounding box center [628, 400] width 601 height 20
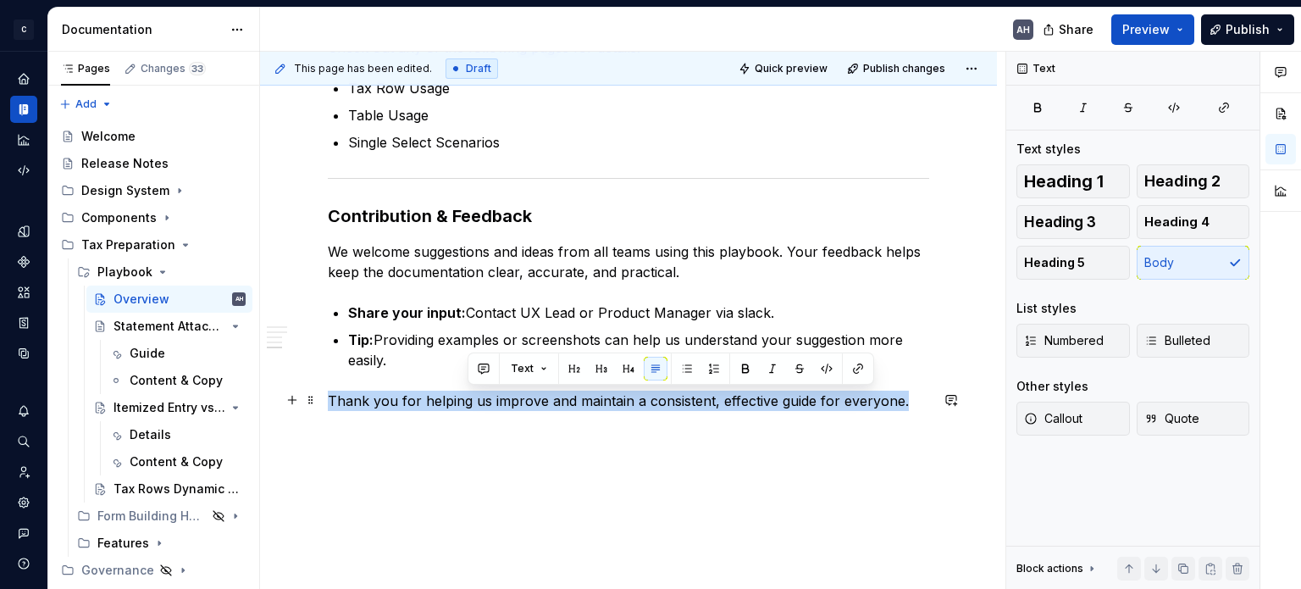
click at [467, 400] on p "Thank you for helping us improve and maintain a consistent, effective guide for…" at bounding box center [628, 400] width 601 height 20
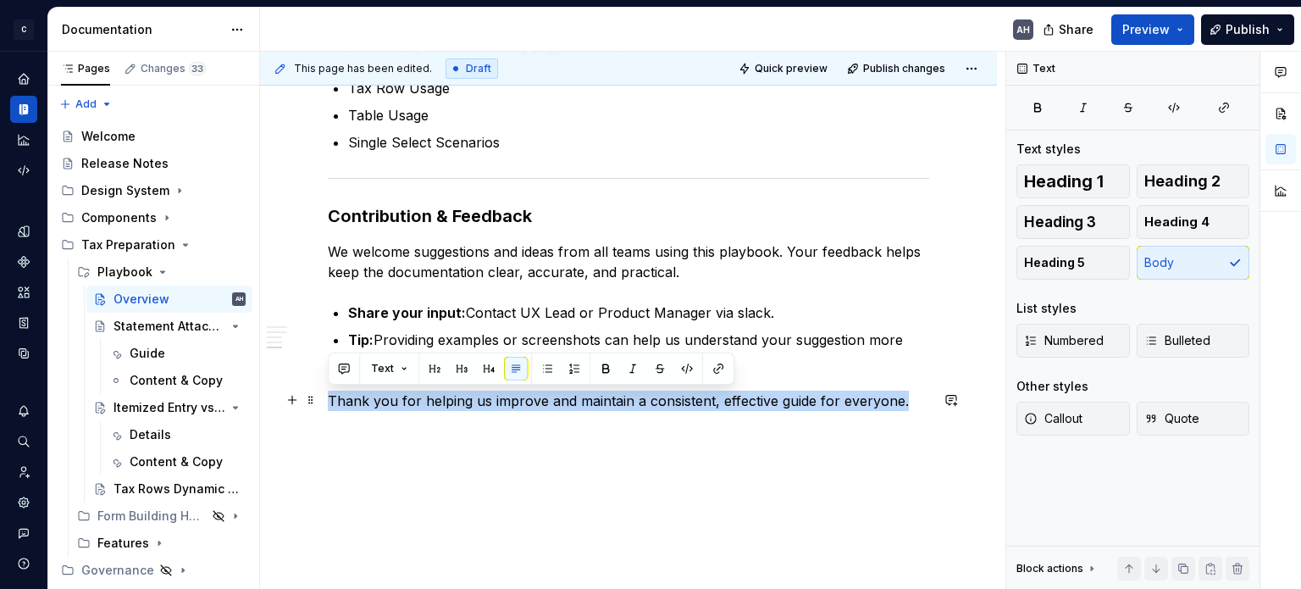
click at [901, 399] on p "Thank you for helping us improve and maintain a consistent, effective guide for…" at bounding box center [628, 400] width 601 height 20
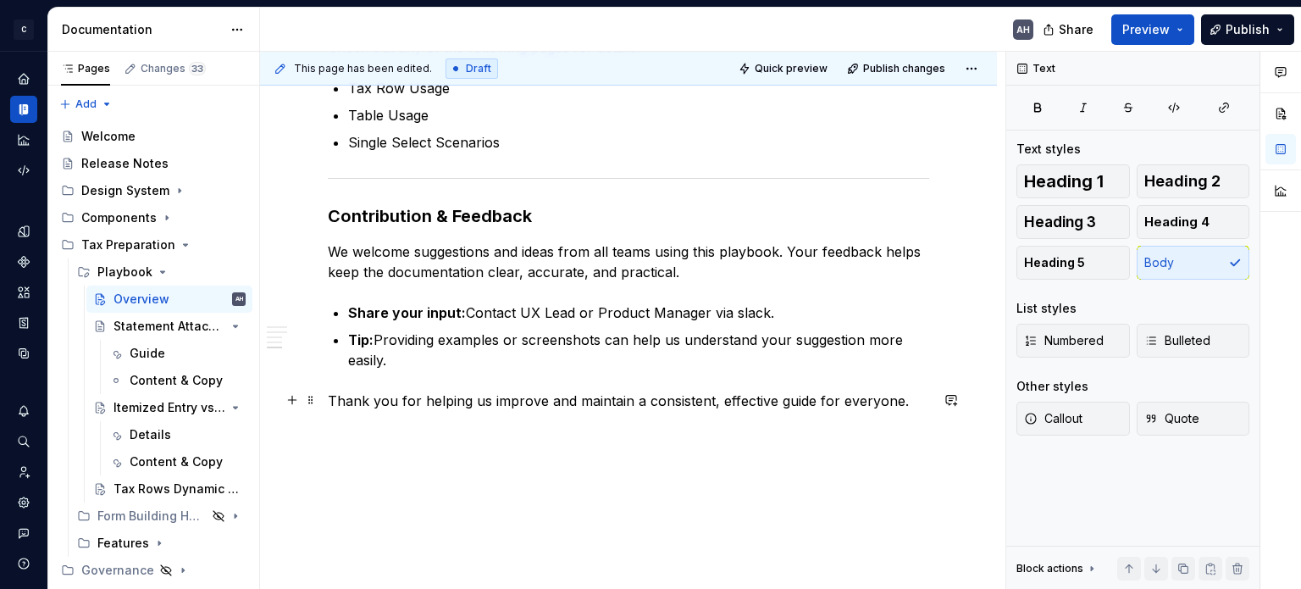
click at [377, 391] on p "Thank you for helping us improve and maintain a consistent, effective guide for…" at bounding box center [628, 400] width 601 height 20
click at [329, 402] on p "Thank you for helping us improve and maintain a consistent, effective guide for…" at bounding box center [628, 400] width 601 height 20
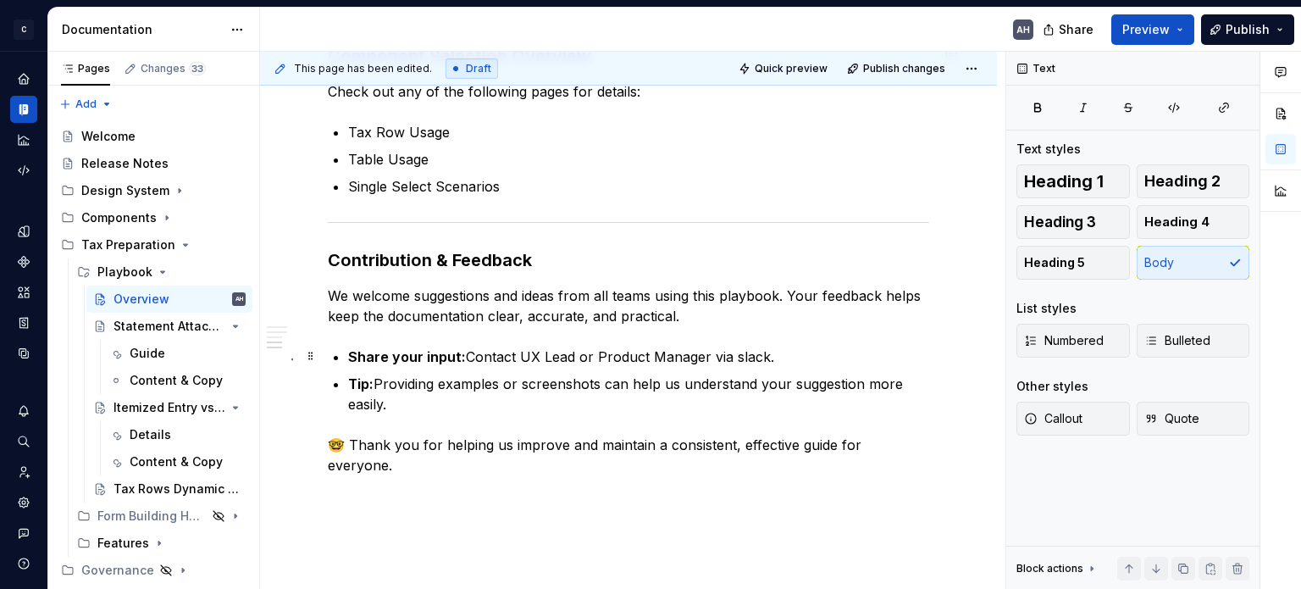
scroll to position [1326, 0]
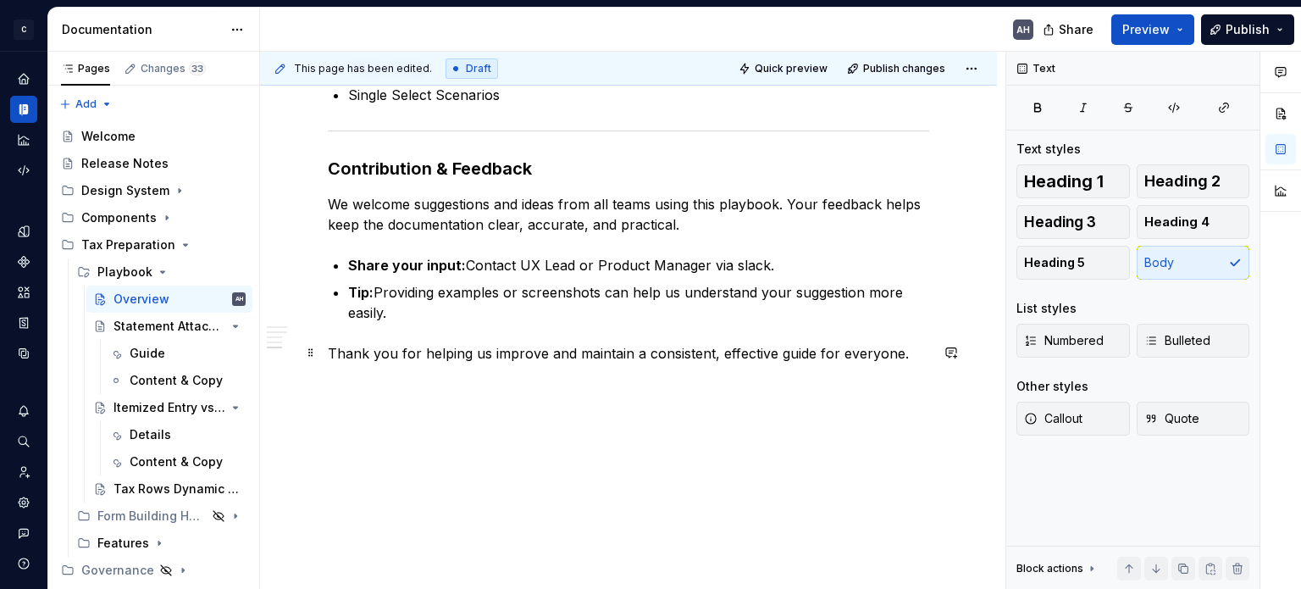
click at [914, 351] on p "Thank you for helping us improve and maintain a consistent, effective guide for…" at bounding box center [628, 353] width 601 height 20
click at [921, 351] on p "Thank you for helping us improve and maintain a consistent, effective guide for…" at bounding box center [628, 363] width 601 height 41
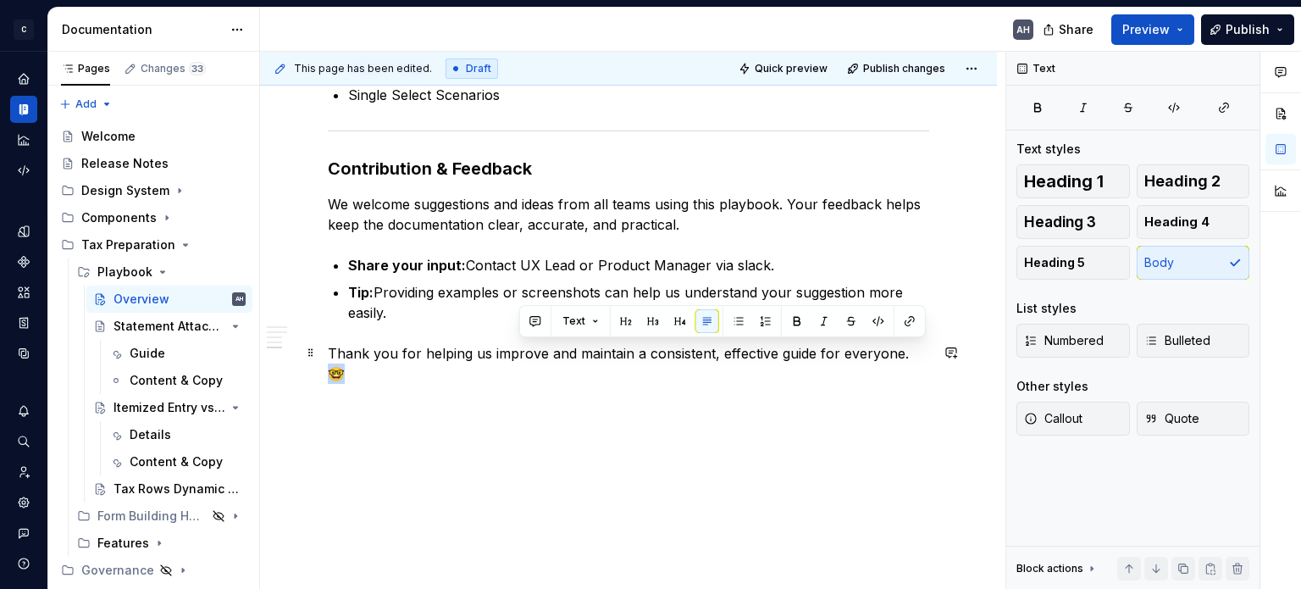
drag, startPoint x: 908, startPoint y: 351, endPoint x: 925, endPoint y: 352, distance: 17.0
click at [925, 352] on p "Thank you for helping us improve and maintain a consistent, effective guide for…" at bounding box center [628, 363] width 601 height 41
click at [902, 354] on p "Thank you for helping us improve and maintain a consistent, effective guide for…" at bounding box center [628, 363] width 601 height 41
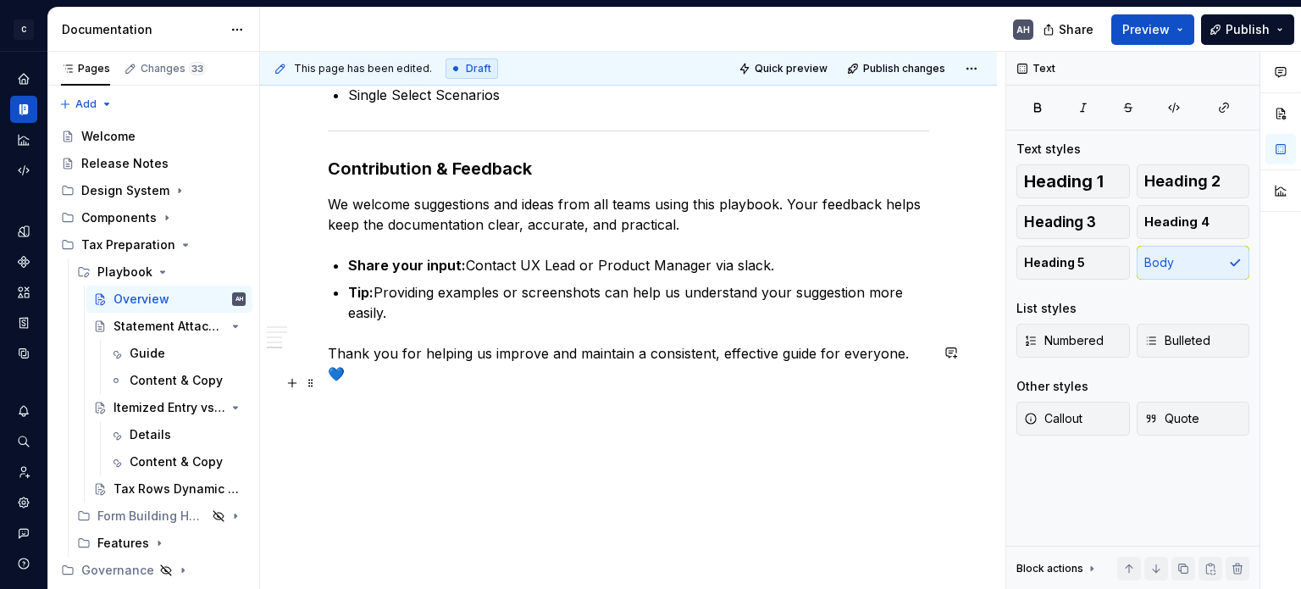
click at [674, 394] on p at bounding box center [628, 404] width 601 height 20
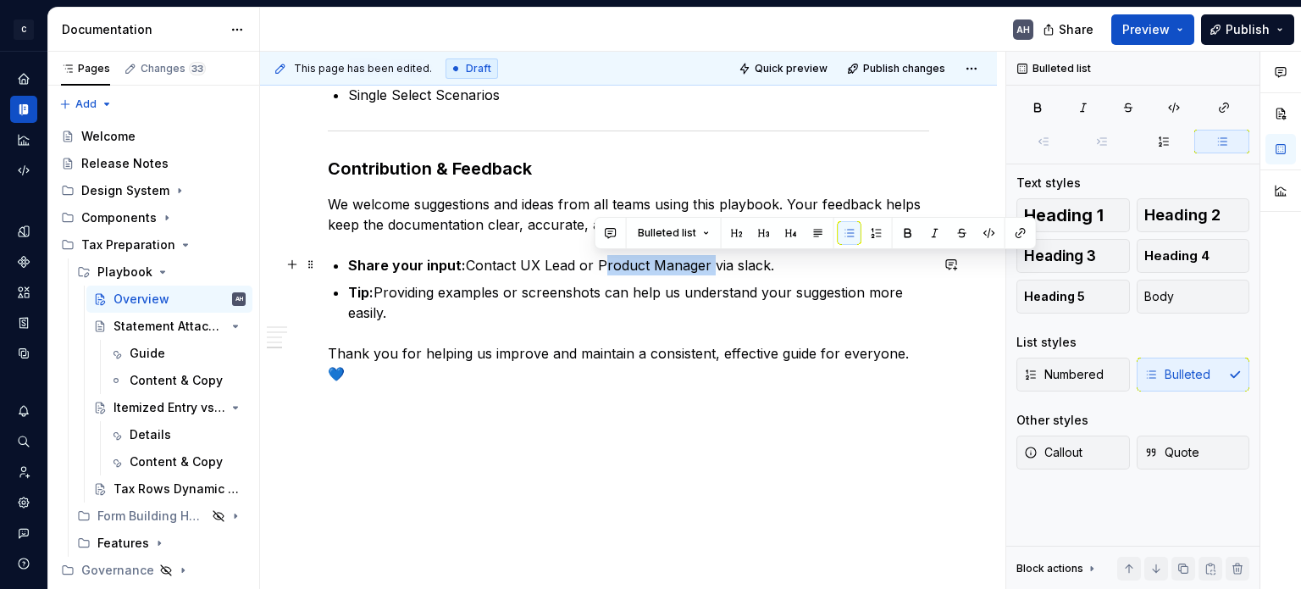
drag, startPoint x: 705, startPoint y: 263, endPoint x: 594, endPoint y: 263, distance: 110.1
click at [594, 263] on p "Share your input: Contact UX Lead or Product Manager via slack." at bounding box center [638, 265] width 581 height 20
click at [1020, 233] on button "button" at bounding box center [1021, 233] width 24 height 24
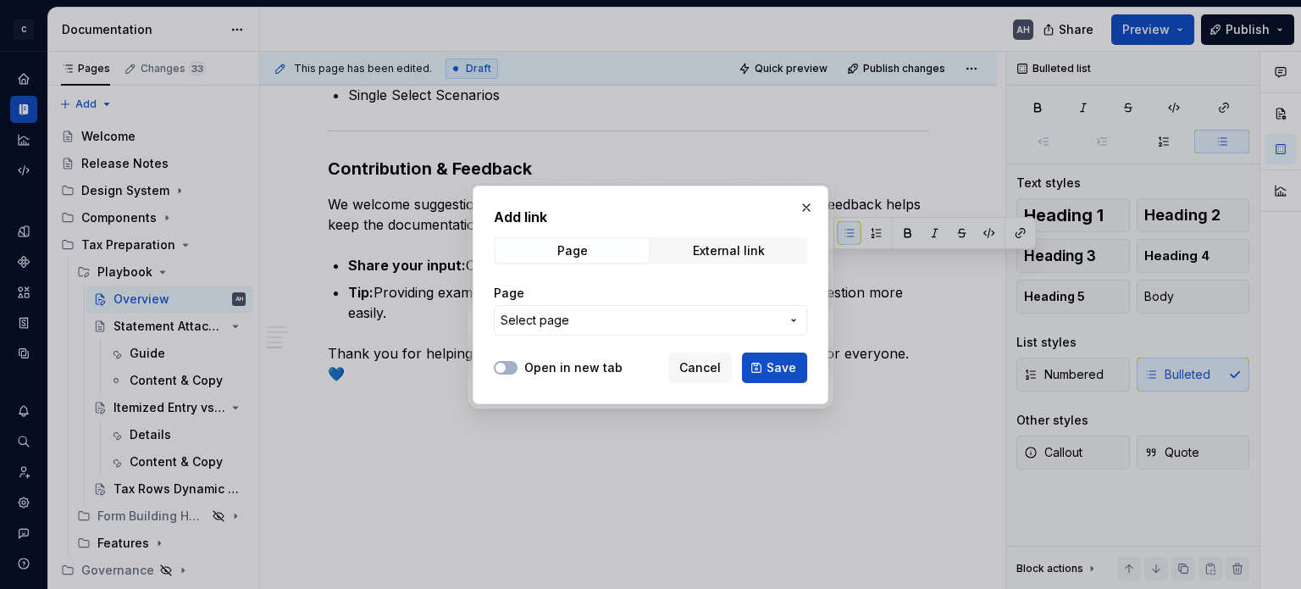
click at [623, 325] on span "Select page" at bounding box center [639, 320] width 279 height 17
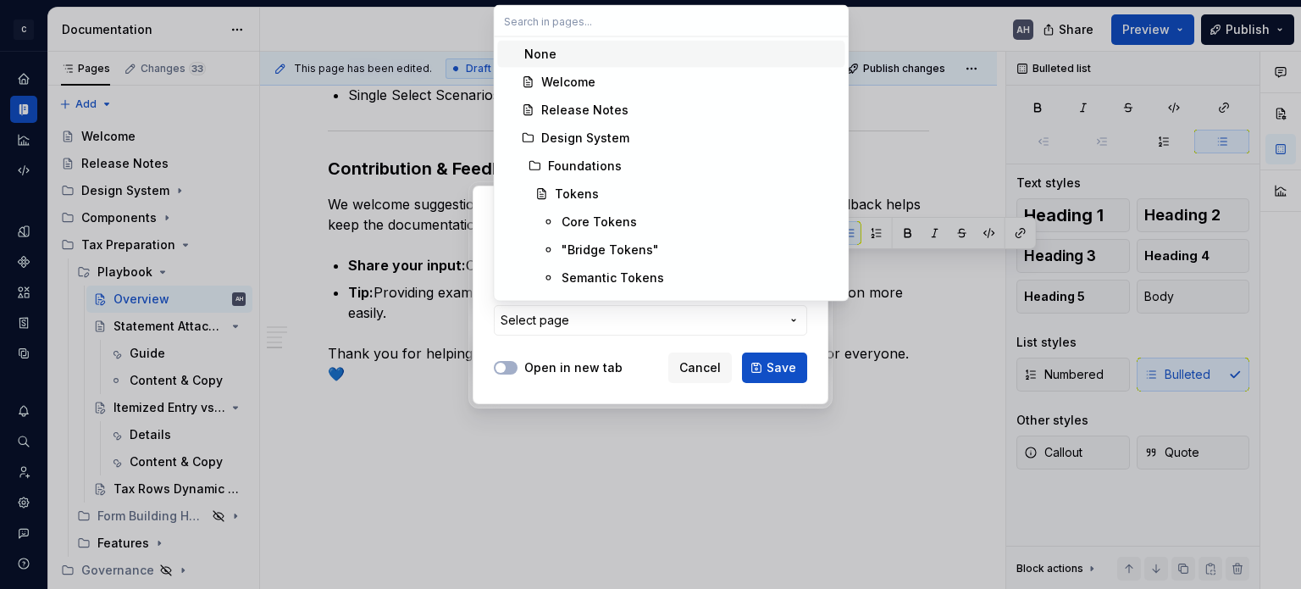
click at [623, 325] on div "Add link Page External link Page Select page Open in new tab Cancel Save" at bounding box center [650, 294] width 1301 height 589
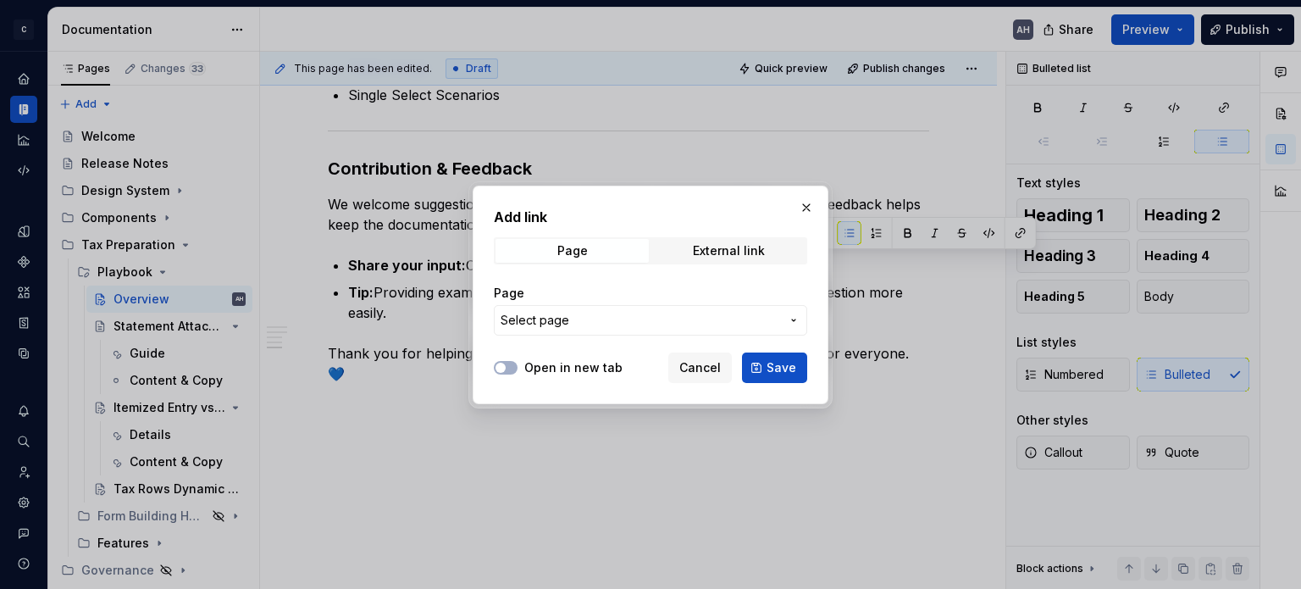
click at [738, 236] on div "Add link Page External link Page Select page" at bounding box center [650, 276] width 313 height 139
click at [727, 245] on div "External link" at bounding box center [729, 251] width 72 height 14
click at [604, 324] on input "URL" at bounding box center [650, 320] width 313 height 30
paste input "[URL][DOMAIN_NAME]"
click at [779, 365] on span "Save" at bounding box center [781, 367] width 30 height 17
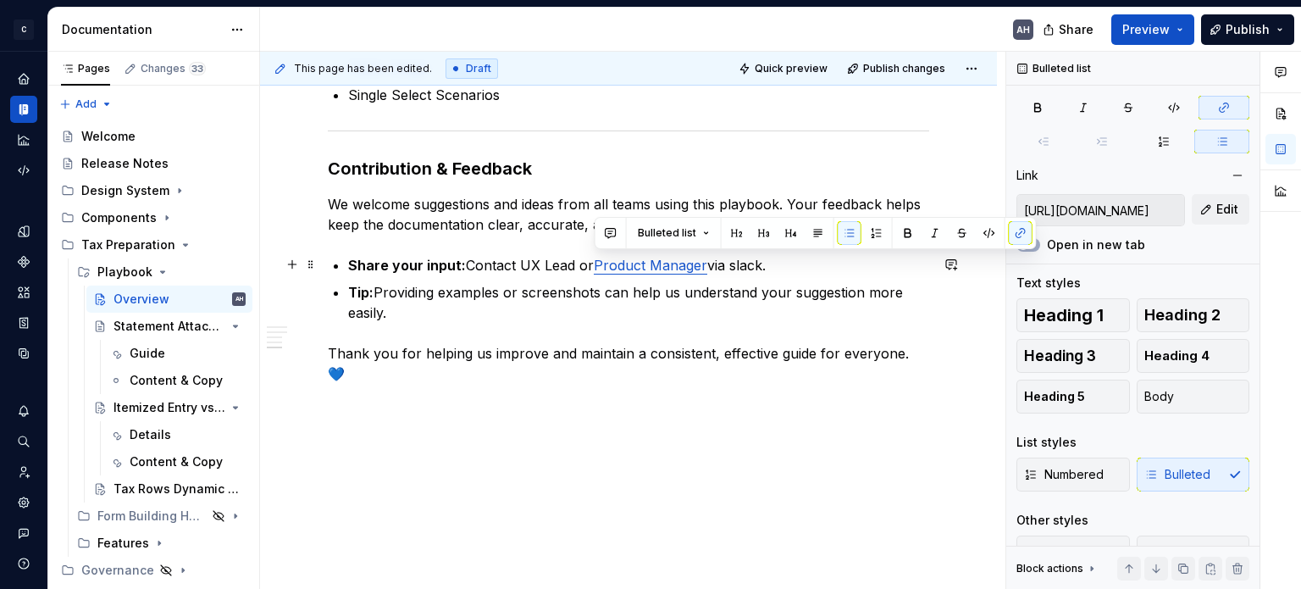
click at [555, 260] on p "Share your input: Contact UX Lead or Product Manager via slack." at bounding box center [638, 265] width 581 height 20
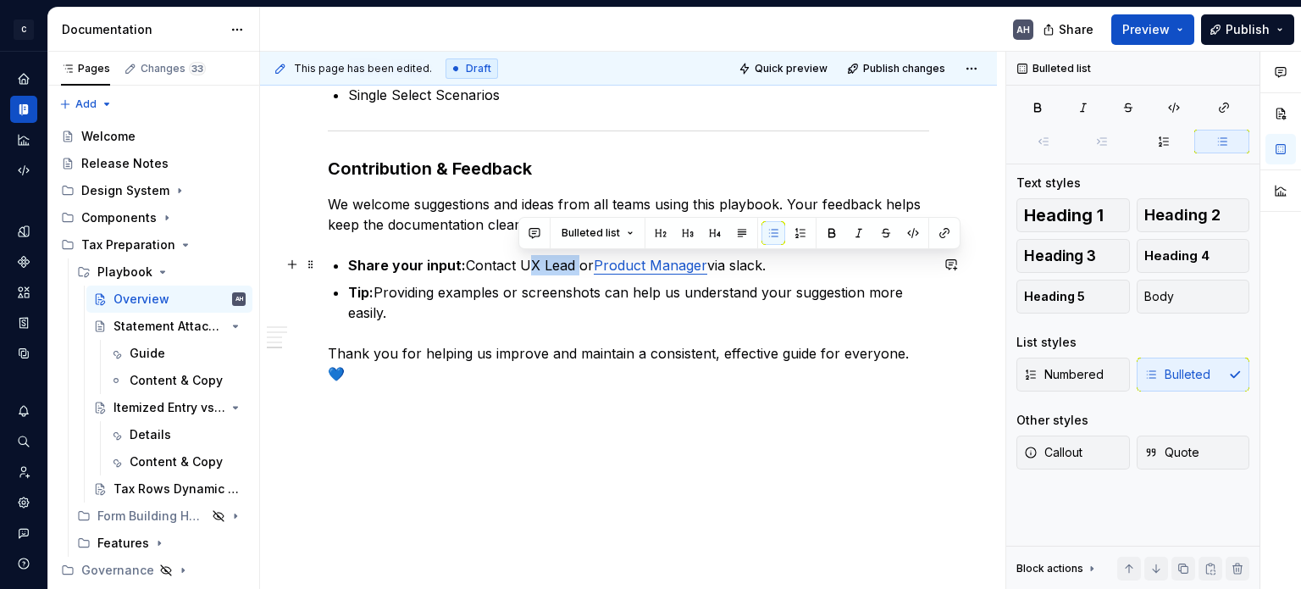
drag, startPoint x: 574, startPoint y: 267, endPoint x: 521, endPoint y: 263, distance: 53.5
click at [521, 263] on p "Share your input: Contact UX Lead or Product Manager via slack." at bounding box center [638, 265] width 581 height 20
click at [945, 230] on button "button" at bounding box center [944, 233] width 24 height 24
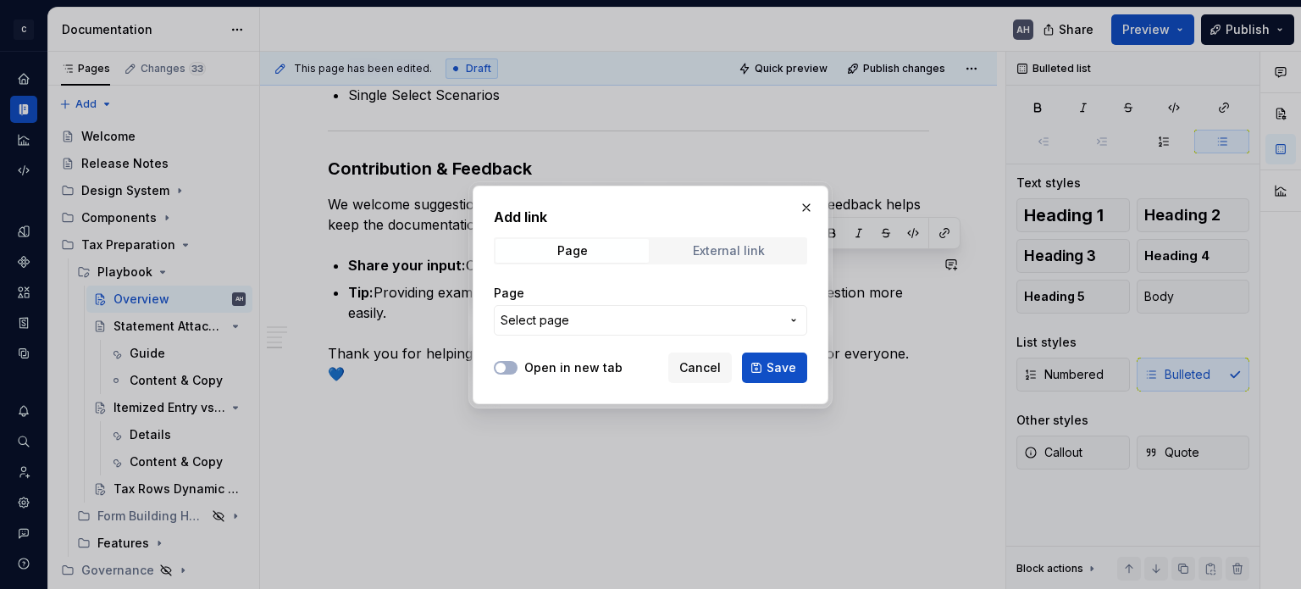
click at [722, 244] on div "External link" at bounding box center [729, 251] width 72 height 14
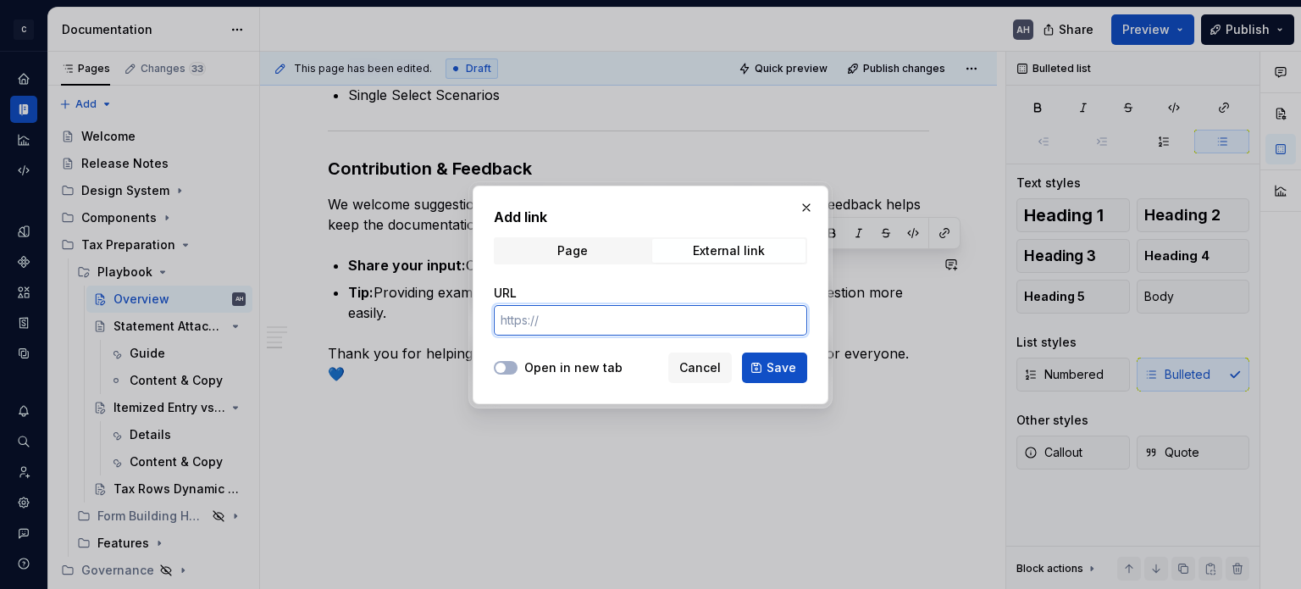
click at [654, 331] on input "URL" at bounding box center [650, 320] width 313 height 30
paste input "[URL][DOMAIN_NAME]"
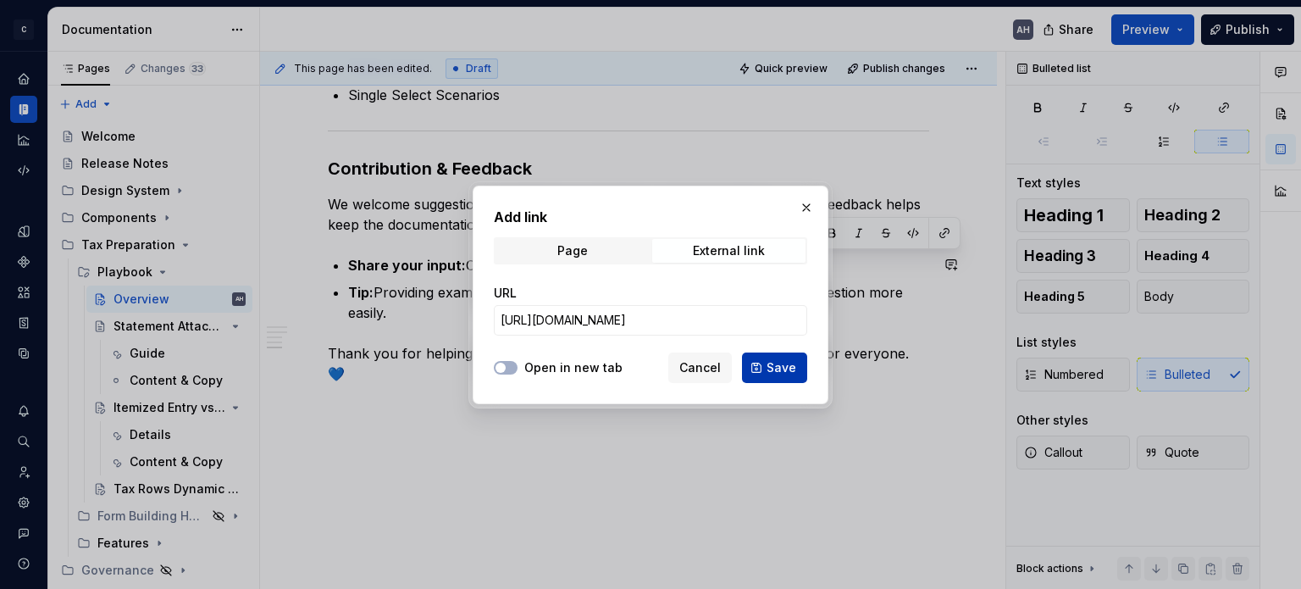
click at [781, 372] on span "Save" at bounding box center [781, 367] width 30 height 17
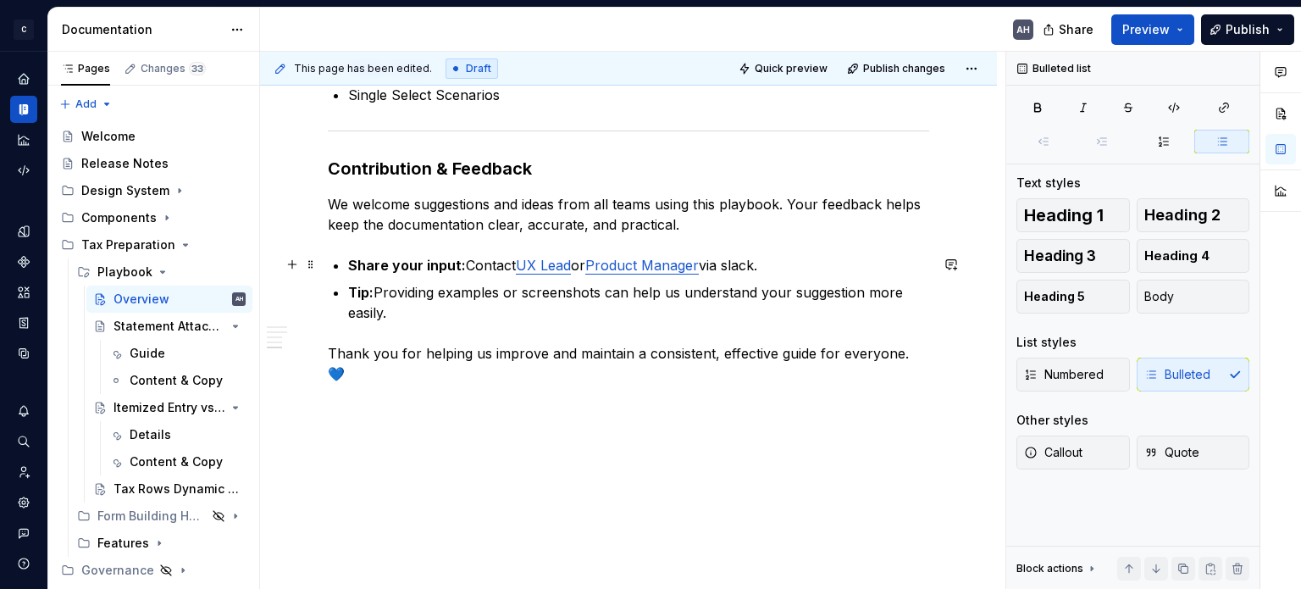
click at [765, 271] on p "Share your input: Contact UX Lead or Product Manager via slack." at bounding box center [638, 265] width 581 height 20
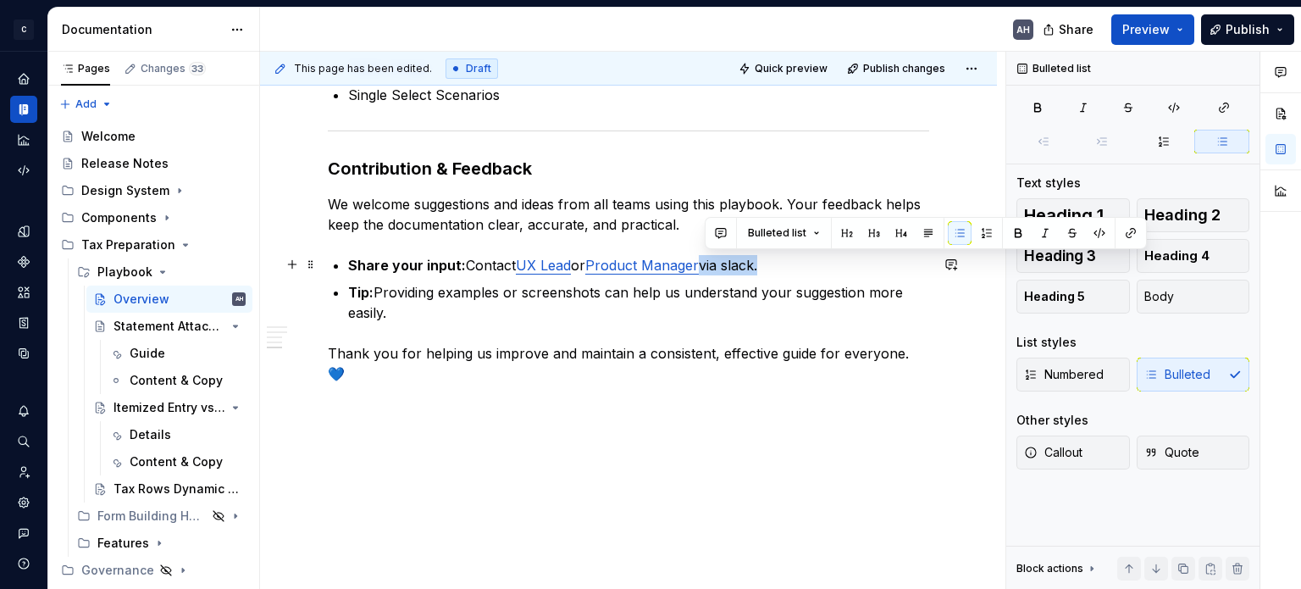
drag, startPoint x: 763, startPoint y: 264, endPoint x: 705, endPoint y: 263, distance: 57.6
click at [705, 263] on p "Share your input: Contact UX Lead or Product Manager via slack." at bounding box center [638, 265] width 581 height 20
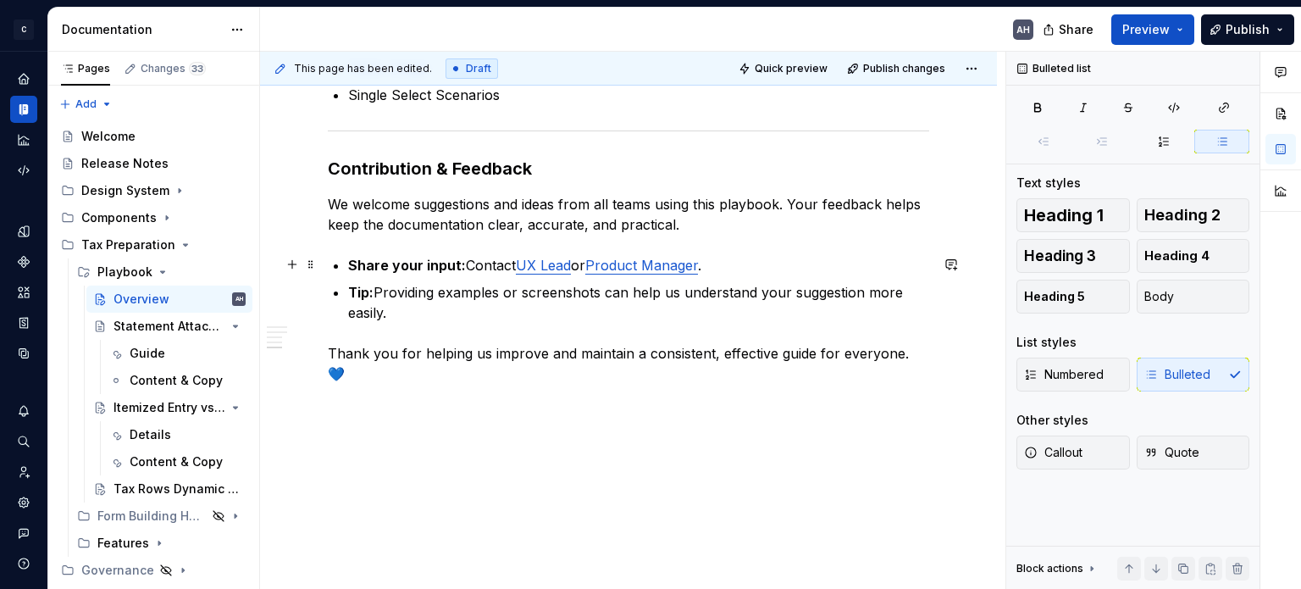
click at [762, 266] on p "Share your input: Contact UX Lead or Product Manager ." at bounding box center [638, 265] width 581 height 20
click at [722, 312] on p "Tip: Providing examples or screenshots can help us understand your suggestion m…" at bounding box center [638, 302] width 581 height 41
click at [427, 309] on p "Tip: Providing examples or screenshots can help us understand your suggestion m…" at bounding box center [638, 302] width 581 height 41
click at [735, 269] on p "Share your input: Contact UX Lead or Product Manager ." at bounding box center [638, 265] width 581 height 20
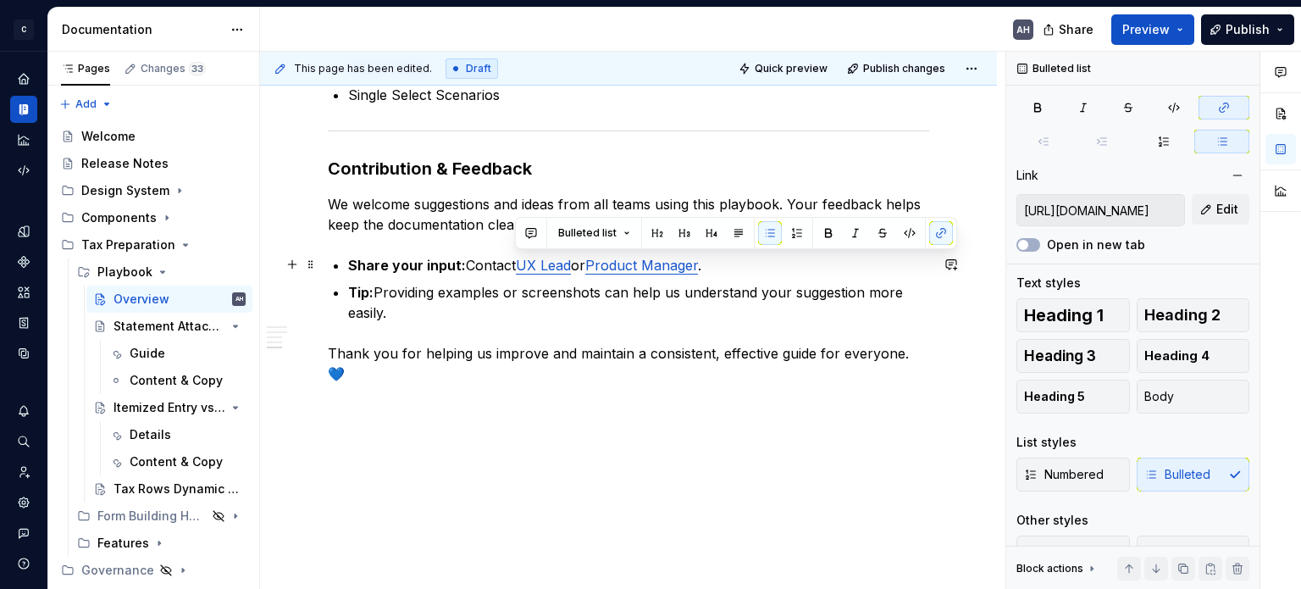
drag, startPoint x: 514, startPoint y: 267, endPoint x: 721, endPoint y: 263, distance: 206.7
click at [721, 263] on p "Share your input: Contact UX Lead or Product Manager ." at bounding box center [638, 265] width 581 height 20
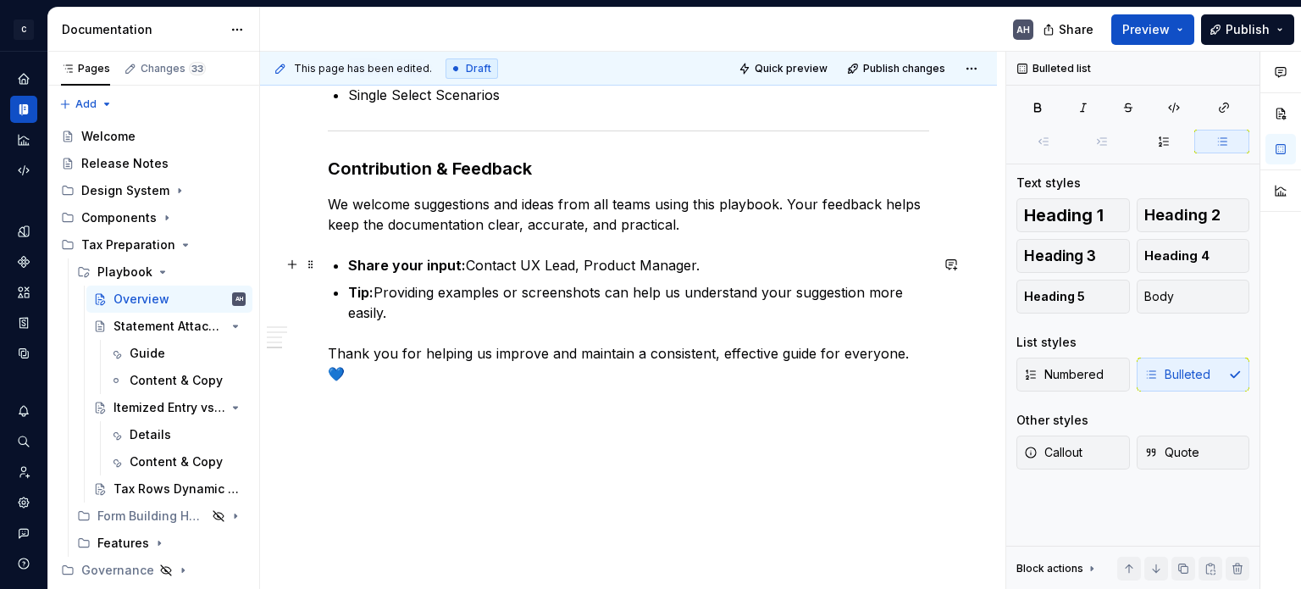
click at [578, 260] on p "Share your input: Contact UX Lead, Product Manager." at bounding box center [638, 265] width 581 height 20
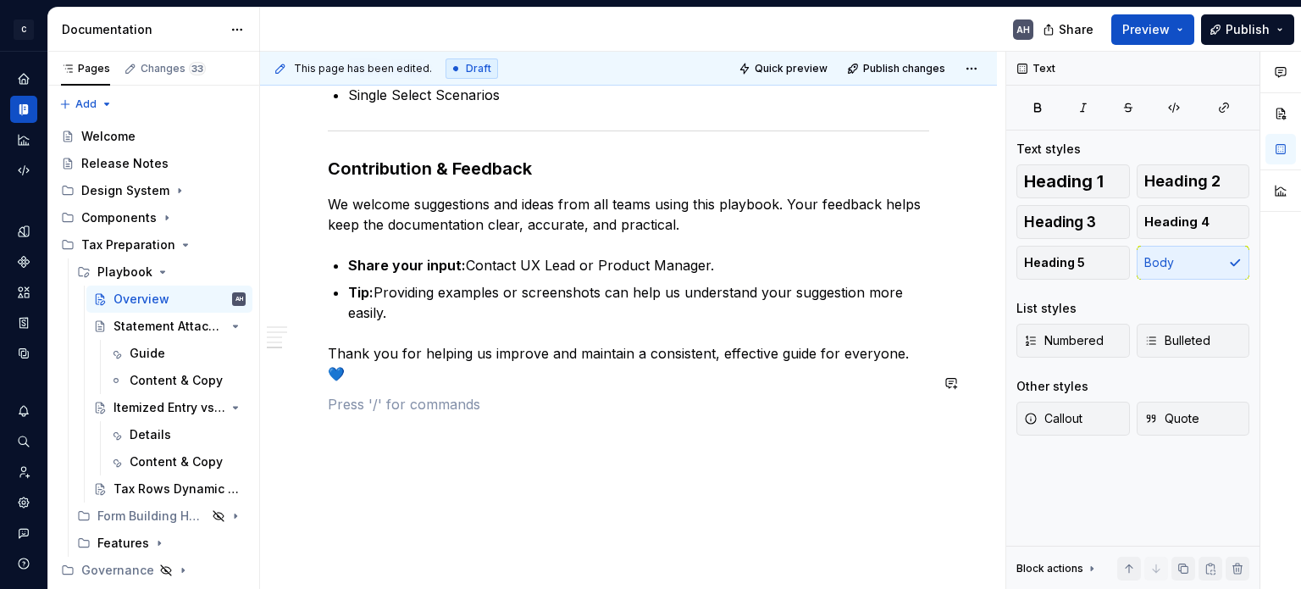
click at [520, 285] on p "Tip: Providing examples or screenshots can help us understand your suggestion m…" at bounding box center [638, 302] width 581 height 41
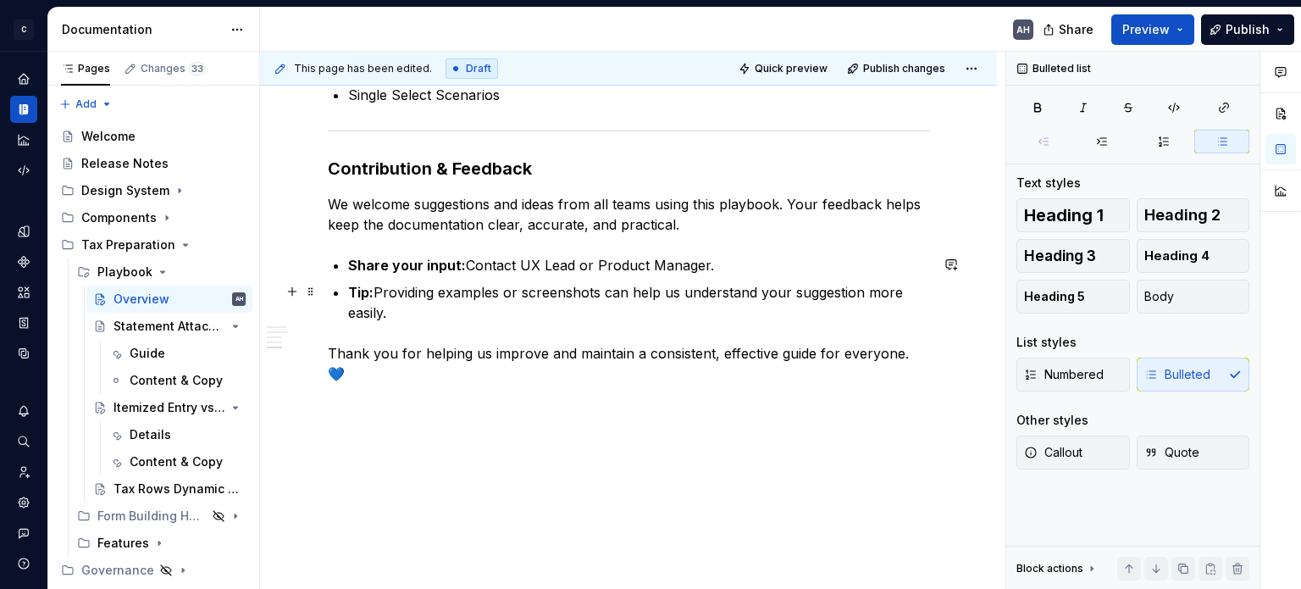
click at [373, 292] on p "Tip: Providing examples or screenshots can help us understand your suggestion m…" at bounding box center [638, 302] width 581 height 41
click at [405, 288] on p "Tip: Providing examples or screenshots can help us understand your suggestion m…" at bounding box center [638, 302] width 581 height 41
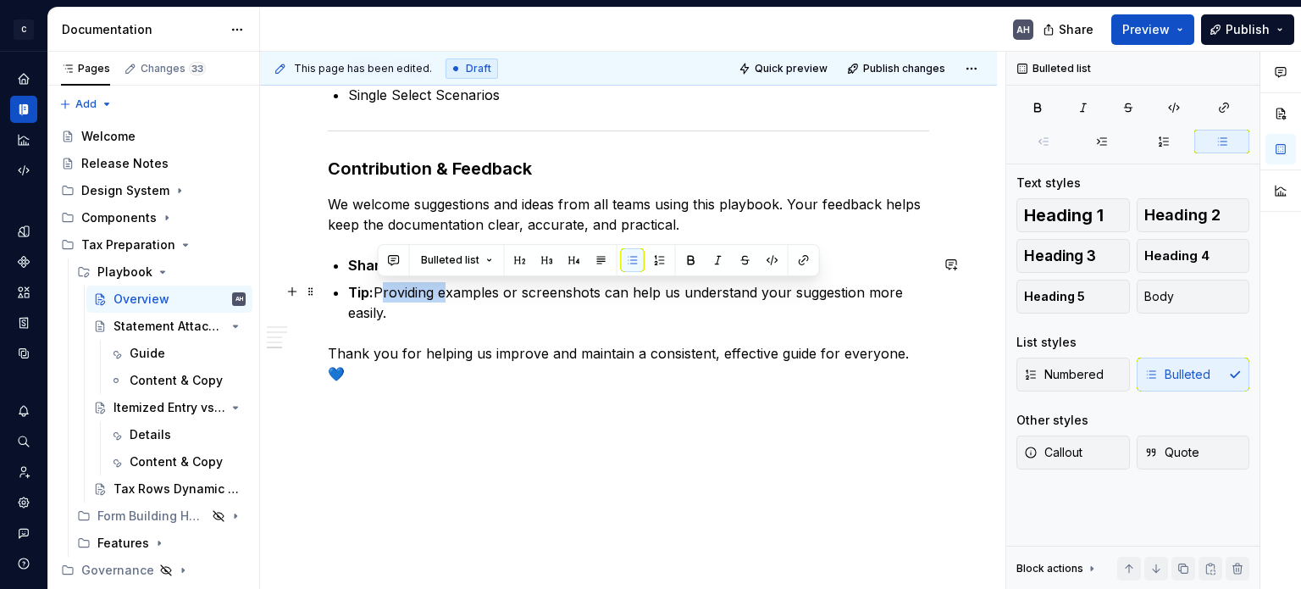
click at [405, 288] on p "Tip: Providing examples or screenshots can help us understand your suggestion m…" at bounding box center [638, 302] width 581 height 41
click at [672, 296] on p "Tip: Providing examples or screenshots can help us understand your suggestion m…" at bounding box center [638, 302] width 581 height 41
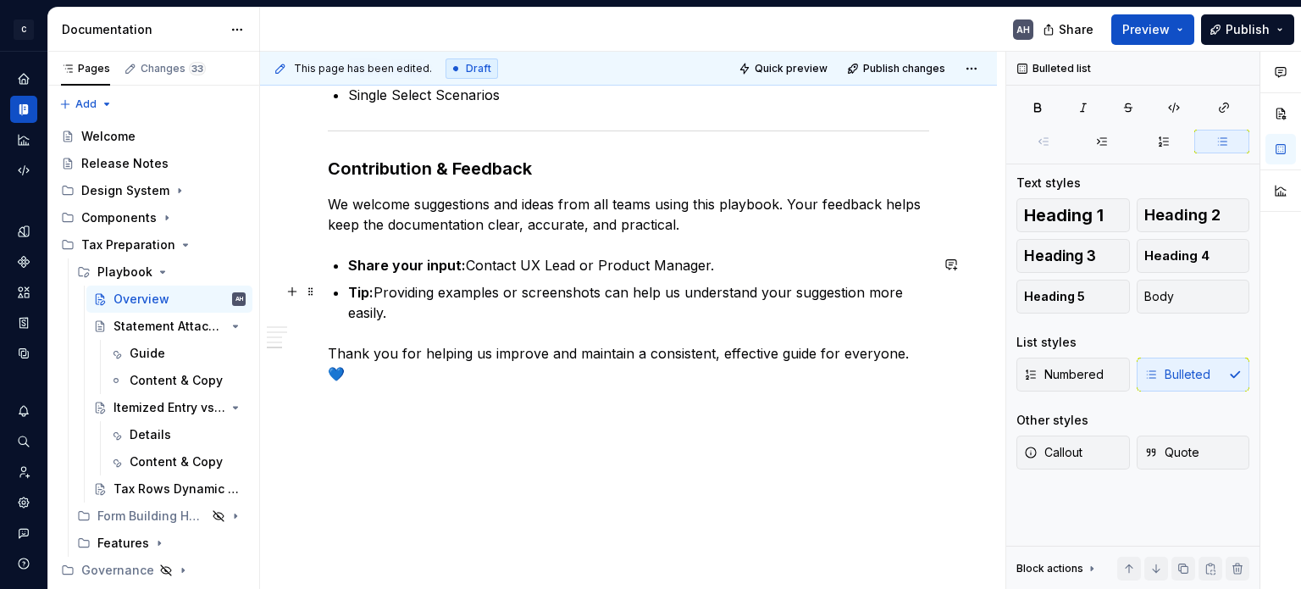
click at [750, 290] on p "Tip: Providing examples or screenshots can help us understand your suggestion m…" at bounding box center [638, 302] width 581 height 41
click at [437, 301] on p "Tip: Providing examples or screenshots can help us understand your suggestion m…" at bounding box center [638, 302] width 581 height 41
click at [417, 296] on p "Tip: Providing examples or screenshots can help us understand your suggestion m…" at bounding box center [638, 302] width 581 height 41
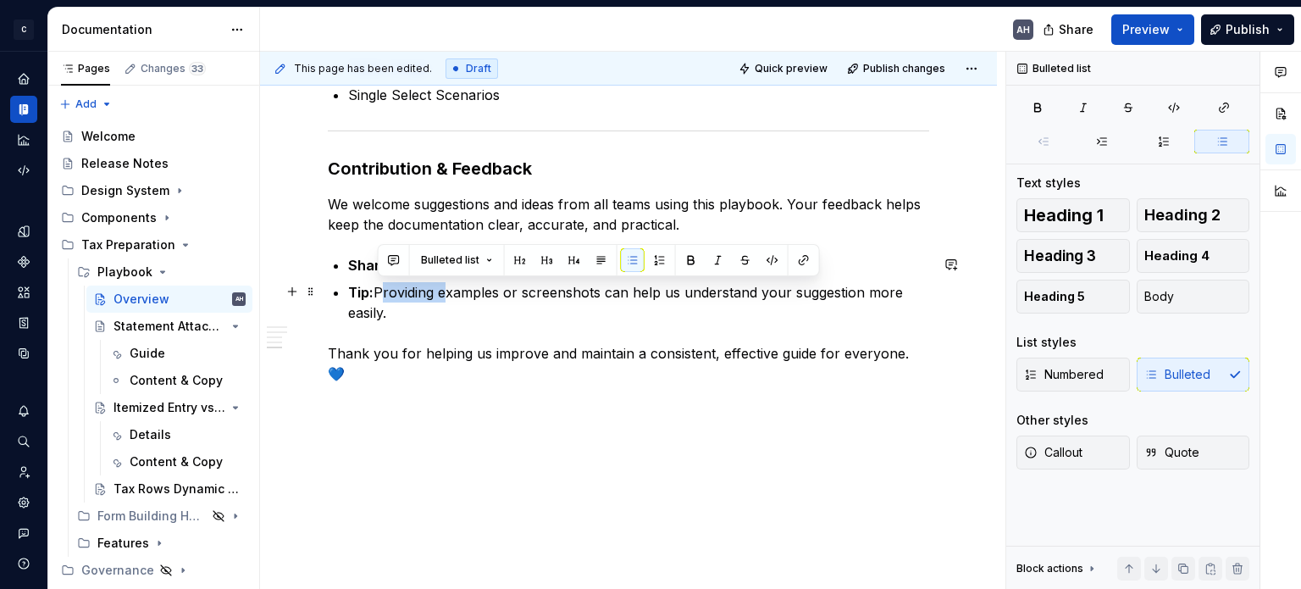
click at [417, 296] on p "Tip: Providing examples or screenshots can help us understand your suggestion m…" at bounding box center [638, 302] width 581 height 41
click at [432, 314] on p "Tip: Providing examples or screenshots can help us understand your suggestion m…" at bounding box center [638, 302] width 581 height 41
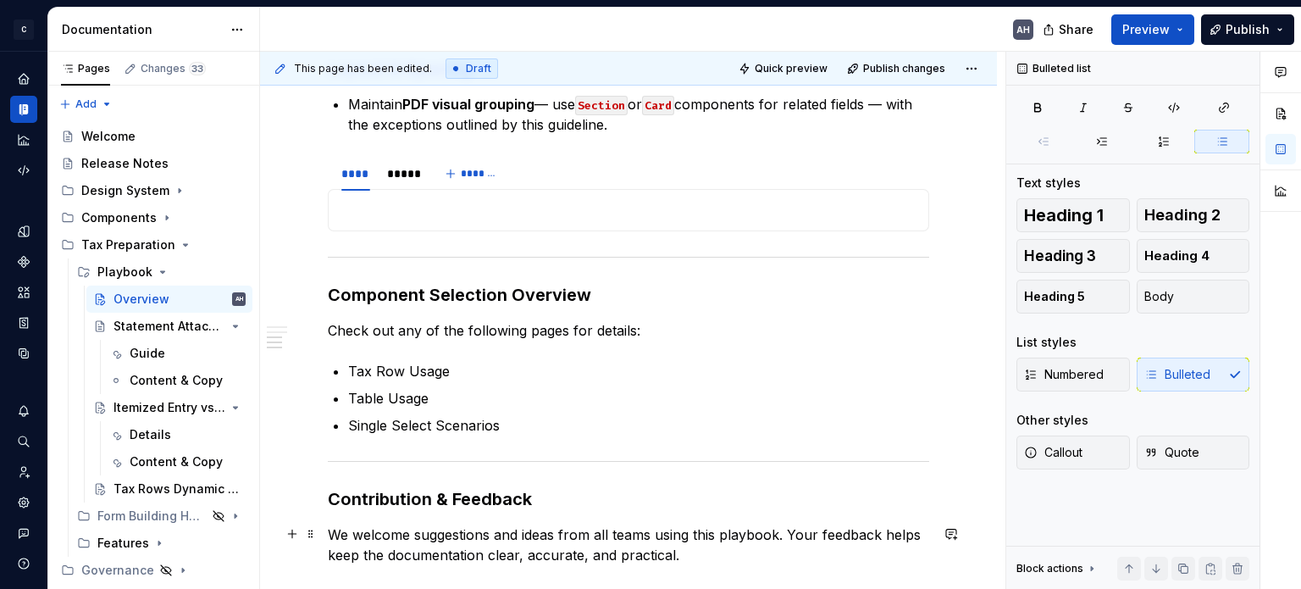
scroll to position [987, 0]
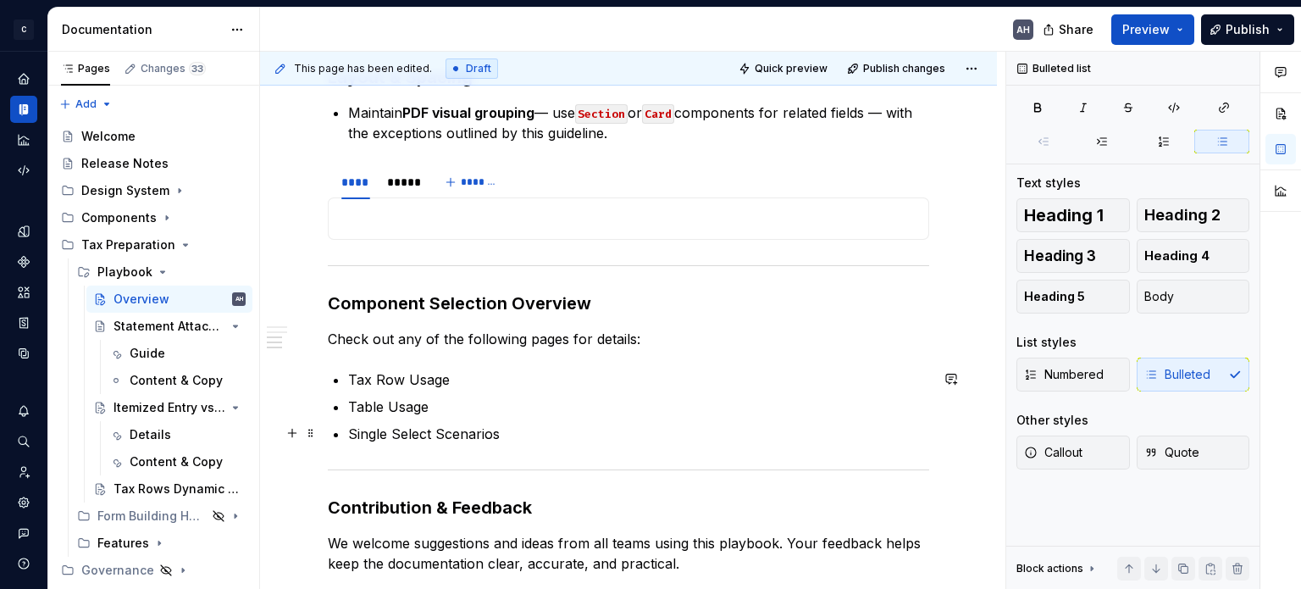
click at [511, 434] on p "Single Select Scenarios" at bounding box center [638, 433] width 581 height 20
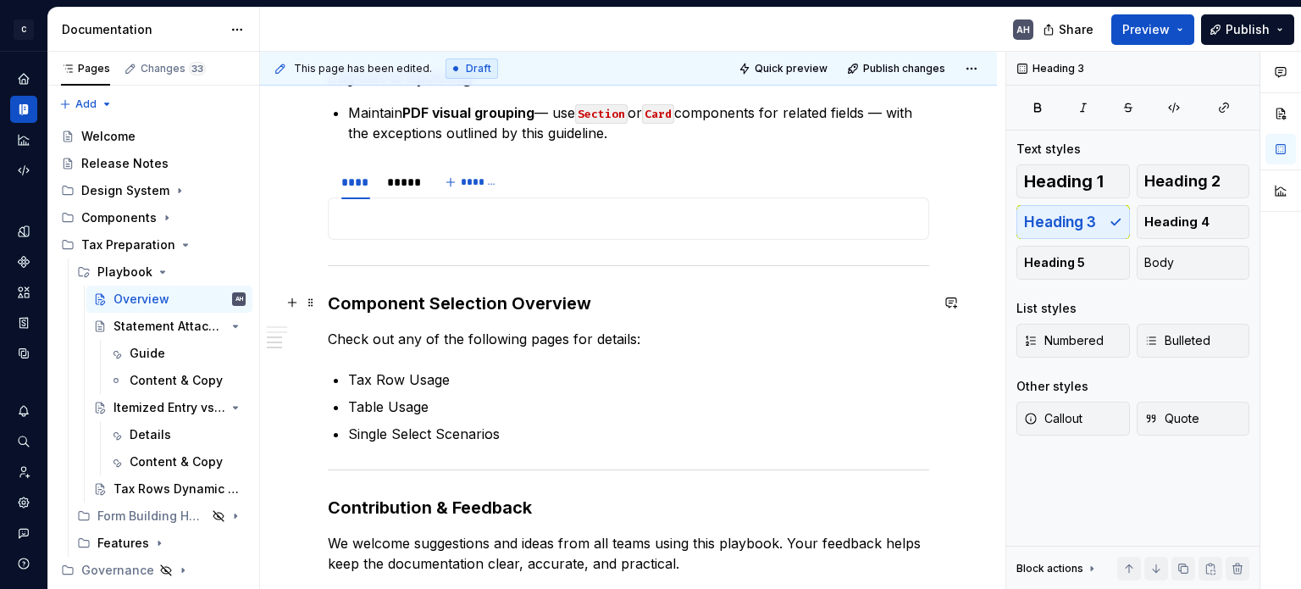
click at [662, 308] on h3 "Component Selection Overview" at bounding box center [628, 303] width 601 height 24
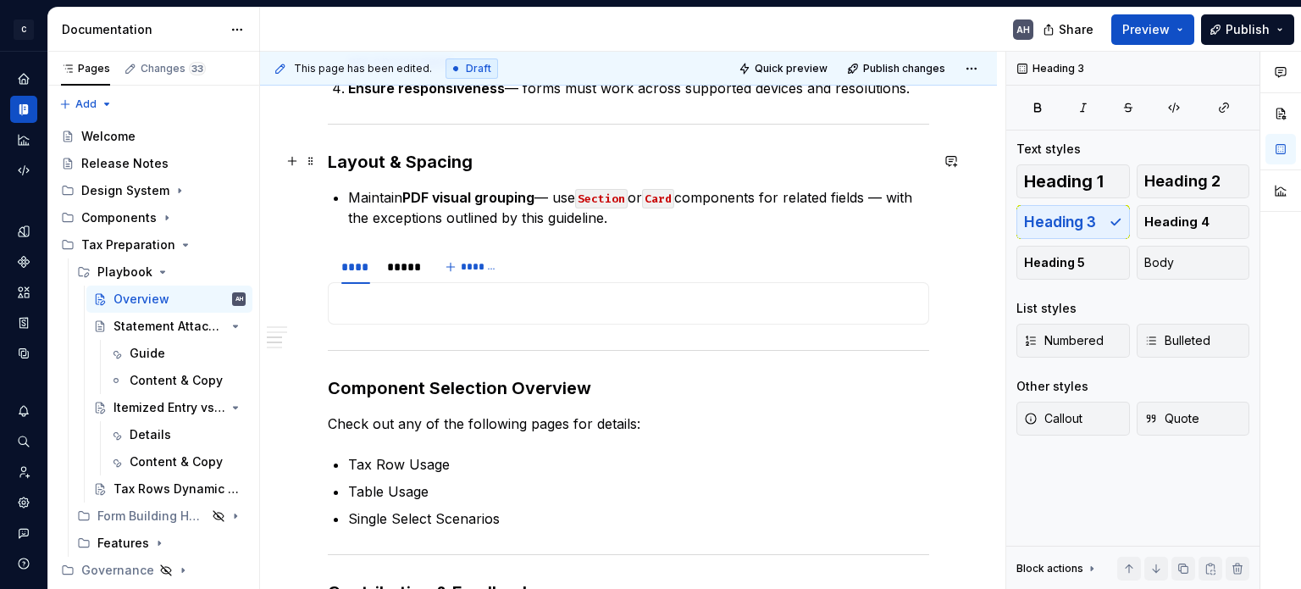
scroll to position [564, 0]
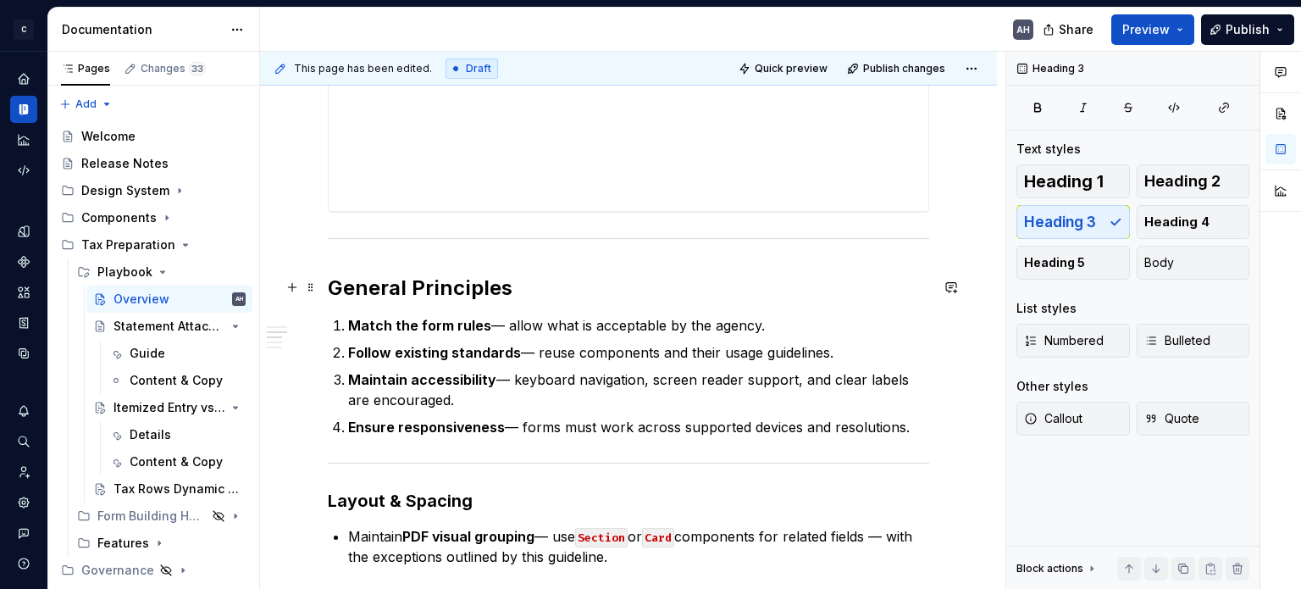
click at [396, 284] on h2 "General Principles" at bounding box center [628, 287] width 601 height 27
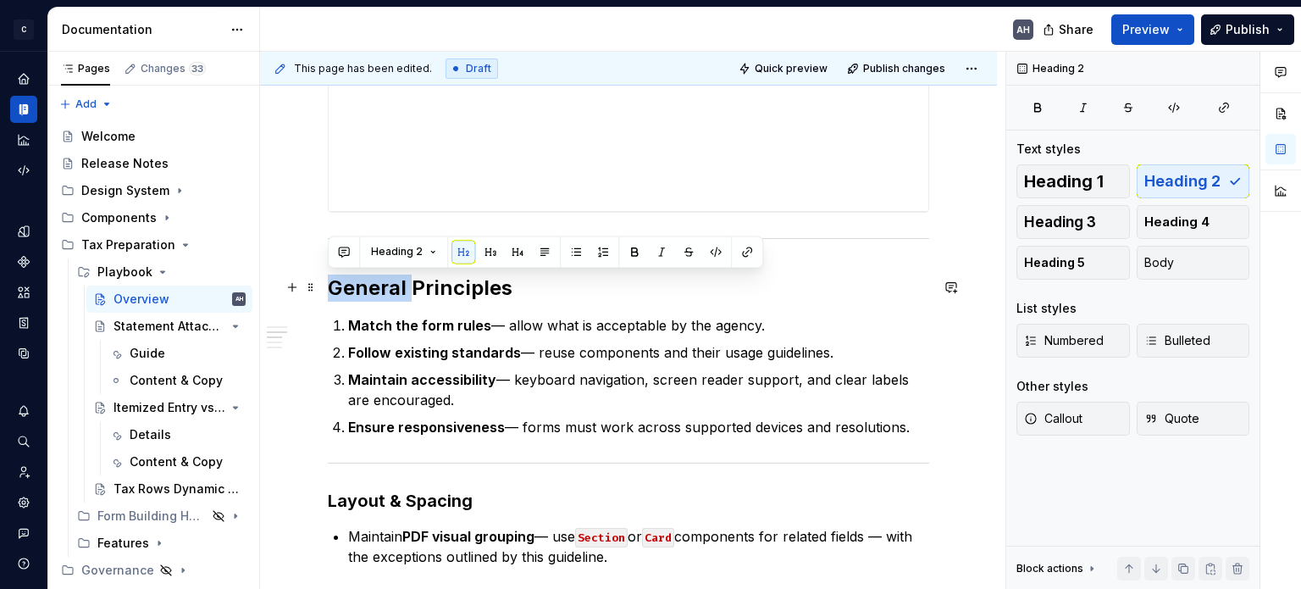
click at [396, 284] on h2 "General Principles" at bounding box center [628, 287] width 601 height 27
click at [488, 255] on button "button" at bounding box center [490, 252] width 24 height 24
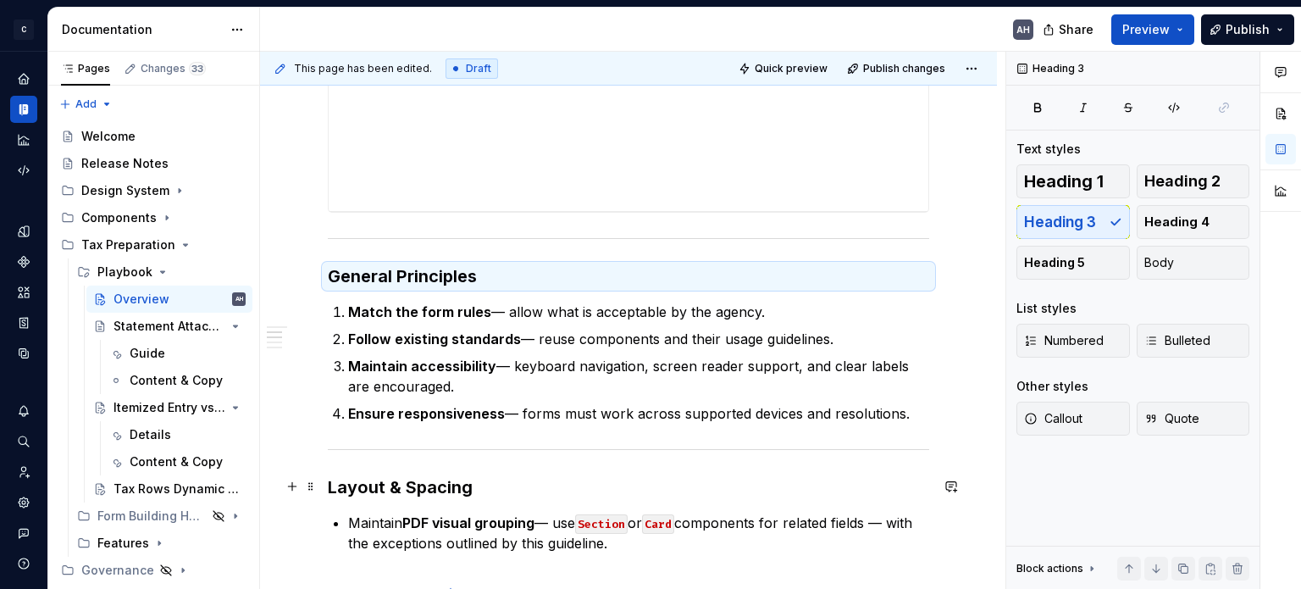
click at [401, 498] on div "**********" at bounding box center [628, 464] width 601 height 1396
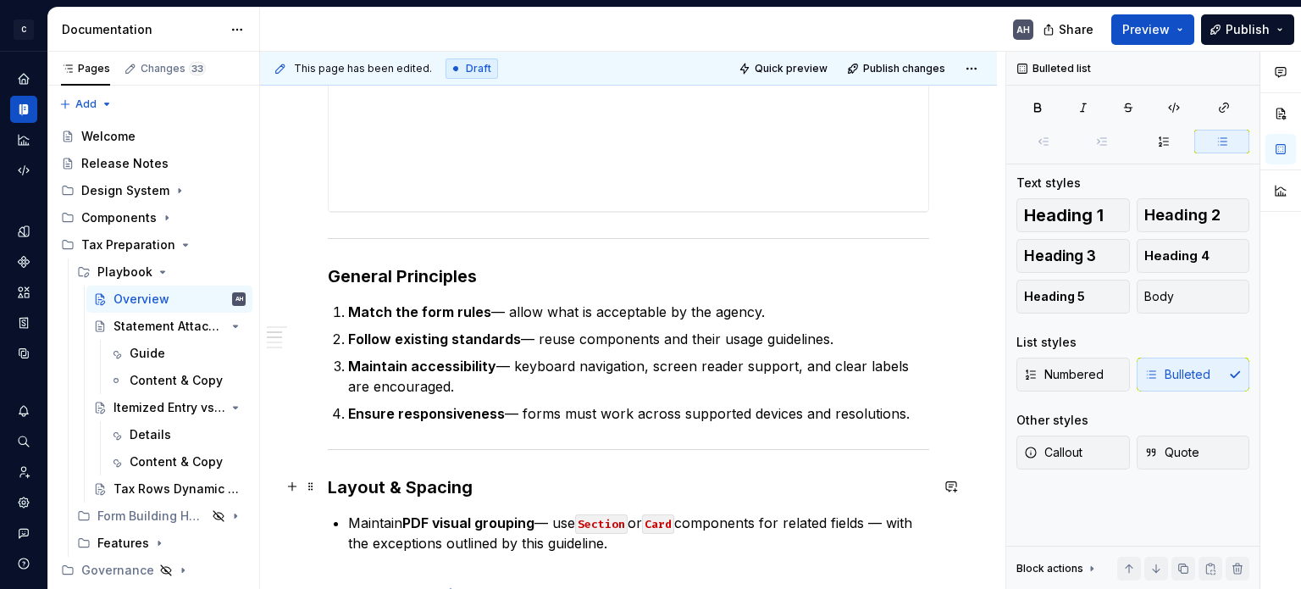
click at [401, 484] on strong "Layout & Spacing" at bounding box center [400, 487] width 145 height 20
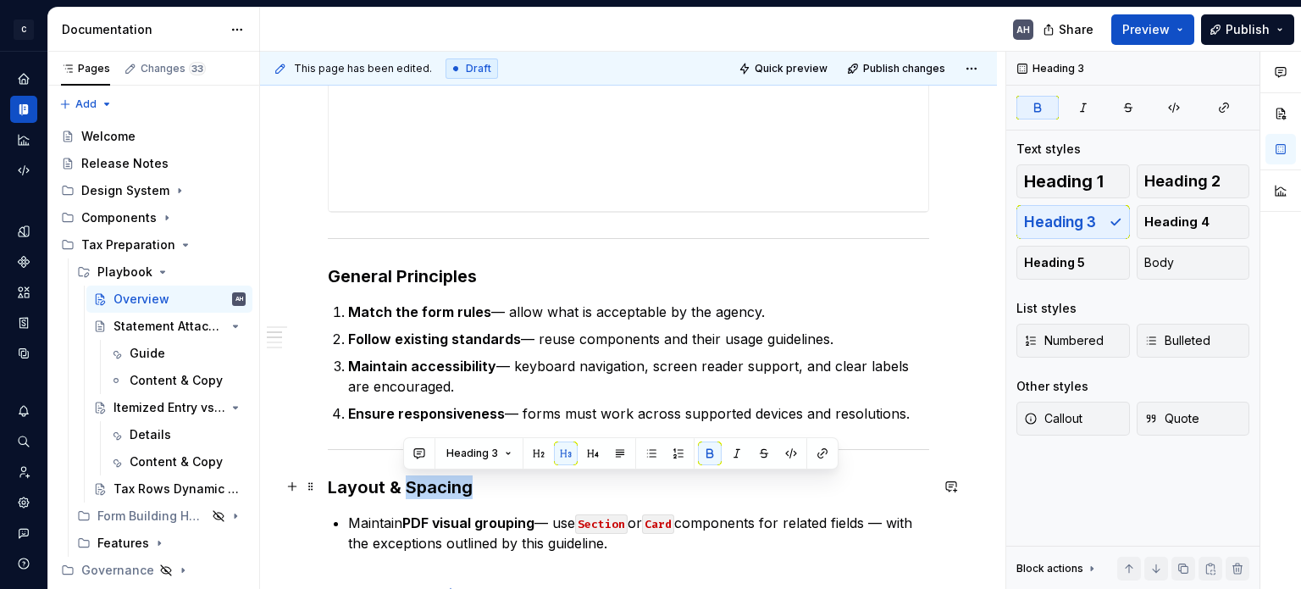
click at [401, 484] on strong "Layout & Spacing" at bounding box center [400, 487] width 145 height 20
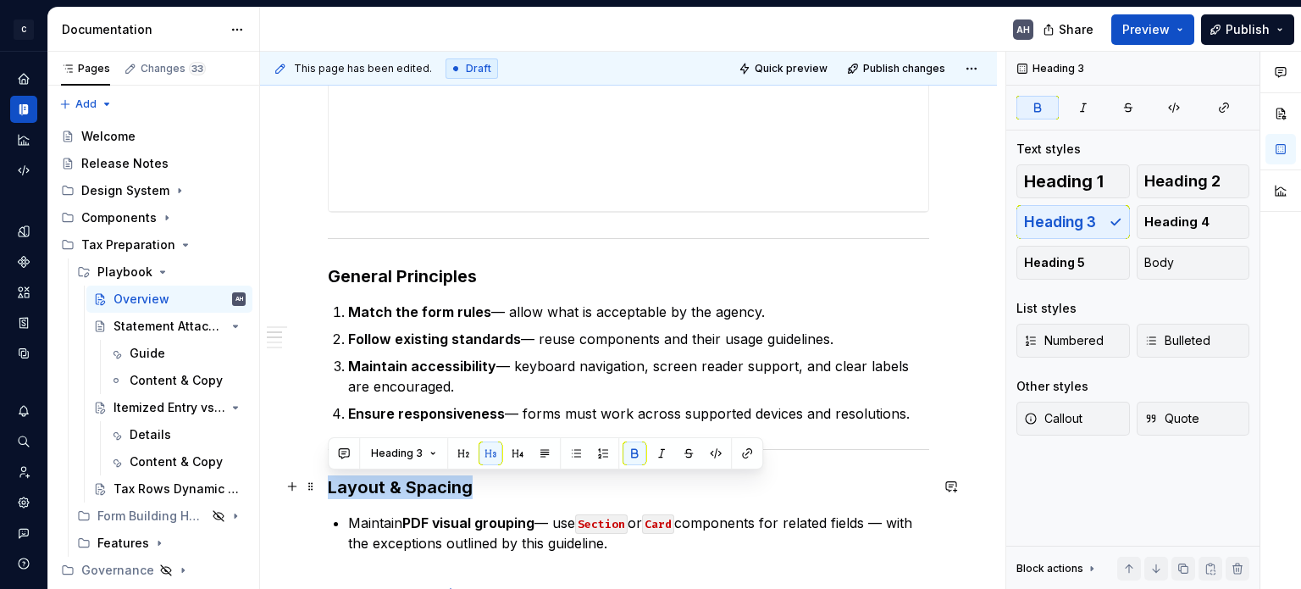
click at [401, 484] on strong "Layout & Spacing" at bounding box center [400, 487] width 145 height 20
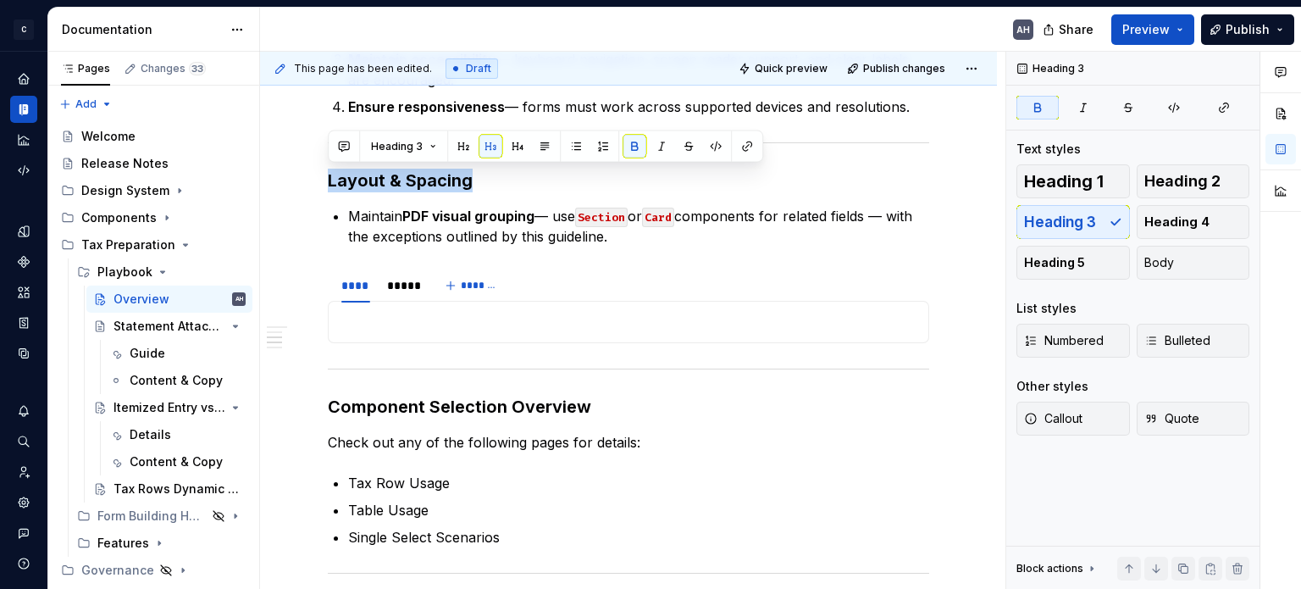
scroll to position [903, 0]
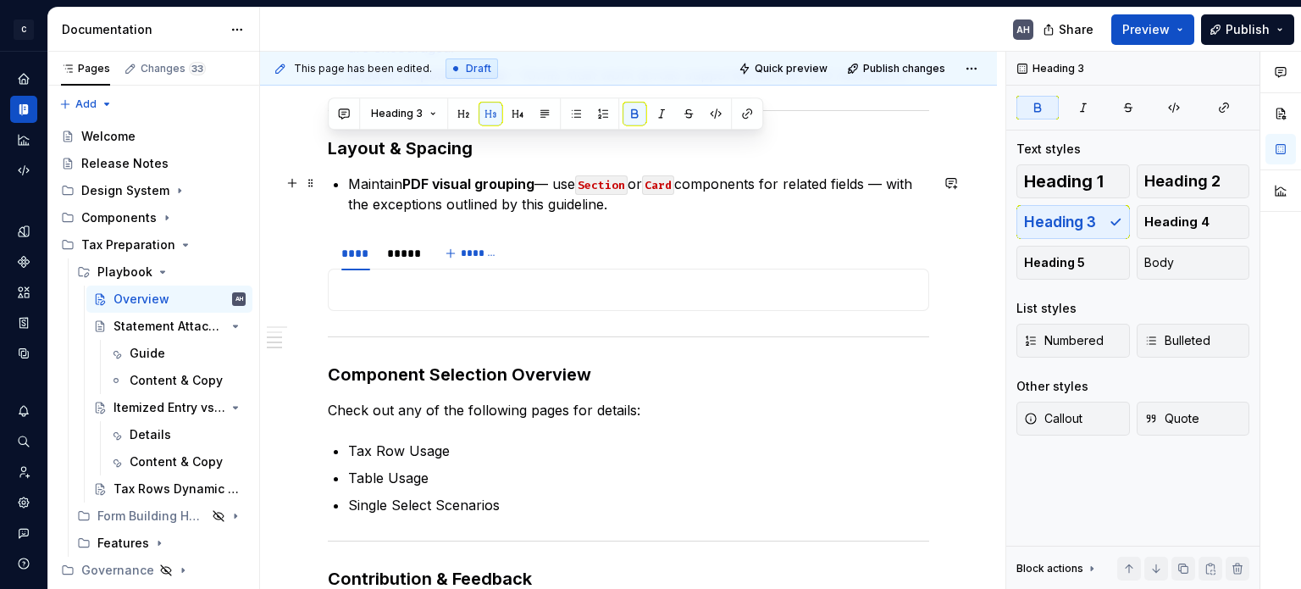
click at [489, 207] on p "Maintain PDF visual grouping — use Section or Card components for related field…" at bounding box center [638, 194] width 581 height 41
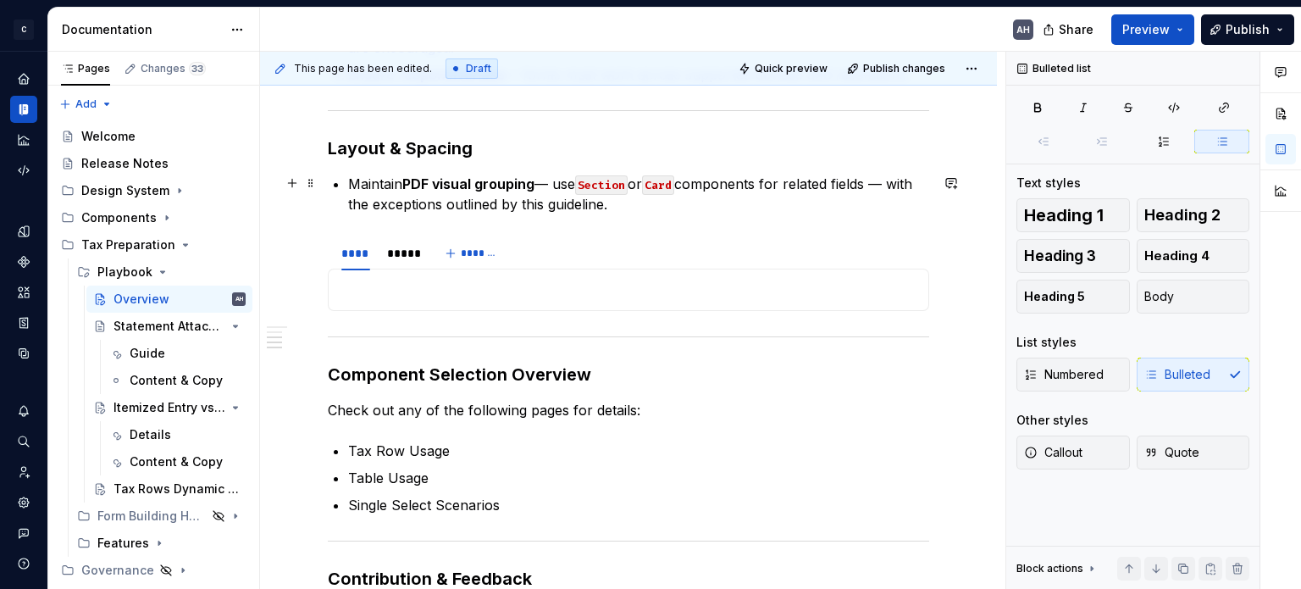
click at [649, 216] on div "**********" at bounding box center [628, 126] width 601 height 1396
click at [660, 209] on p "Maintain PDF visual grouping — use Section or Card components for related field…" at bounding box center [638, 194] width 581 height 41
click at [732, 210] on p "Maintain PDF visual grouping — use Section or Card components for related field…" at bounding box center [638, 194] width 581 height 41
click at [649, 207] on p "Maintain PDF visual grouping — use Section or Card components for related field…" at bounding box center [638, 194] width 581 height 41
click at [579, 235] on section "**** ***** ******* Q: What happens if the part is divided into more than one pa…" at bounding box center [628, 273] width 601 height 76
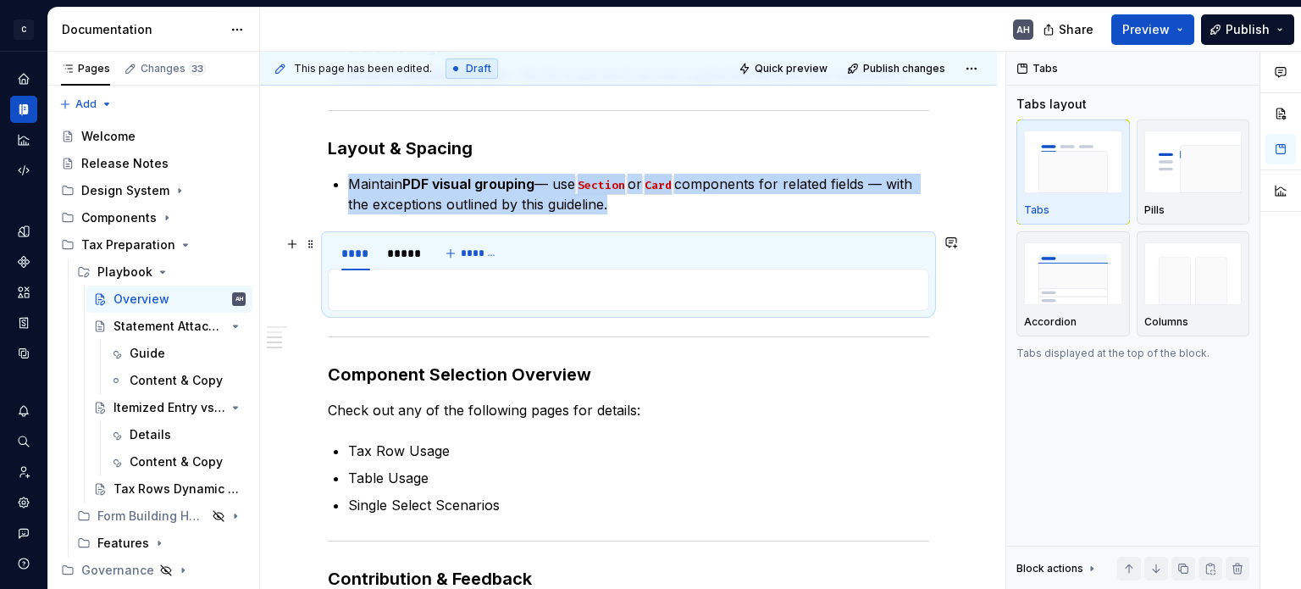
click at [576, 265] on div "**** ***** *******" at bounding box center [628, 253] width 601 height 34
click at [663, 202] on p "Maintain PDF visual grouping — use Section or Card components for related field…" at bounding box center [638, 194] width 581 height 41
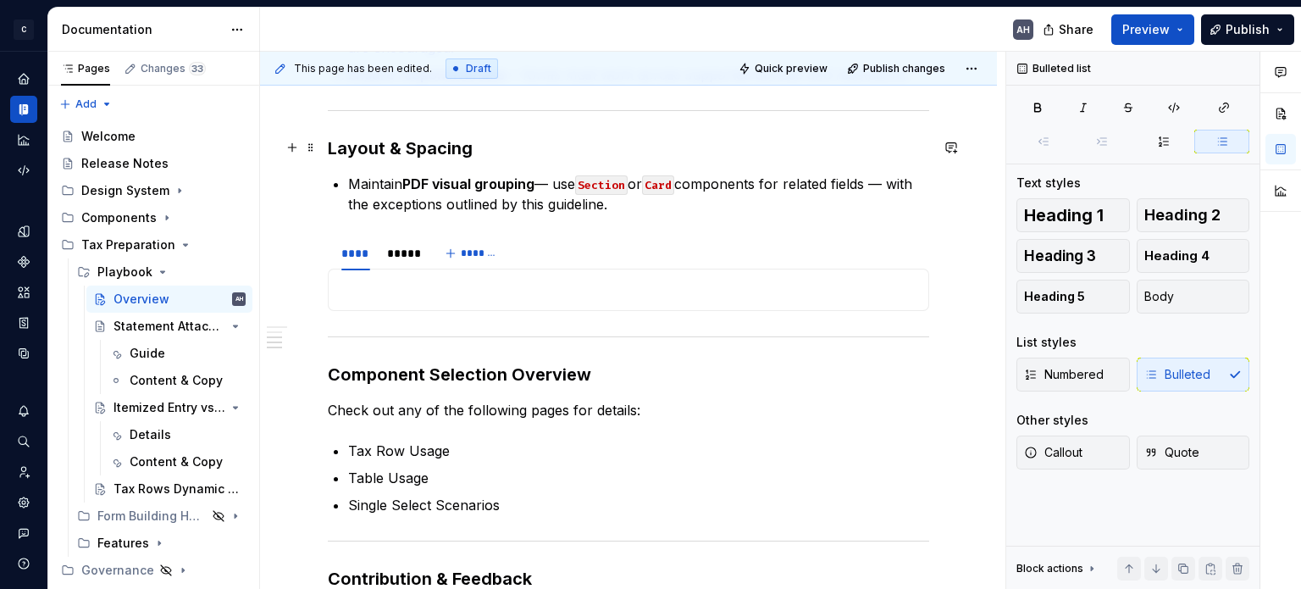
click at [489, 154] on h3 "Layout & Spacing" at bounding box center [628, 148] width 601 height 24
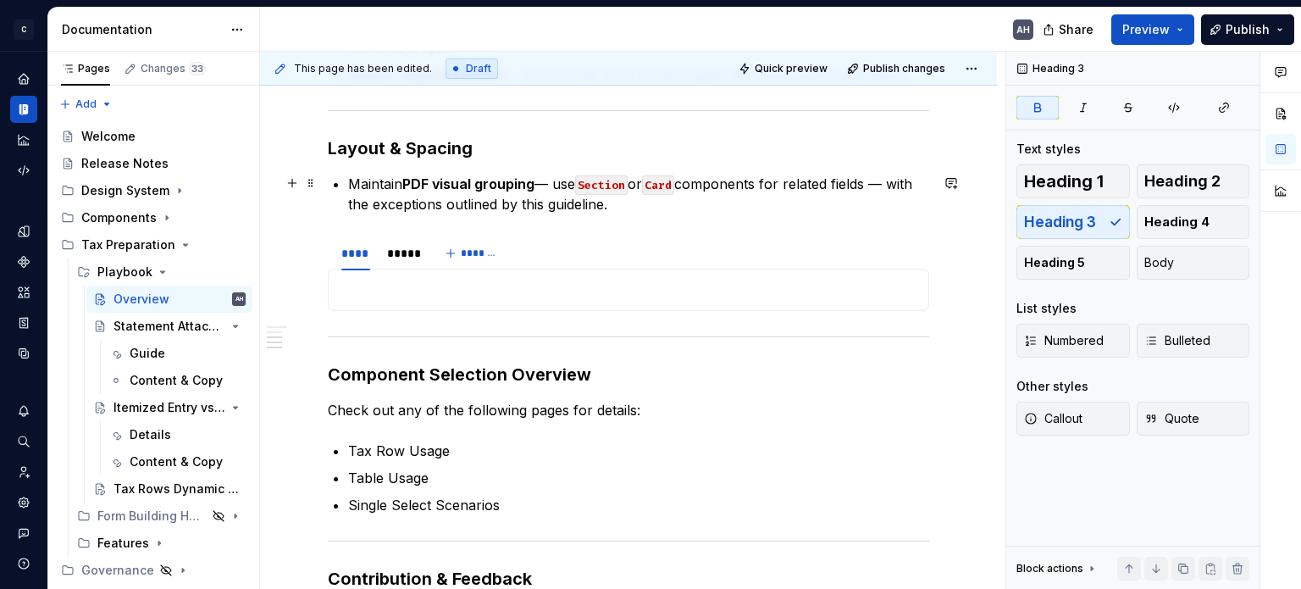
click at [483, 180] on strong "PDF visual grouping" at bounding box center [468, 183] width 132 height 17
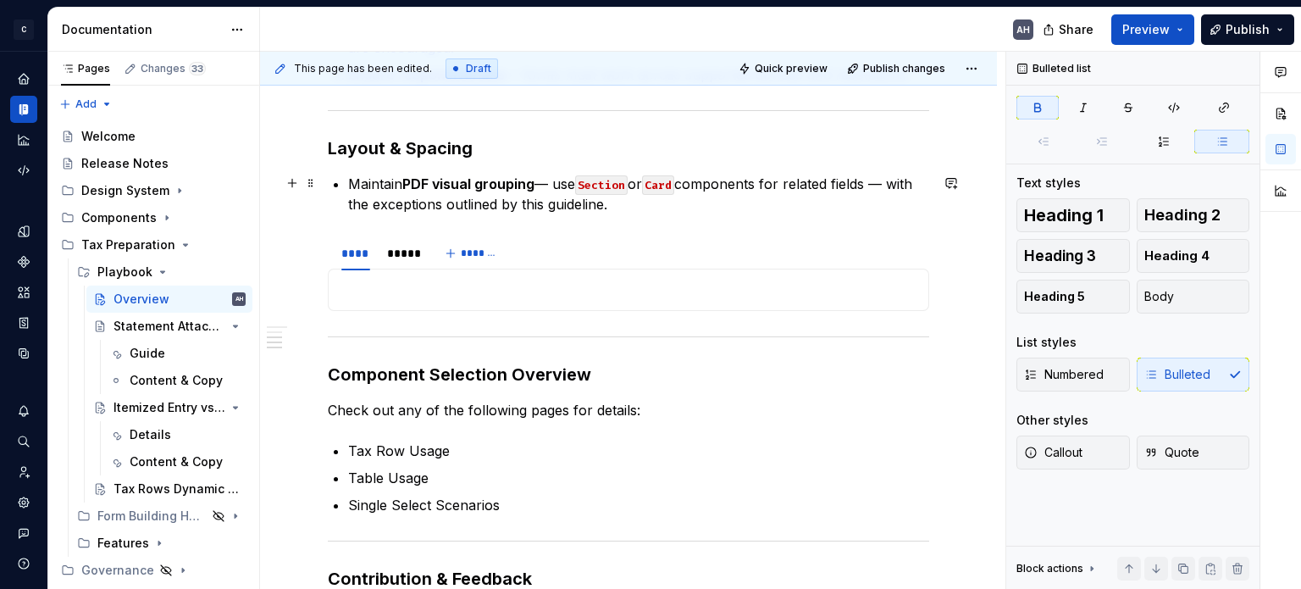
click at [703, 203] on p "Maintain PDF visual grouping — use Section or Card components for related field…" at bounding box center [638, 194] width 581 height 41
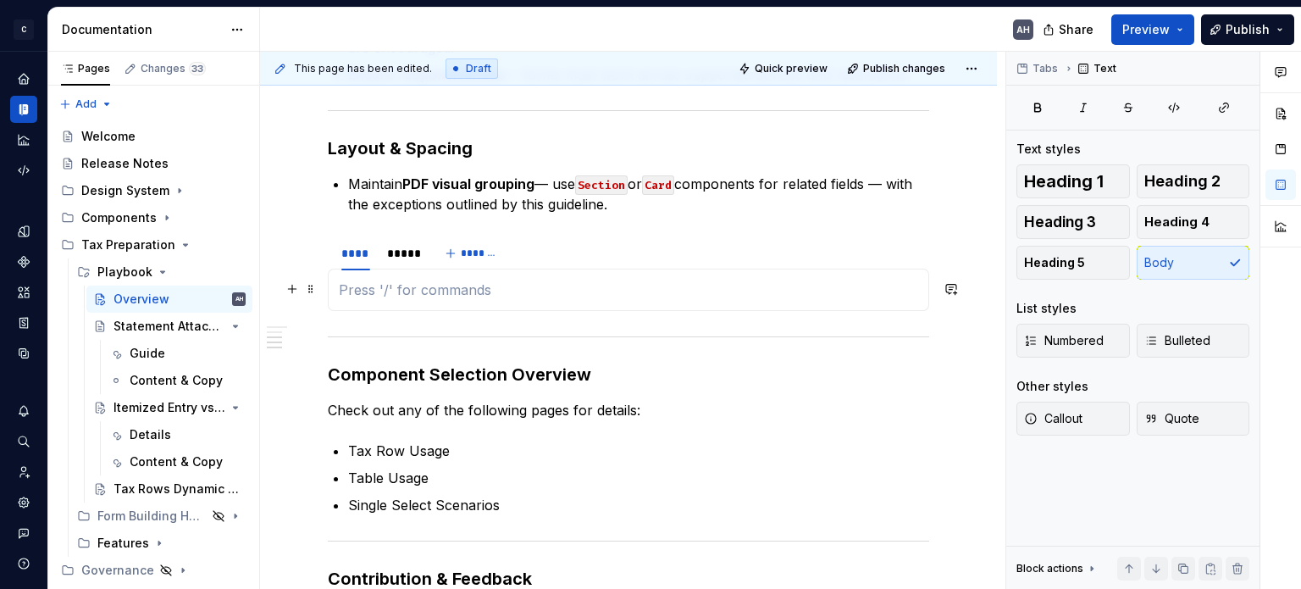
click at [387, 294] on p at bounding box center [628, 289] width 579 height 20
click at [674, 199] on p "Maintain PDF visual grouping — use Section or Card components for related field…" at bounding box center [638, 194] width 581 height 41
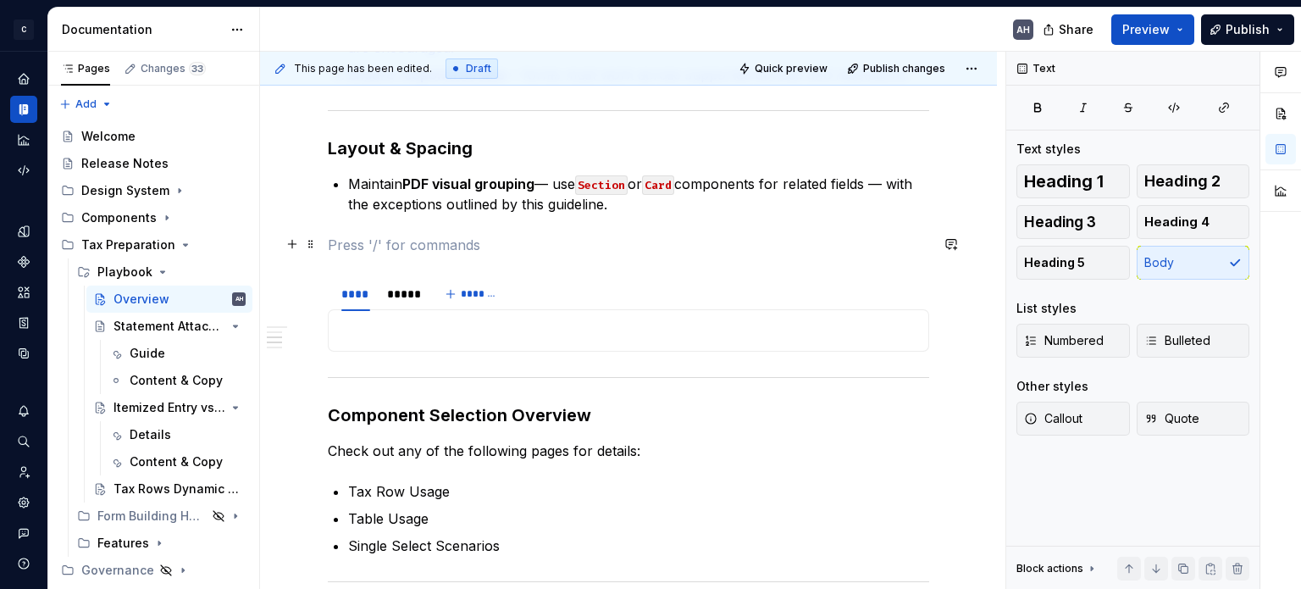
click at [344, 243] on p at bounding box center [628, 245] width 601 height 20
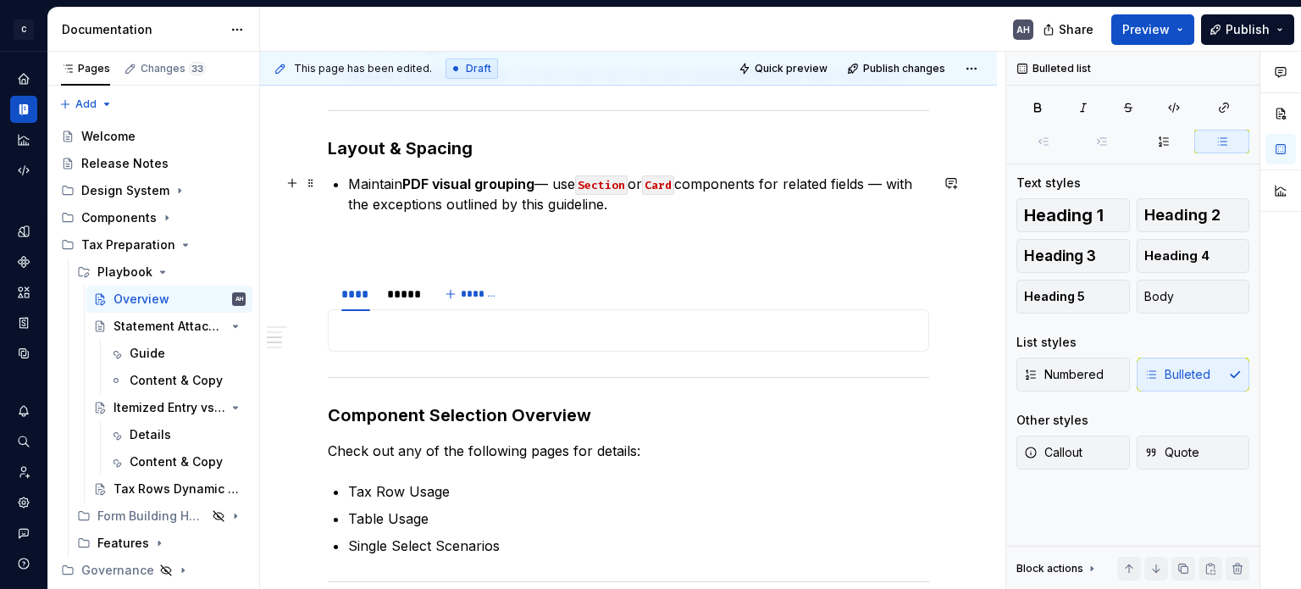
click at [343, 185] on div "**********" at bounding box center [628, 146] width 601 height 1437
click at [708, 188] on p "Maintain PDF visual grouping — use Section or Card components for related field…" at bounding box center [638, 194] width 581 height 41
click at [783, 185] on p "Maintain PDF visual grouping — use Section or Card components for related field…" at bounding box center [638, 194] width 581 height 41
click at [875, 185] on p "Maintain PDF visual grouping — use Section or Card components for related field…" at bounding box center [638, 194] width 581 height 41
click at [348, 182] on p "Maintain PDF visual grouping — use Section or Card components for related field…" at bounding box center [638, 194] width 581 height 41
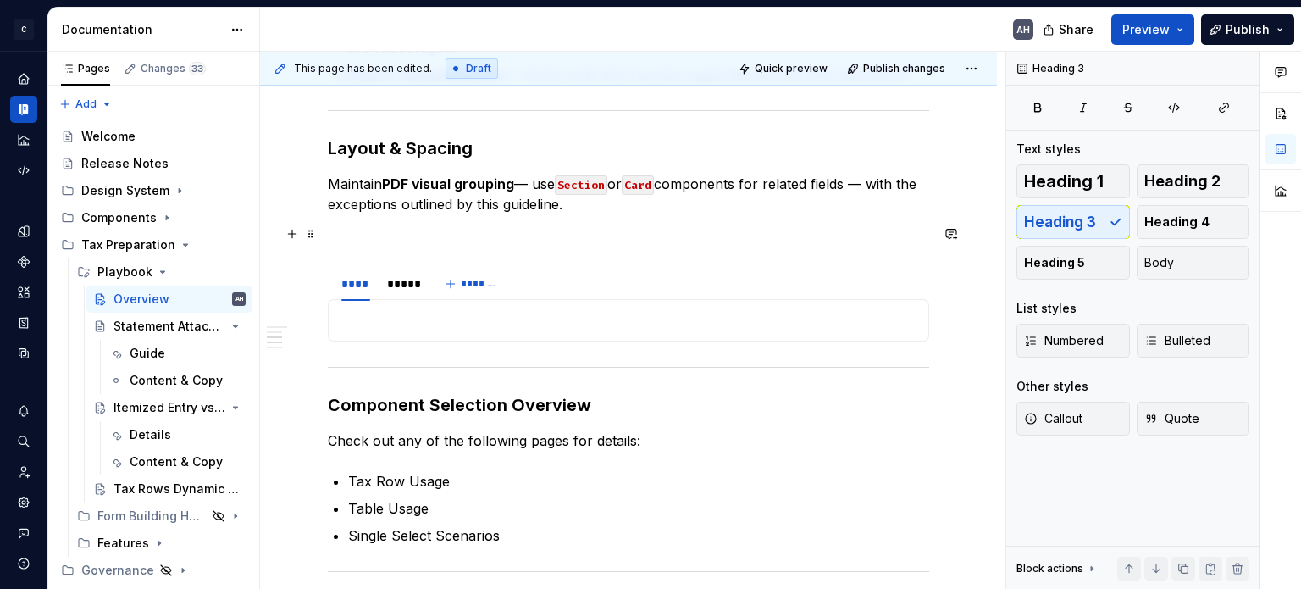
click at [498, 241] on p at bounding box center [628, 234] width 601 height 20
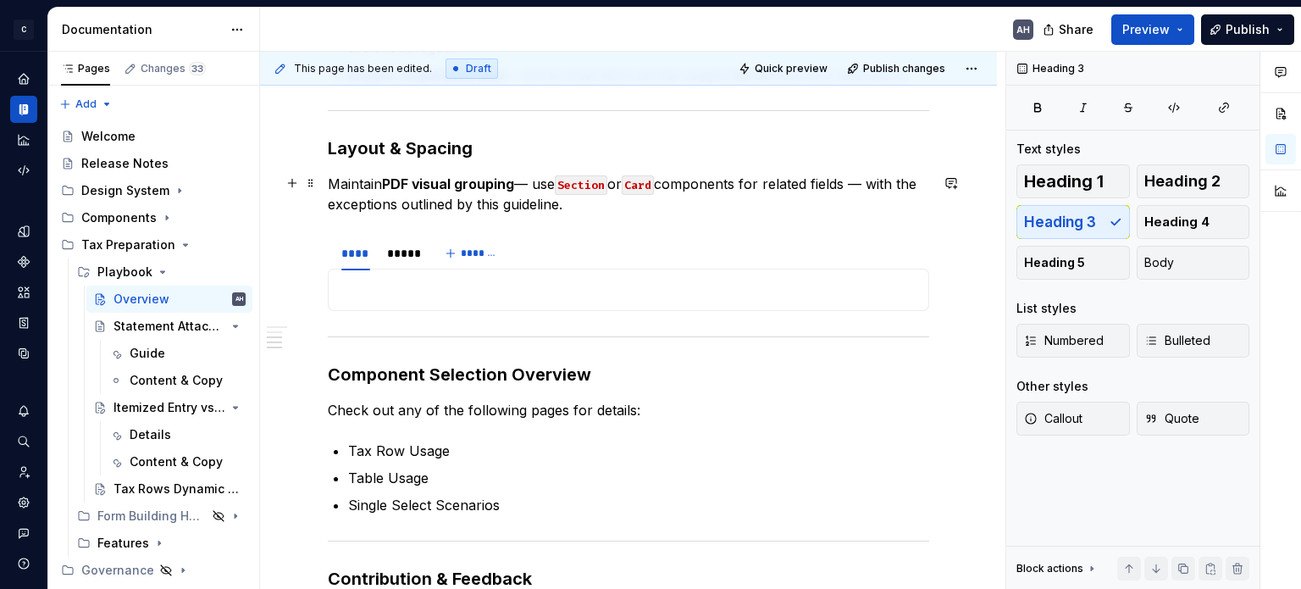
click at [599, 196] on p "Maintain PDF visual grouping — use Section or Card components for related field…" at bounding box center [628, 194] width 601 height 41
click at [509, 185] on strong "PDF visual grouping" at bounding box center [448, 183] width 132 height 17
click at [440, 294] on p at bounding box center [628, 289] width 579 height 20
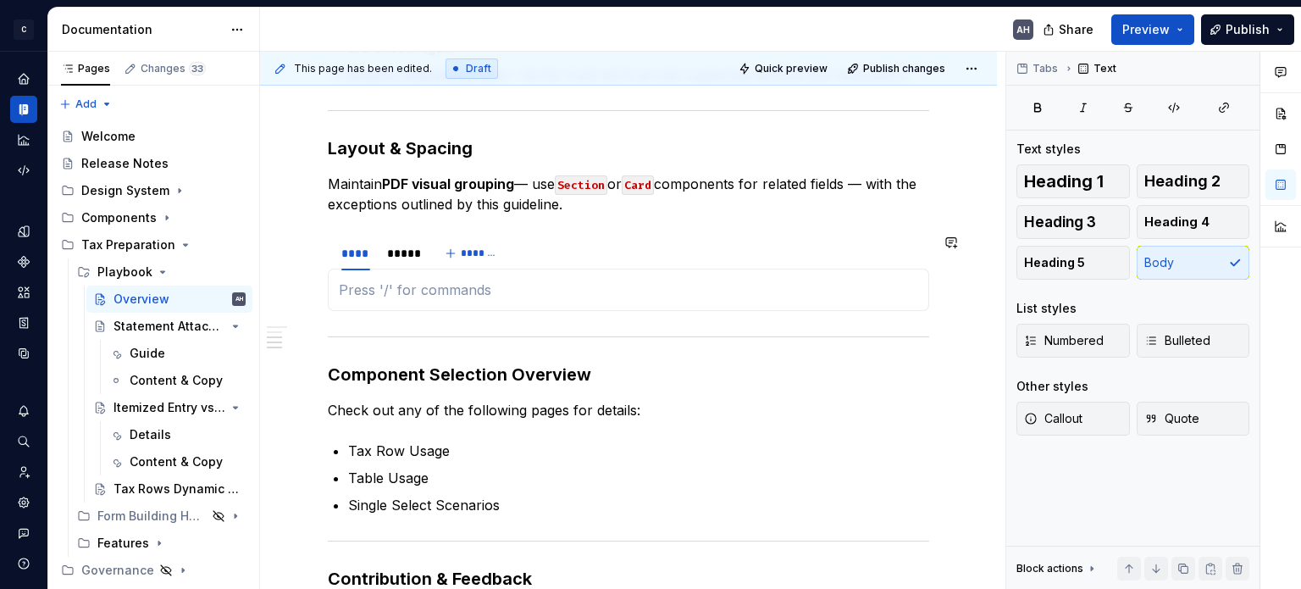
click at [620, 213] on div "**********" at bounding box center [628, 126] width 601 height 1396
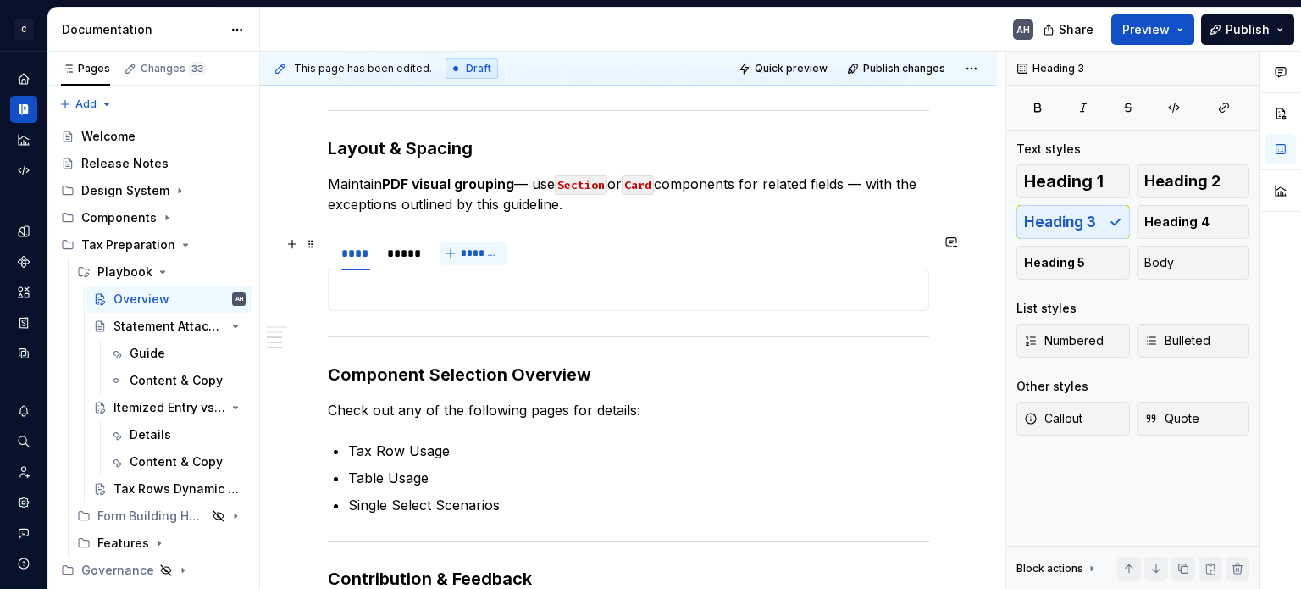
click at [469, 252] on span "*******" at bounding box center [480, 253] width 38 height 14
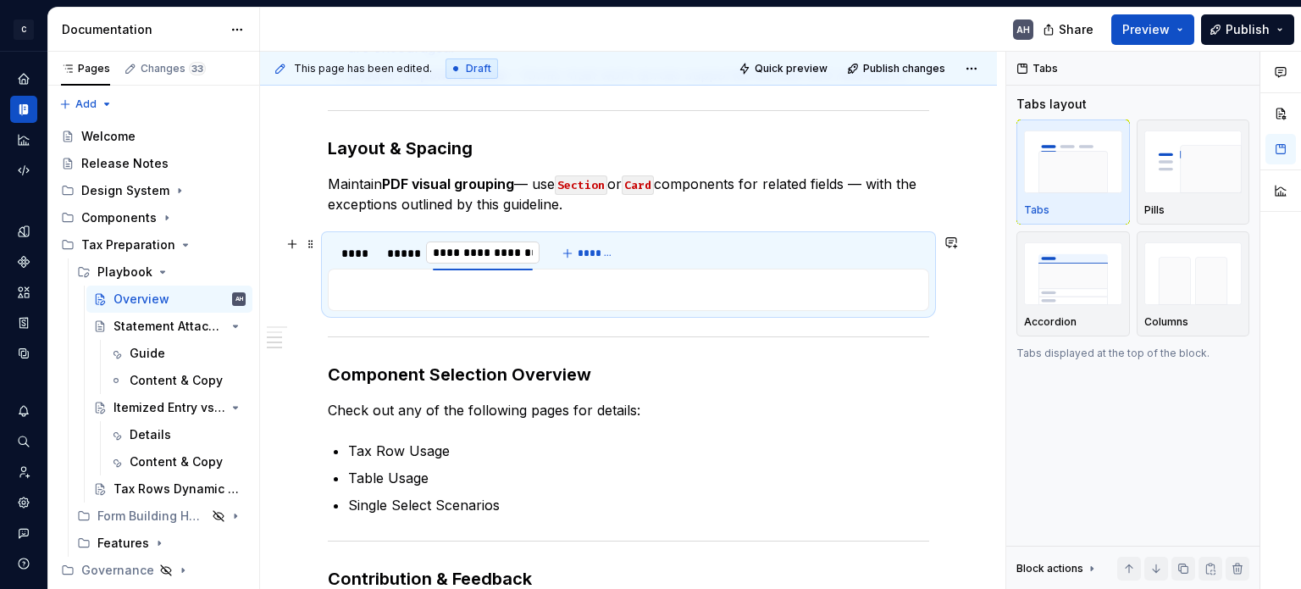
scroll to position [0, 0]
drag, startPoint x: 442, startPoint y: 255, endPoint x: 309, endPoint y: 248, distance: 133.1
click at [328, 248] on div "**********" at bounding box center [628, 136] width 601 height 1417
drag, startPoint x: 466, startPoint y: 248, endPoint x: 388, endPoint y: 248, distance: 77.9
click at [388, 248] on div "**********" at bounding box center [393, 253] width 117 height 17
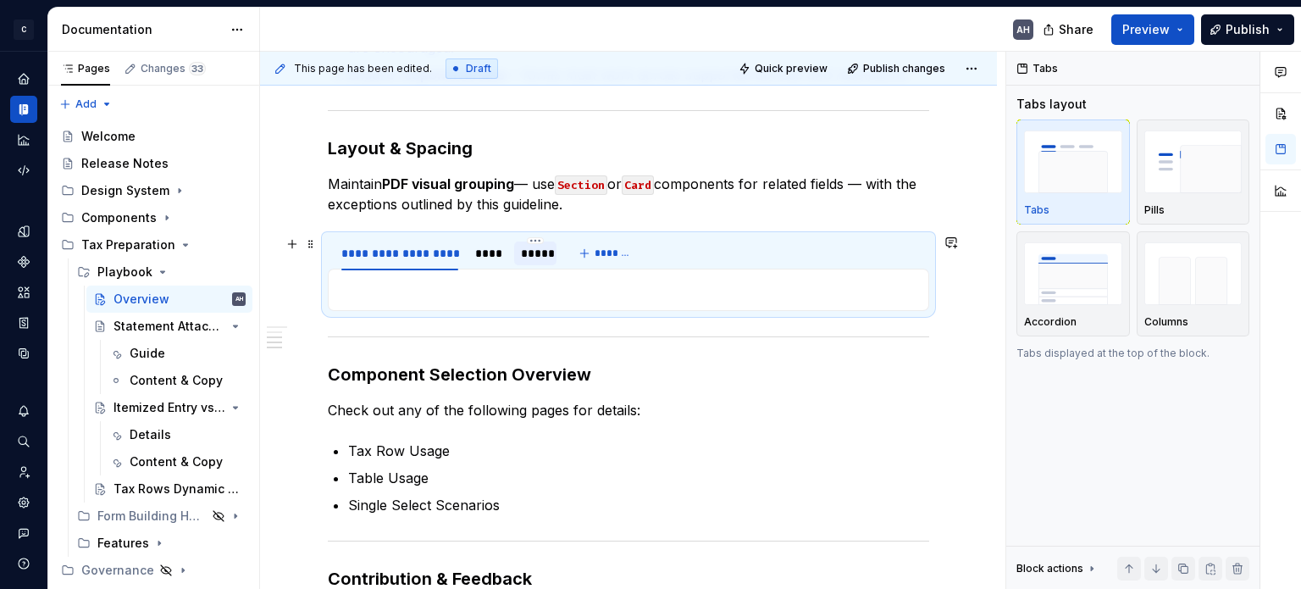
click at [517, 251] on div "*****" at bounding box center [535, 253] width 43 height 24
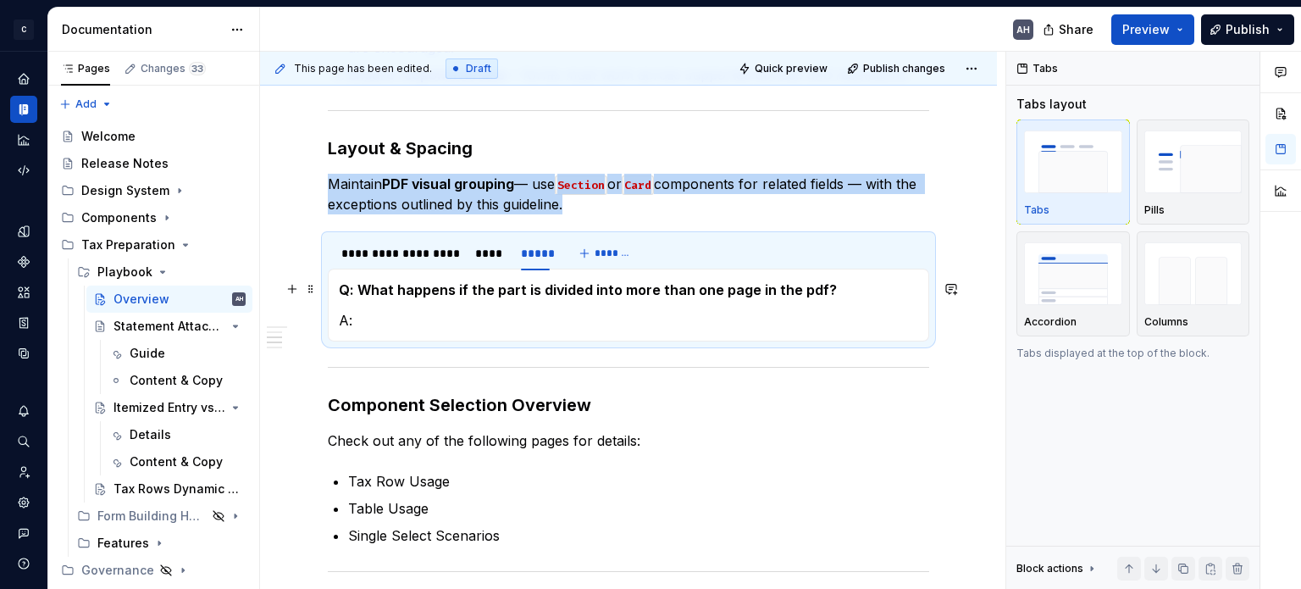
click at [527, 297] on p "Q: What happens if the part is divided into more than one page in the pdf?" at bounding box center [628, 289] width 579 height 20
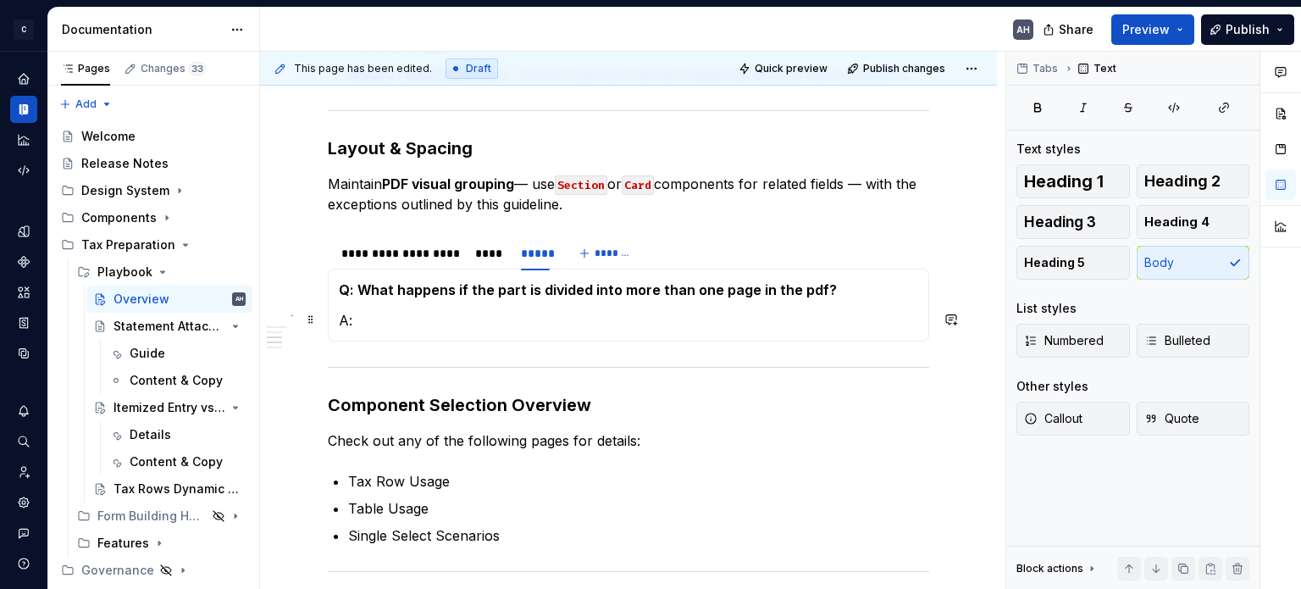
click at [517, 314] on p "A:" at bounding box center [628, 320] width 579 height 20
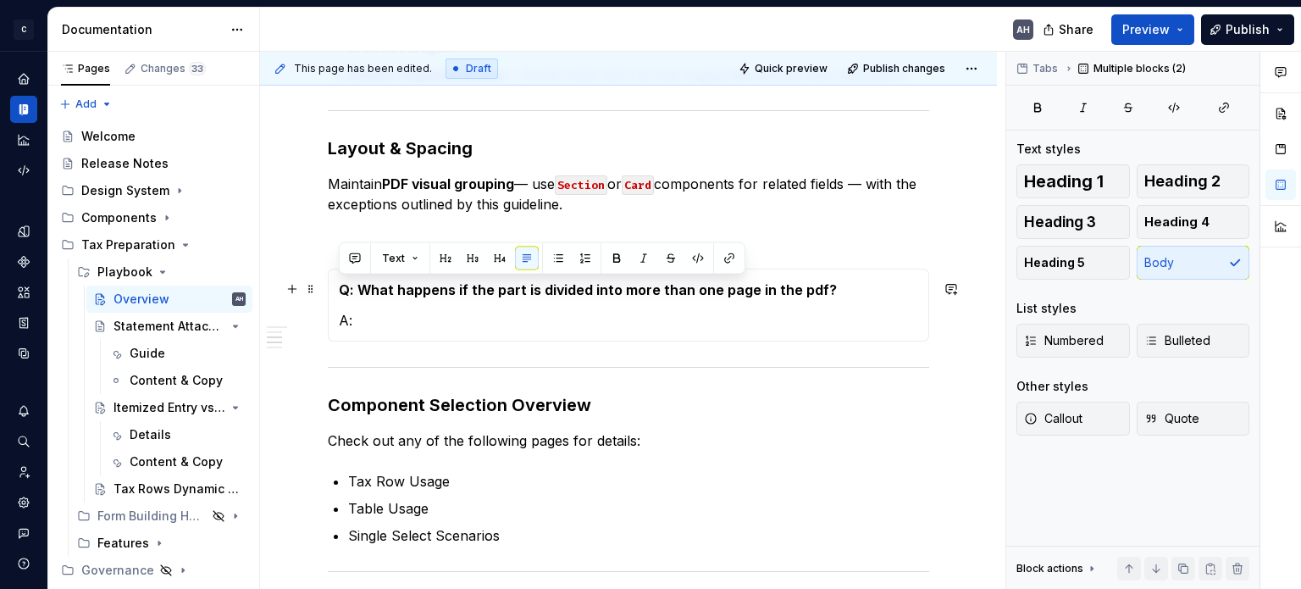
drag, startPoint x: 423, startPoint y: 318, endPoint x: 341, endPoint y: 292, distance: 85.2
click at [341, 292] on section-item-column "Q: What happens if the part is divided into more than one page in the pdf? A:" at bounding box center [628, 304] width 579 height 51
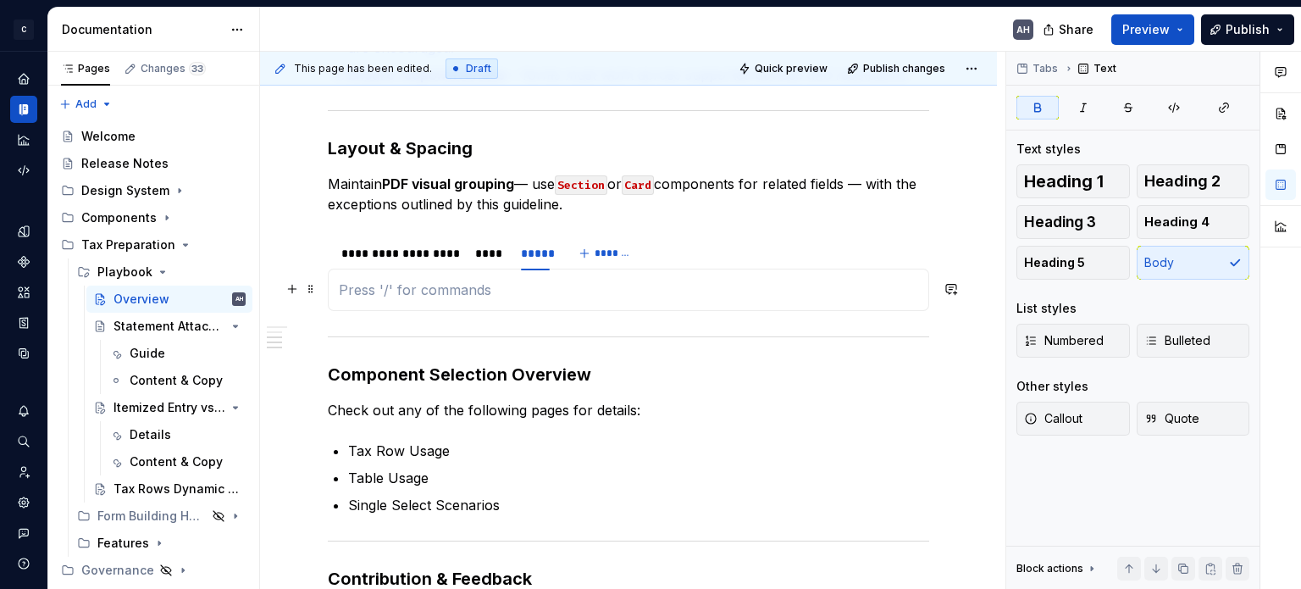
click at [373, 293] on p at bounding box center [628, 289] width 579 height 20
click at [429, 284] on p at bounding box center [628, 289] width 579 height 20
click at [488, 290] on p at bounding box center [628, 289] width 579 height 20
click at [473, 190] on strong "PDF visual grouping" at bounding box center [448, 183] width 132 height 17
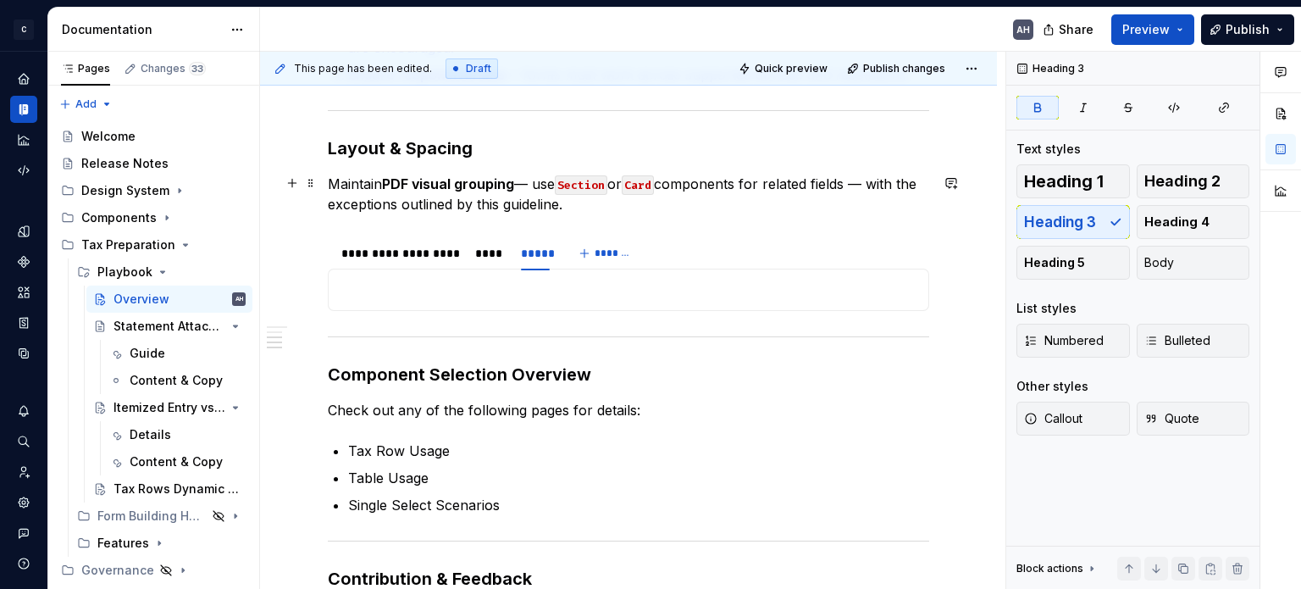
click at [605, 196] on p "Maintain PDF visual grouping — use Section or Card components for related field…" at bounding box center [628, 194] width 601 height 41
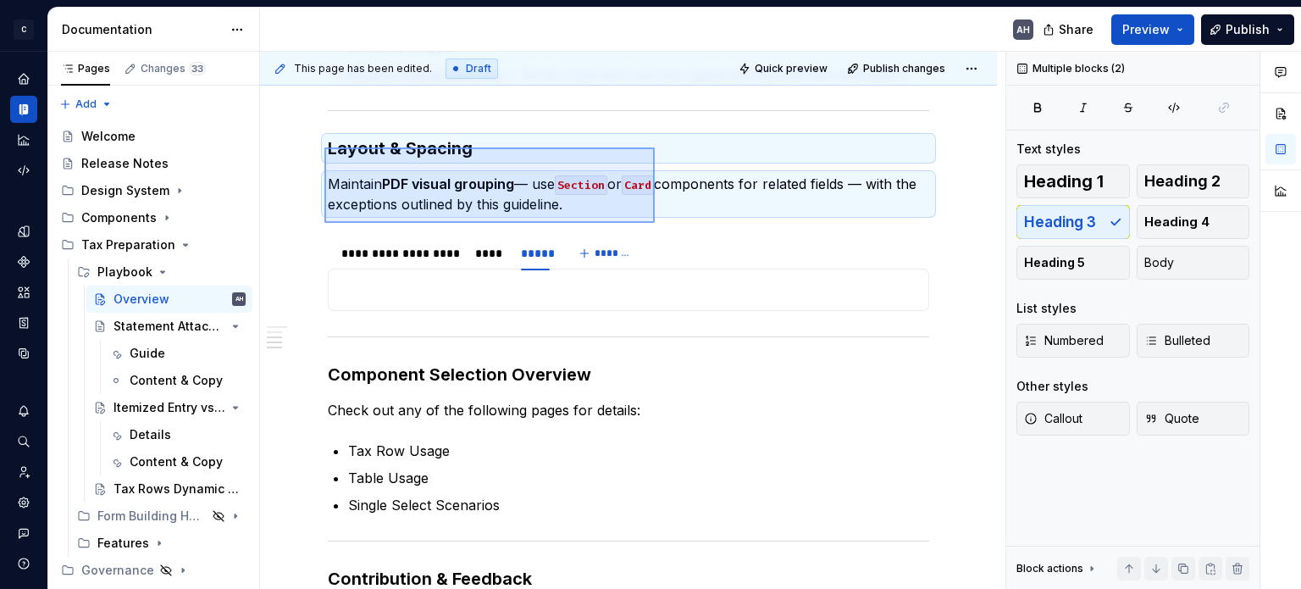
drag, startPoint x: 324, startPoint y: 147, endPoint x: 655, endPoint y: 223, distance: 338.8
click at [655, 223] on div "**********" at bounding box center [632, 321] width 745 height 538
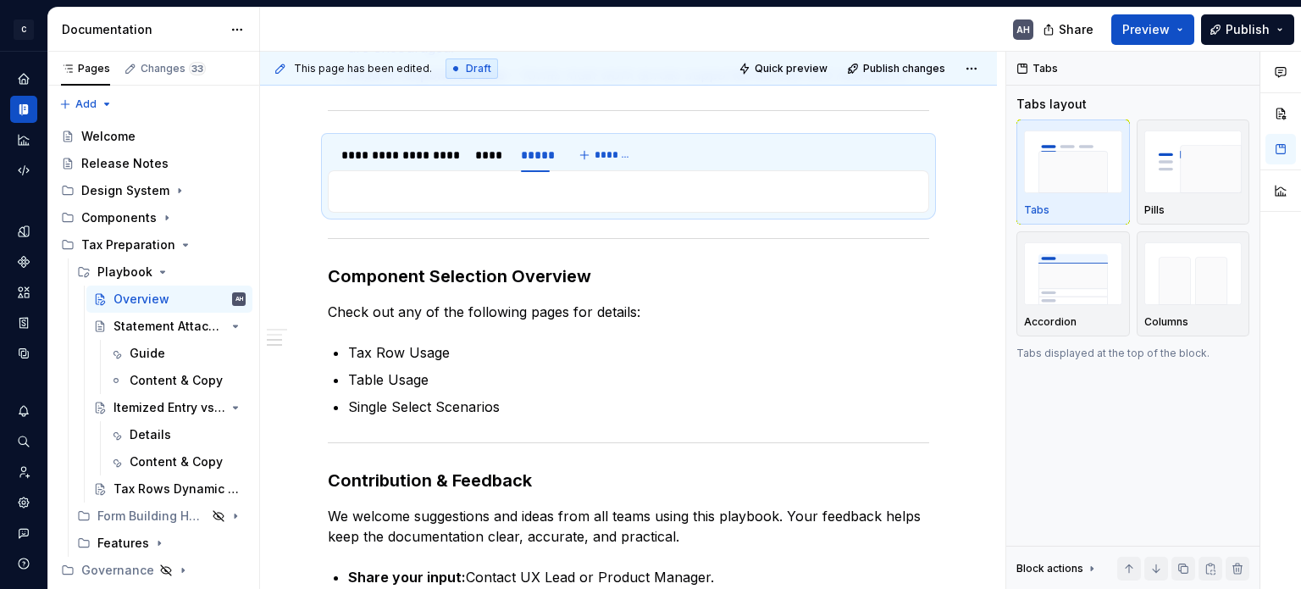
scroll to position [805, 0]
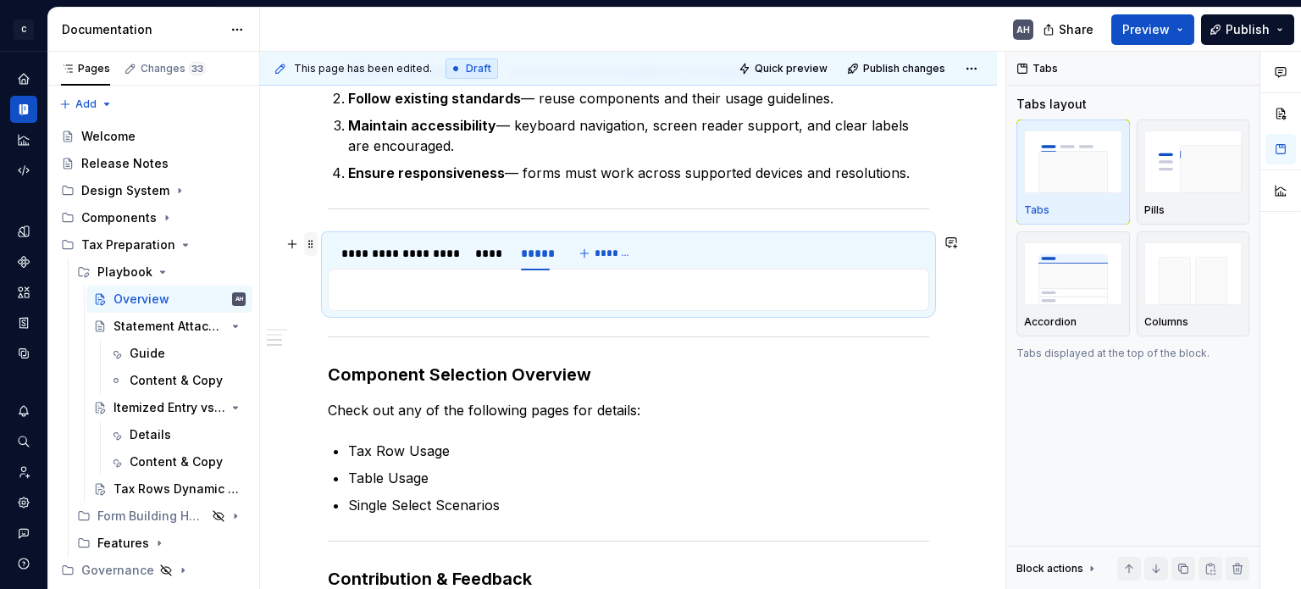
click at [307, 241] on span at bounding box center [311, 244] width 14 height 24
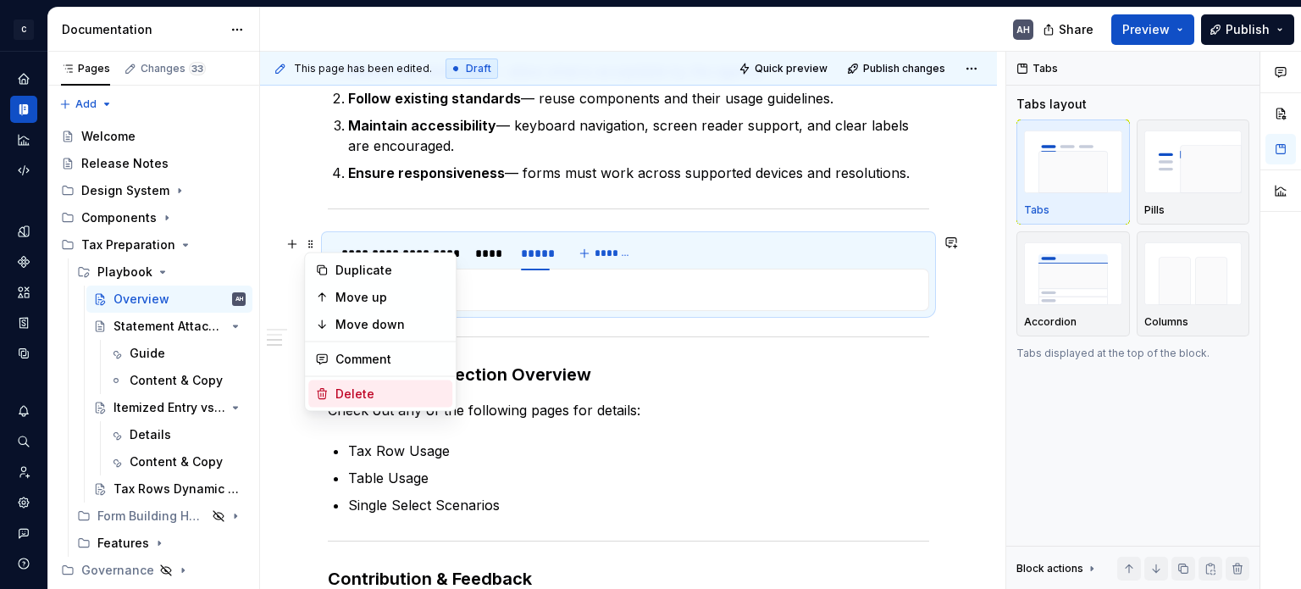
click at [357, 394] on div "Delete" at bounding box center [390, 393] width 110 height 17
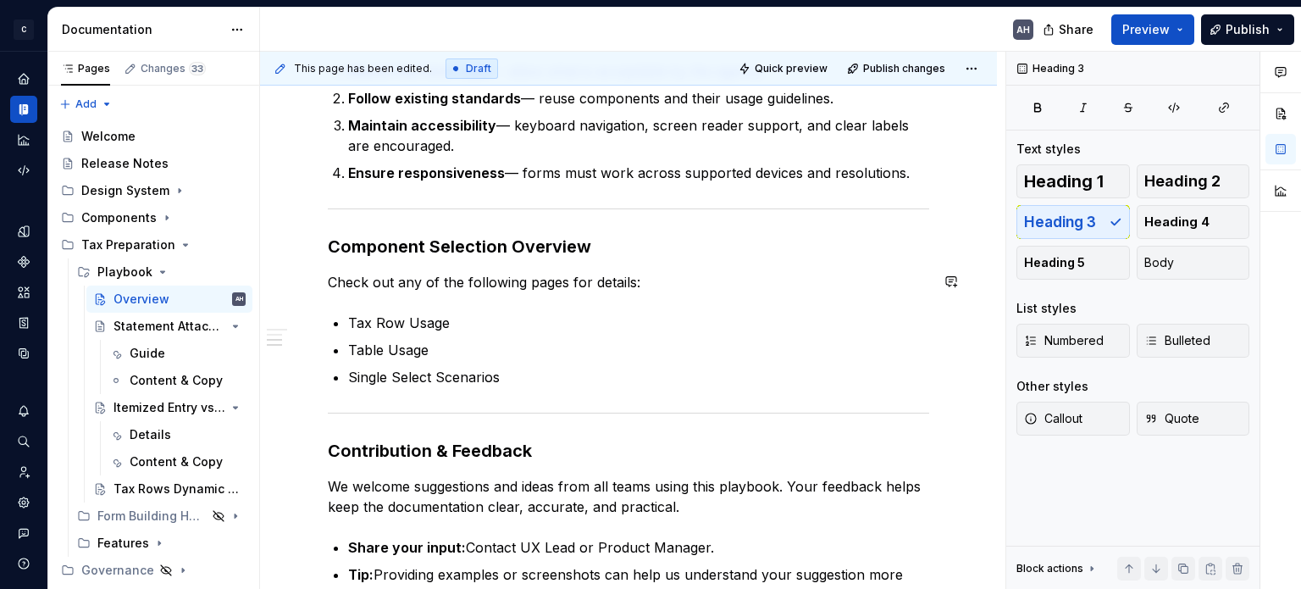
click at [664, 286] on p "Check out any of the following pages for details:" at bounding box center [628, 282] width 601 height 20
click at [630, 249] on h3 "Component Selection Overview" at bounding box center [628, 247] width 601 height 24
click at [637, 277] on p "Check out any of the following pages for details:" at bounding box center [628, 282] width 601 height 20
click at [615, 246] on h3 "Component Selection Overview" at bounding box center [628, 247] width 601 height 24
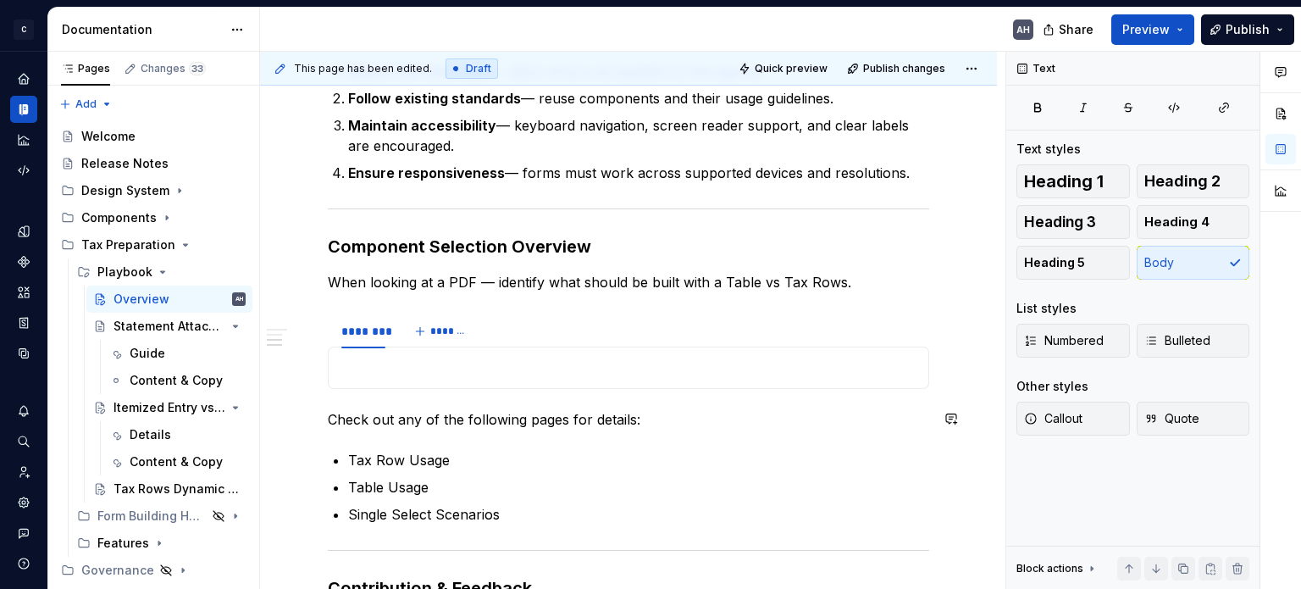
click at [403, 398] on div "**********" at bounding box center [628, 180] width 601 height 1308
click at [420, 375] on p at bounding box center [628, 367] width 579 height 20
click at [310, 336] on div "**********" at bounding box center [628, 258] width 737 height 1546
click at [315, 320] on span at bounding box center [311, 322] width 14 height 24
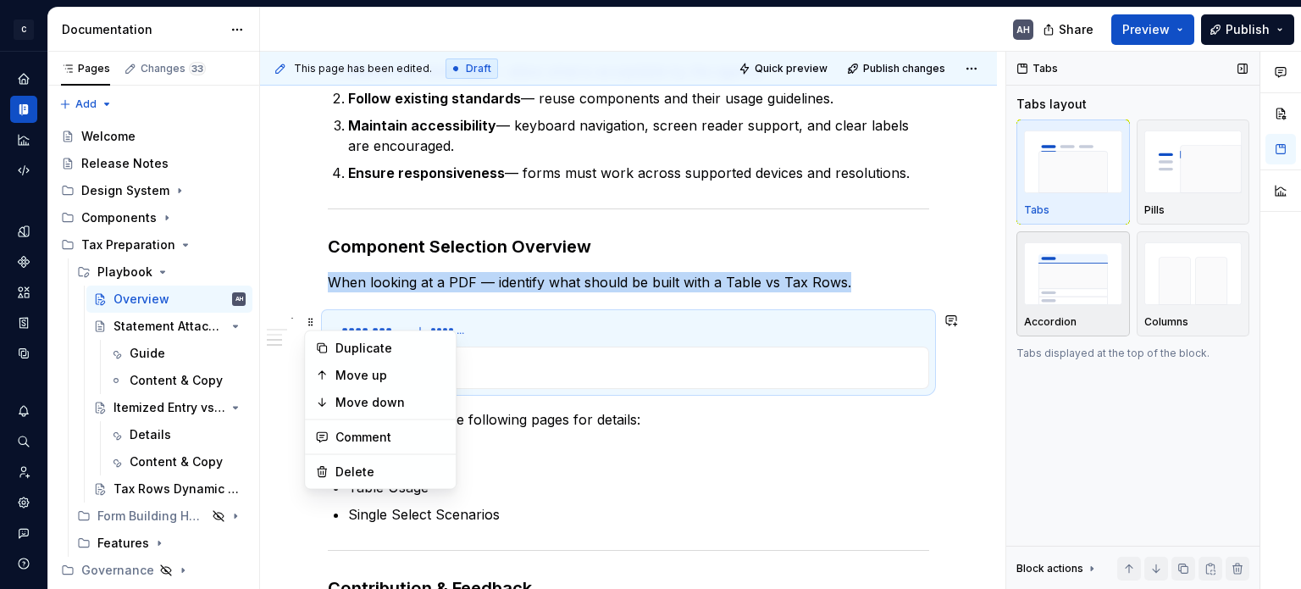
click at [1082, 284] on img "button" at bounding box center [1073, 273] width 98 height 62
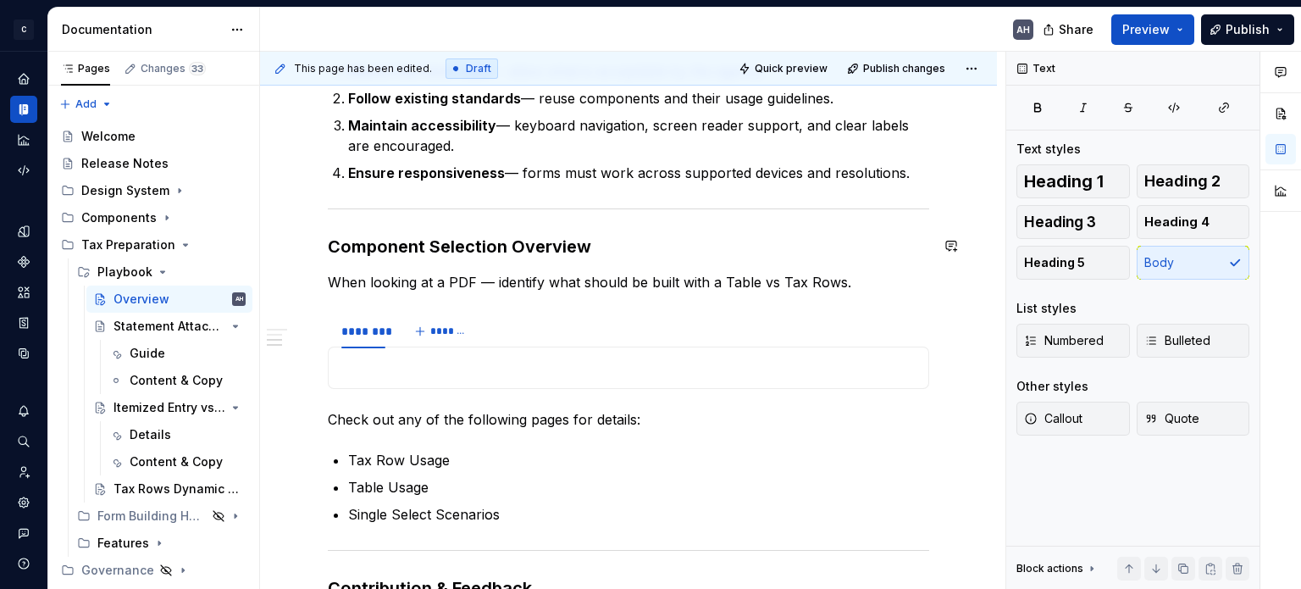
click at [609, 263] on div "**********" at bounding box center [628, 180] width 601 height 1308
click at [366, 367] on p at bounding box center [628, 367] width 579 height 20
click at [312, 368] on span at bounding box center [311, 367] width 14 height 24
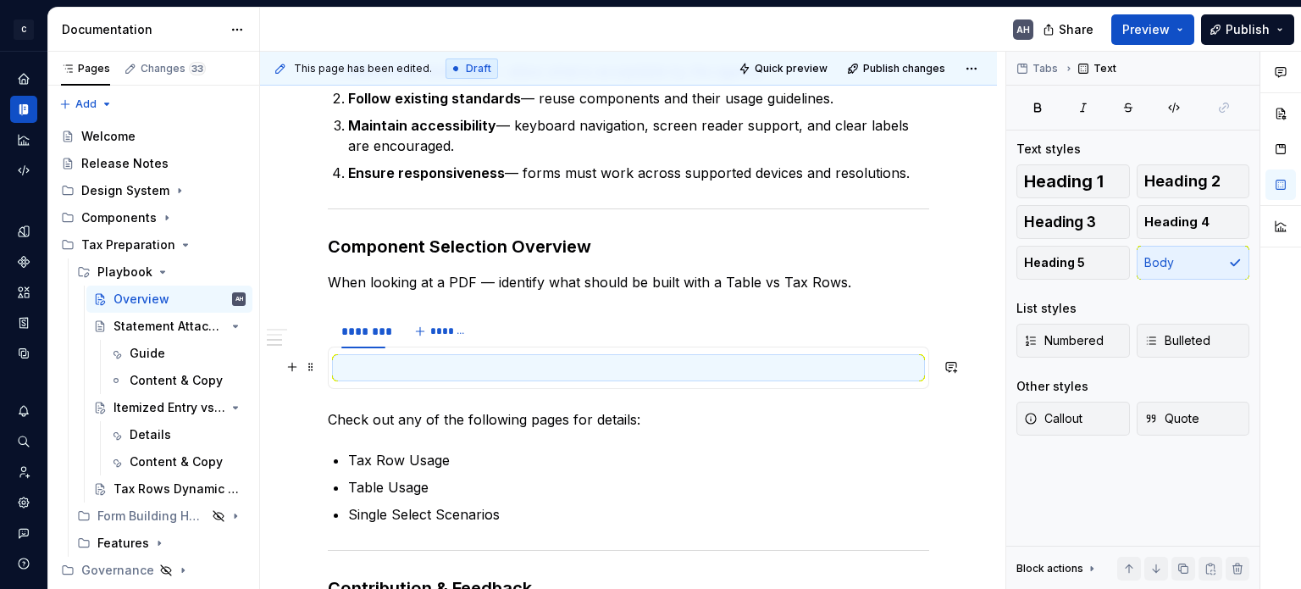
click at [394, 363] on p at bounding box center [628, 367] width 579 height 20
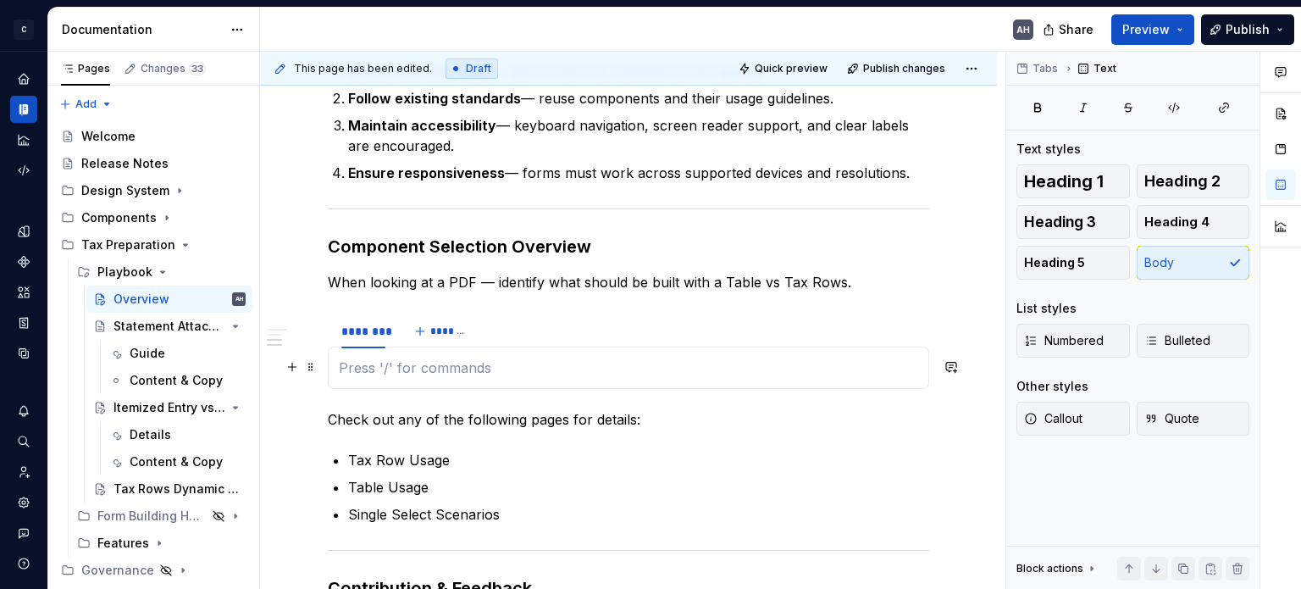
click at [386, 363] on p at bounding box center [628, 367] width 579 height 20
click at [366, 331] on div "********" at bounding box center [363, 331] width 44 height 17
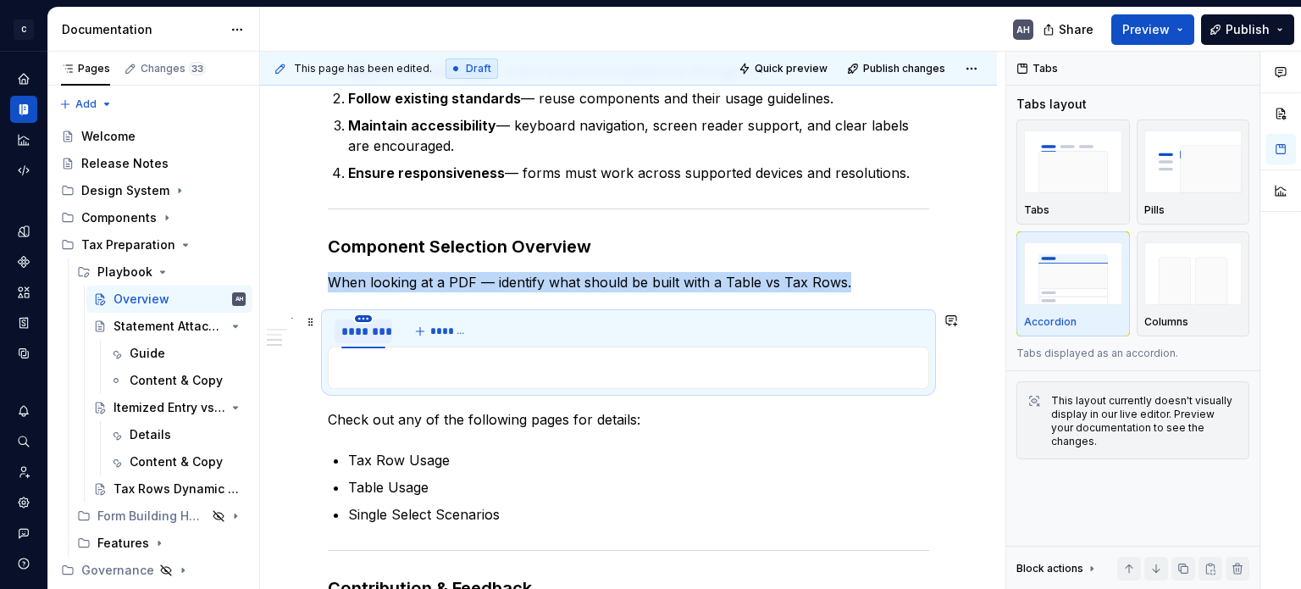
click at [359, 320] on html "C Andúril AH Dataset Expert Tax Documentation AH Share Preview Publish Pages Ch…" at bounding box center [650, 294] width 1301 height 589
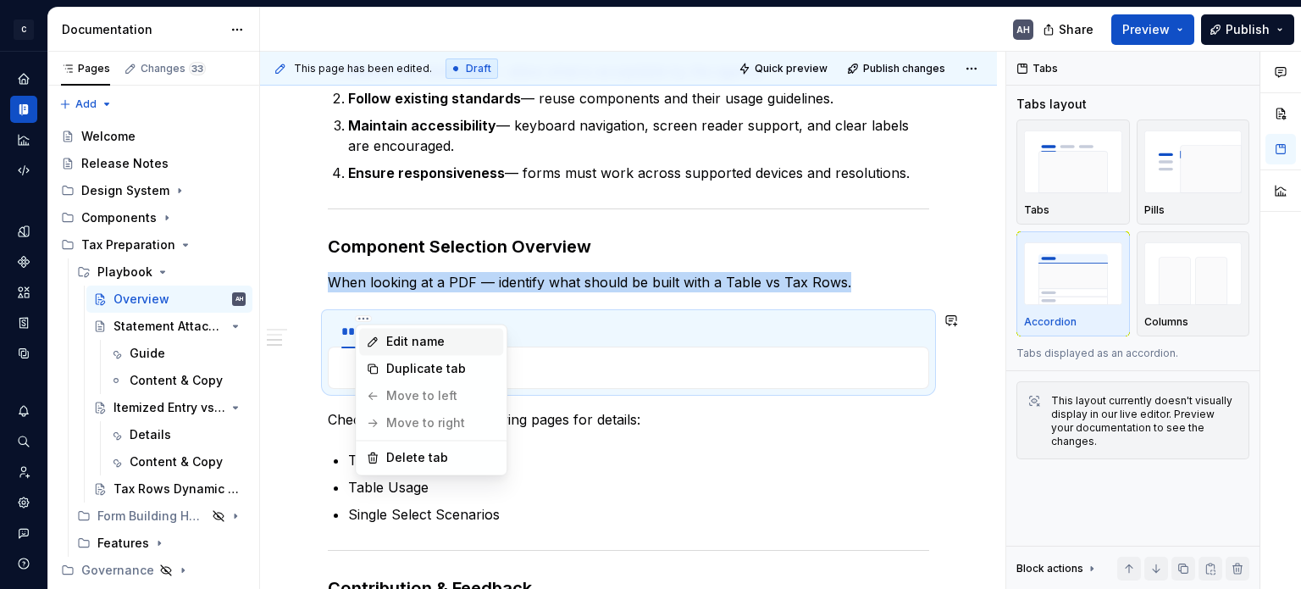
click at [382, 338] on div "Edit name" at bounding box center [431, 341] width 144 height 27
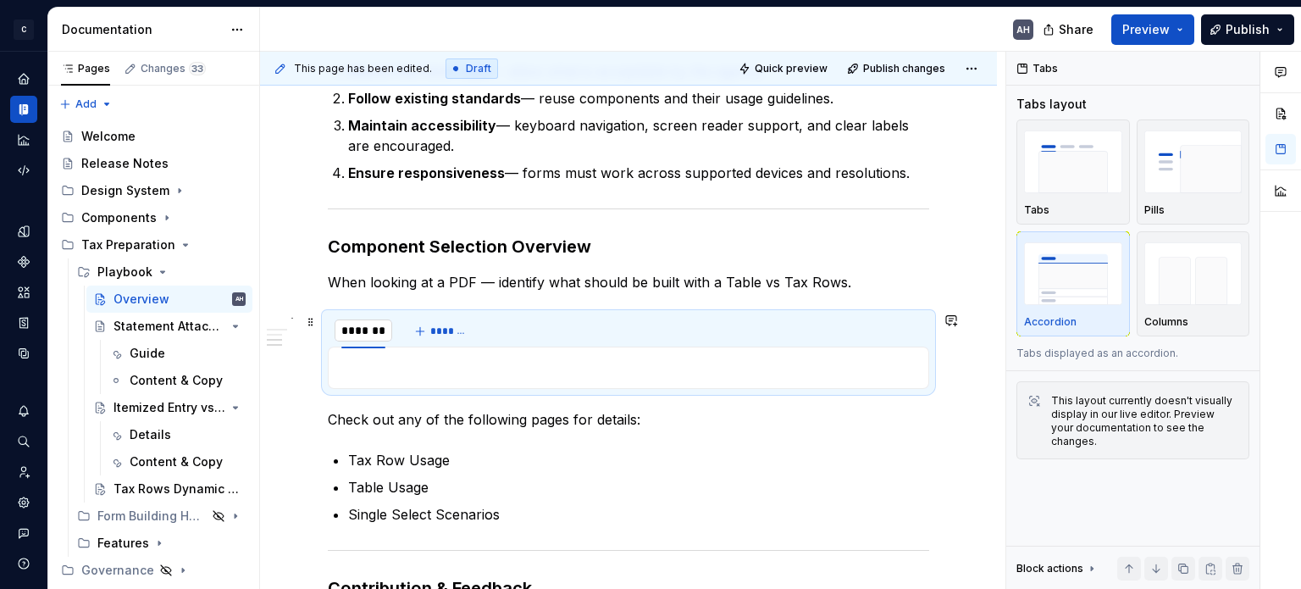
click at [362, 331] on input "********" at bounding box center [364, 330] width 58 height 30
click at [414, 329] on button "*******" at bounding box center [435, 331] width 67 height 24
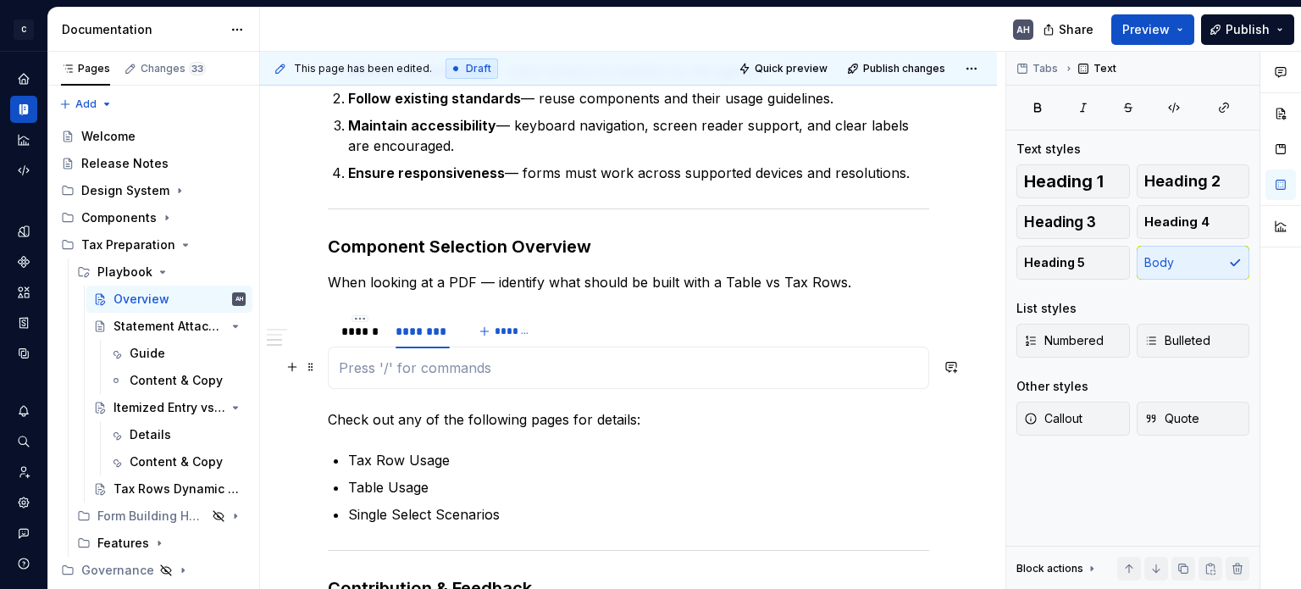
click at [434, 368] on p at bounding box center [628, 367] width 579 height 20
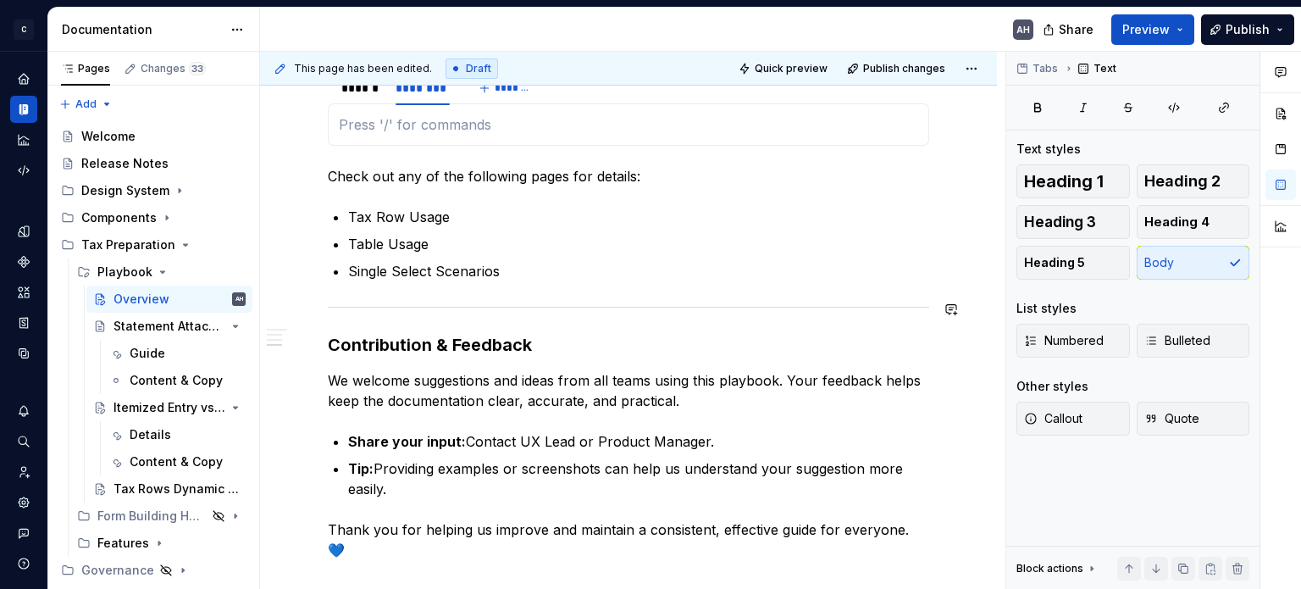
scroll to position [1059, 0]
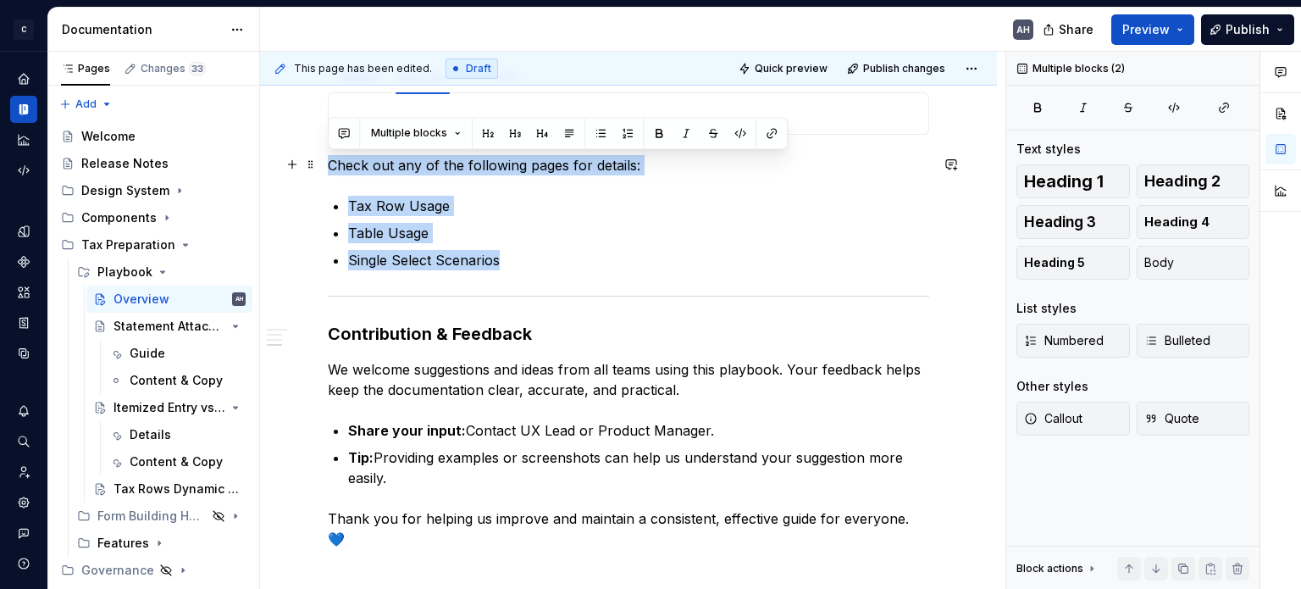
drag, startPoint x: 520, startPoint y: 257, endPoint x: 325, endPoint y: 169, distance: 213.8
click at [325, 169] on div "**********" at bounding box center [628, 4] width 737 height 1546
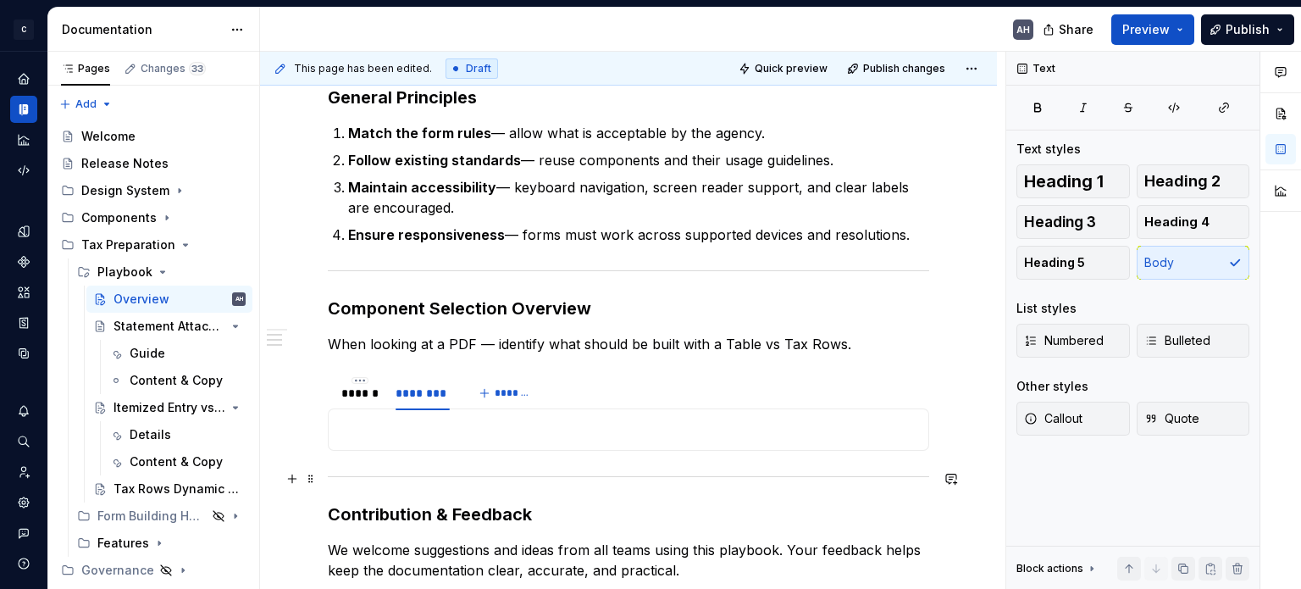
scroll to position [720, 0]
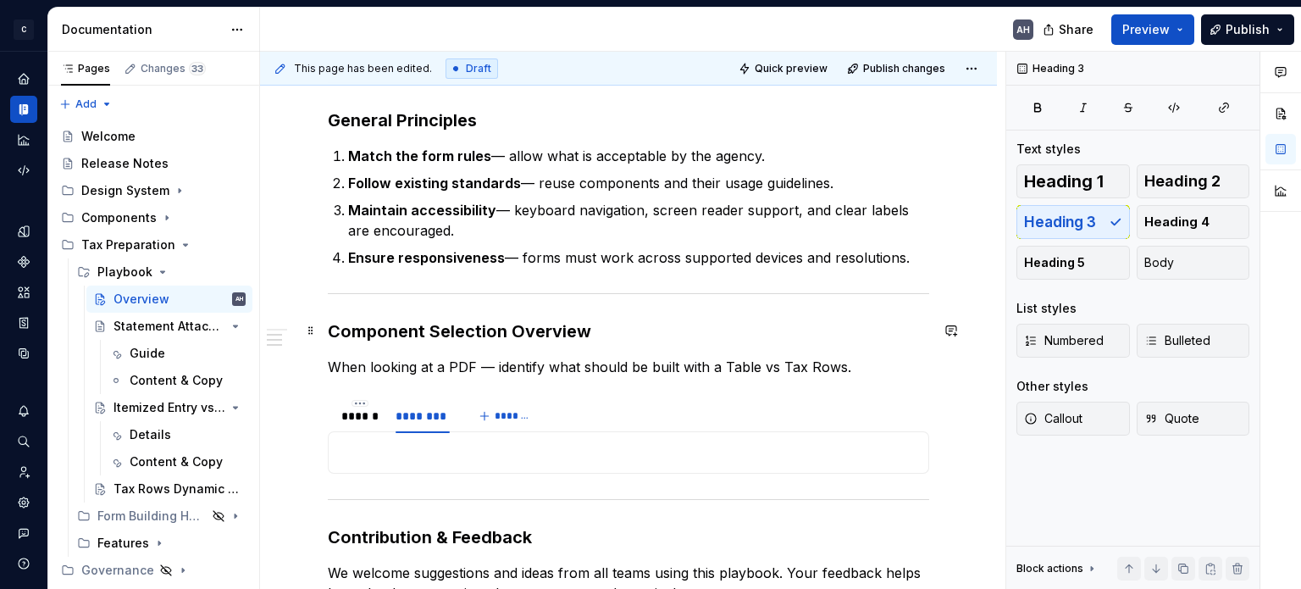
click at [606, 334] on h3 "Component Selection Overview" at bounding box center [628, 331] width 601 height 24
click at [572, 139] on div "**********" at bounding box center [628, 196] width 601 height 1172
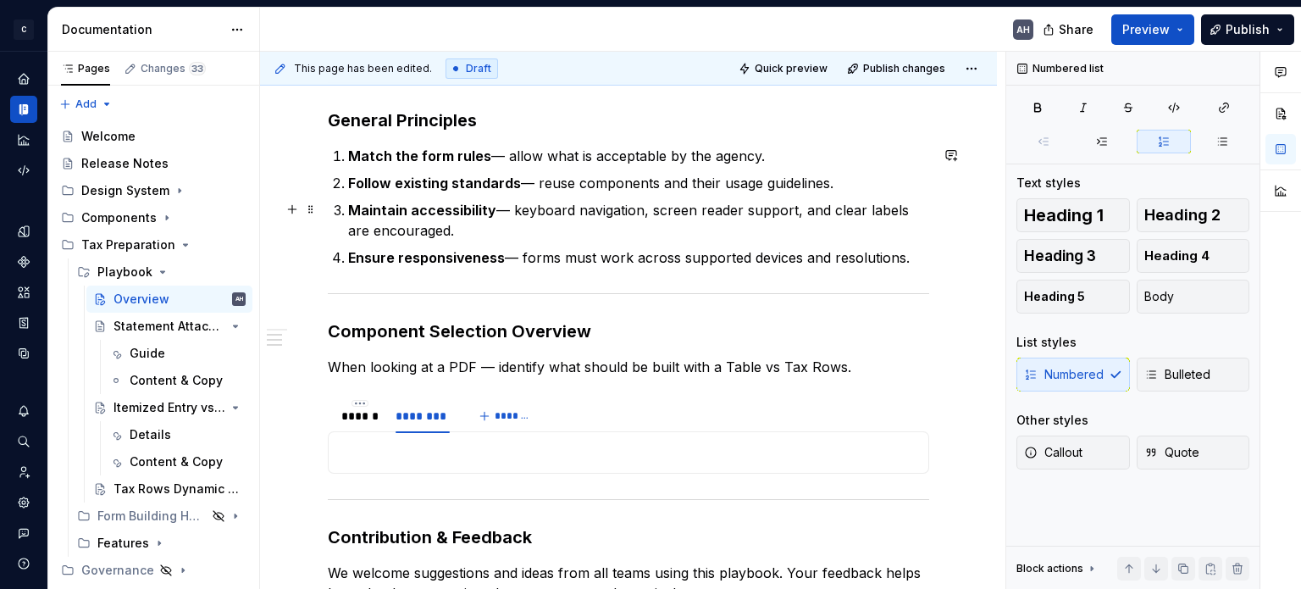
click at [557, 221] on p "Maintain accessibility — keyboard navigation, screen reader support, and clear …" at bounding box center [638, 220] width 581 height 41
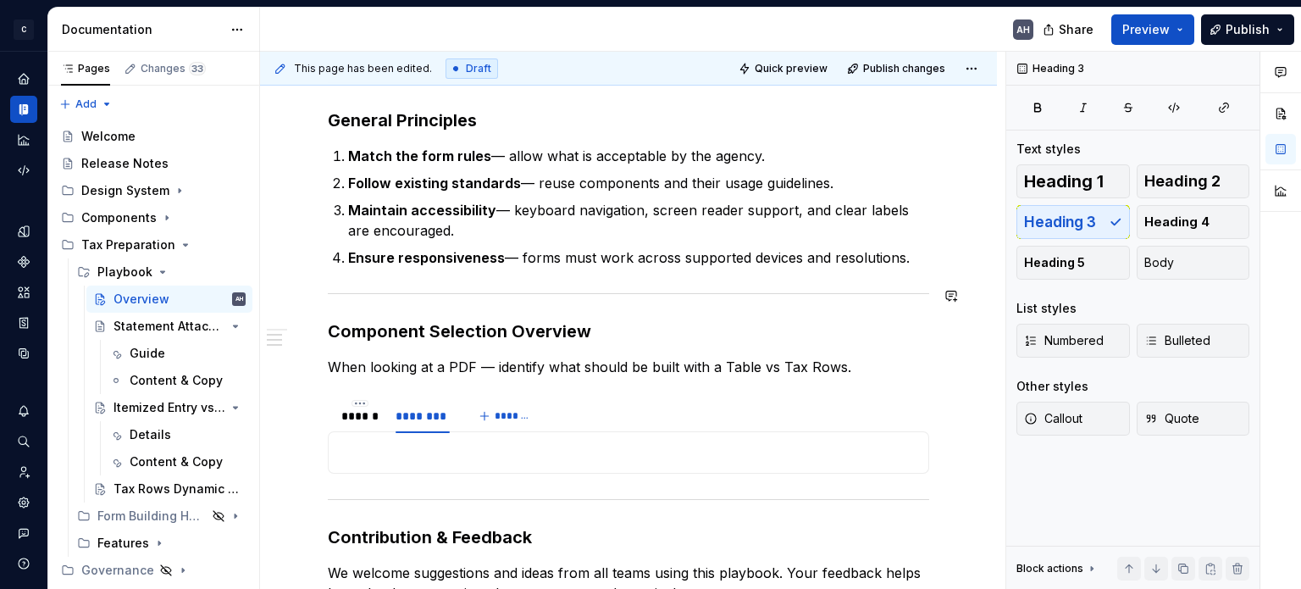
click at [606, 307] on div "**********" at bounding box center [628, 196] width 601 height 1172
click at [850, 368] on p "When looking at a PDF — identify what should be built with a Table vs Tax Rows." at bounding box center [628, 367] width 601 height 20
click at [431, 368] on p "When looking at a PDF — identify what should be built with a Table vs Tax Rows." at bounding box center [628, 367] width 601 height 20
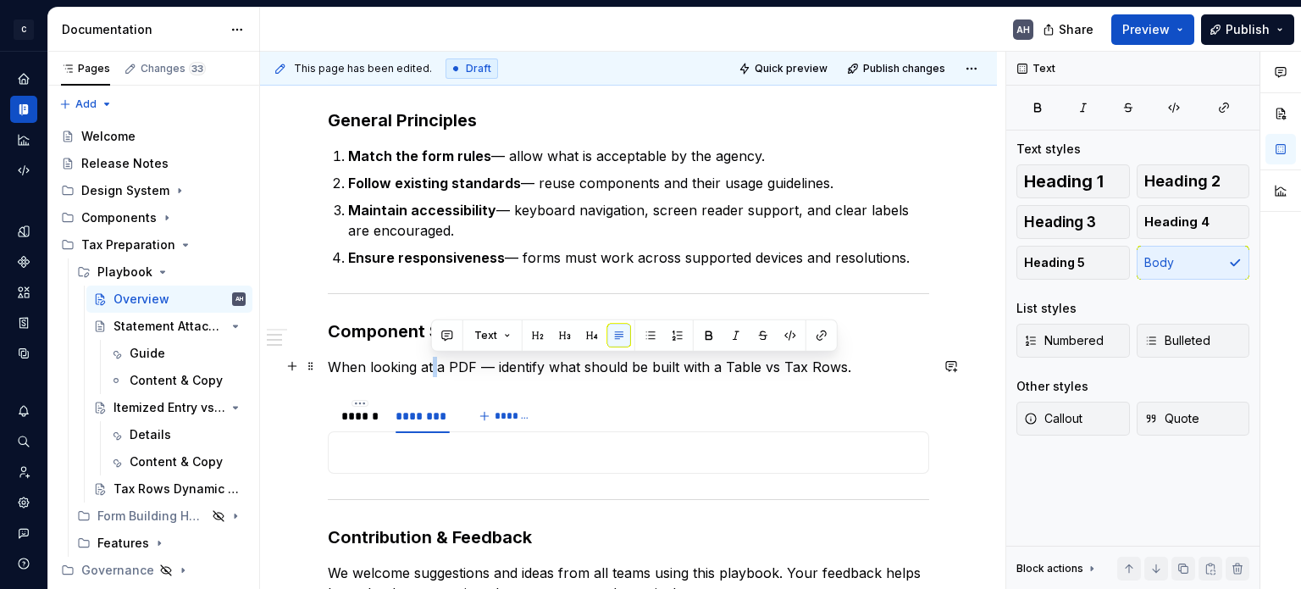
click at [431, 368] on p "When looking at a PDF — identify what should be built with a Table vs Tax Rows." at bounding box center [628, 367] width 601 height 20
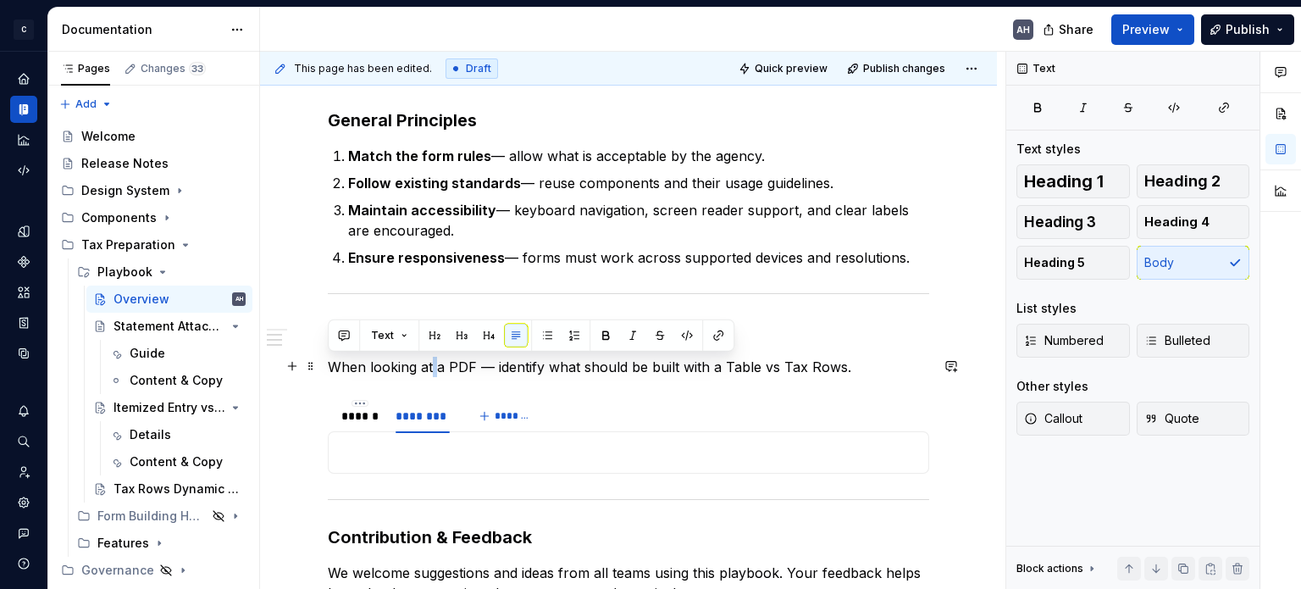
click at [488, 369] on p "When looking at a PDF — identify what should be built with a Table vs Tax Rows." at bounding box center [628, 367] width 601 height 20
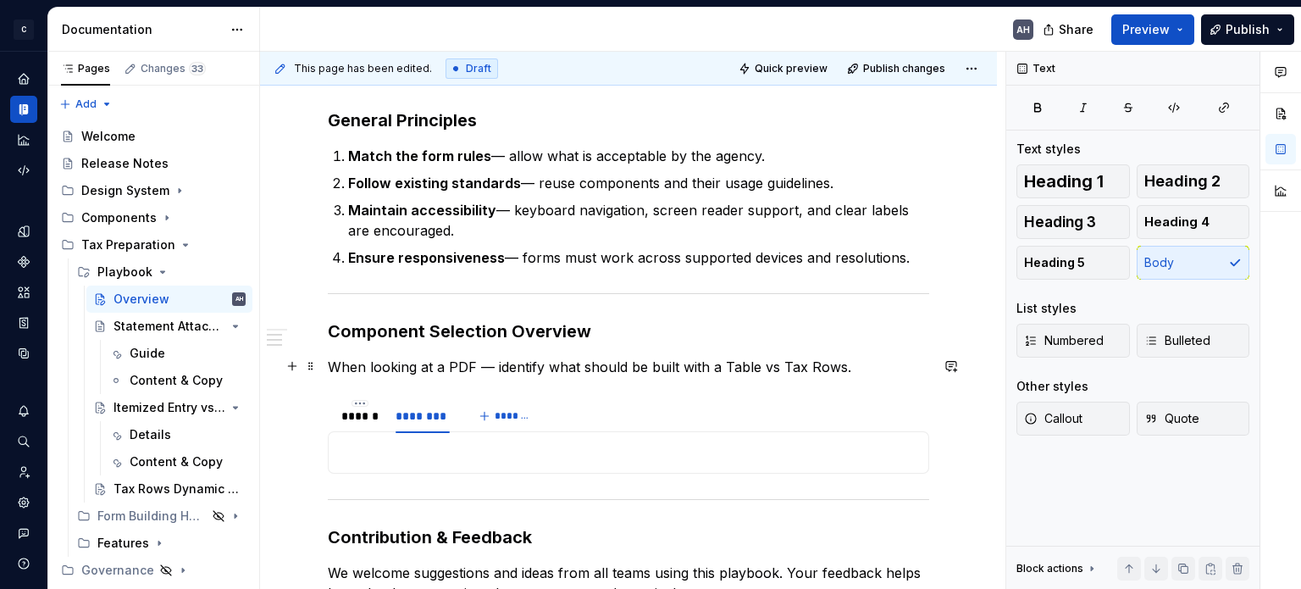
scroll to position [805, 0]
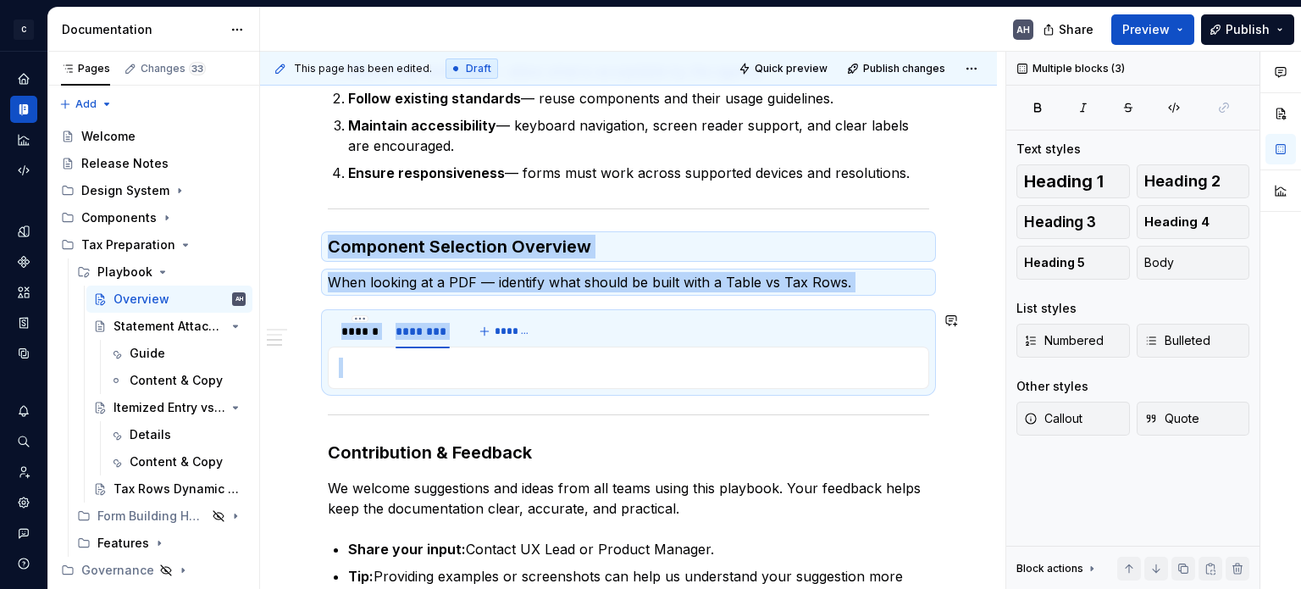
drag, startPoint x: 329, startPoint y: 247, endPoint x: 869, endPoint y: 352, distance: 550.4
click at [869, 352] on div "**********" at bounding box center [628, 112] width 601 height 1172
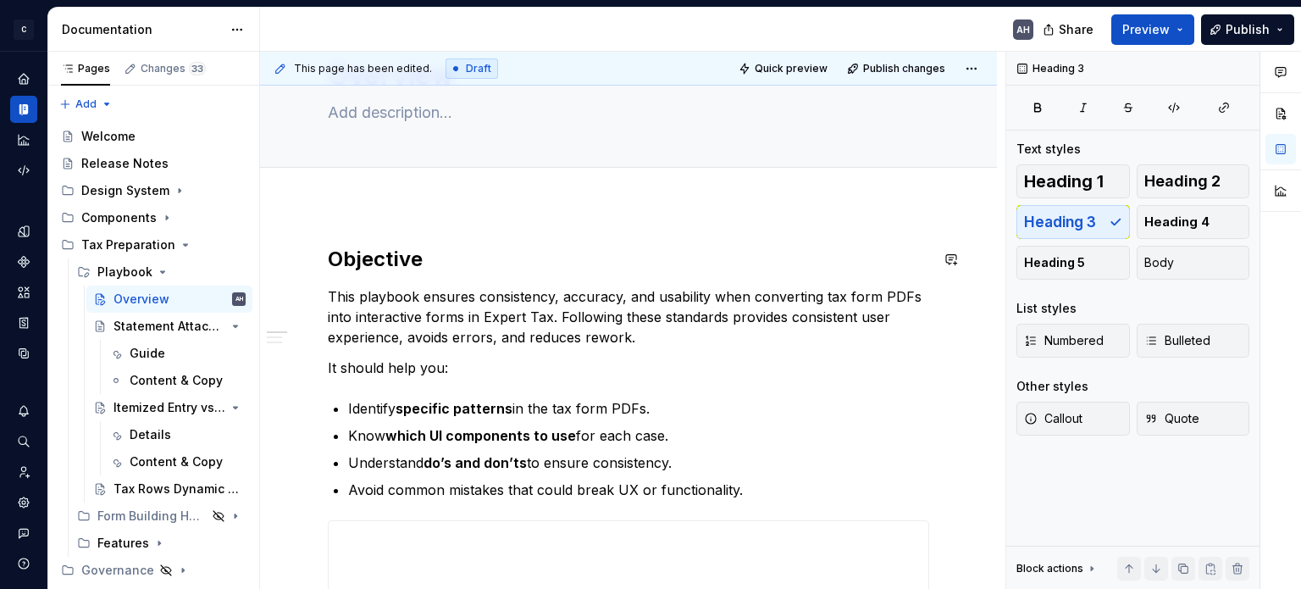
scroll to position [0, 0]
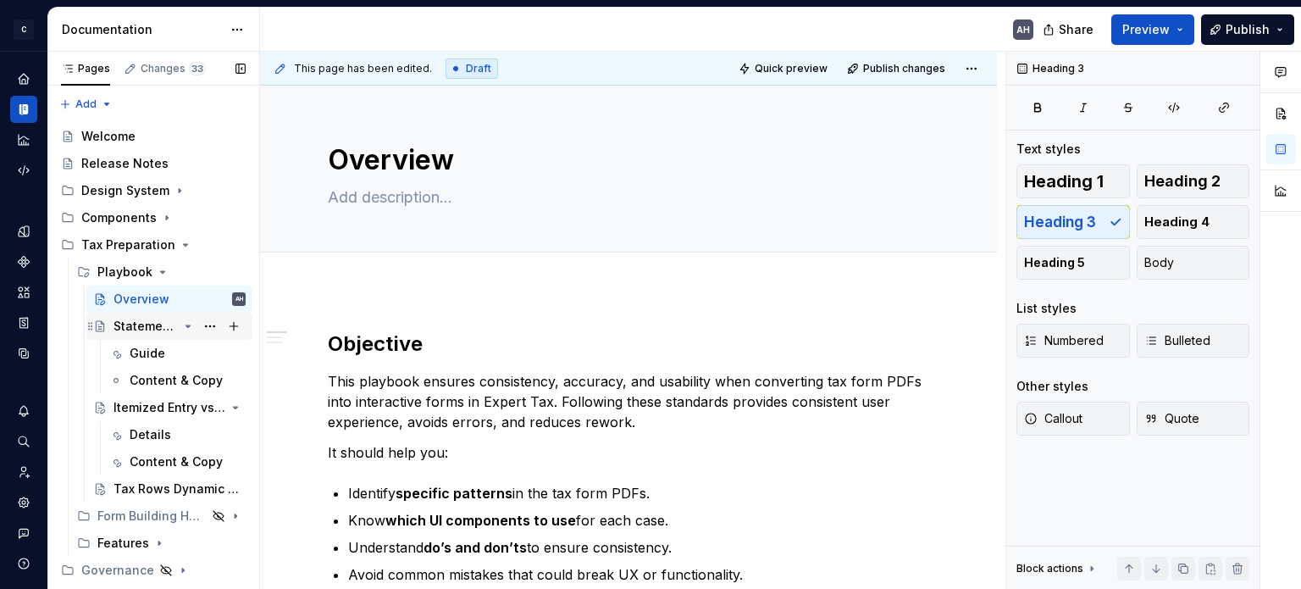
click at [119, 324] on div "Statement Attached" at bounding box center [145, 326] width 64 height 17
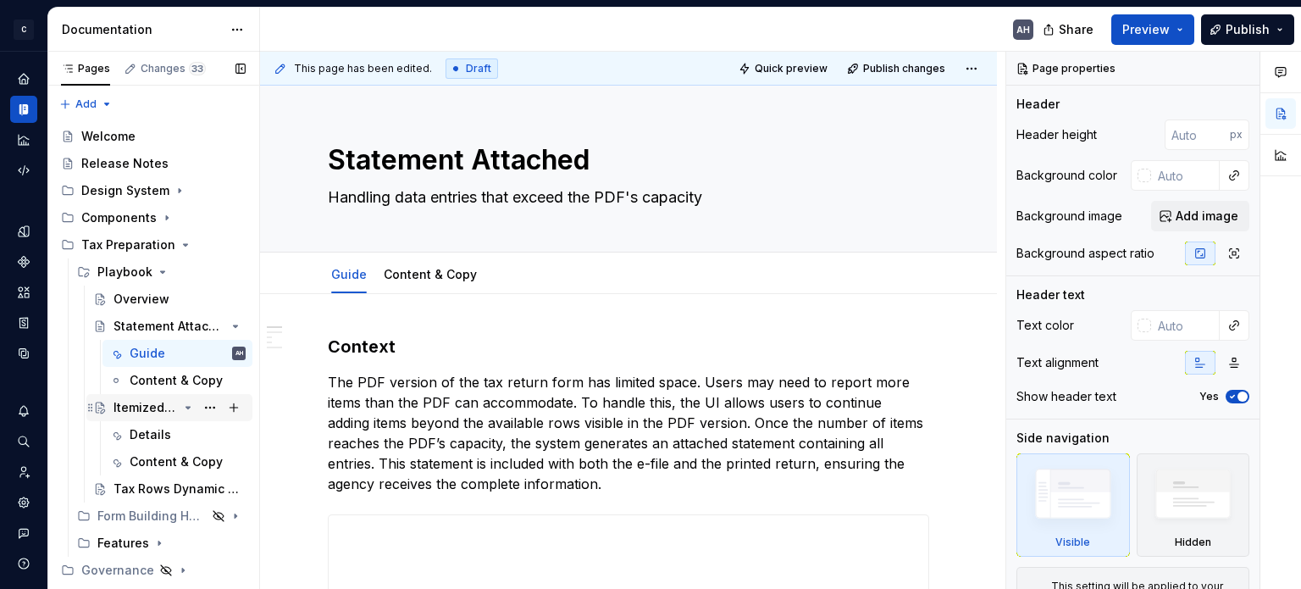
click at [144, 399] on div "Itemized Entry vs Total Amount" at bounding box center [145, 407] width 64 height 17
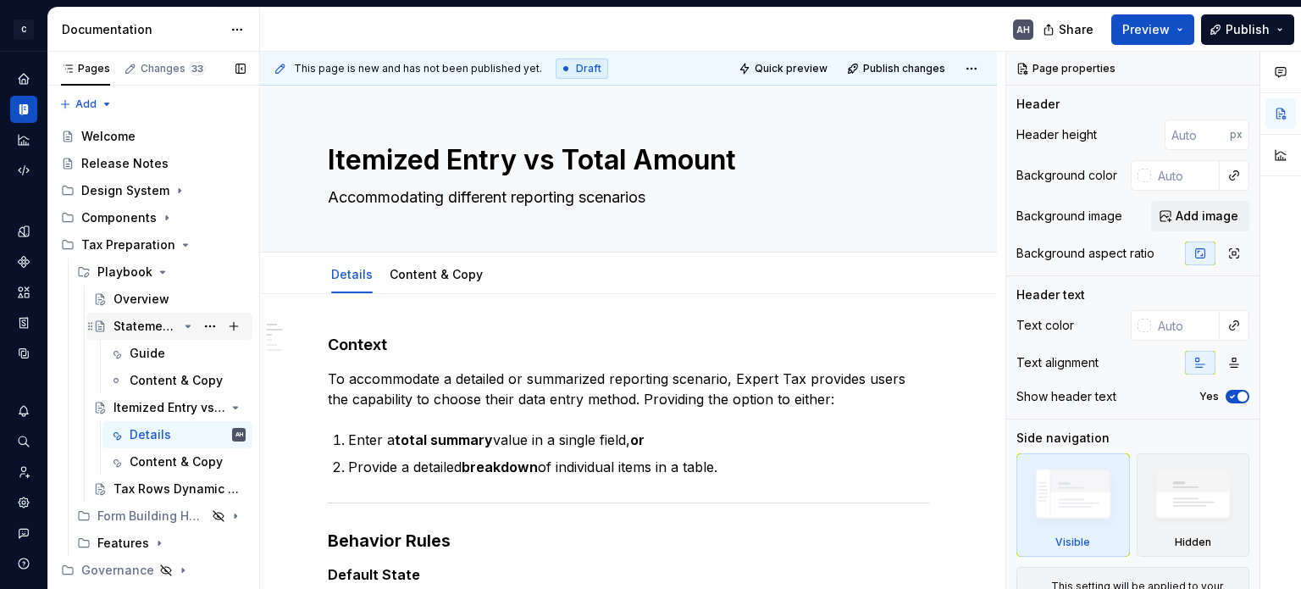
click at [130, 324] on div "Statement Attached" at bounding box center [145, 326] width 64 height 17
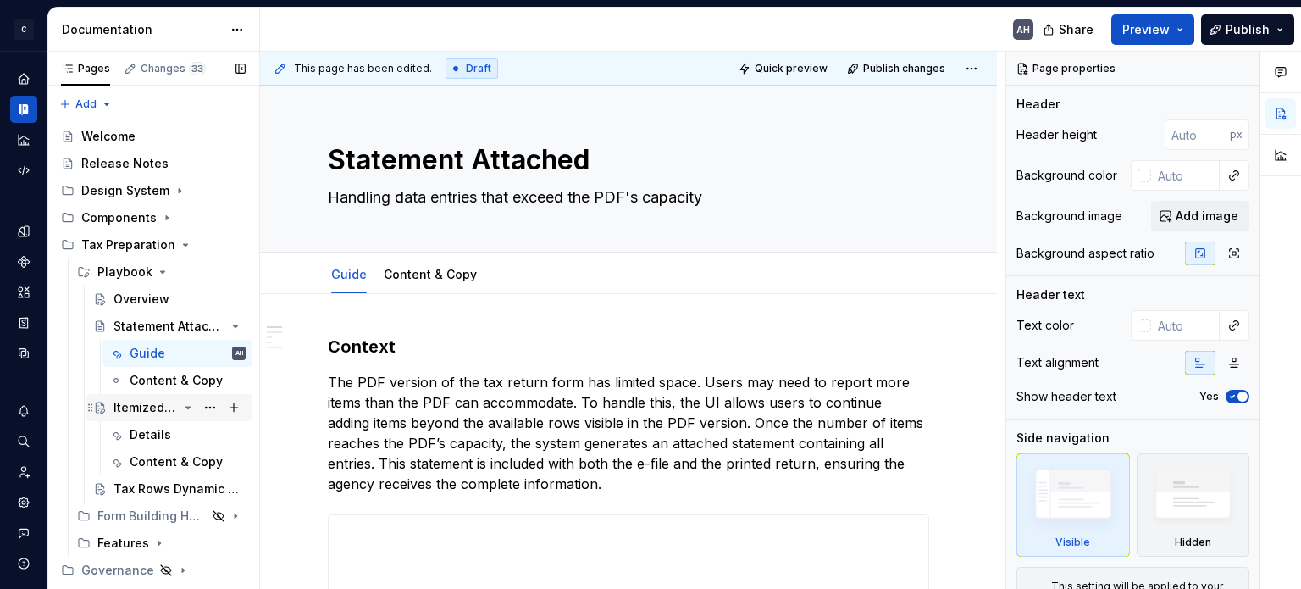
click at [122, 411] on div "Itemized Entry vs Total Amount" at bounding box center [145, 407] width 64 height 17
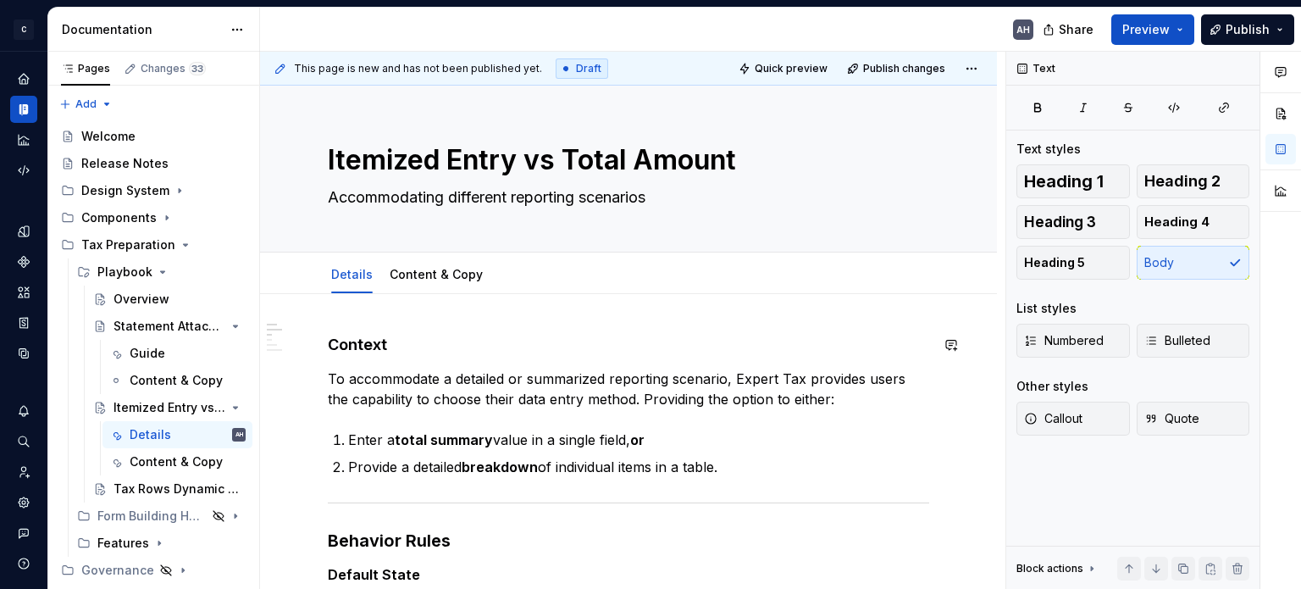
click at [521, 373] on p "To accommodate a detailed or summarized reporting scenario, Expert Tax provides…" at bounding box center [628, 388] width 601 height 41
click at [328, 379] on p "To accommodate a detailed or summarized reporting scenario, Expert Tax provides…" at bounding box center [628, 388] width 601 height 41
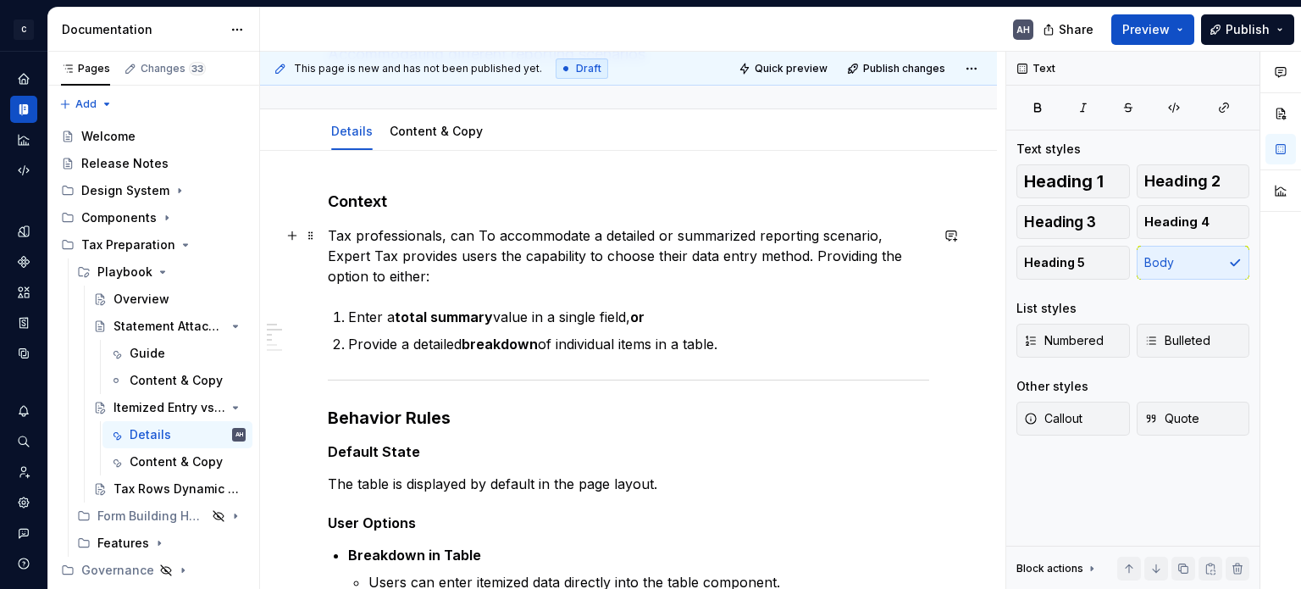
scroll to position [169, 0]
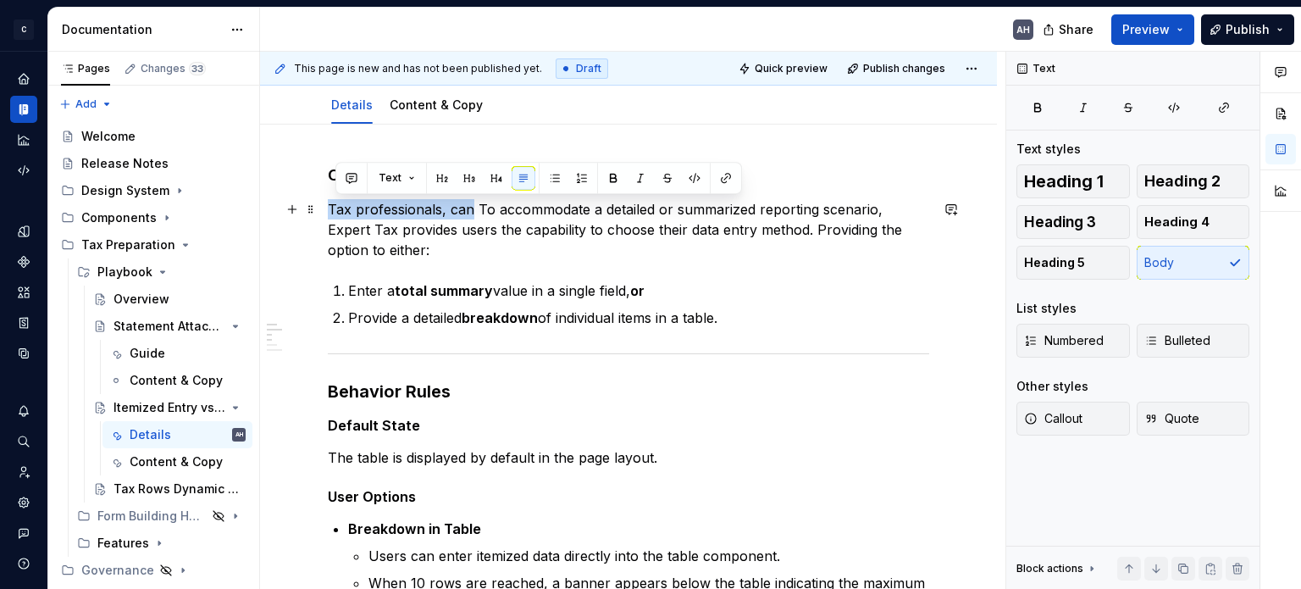
drag, startPoint x: 468, startPoint y: 211, endPoint x: 326, endPoint y: 209, distance: 142.3
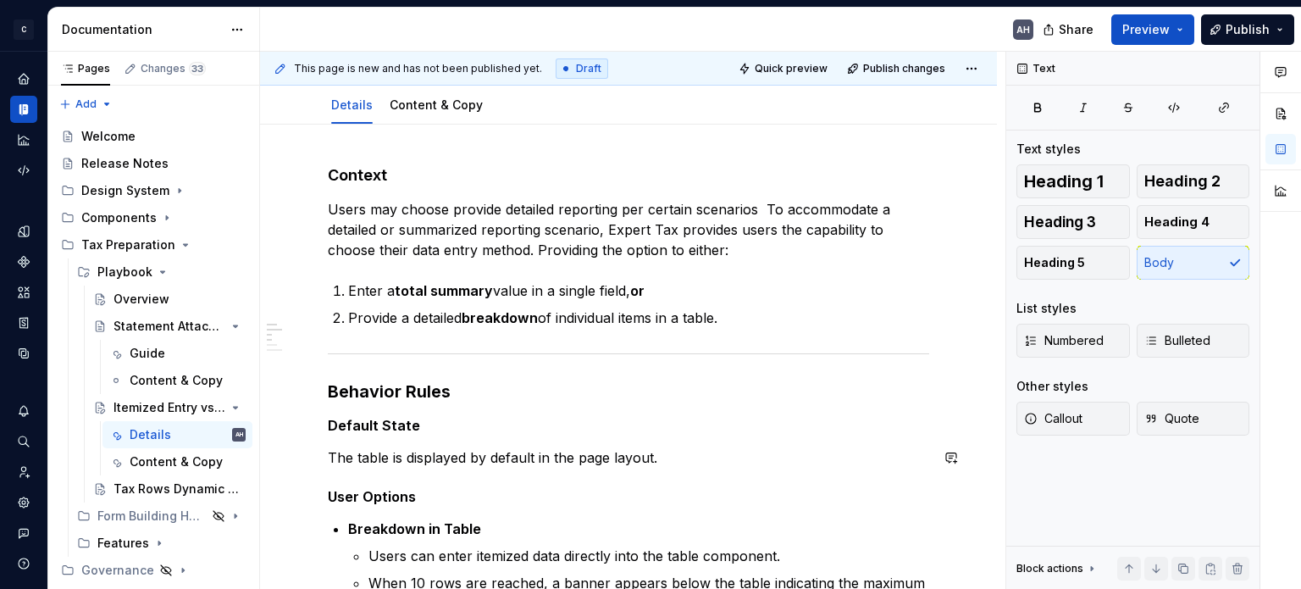
scroll to position [254, 0]
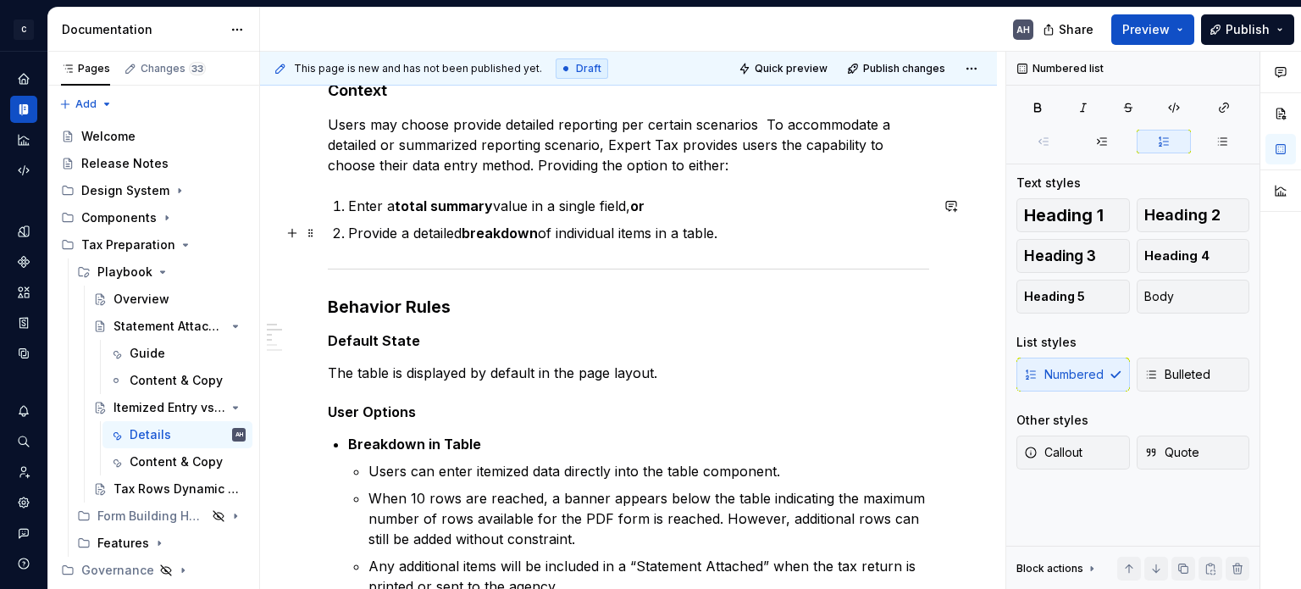
click at [772, 220] on ol "Enter a total summary value in a single field, or Provide a detailed breakdown …" at bounding box center [638, 219] width 581 height 47
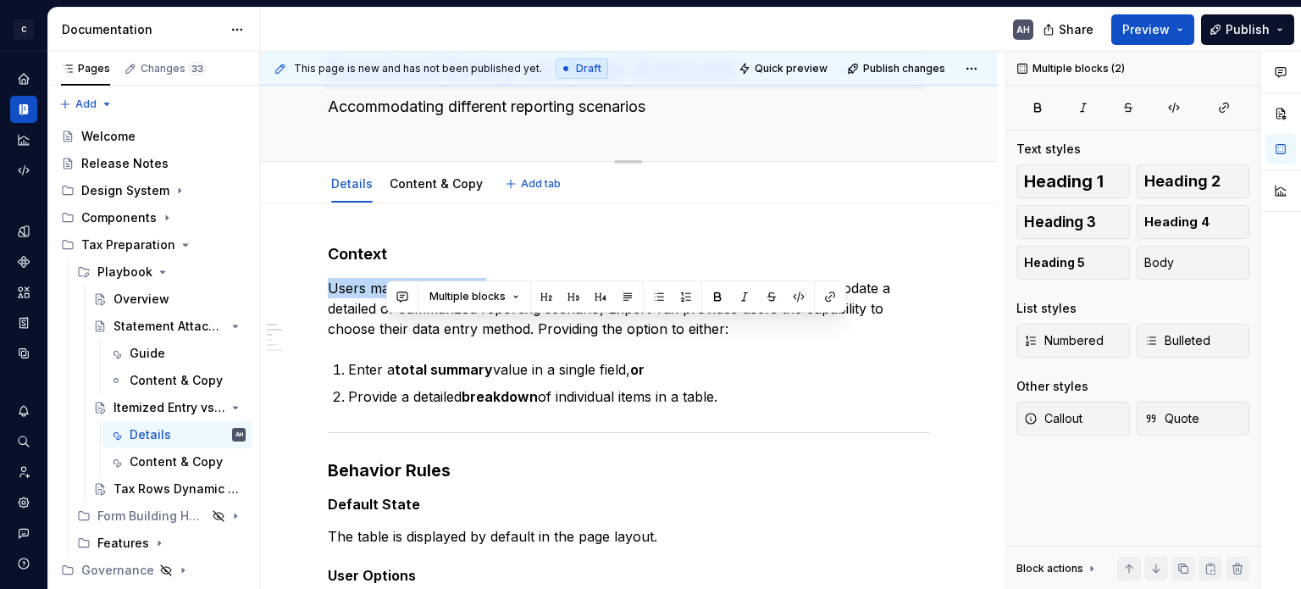
scroll to position [0, 0]
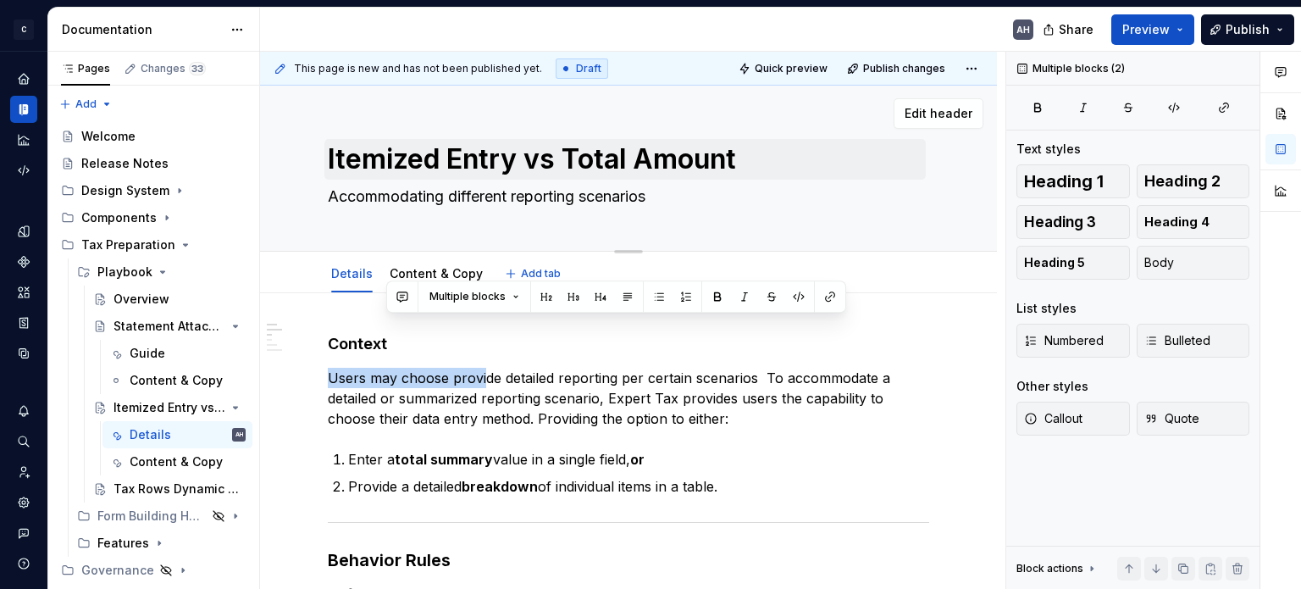
drag, startPoint x: 489, startPoint y: 124, endPoint x: 738, endPoint y: 125, distance: 249.0
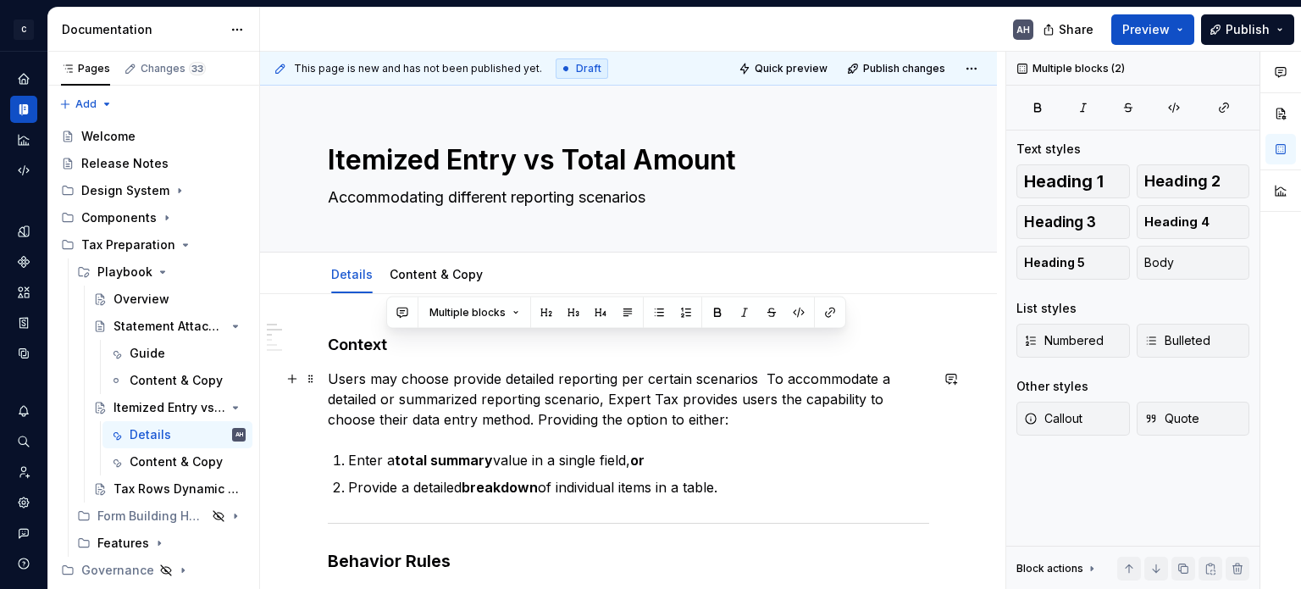
click at [739, 398] on p "Users may choose provide detailed reporting per certain scenarios To accommodat…" at bounding box center [628, 398] width 601 height 61
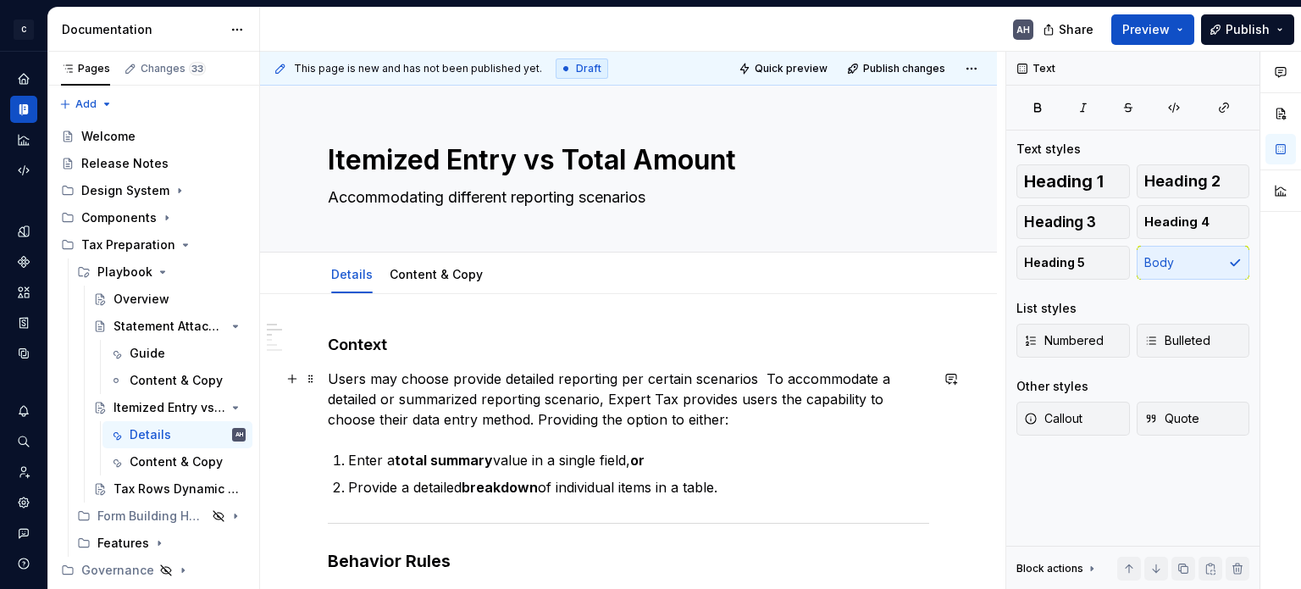
click at [755, 381] on p "Users may choose provide detailed reporting per certain scenarios To accommodat…" at bounding box center [628, 398] width 601 height 61
click at [339, 381] on p "Users may choose provide detailed reporting per certain scenarios To accommodat…" at bounding box center [628, 398] width 601 height 61
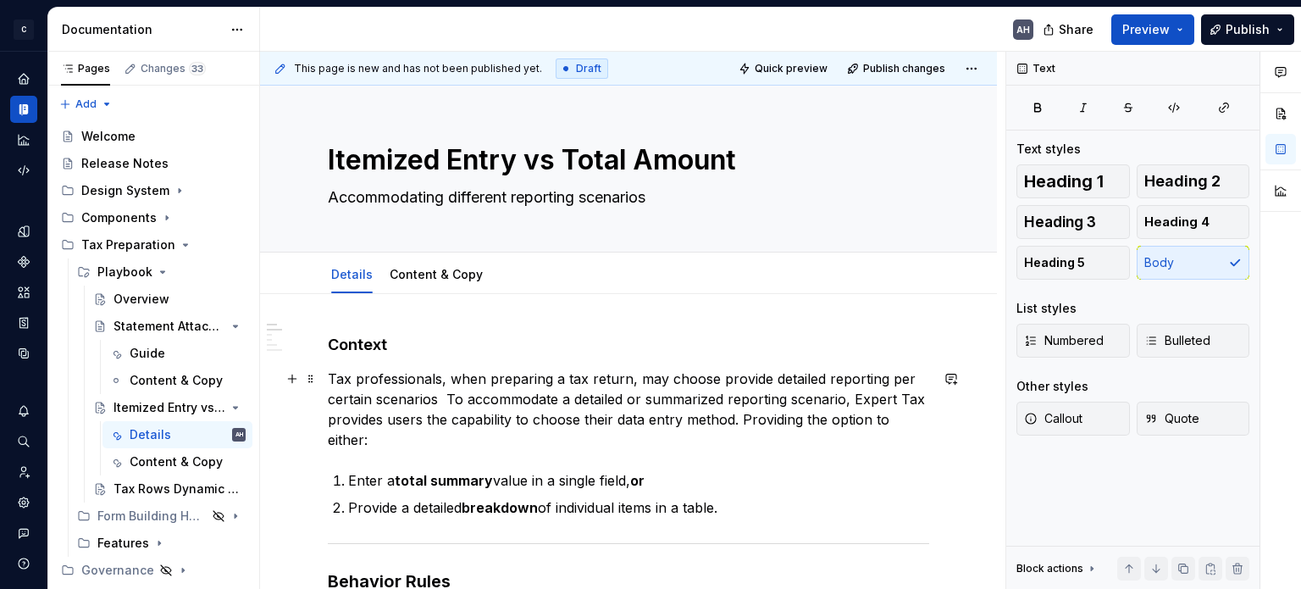
click at [725, 378] on p "Tax professionals, when preparing a tax return, may choose provide detailed rep…" at bounding box center [628, 408] width 601 height 81
click at [711, 379] on p "Tax professionals, when preparing a tax return, may choose provide detailed rep…" at bounding box center [628, 408] width 601 height 81
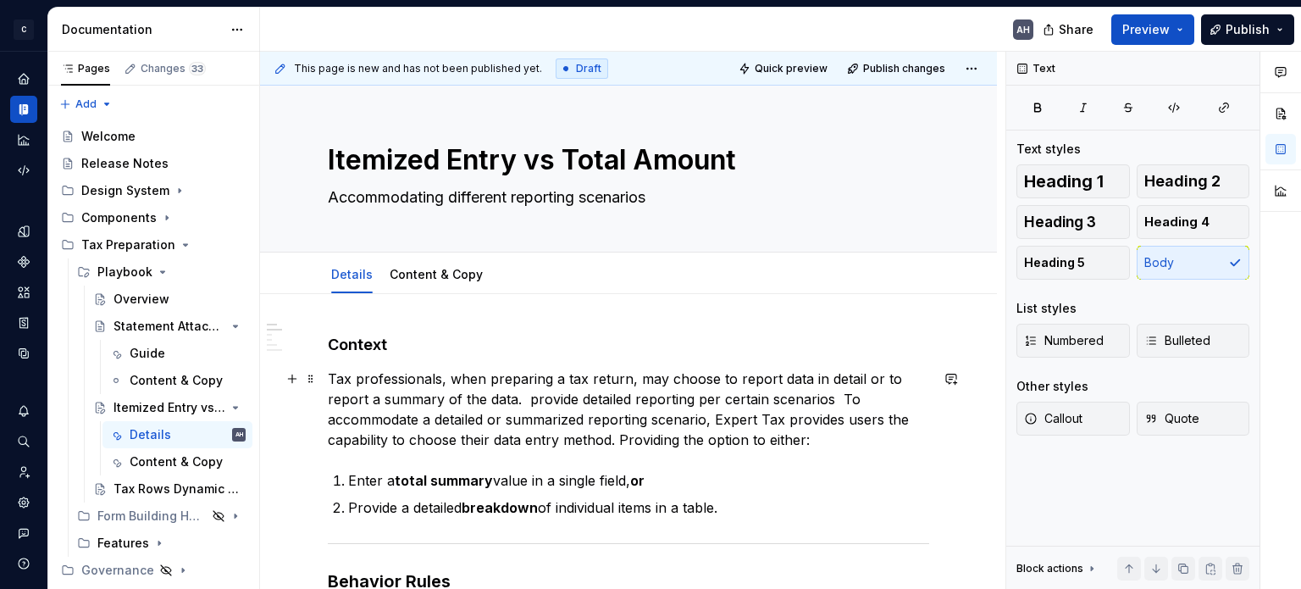
click at [521, 395] on p "Tax professionals, when preparing a tax return, may choose to report data in de…" at bounding box center [628, 408] width 601 height 81
drag, startPoint x: 523, startPoint y: 402, endPoint x: 822, endPoint y: 435, distance: 300.8
click at [822, 435] on p "Tax professionals, when preparing a tax return, may choose to report data in de…" at bounding box center [628, 408] width 601 height 81
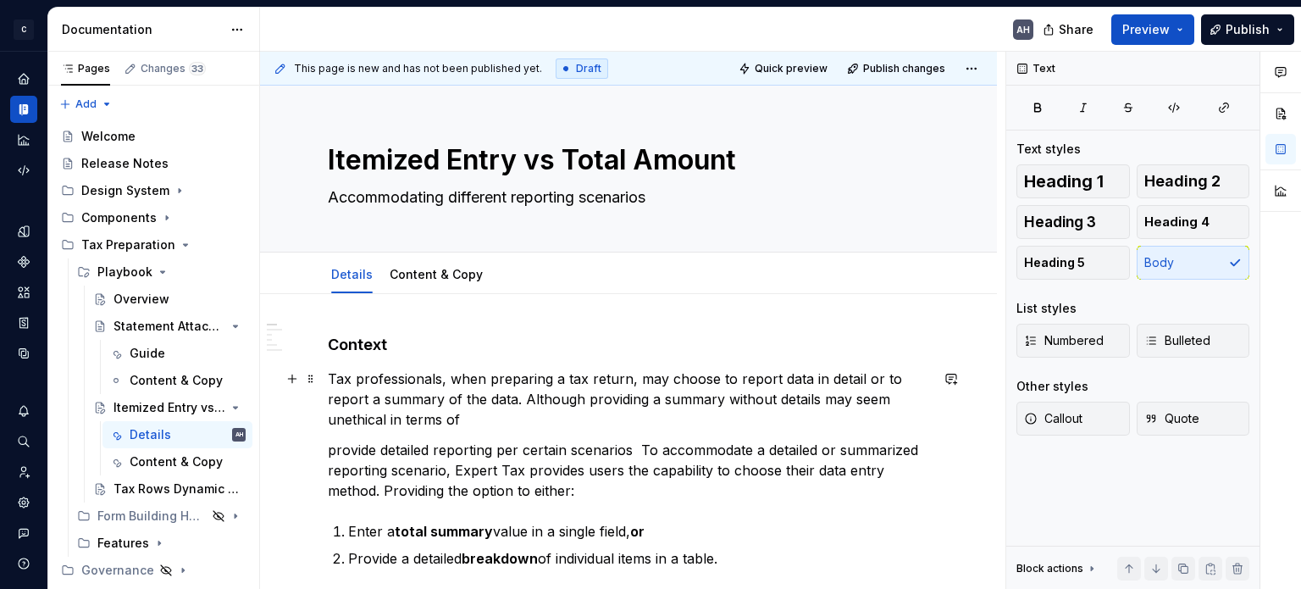
click at [507, 426] on p "Tax professionals, when preparing a tax return, may choose to report data in de…" at bounding box center [628, 398] width 601 height 61
drag, startPoint x: 528, startPoint y: 402, endPoint x: 535, endPoint y: 412, distance: 12.2
click at [535, 412] on p "Tax professionals, when preparing a tax return, may choose to report data in de…" at bounding box center [628, 398] width 601 height 61
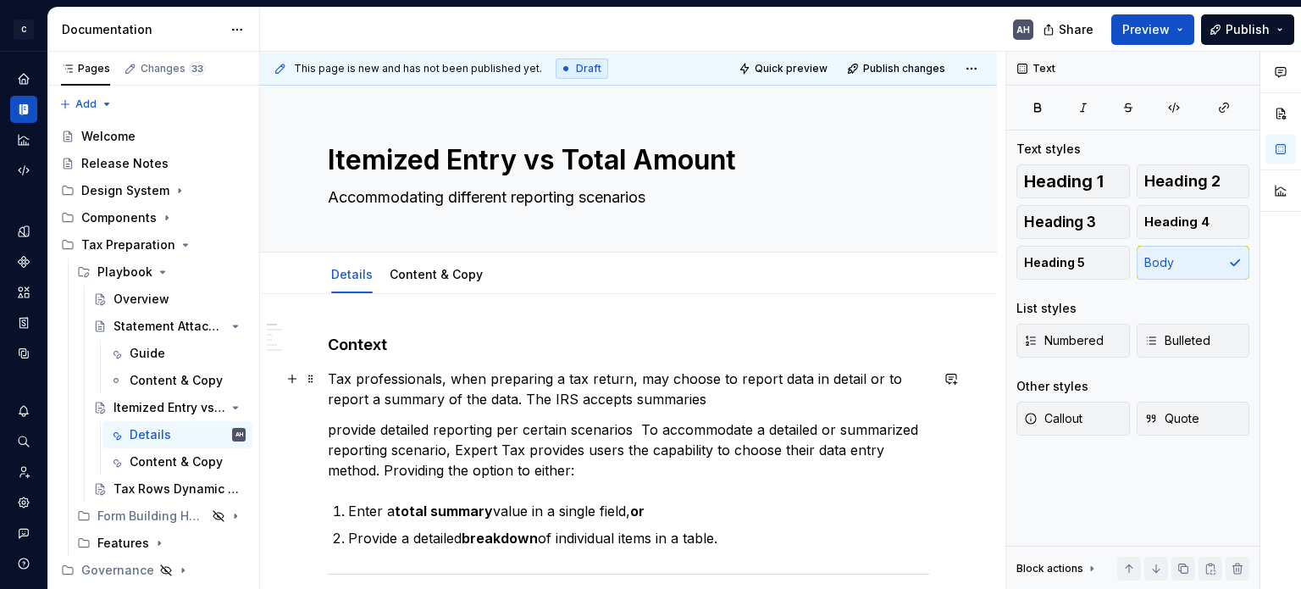
click at [652, 401] on p "Tax professionals, when preparing a tax return, may choose to report data in de…" at bounding box center [628, 388] width 601 height 41
